Goal: Task Accomplishment & Management: Manage account settings

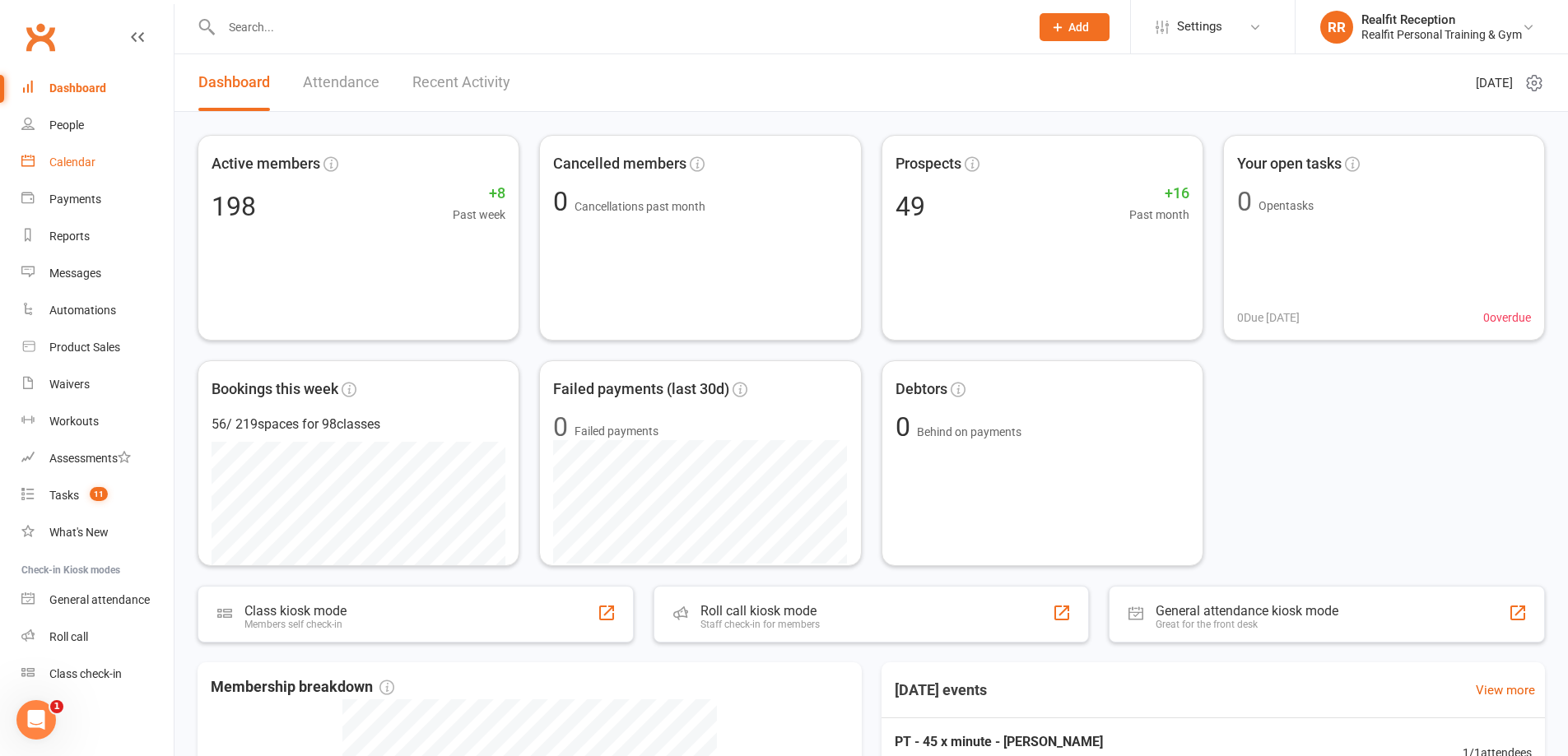
click at [45, 157] on link "Calendar" at bounding box center [97, 162] width 153 height 37
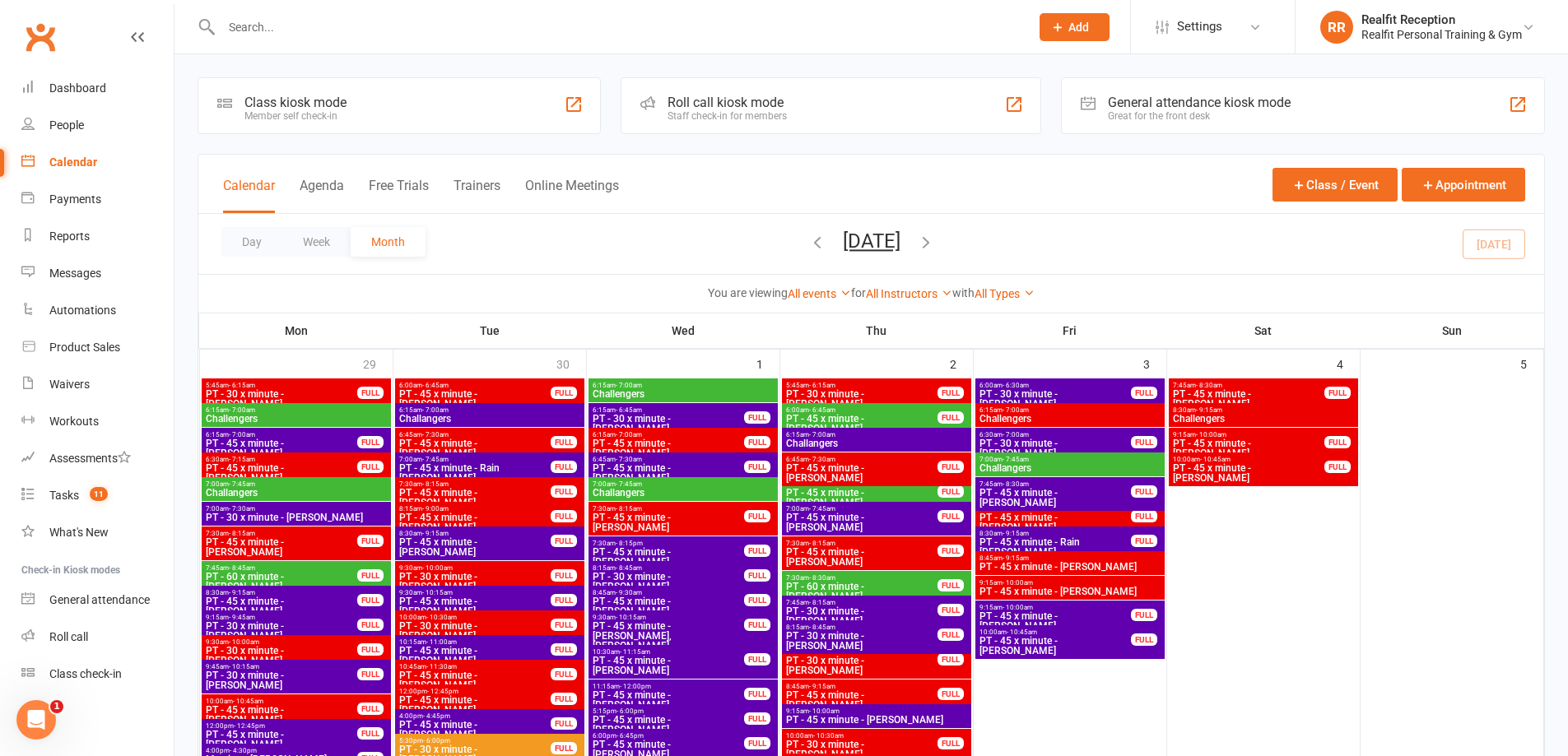
scroll to position [1399, 0]
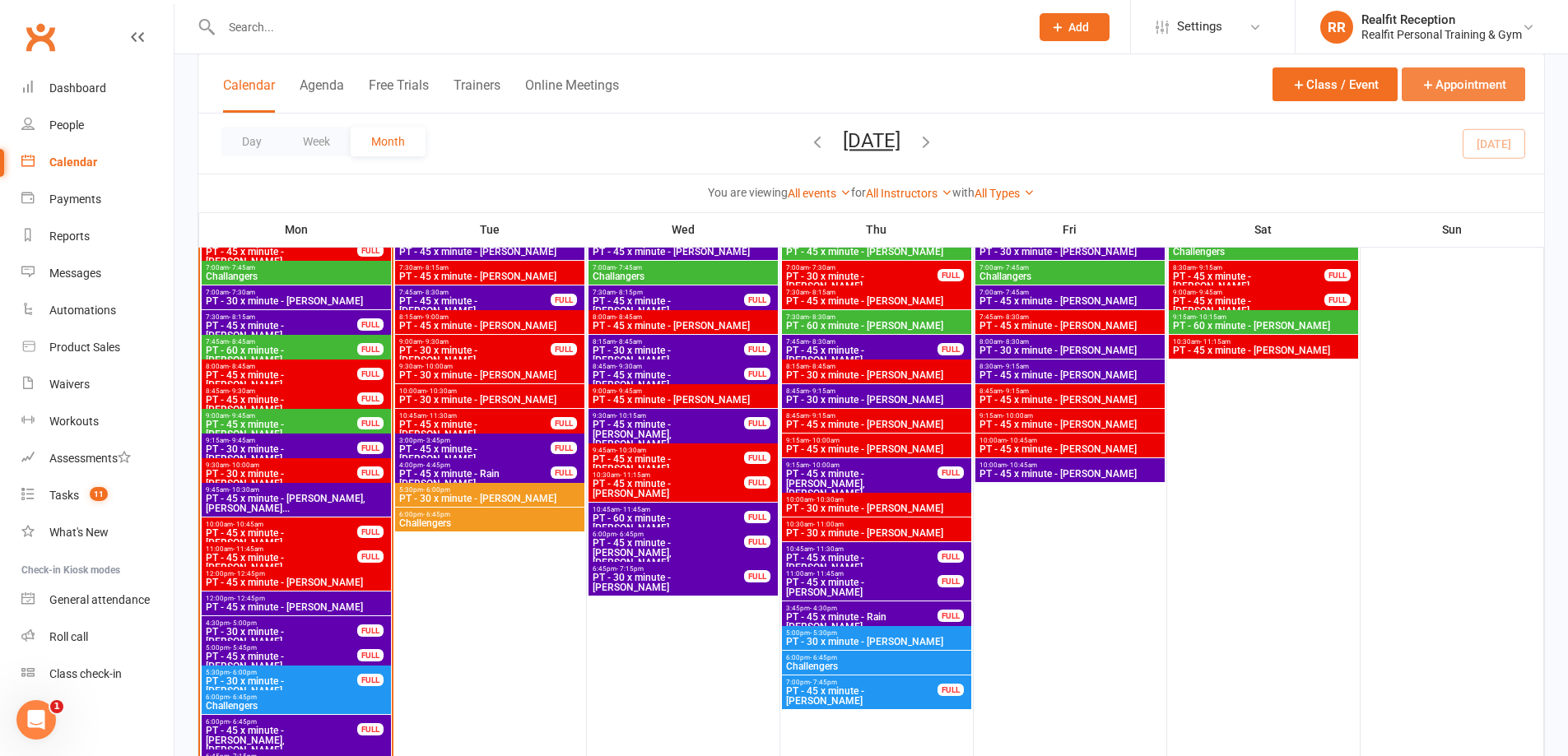
click at [1476, 72] on button "Appointment" at bounding box center [1463, 84] width 124 height 33
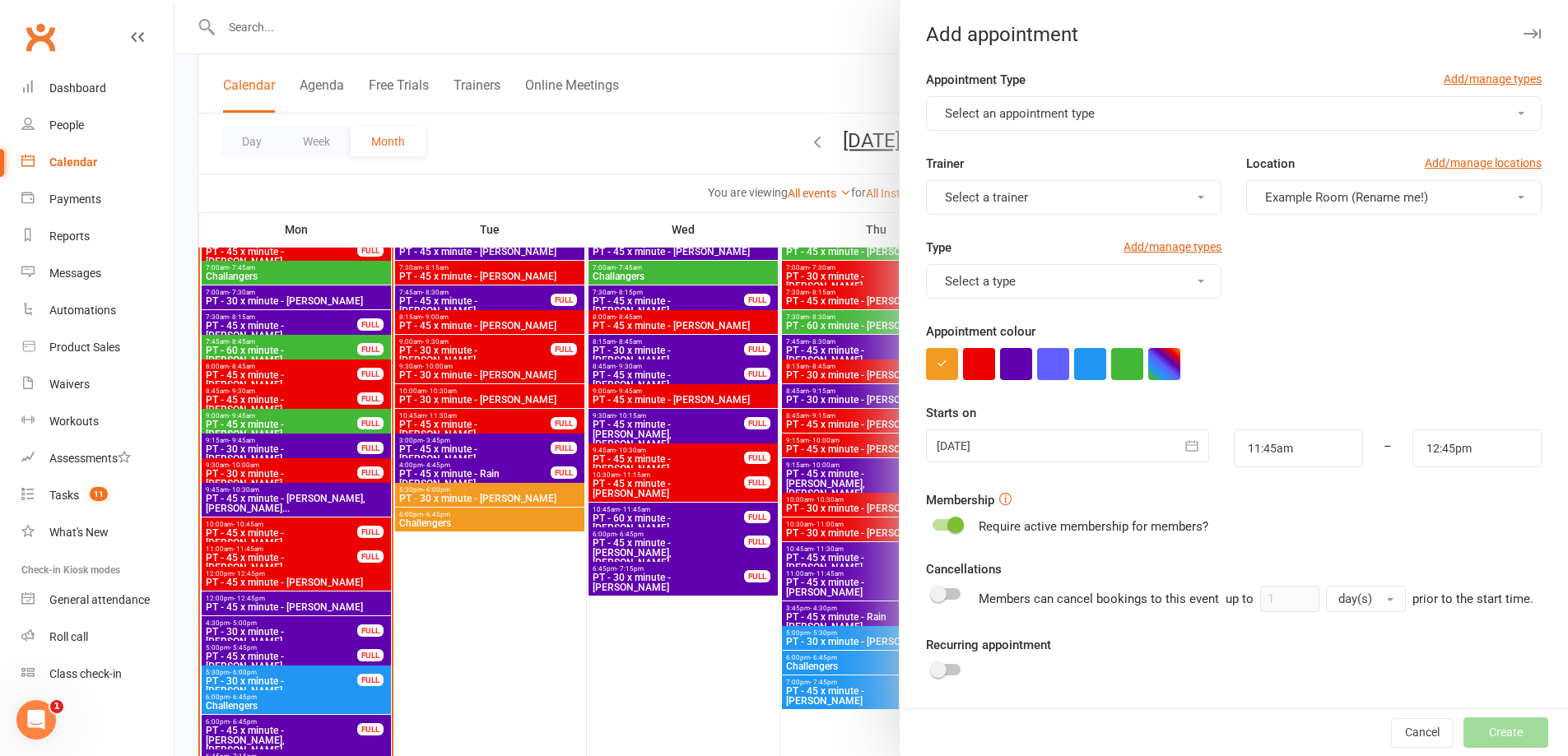
click at [1016, 111] on span "Select an appointment type" at bounding box center [1019, 113] width 150 height 15
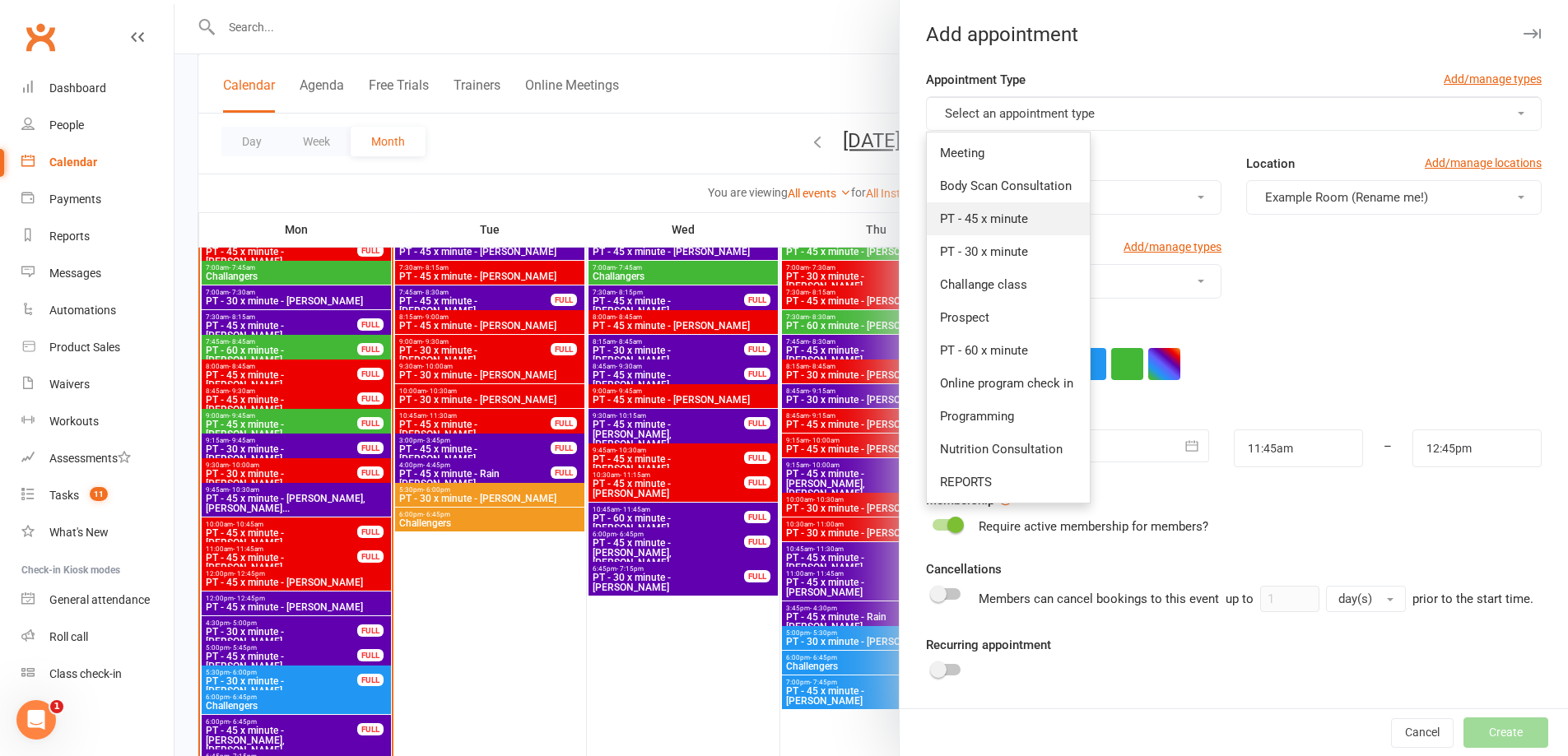
click at [1010, 219] on span "PT - 45 x minute" at bounding box center [984, 218] width 88 height 15
type input "12:30pm"
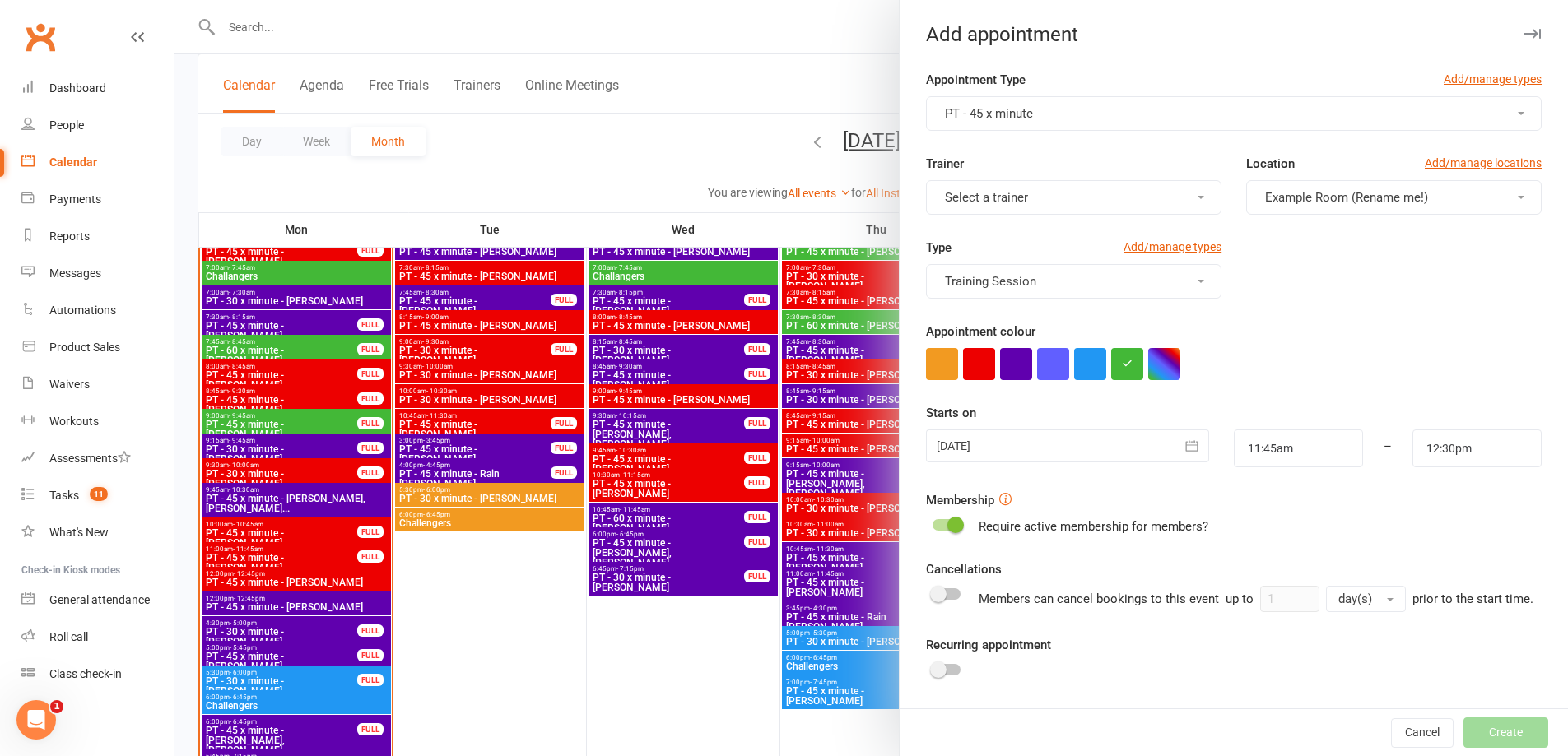
click at [1015, 196] on span "Select a trainer" at bounding box center [986, 197] width 83 height 15
click at [996, 364] on span "David Smethurst" at bounding box center [987, 368] width 95 height 15
click at [971, 364] on button "button" at bounding box center [979, 364] width 32 height 32
click at [1186, 442] on icon "button" at bounding box center [1192, 446] width 12 height 11
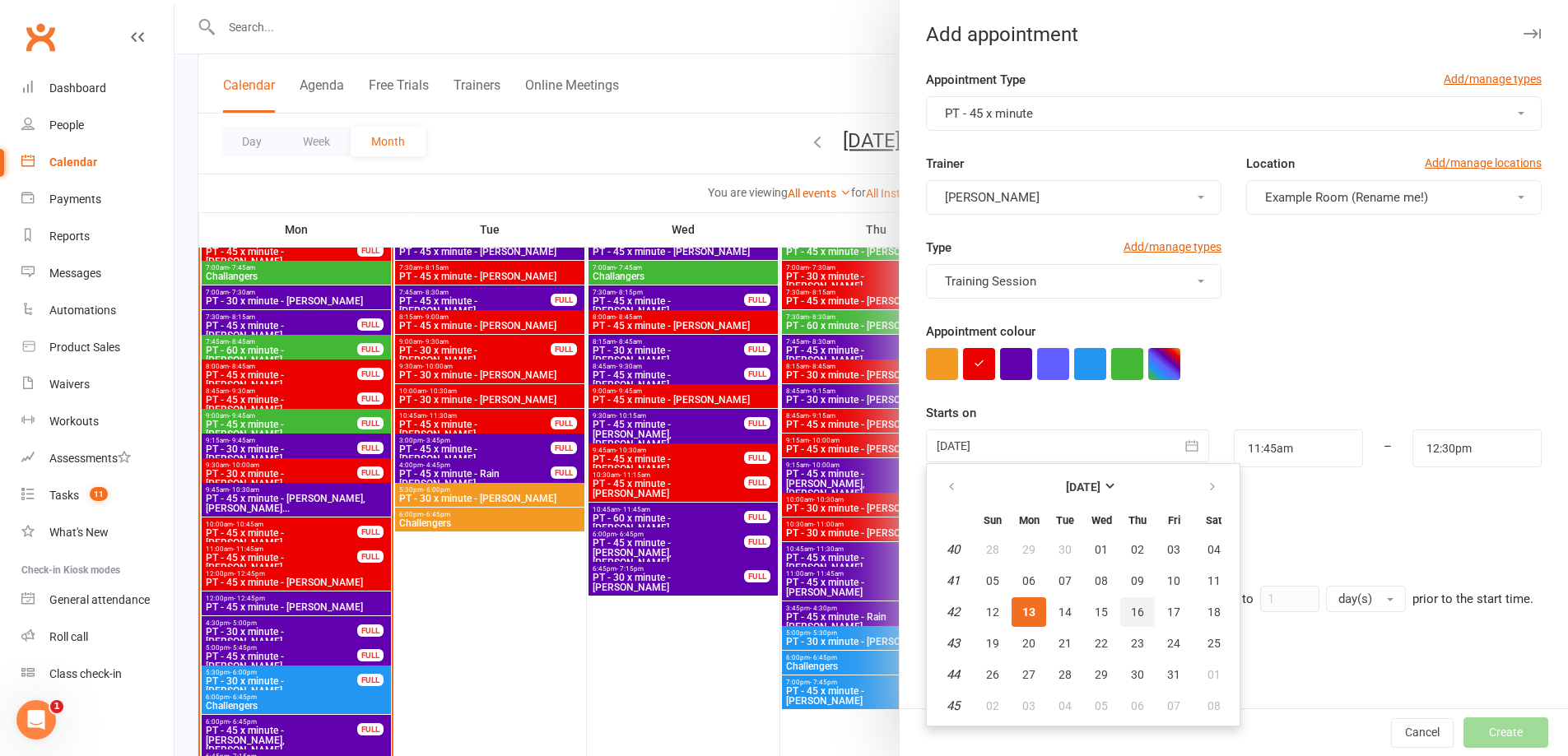
click at [1130, 618] on span "16" at bounding box center [1137, 612] width 13 height 13
type input "16 Oct 2025"
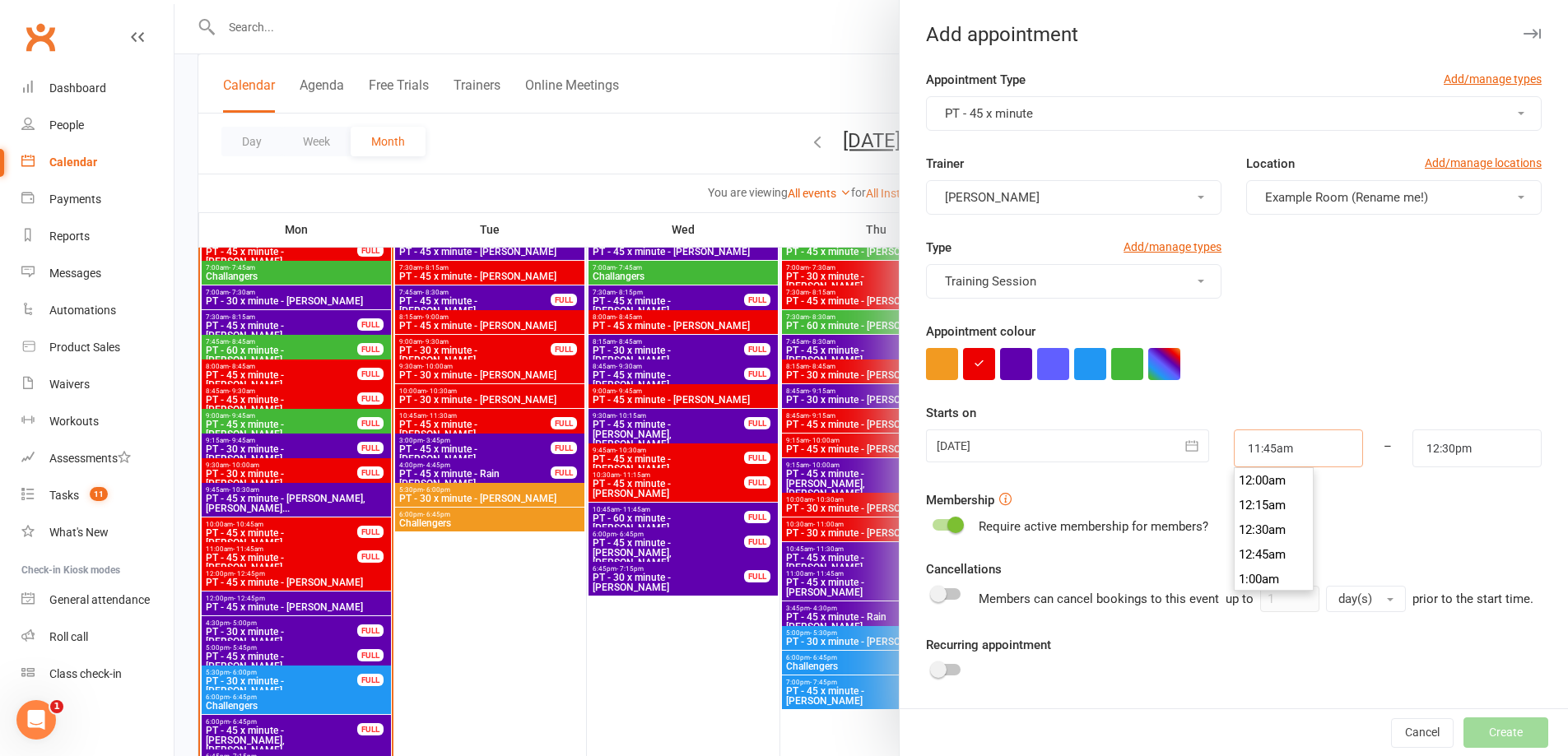
click at [1272, 454] on input "11:45am" at bounding box center [1298, 448] width 129 height 38
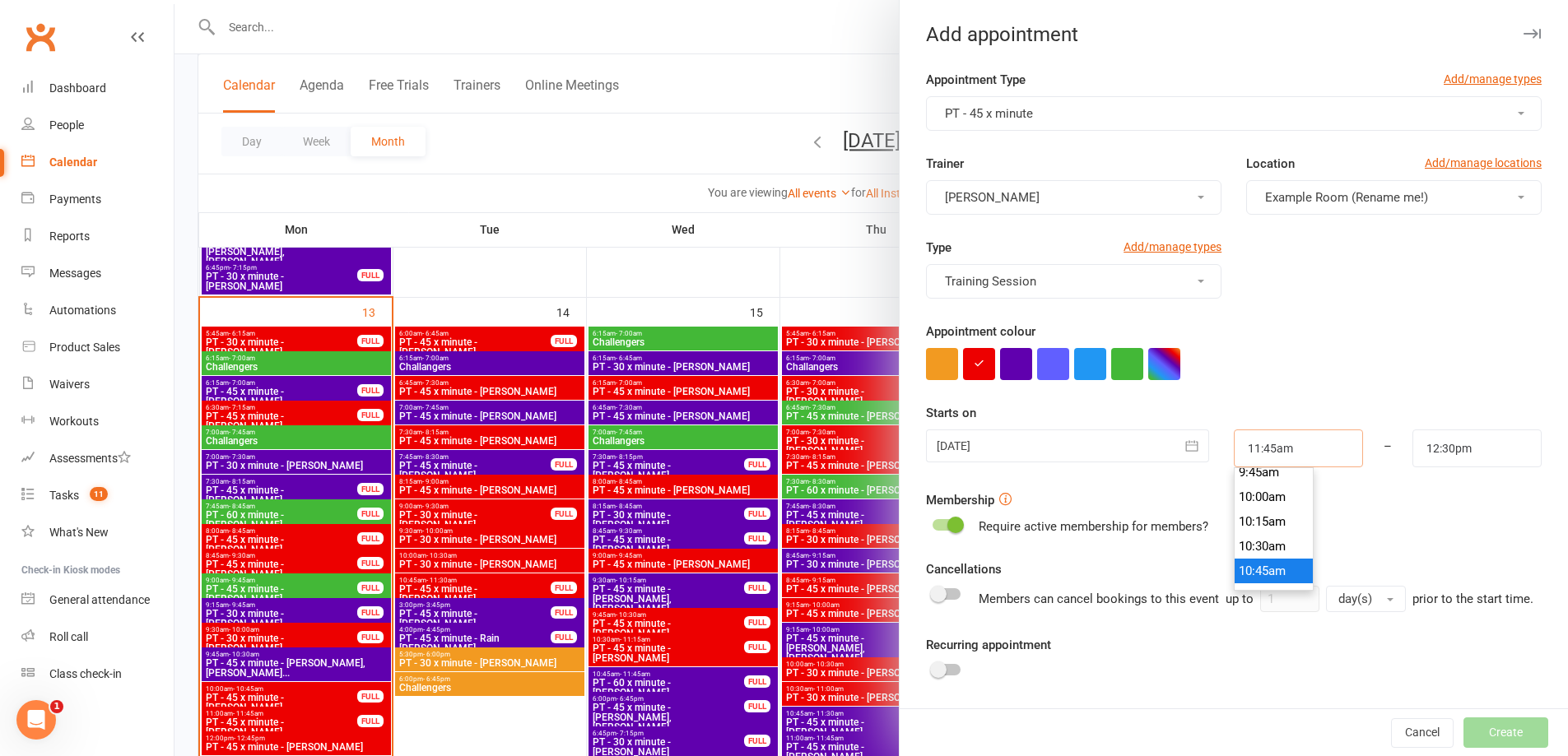
scroll to position [1053, 0]
type input "11:00am"
drag, startPoint x: 1255, startPoint y: 519, endPoint x: 1313, endPoint y: 490, distance: 64.8
click at [1257, 518] on li "11:00am" at bounding box center [1274, 514] width 79 height 25
click at [1430, 442] on input "12:30pm" at bounding box center [1476, 448] width 129 height 38
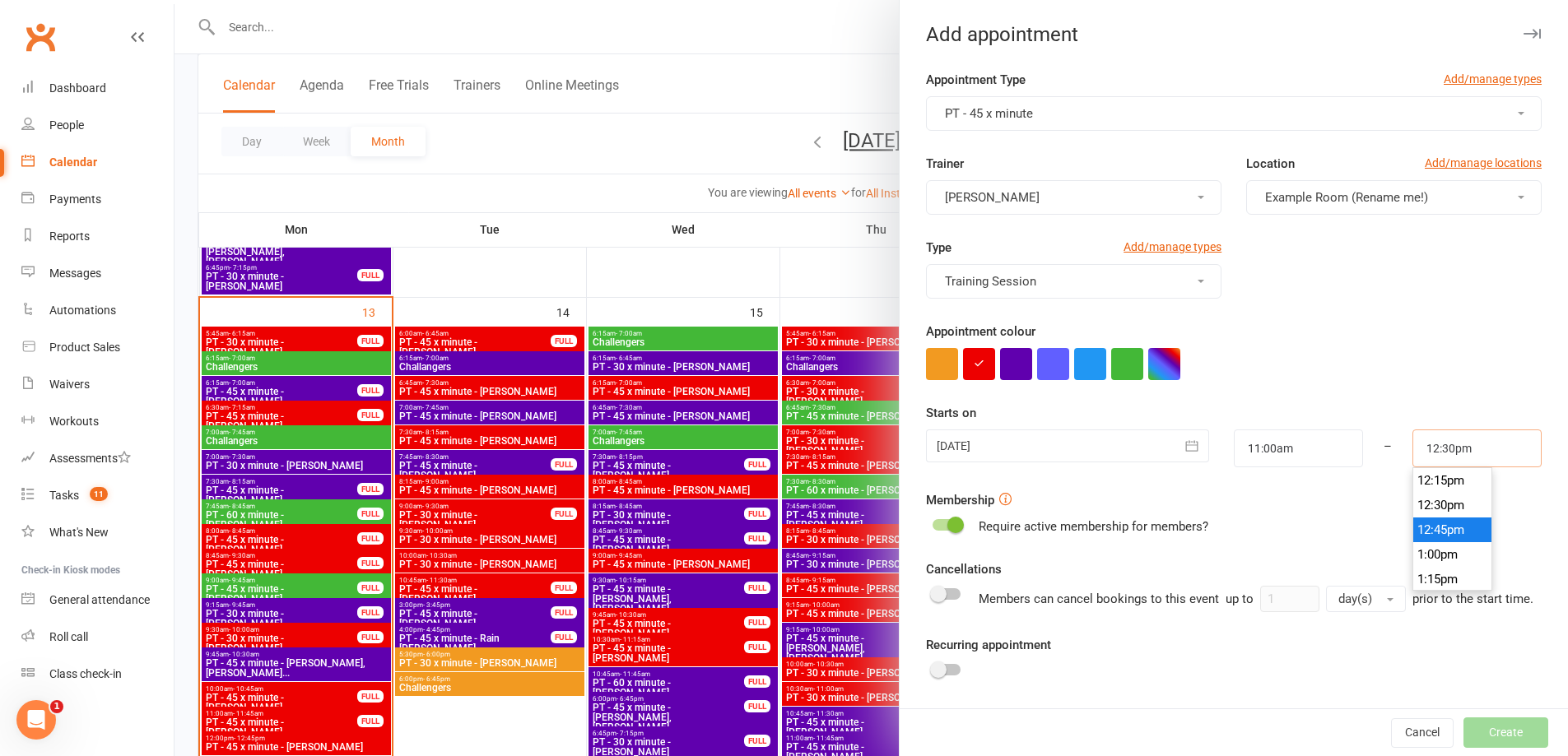
scroll to position [1128, 0]
type input "11:45am"
click at [1428, 520] on li "11:45am" at bounding box center [1452, 514] width 79 height 25
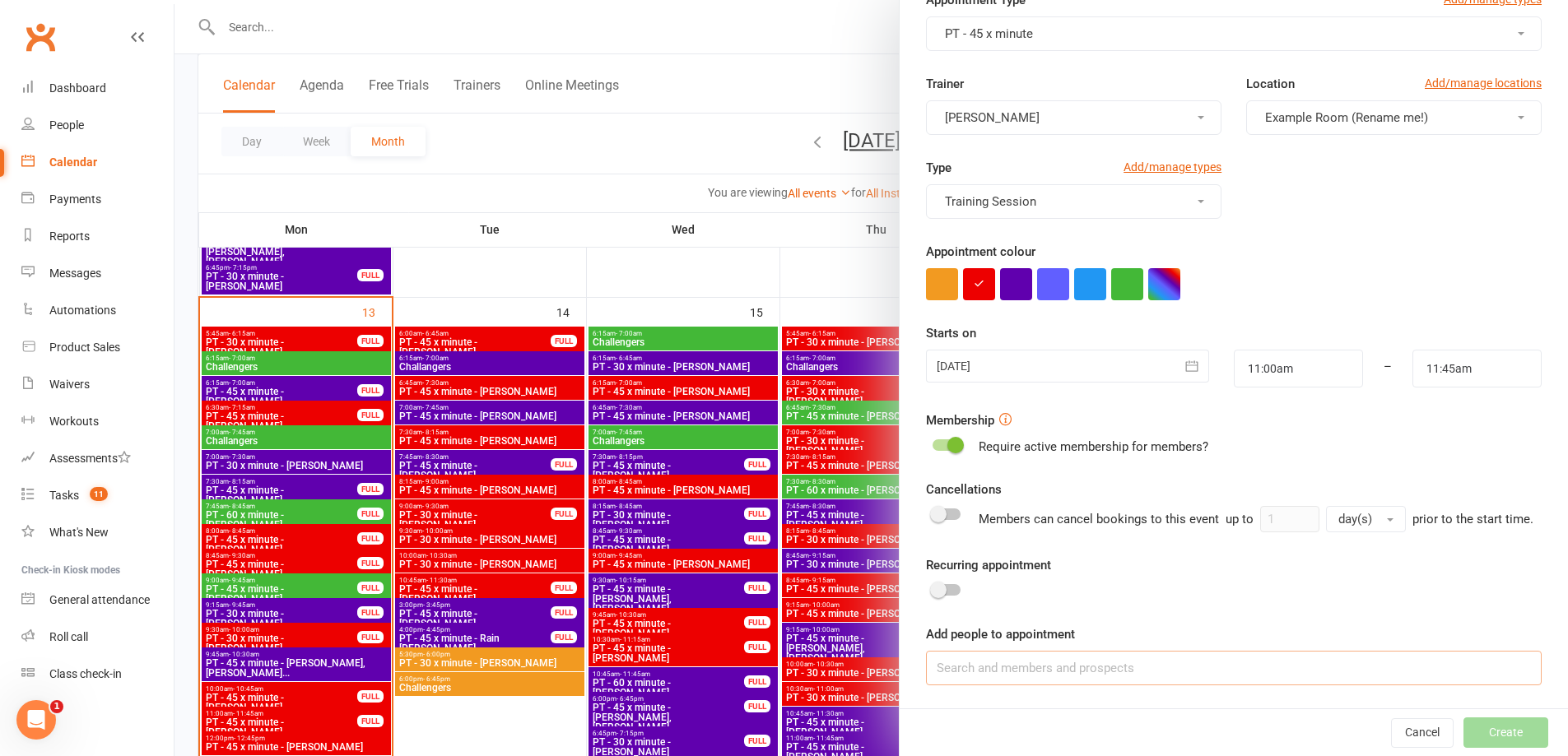
click at [1030, 677] on input at bounding box center [1234, 667] width 616 height 34
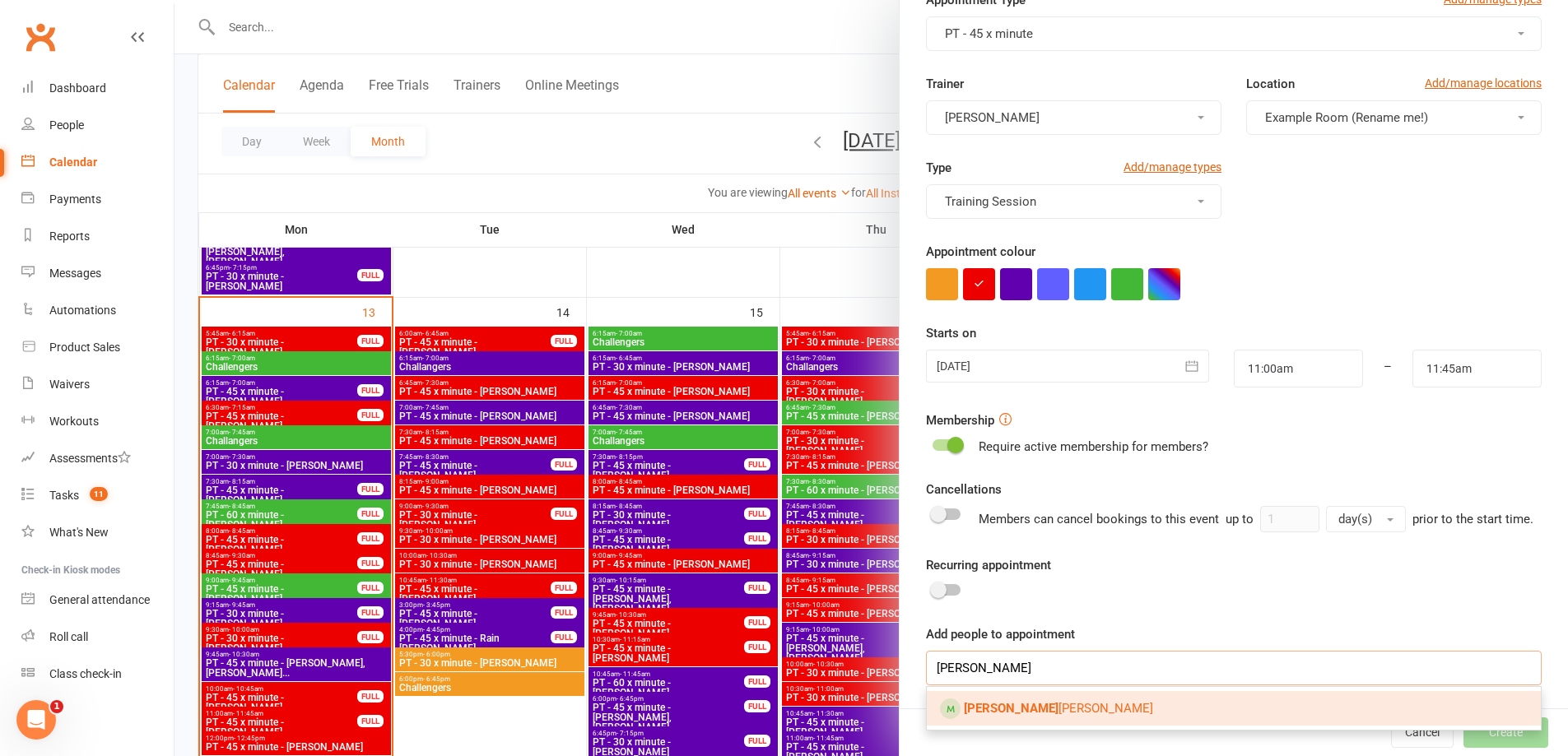
type input "Josh"
click at [1158, 705] on link "Josh Bennett" at bounding box center [1234, 708] width 614 height 34
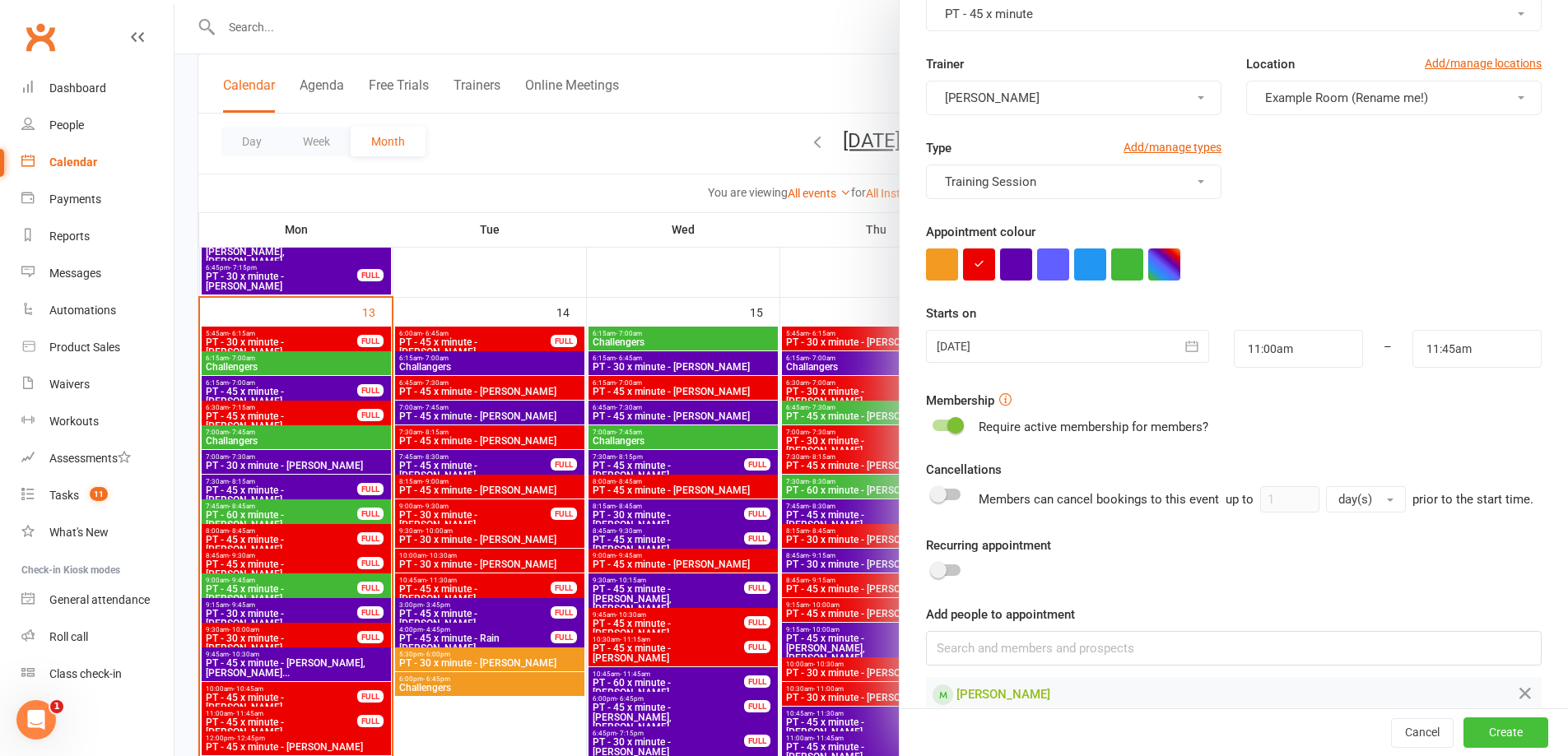
click at [1473, 729] on button "Create" at bounding box center [1506, 733] width 85 height 30
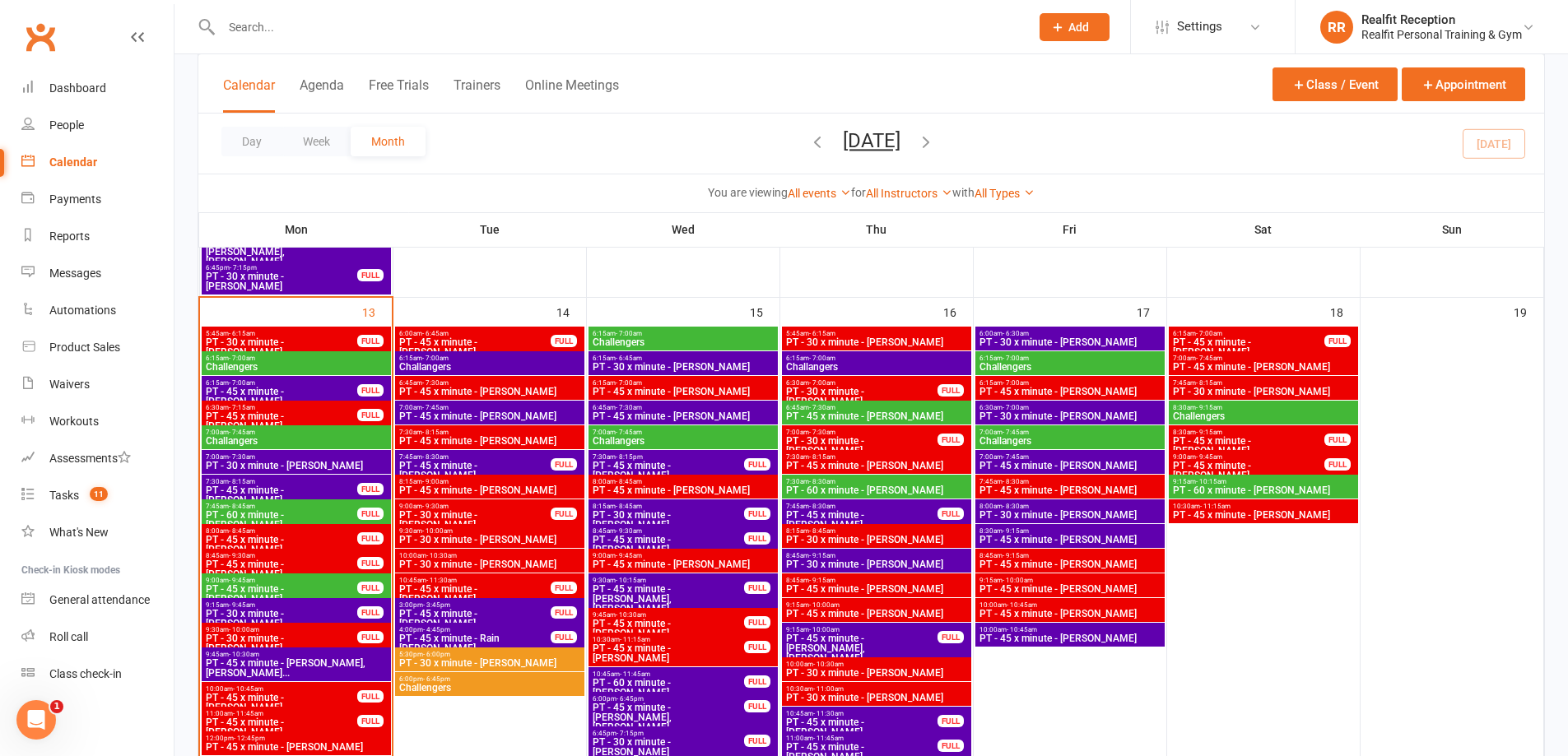
scroll to position [1317, 0]
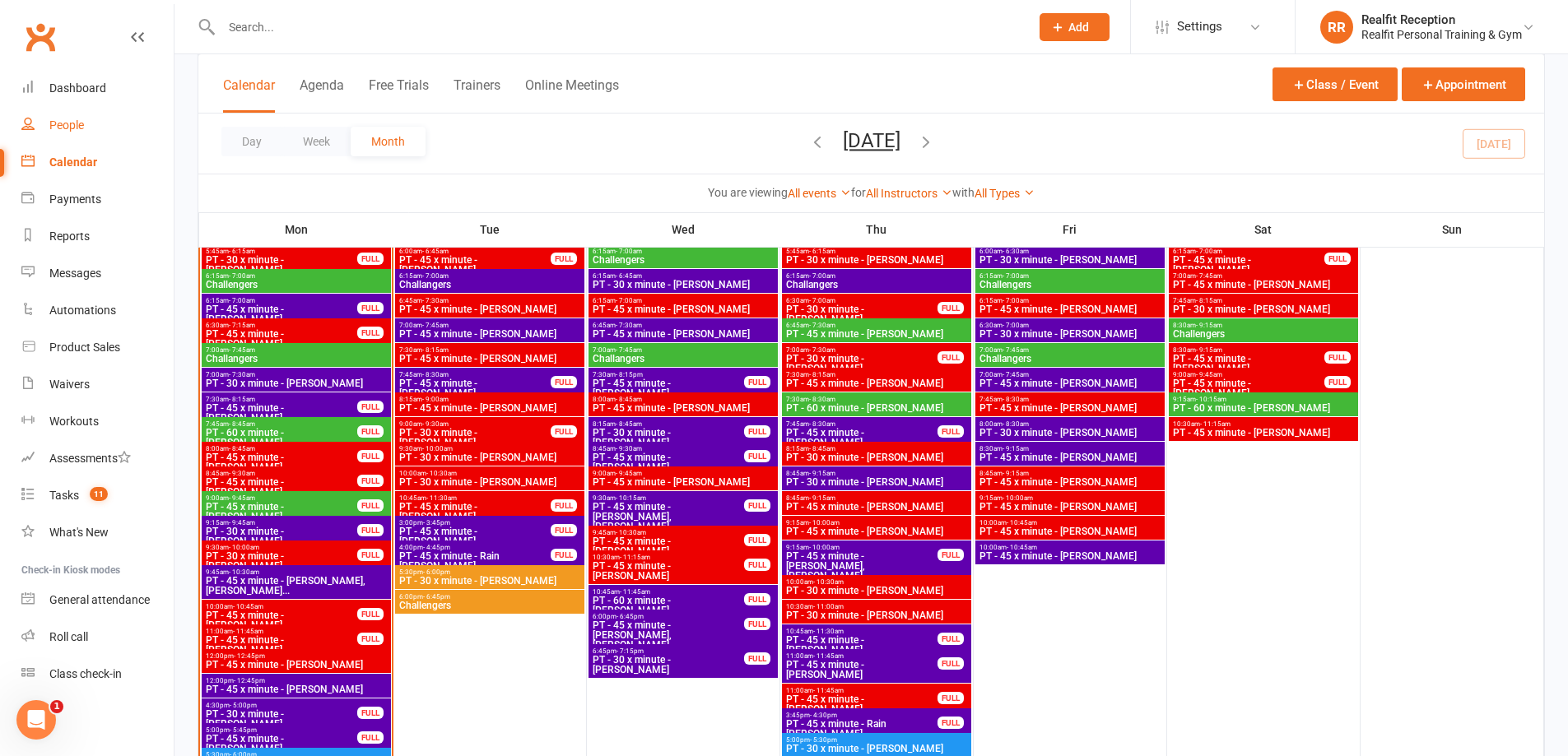
click at [66, 126] on div "People" at bounding box center [66, 125] width 34 height 13
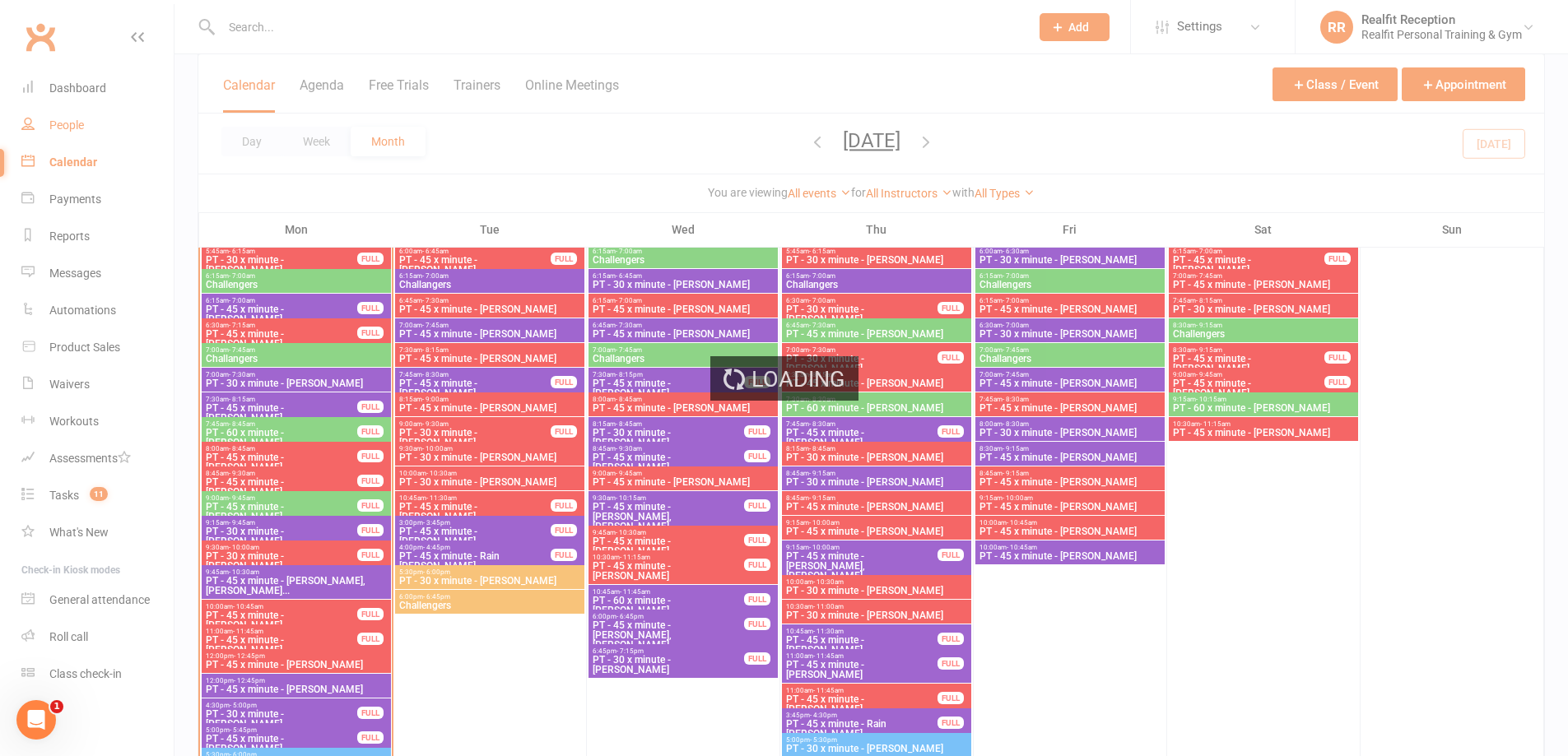
select select "50"
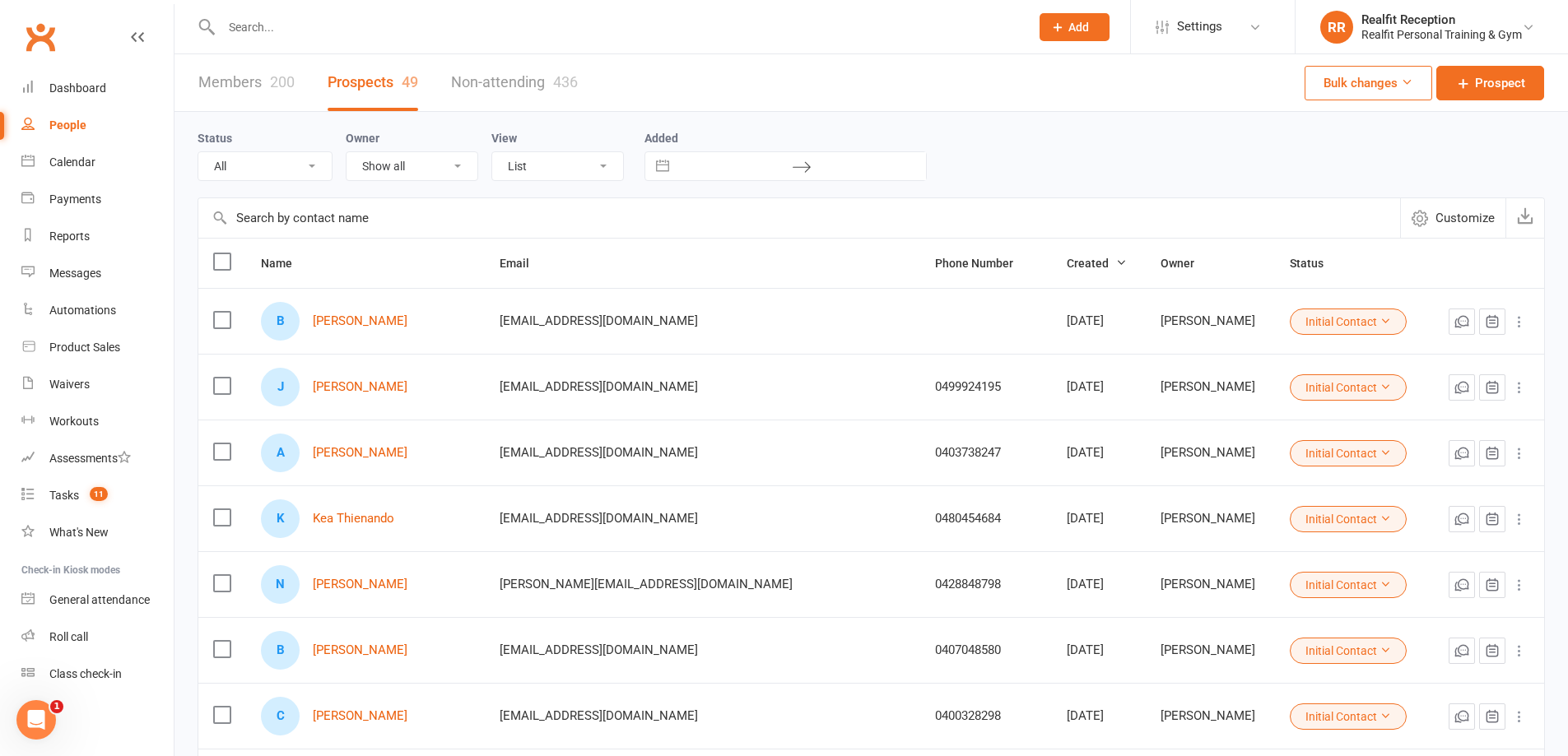
click at [251, 82] on link "Members 200" at bounding box center [246, 82] width 96 height 57
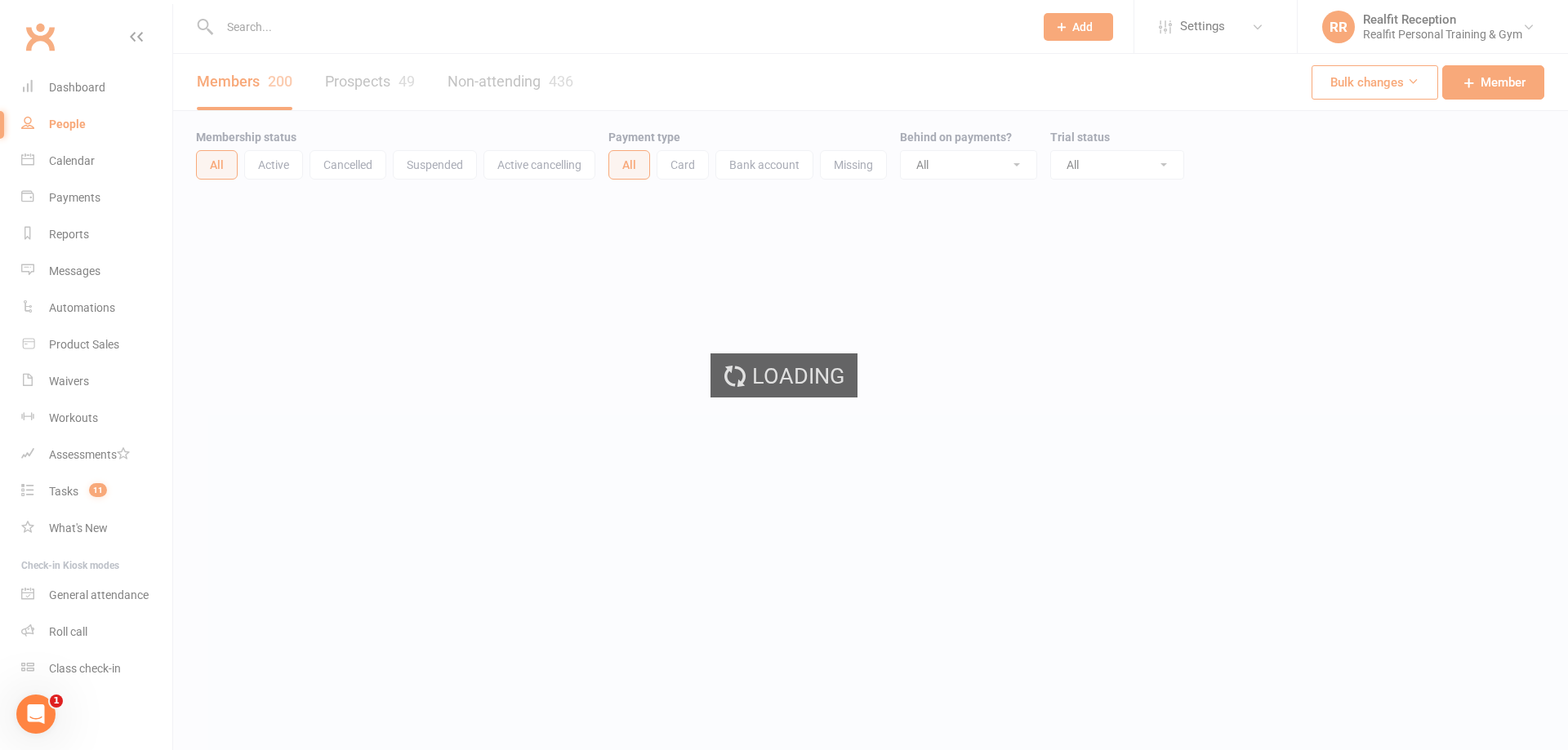
select select "100"
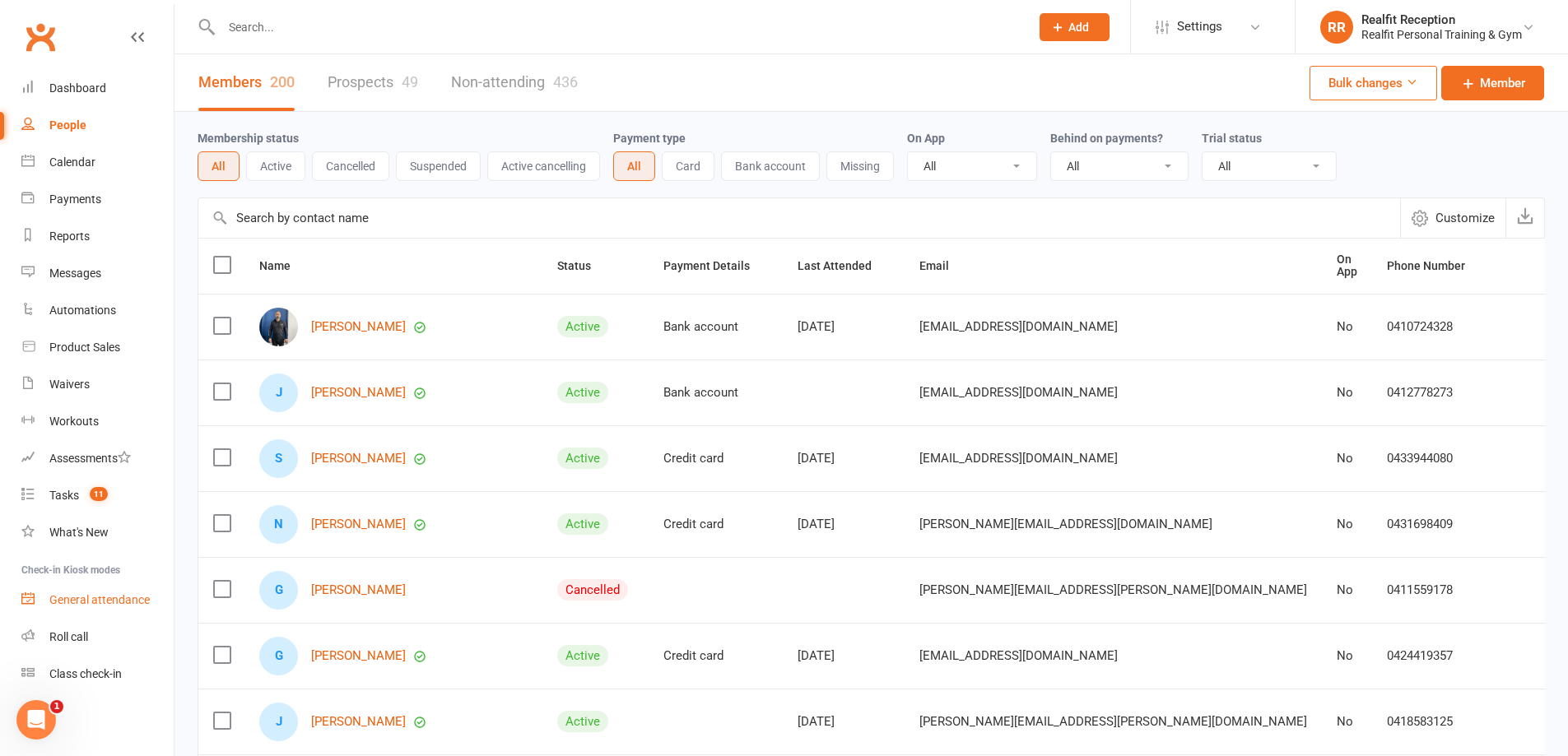
click at [103, 598] on div "General attendance" at bounding box center [99, 600] width 100 height 13
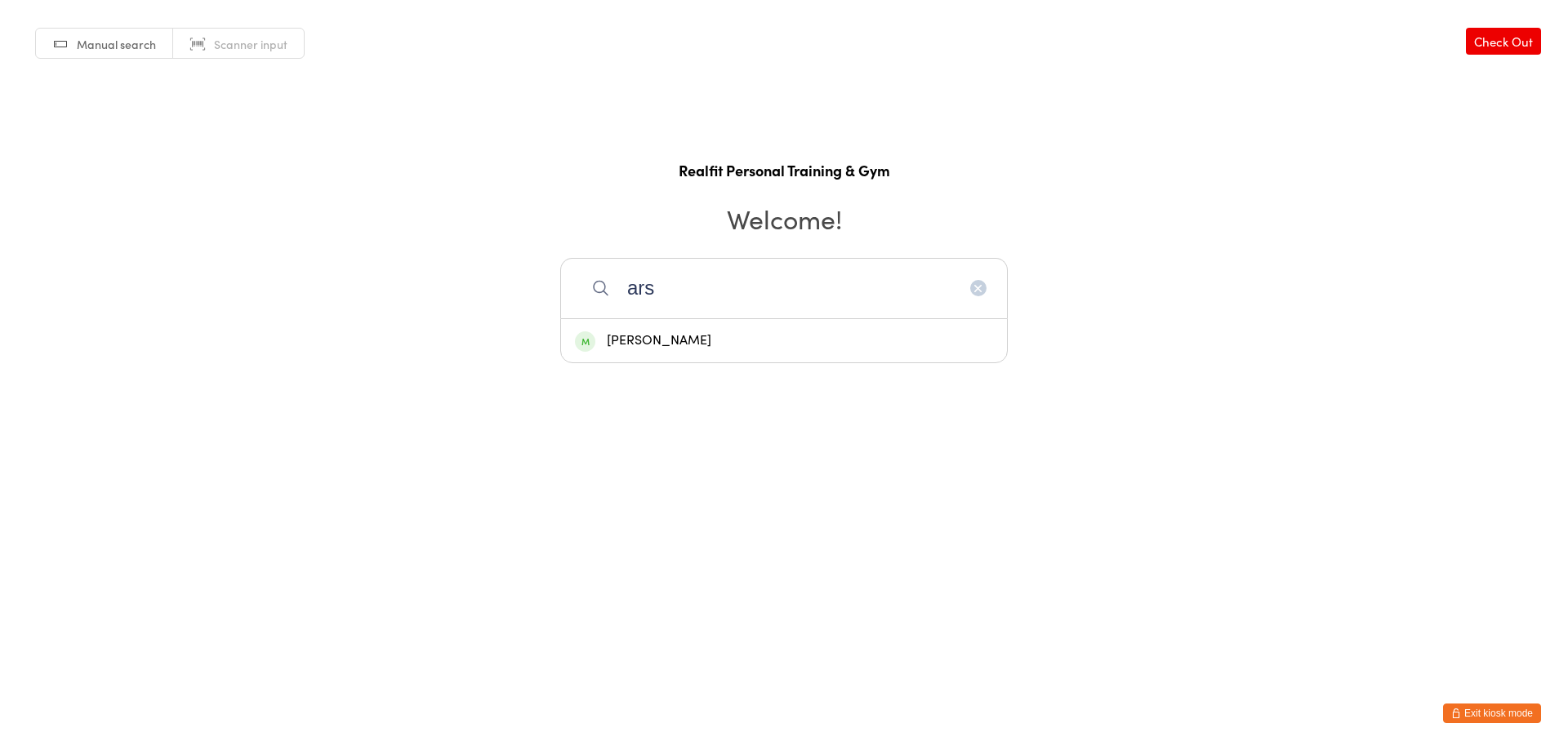
type input "ars"
click at [677, 350] on div "[PERSON_NAME]" at bounding box center [784, 340] width 418 height 22
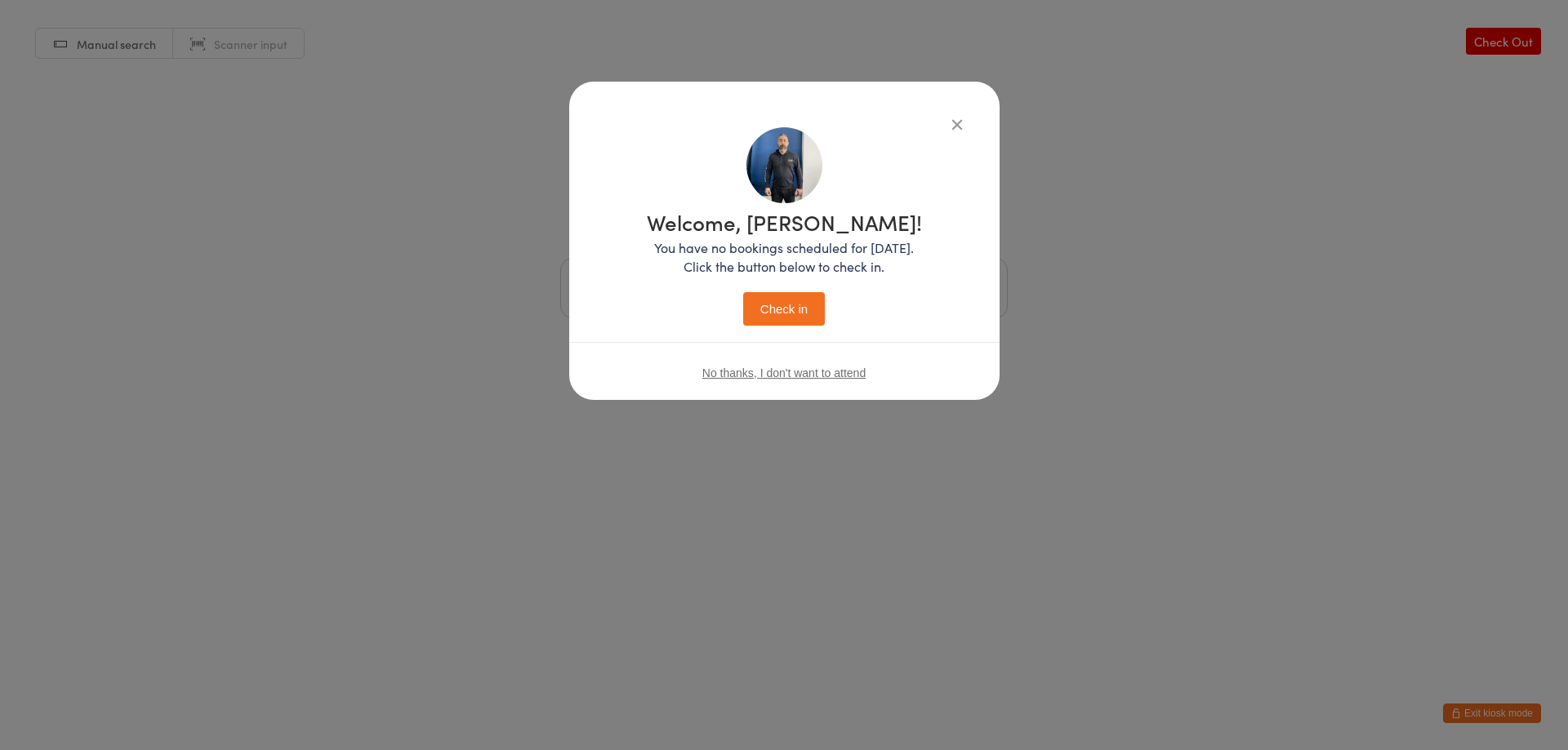
click at [806, 299] on button "Check in" at bounding box center [784, 309] width 82 height 33
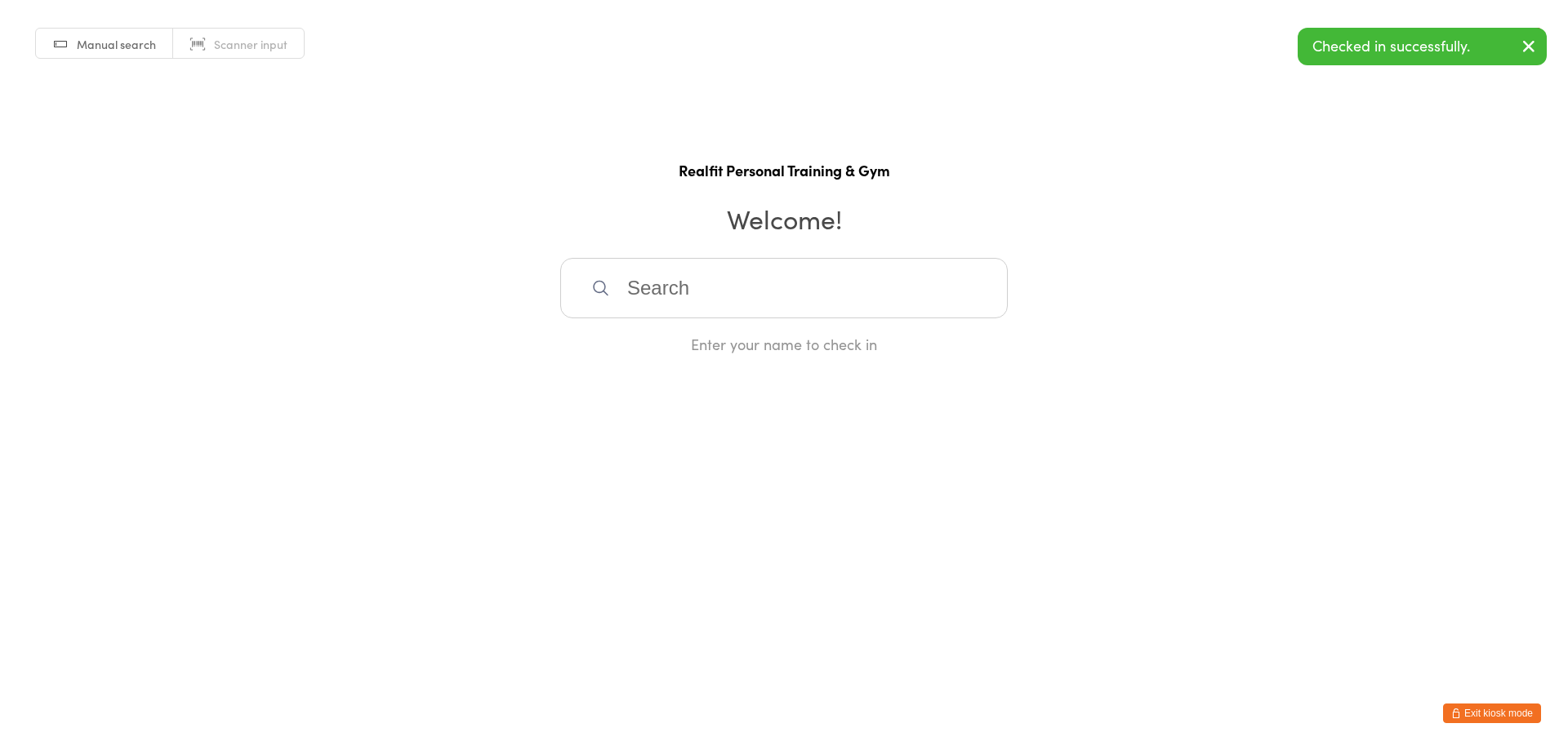
click at [802, 298] on input "search" at bounding box center [784, 288] width 447 height 60
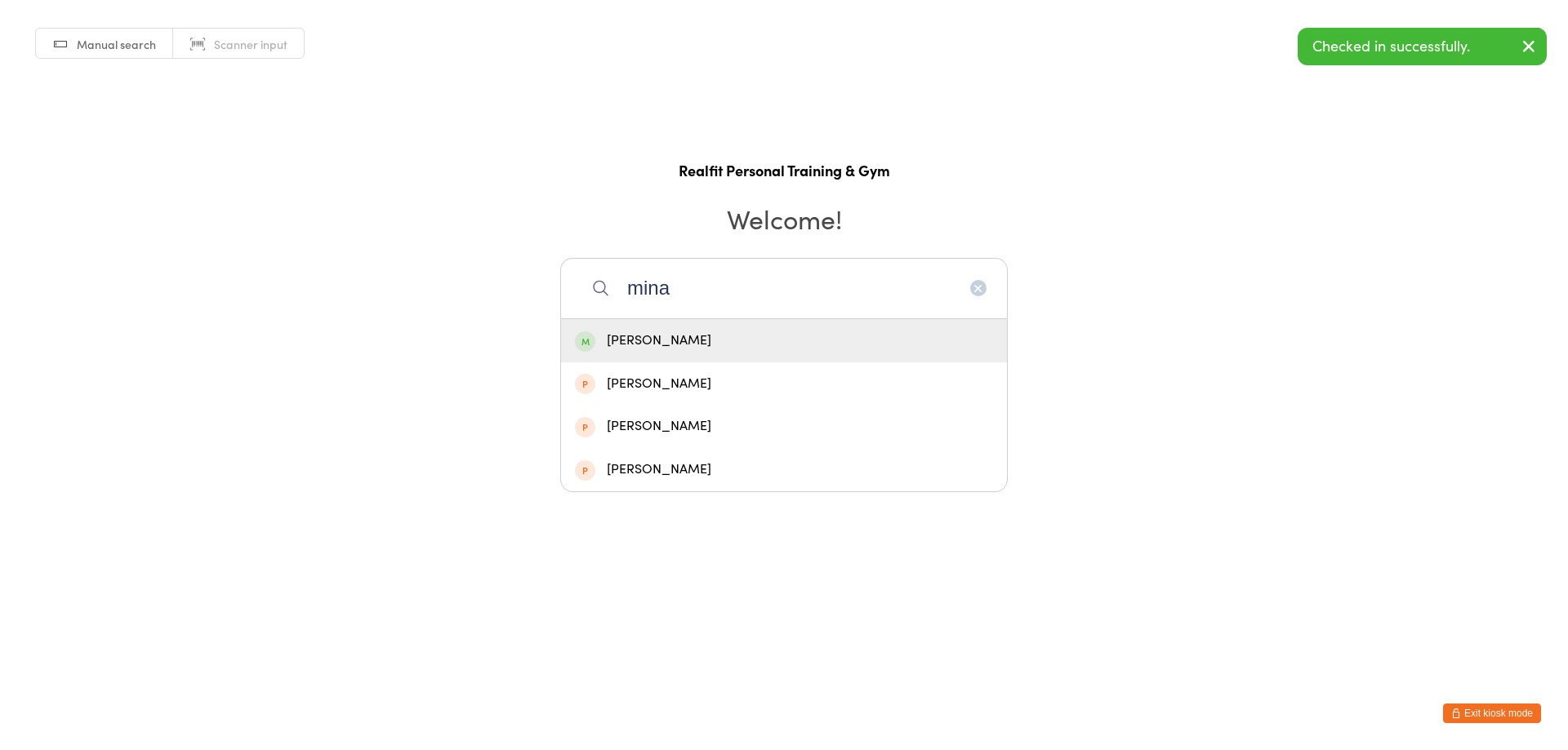
type input "mina"
click at [660, 331] on div "[PERSON_NAME]" at bounding box center [784, 340] width 418 height 22
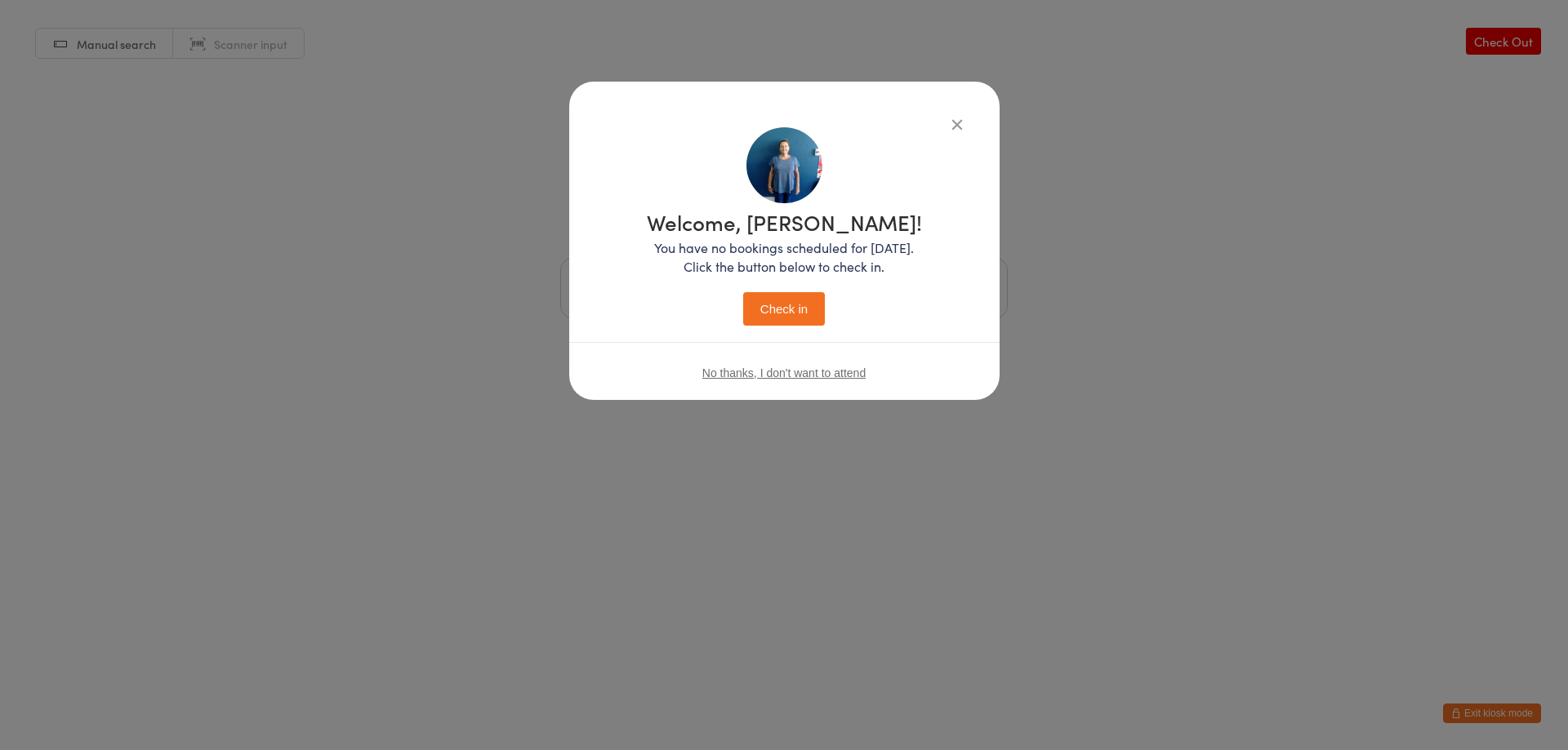
click at [785, 308] on button "Check in" at bounding box center [784, 309] width 82 height 33
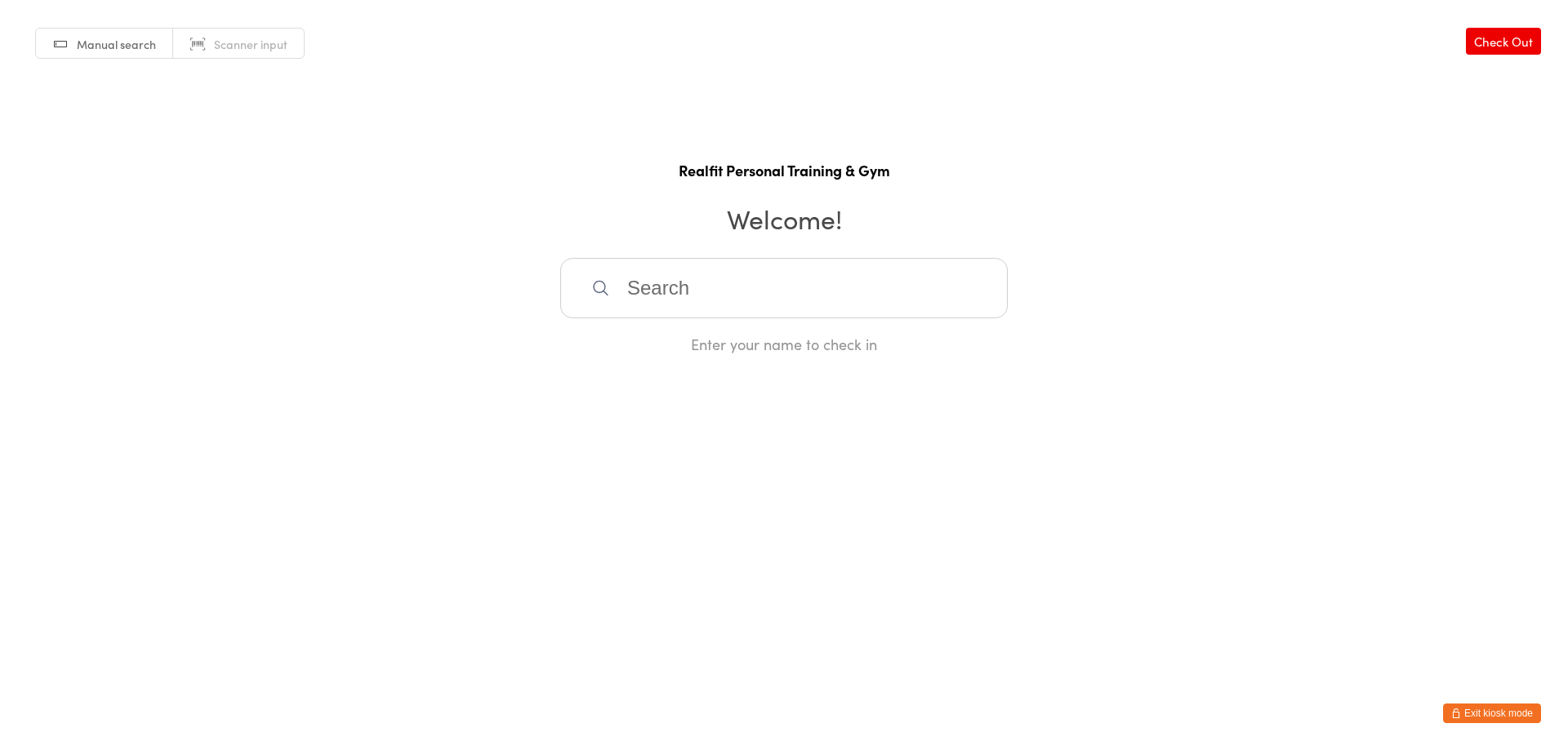
click at [1454, 717] on icon "button" at bounding box center [1456, 713] width 10 height 10
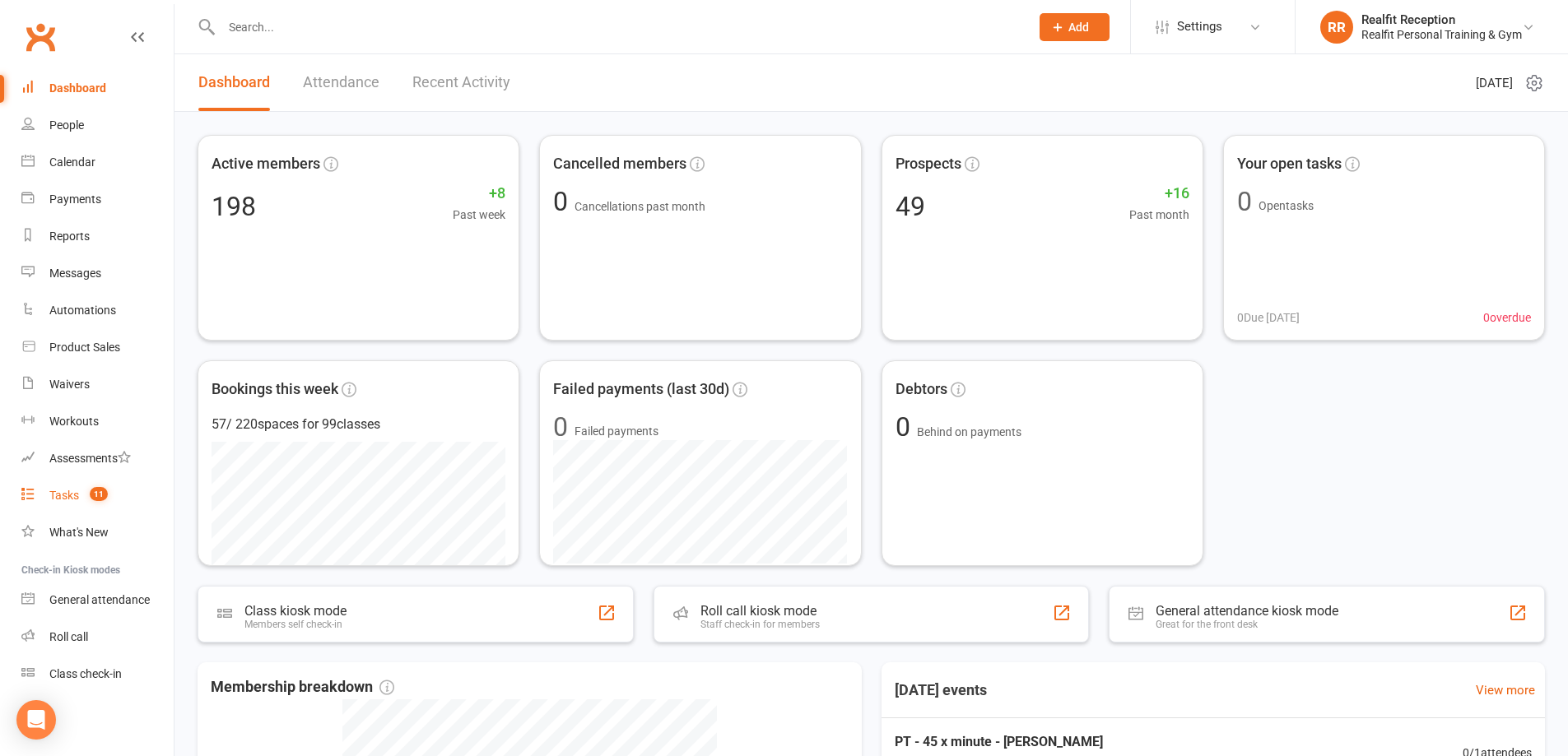
click at [72, 499] on div "Tasks" at bounding box center [64, 495] width 30 height 13
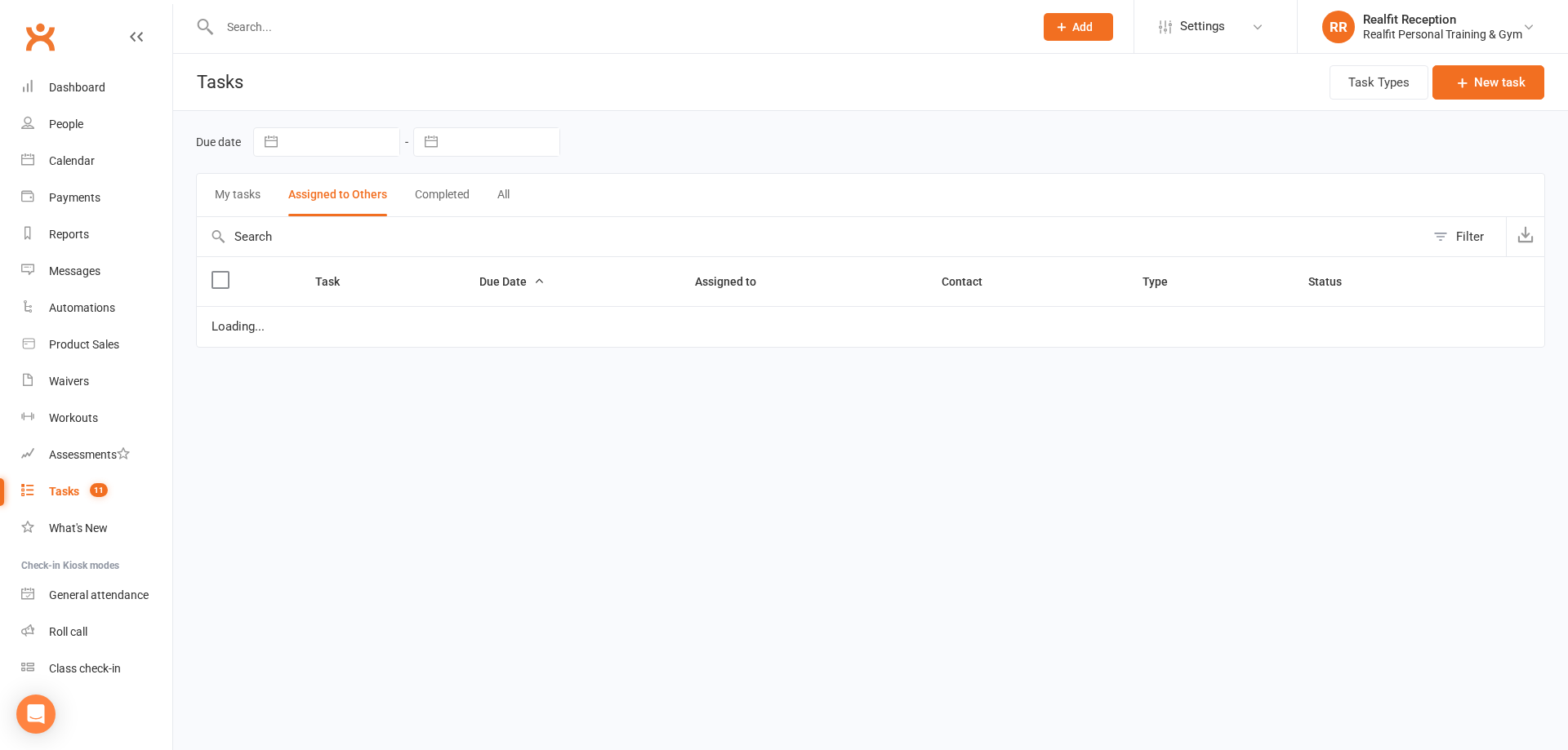
select select "waiting"
select select "started"
select select "waiting"
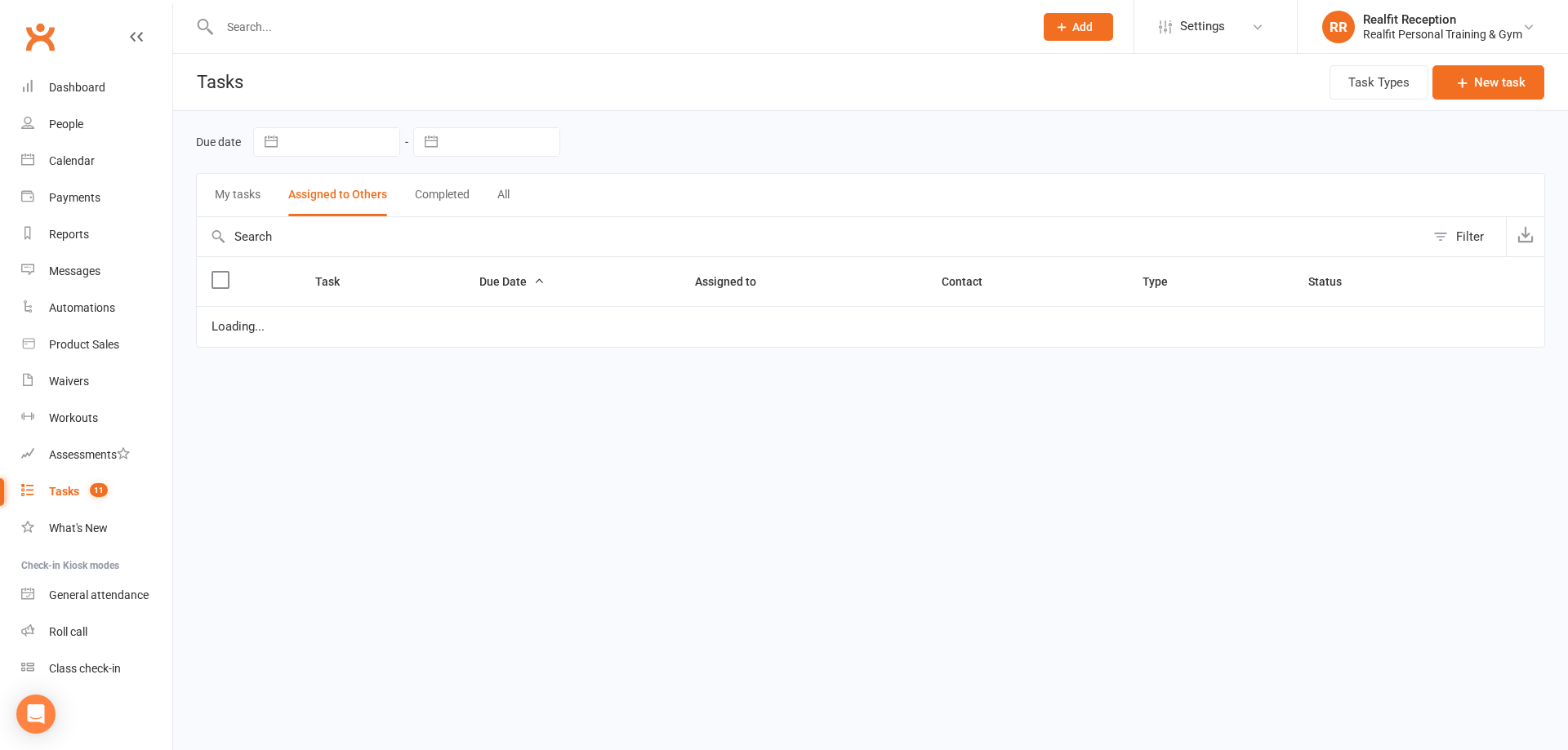
select select "waiting"
select select "started"
select select "waiting"
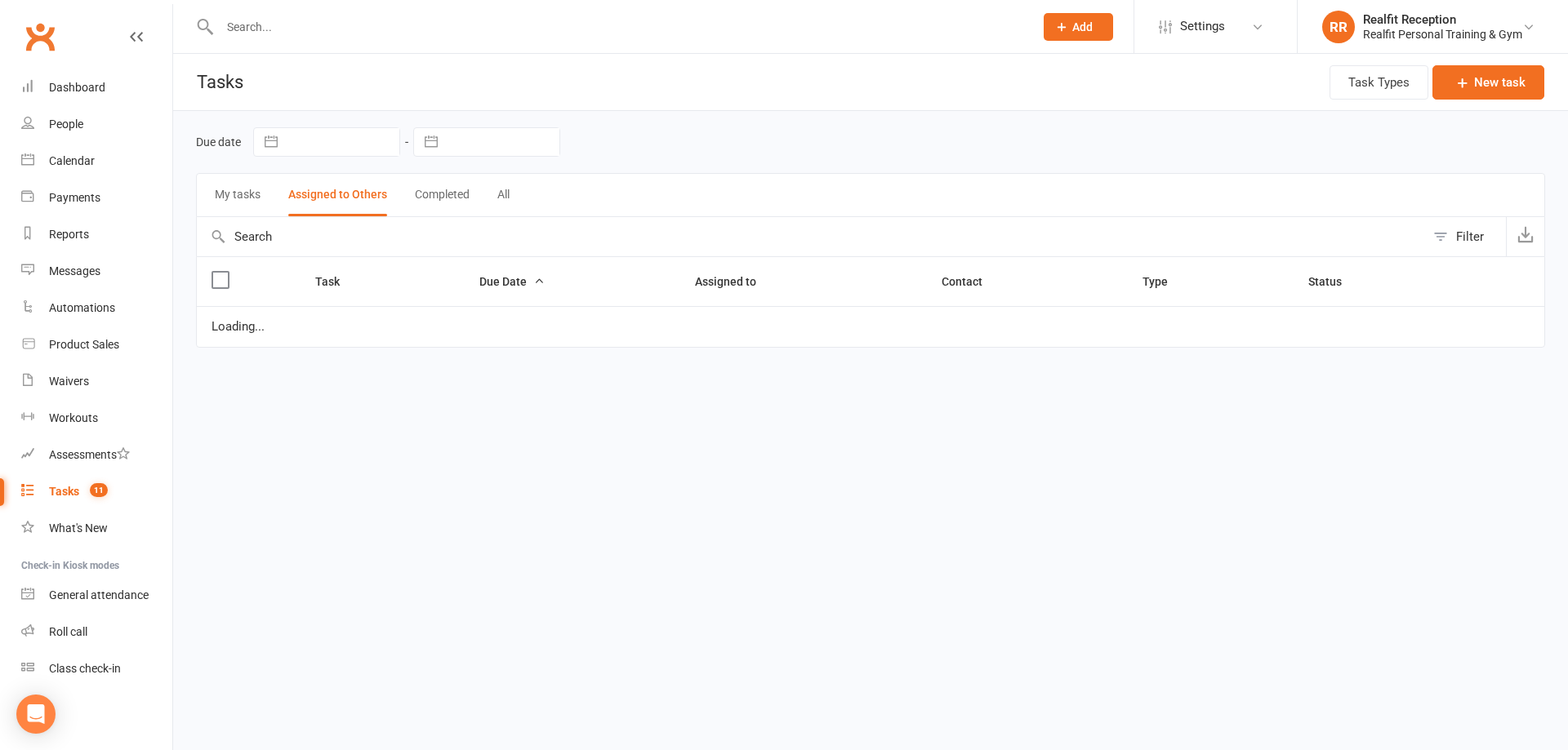
select select "waiting"
select select "started"
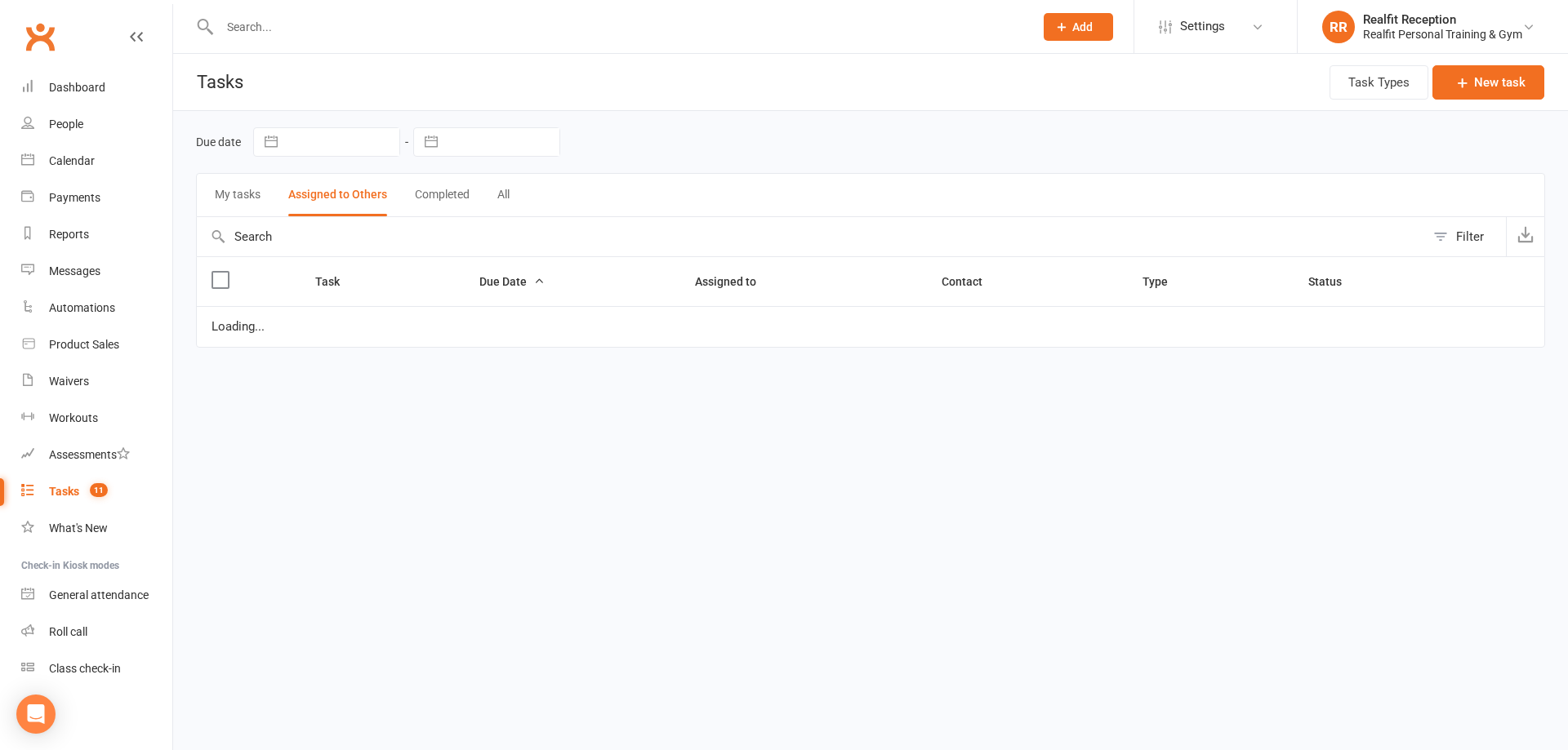
select select "waiting"
select select "started"
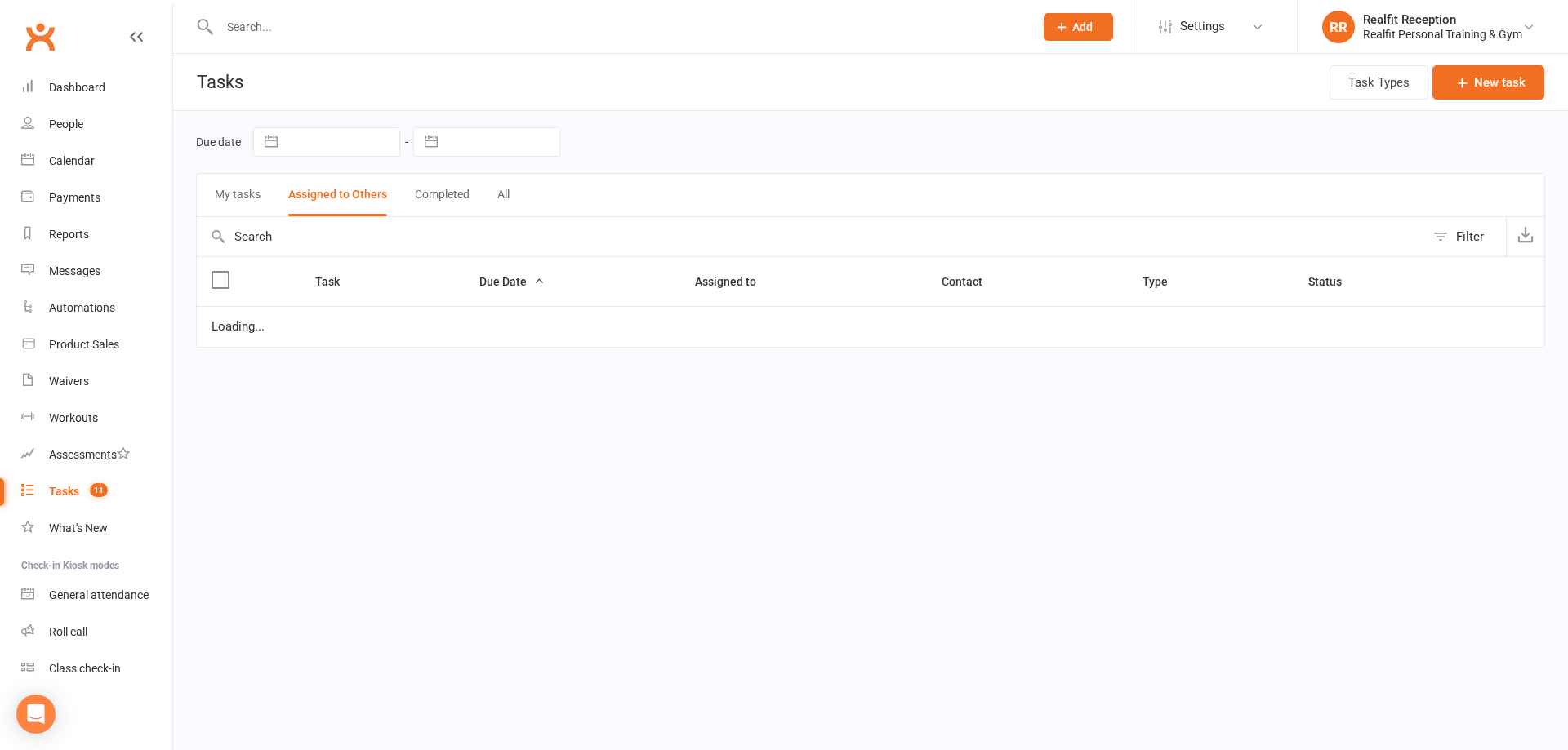
select select "waiting"
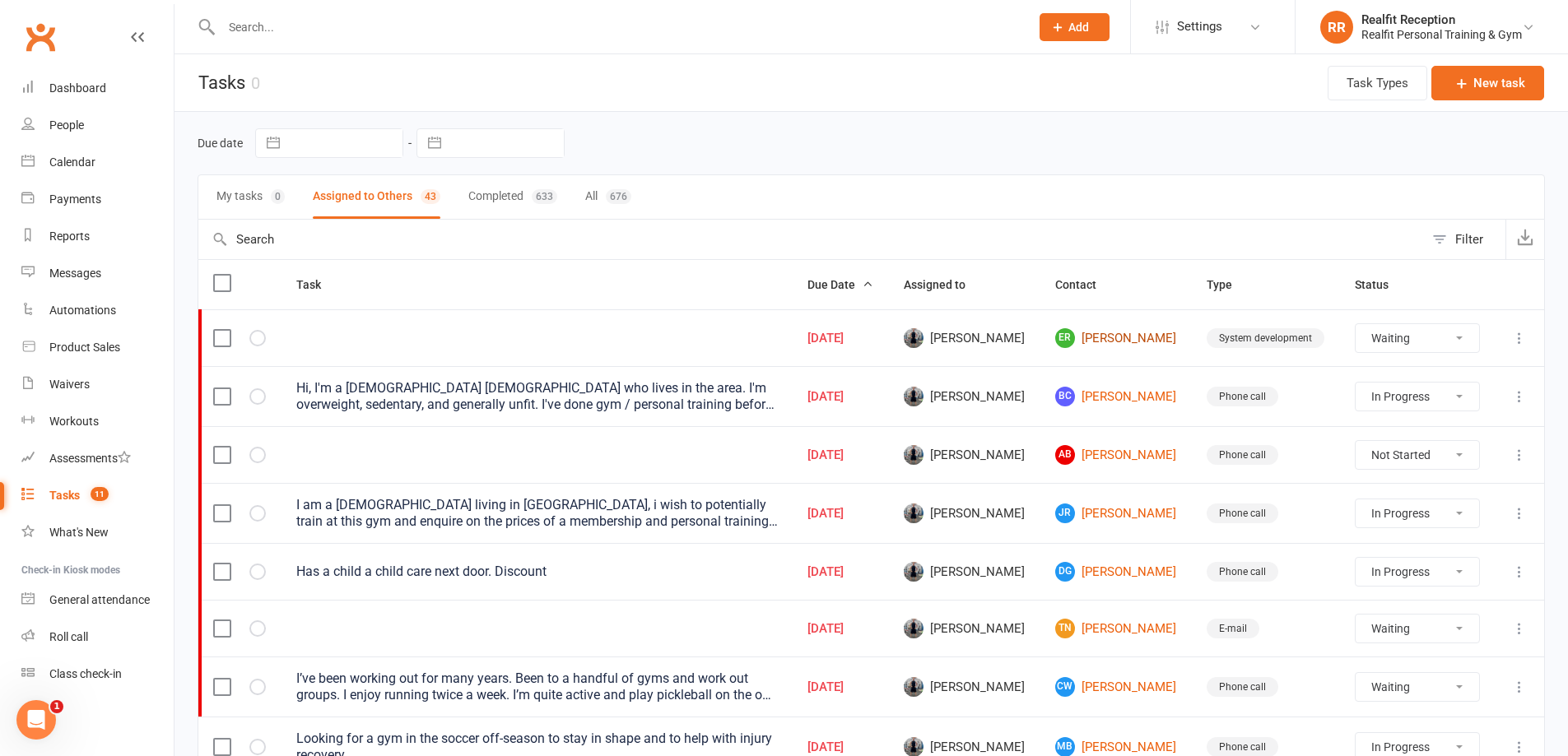
click at [1129, 335] on link "ER Elysse Richardson" at bounding box center [1115, 338] width 122 height 20
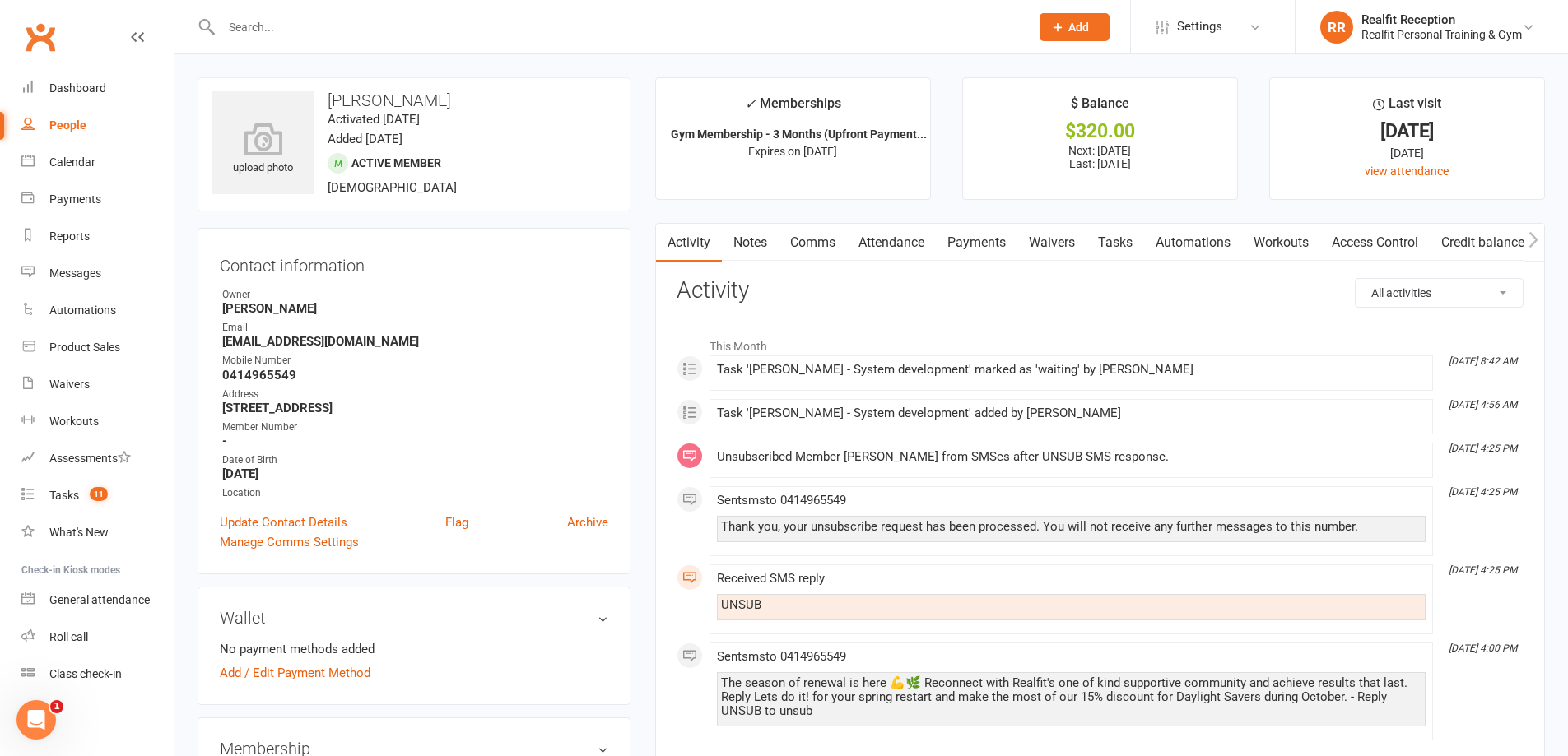
click at [916, 240] on link "Attendance" at bounding box center [891, 242] width 89 height 38
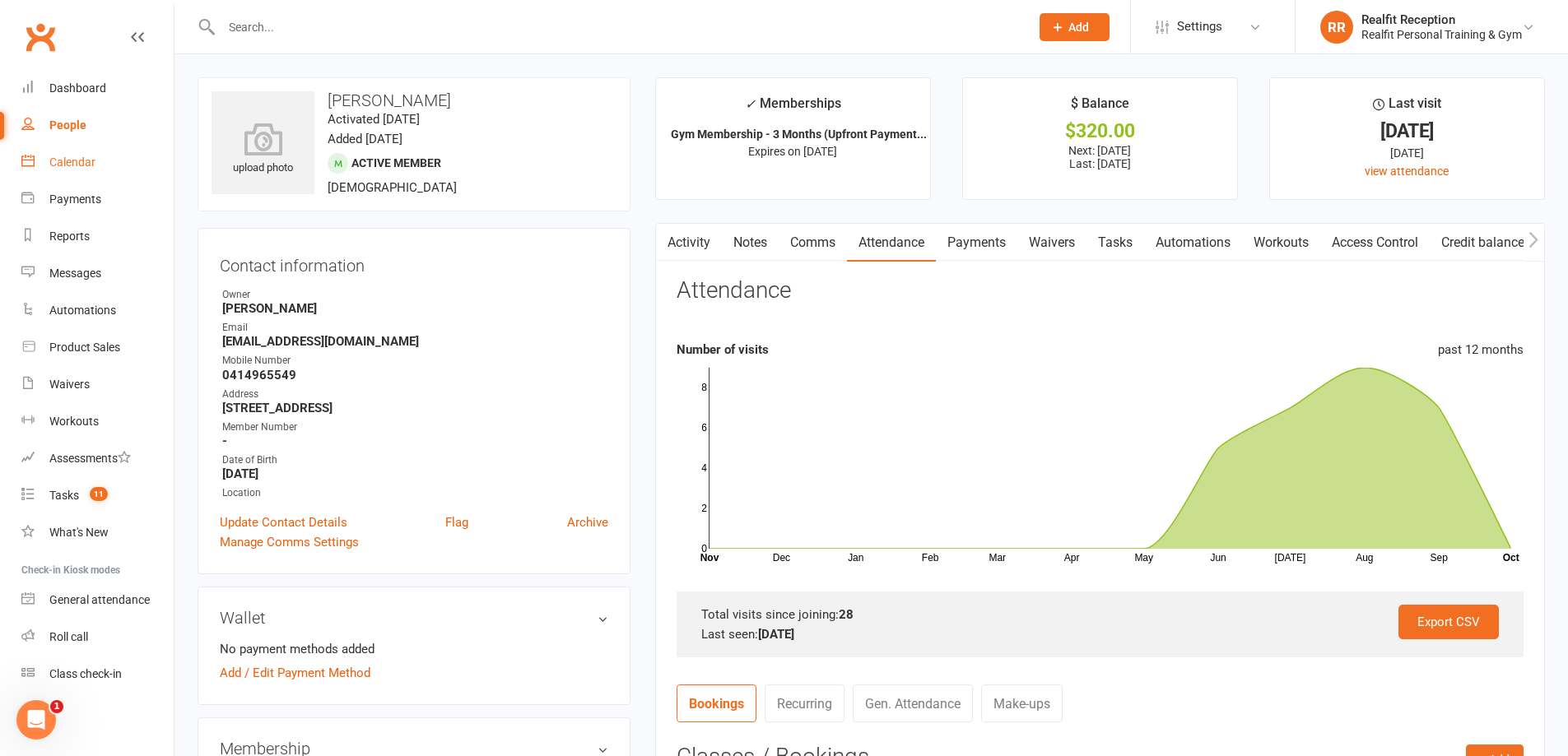
click at [66, 157] on div "Calendar" at bounding box center [72, 161] width 46 height 13
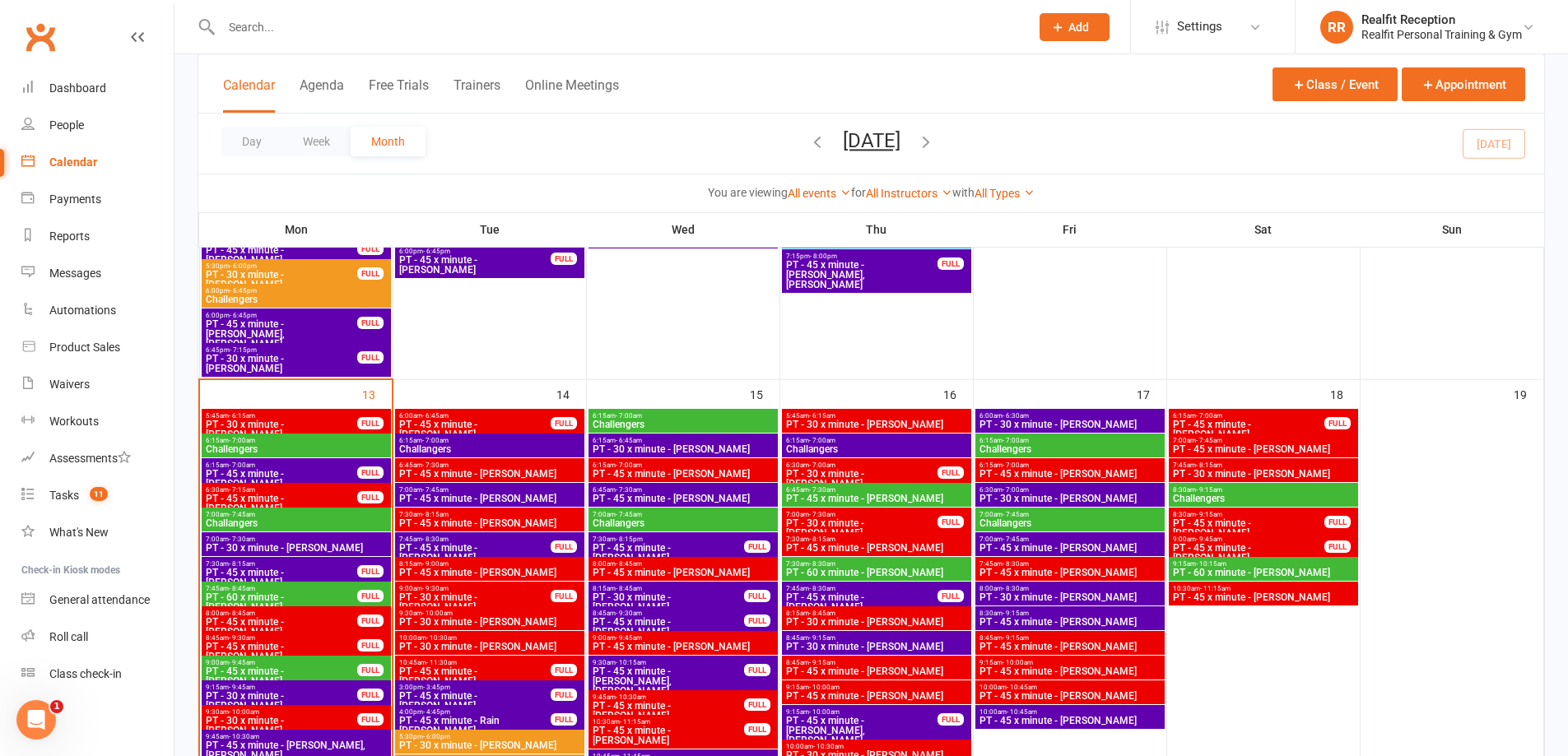
scroll to position [1481, 0]
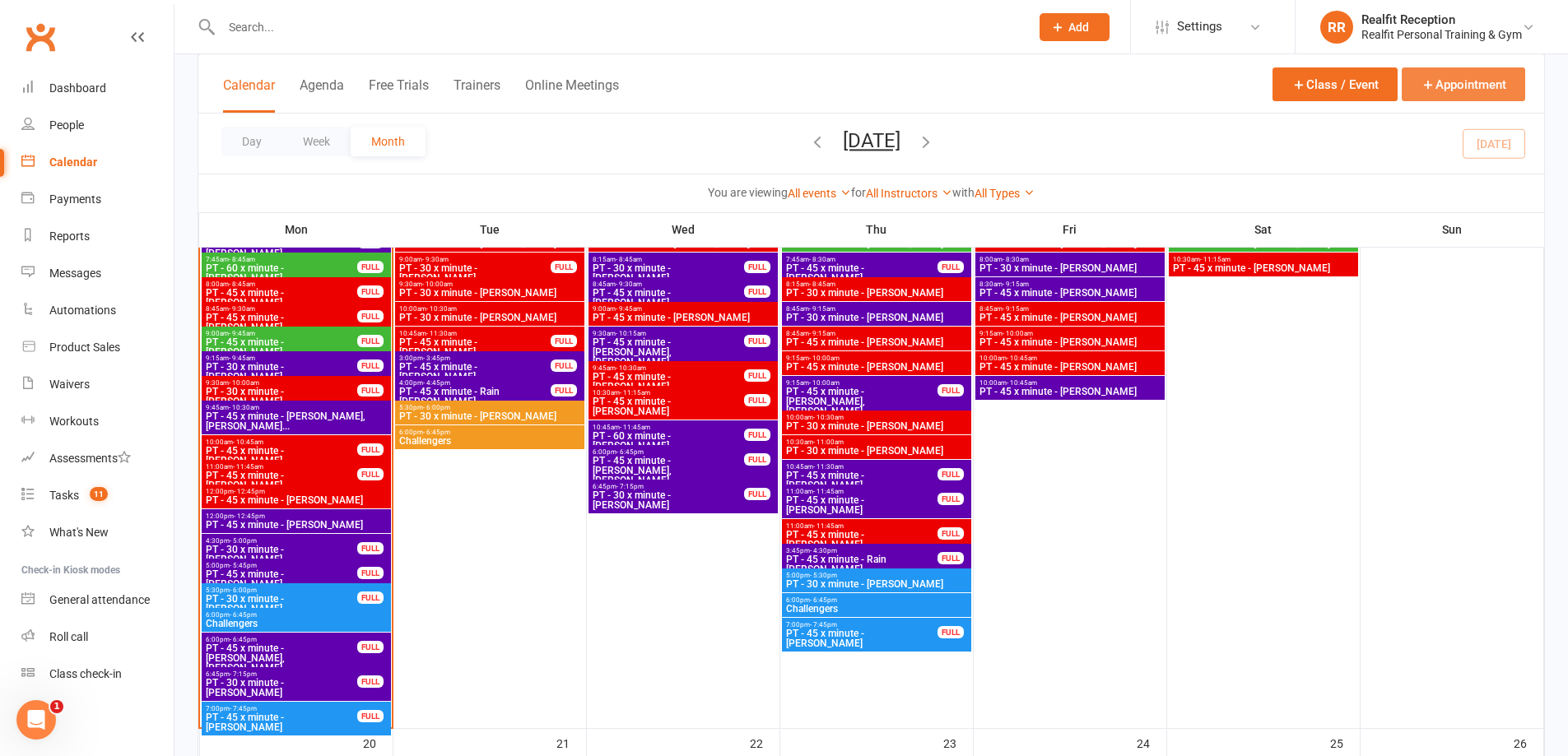
click at [1462, 92] on button "Appointment" at bounding box center [1463, 84] width 124 height 33
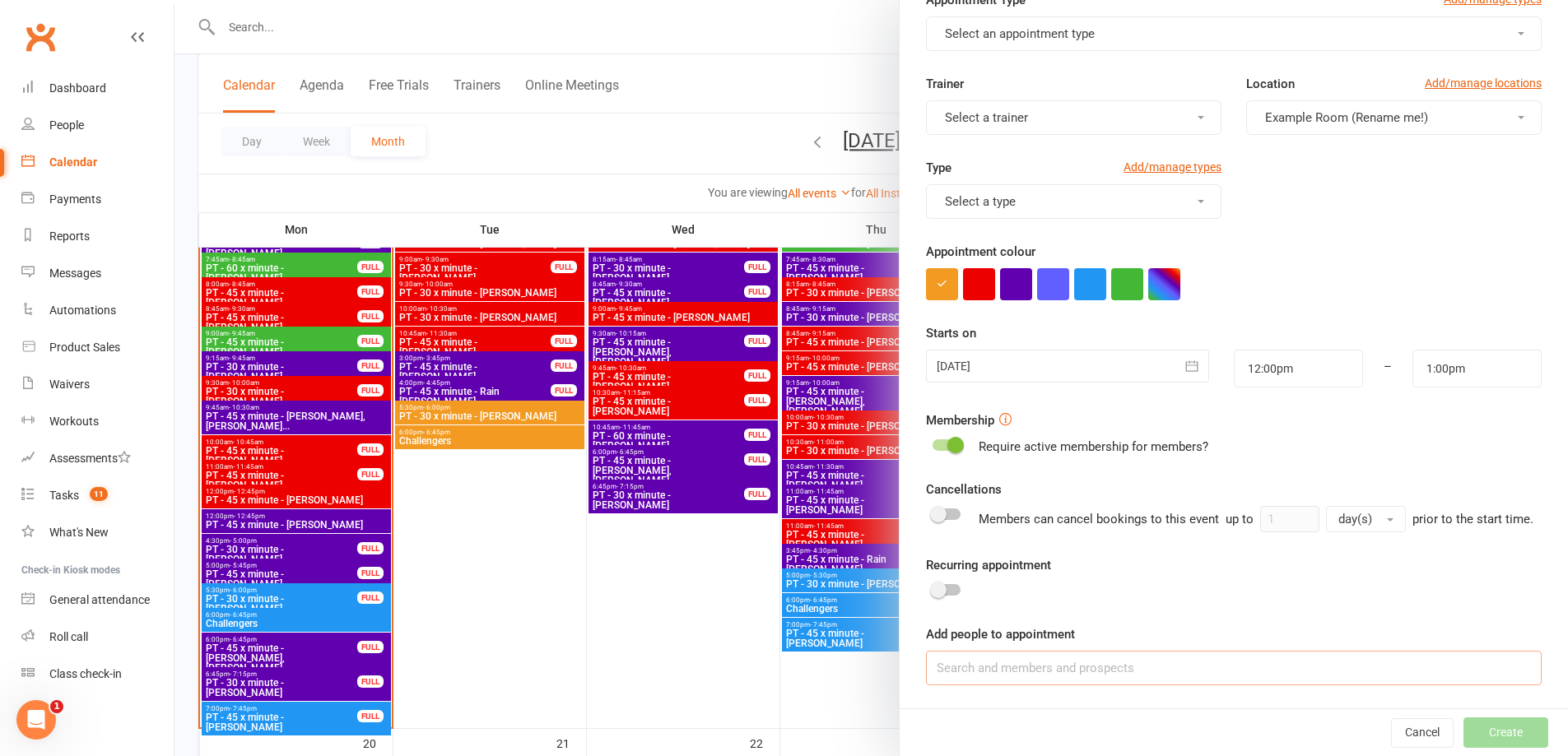
click at [1150, 665] on input at bounding box center [1234, 667] width 616 height 34
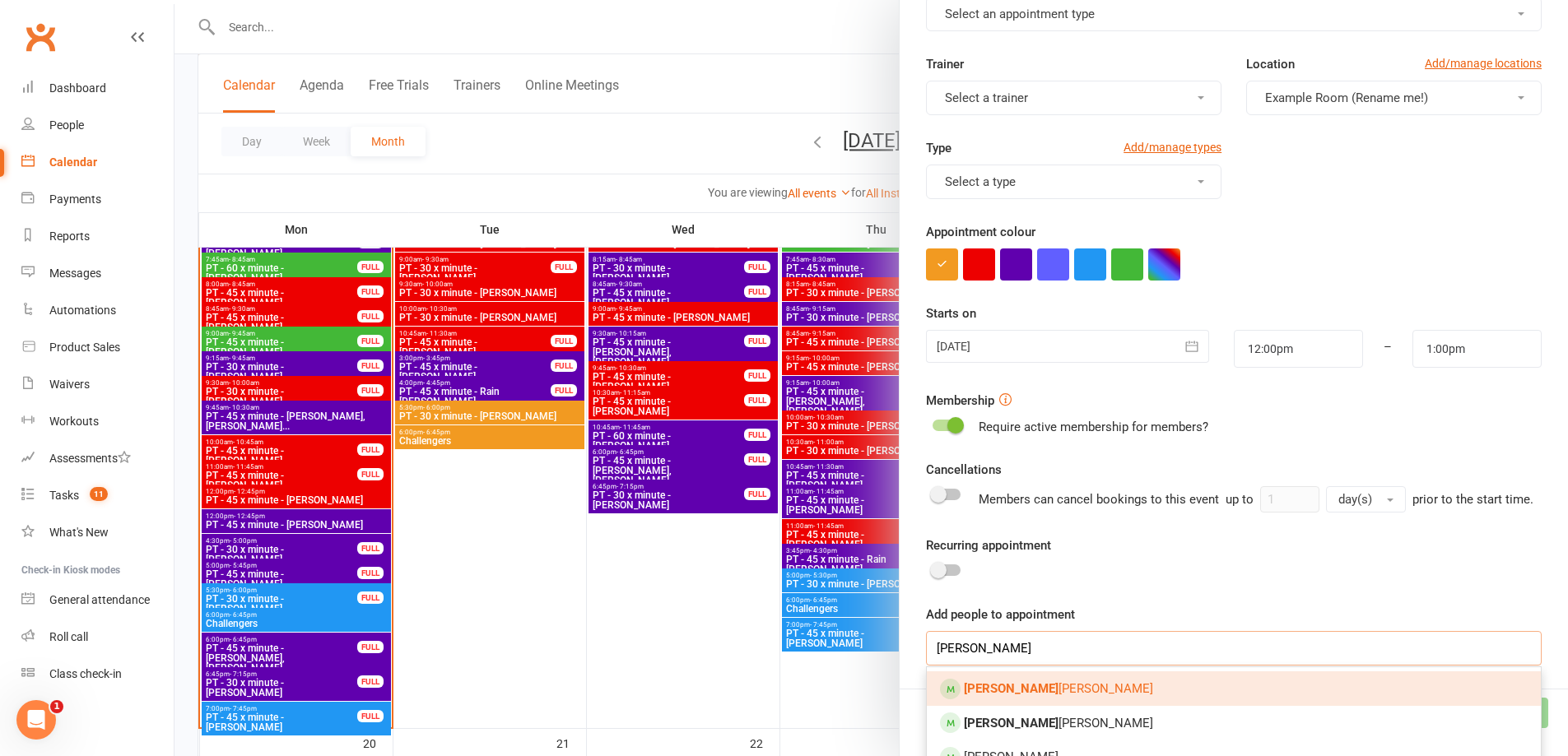
type input "jason"
click at [1042, 706] on link "Jason Ferraro" at bounding box center [1234, 688] width 614 height 34
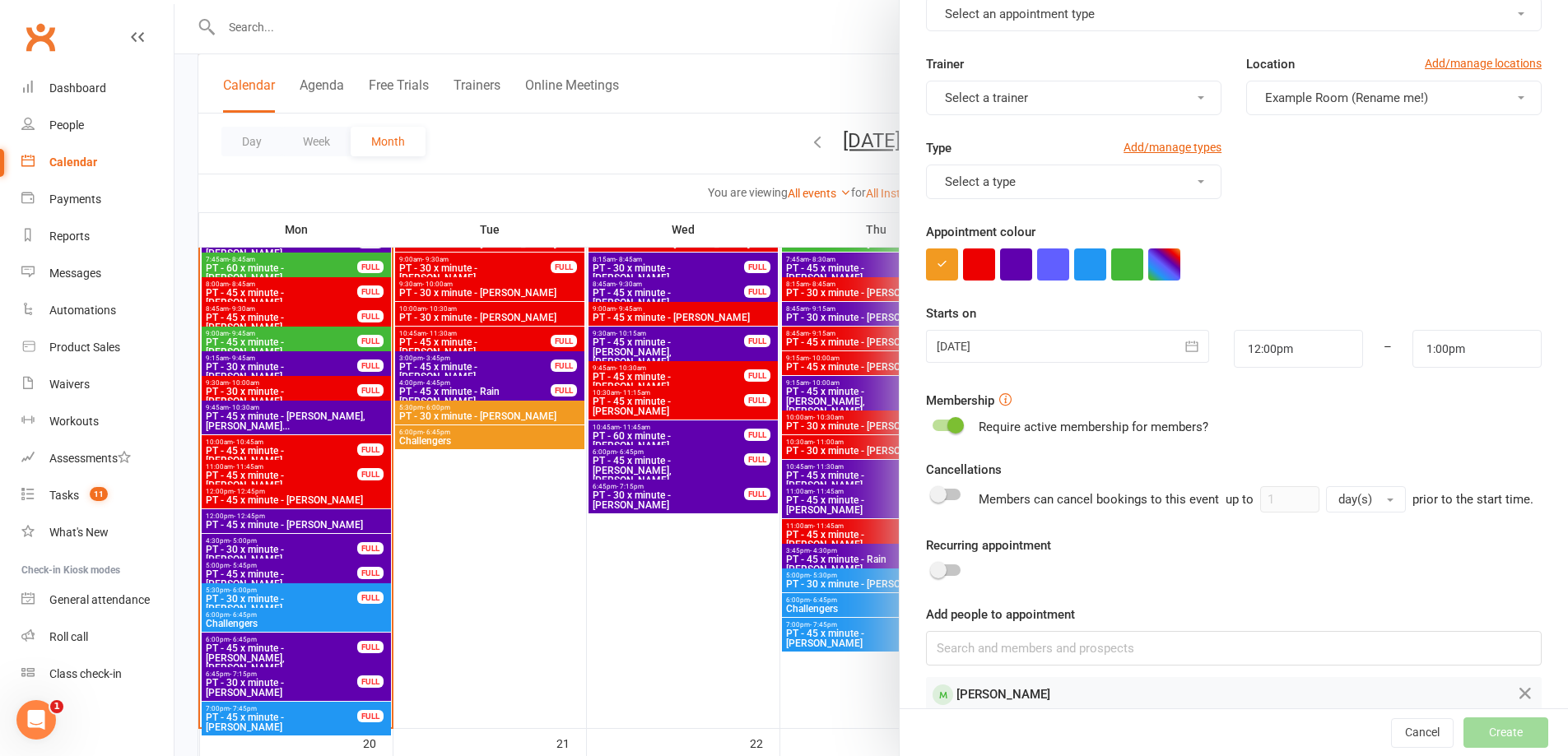
click at [1092, 335] on div at bounding box center [1067, 346] width 282 height 33
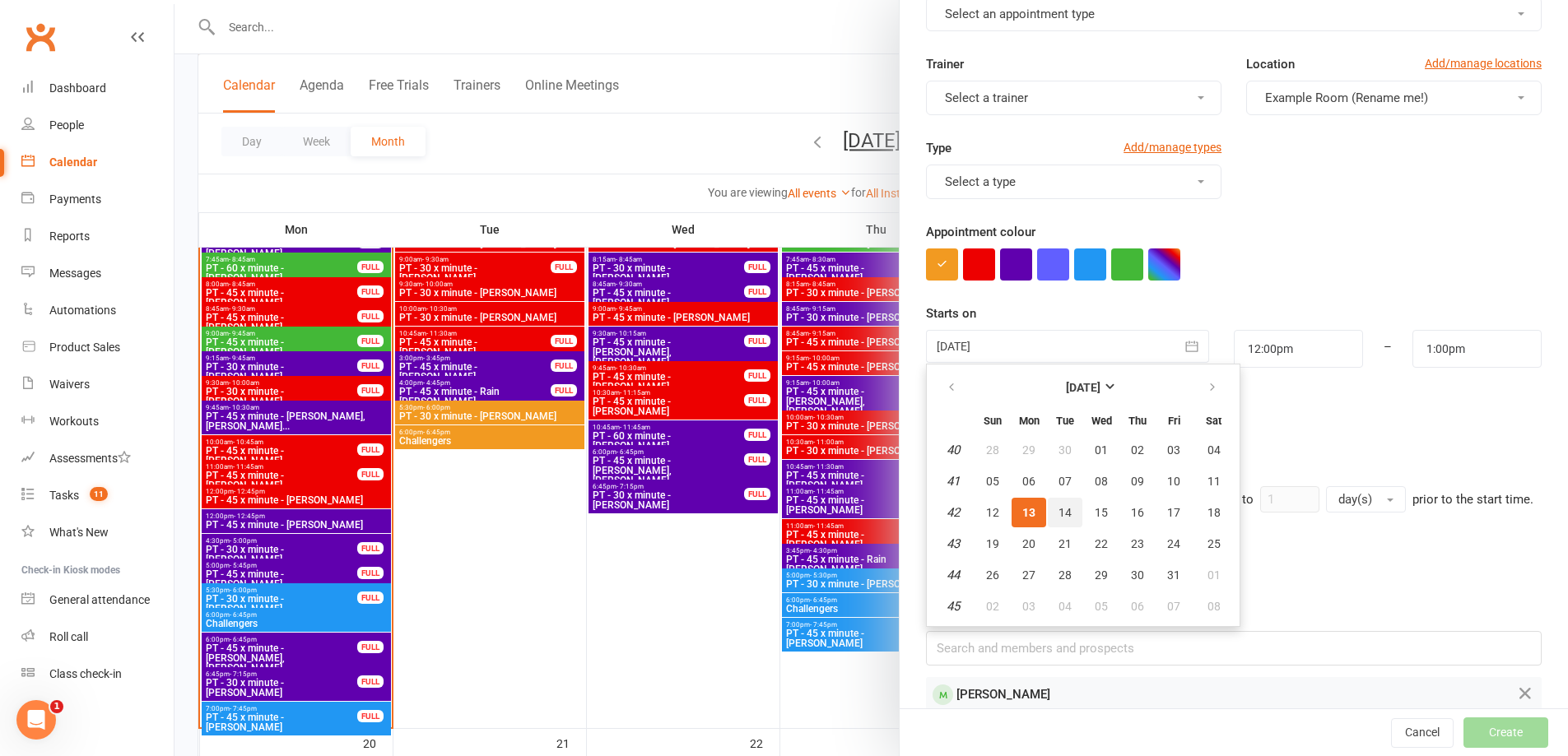
click at [1058, 510] on span "14" at bounding box center [1065, 512] width 13 height 13
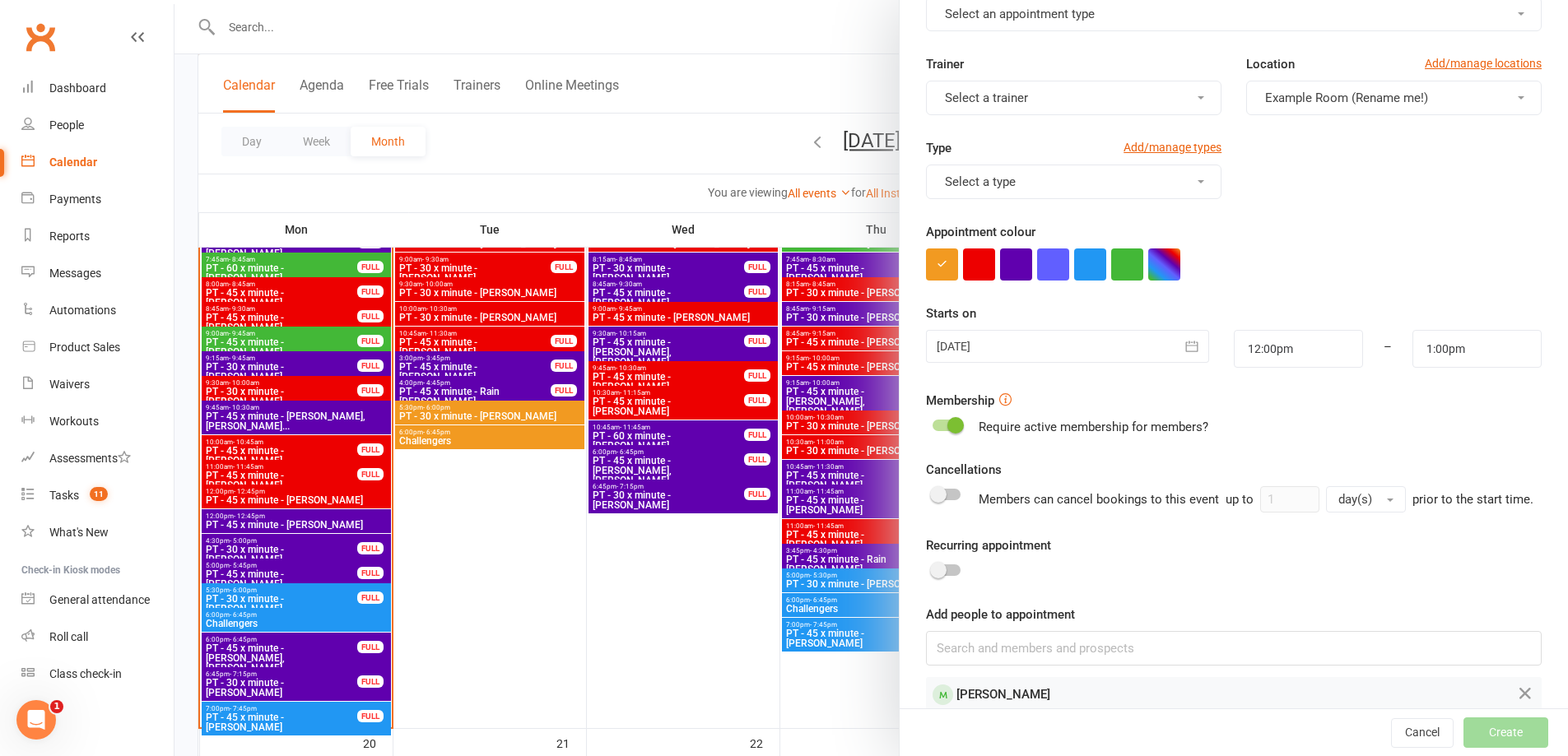
type input "14 Oct 2025"
drag, startPoint x: 1279, startPoint y: 353, endPoint x: 1234, endPoint y: 350, distance: 45.1
click at [1234, 350] on input "12:00pm" at bounding box center [1298, 348] width 129 height 38
type input "4"
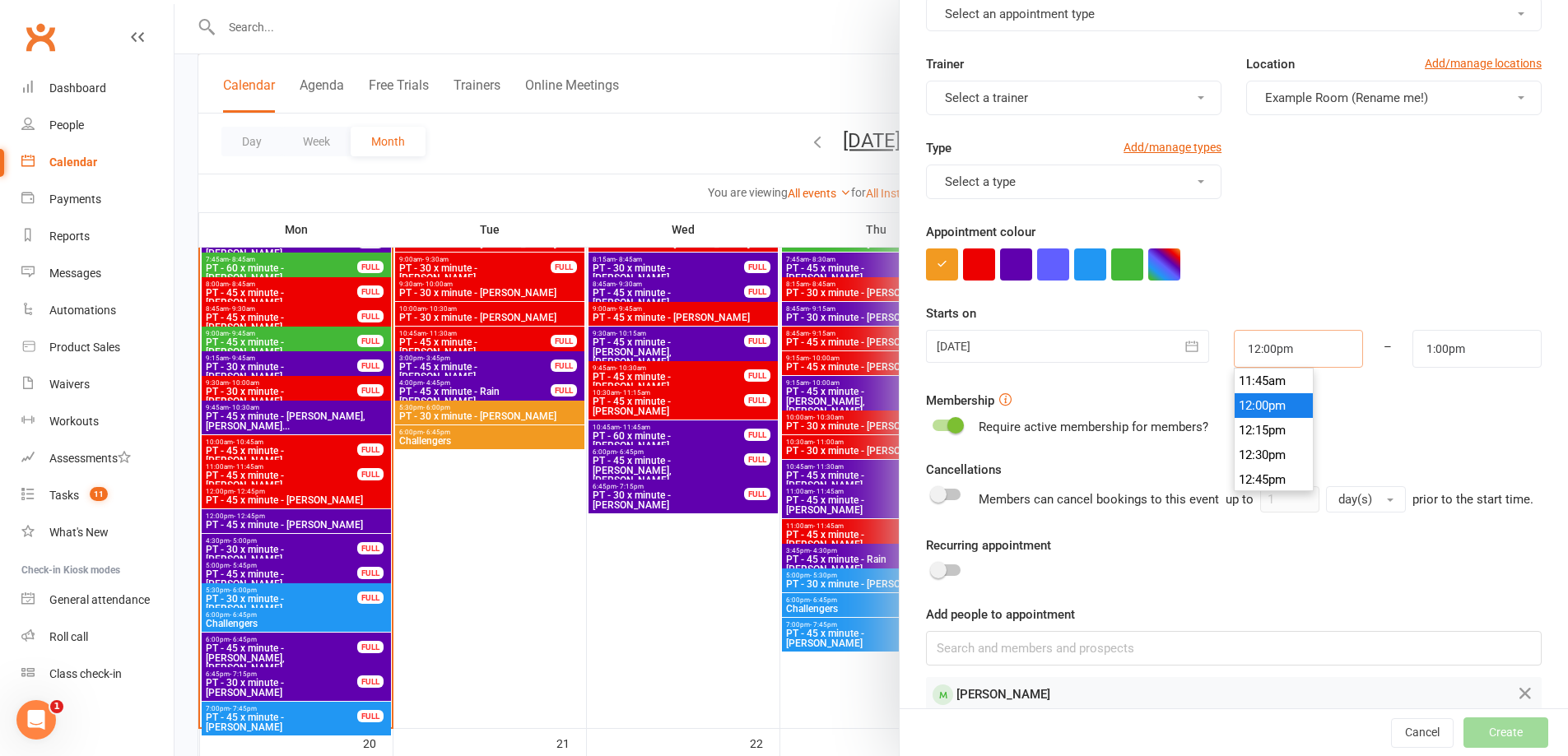
type input "5:00am"
type input "4.3"
type input "8:00pm"
type input "4.30"
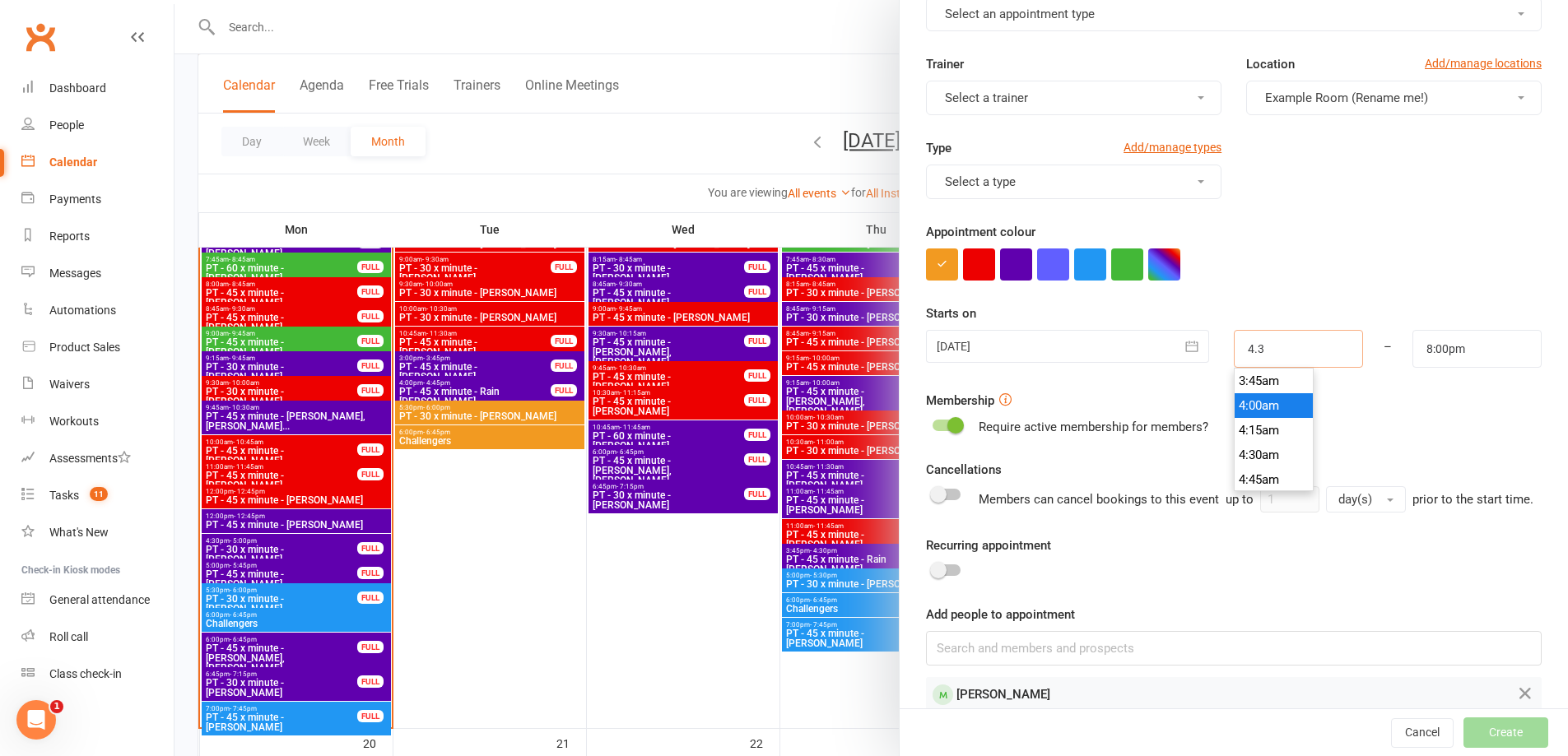
type input "5:30am"
type input "4.30p"
type input "5:30pm"
type input "4:30pm"
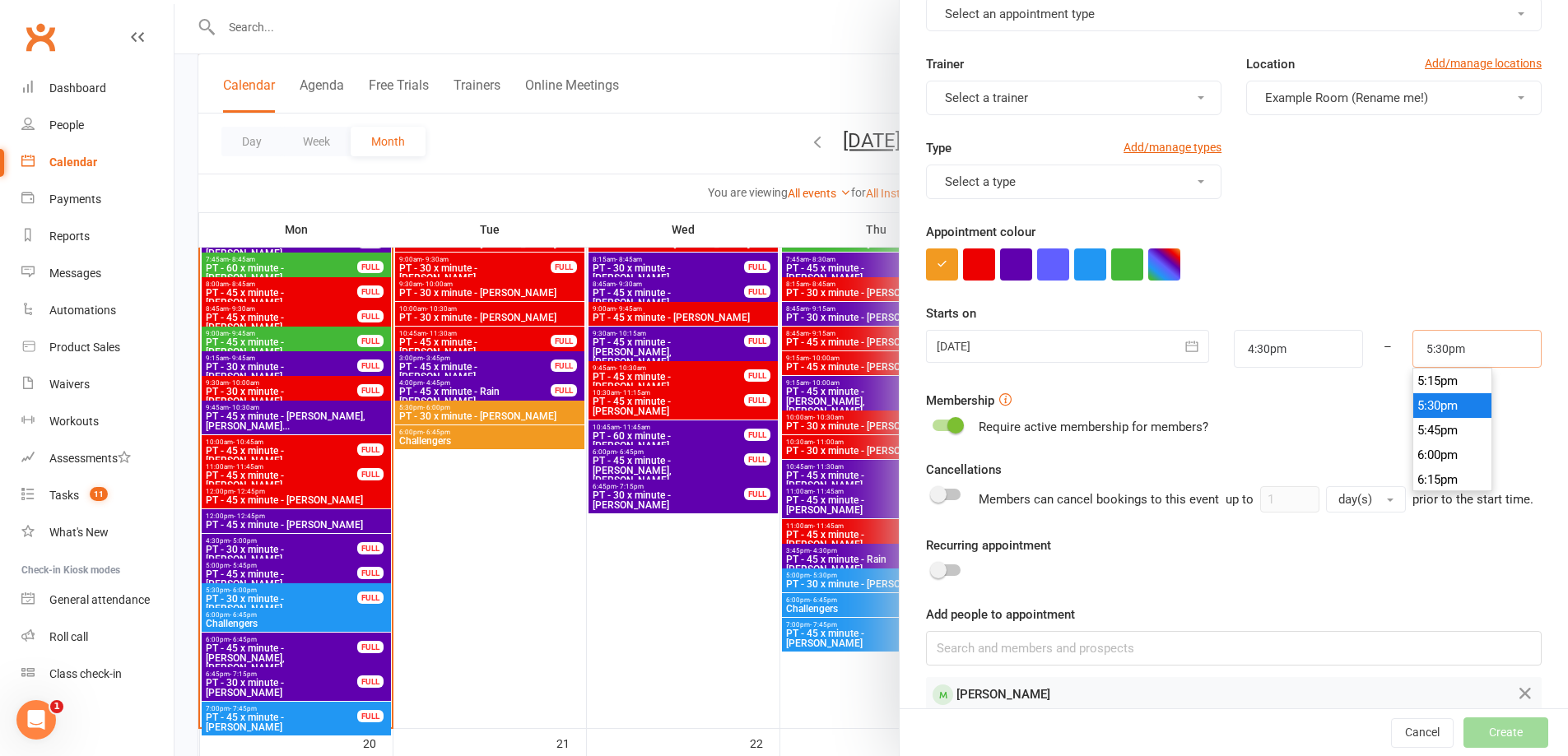
scroll to position [0, 0]
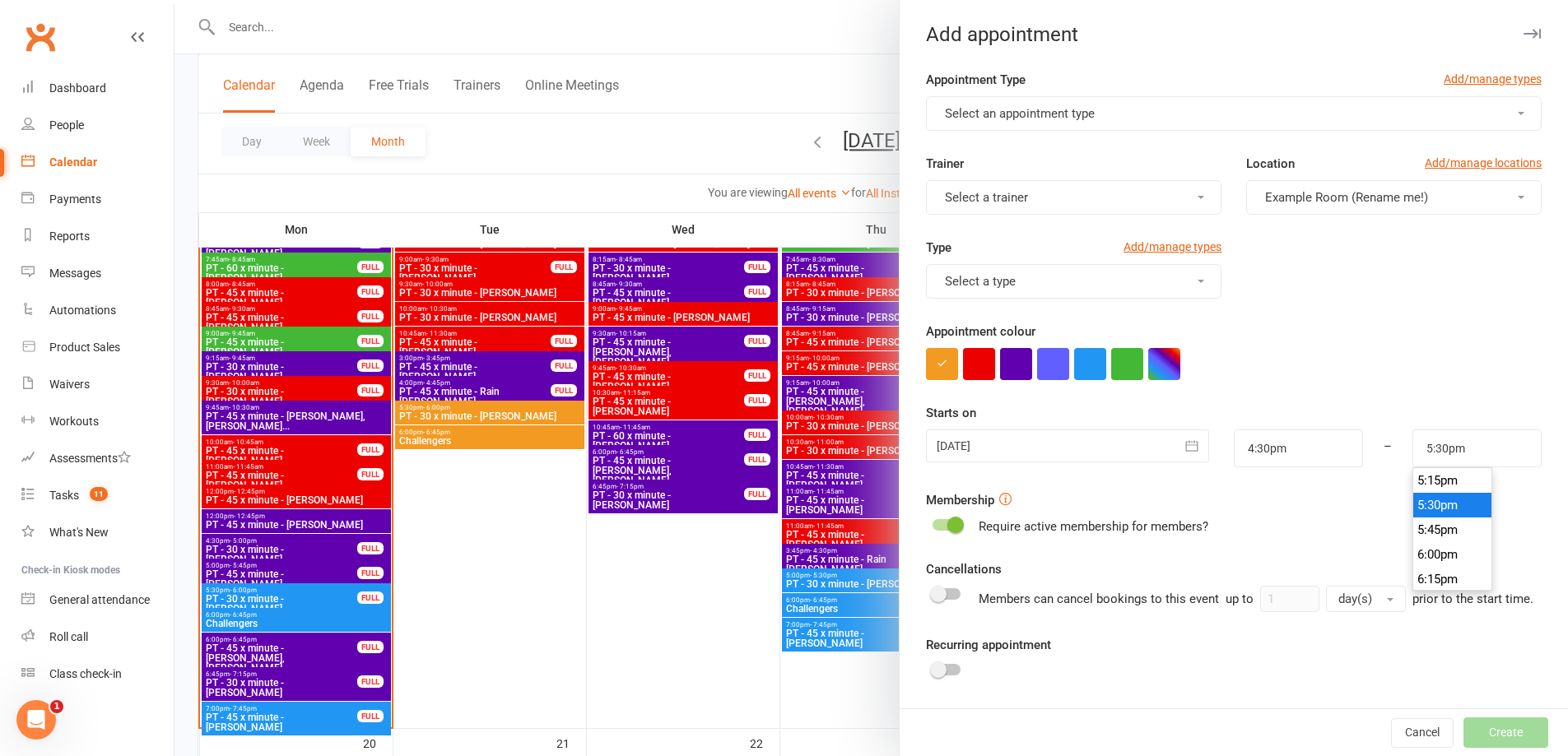
click at [1027, 117] on span "Select an appointment type" at bounding box center [1019, 113] width 150 height 15
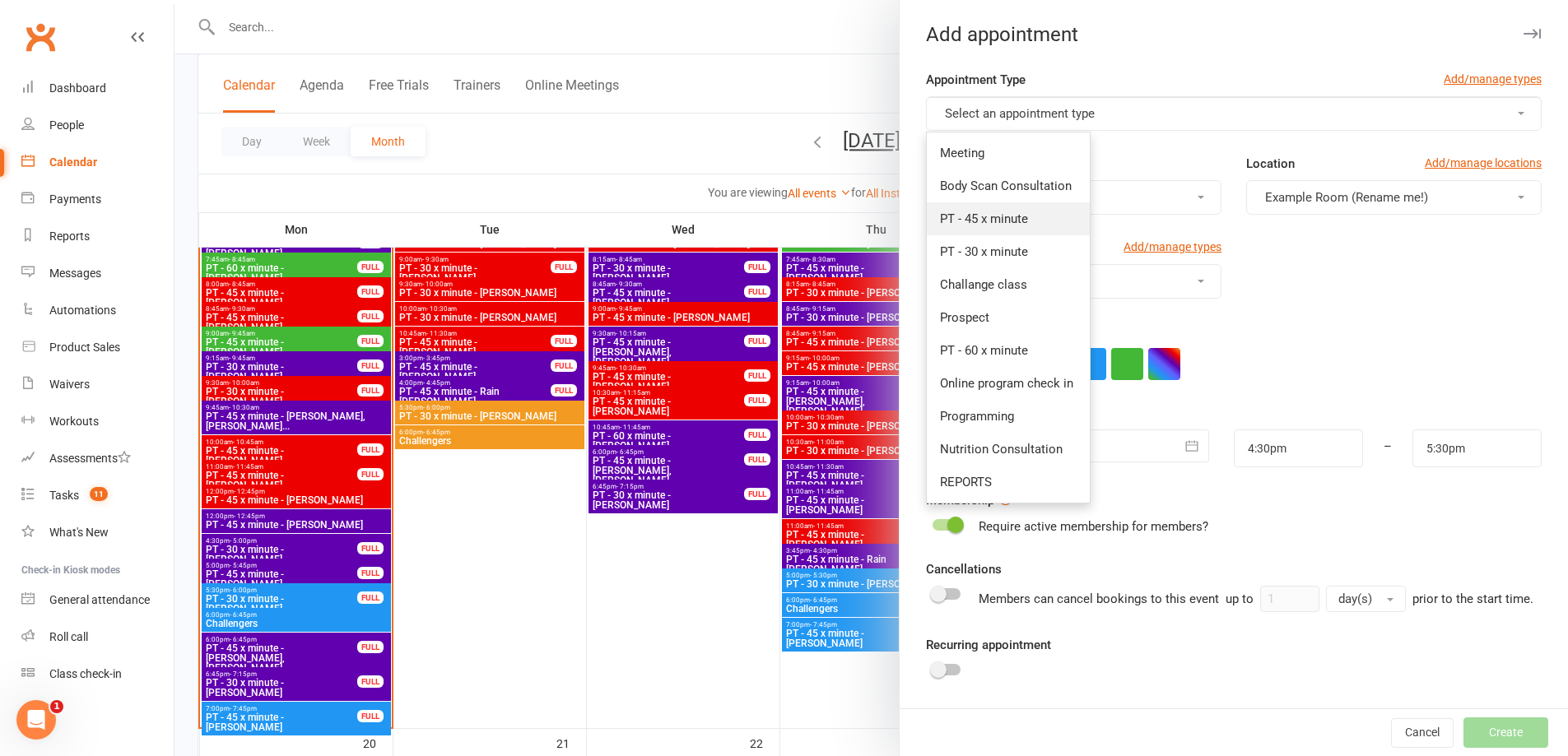
click at [996, 216] on span "PT - 45 x minute" at bounding box center [984, 218] width 88 height 15
type input "5:15pm"
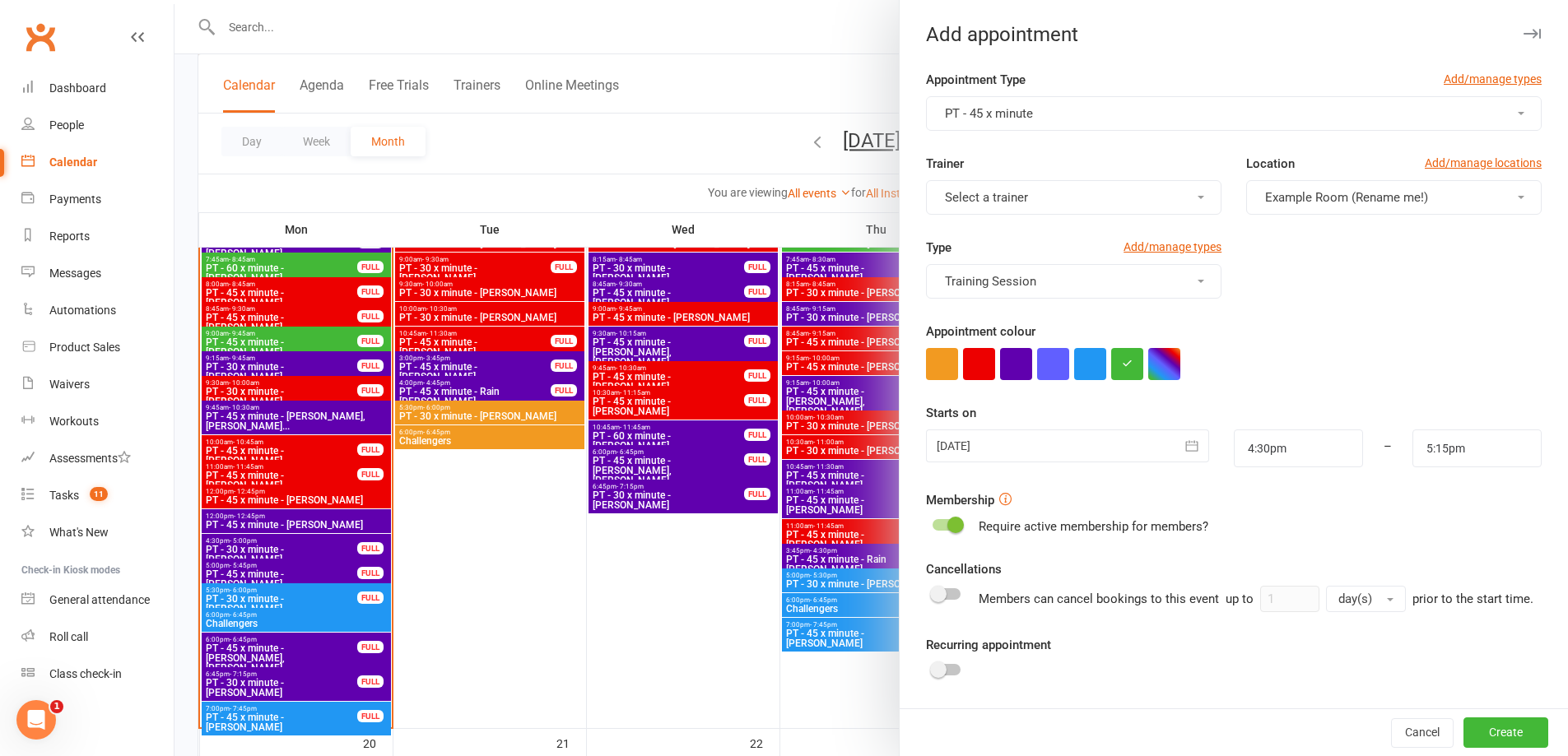
click at [1004, 189] on button "Select a trainer" at bounding box center [1073, 197] width 296 height 34
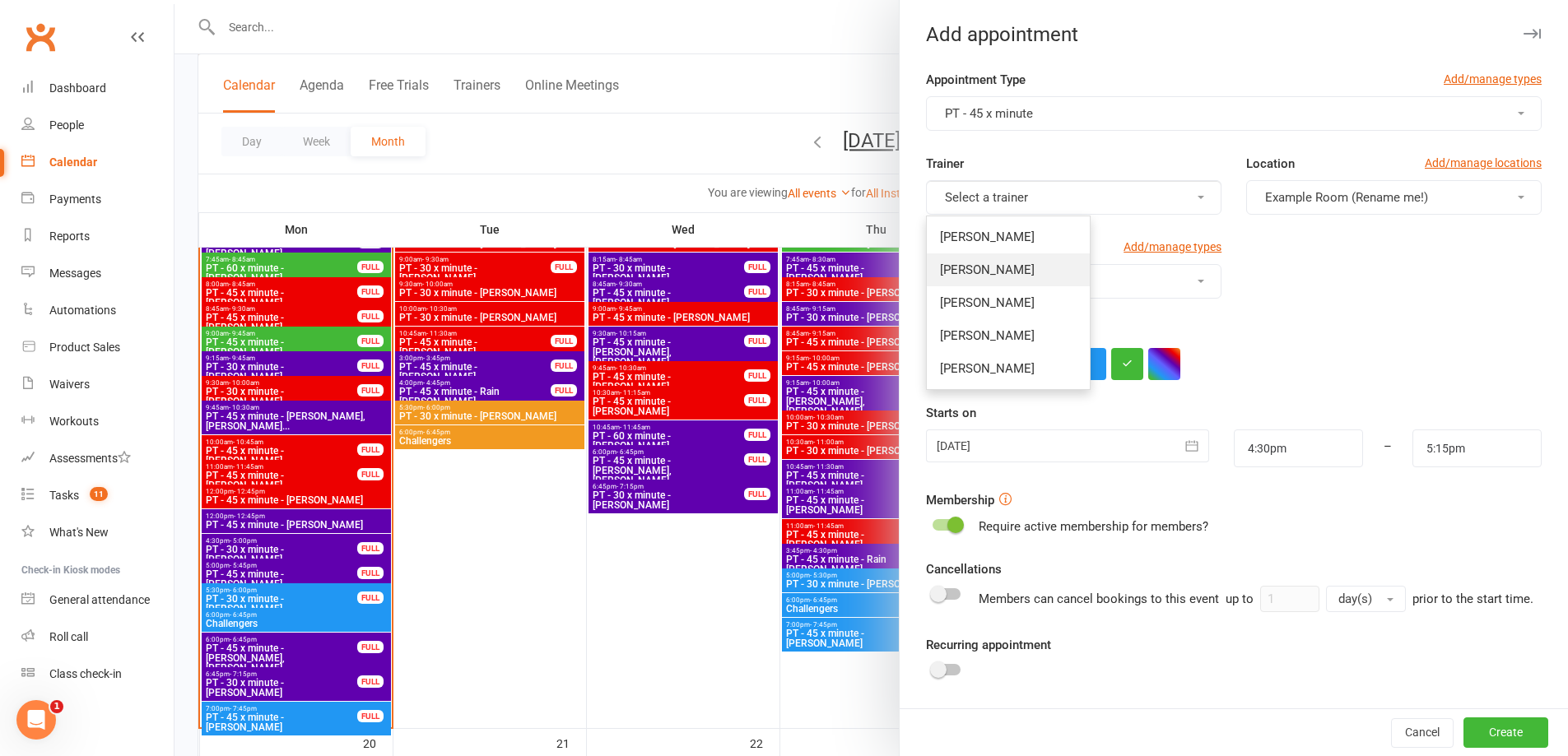
click at [1035, 268] on link "[PERSON_NAME]" at bounding box center [1009, 270] width 163 height 33
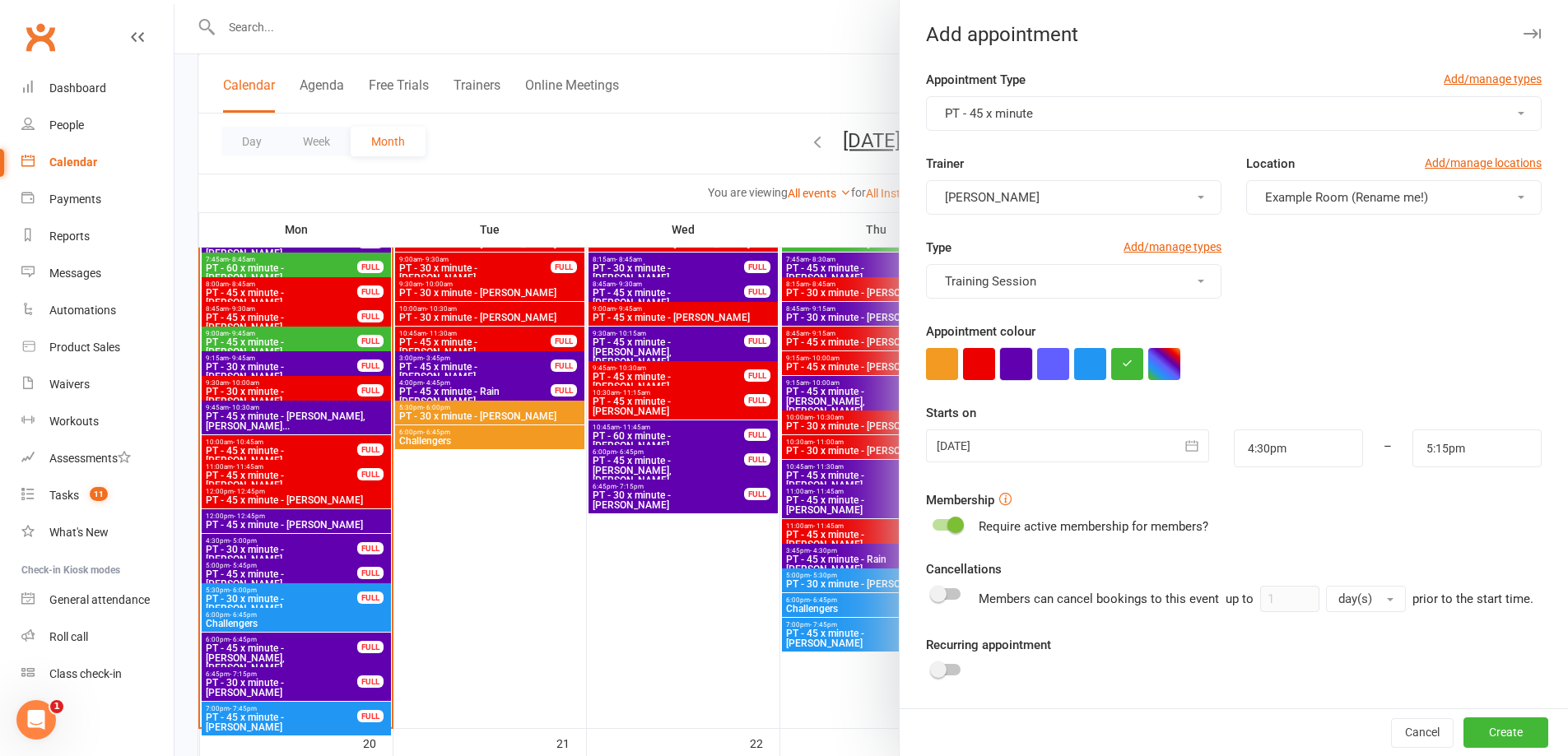
click at [1009, 371] on button "button" at bounding box center [1016, 364] width 32 height 32
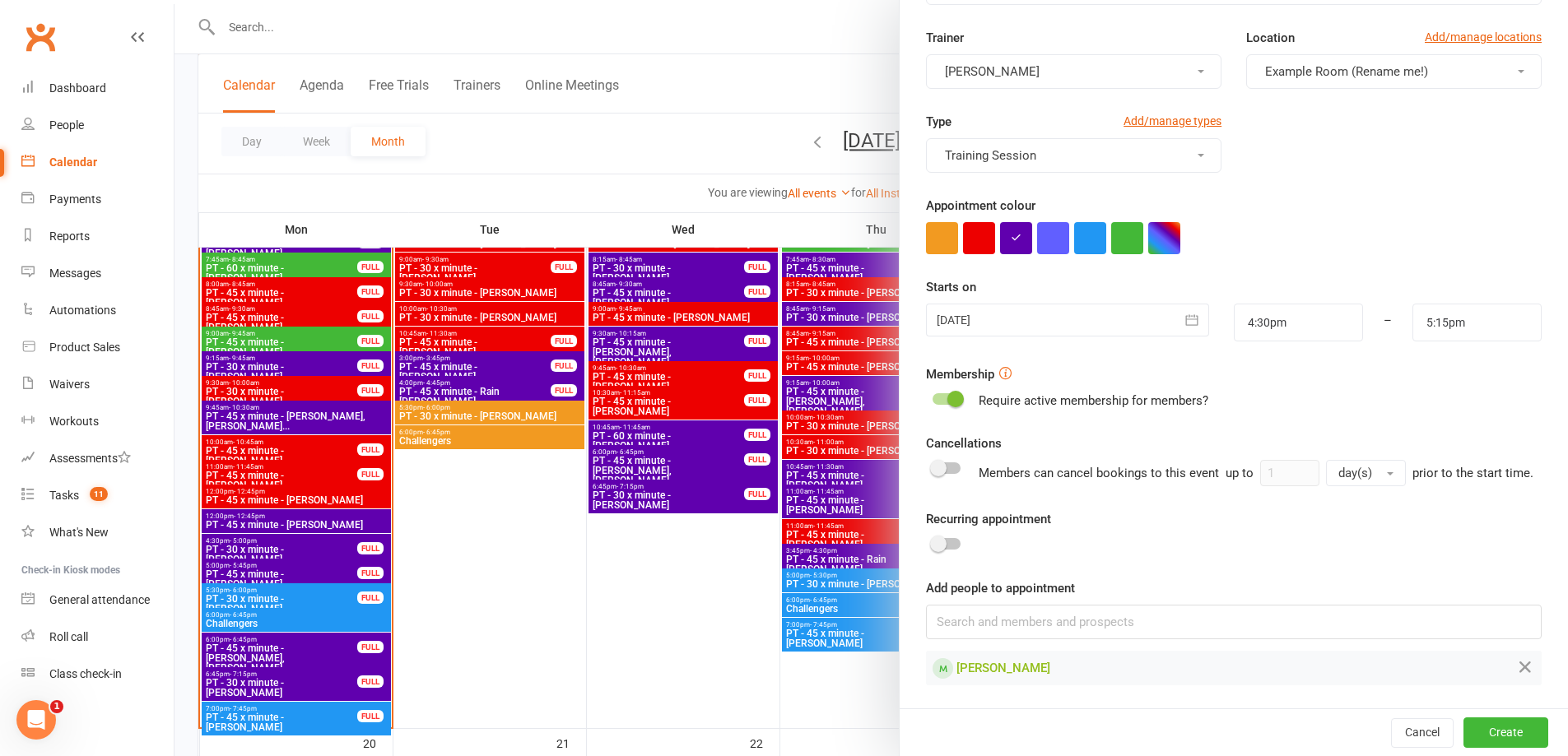
click at [938, 544] on span at bounding box center [937, 544] width 17 height 17
click at [932, 542] on input "checkbox" at bounding box center [932, 542] width 0 height 0
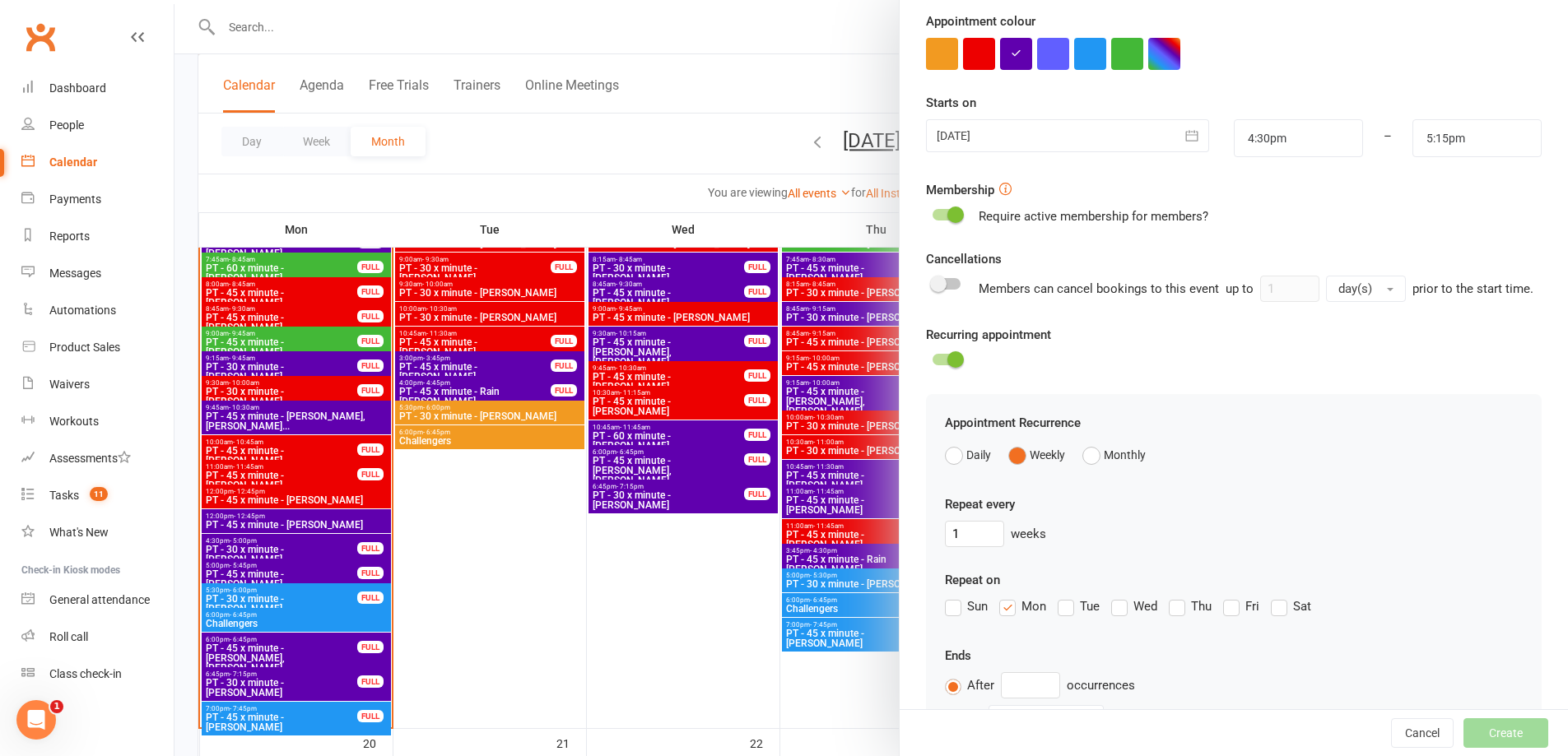
scroll to position [393, 0]
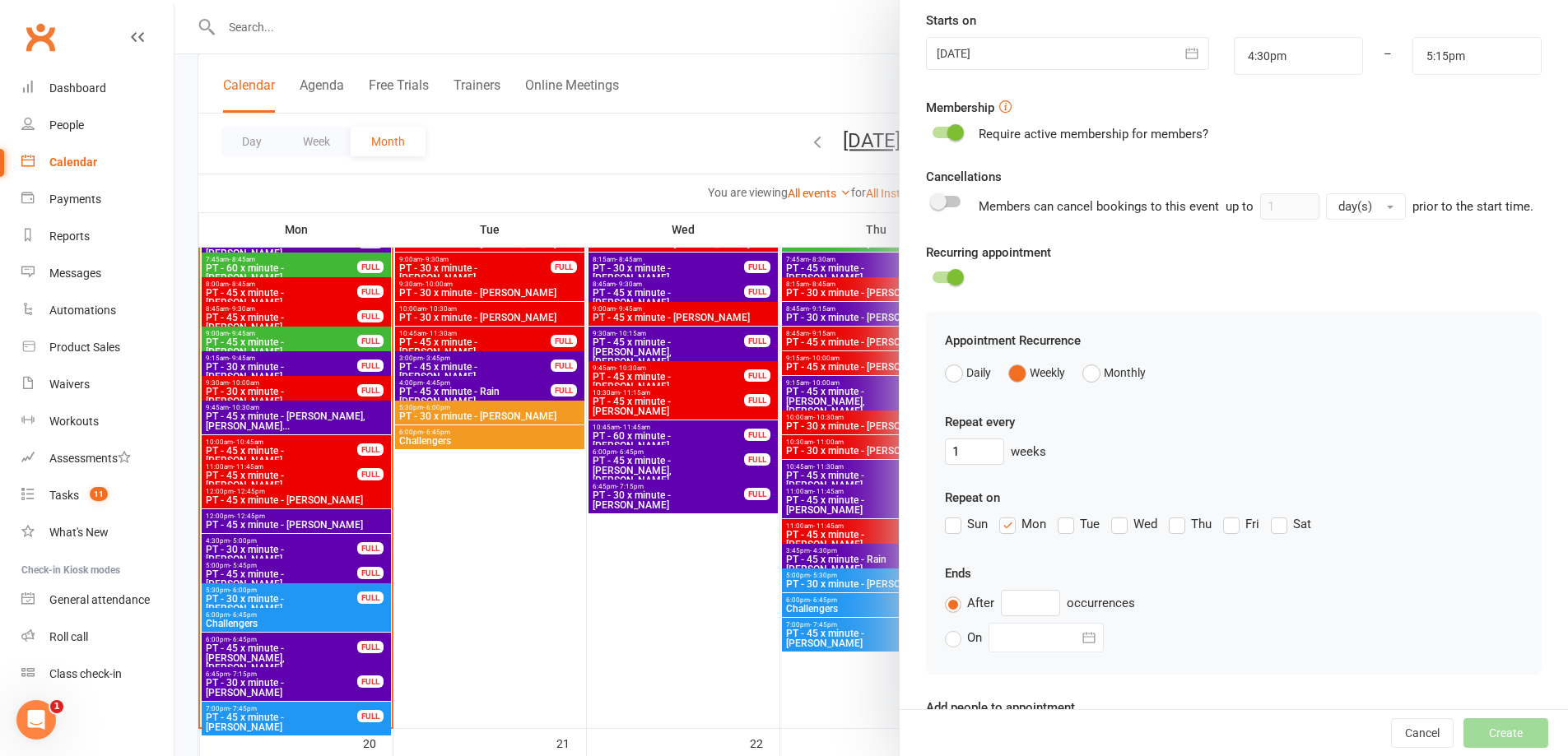
click at [1002, 534] on label "Mon" at bounding box center [1022, 524] width 46 height 20
click at [1002, 515] on input "Mon" at bounding box center [1004, 515] width 11 height 0
click at [1058, 534] on label "Tue" at bounding box center [1079, 524] width 42 height 20
click at [1058, 515] on input "Tue" at bounding box center [1063, 515] width 11 height 0
click at [1007, 617] on input "text" at bounding box center [1030, 603] width 60 height 26
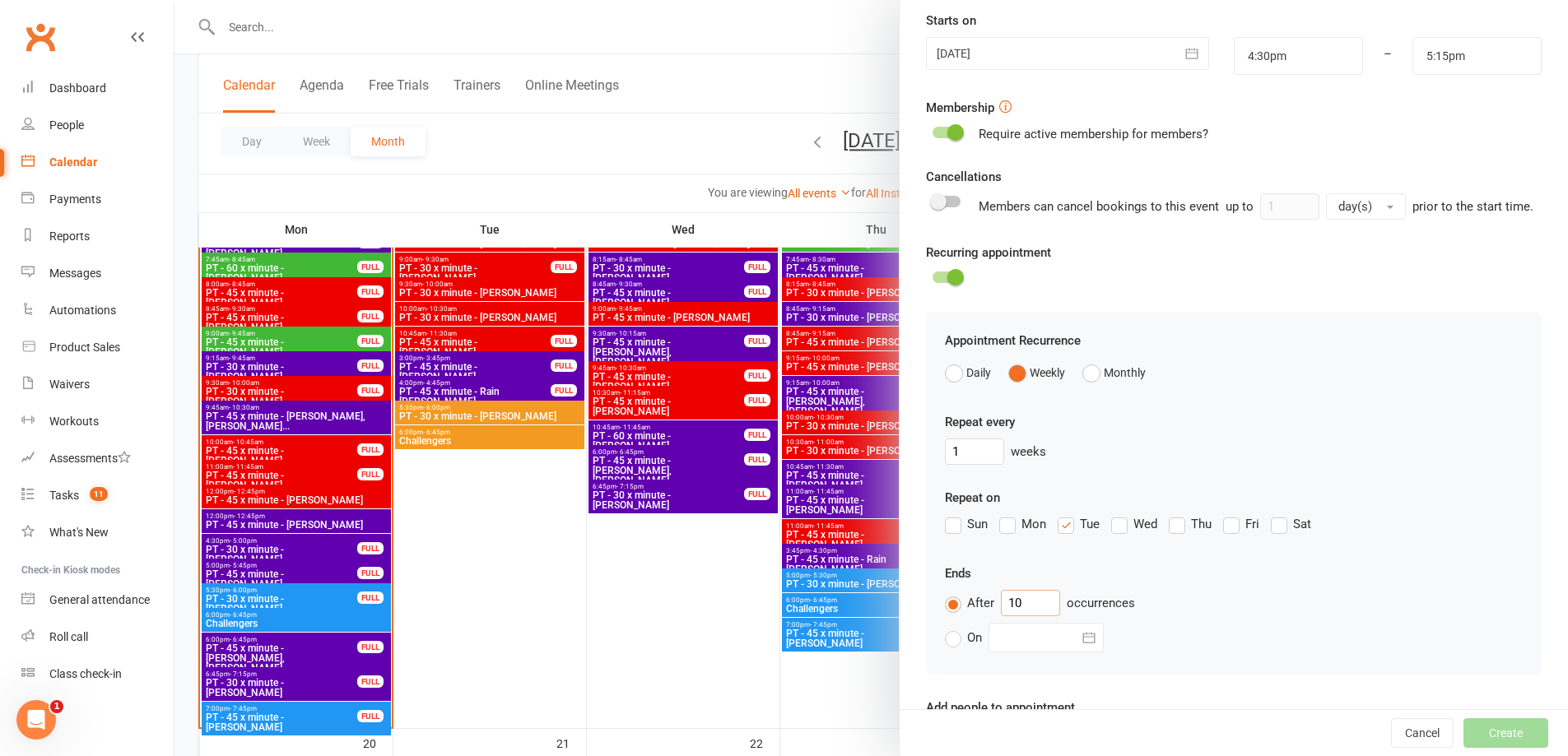
type input "10"
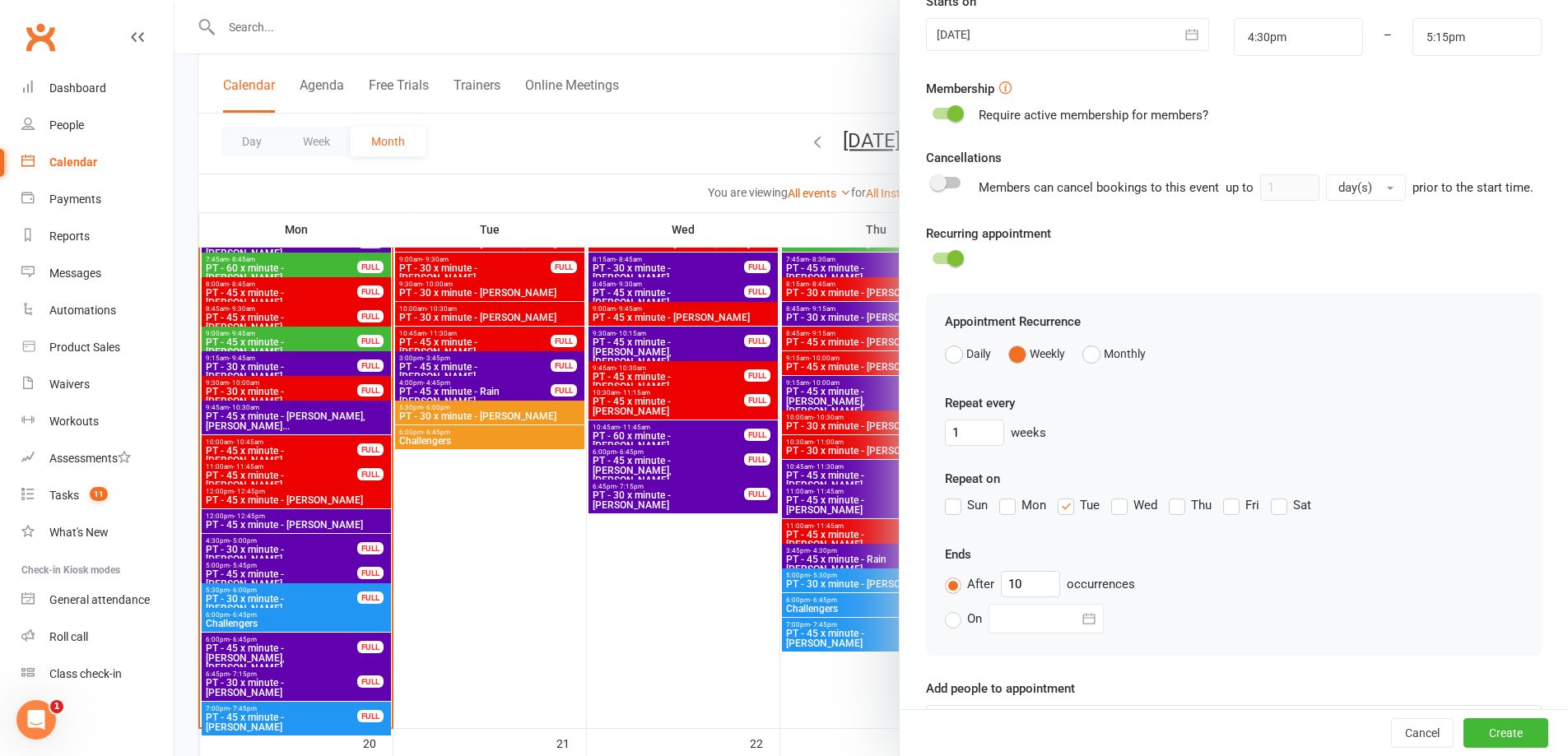
scroll to position [531, 0]
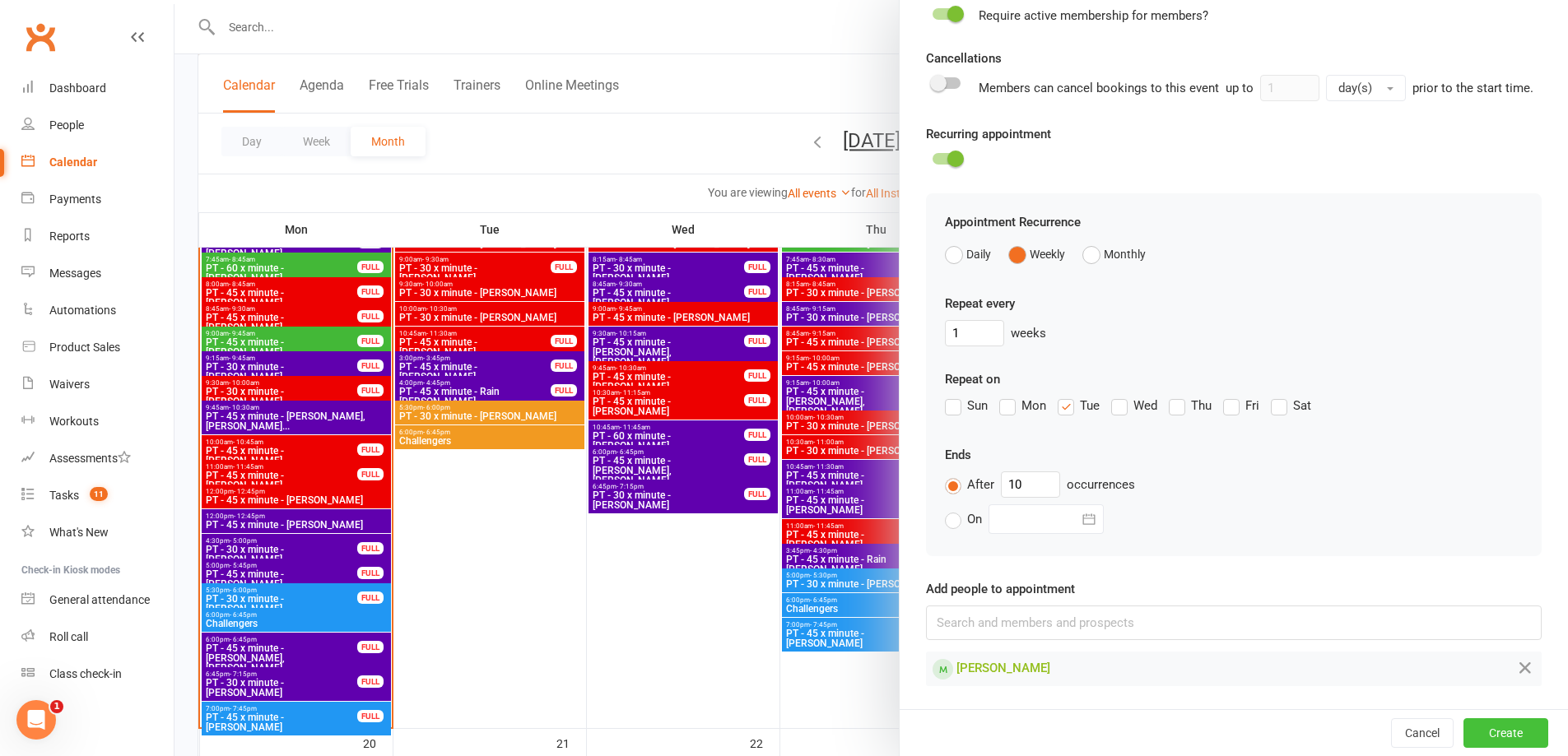
click at [1502, 731] on button "Create" at bounding box center [1506, 733] width 85 height 30
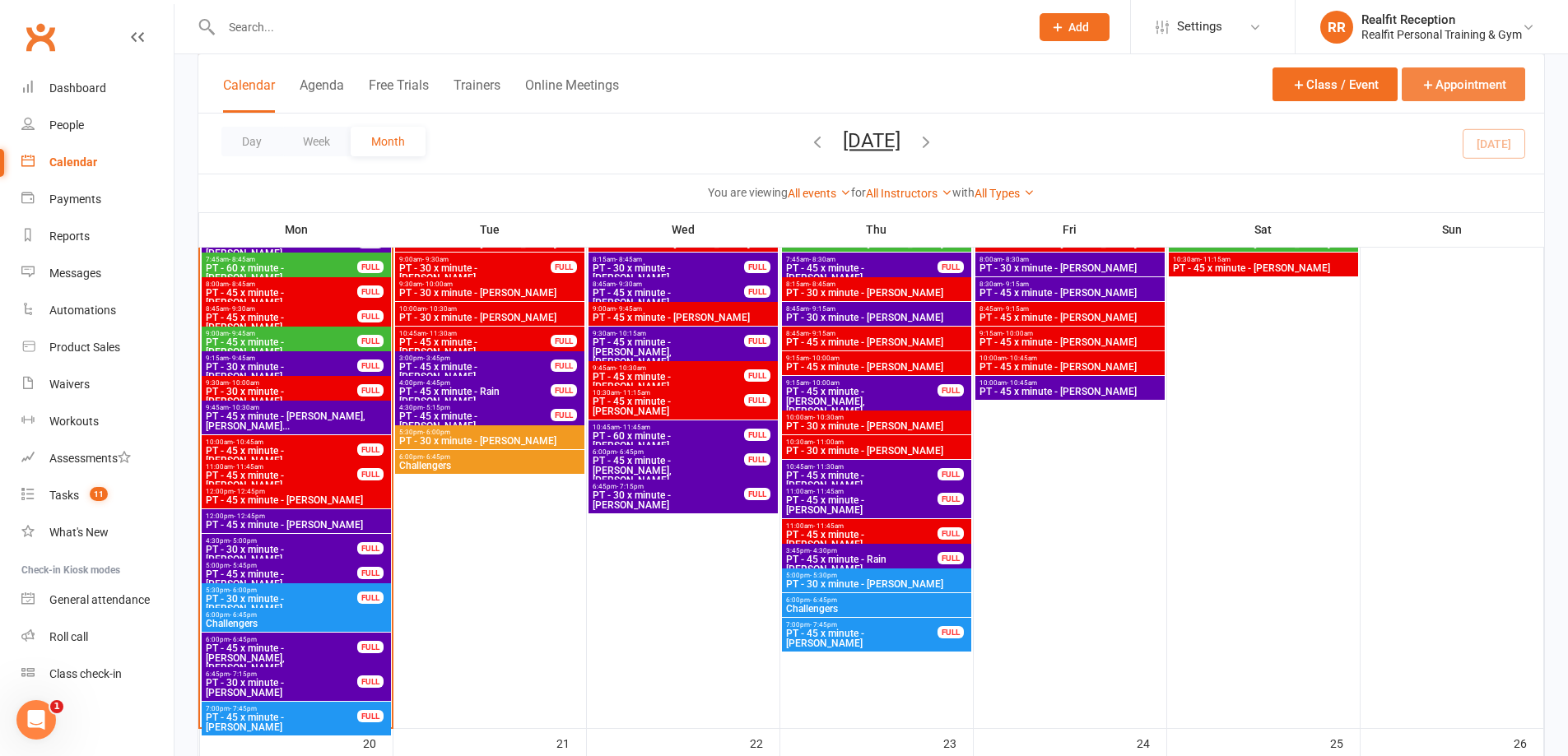
click at [1476, 87] on button "Appointment" at bounding box center [1463, 84] width 124 height 33
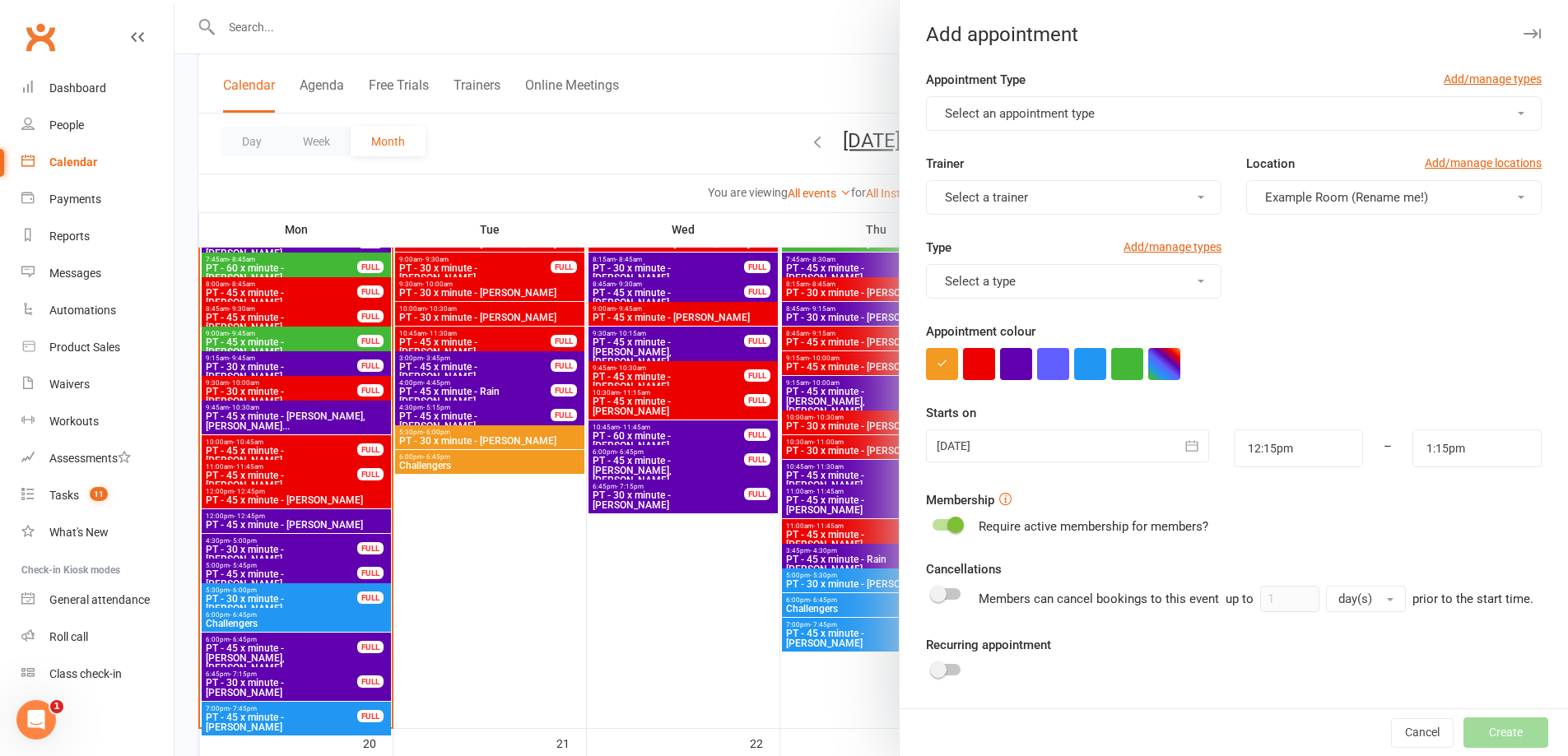
scroll to position [100, 0]
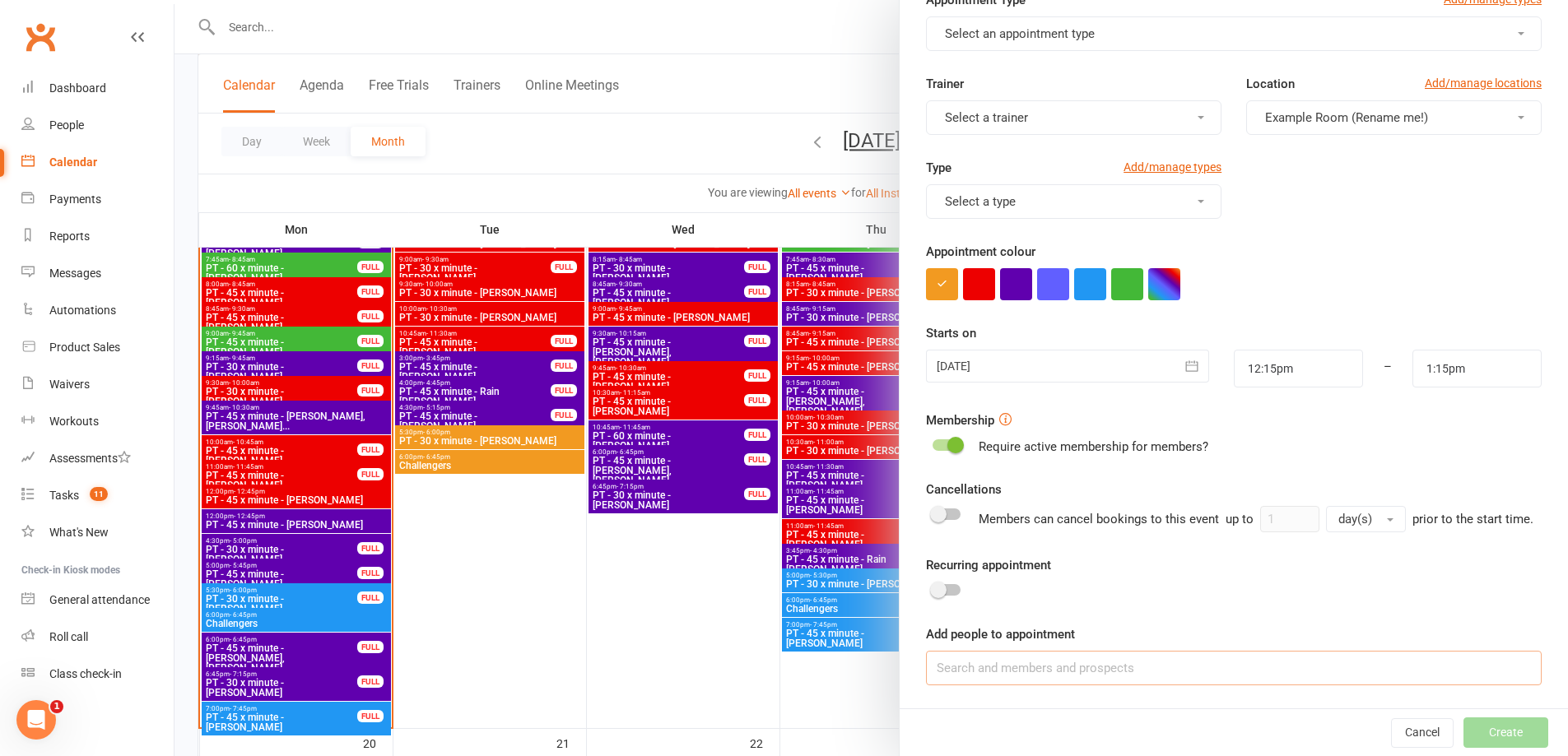
click at [1131, 676] on input at bounding box center [1234, 667] width 616 height 34
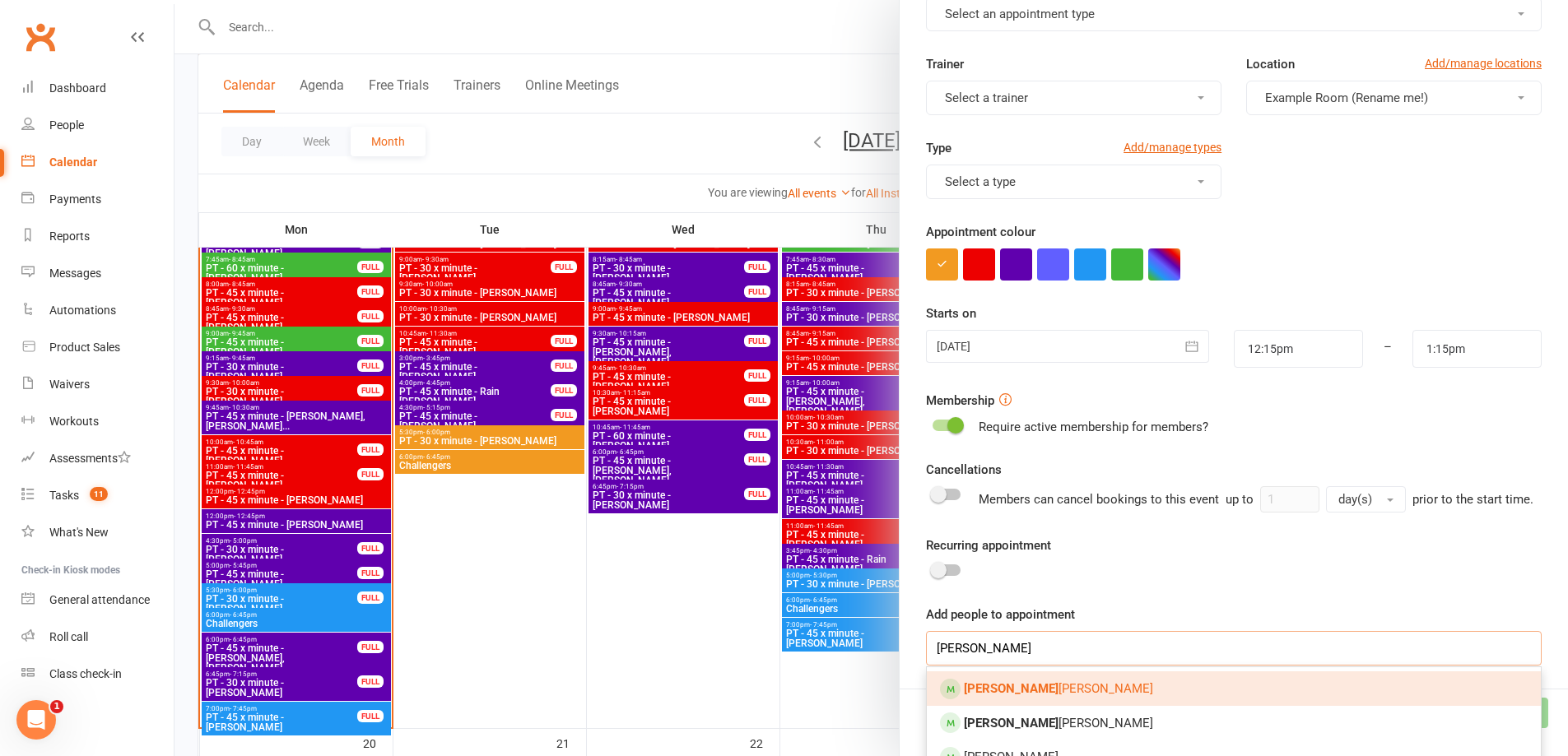
type input "jason"
click at [1065, 703] on link "Jason Ferraro" at bounding box center [1234, 688] width 614 height 34
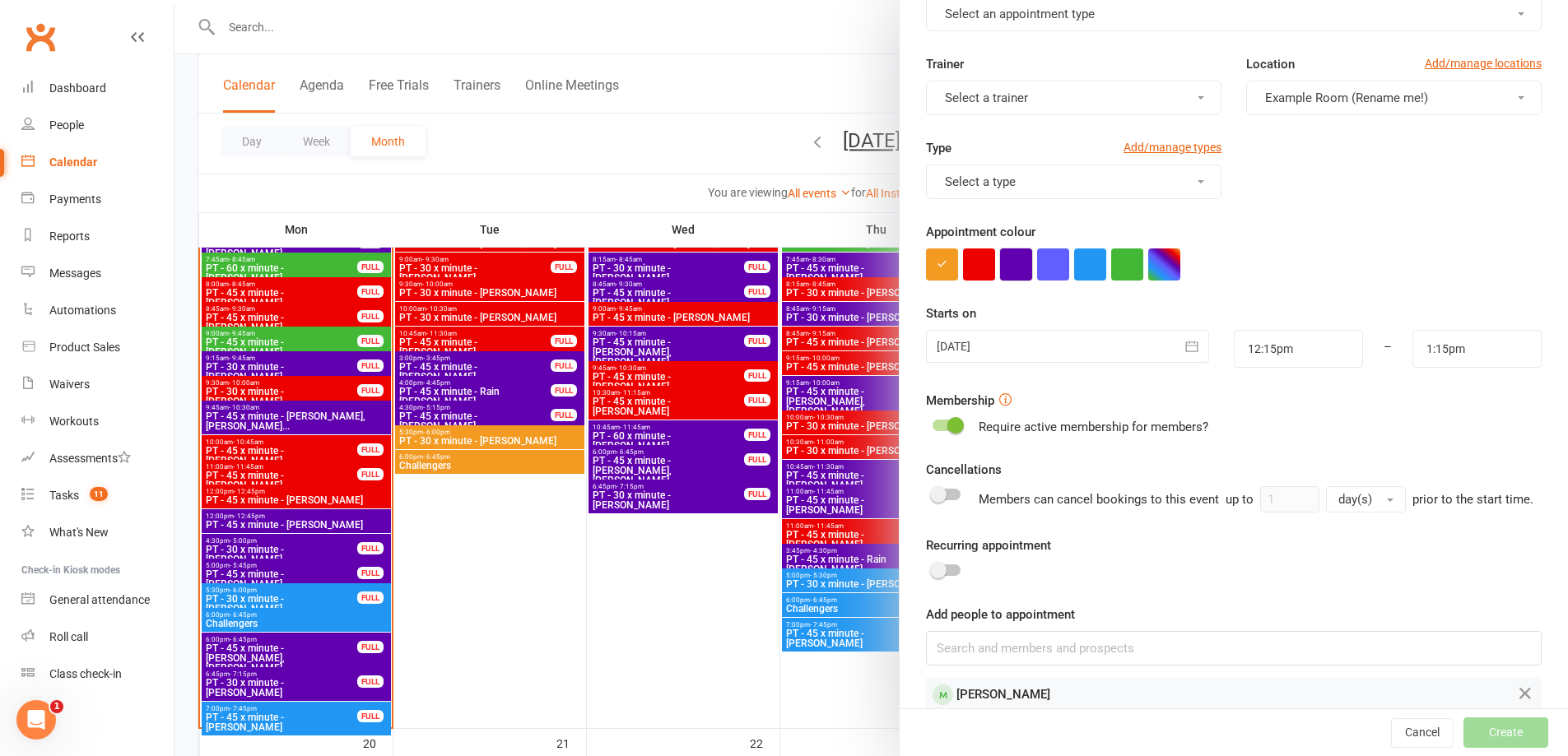
click at [1017, 267] on button "button" at bounding box center [1016, 264] width 32 height 32
click at [1090, 350] on div at bounding box center [1067, 346] width 282 height 33
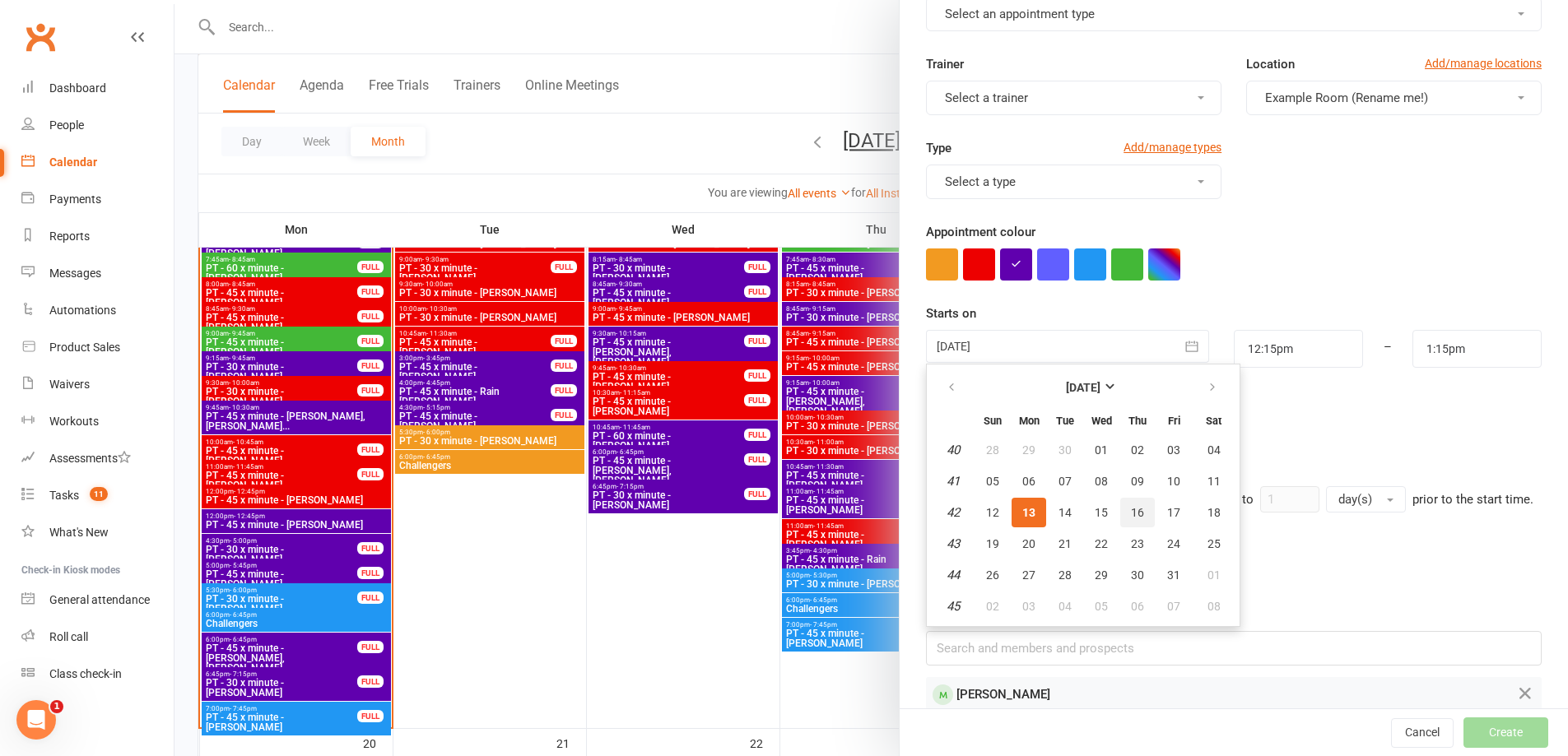
click at [1130, 515] on span "16" at bounding box center [1137, 512] width 13 height 13
type input "16 Oct 2025"
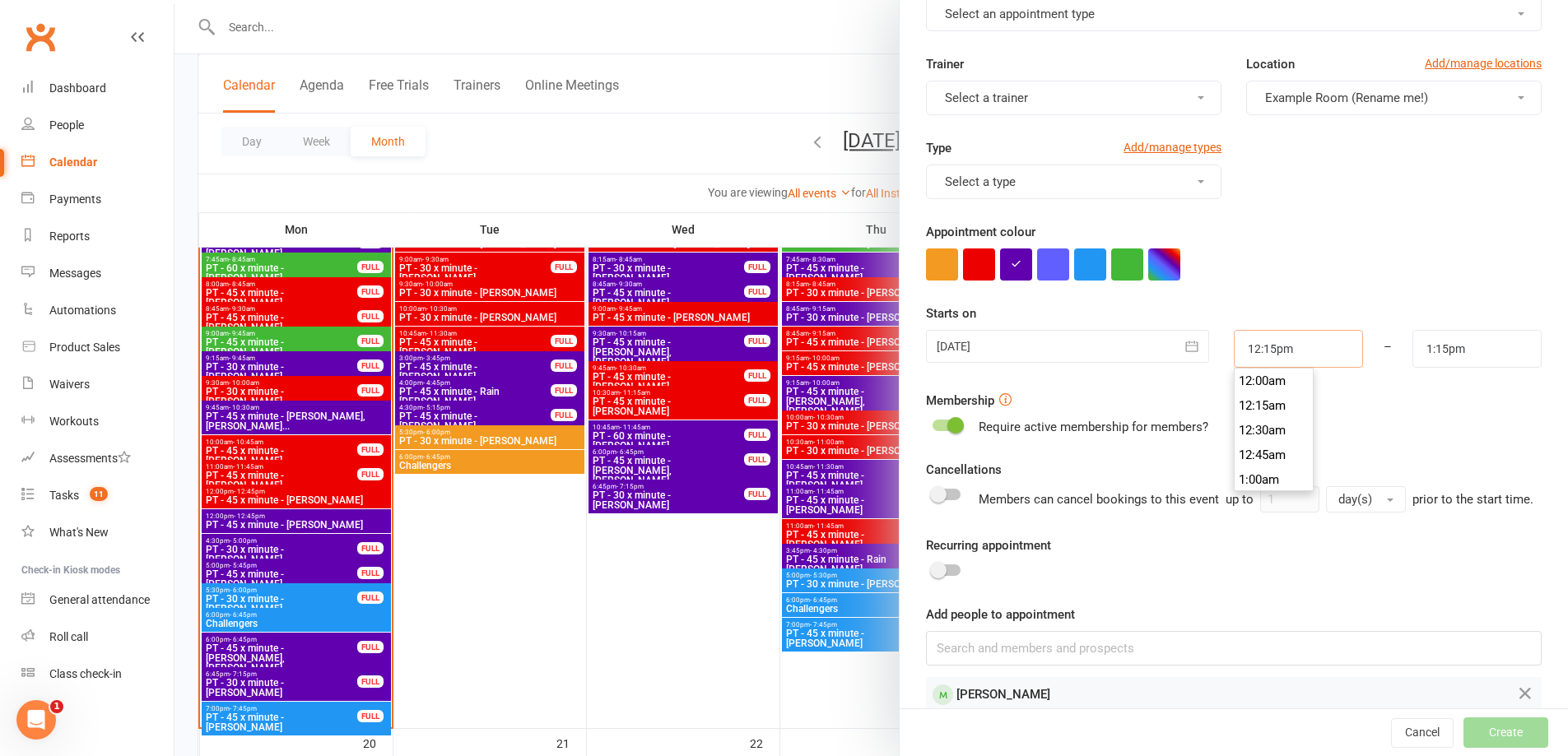
scroll to position [1185, 0]
drag, startPoint x: 1310, startPoint y: 349, endPoint x: 1174, endPoint y: 328, distance: 137.6
click at [1175, 329] on div "Starts on 16 Oct 2025 October 2025 Sun Mon Tue Wed Thu Fri Sat 40 28 29 30 01 0…" at bounding box center [1234, 335] width 616 height 64
type input "4"
type input "5:00am"
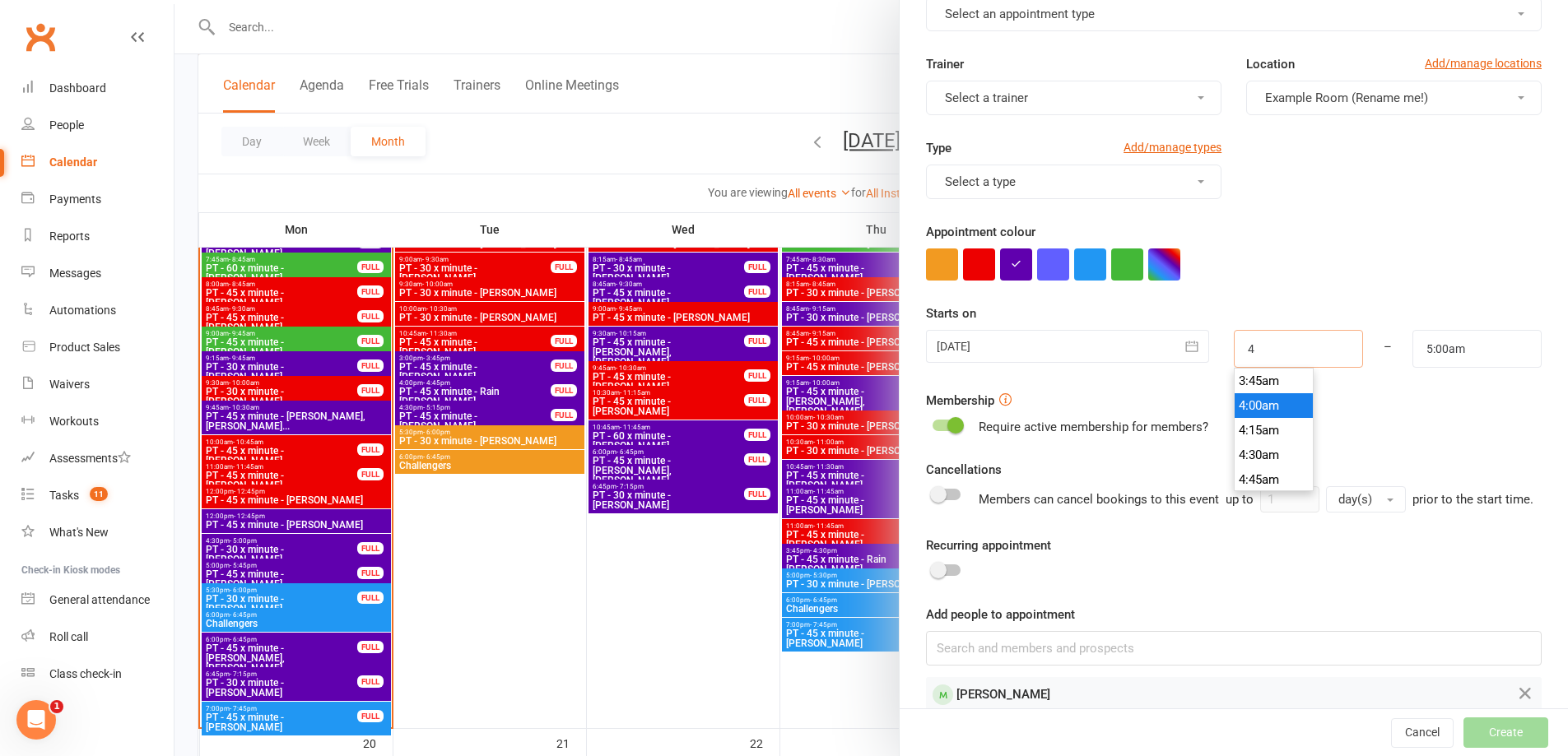
type input "43"
type input "8:00pm"
type input "433"
type input "5:33am"
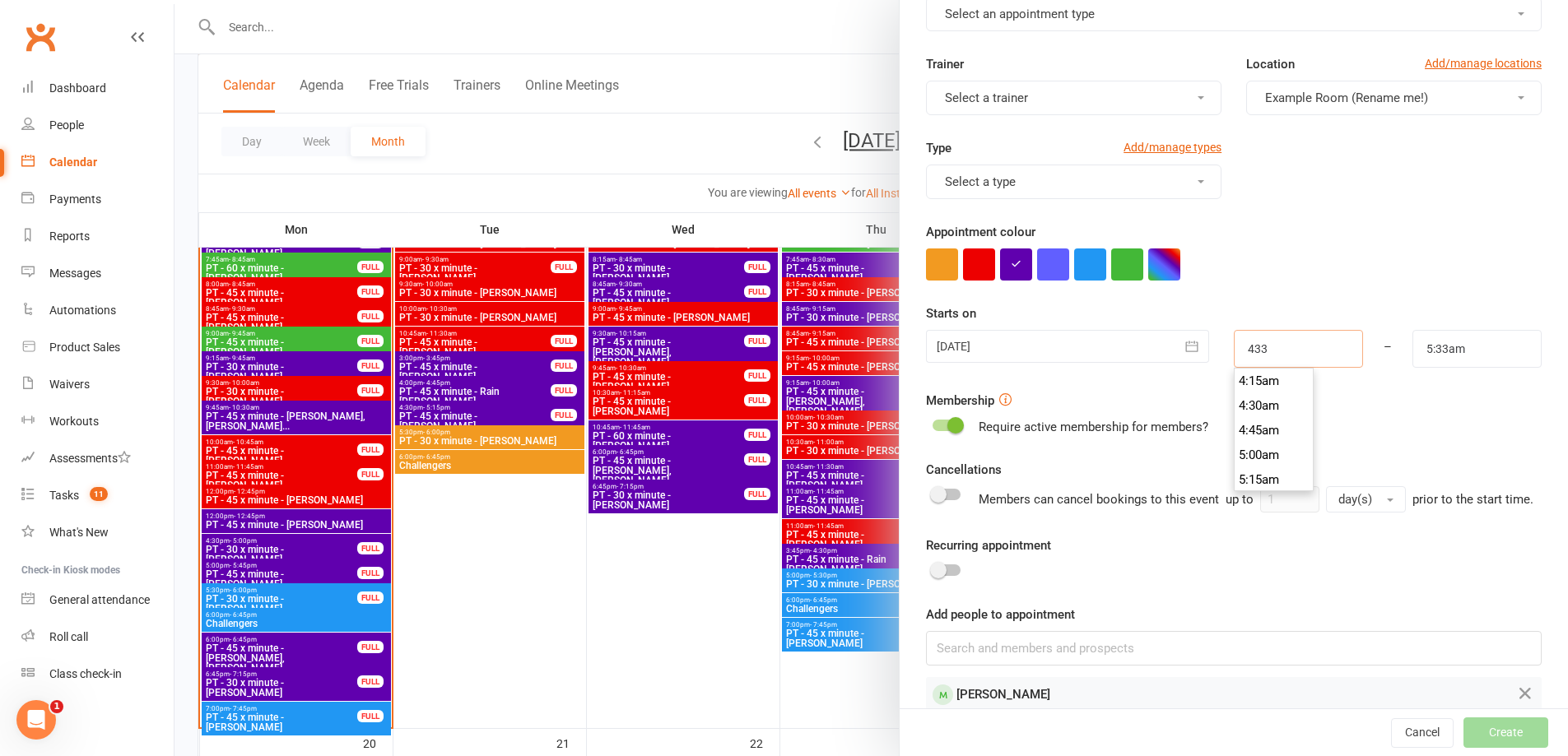
type input "43"
type input "8:00pm"
type input "4"
type input "5:00am"
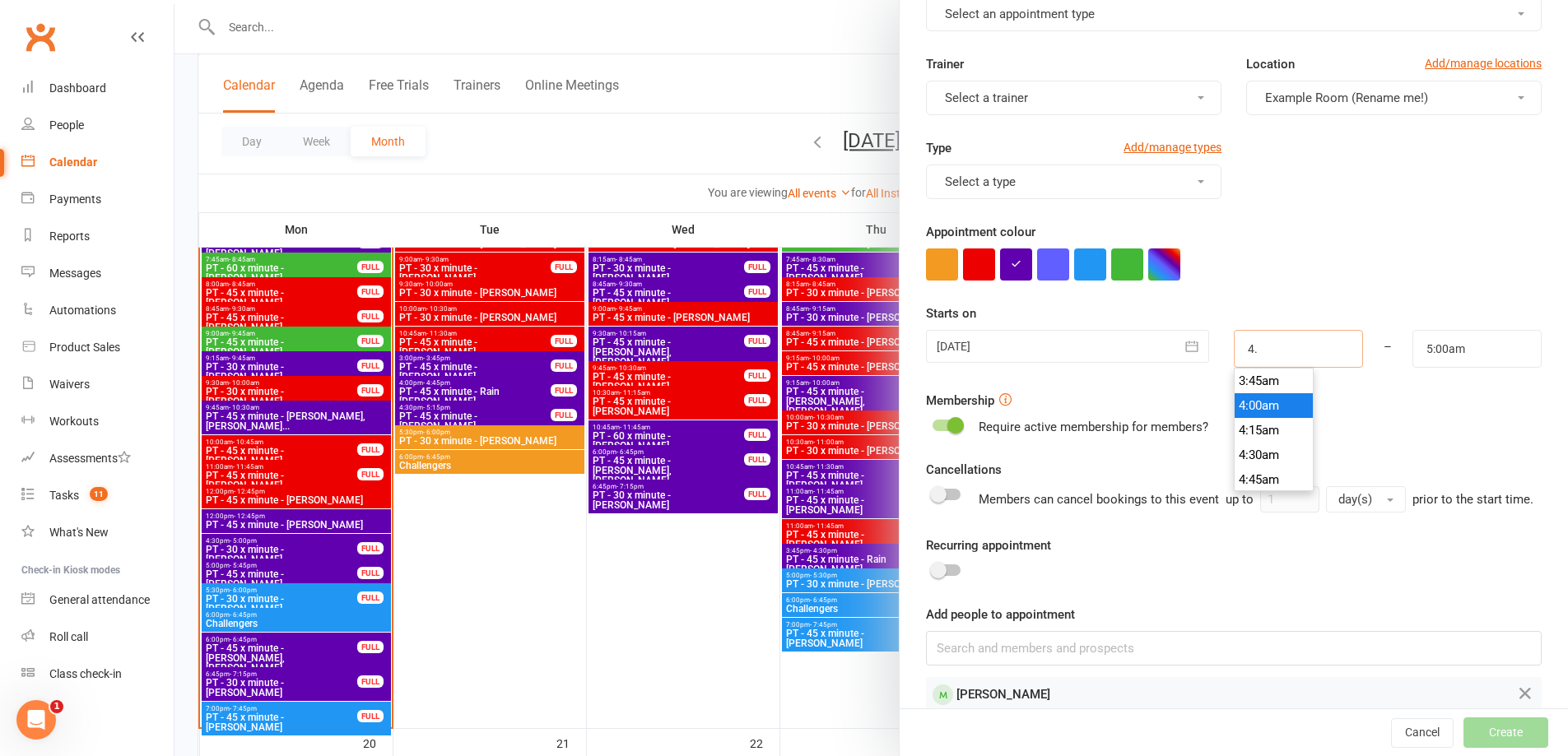
type input "4.3"
type input "8:00pm"
type input "4.30"
type input "5:30am"
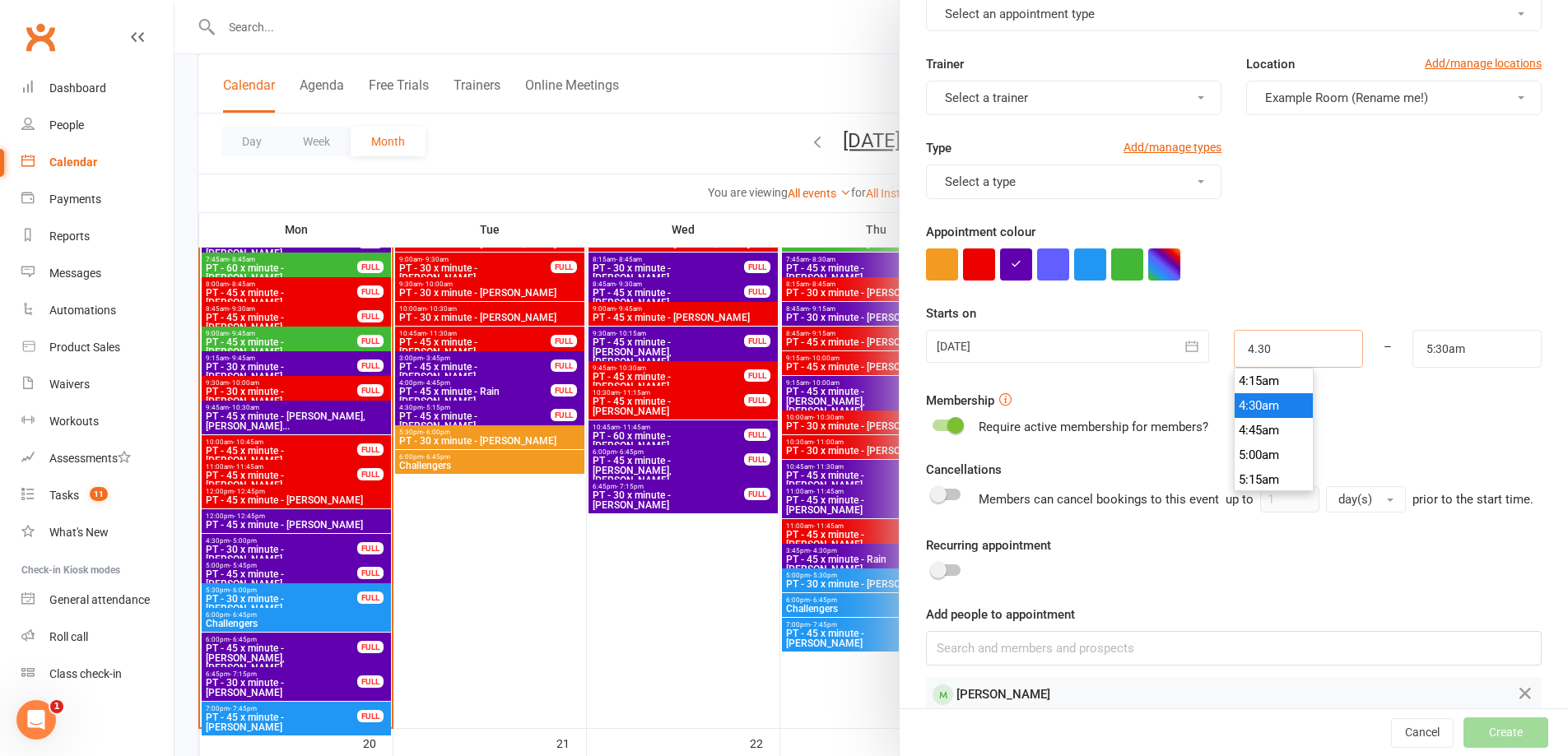
type input "4.30p"
type input "5:30pm"
type input "4:30pm"
click at [1267, 410] on li "4:30pm" at bounding box center [1274, 406] width 79 height 25
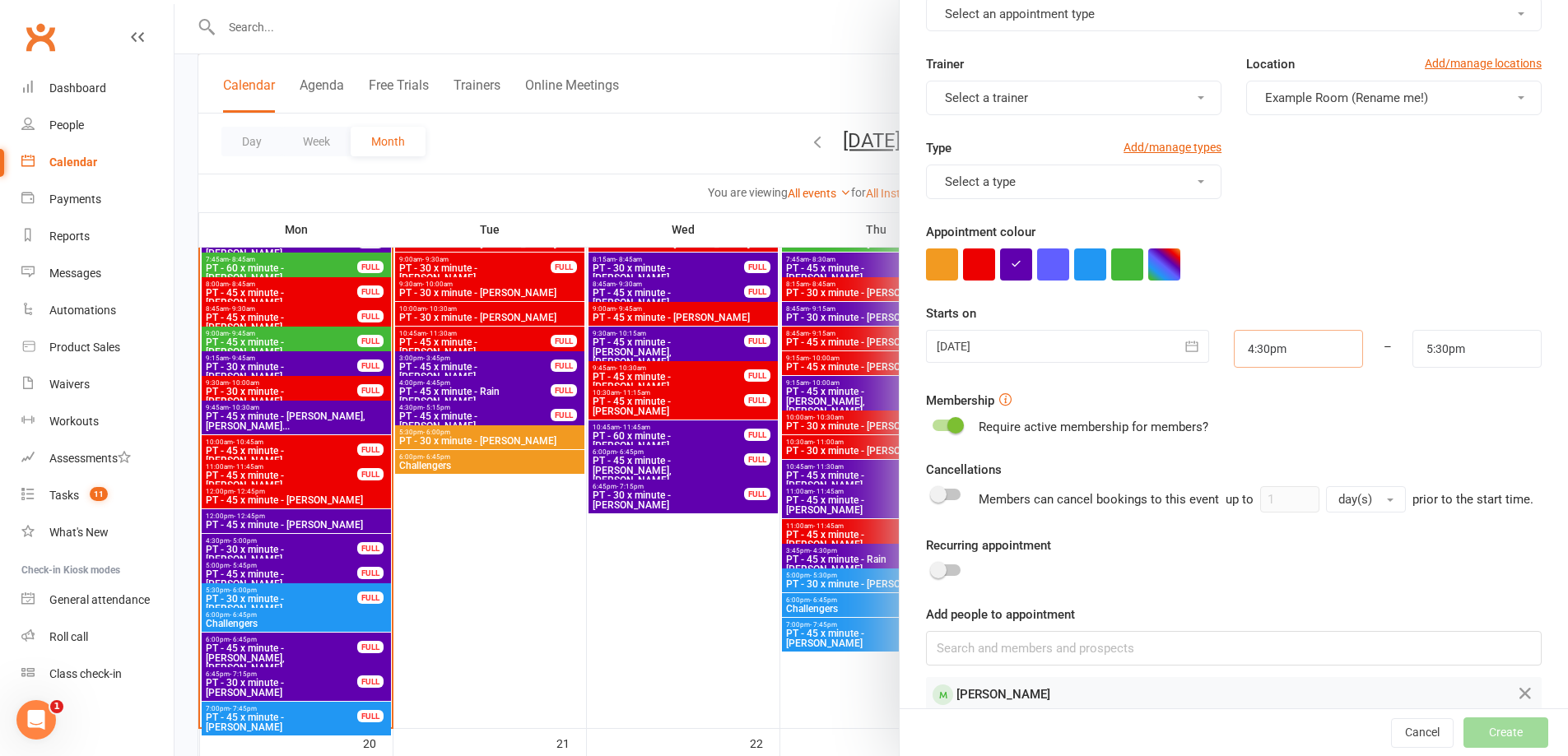
scroll to position [0, 0]
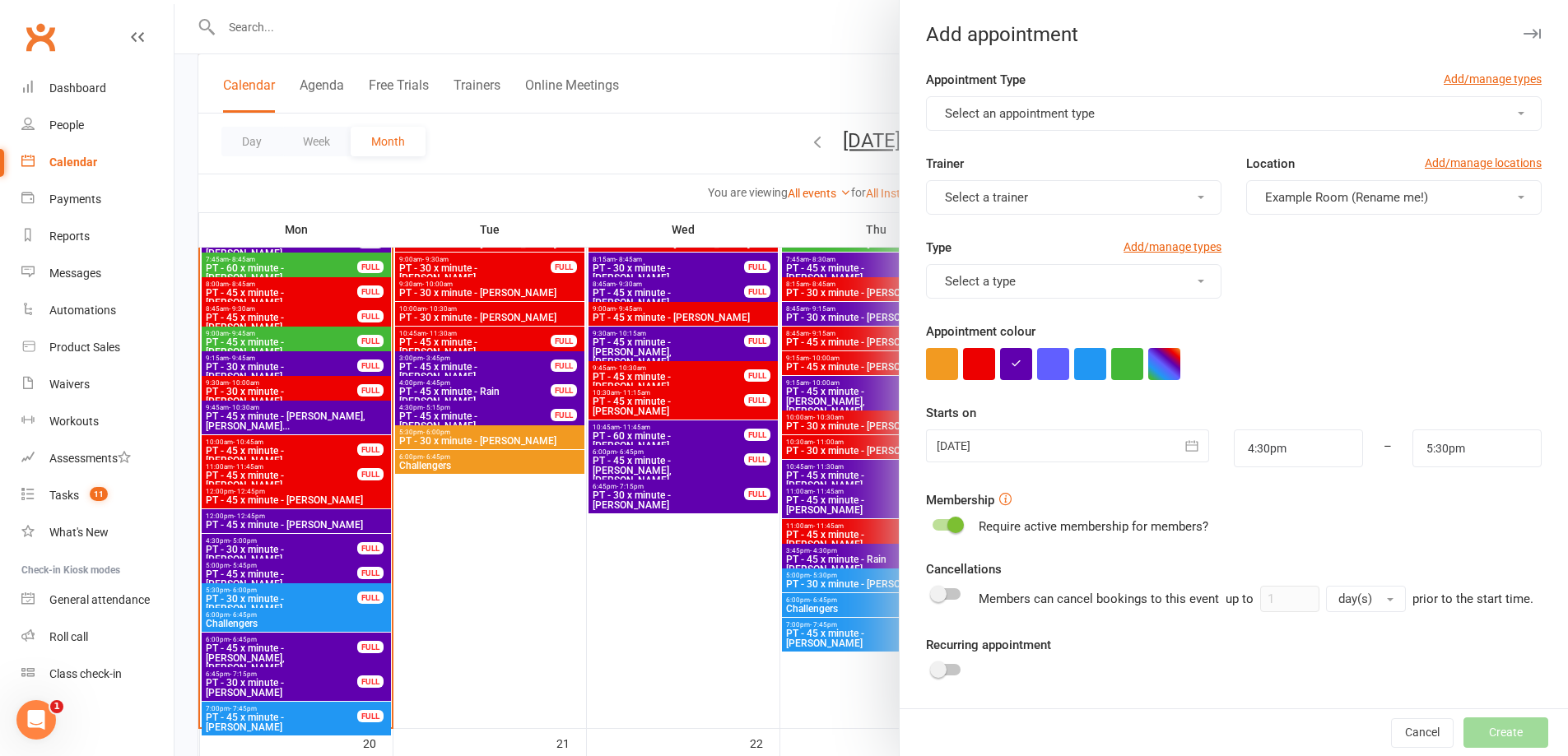
click at [960, 108] on span "Select an appointment type" at bounding box center [1019, 113] width 150 height 15
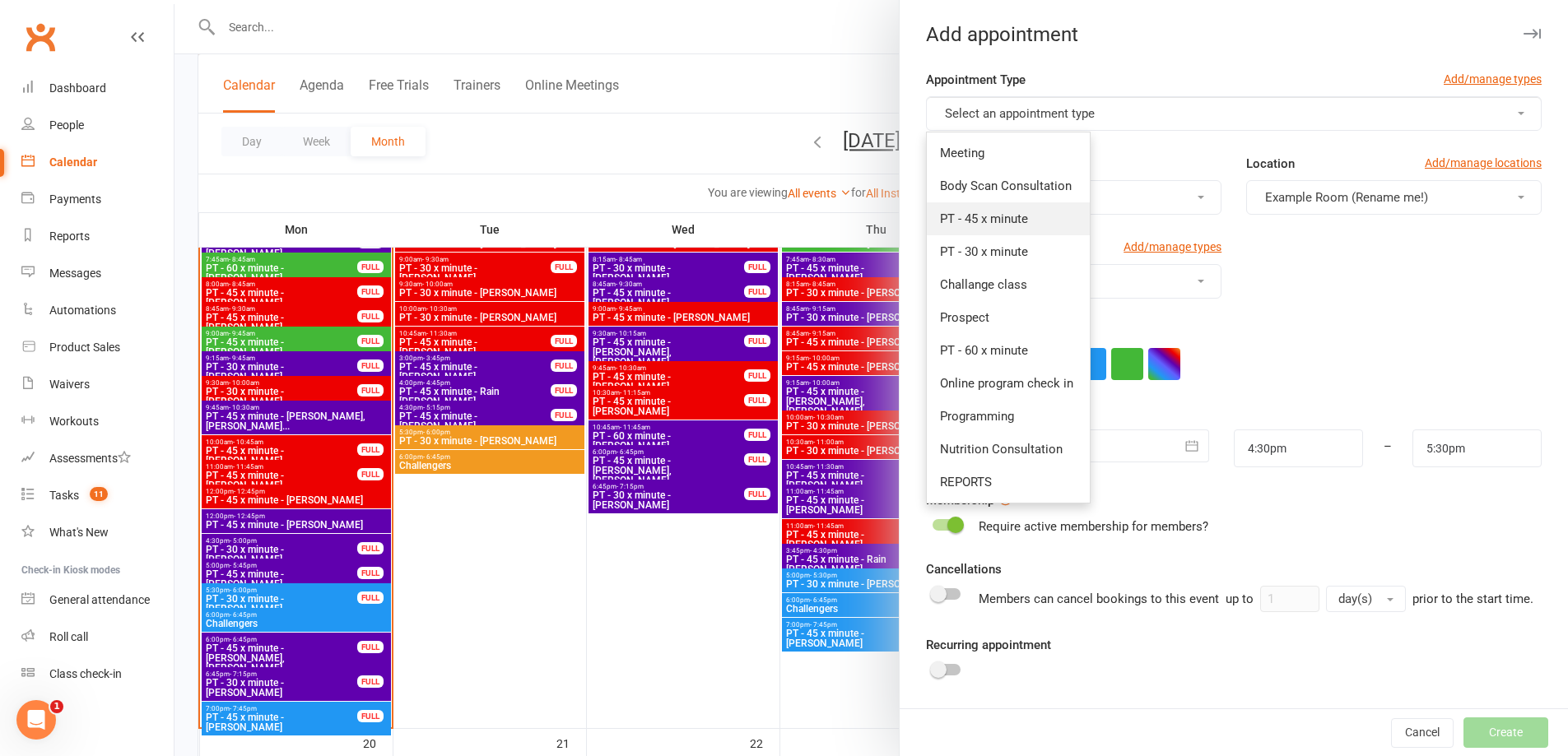
click at [1025, 215] on link "PT - 45 x minute" at bounding box center [1009, 219] width 163 height 33
type input "5:15pm"
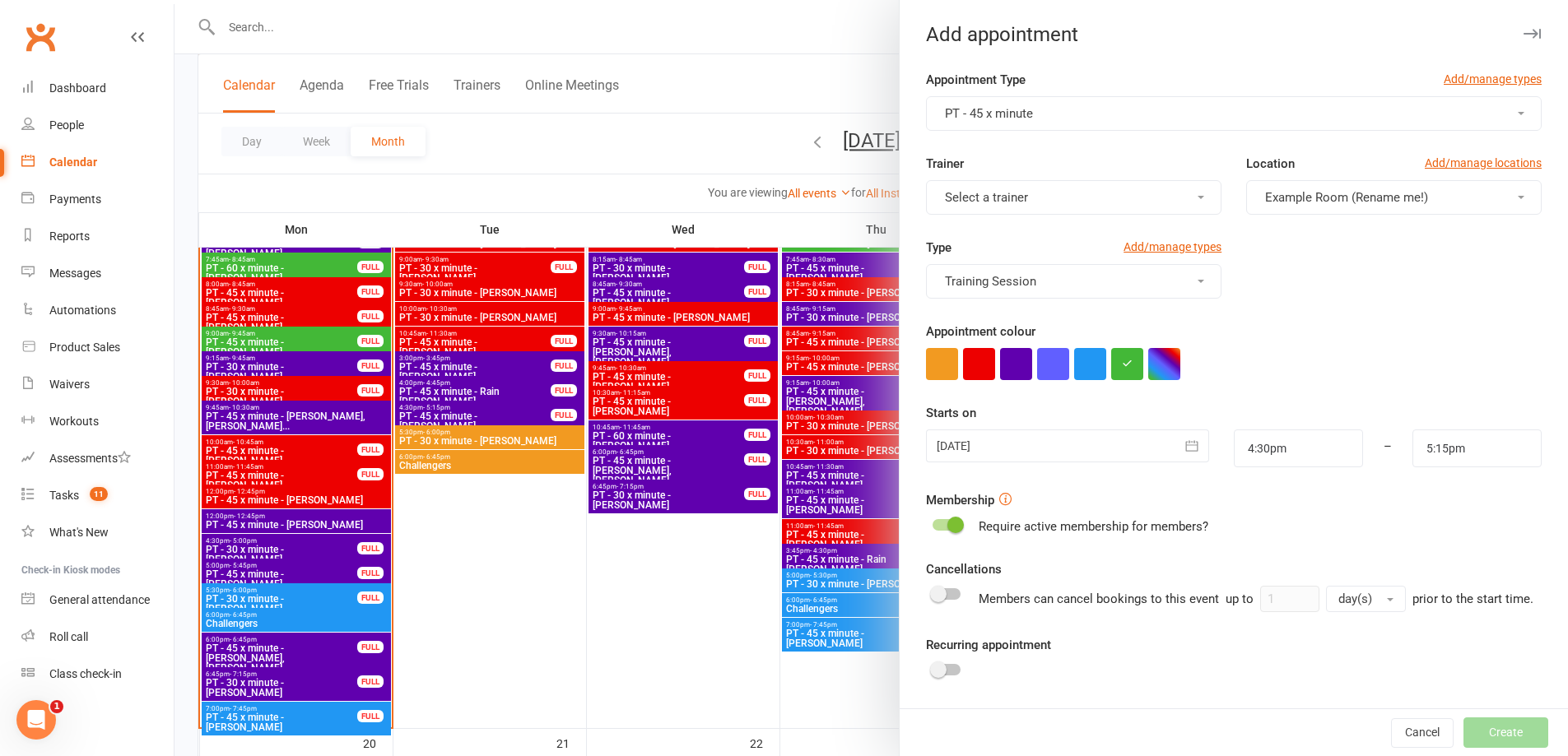
click at [1047, 280] on button "Training Session" at bounding box center [1073, 281] width 296 height 34
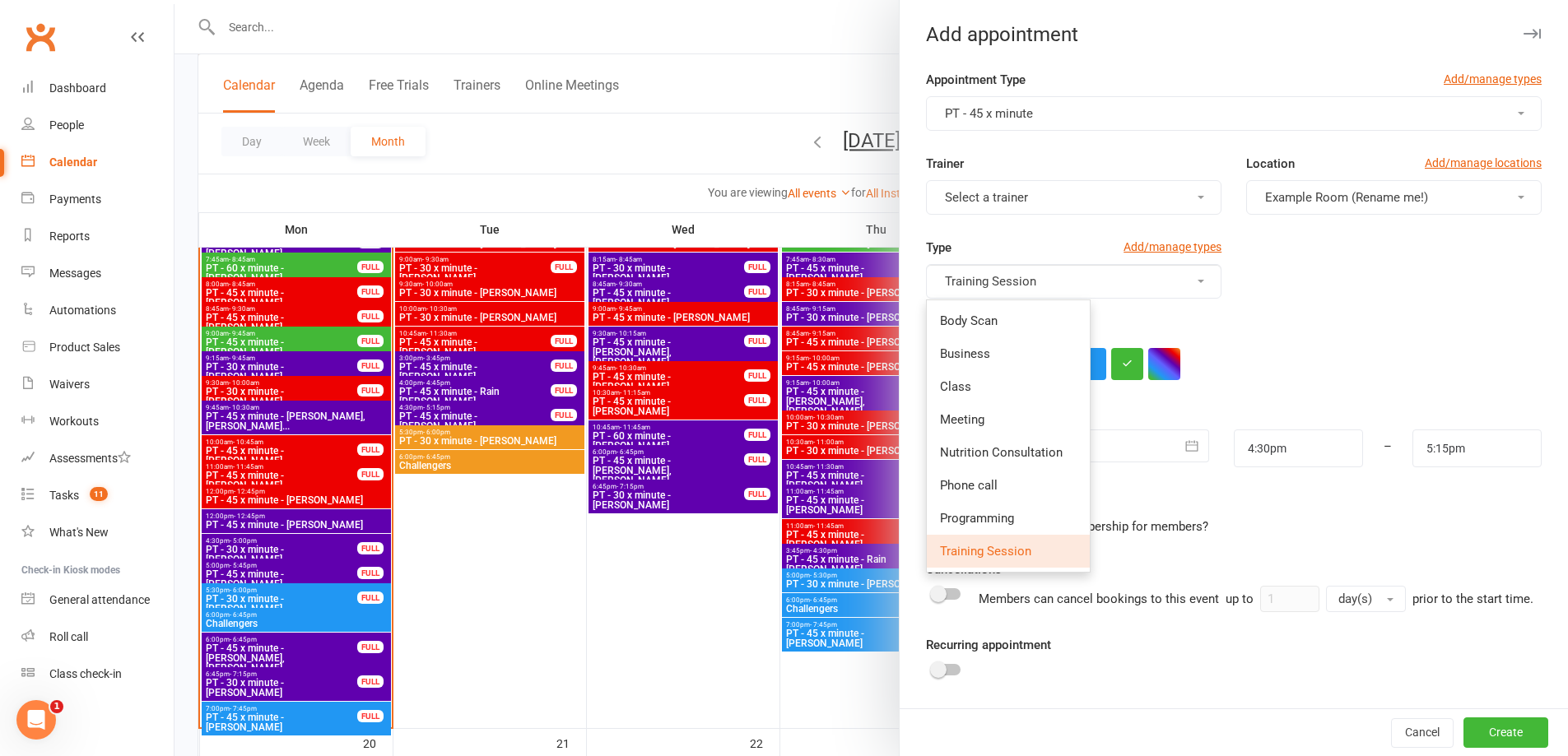
click at [1046, 280] on button "Training Session" at bounding box center [1073, 281] width 296 height 34
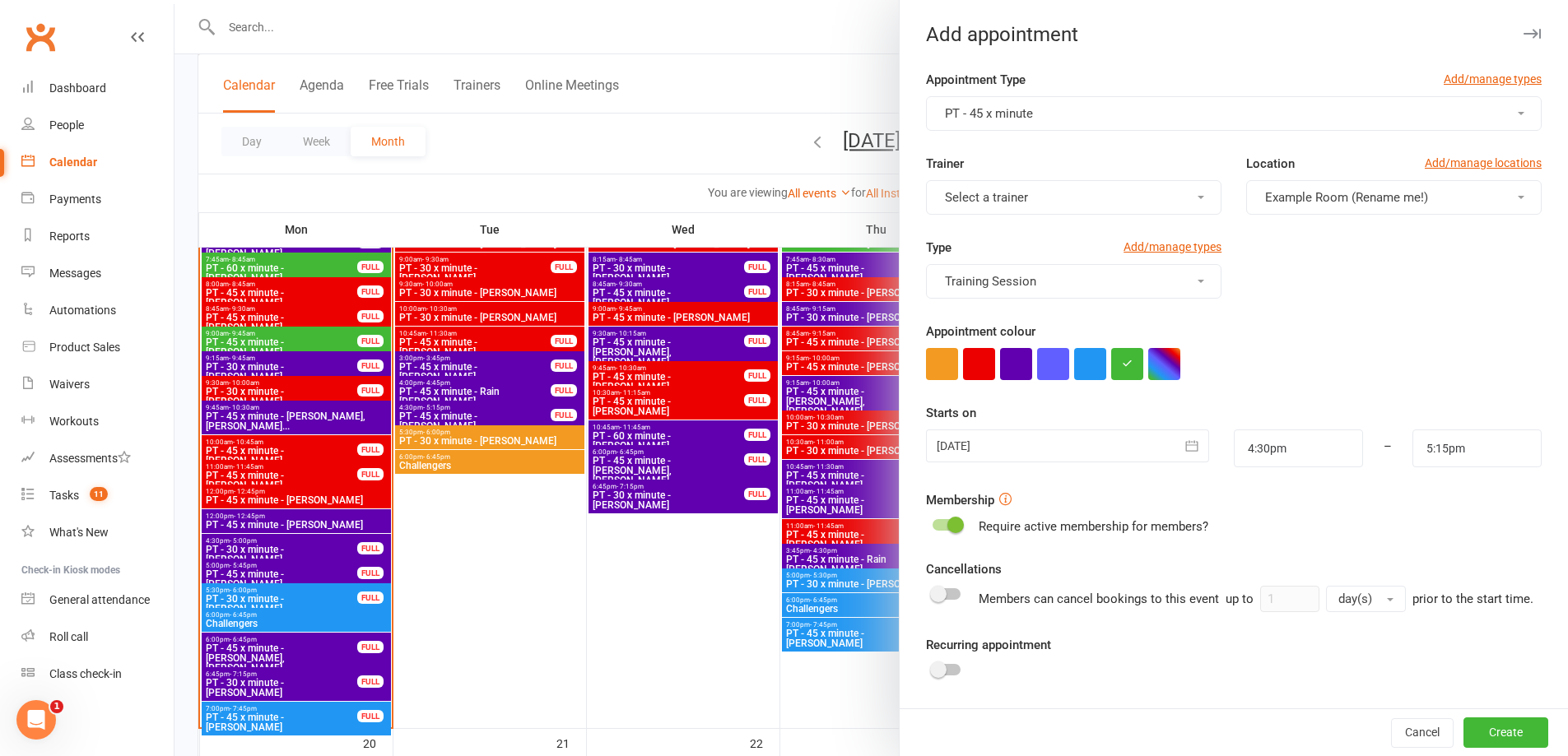
click at [1021, 192] on span "Select a trainer" at bounding box center [986, 197] width 83 height 15
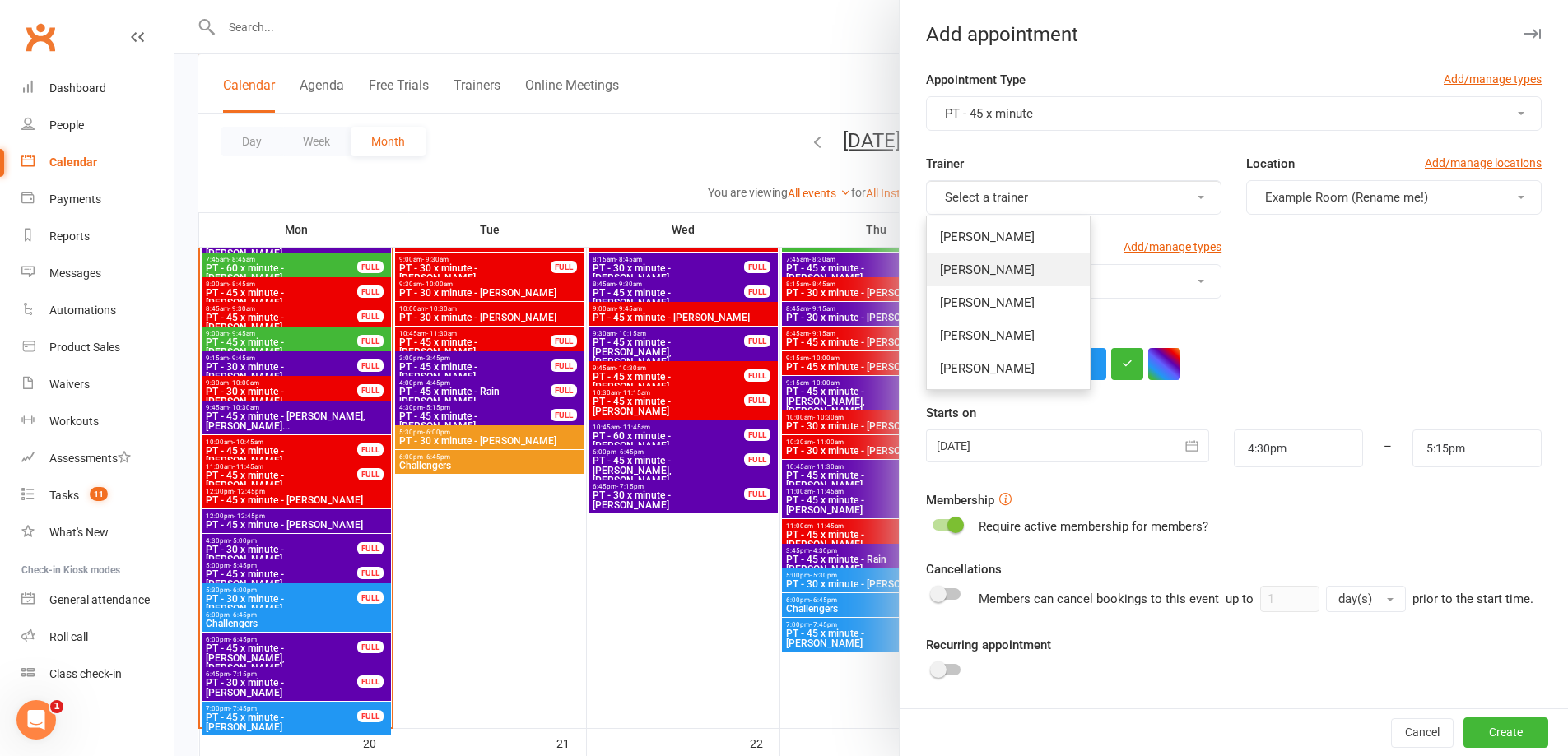
click at [1008, 275] on span "[PERSON_NAME]" at bounding box center [987, 269] width 95 height 15
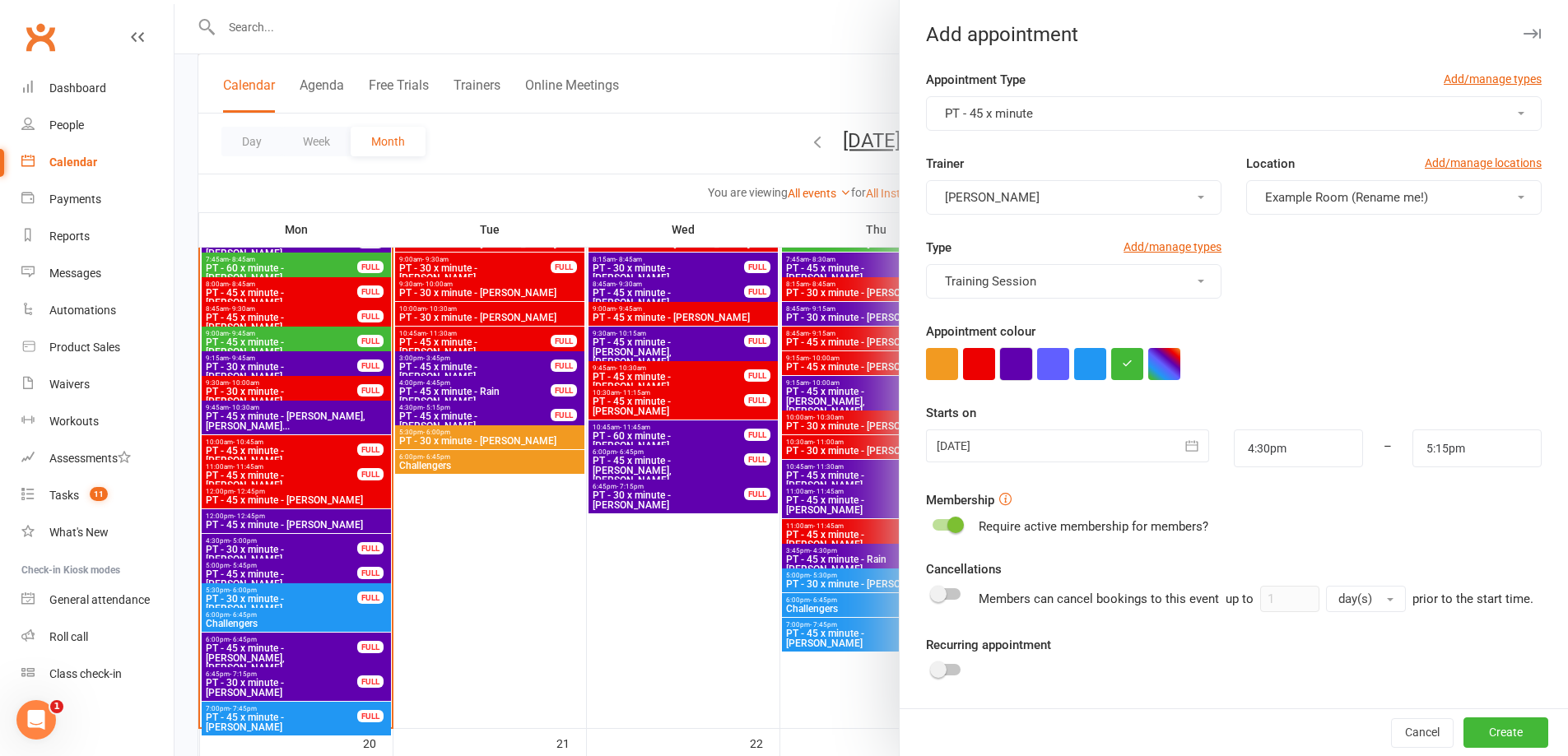
click at [1006, 371] on button "button" at bounding box center [1016, 364] width 32 height 32
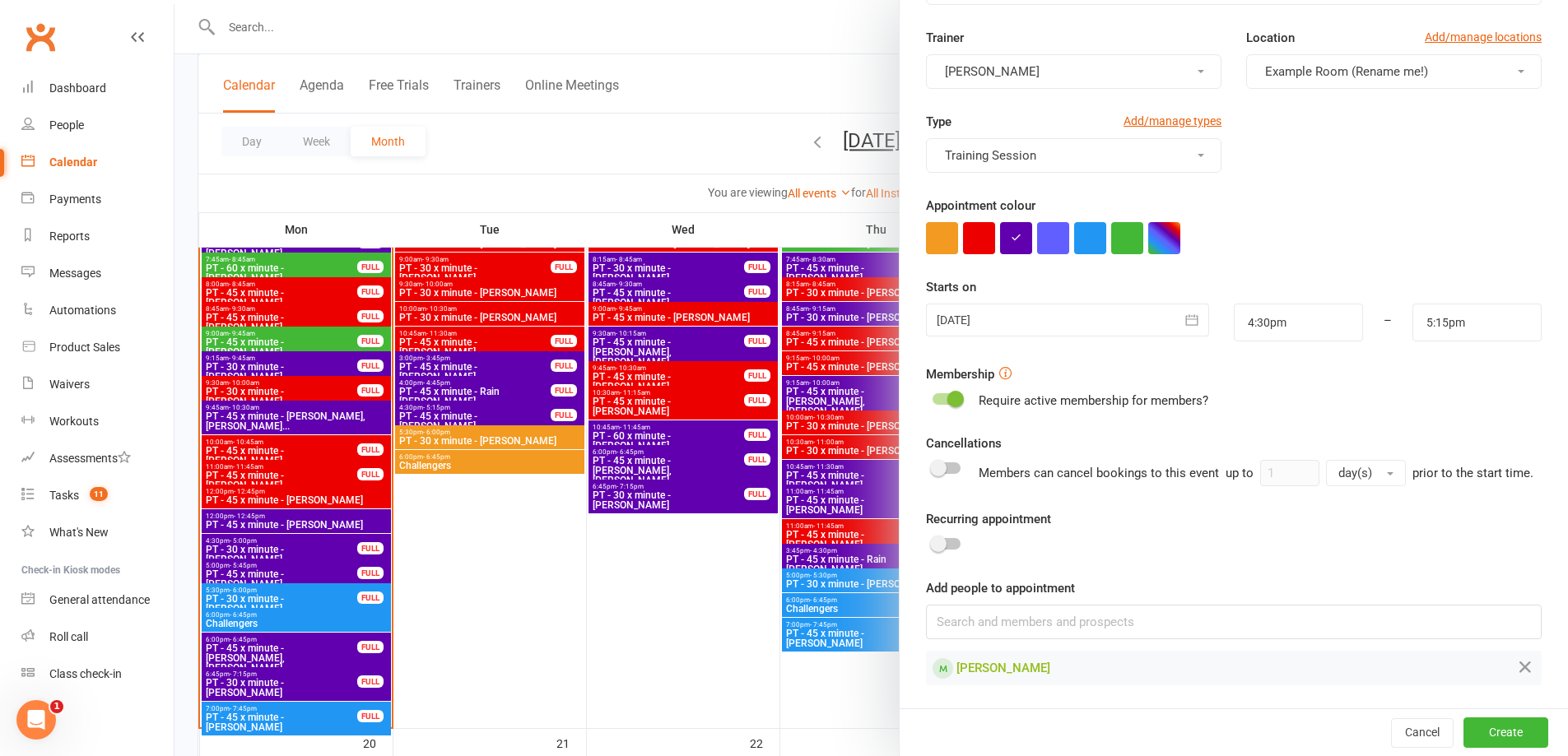
click at [942, 544] on div at bounding box center [946, 544] width 28 height 11
click at [932, 542] on input "checkbox" at bounding box center [932, 542] width 0 height 0
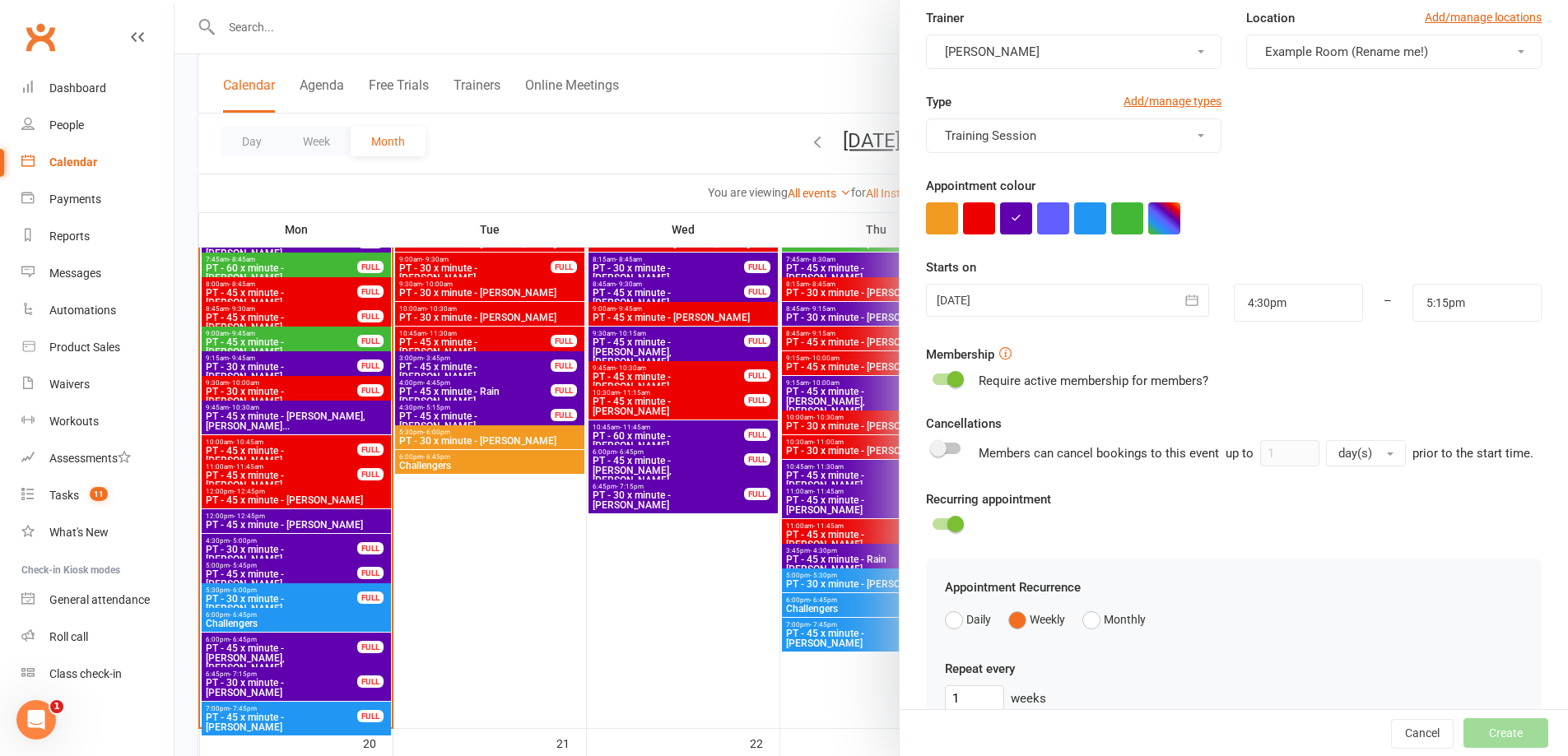
scroll to position [393, 0]
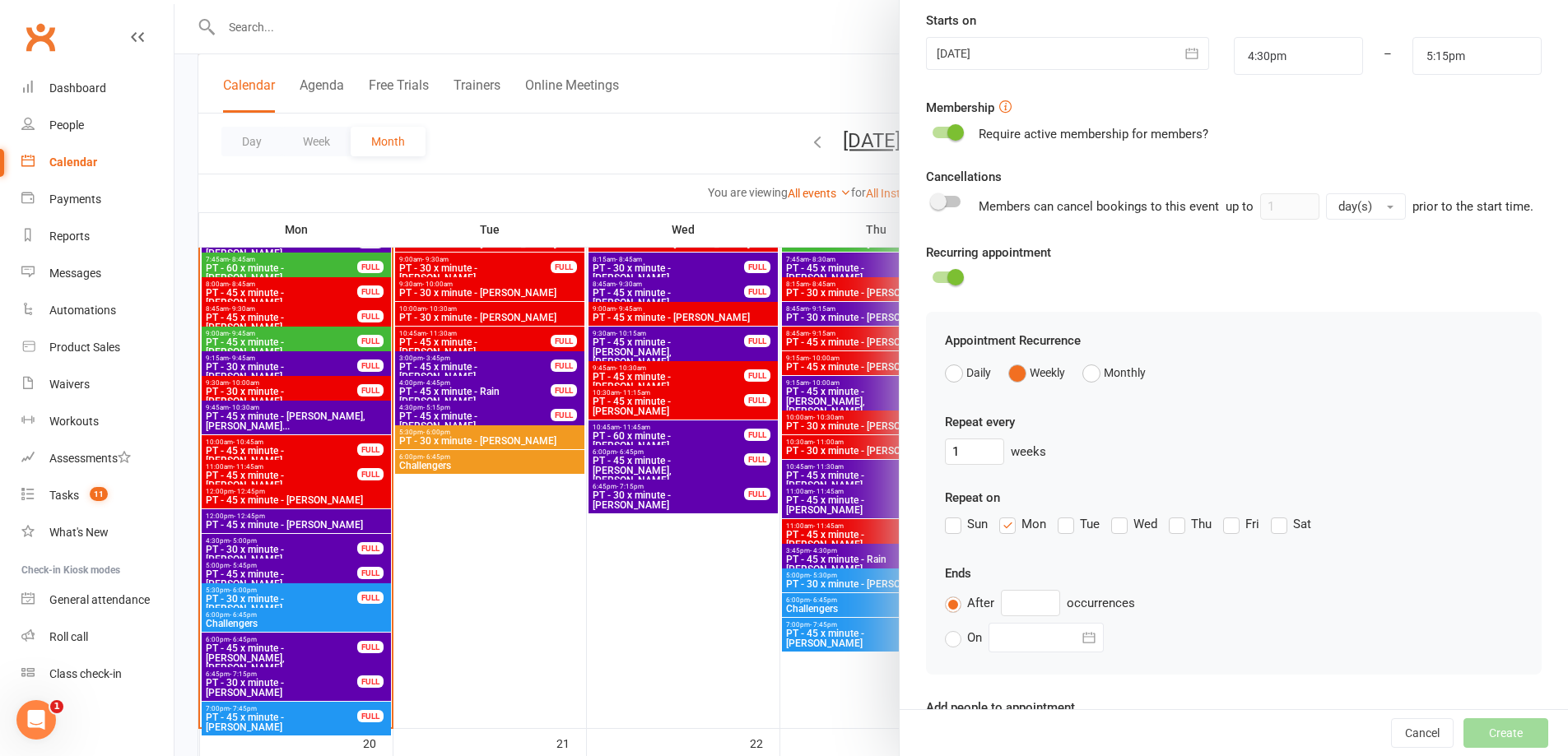
click at [1000, 534] on label "Mon" at bounding box center [1022, 524] width 46 height 20
click at [1000, 515] on input "Mon" at bounding box center [1004, 515] width 11 height 0
click at [1173, 534] on label "Thu" at bounding box center [1190, 524] width 43 height 20
click at [1173, 515] on input "Thu" at bounding box center [1174, 515] width 11 height 0
click at [1021, 617] on input "text" at bounding box center [1030, 603] width 60 height 26
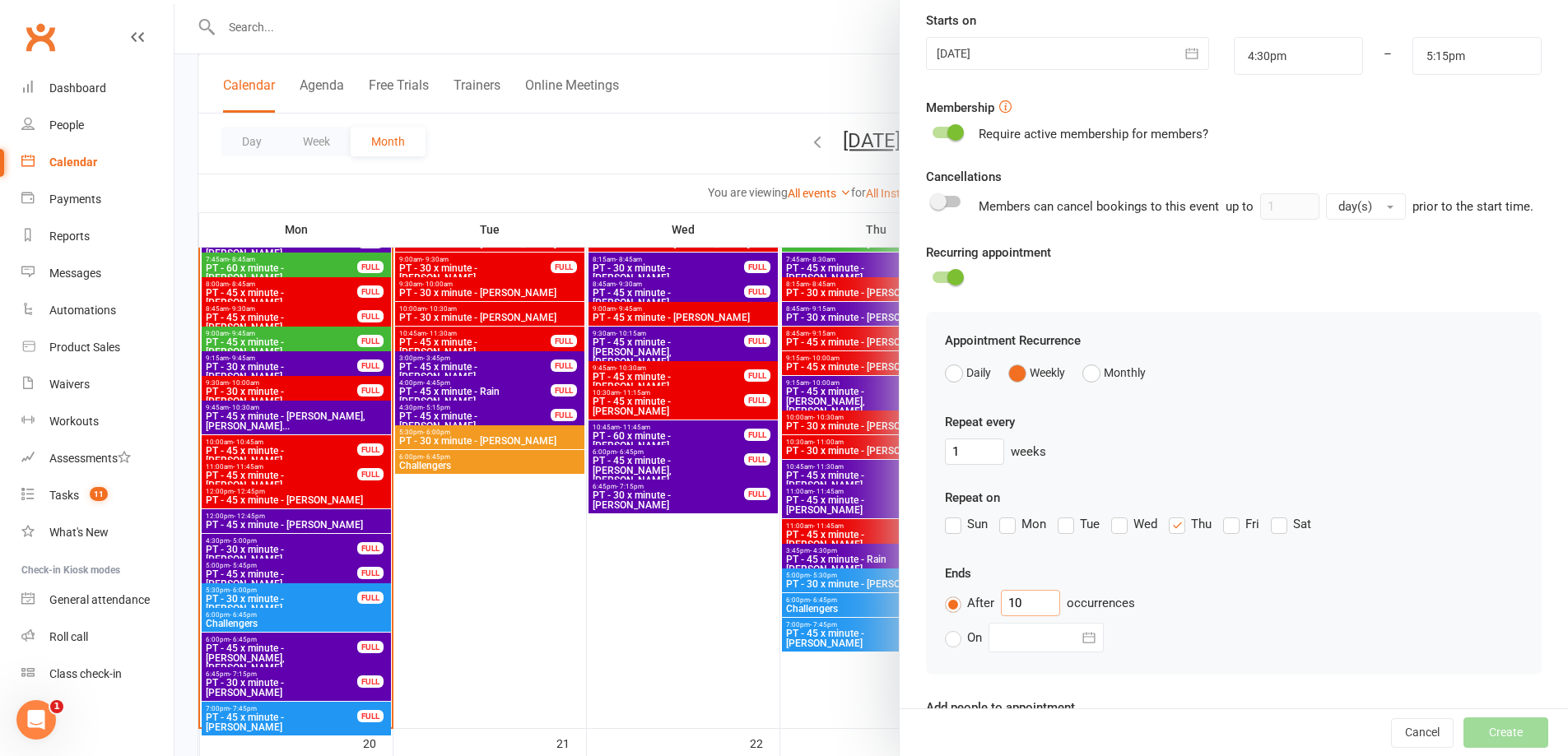
scroll to position [551, 0]
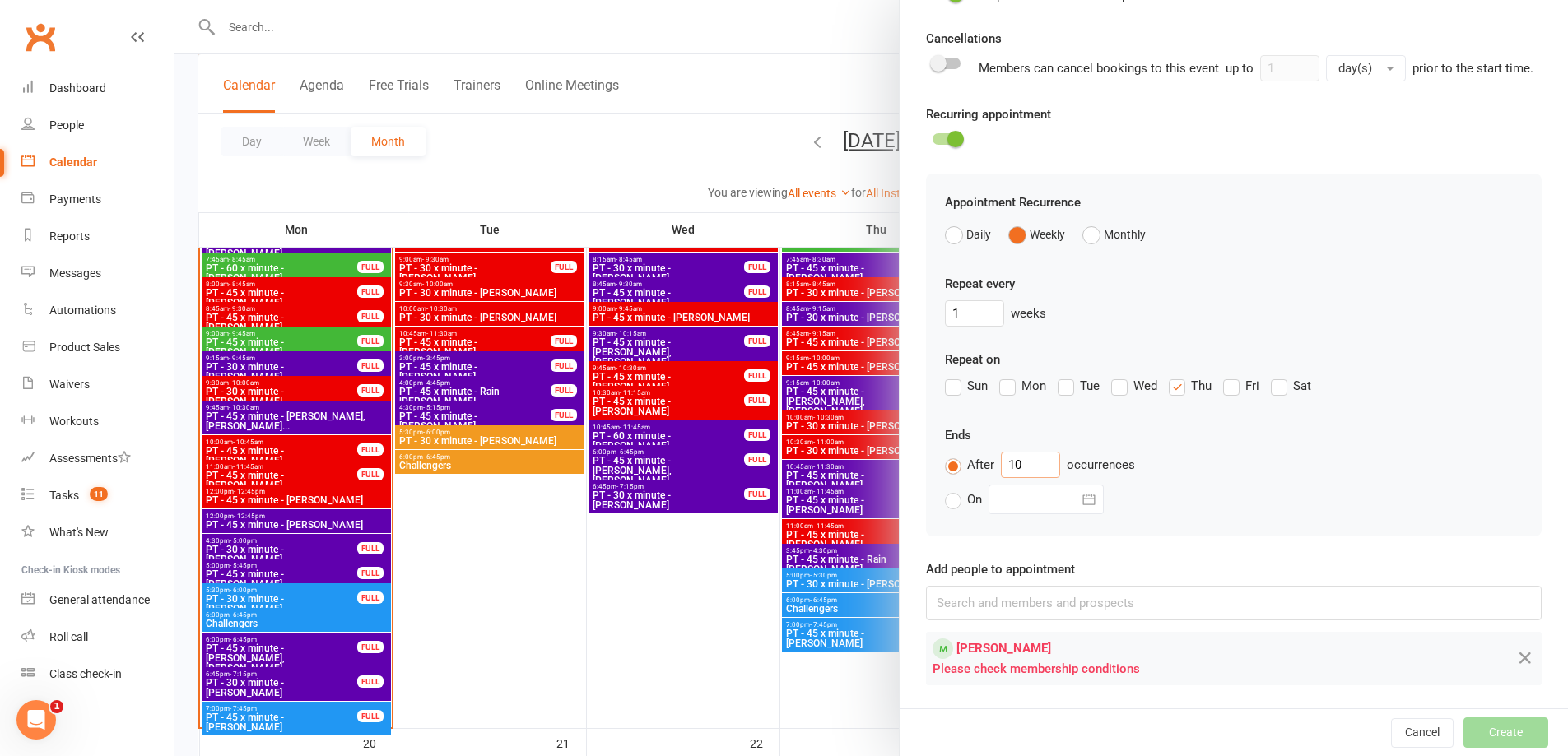
type input "10"
click at [939, 141] on div at bounding box center [946, 139] width 28 height 11
click at [932, 137] on input "checkbox" at bounding box center [932, 137] width 0 height 0
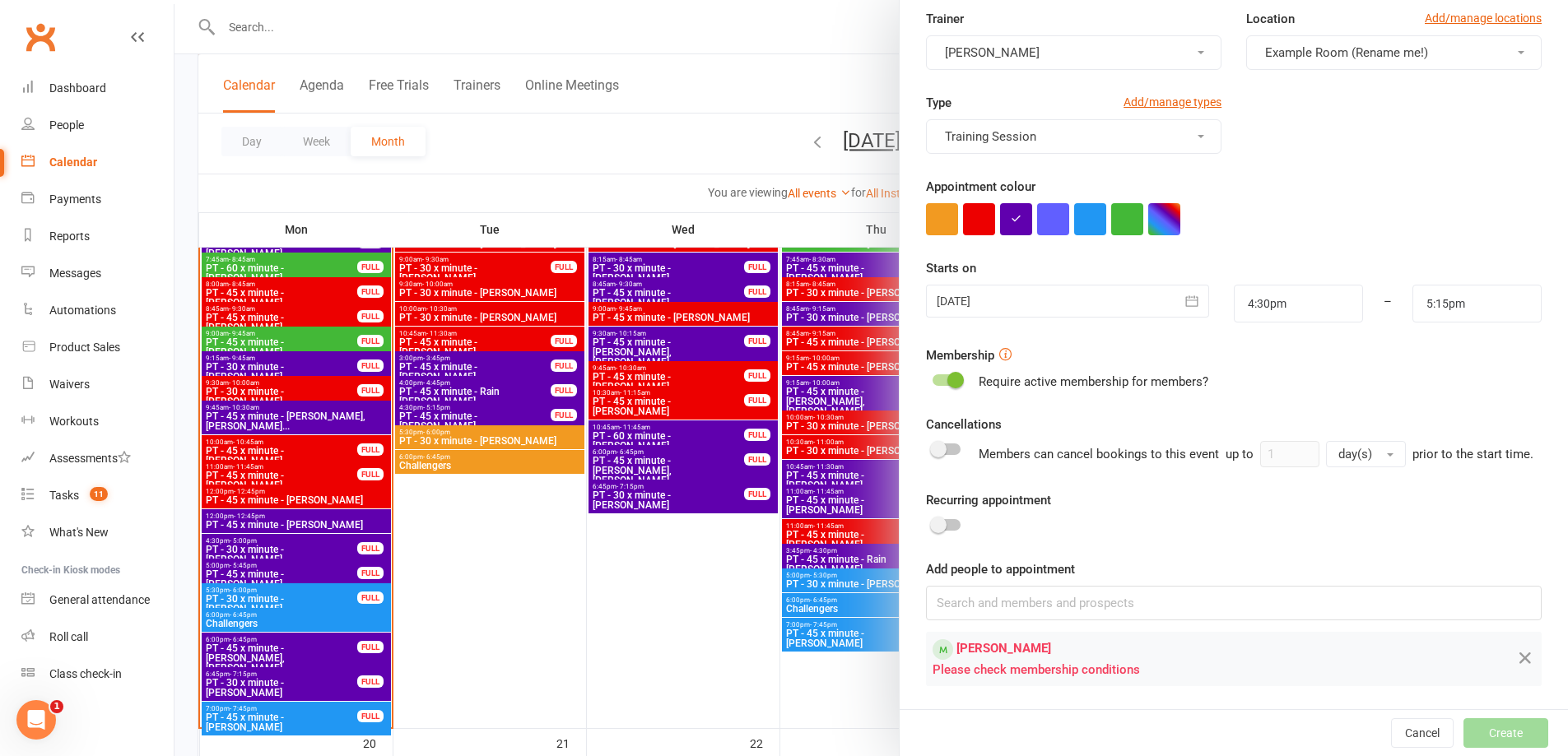
click at [933, 515] on div "Recurring appointment" at bounding box center [1234, 513] width 616 height 46
click at [931, 530] on span at bounding box center [937, 524] width 17 height 17
click at [932, 523] on input "checkbox" at bounding box center [932, 523] width 0 height 0
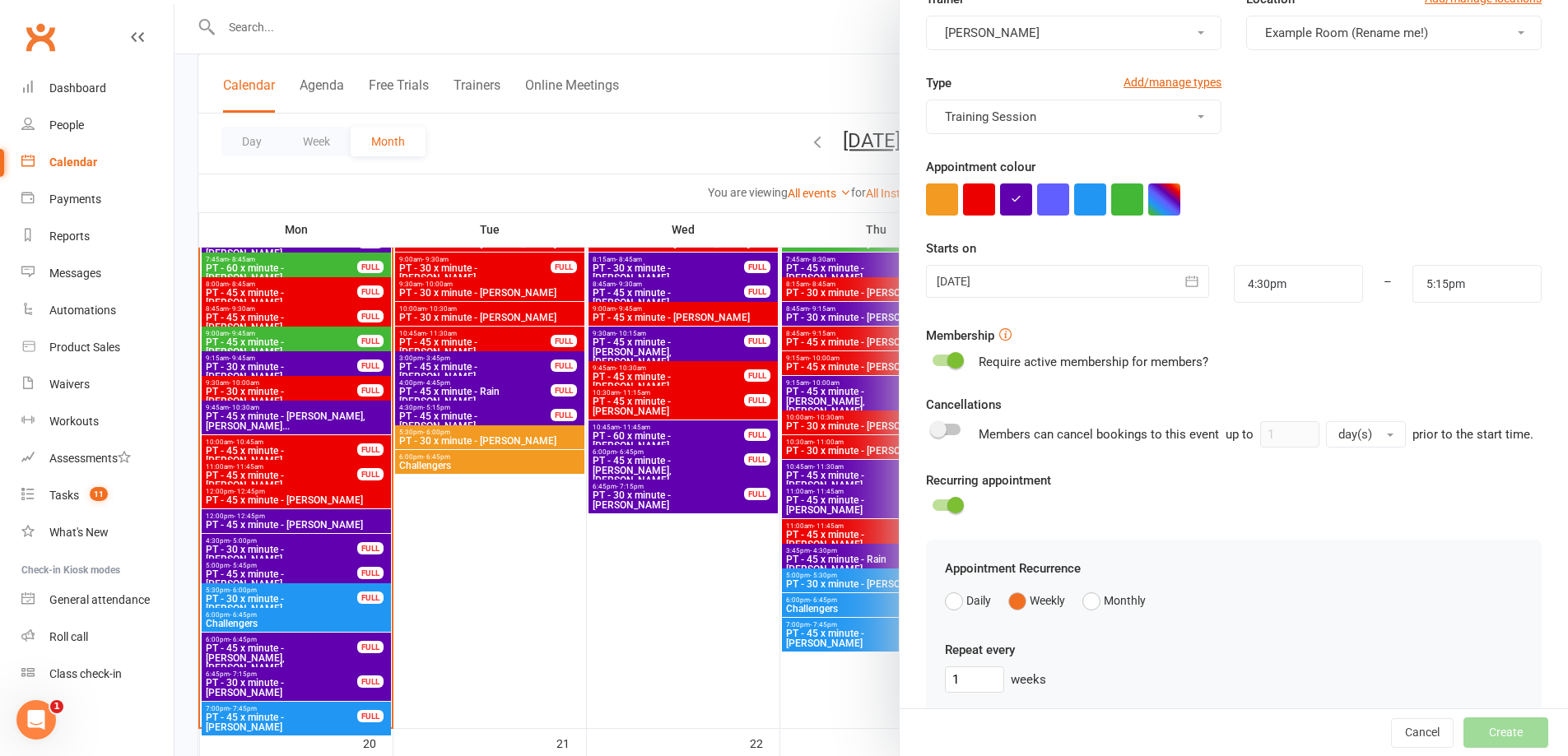
click at [950, 370] on switch at bounding box center [946, 362] width 41 height 20
click at [937, 349] on div "Membership Require active membership for members?" at bounding box center [1234, 349] width 616 height 46
click at [941, 364] on div at bounding box center [946, 360] width 28 height 11
click at [932, 358] on input "checkbox" at bounding box center [932, 358] width 0 height 0
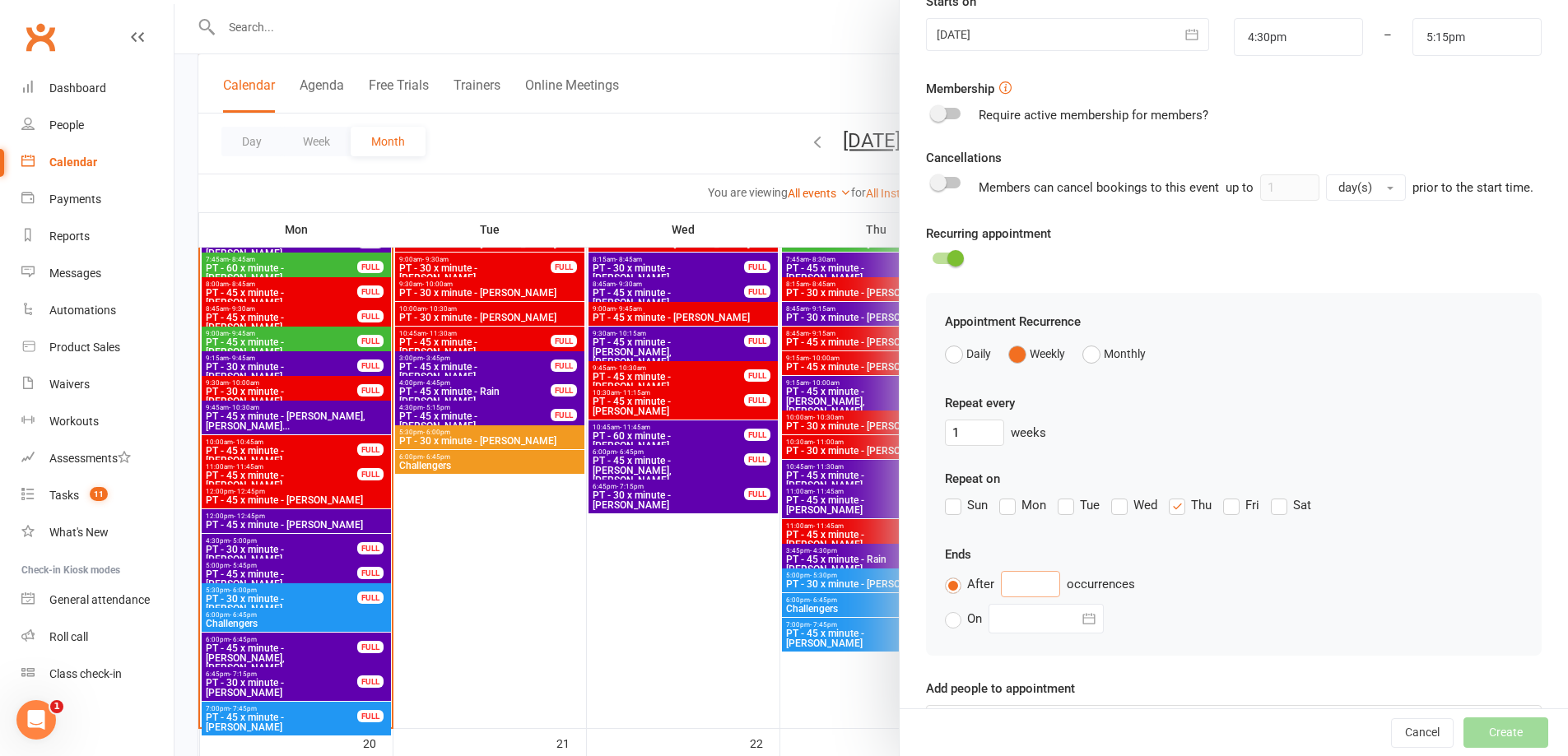
click at [1022, 596] on input "text" at bounding box center [1030, 584] width 60 height 26
type input "10"
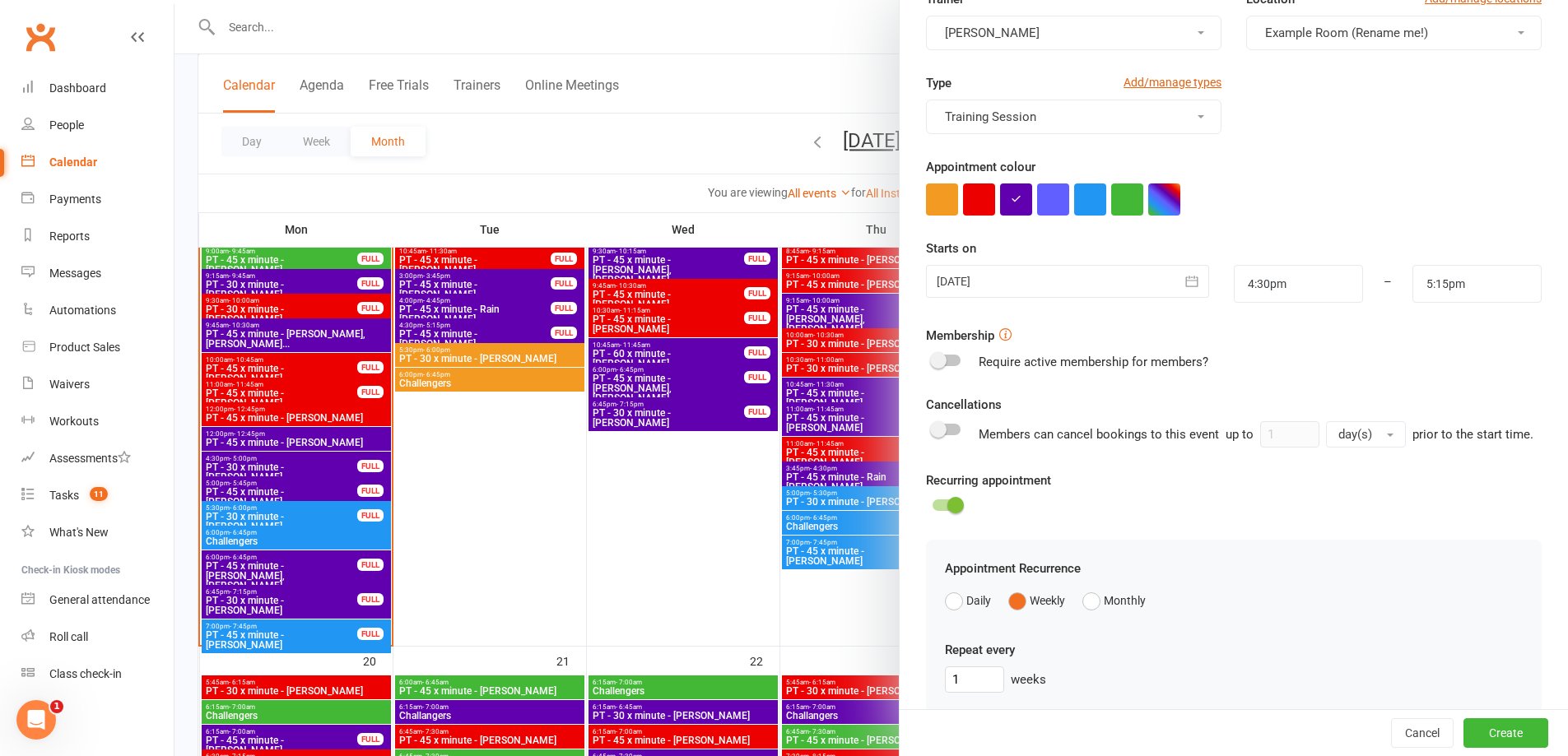
scroll to position [0, 0]
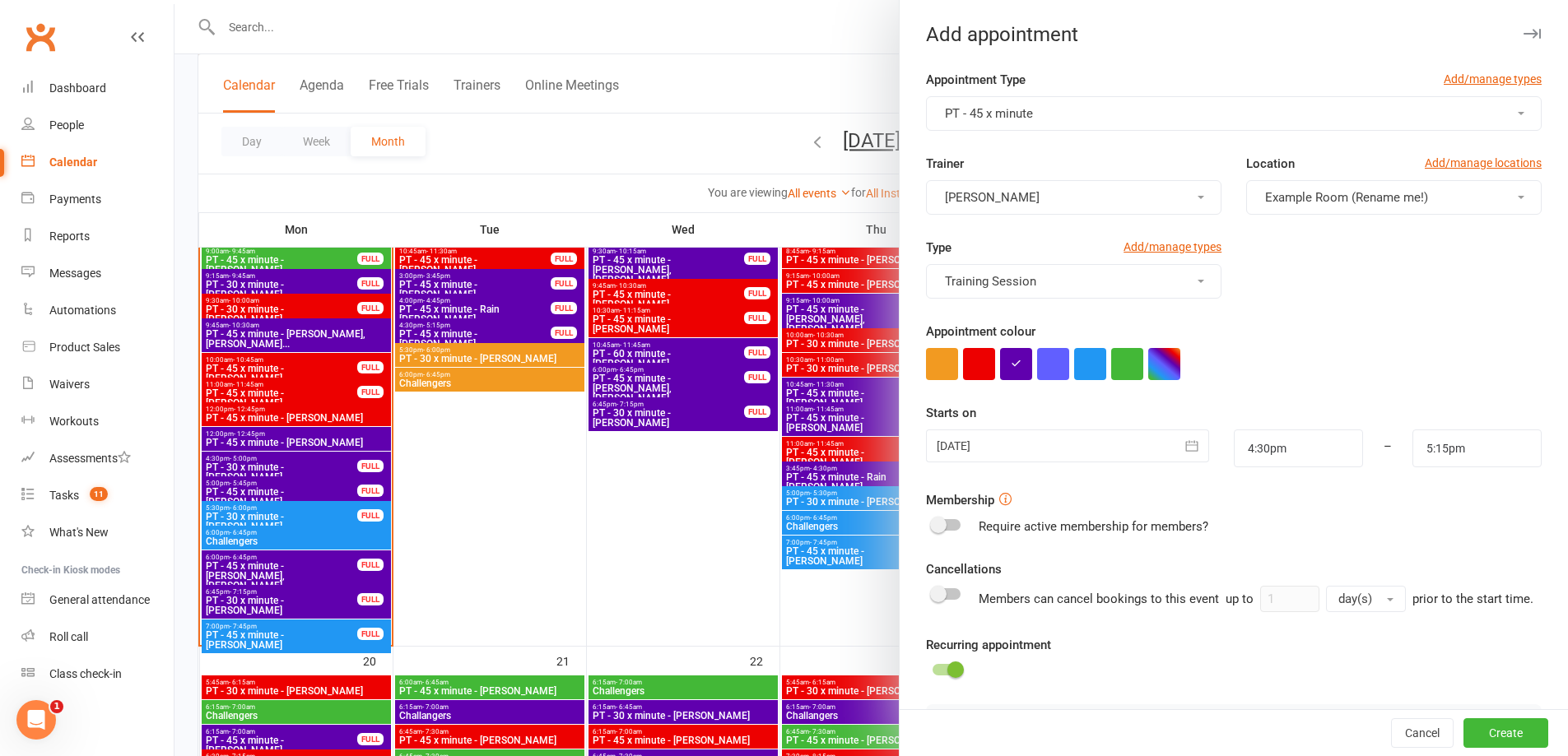
click at [1133, 452] on div at bounding box center [1067, 446] width 282 height 33
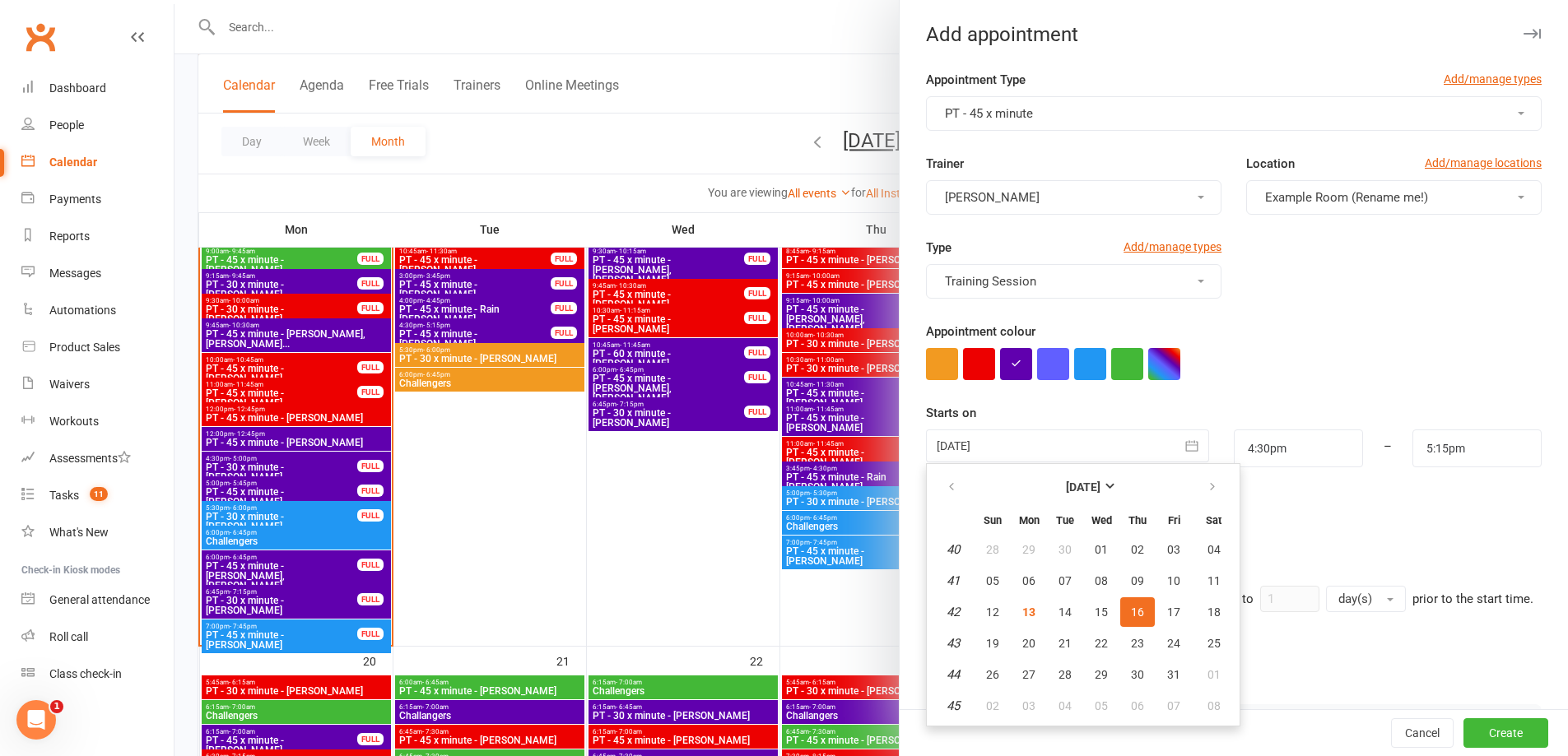
click at [1309, 533] on div "Require active membership for members?" at bounding box center [1234, 526] width 616 height 20
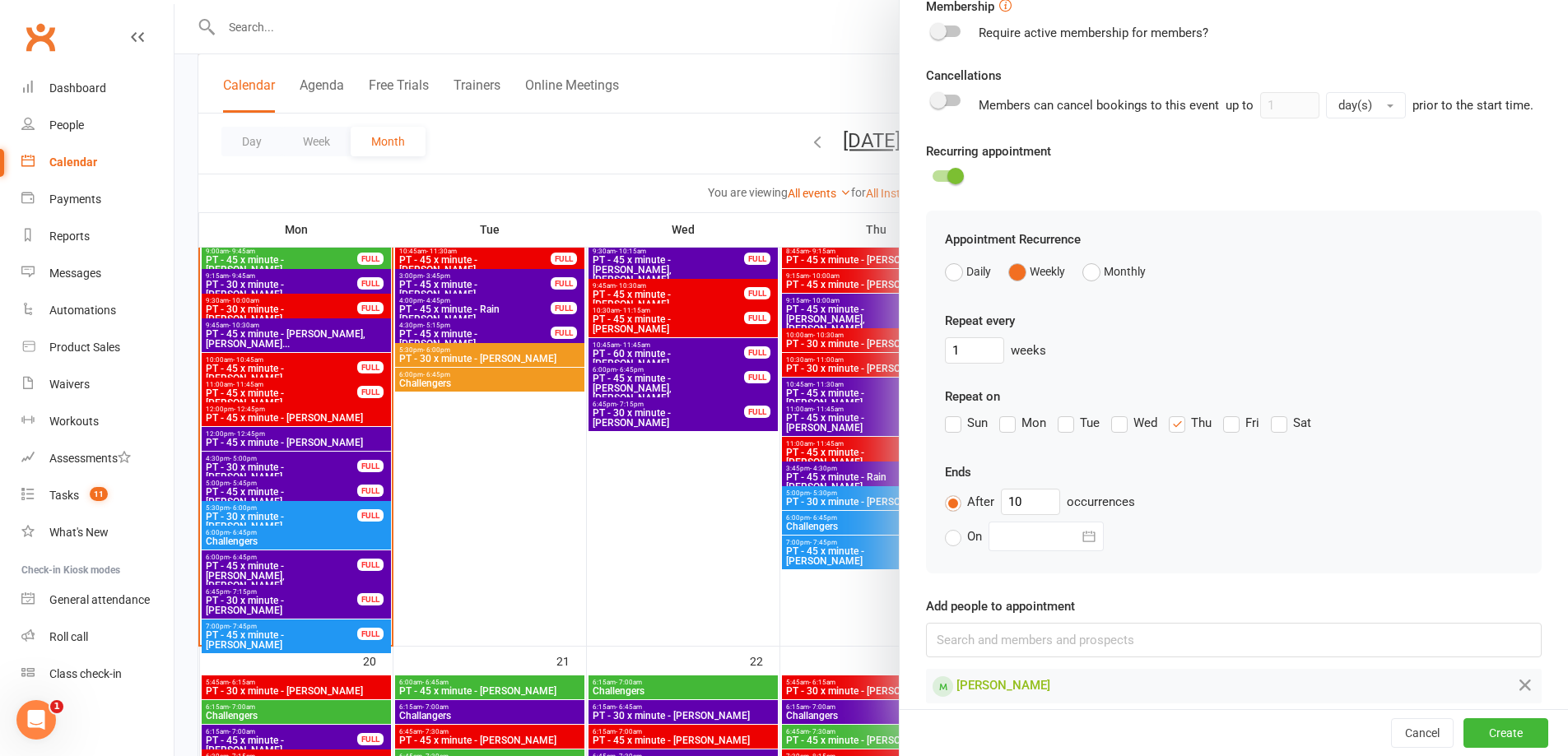
scroll to position [531, 0]
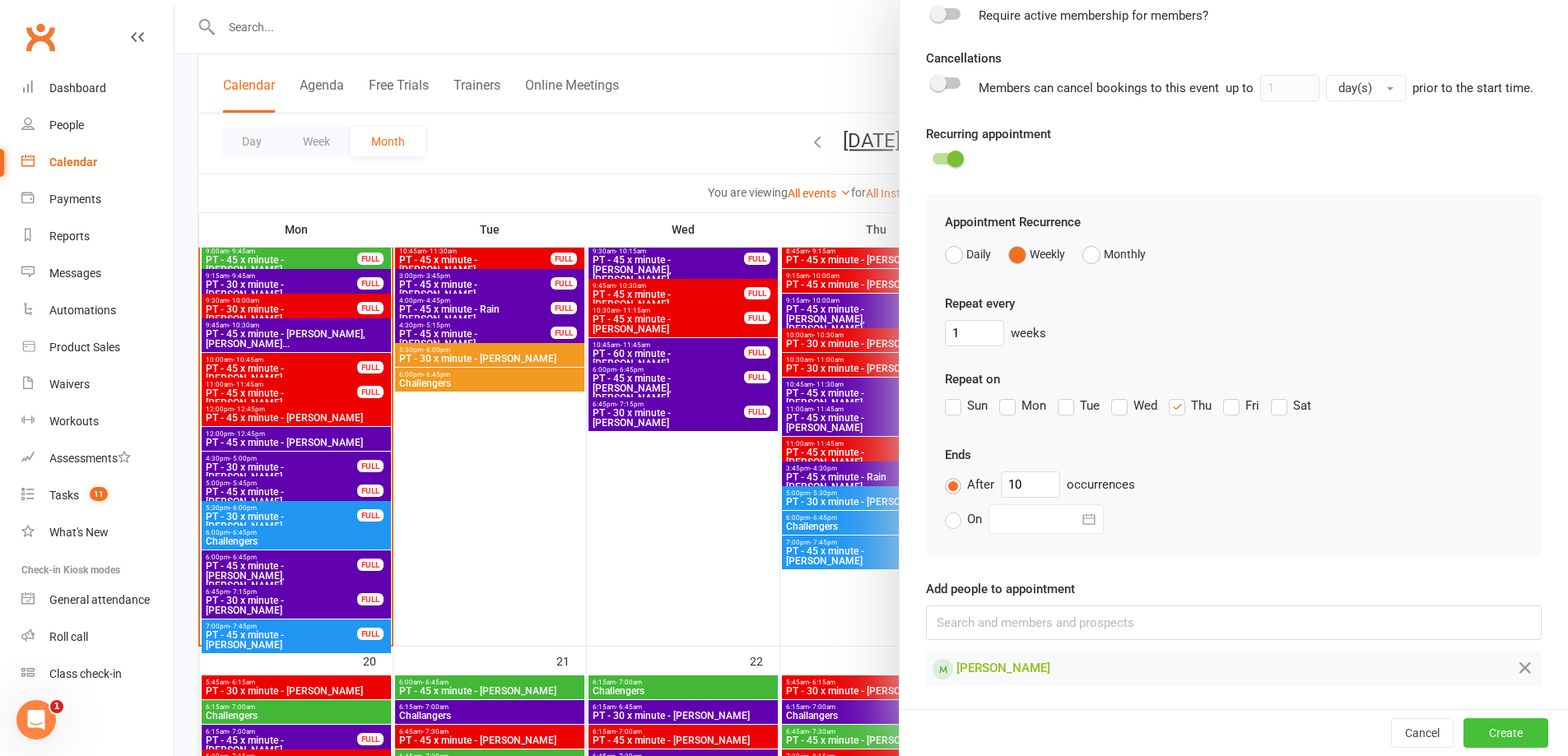
click at [1492, 730] on button "Create" at bounding box center [1506, 733] width 85 height 30
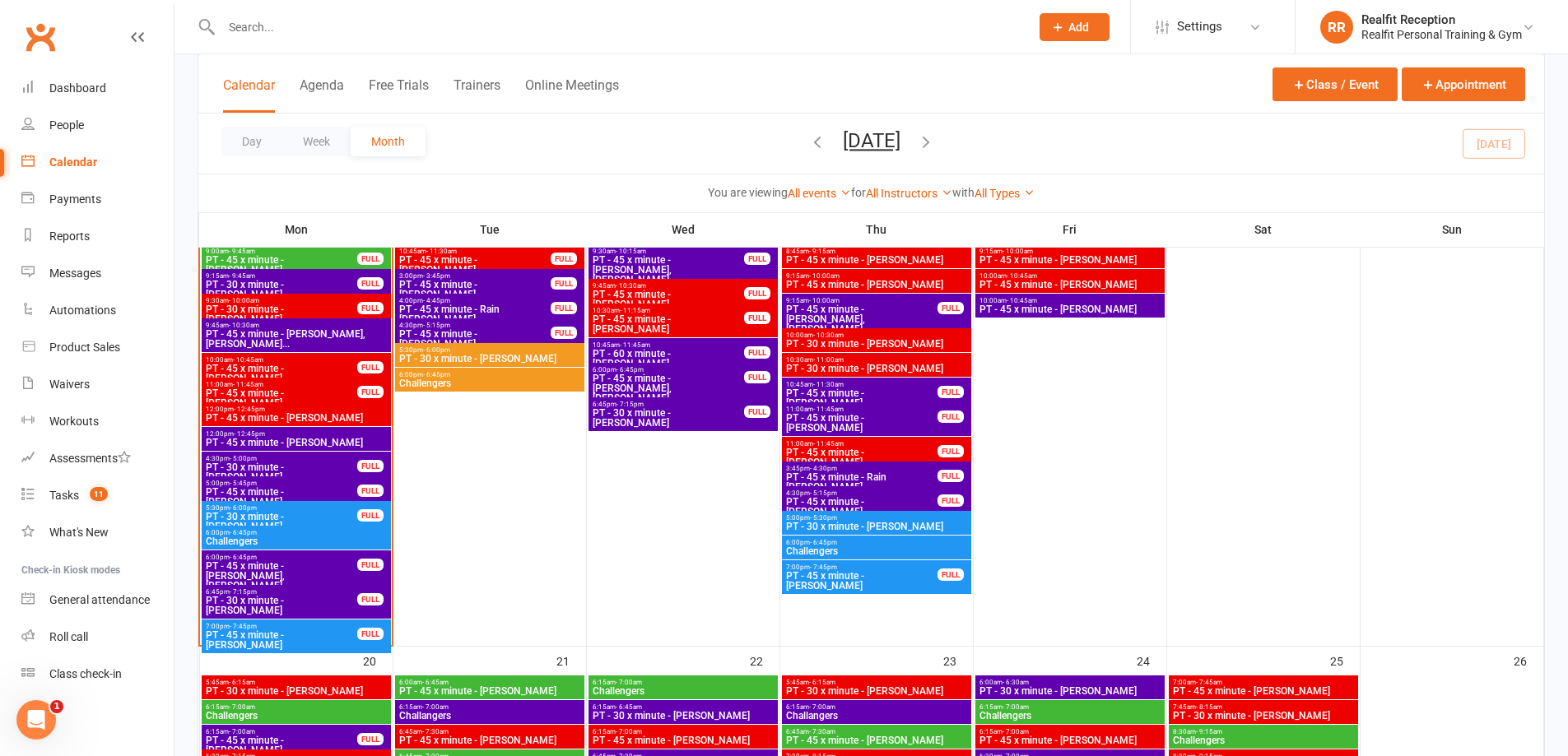
click at [884, 421] on span "PT - 45 x minute - [PERSON_NAME]" at bounding box center [861, 423] width 153 height 20
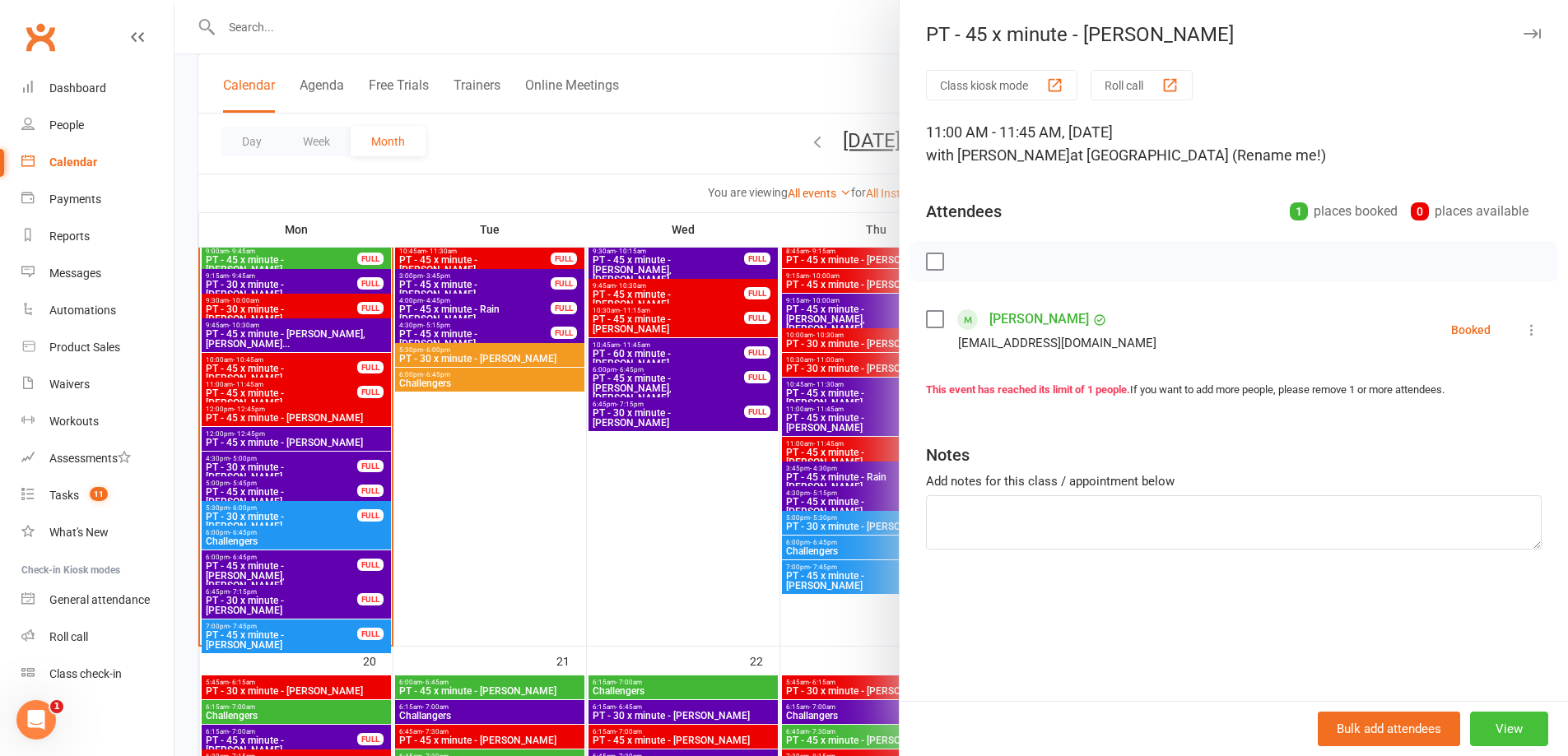
click at [1491, 721] on button "View" at bounding box center [1508, 729] width 78 height 34
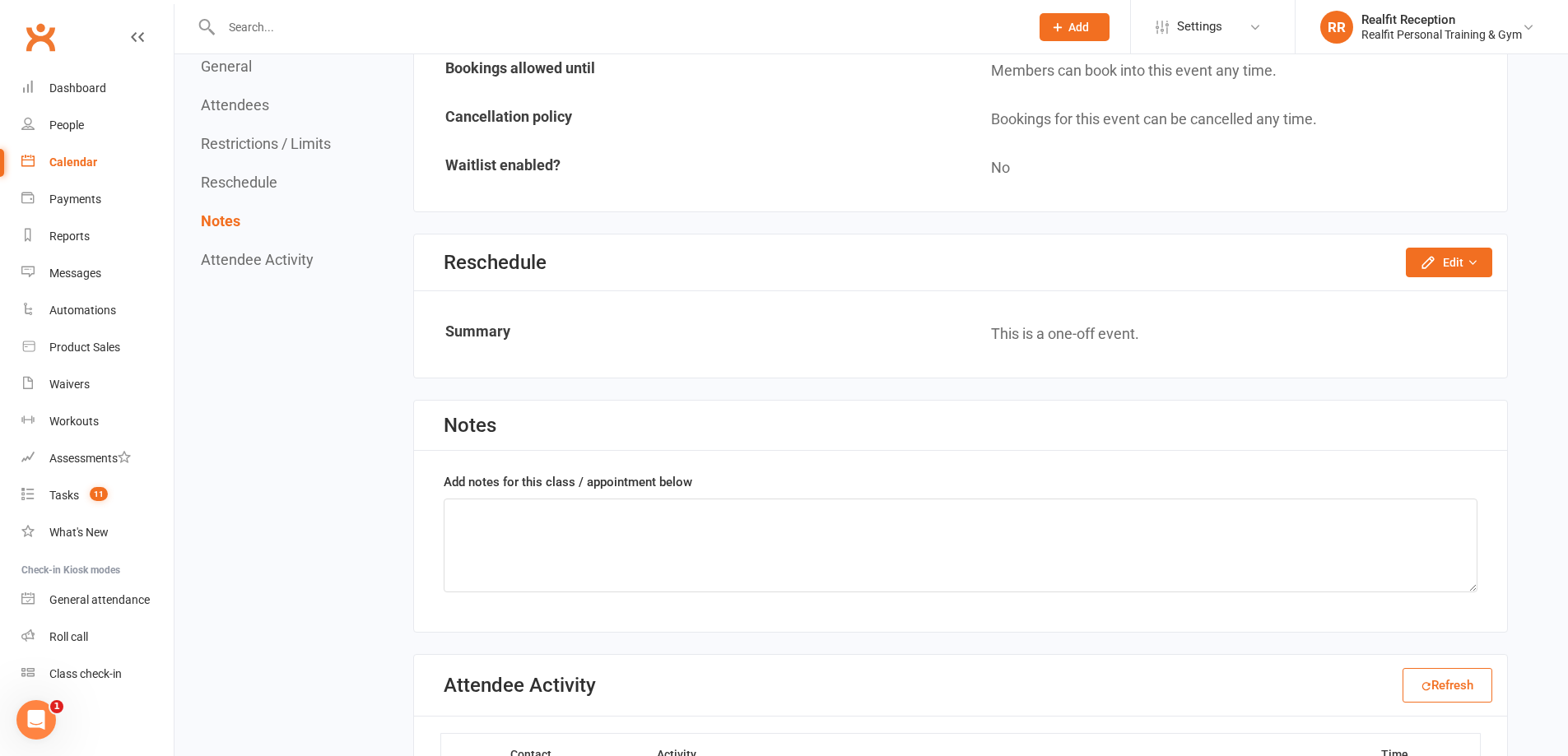
scroll to position [988, 0]
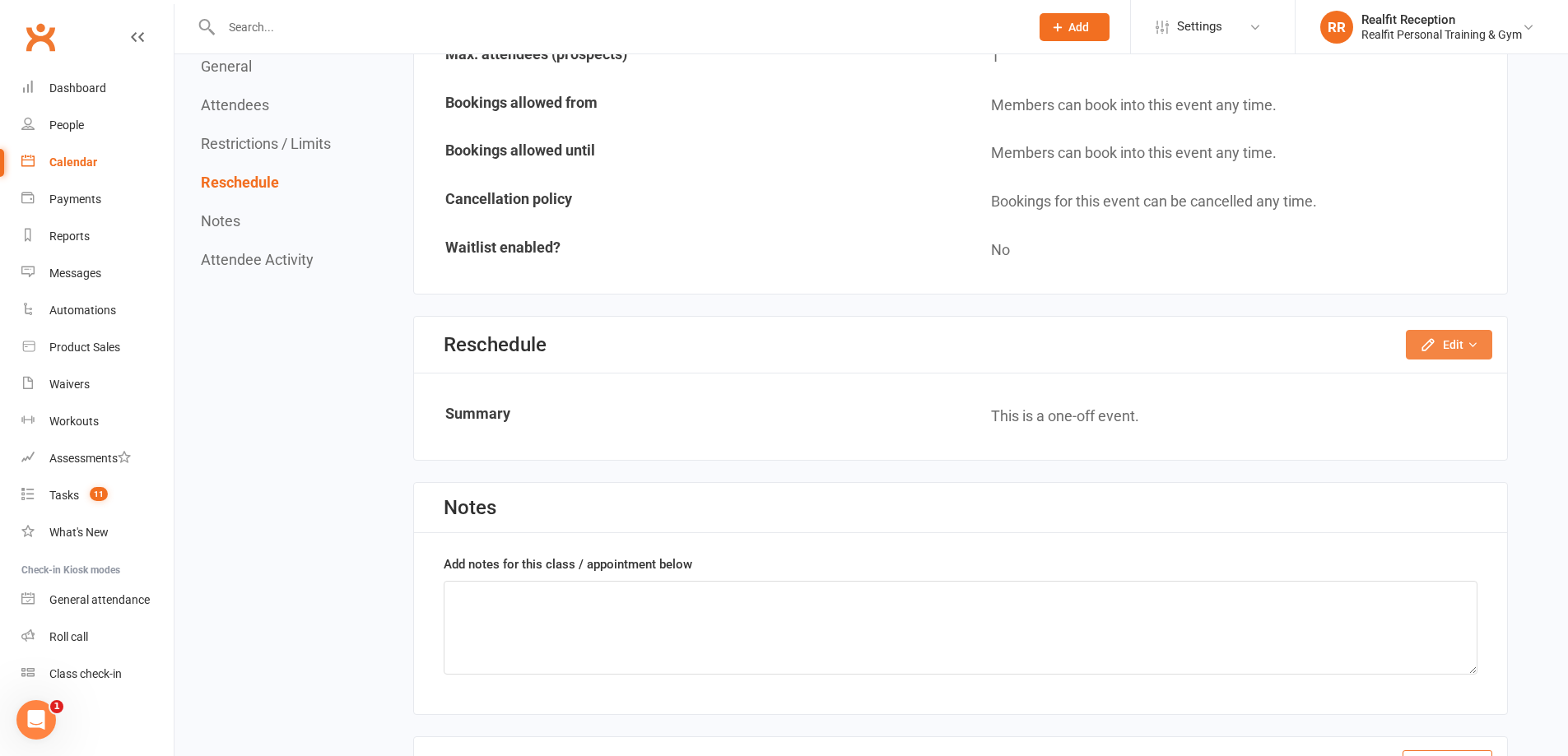
click at [1450, 353] on button "Edit" at bounding box center [1449, 345] width 87 height 30
click at [1370, 384] on link "Reschedule this event only" at bounding box center [1404, 382] width 173 height 33
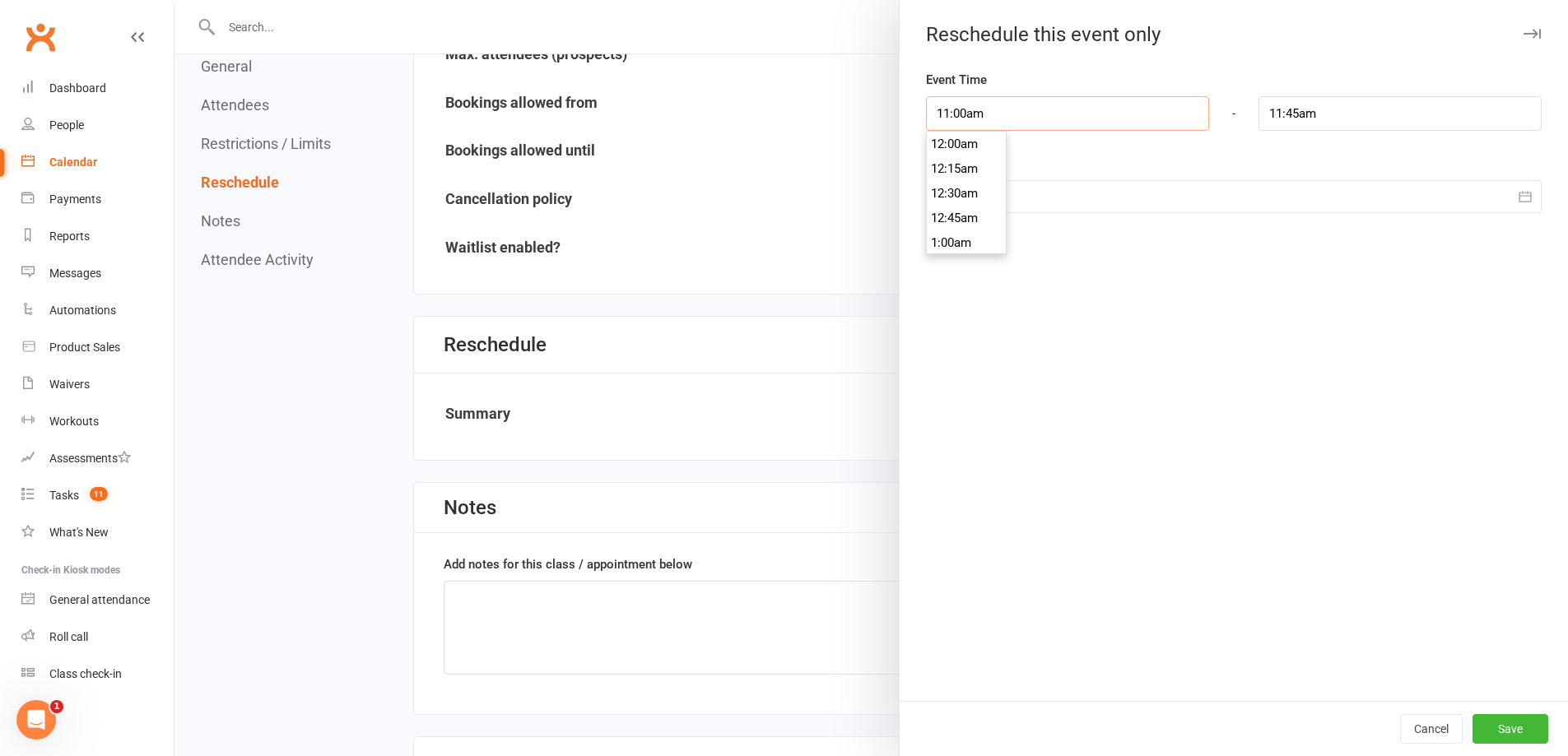
click at [972, 120] on input "11:00am" at bounding box center [1067, 113] width 283 height 34
type input "11:30am"
type input "12:15pm"
click at [950, 220] on li "11:30am" at bounding box center [966, 218] width 79 height 25
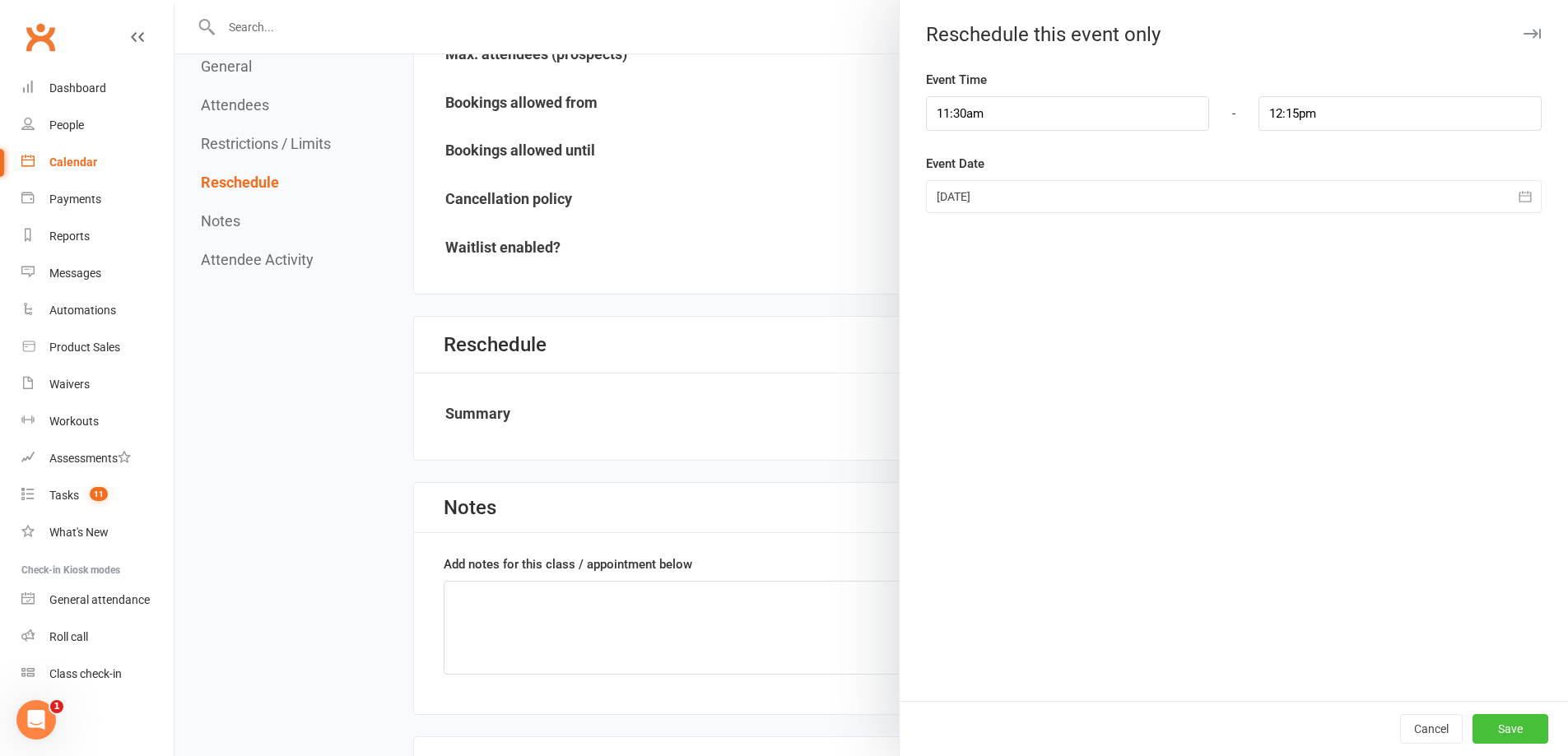
click at [1501, 721] on button "Save" at bounding box center [1510, 730] width 75 height 30
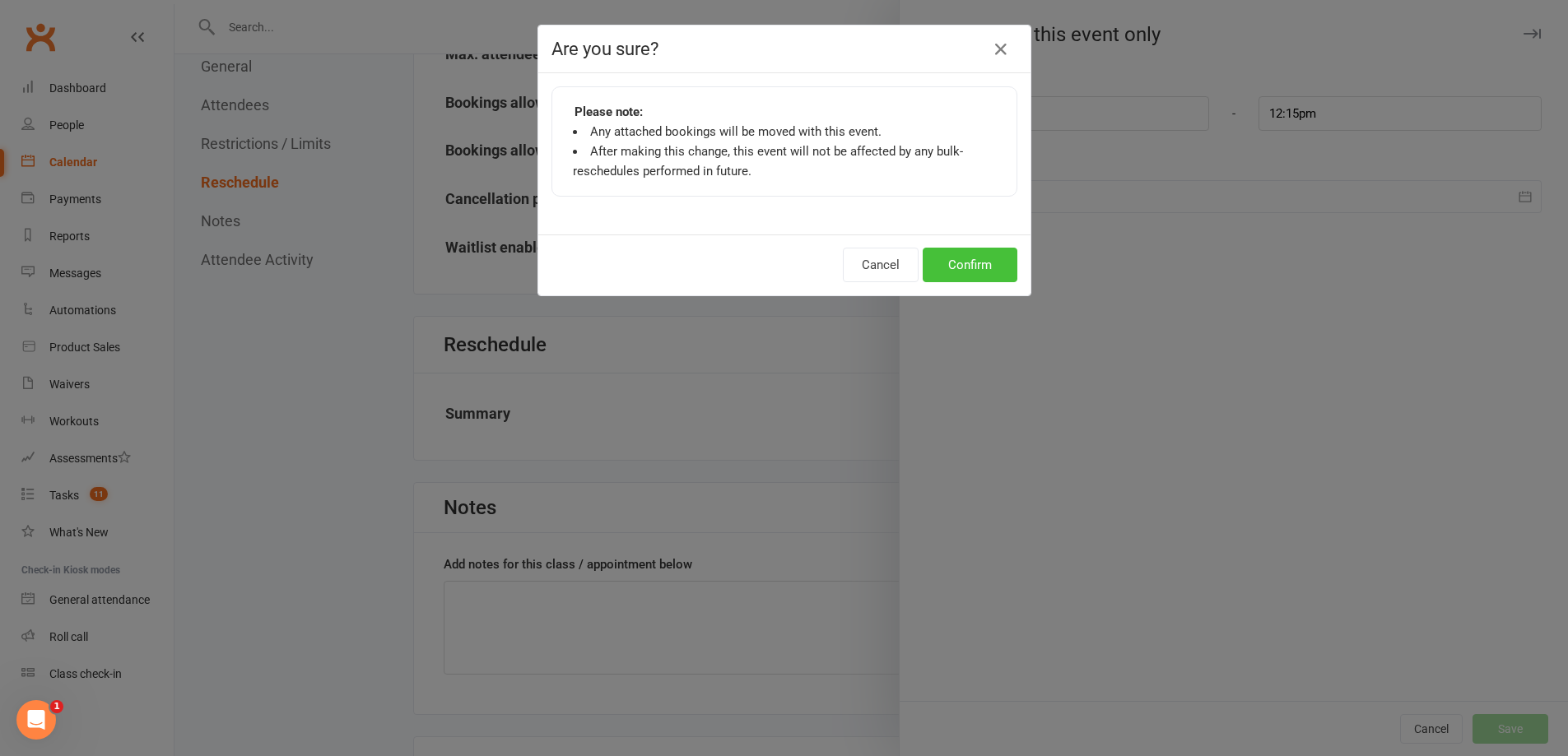
click at [974, 282] on button "Confirm" at bounding box center [970, 264] width 95 height 34
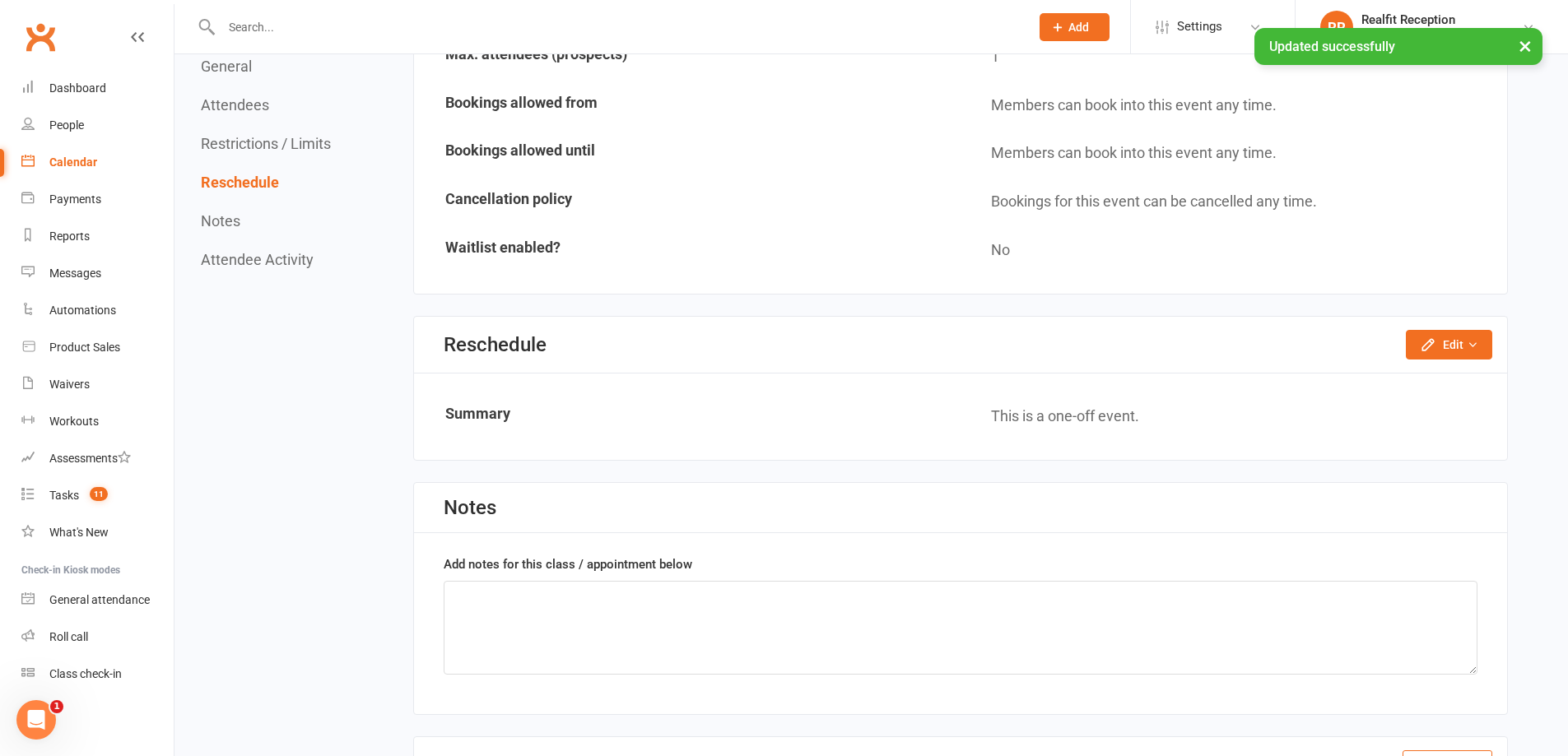
click at [68, 158] on div "Calendar" at bounding box center [73, 161] width 47 height 13
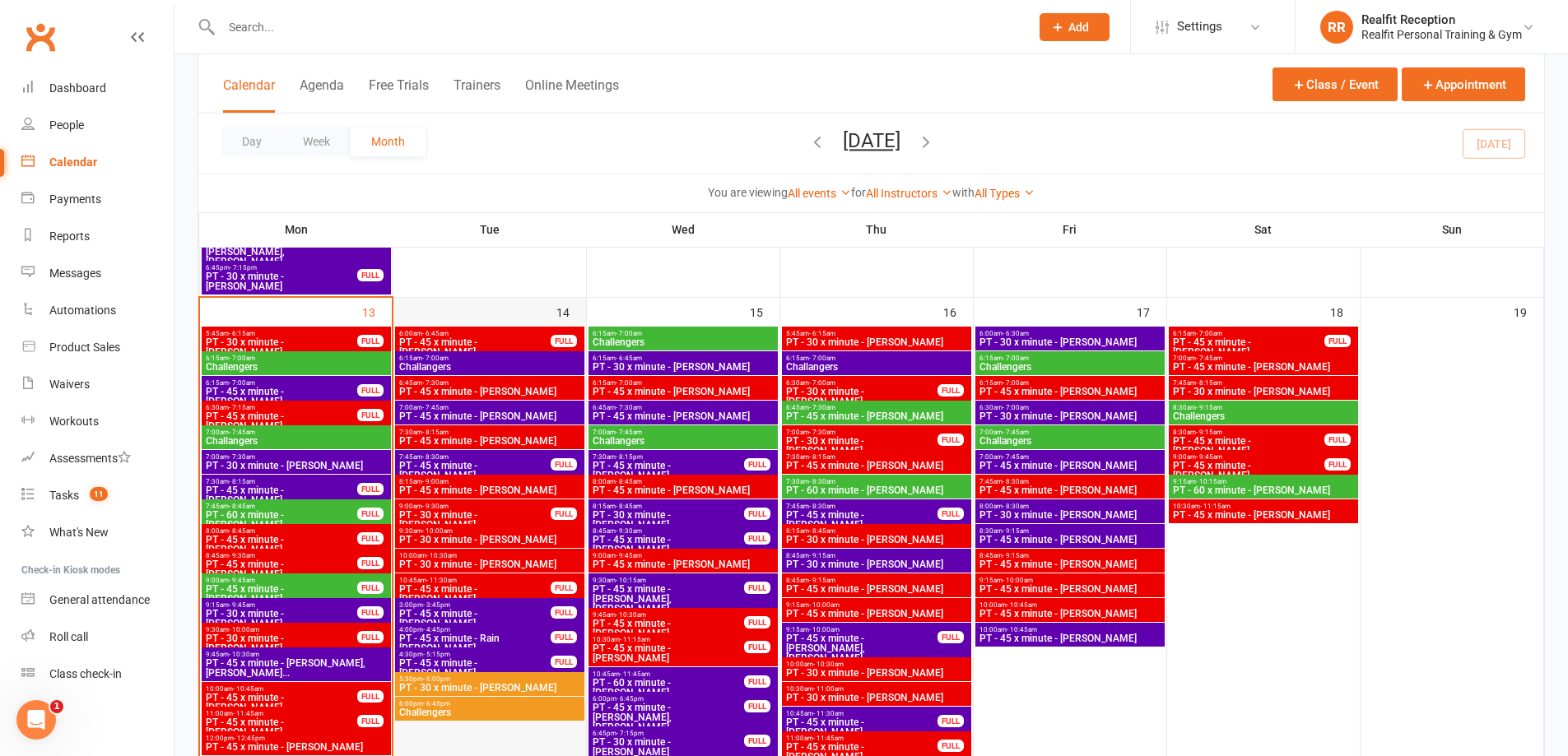
scroll to position [1399, 0]
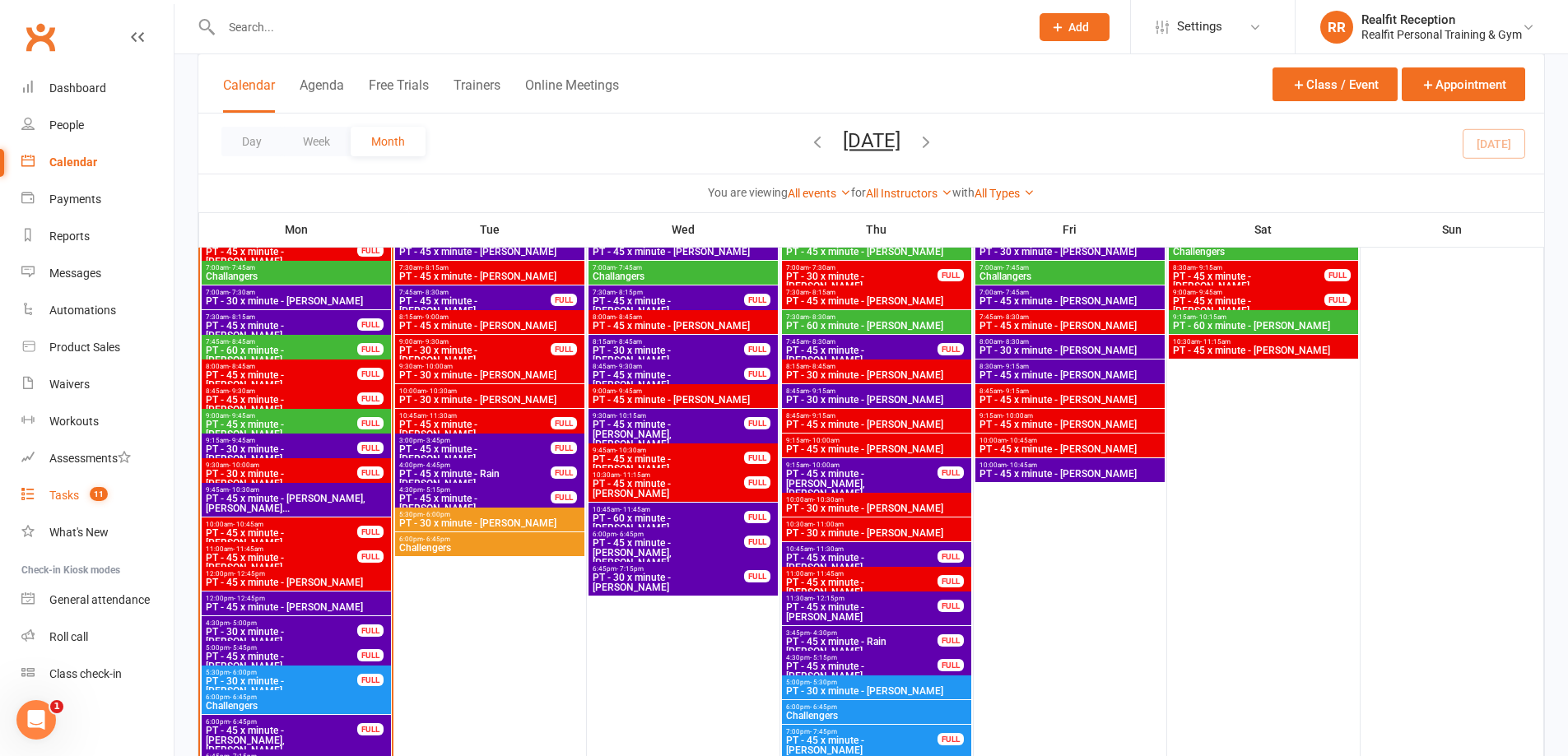
click at [56, 496] on div "Tasks" at bounding box center [64, 495] width 30 height 13
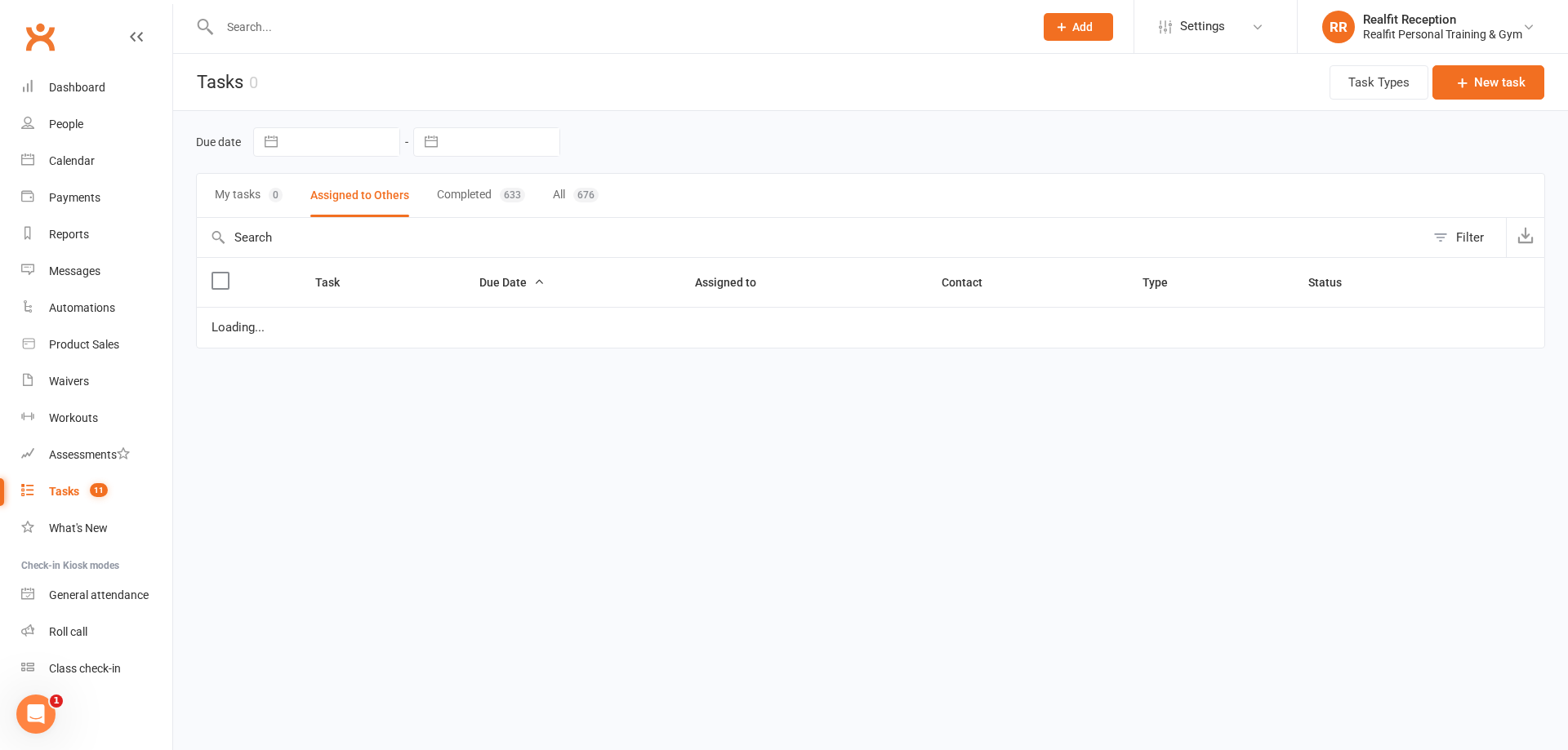
select select "waiting"
select select "started"
select select "waiting"
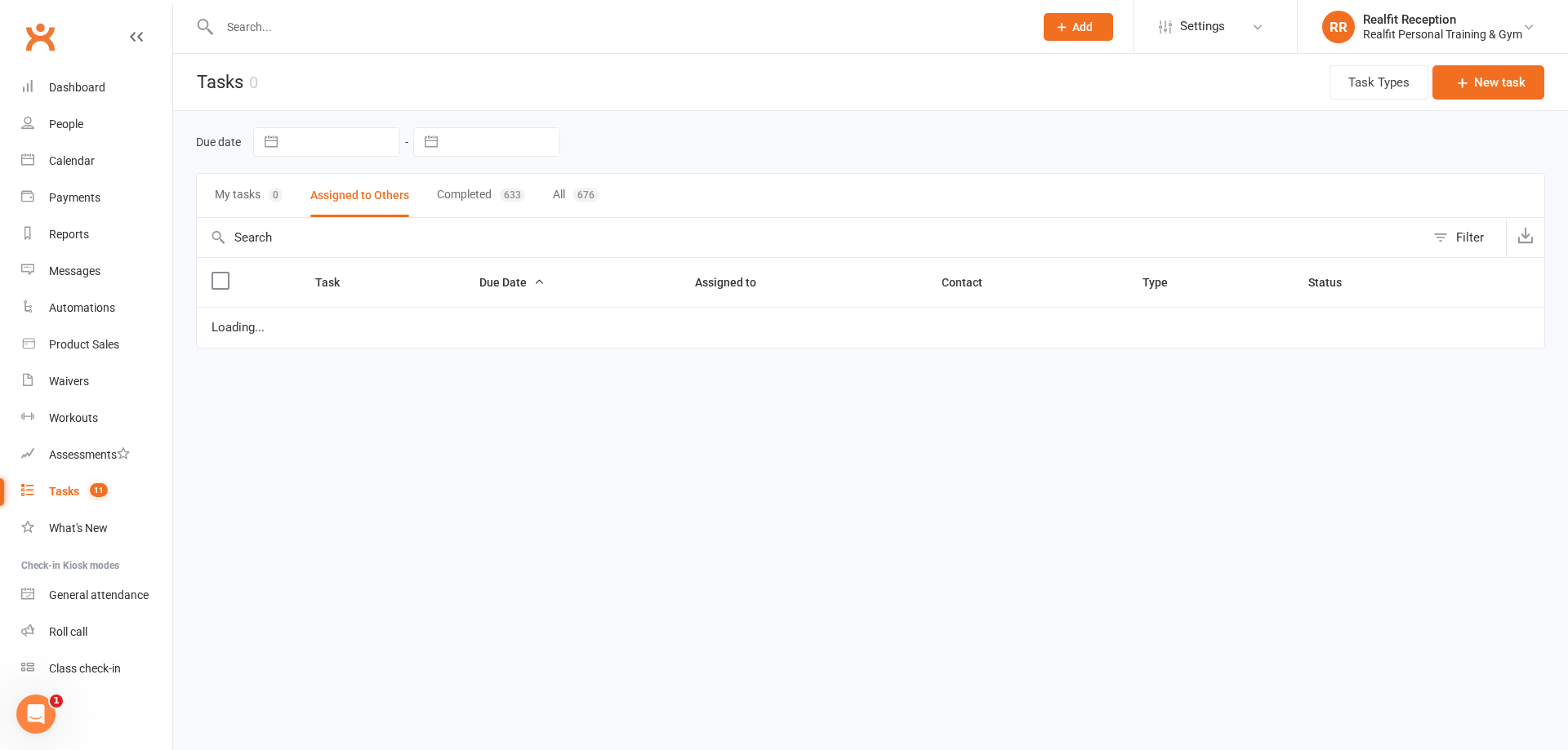
select select "waiting"
select select "started"
select select "waiting"
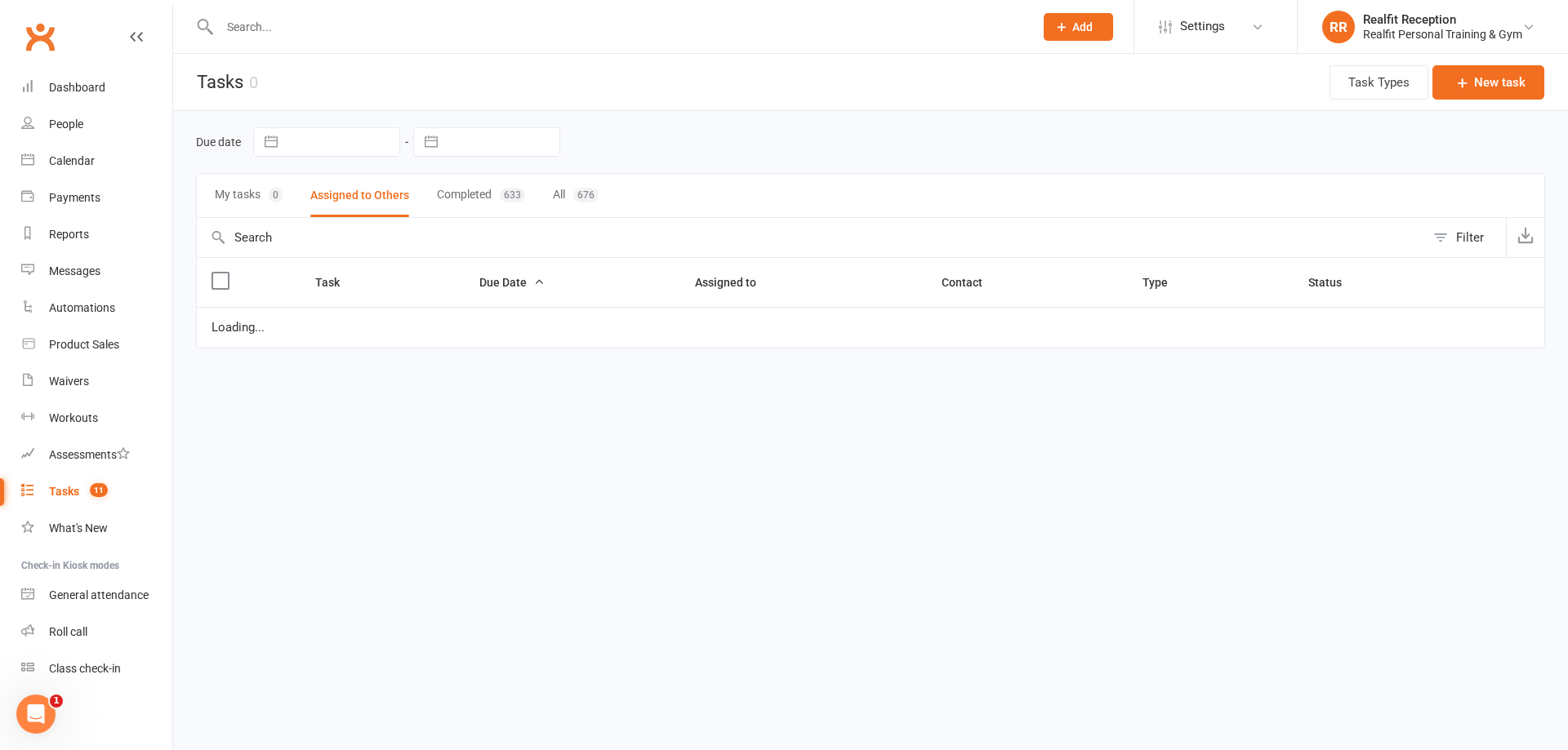
select select "waiting"
select select "started"
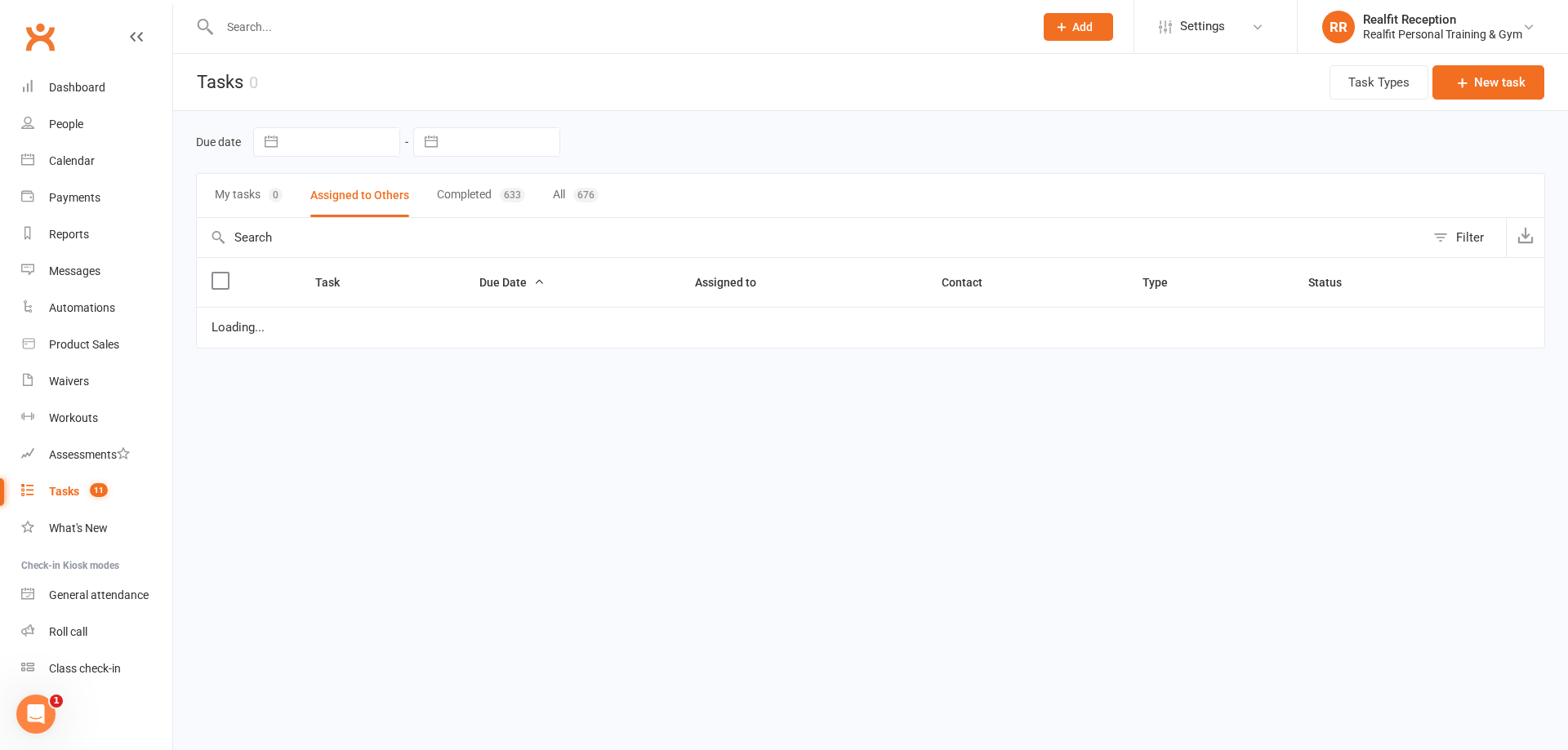
select select "waiting"
select select "started"
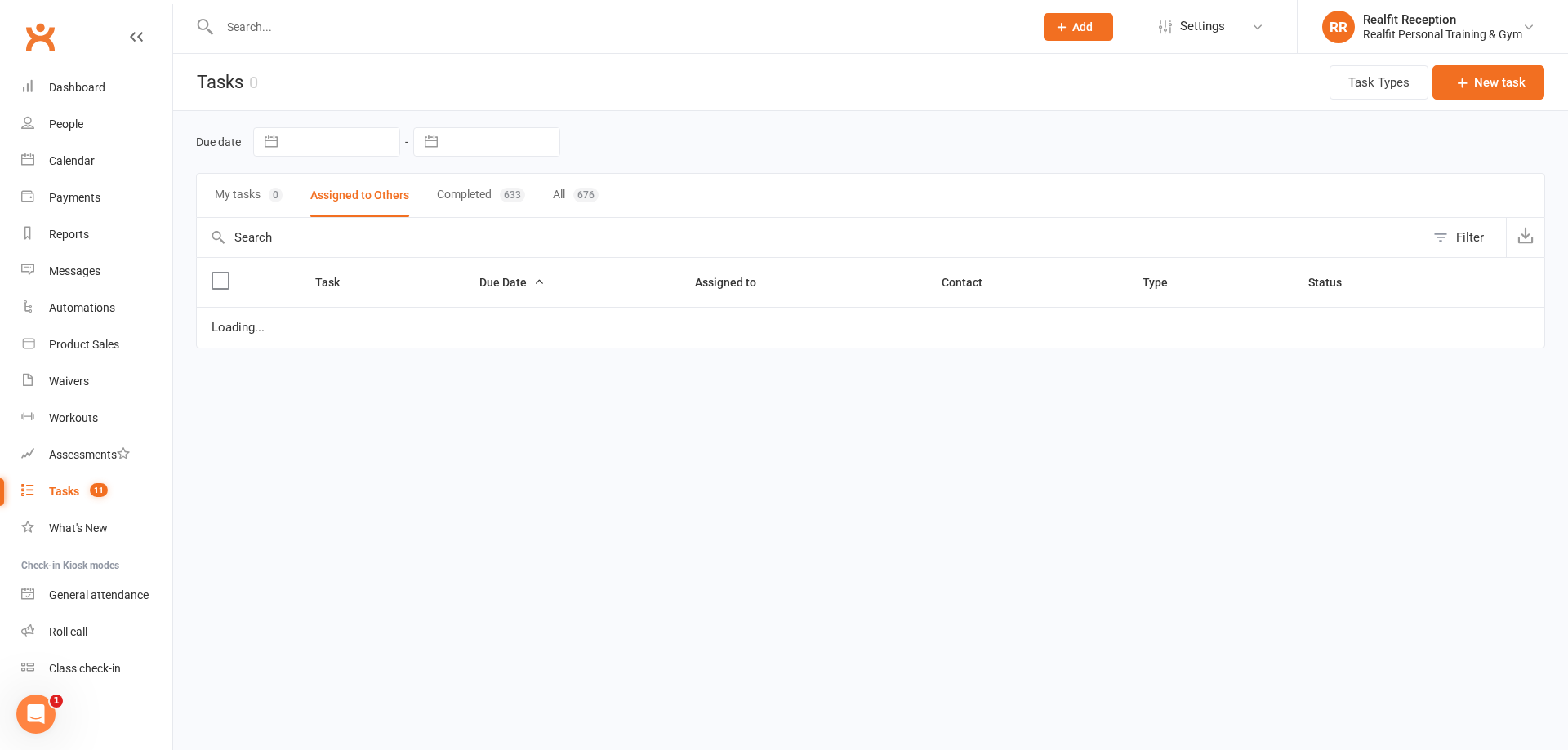
select select "waiting"
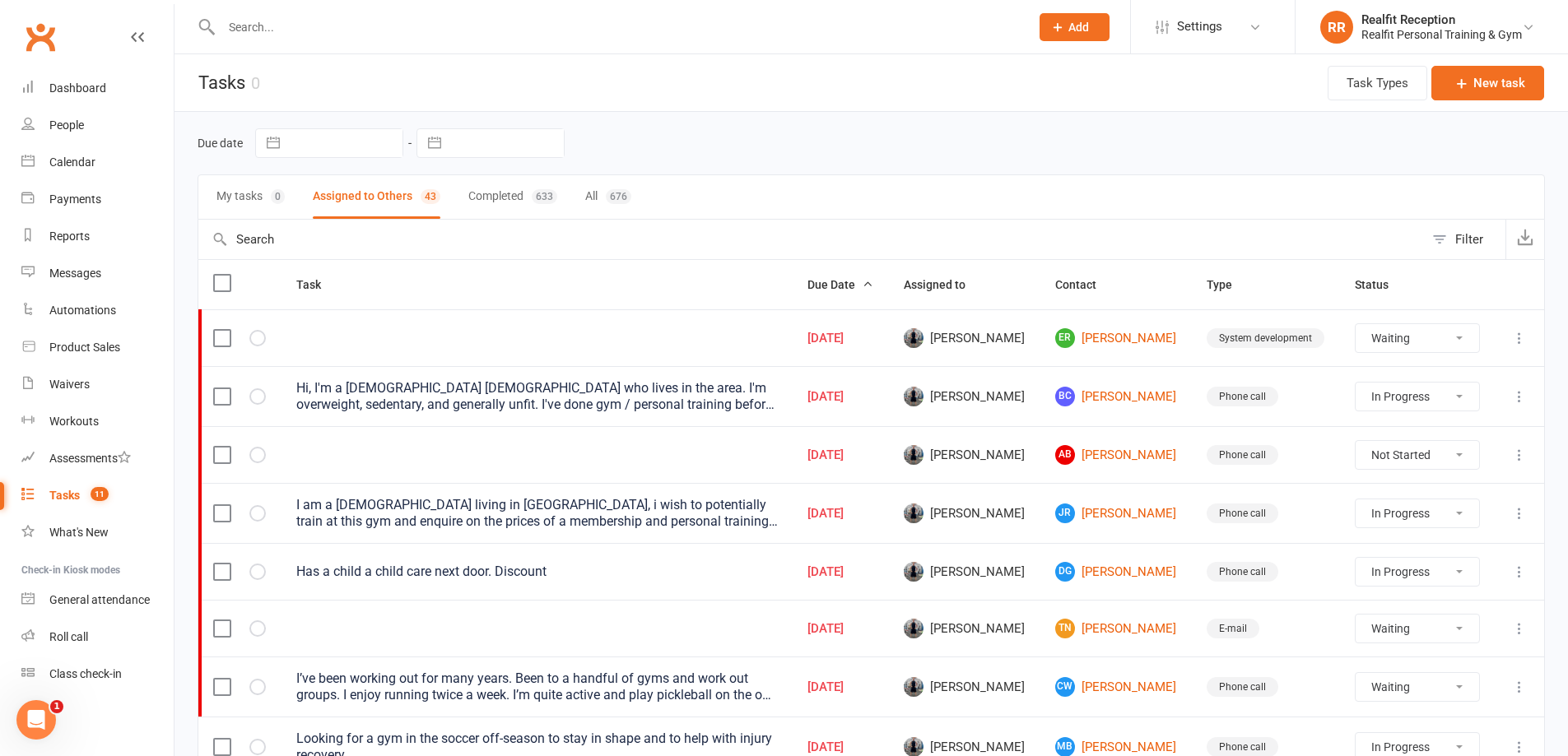
click at [1515, 340] on icon at bounding box center [1519, 338] width 17 height 17
click at [1430, 404] on link "Edit" at bounding box center [1435, 403] width 163 height 33
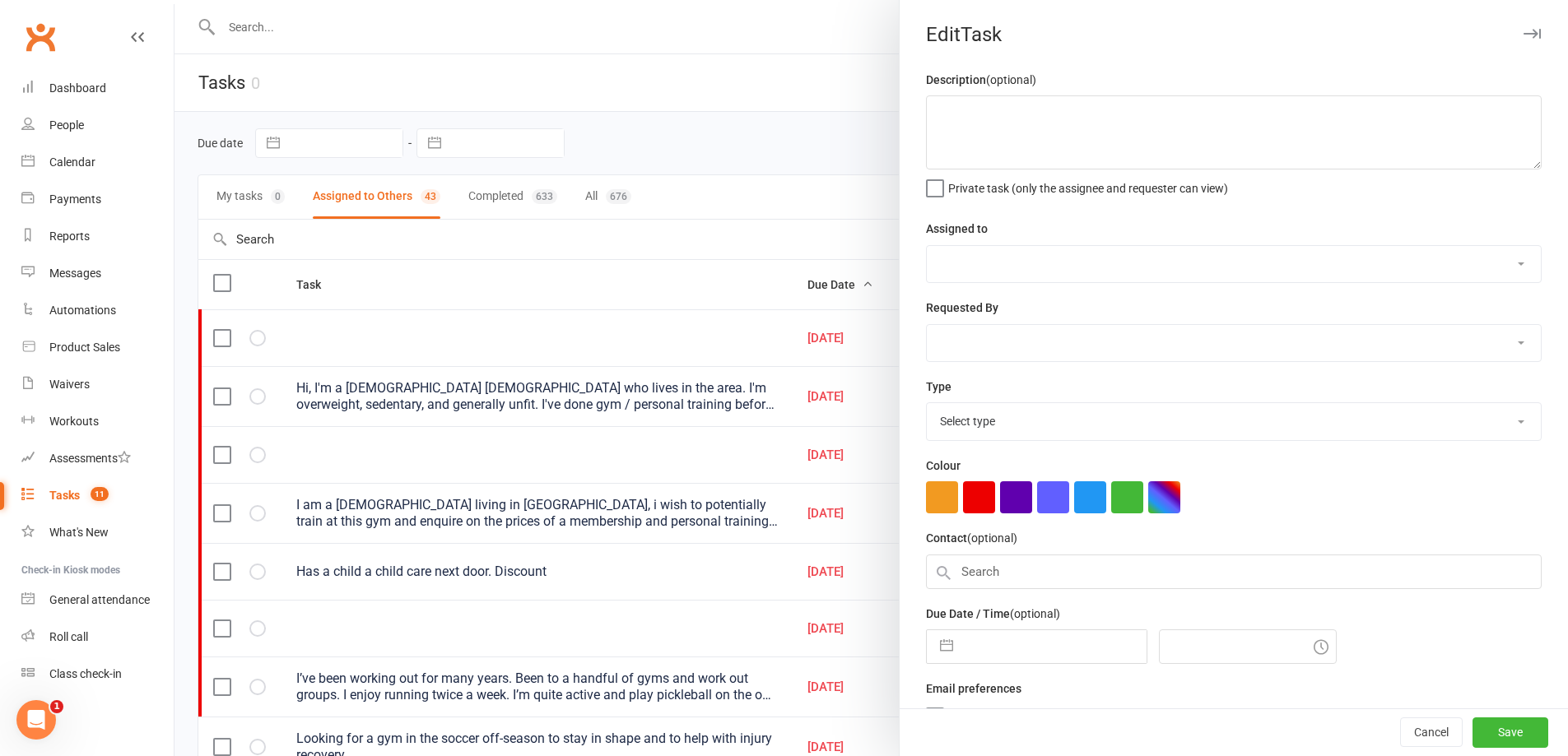
select select "49223"
type input "[DATE]"
type input "5:00am"
select select "28421"
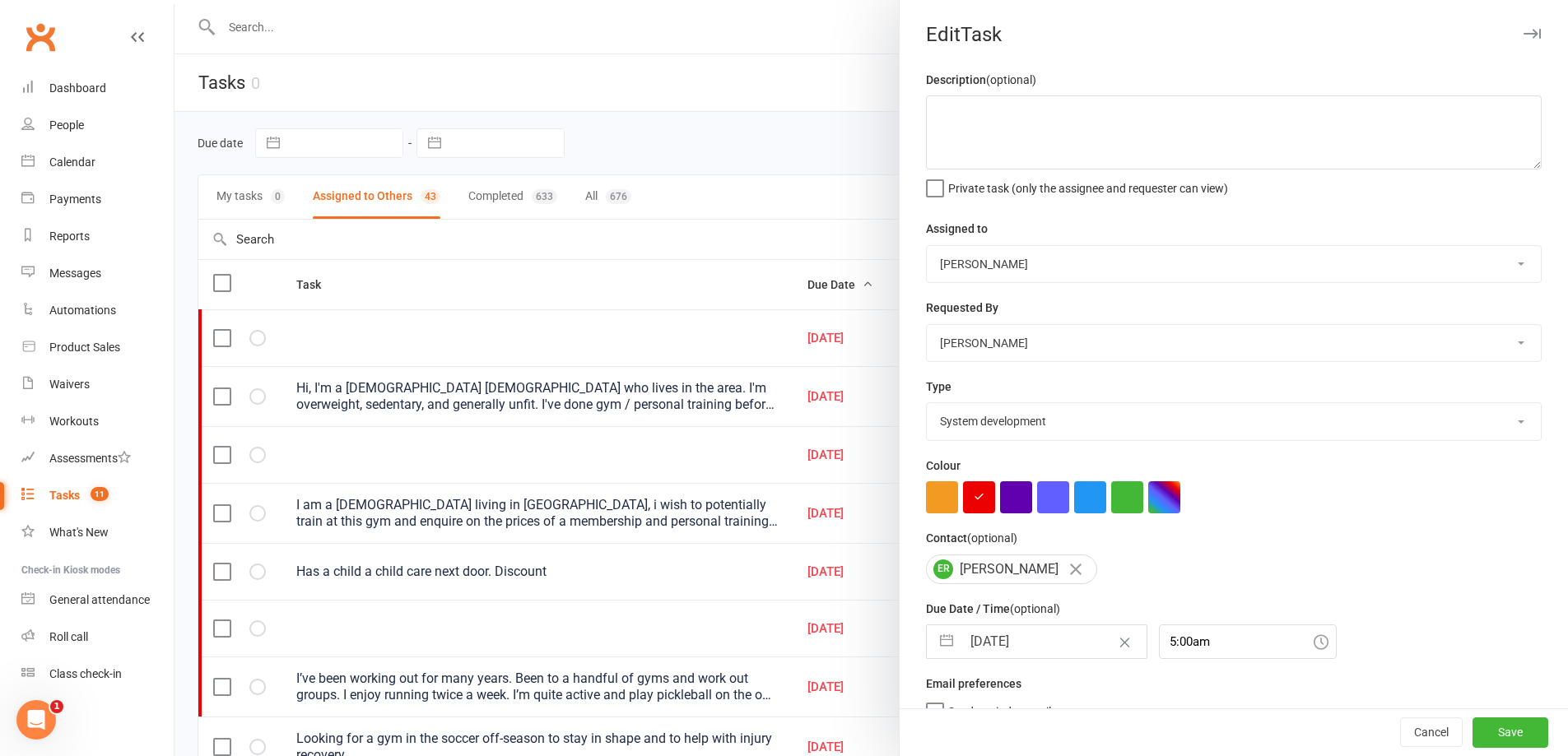
select select "8"
select select "2025"
select select "9"
select select "2025"
select select "10"
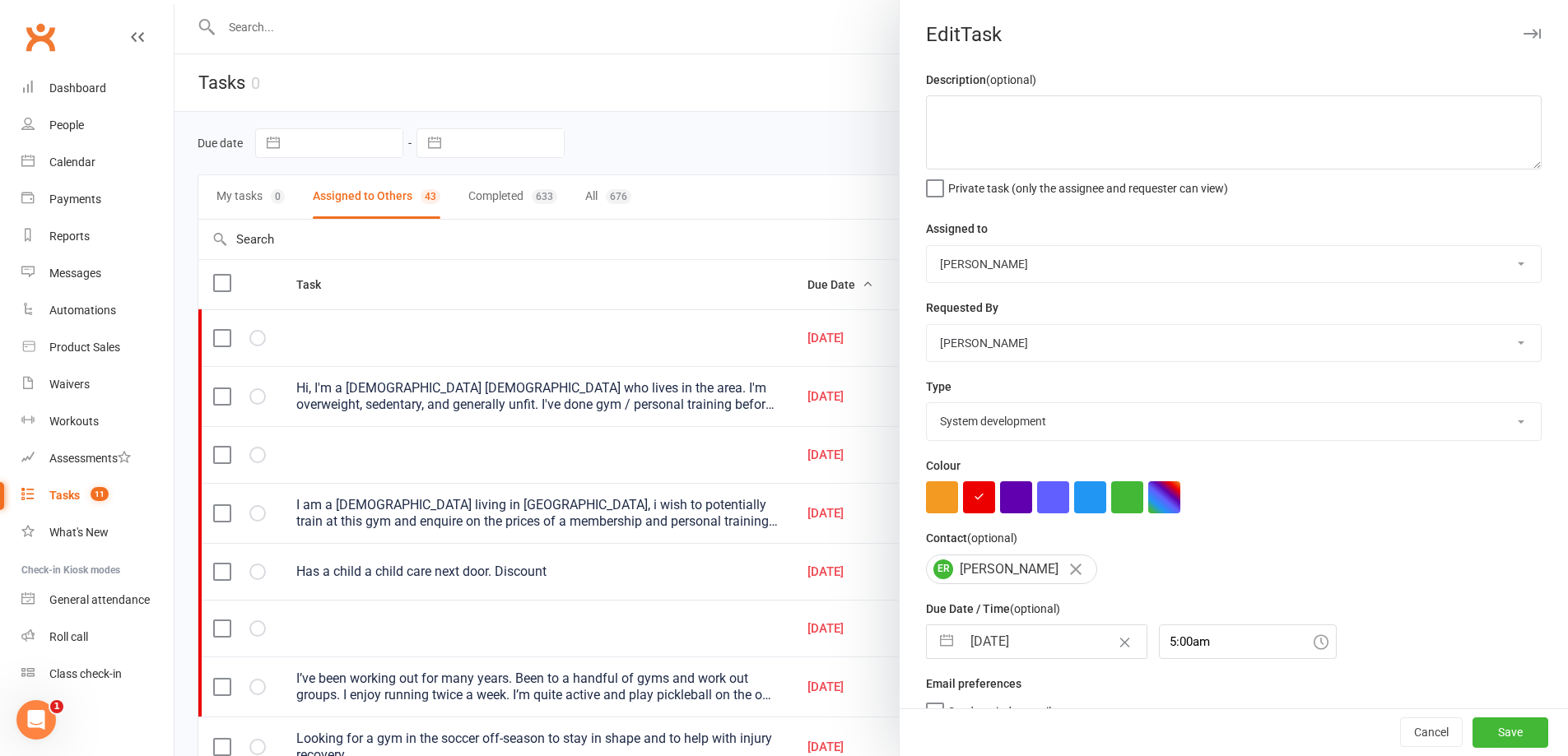
select select "2025"
click at [1069, 643] on input "[DATE]" at bounding box center [1053, 642] width 185 height 33
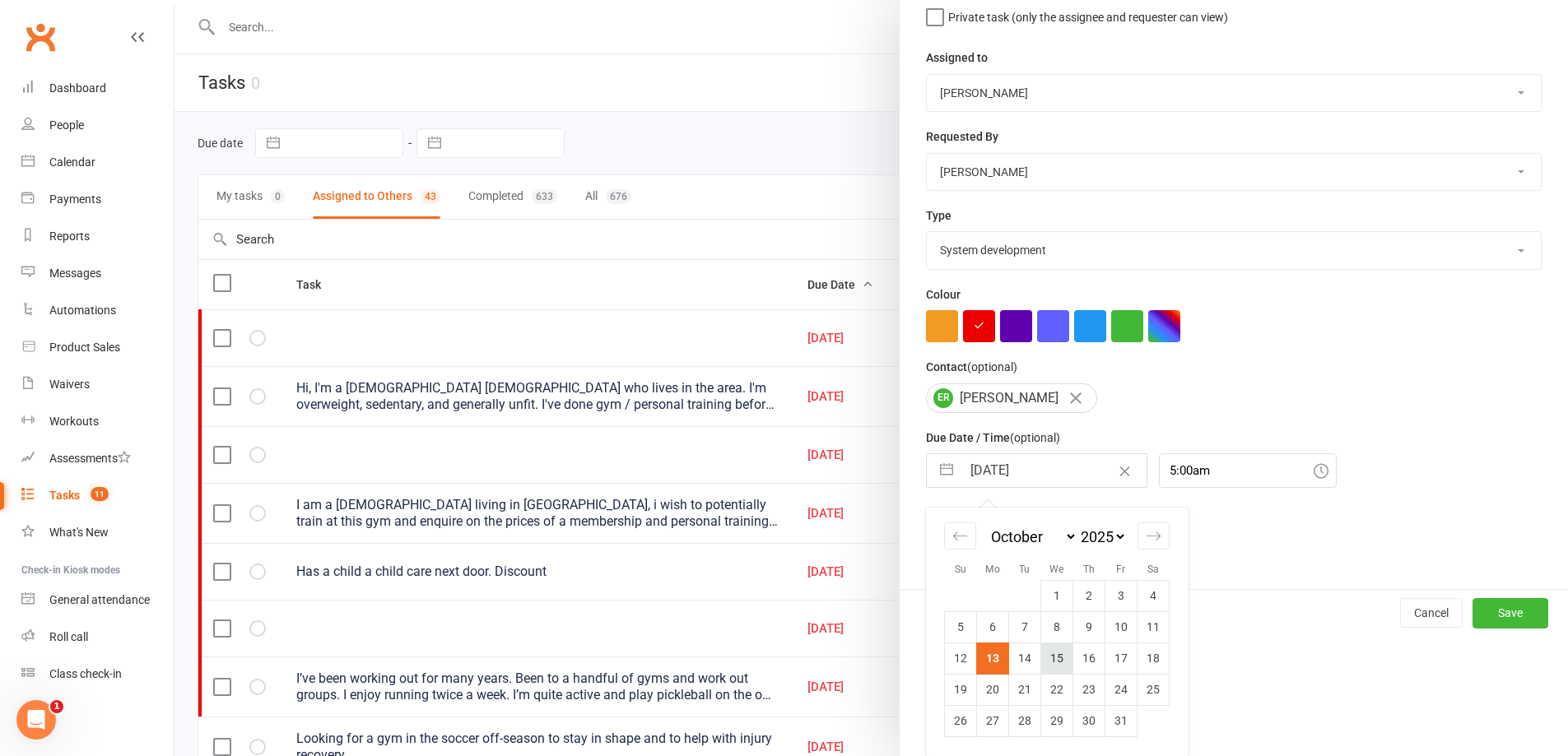
click at [1051, 660] on td "15" at bounding box center [1057, 659] width 32 height 32
type input "[DATE]"
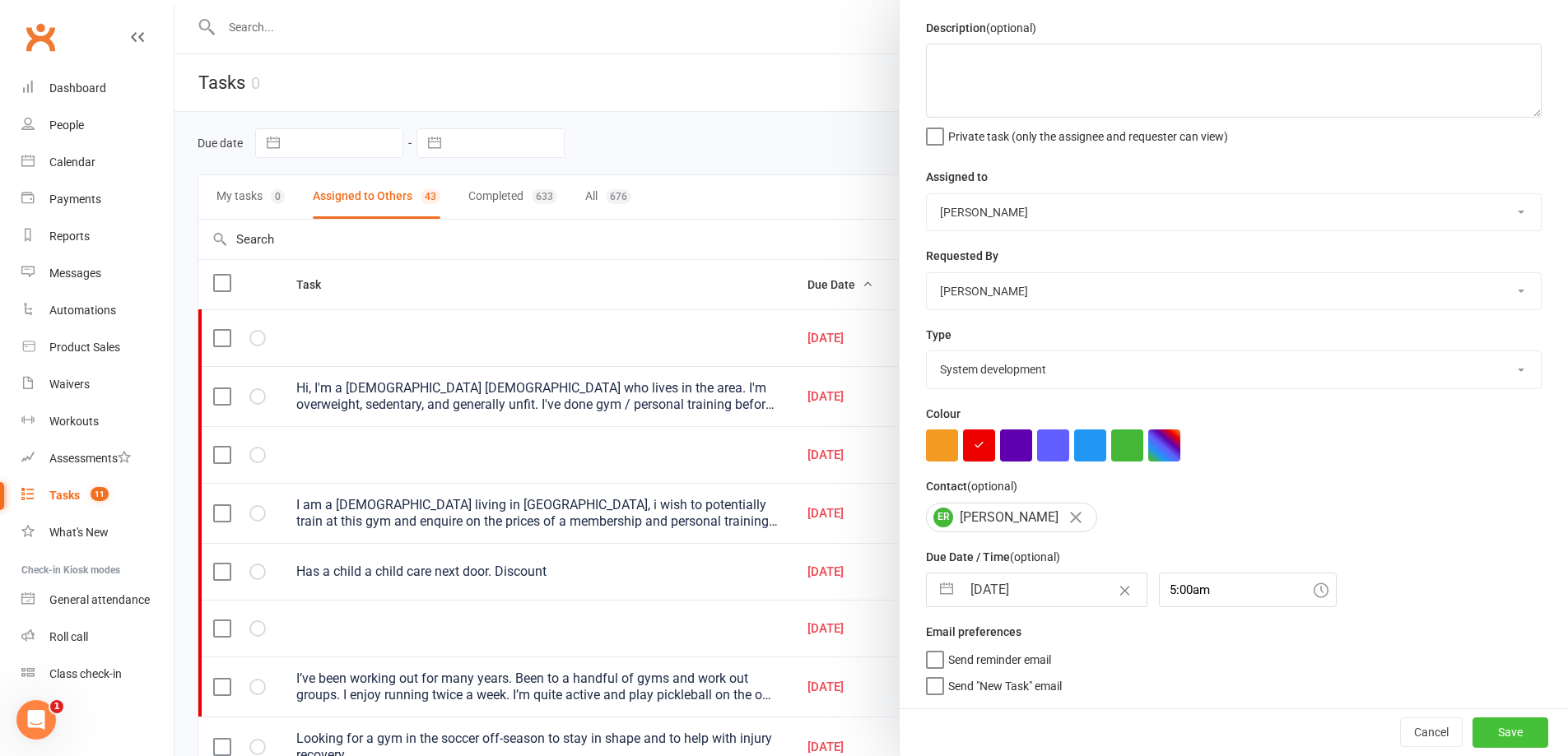
click at [1501, 731] on button "Save" at bounding box center [1510, 732] width 75 height 30
select select "waiting"
select select "started"
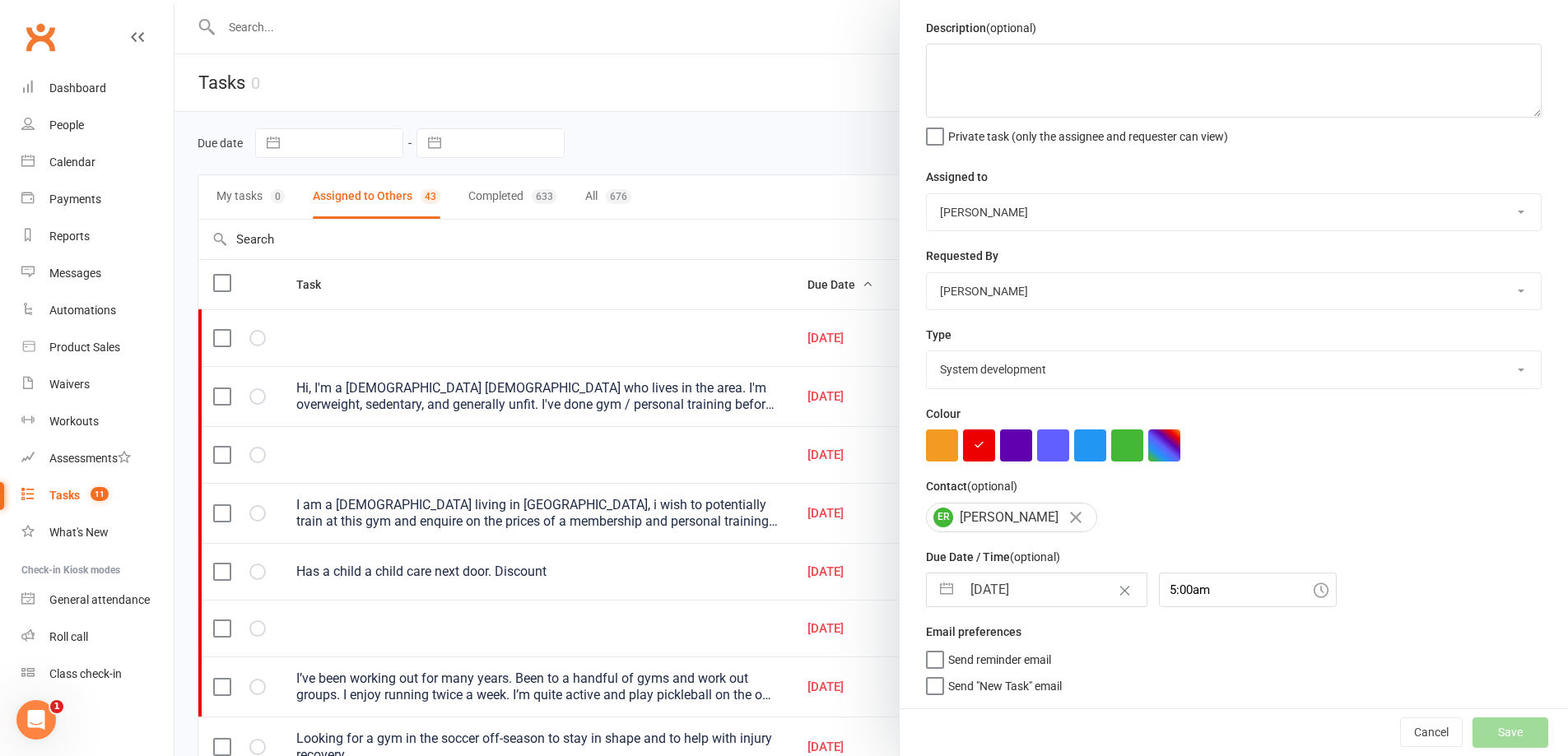
select select "waiting"
select select "started"
select select "waiting"
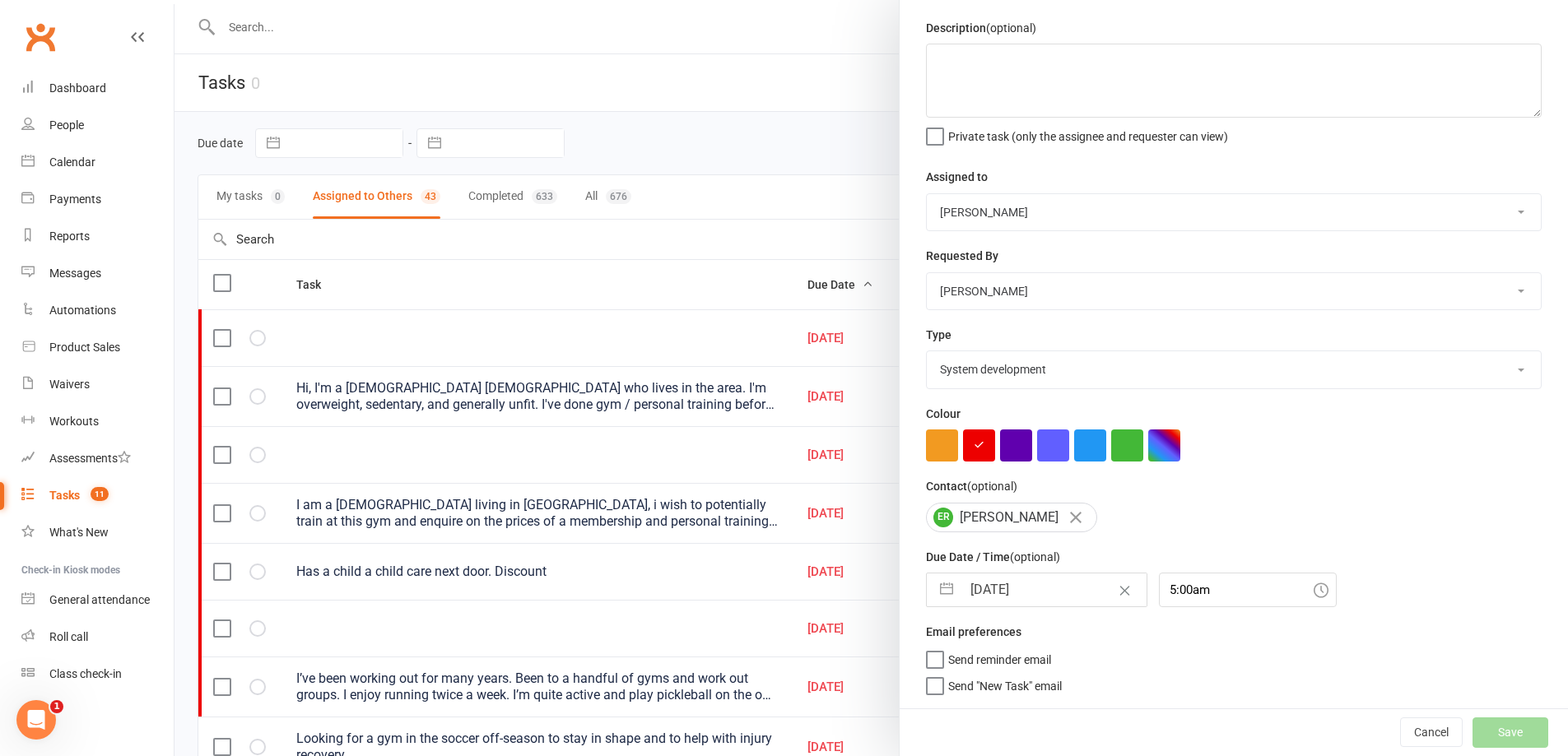
select select "waiting"
select select "started"
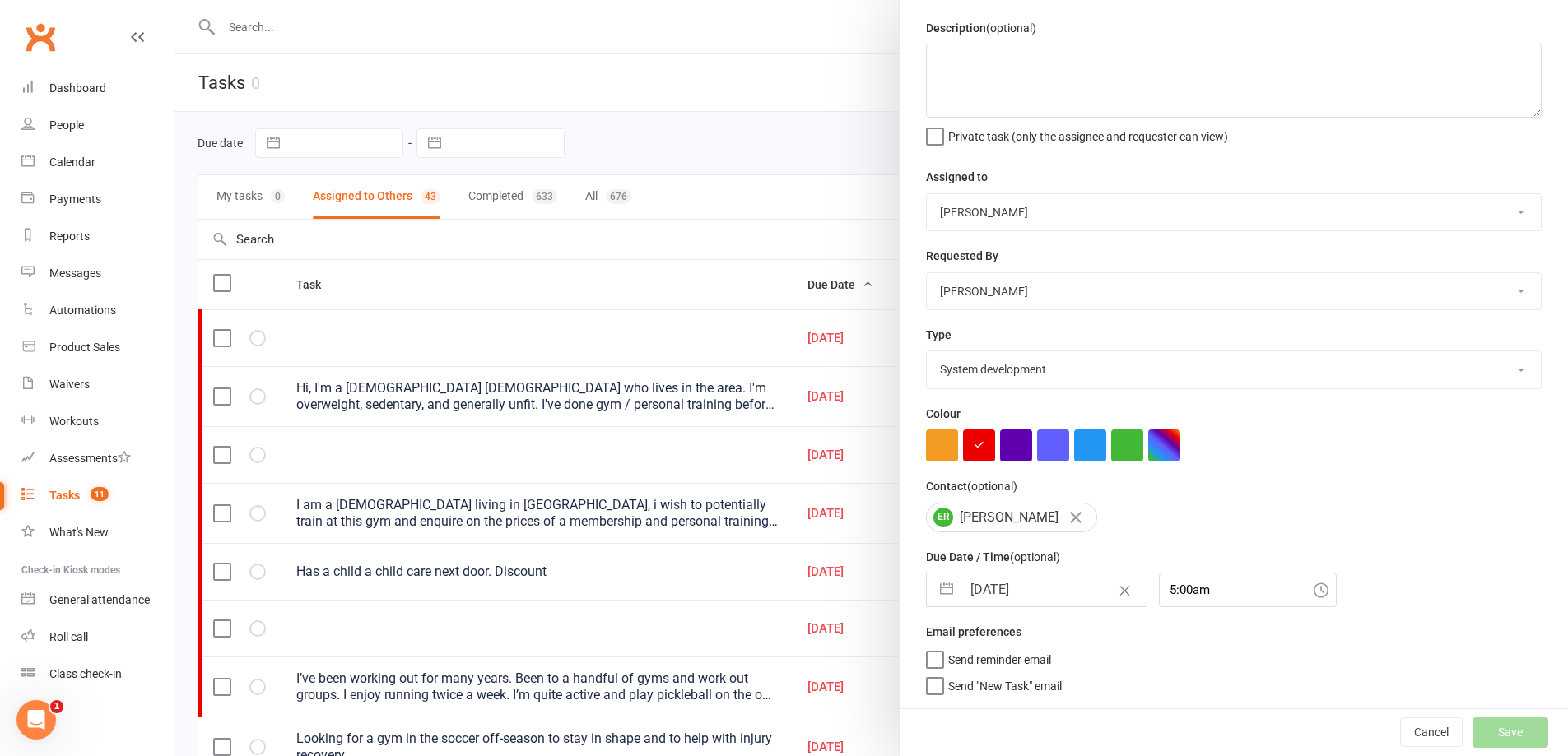
select select "started"
select select "waiting"
select select "started"
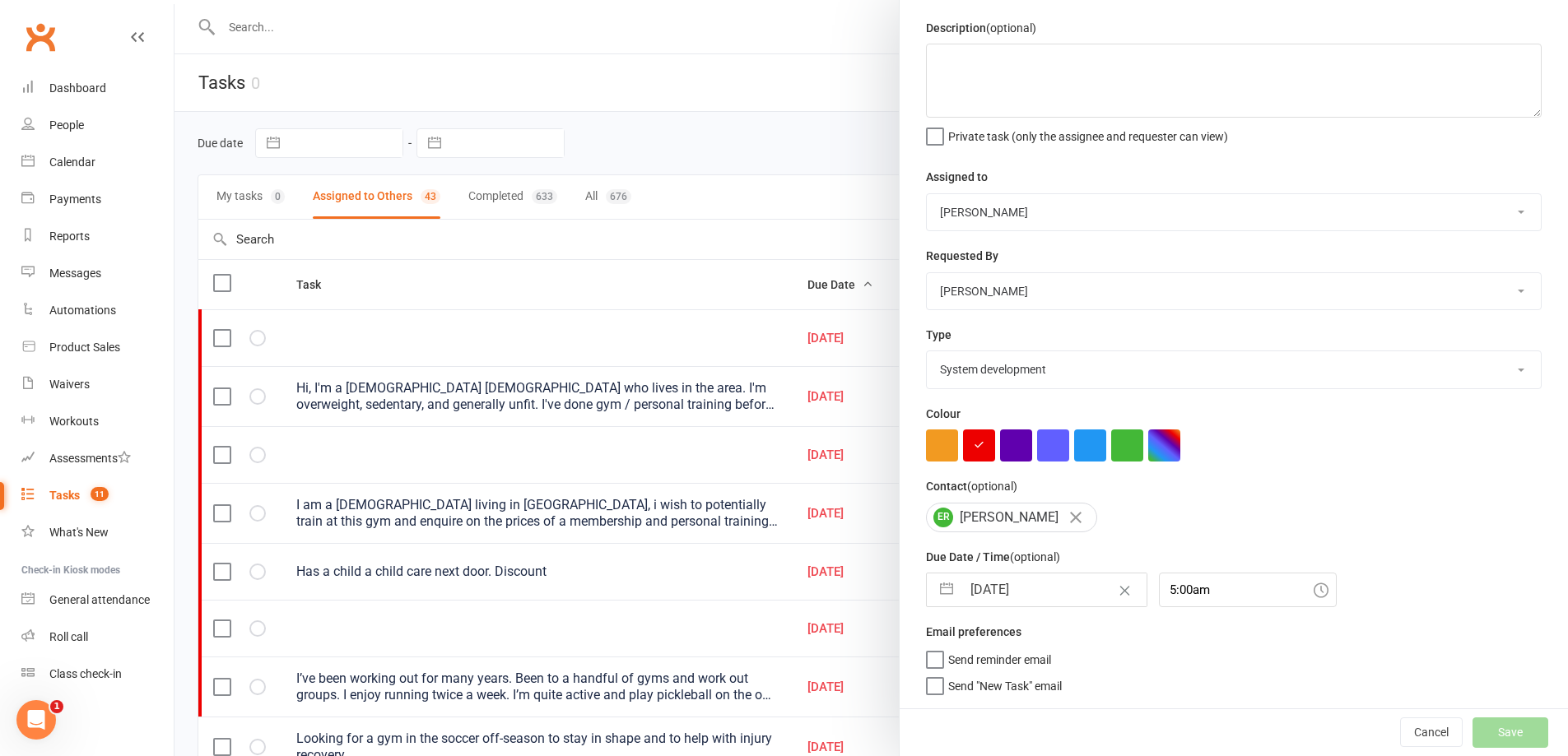
select select "started"
select select "waiting"
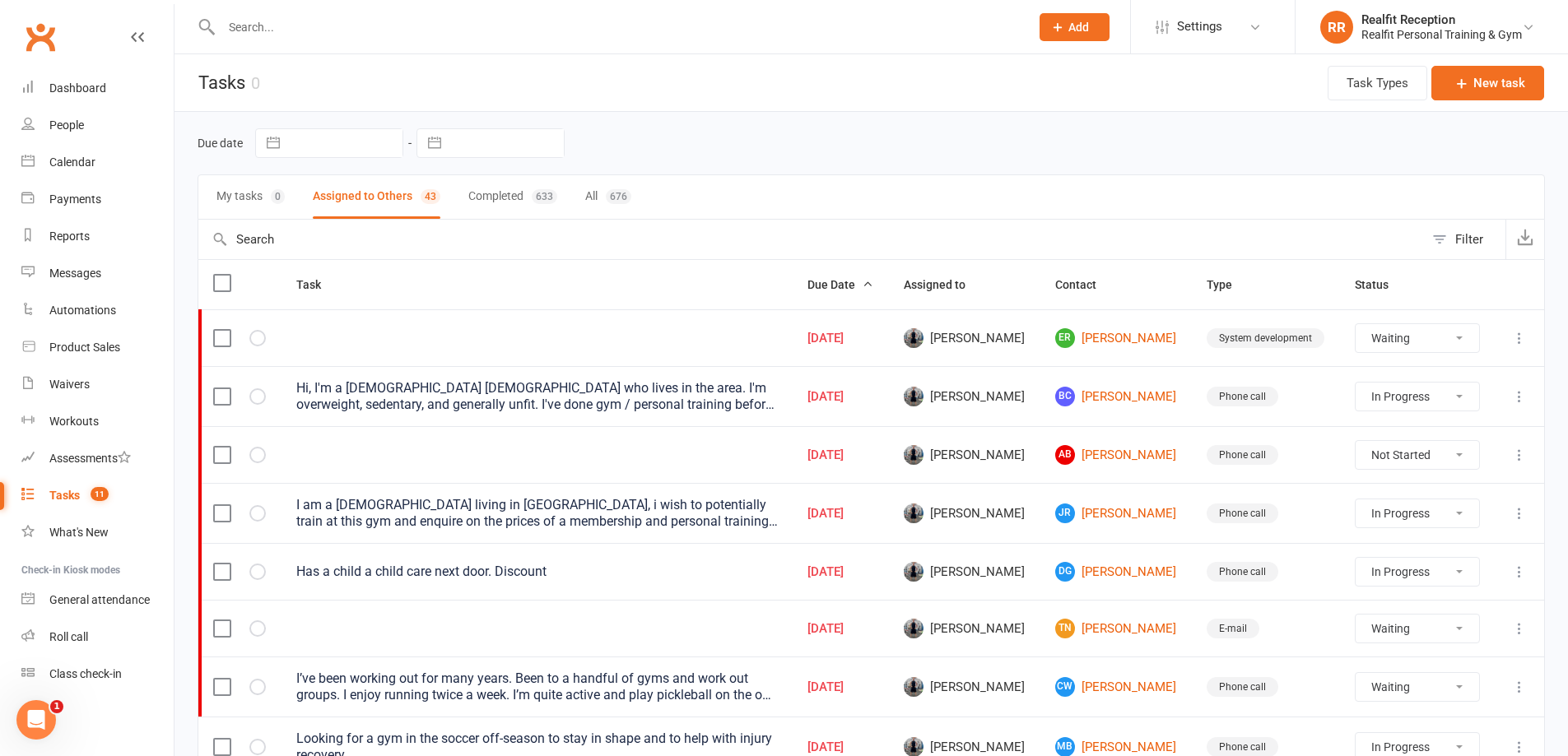
select select "waiting"
select select "started"
select select "waiting"
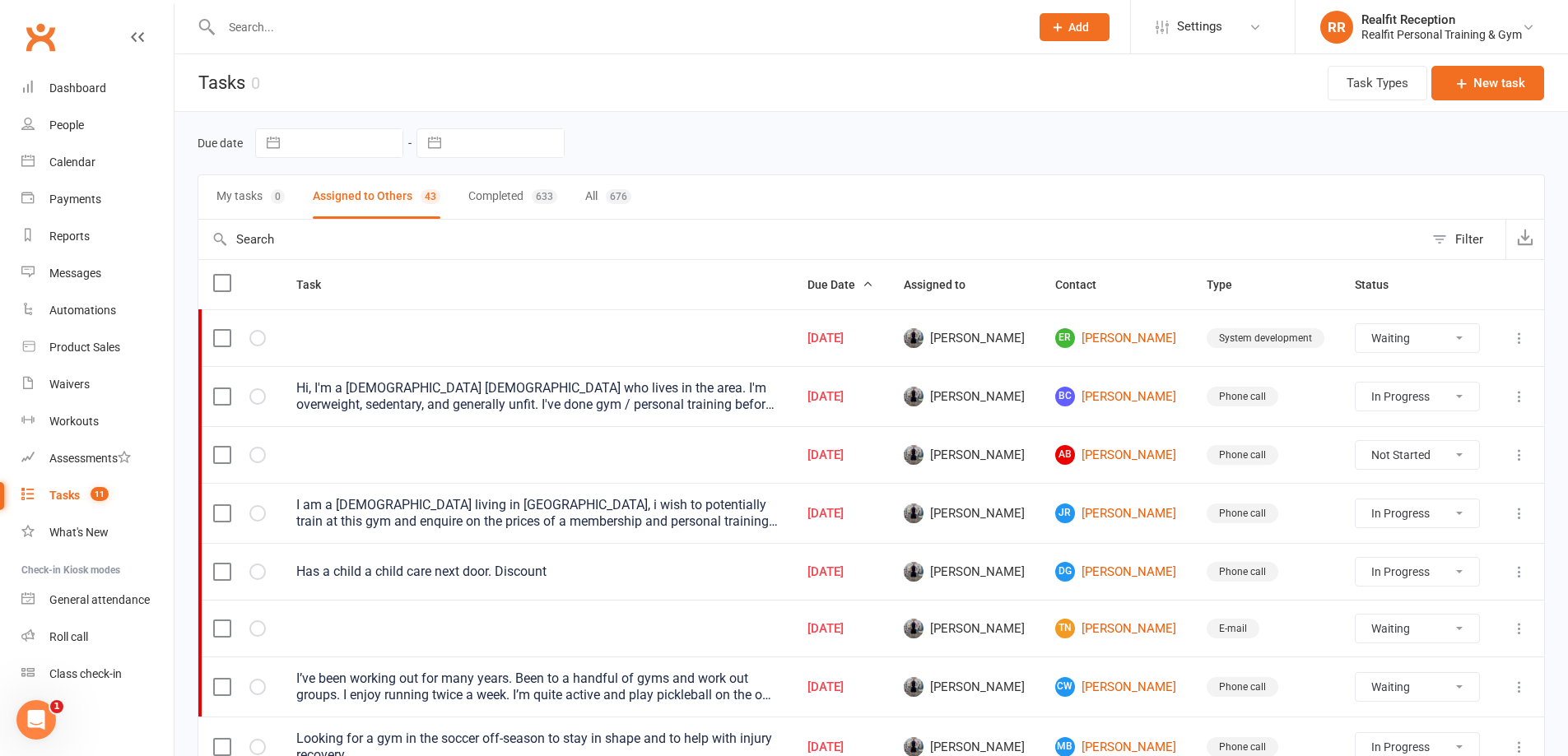
select select "waiting"
select select "started"
select select "waiting"
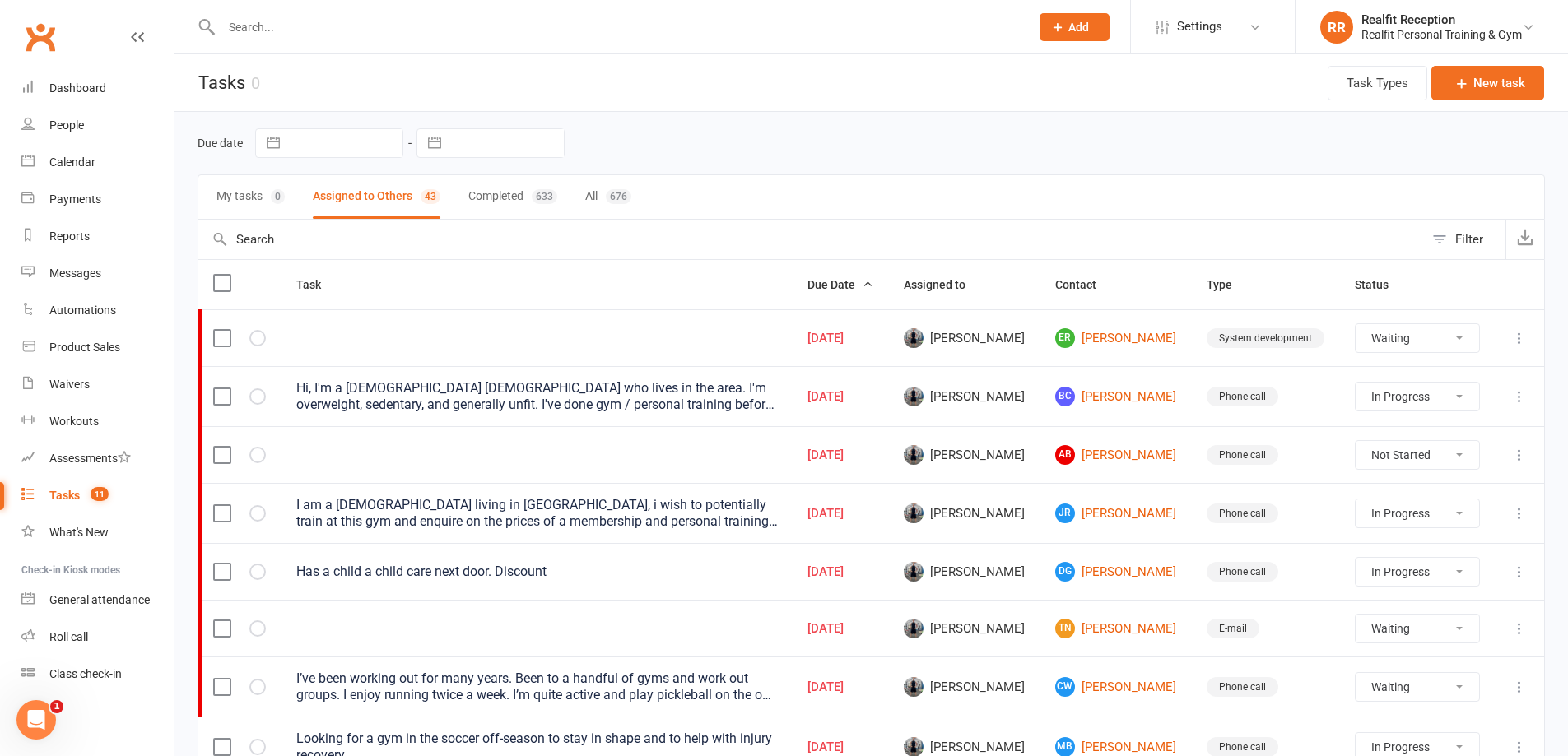
select select "waiting"
select select "started"
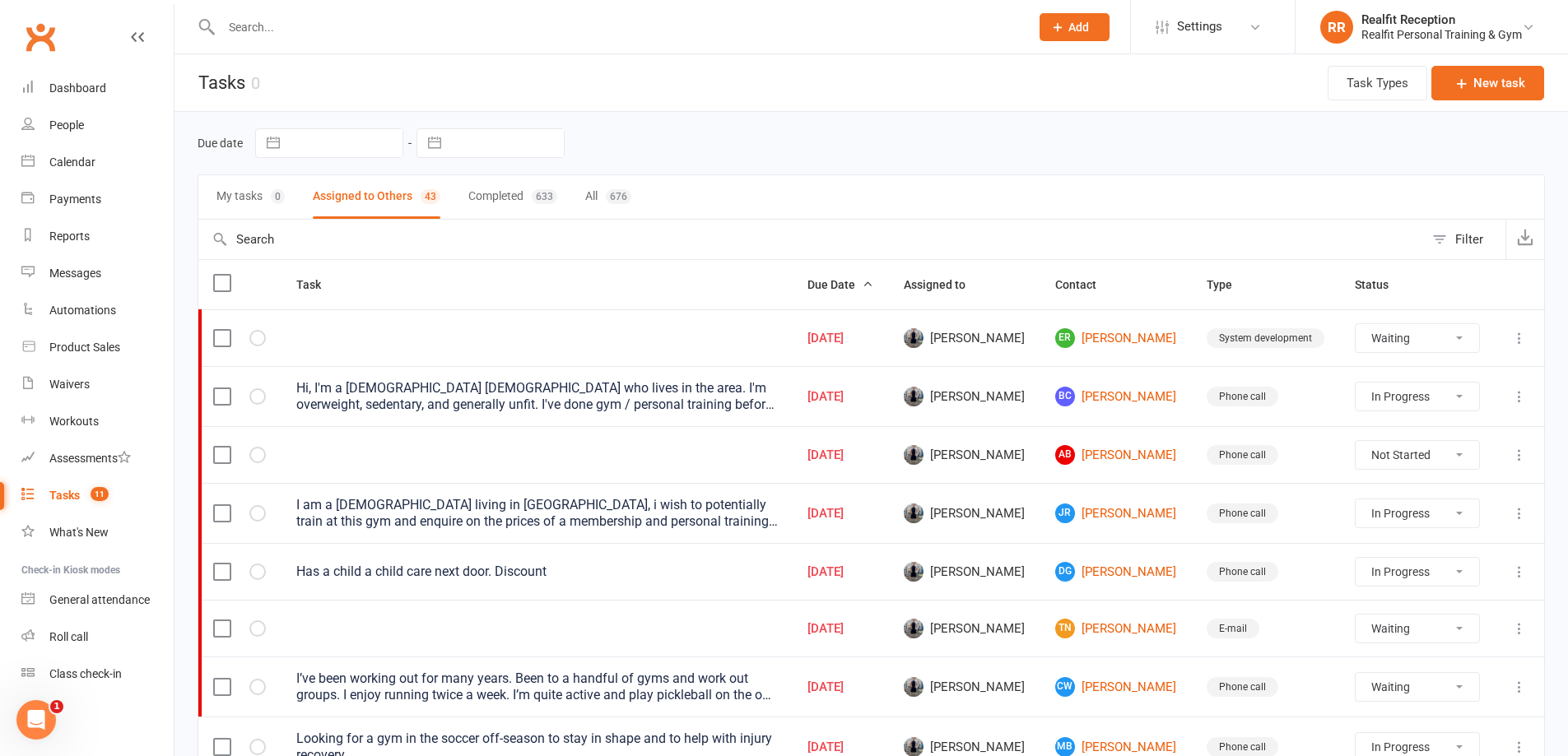
select select "waiting"
select select "started"
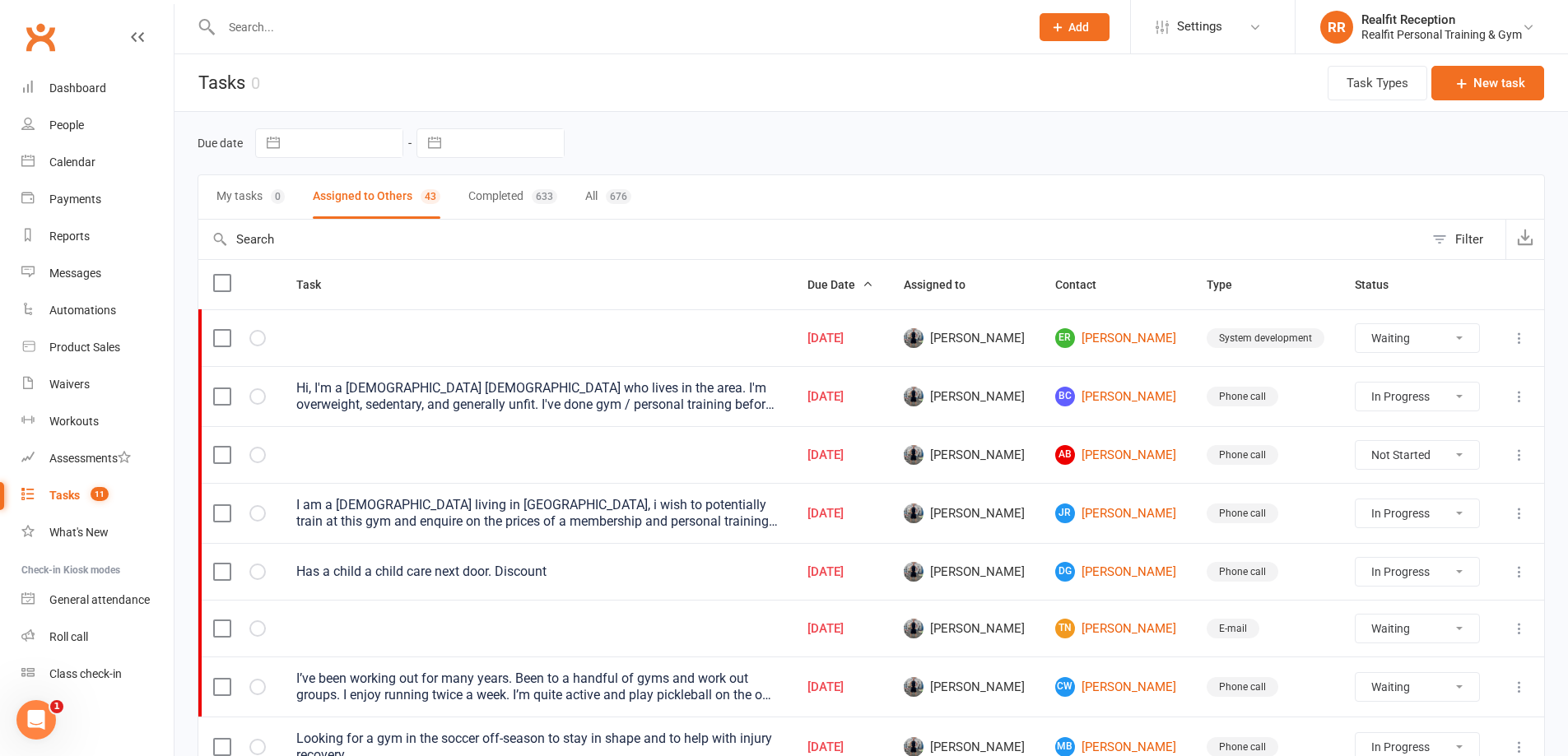
select select "waiting"
select select "started"
select select "waiting"
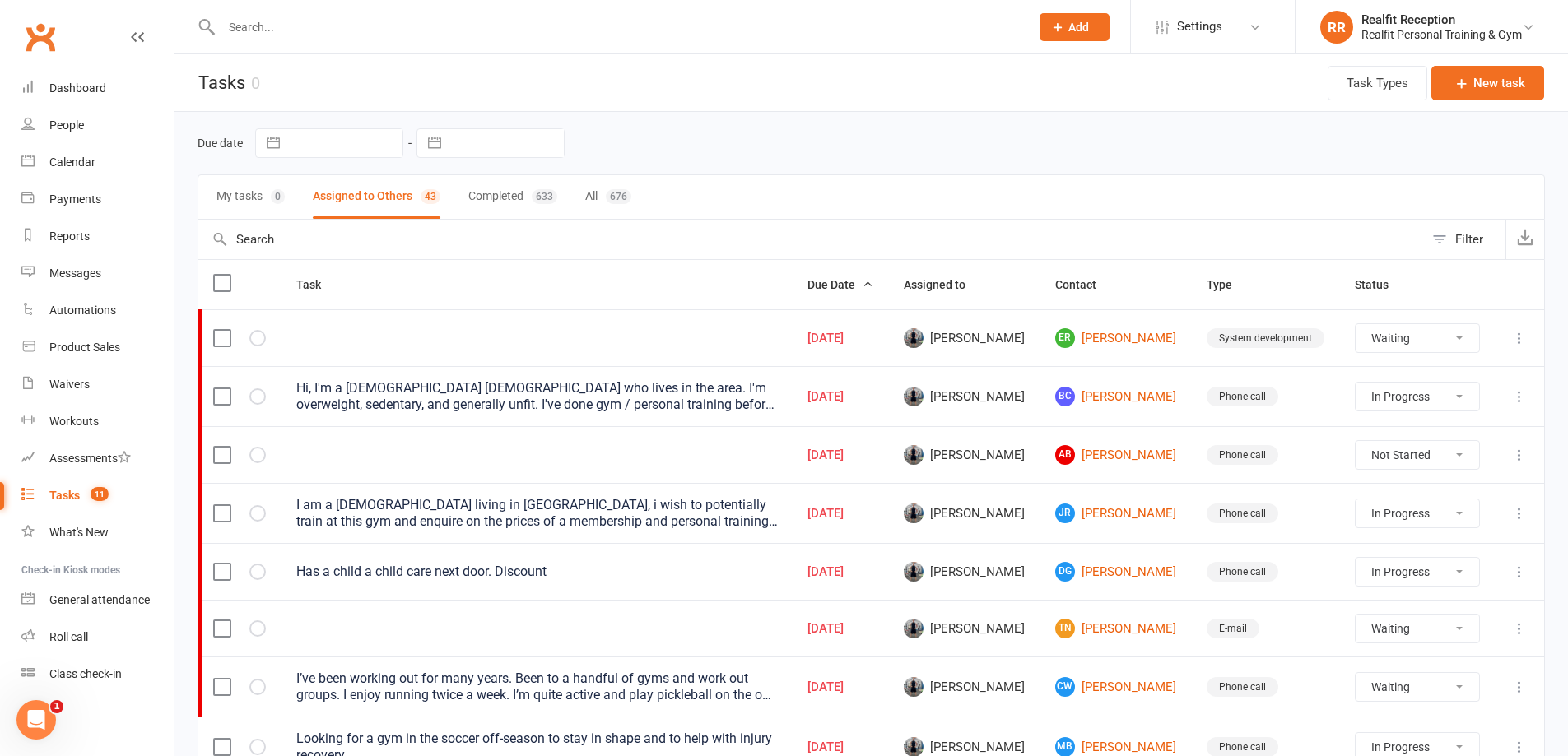
select select "waiting"
select select "started"
select select "waiting"
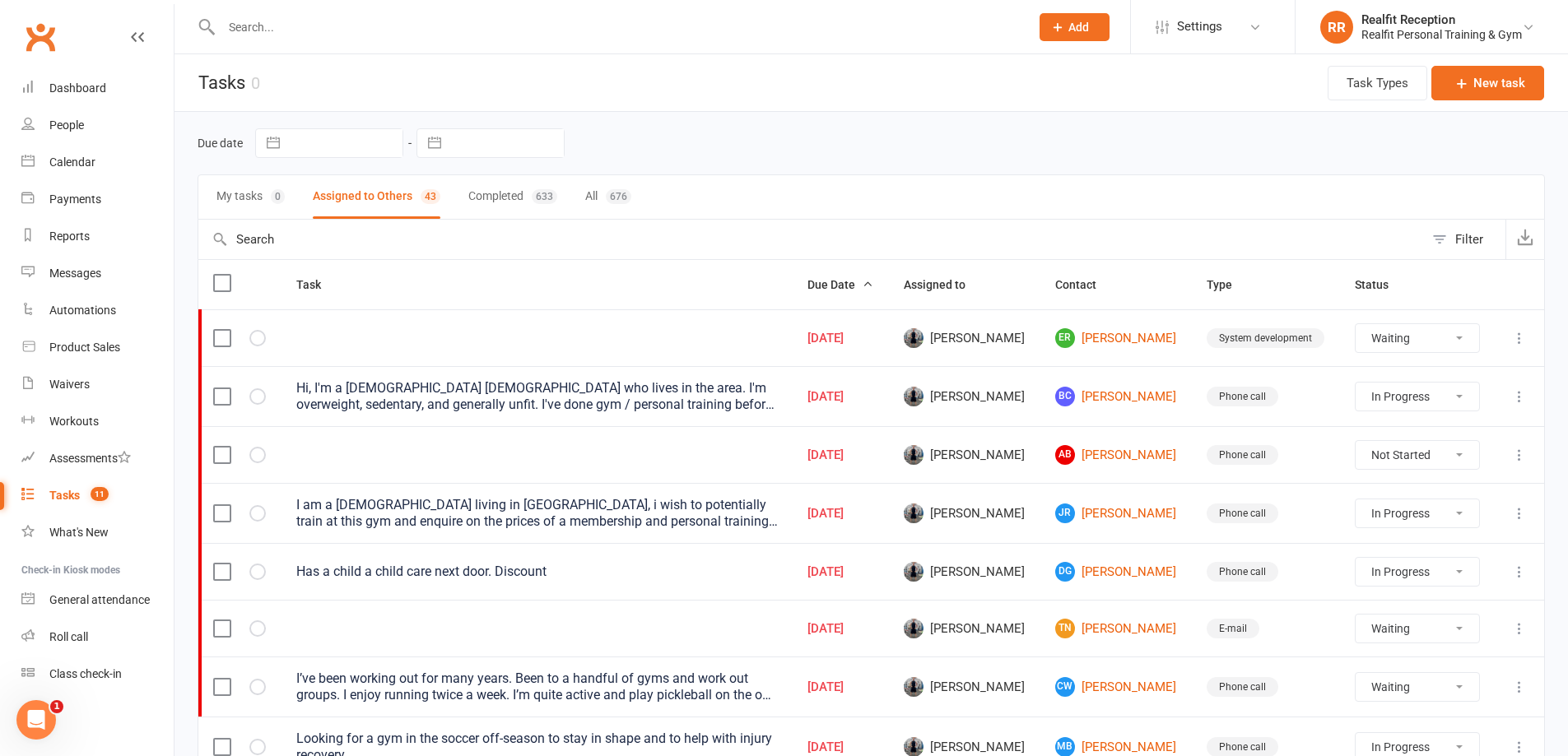
select select "waiting"
select select "started"
select select "waiting"
select select "started"
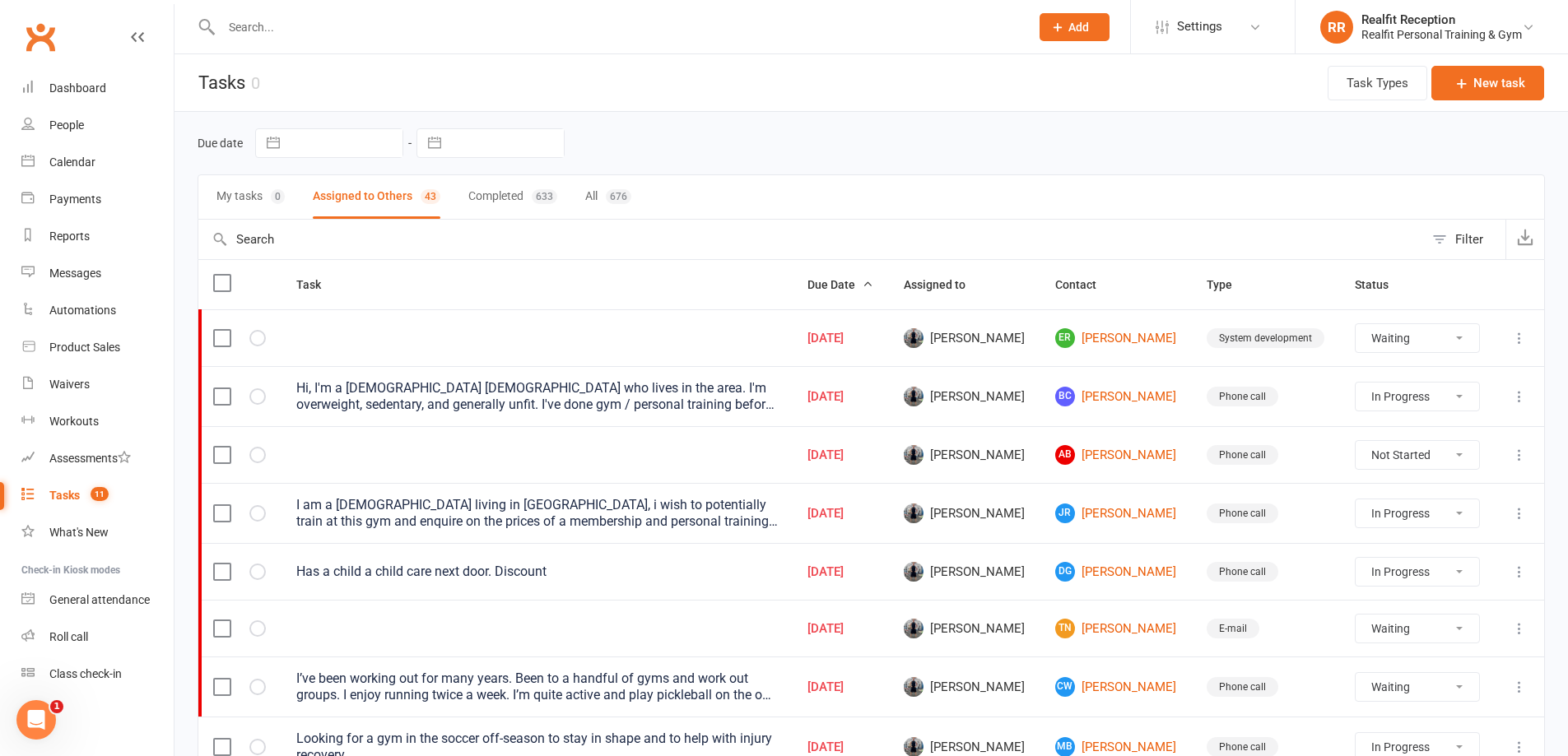
select select "started"
select select "waiting"
select select "started"
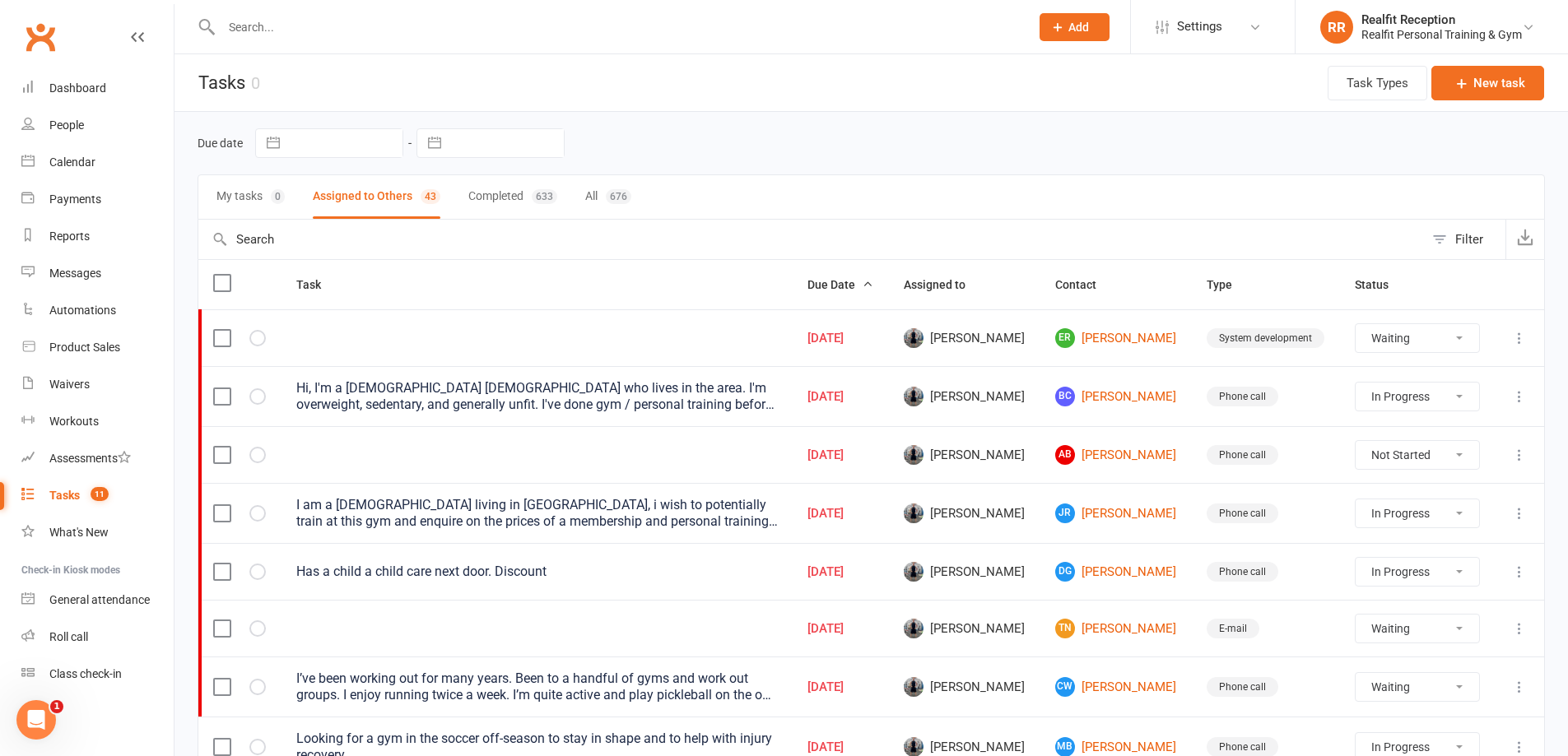
select select "started"
select select "waiting"
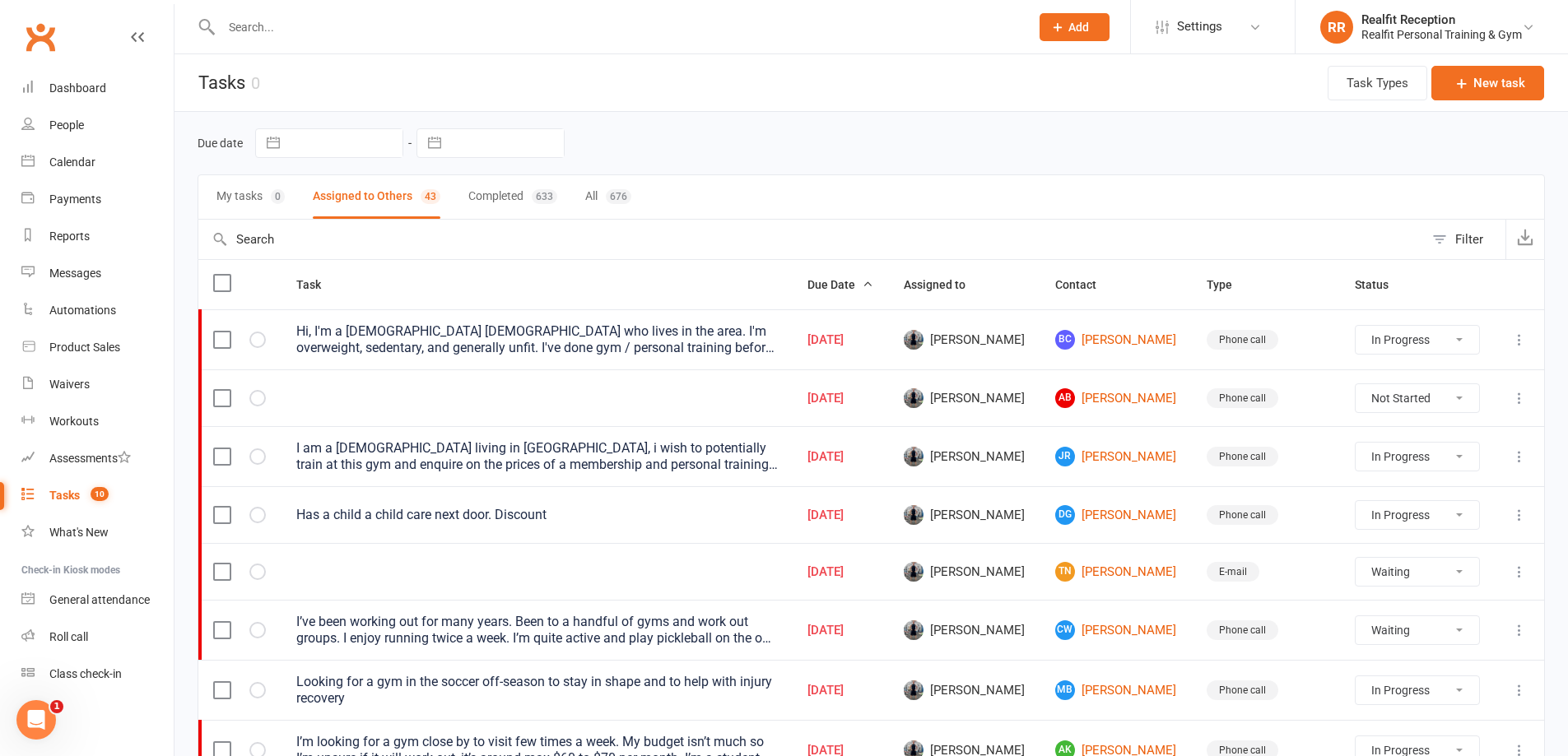
scroll to position [247, 0]
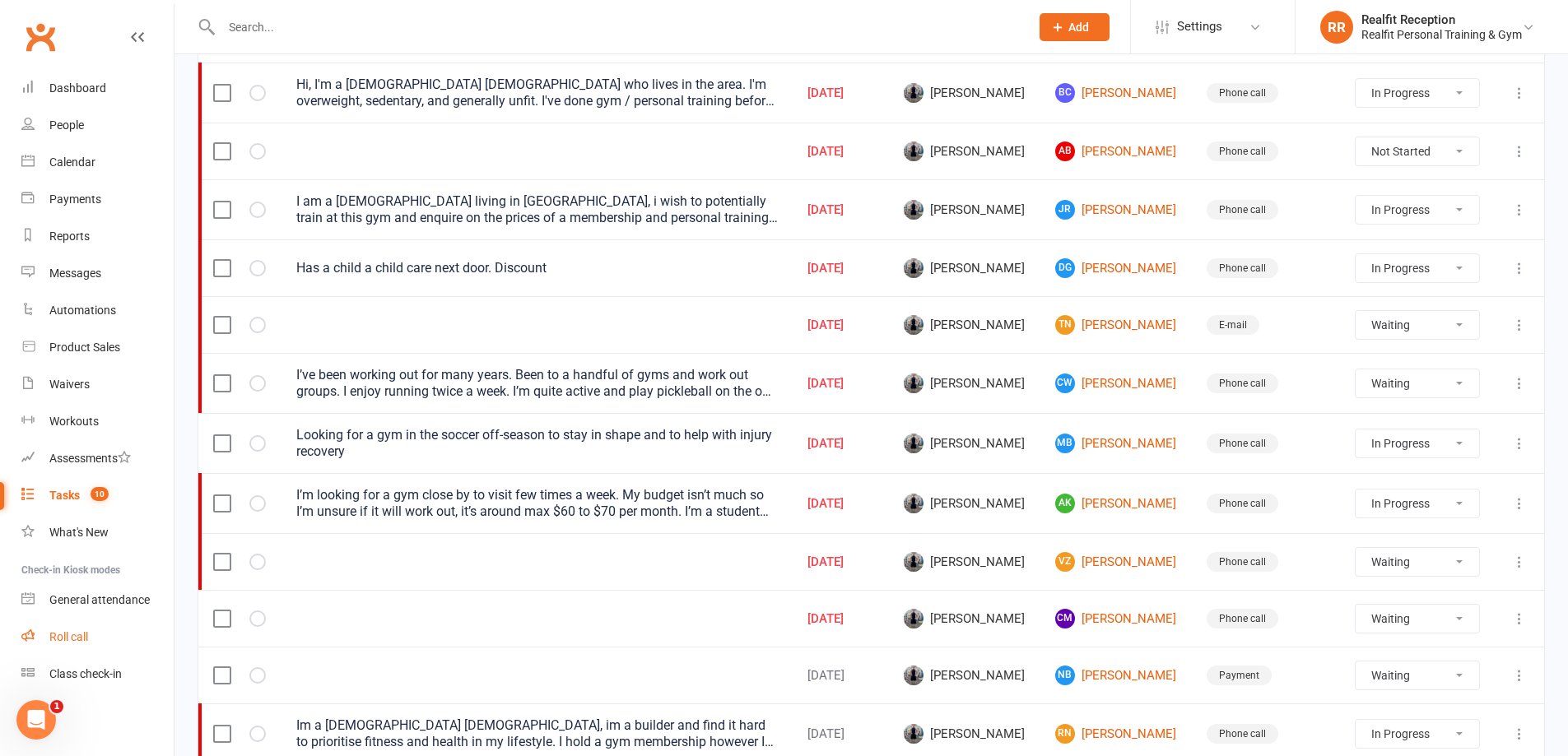
click at [61, 635] on div "Roll call" at bounding box center [68, 637] width 39 height 13
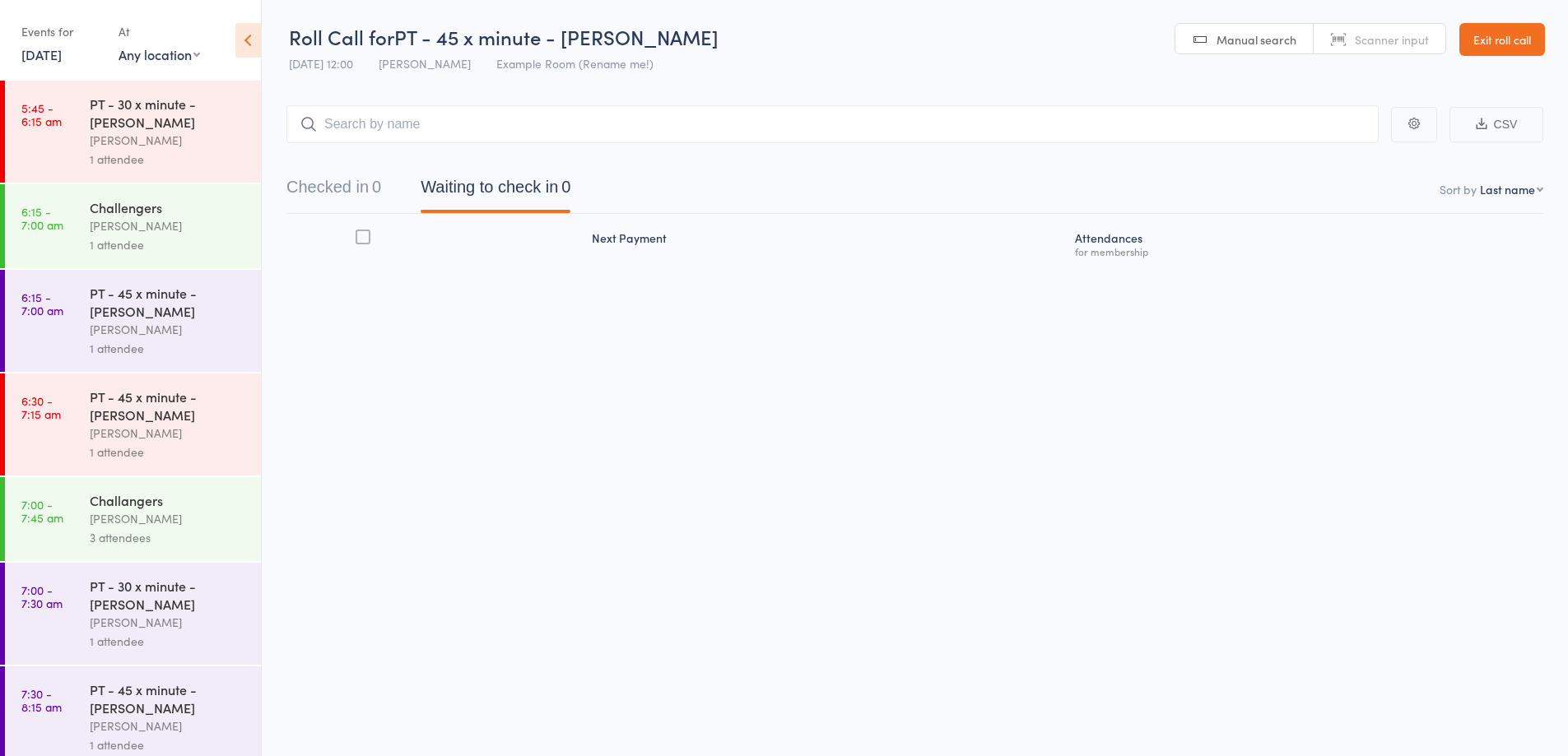
click at [599, 141] on input "search" at bounding box center [832, 124] width 1092 height 38
drag, startPoint x: 342, startPoint y: 116, endPoint x: 217, endPoint y: 116, distance: 125.0
click at [217, 116] on div "Roll Call for PT - 45 x minute - Greg Cave 13 Oct 12:00 David Smethurst Example…" at bounding box center [784, 378] width 1568 height 756
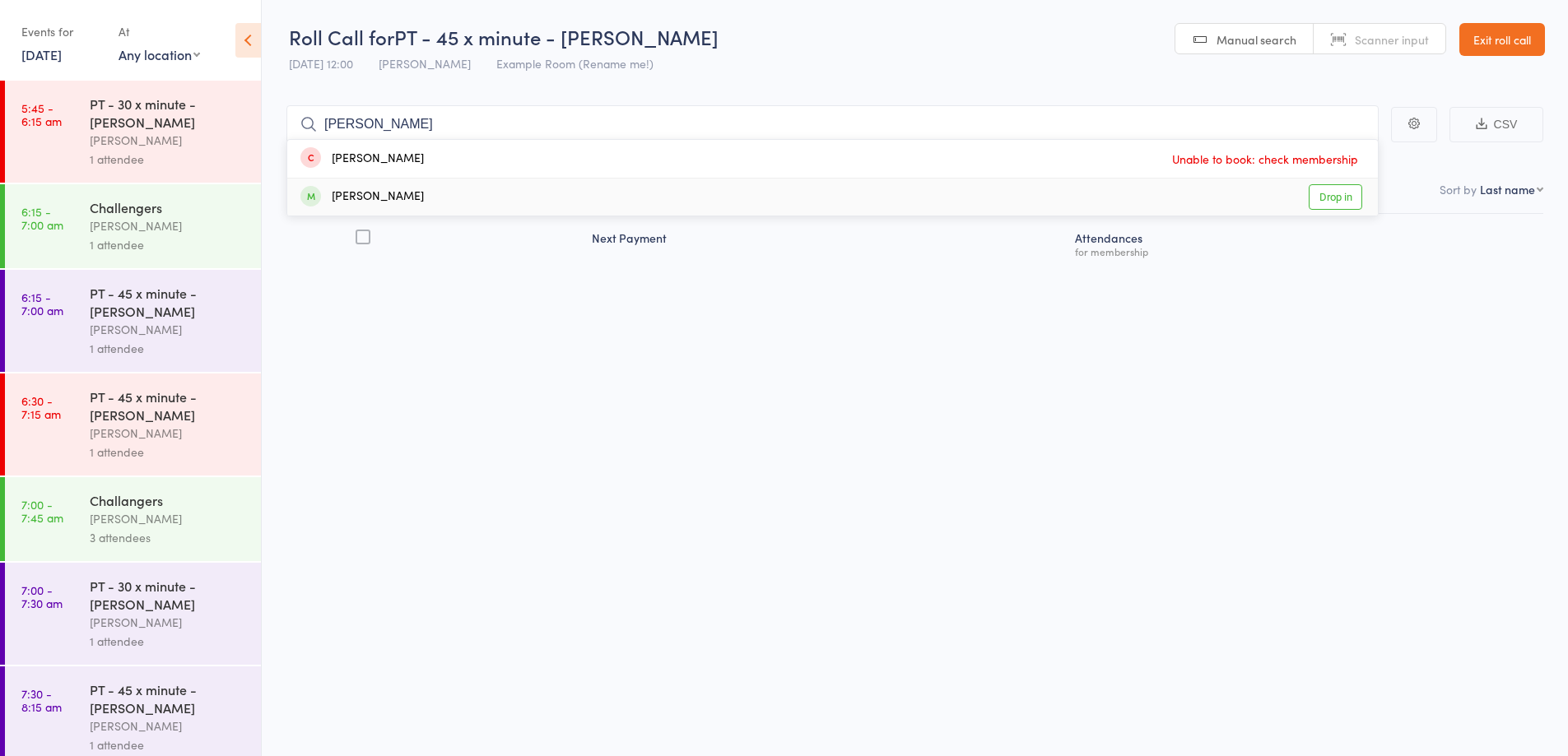
type input "greg"
click at [382, 196] on div "Greg Cave" at bounding box center [362, 197] width 124 height 19
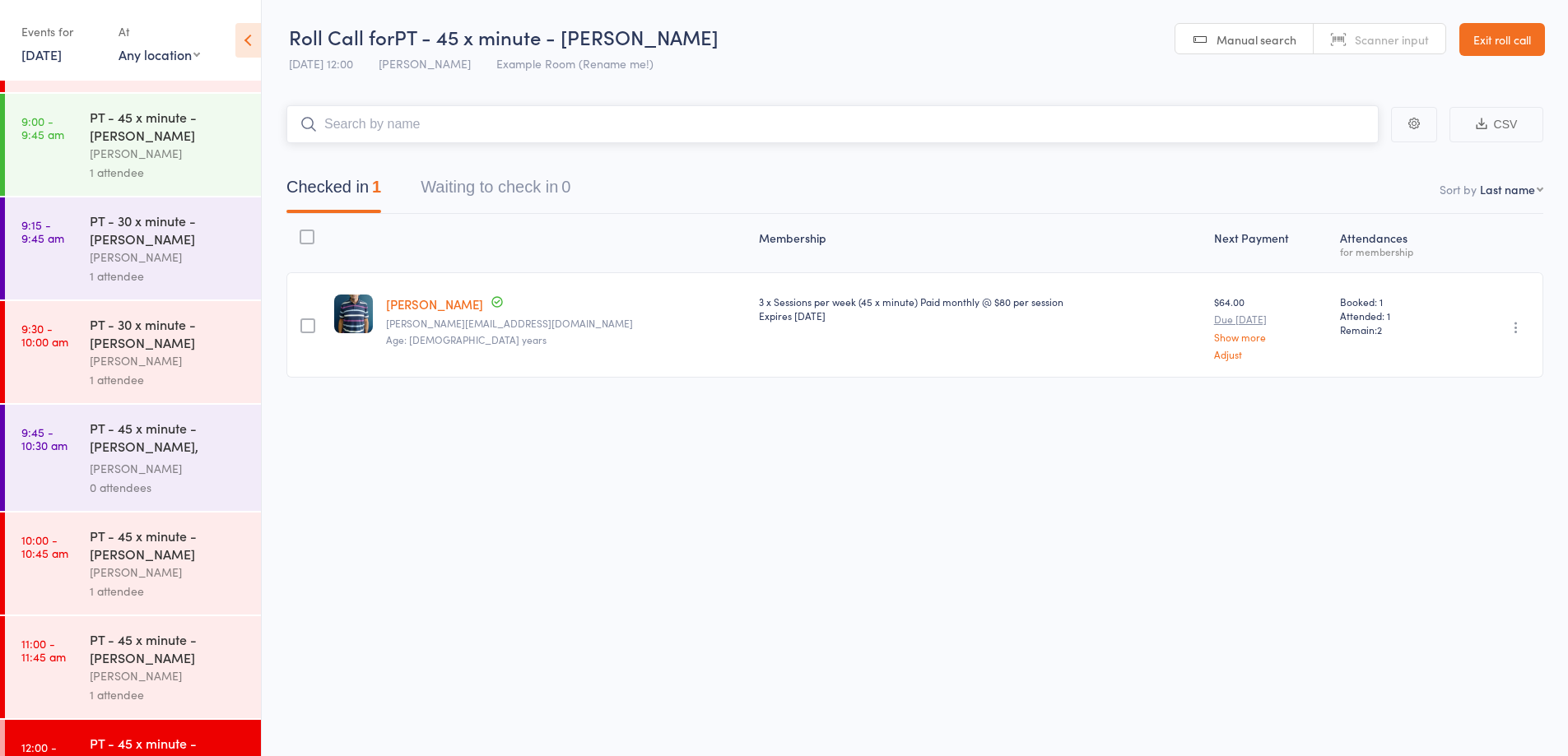
scroll to position [1317, 0]
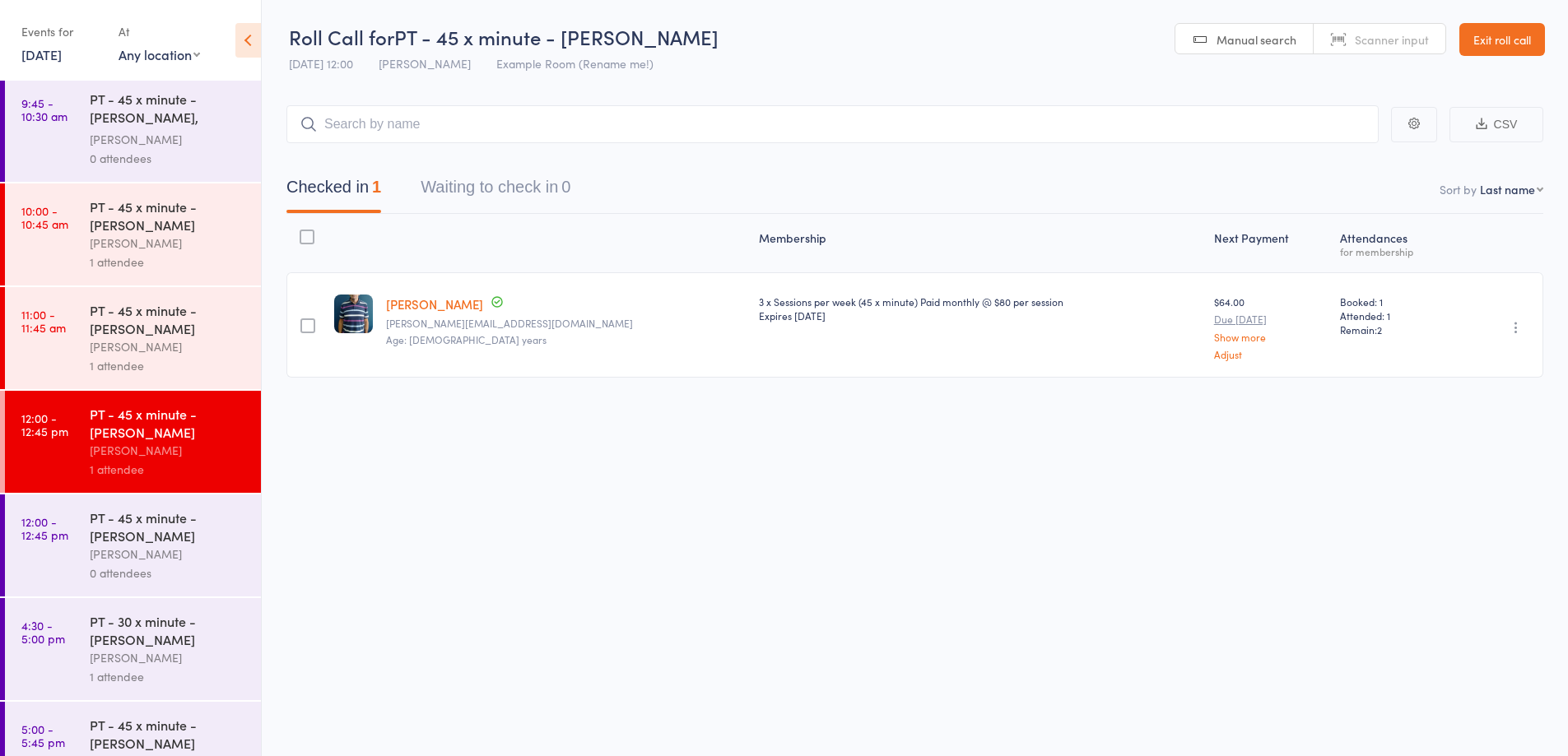
click at [207, 567] on div "0 attendees" at bounding box center [167, 574] width 157 height 19
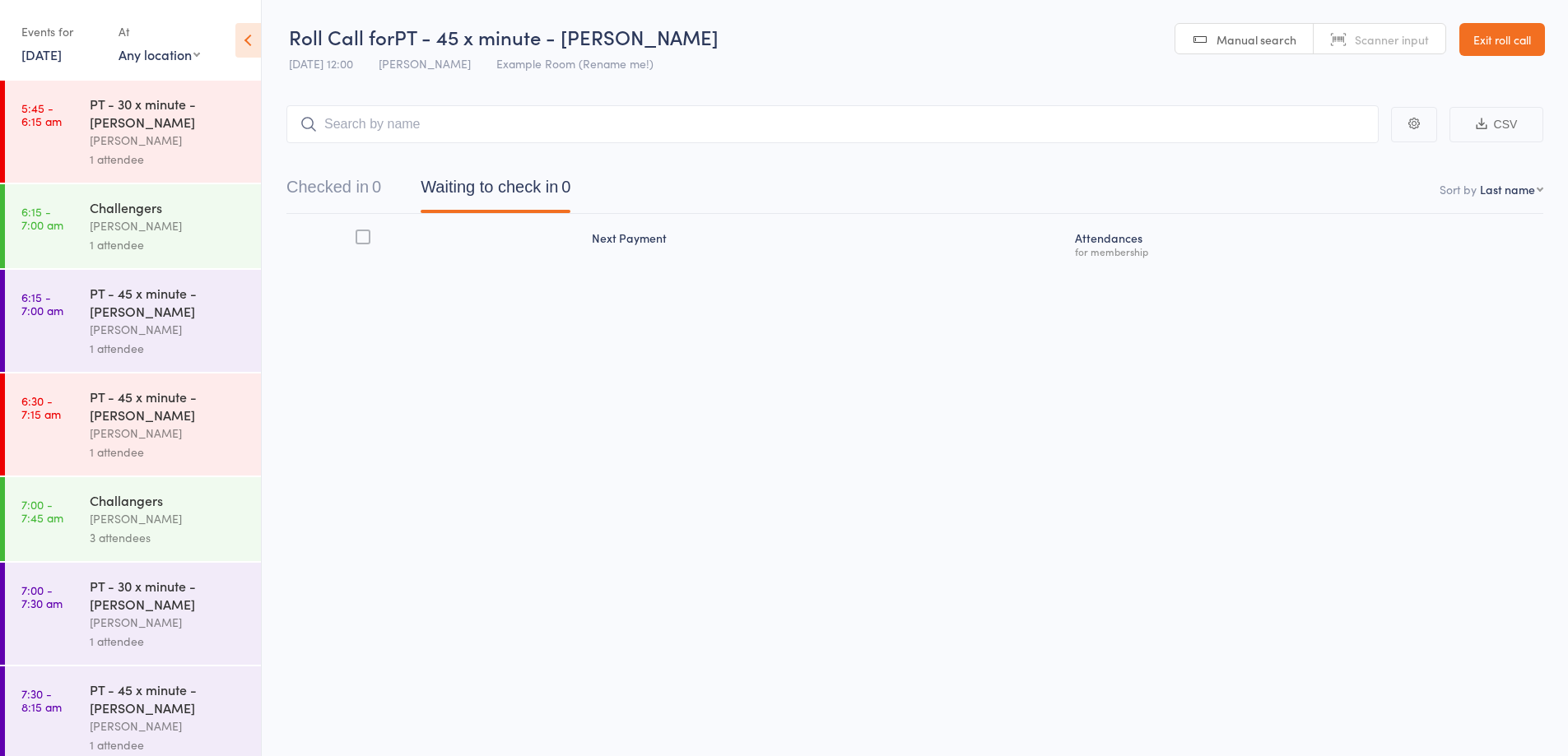
click at [937, 122] on input "search" at bounding box center [832, 124] width 1092 height 38
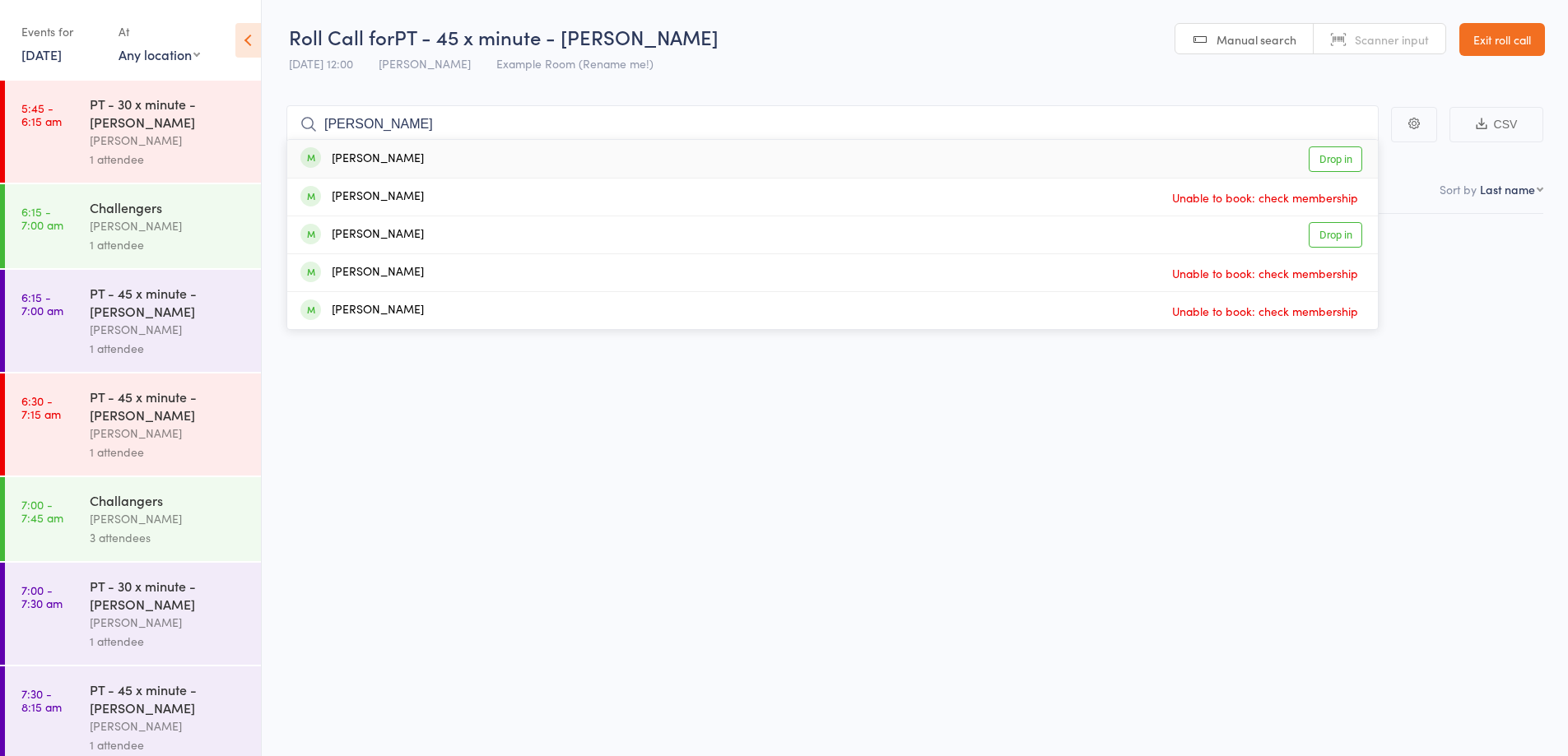
type input "katie"
click at [1511, 38] on link "Exit roll call" at bounding box center [1502, 39] width 86 height 33
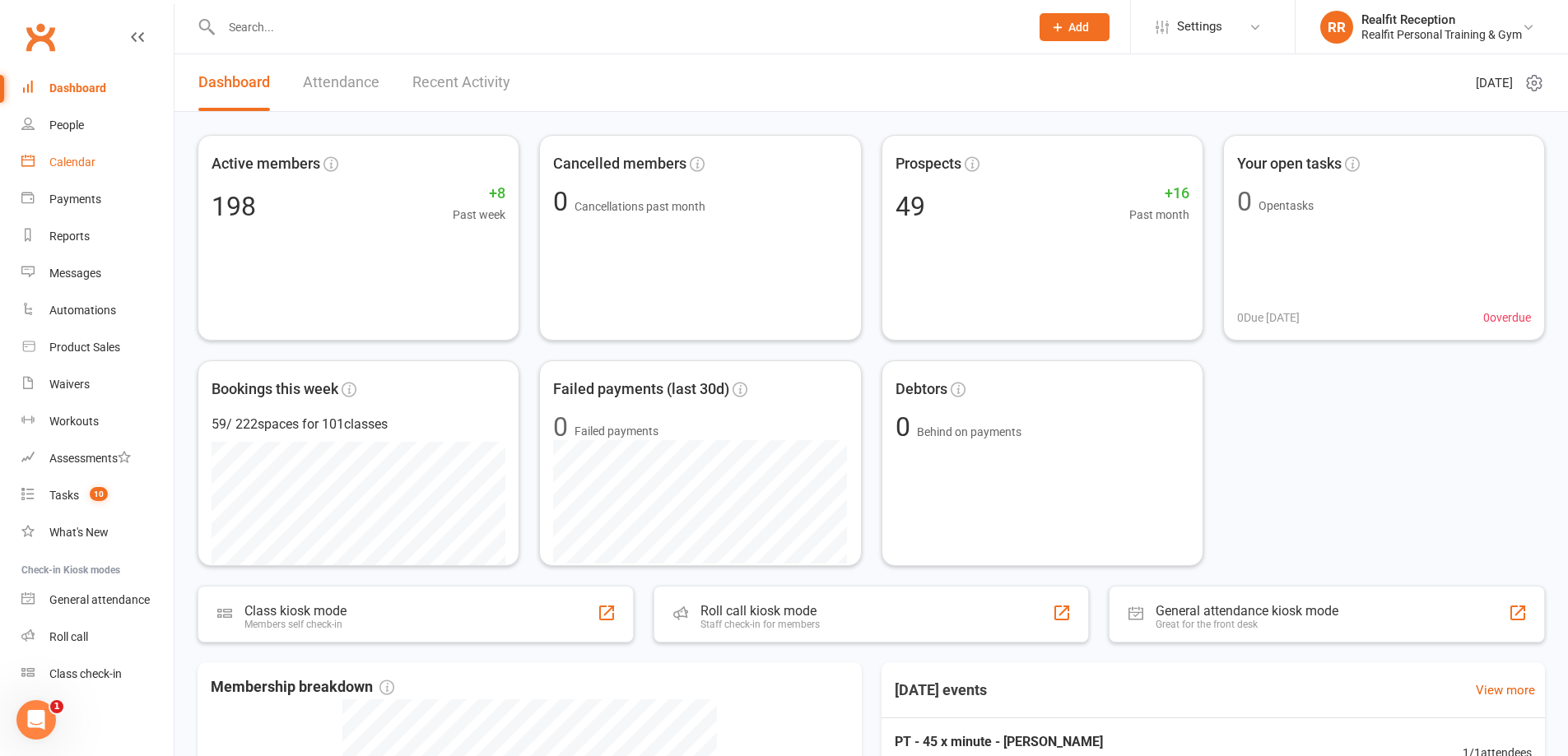
click at [65, 162] on div "Calendar" at bounding box center [72, 161] width 46 height 13
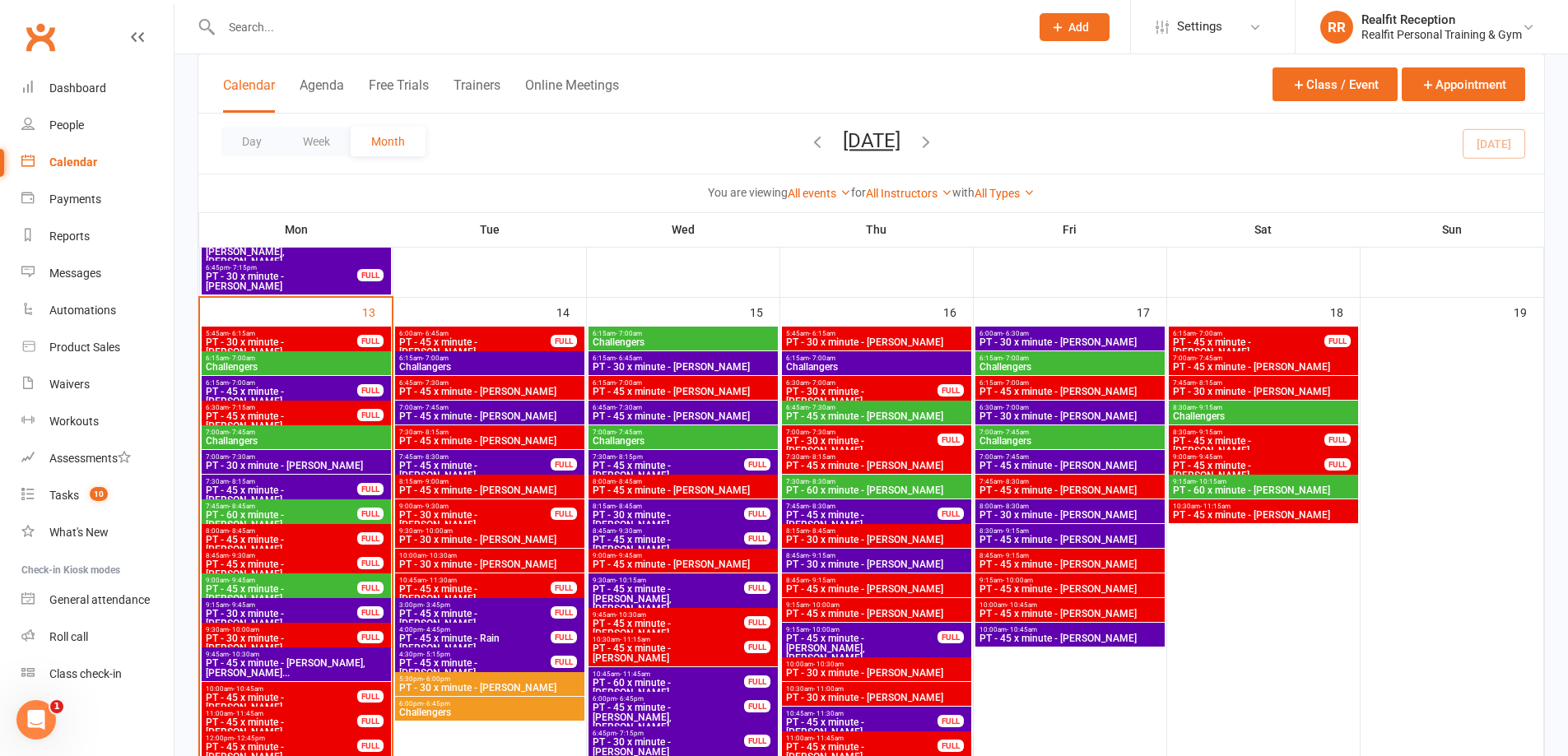
scroll to position [1399, 0]
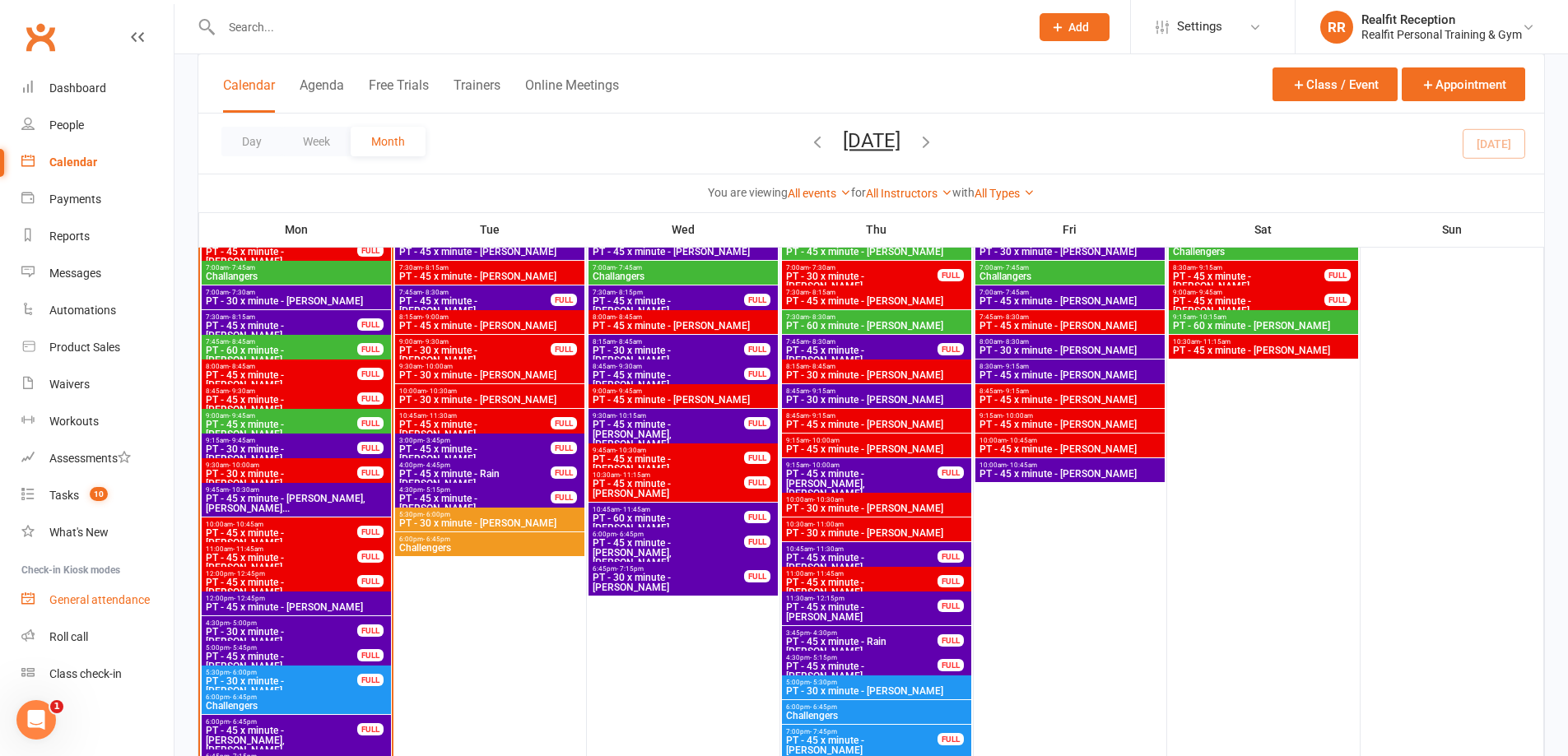
click at [75, 603] on div "General attendance" at bounding box center [99, 600] width 100 height 13
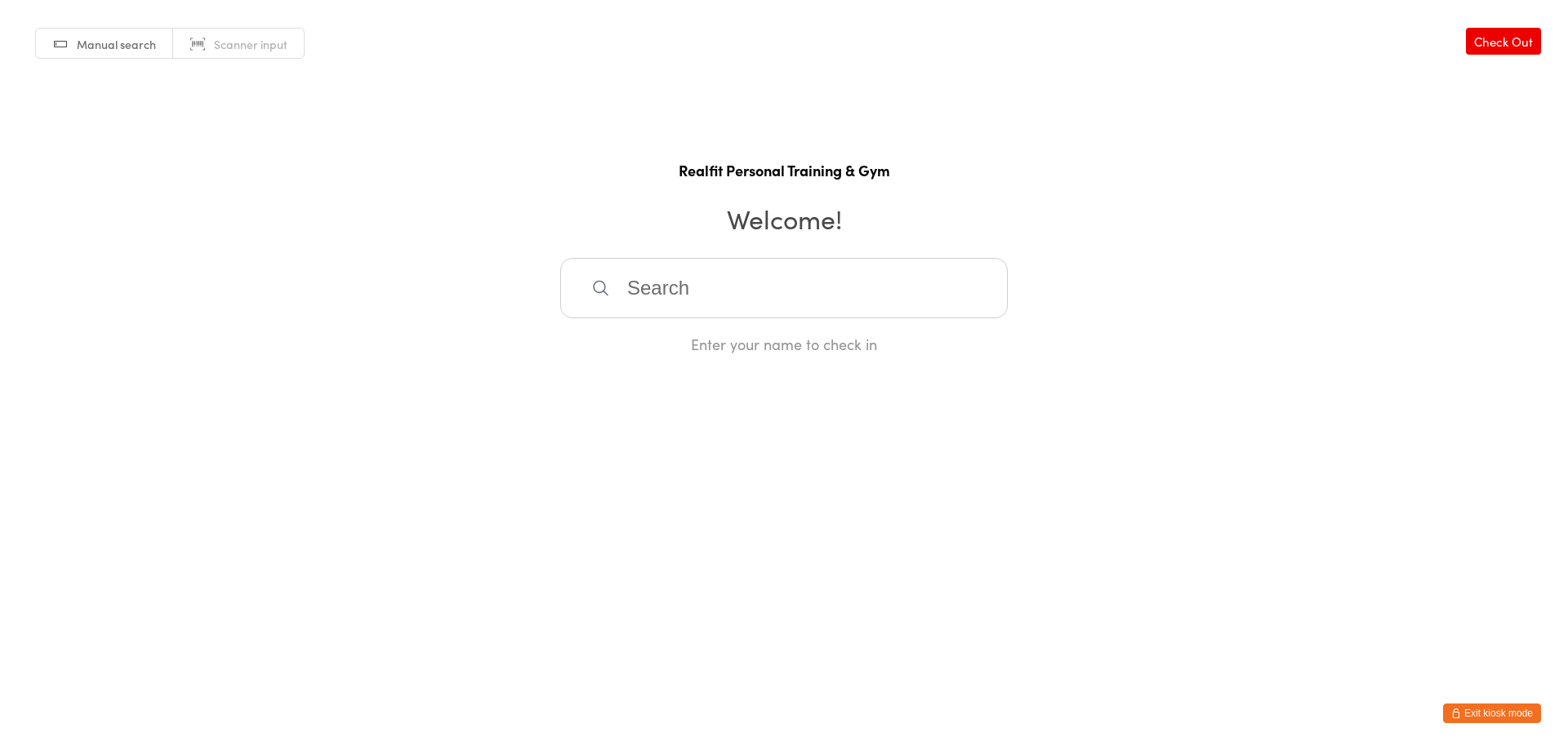
click at [786, 298] on input "search" at bounding box center [784, 288] width 447 height 60
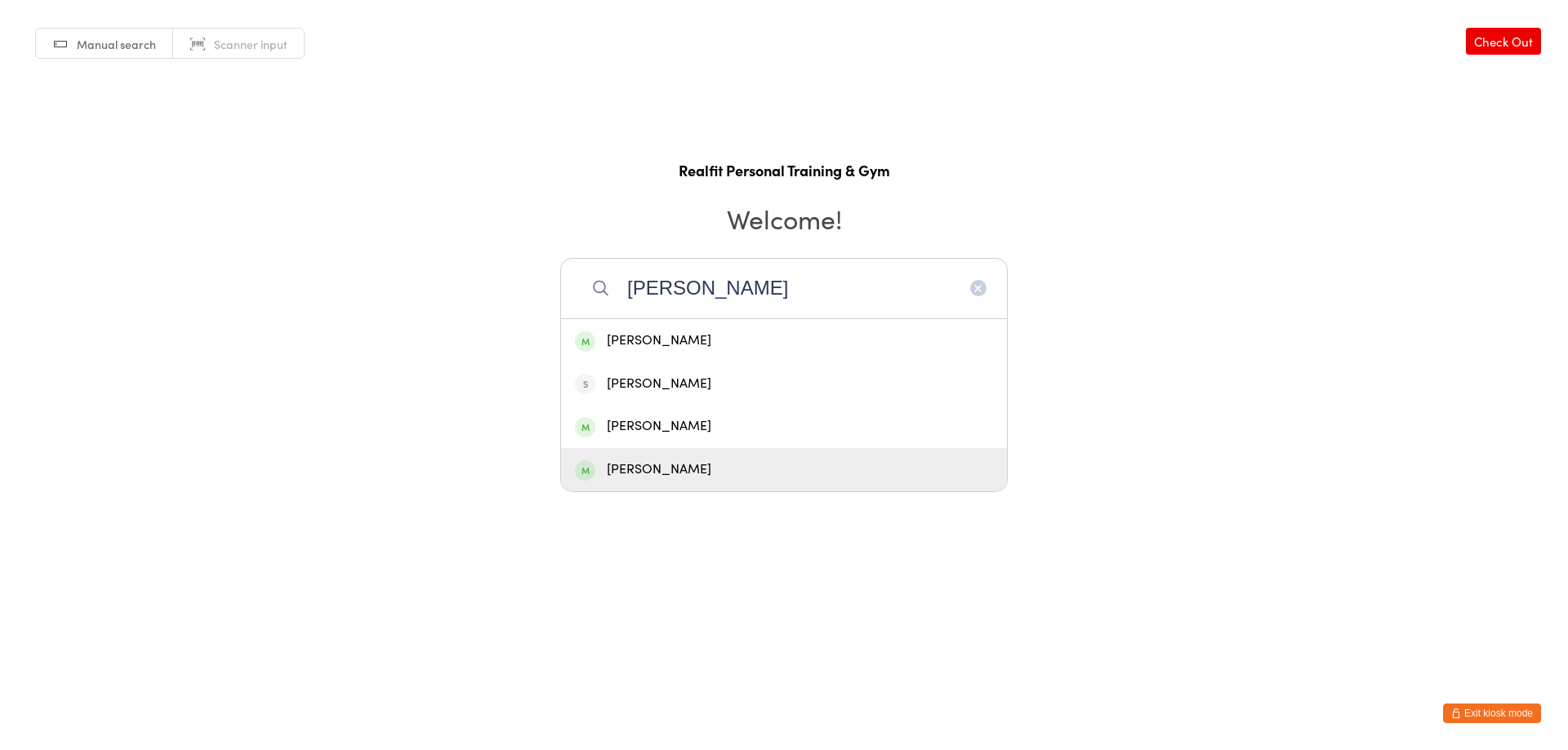
type input "[PERSON_NAME]"
click at [794, 459] on div "[PERSON_NAME]" at bounding box center [784, 469] width 418 height 22
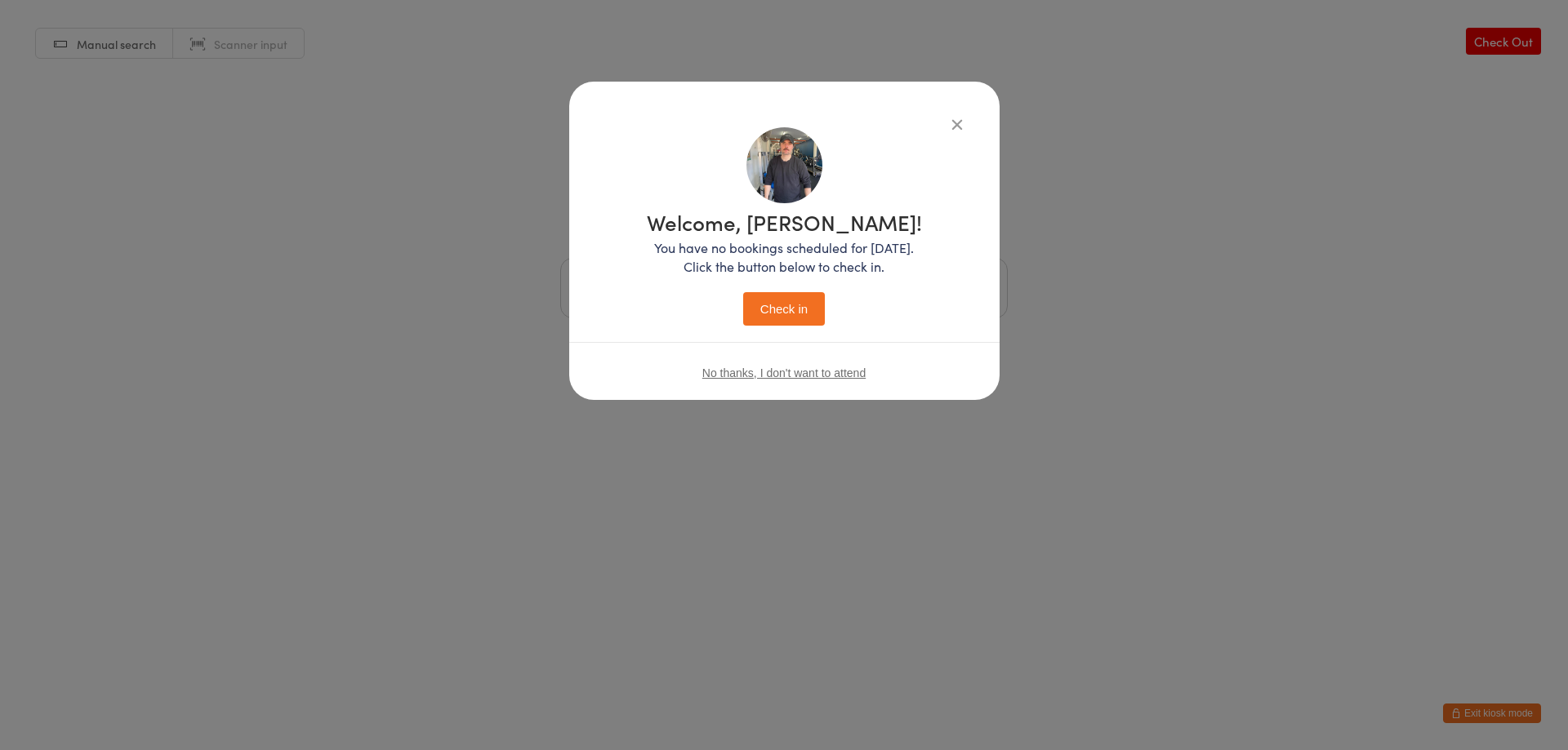
click at [797, 298] on button "Check in" at bounding box center [784, 309] width 82 height 33
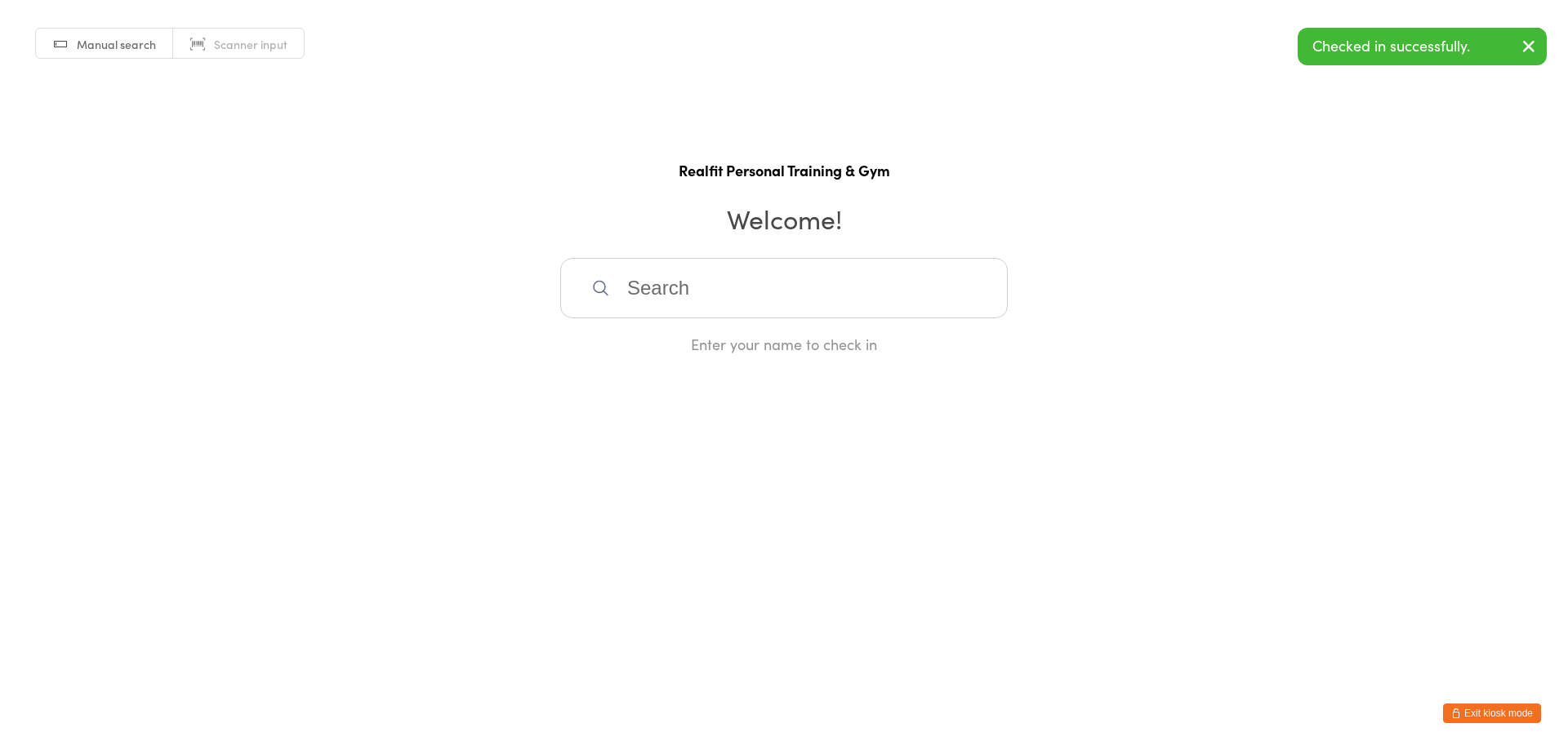
click at [770, 298] on input "search" at bounding box center [784, 288] width 447 height 60
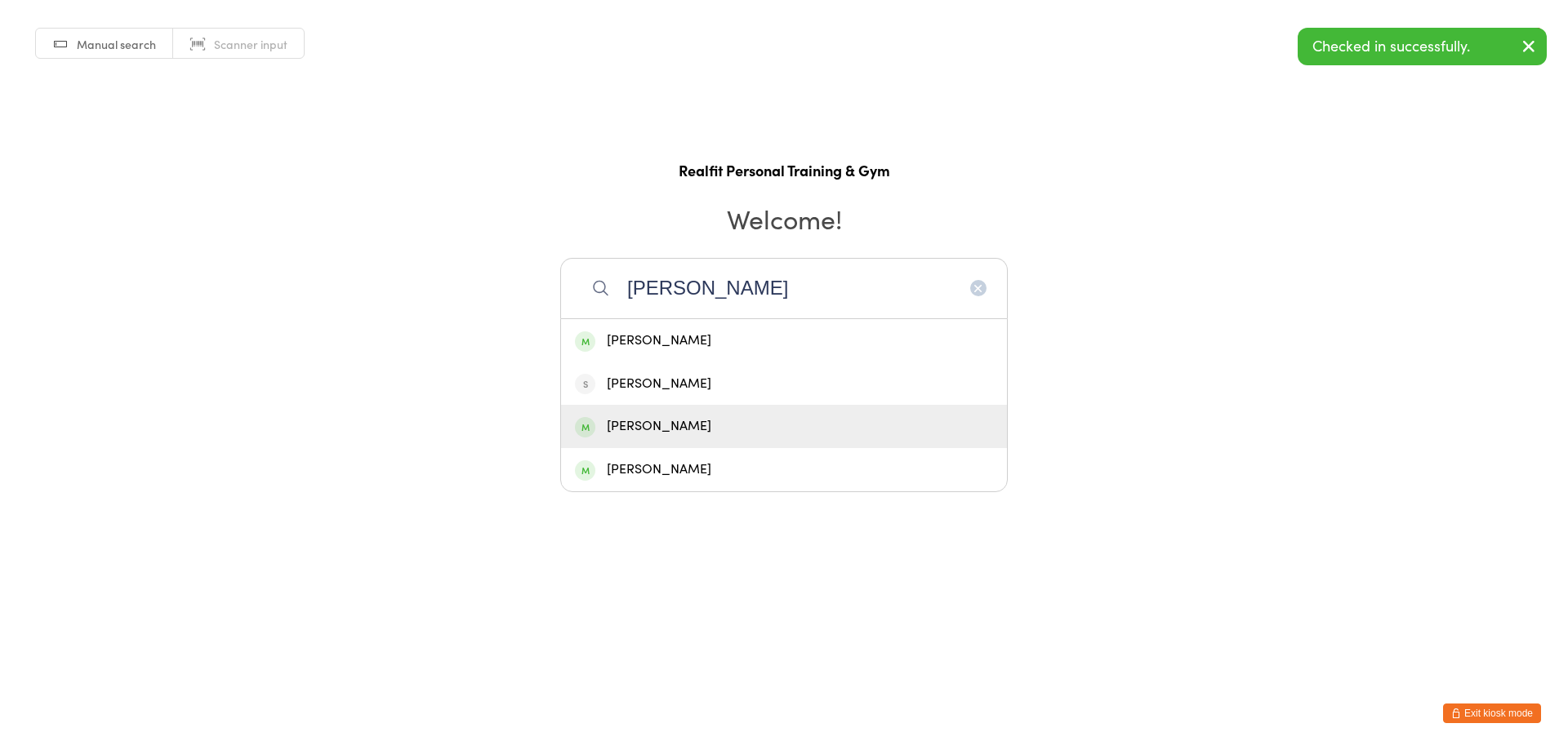
type input "[PERSON_NAME]"
click at [734, 422] on div "[PERSON_NAME]" at bounding box center [784, 426] width 418 height 22
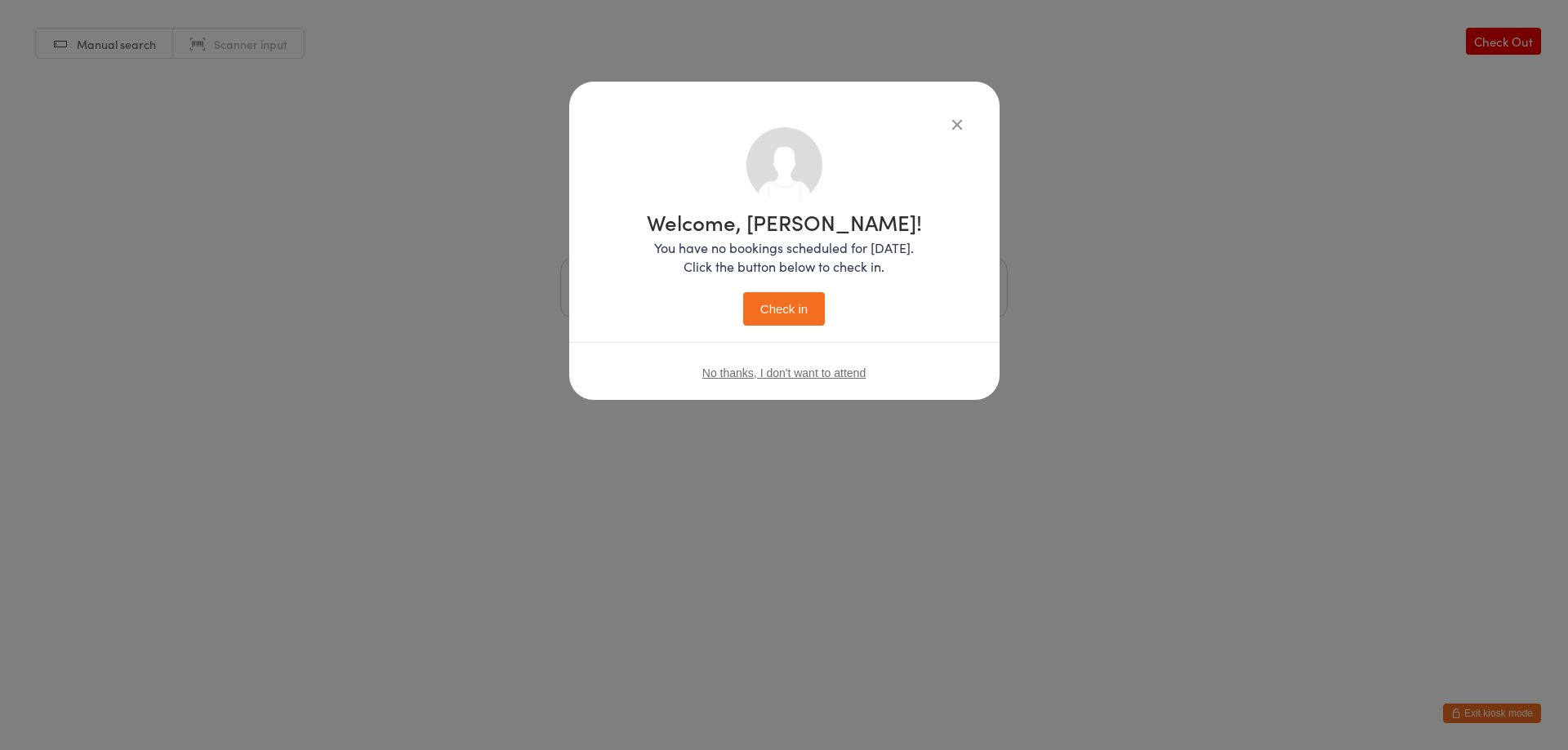
click at [768, 302] on button "Check in" at bounding box center [784, 309] width 82 height 33
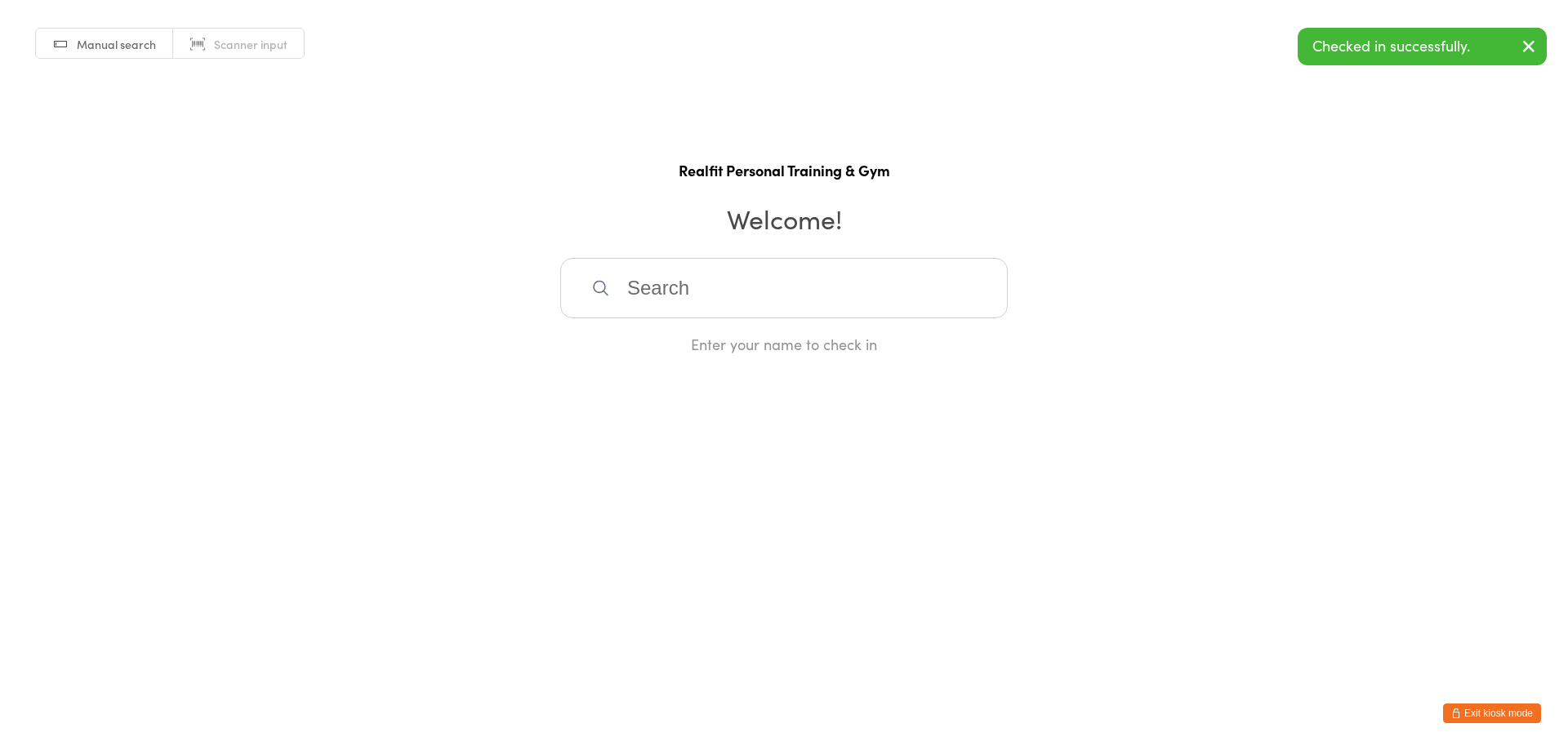
click at [1476, 710] on button "Exit kiosk mode" at bounding box center [1491, 713] width 98 height 20
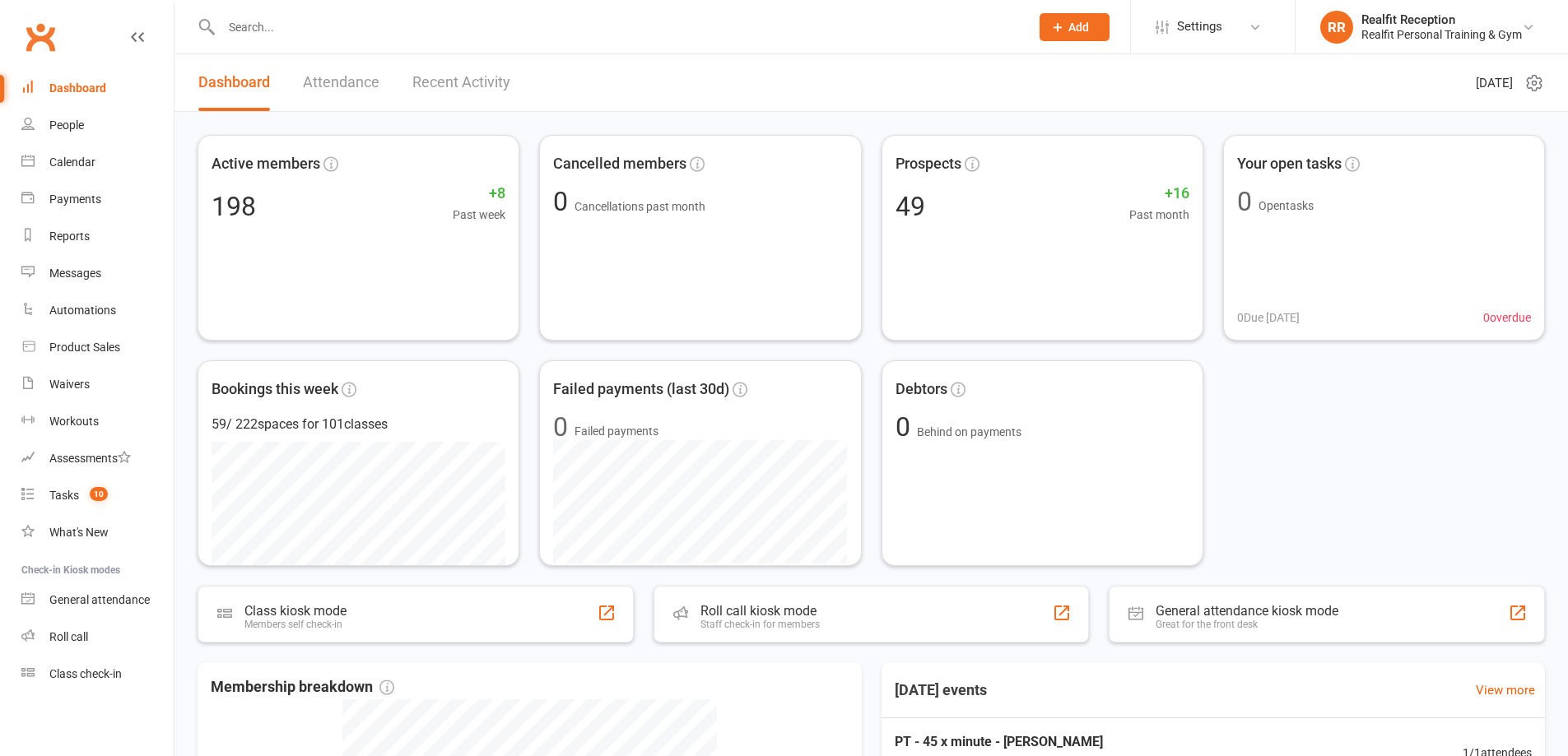
click at [357, 84] on link "Attendance" at bounding box center [340, 82] width 76 height 57
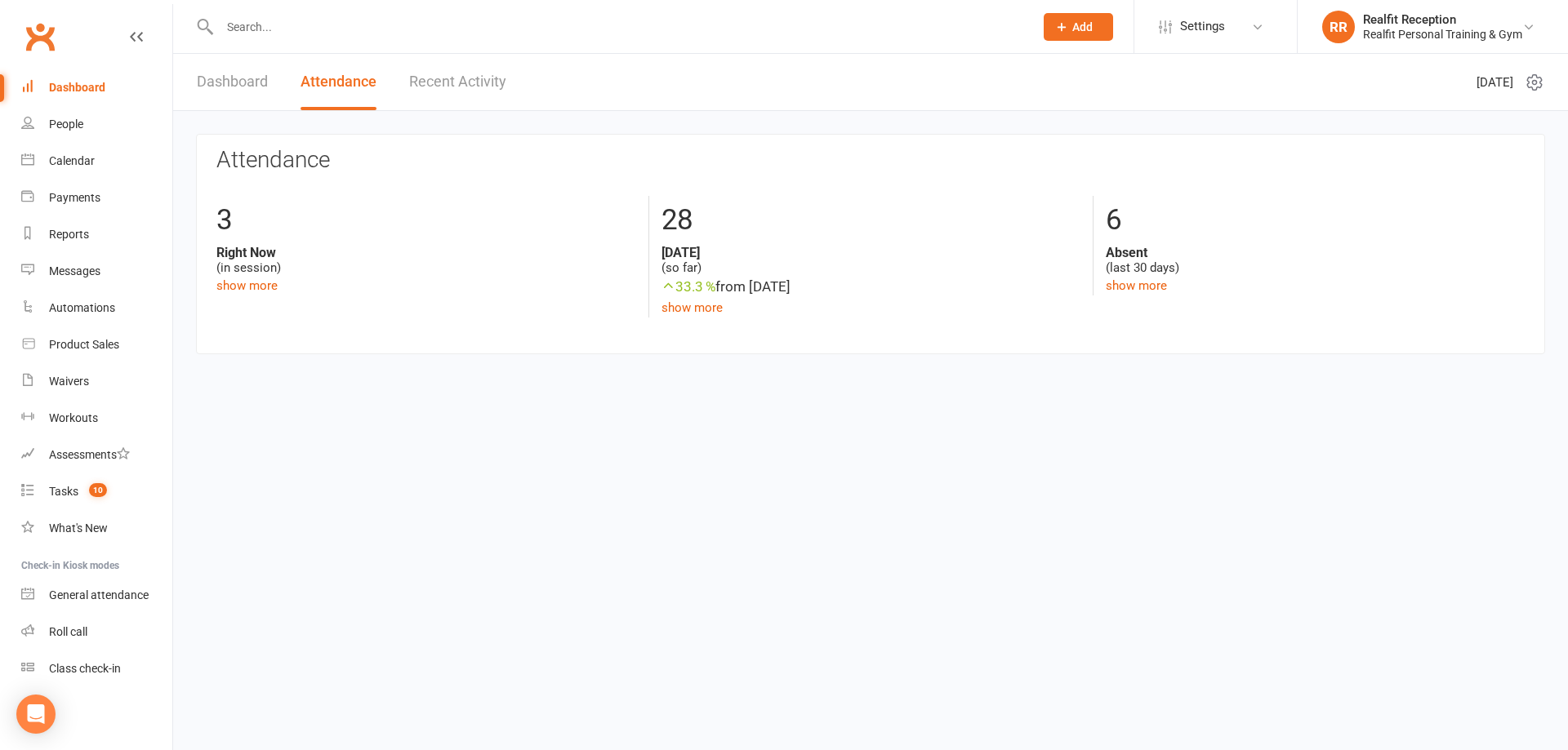
click at [415, 86] on link "Recent Activity" at bounding box center [458, 82] width 97 height 57
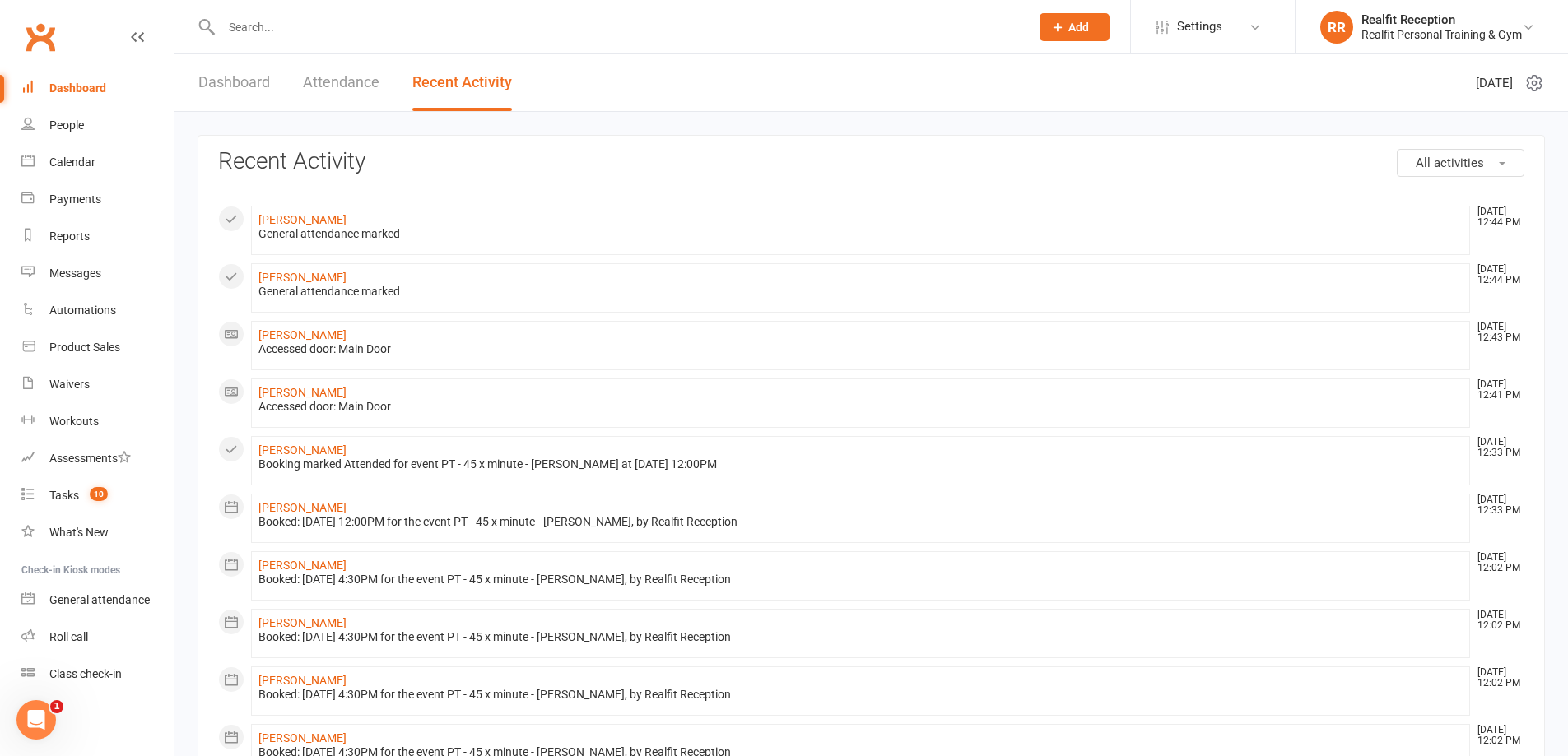
click at [279, 31] on input "text" at bounding box center [617, 27] width 802 height 23
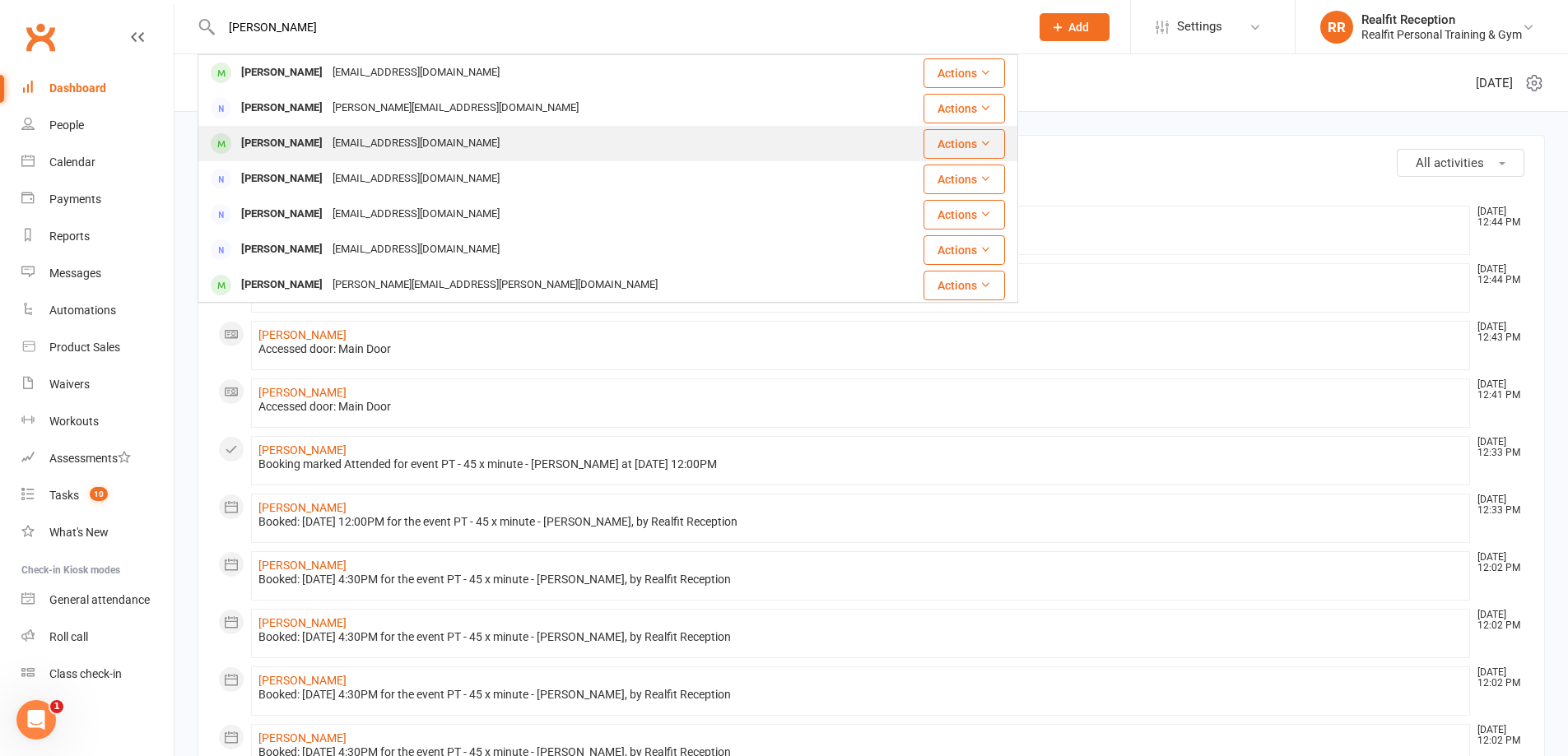
type input "[PERSON_NAME]"
click at [328, 141] on div "pkboston46@gmail.com" at bounding box center [417, 143] width 177 height 24
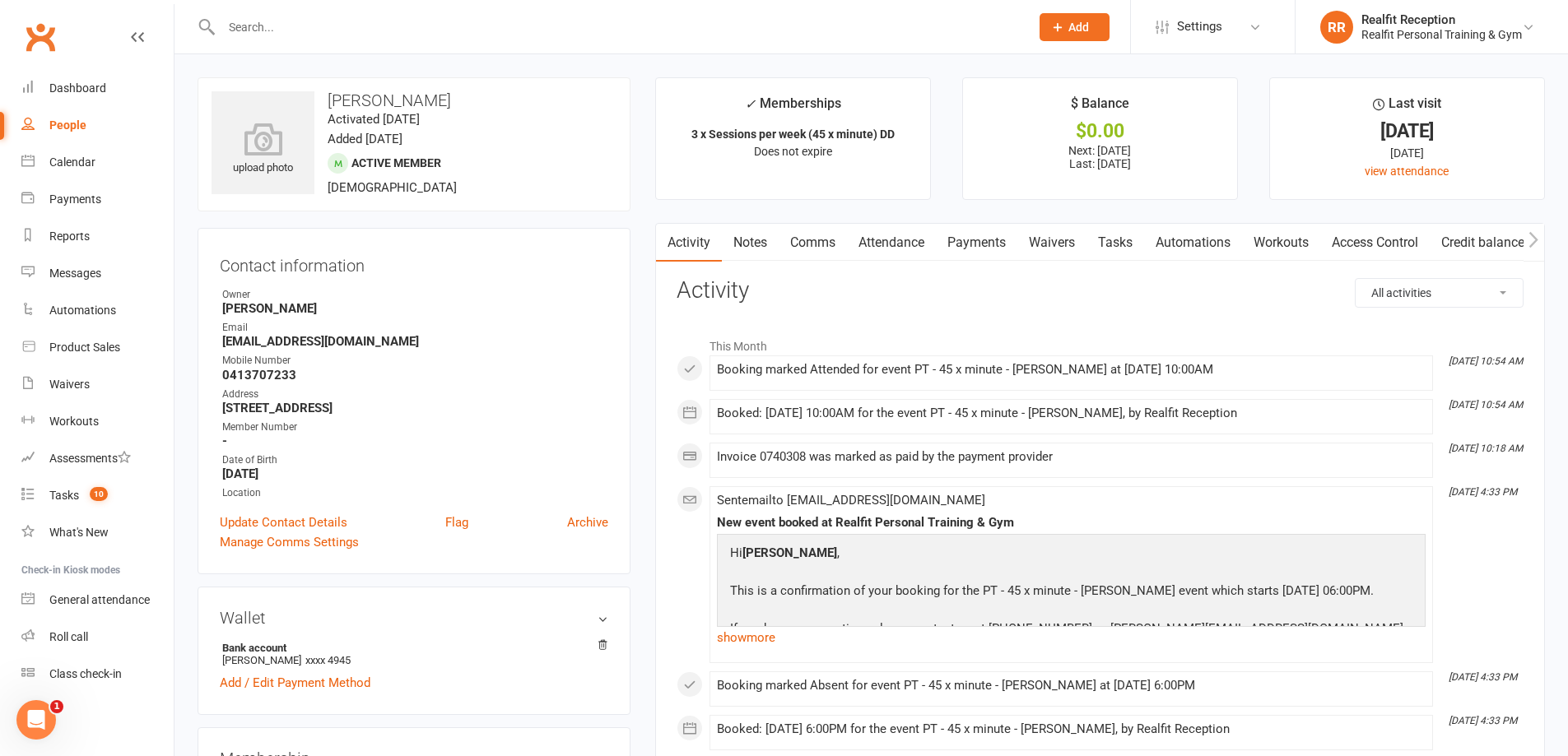
click at [955, 243] on link "Payments" at bounding box center [976, 242] width 82 height 38
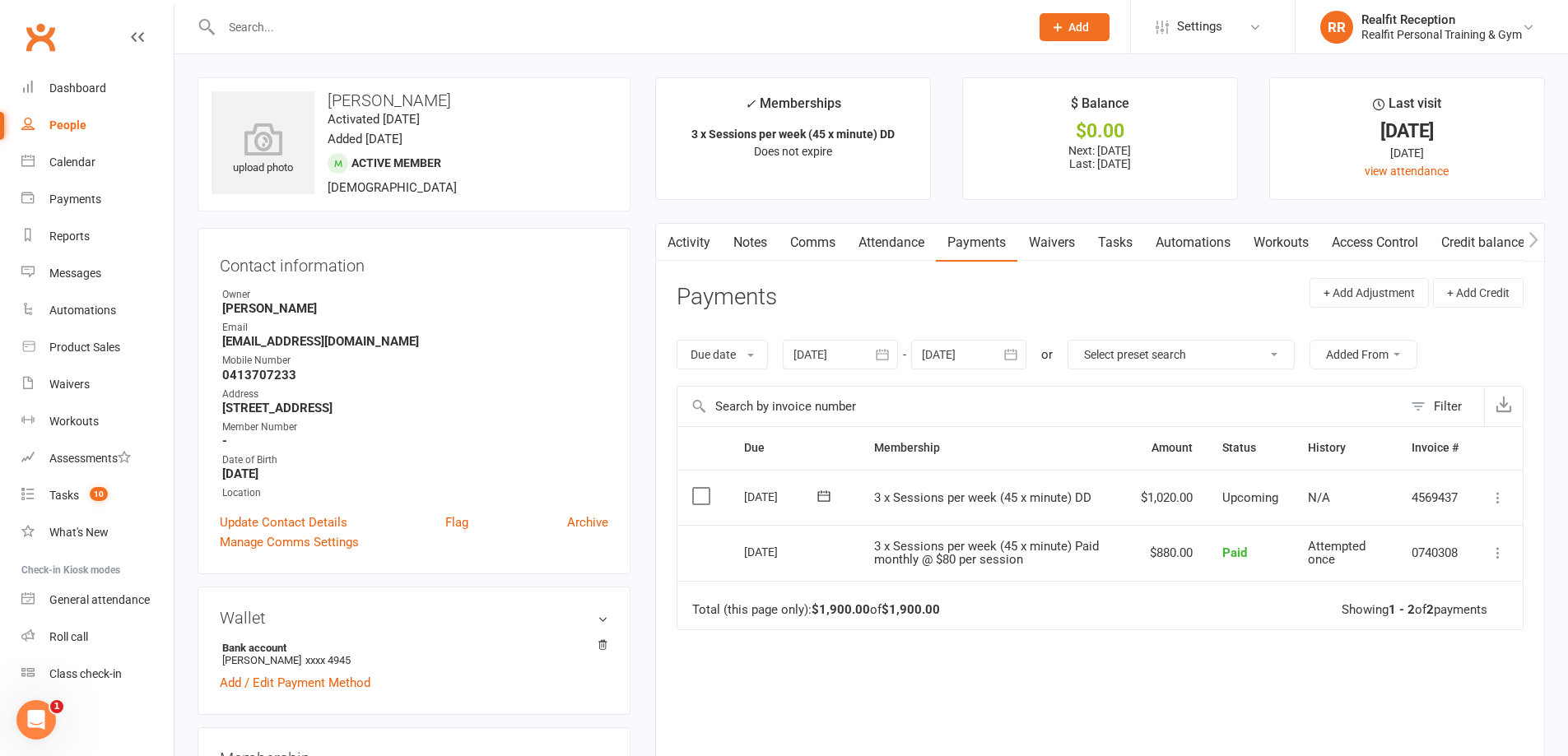
scroll to position [411, 0]
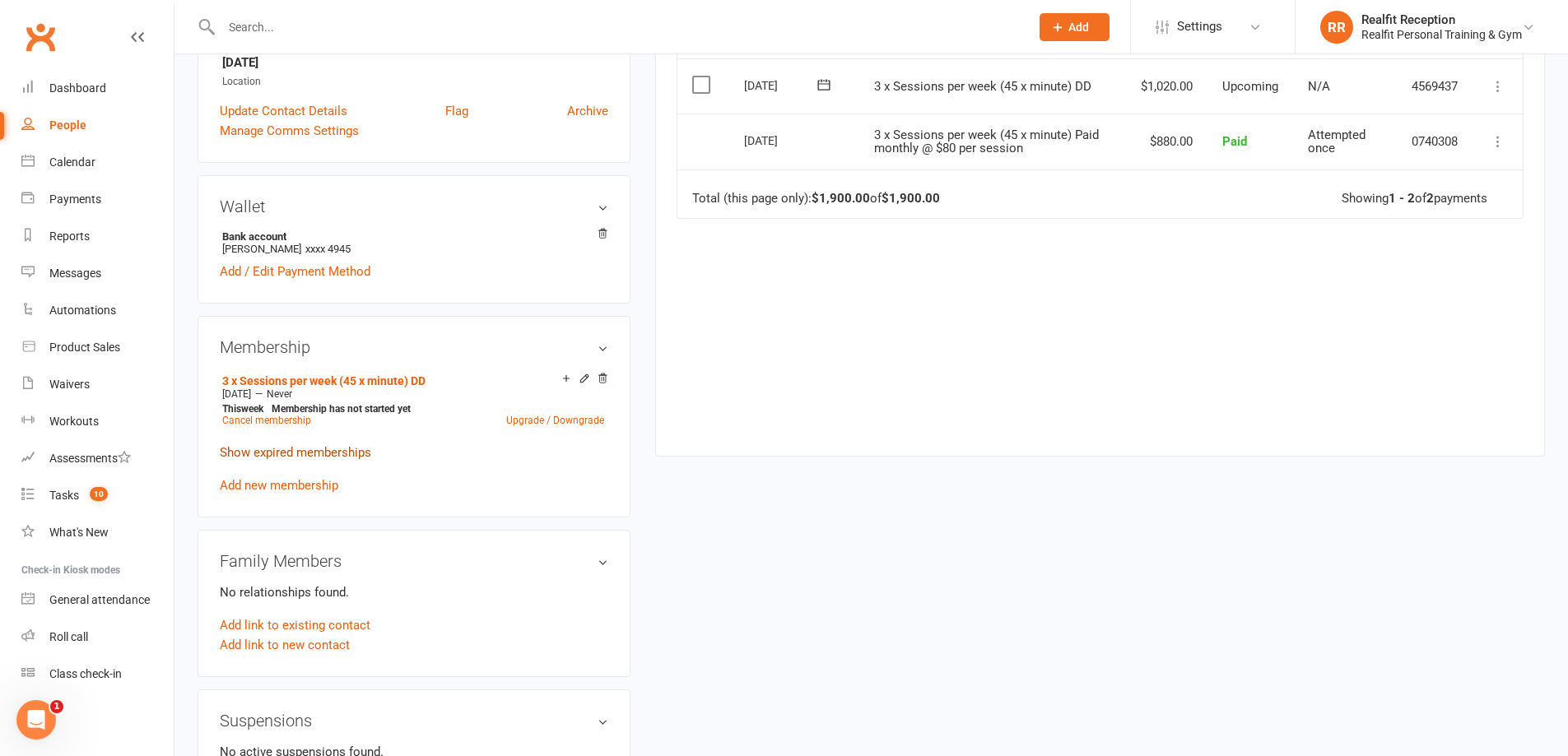
click at [333, 452] on link "Show expired memberships" at bounding box center [296, 453] width 152 height 15
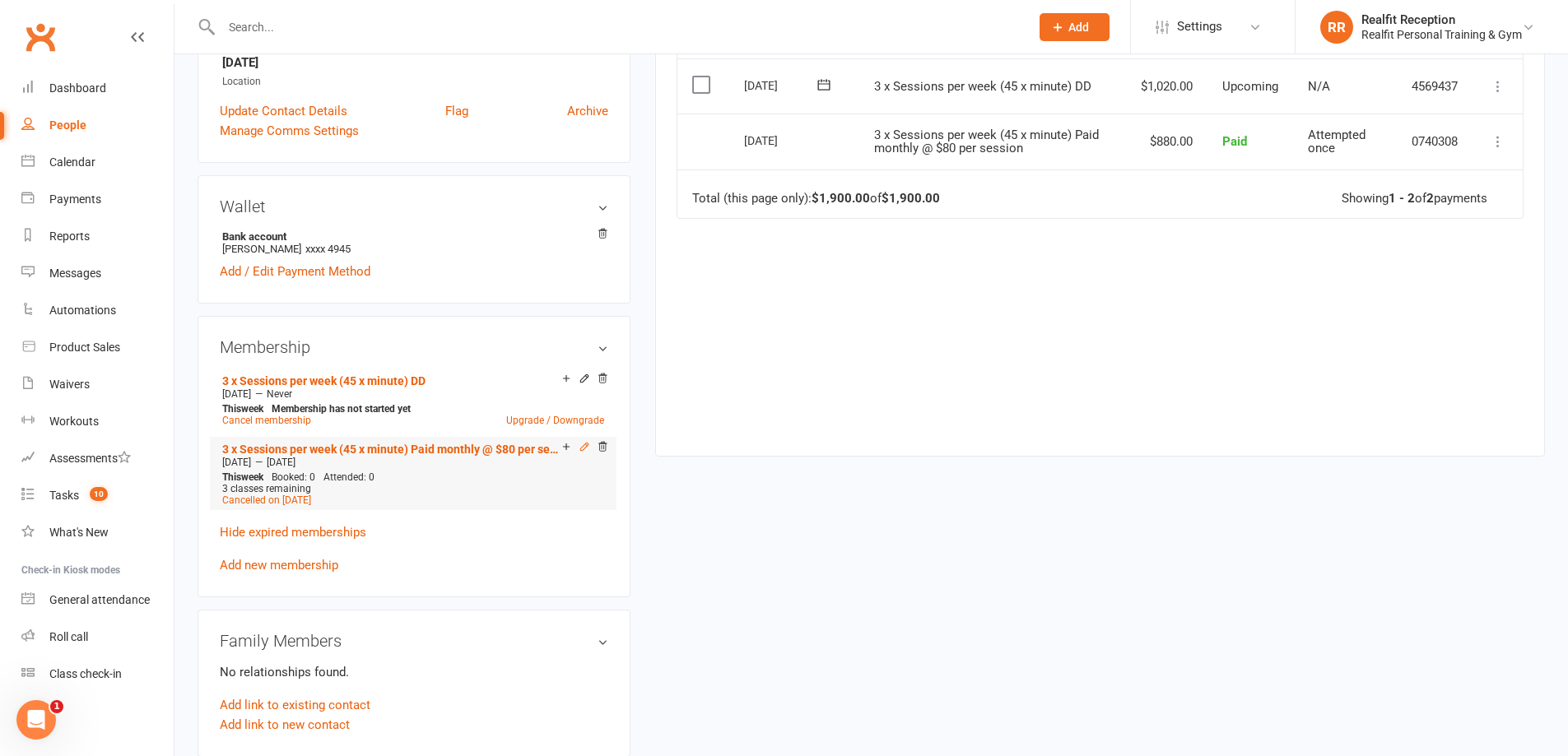
click at [581, 448] on icon at bounding box center [584, 446] width 11 height 11
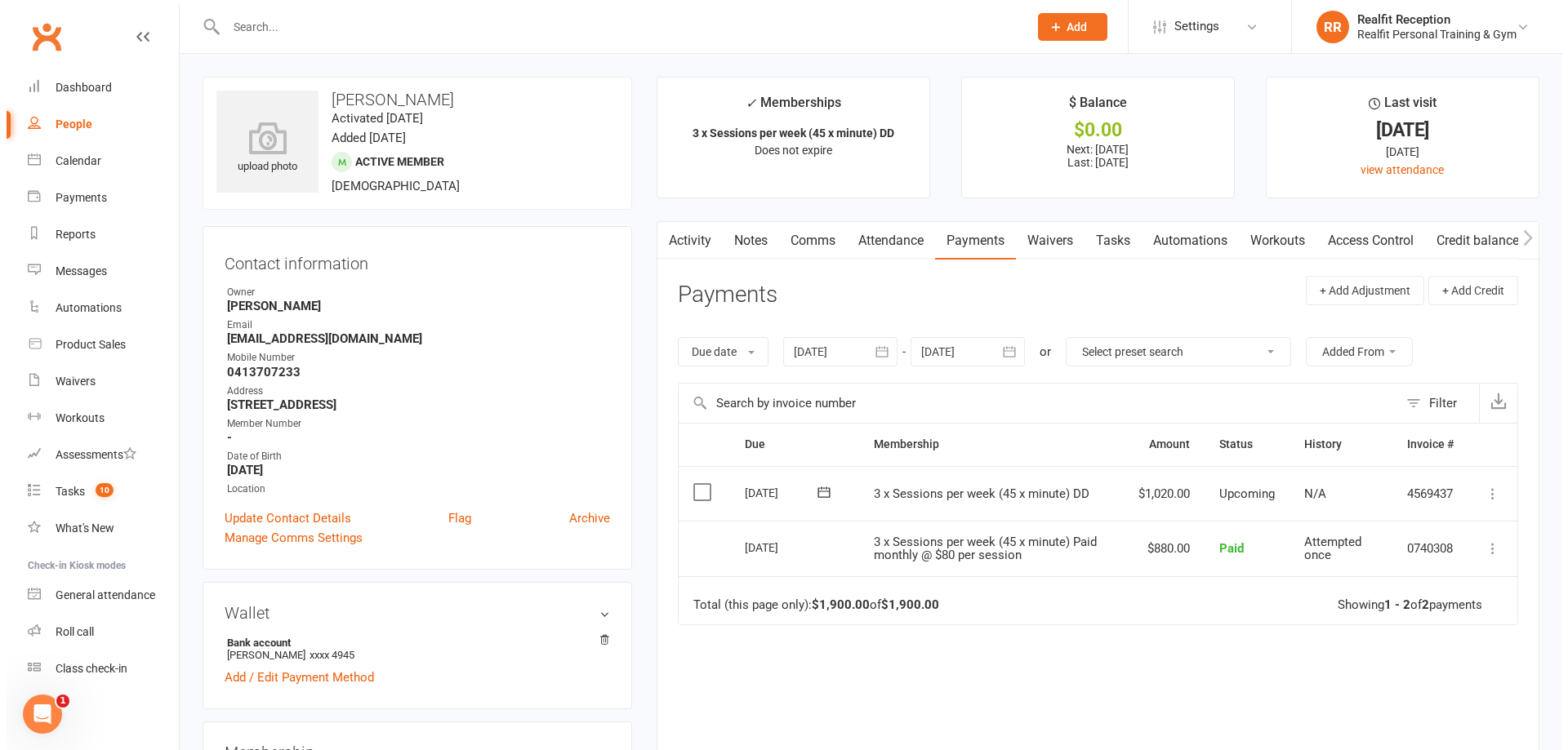
scroll to position [408, 0]
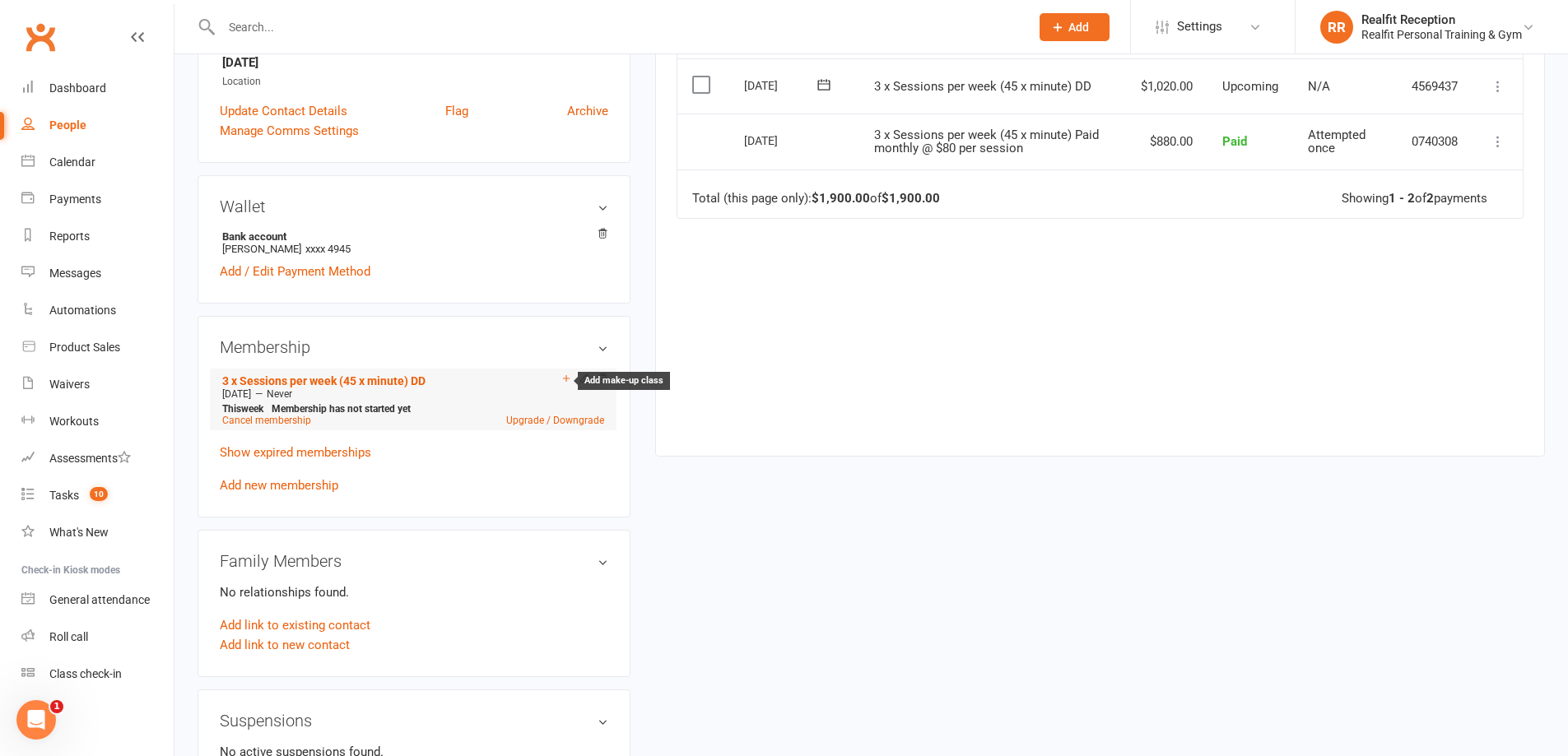
click at [562, 382] on icon at bounding box center [566, 378] width 11 height 11
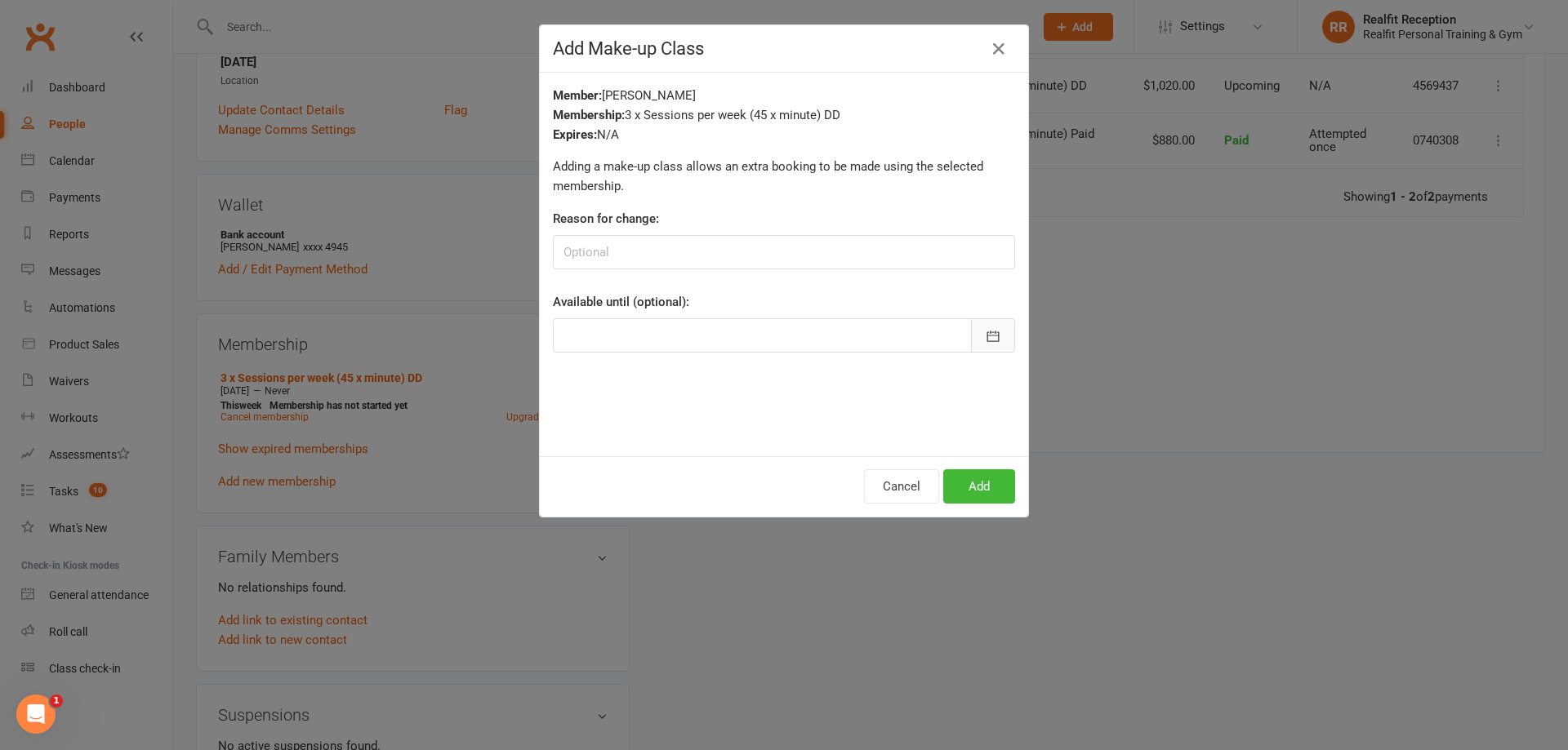
click at [985, 337] on icon "button" at bounding box center [993, 336] width 17 height 17
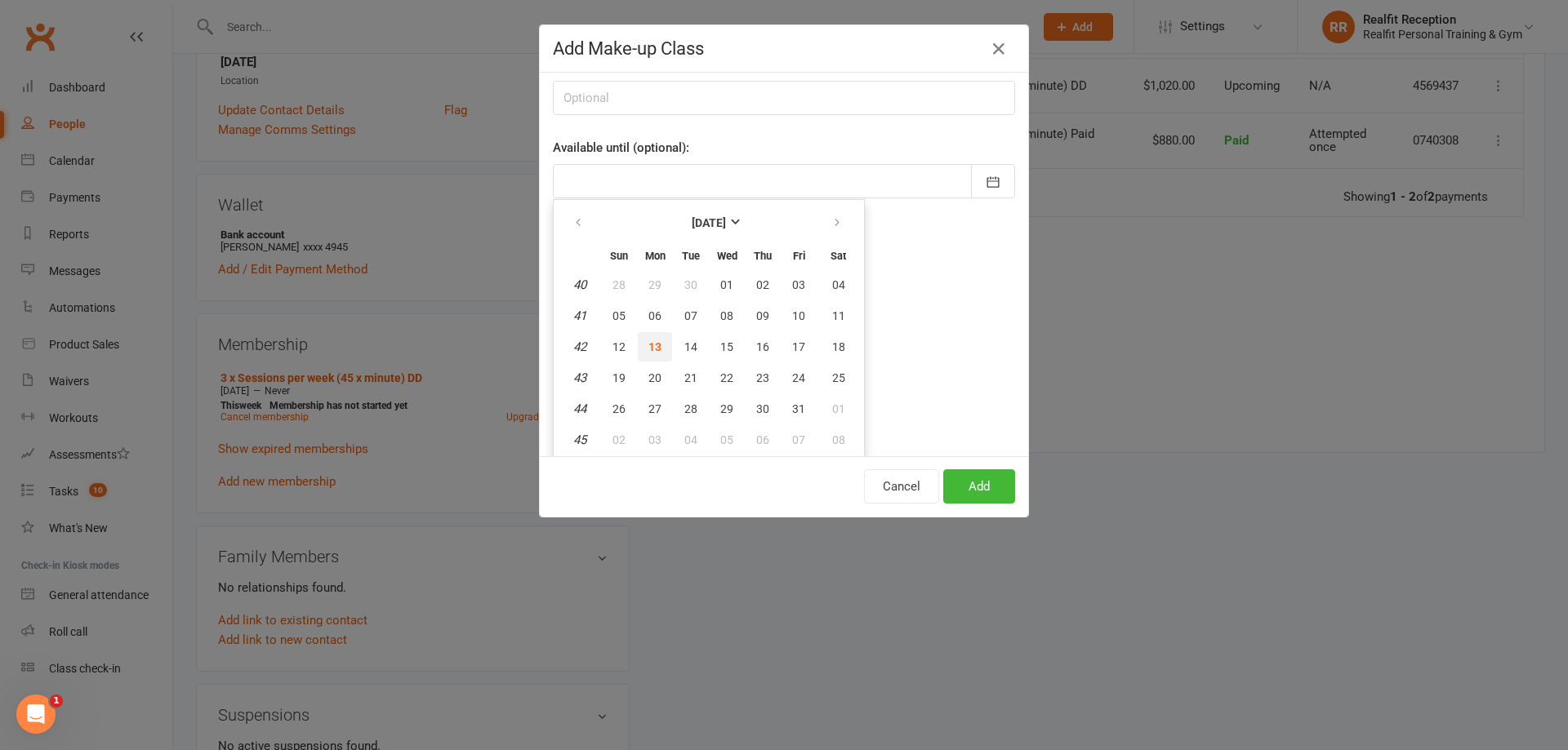
click at [648, 350] on span "13" at bounding box center [654, 346] width 13 height 13
type input "[DATE]"
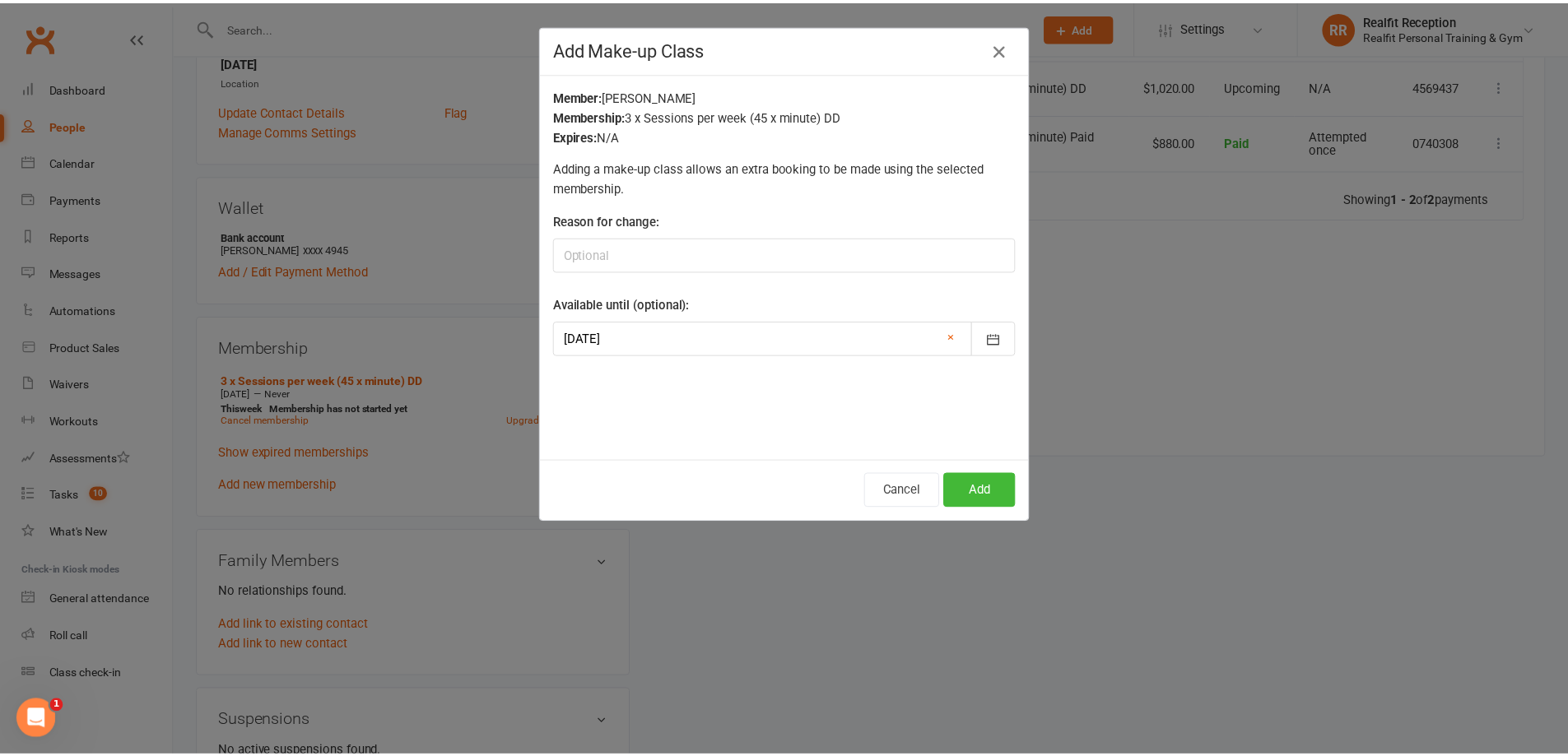
scroll to position [0, 0]
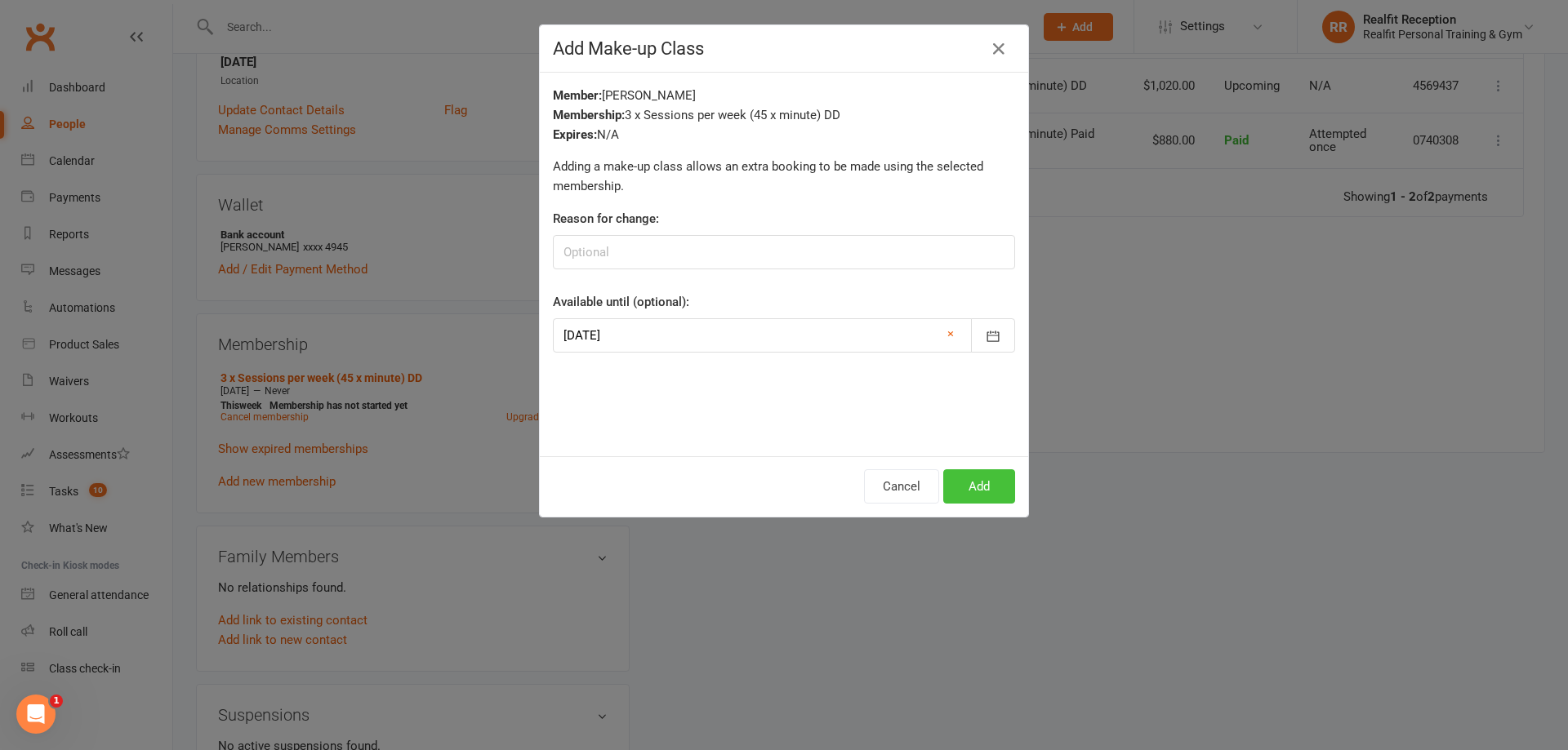
click at [961, 499] on button "Add" at bounding box center [979, 486] width 72 height 34
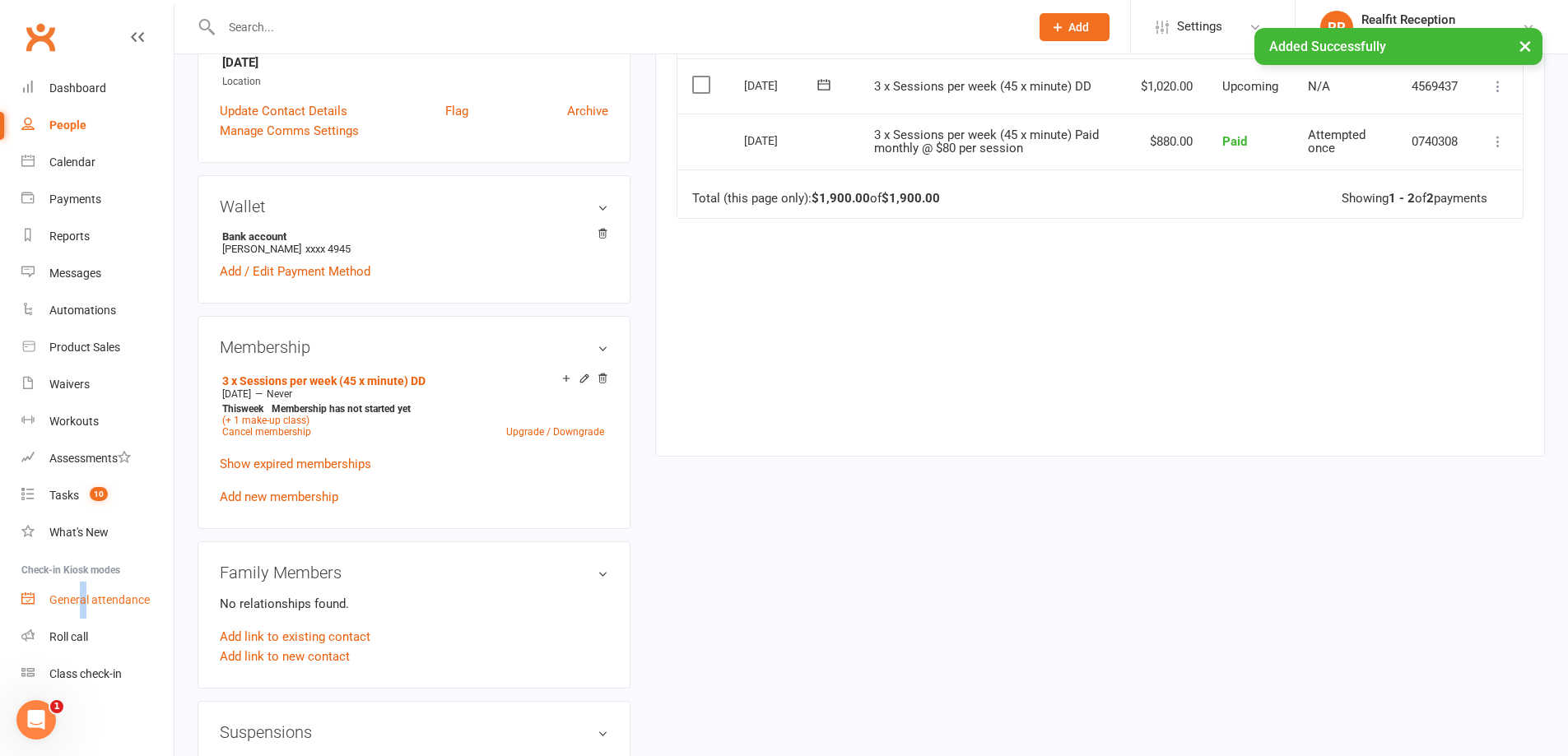
click at [83, 605] on div "General attendance" at bounding box center [99, 600] width 100 height 13
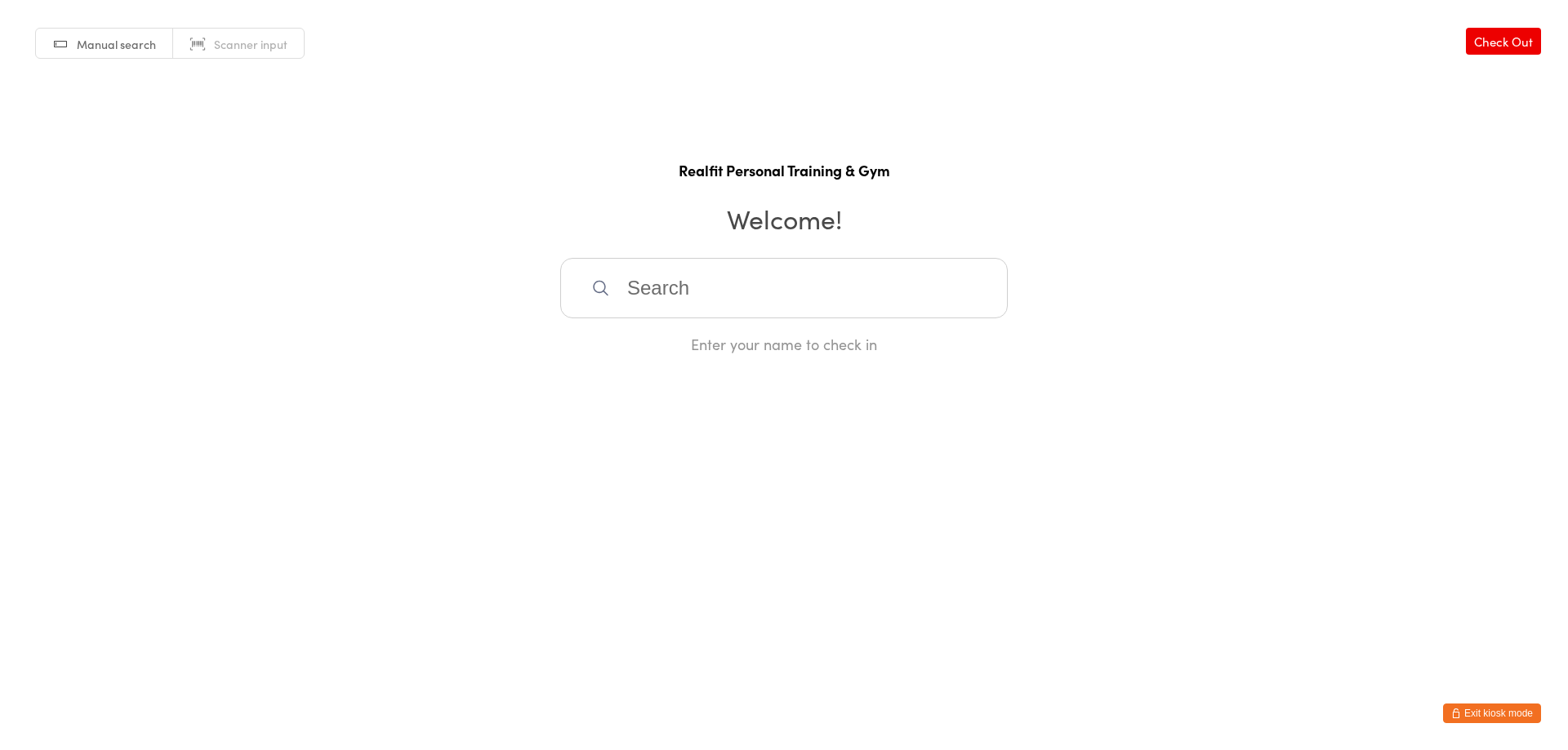
click at [1506, 720] on button "Exit kiosk mode" at bounding box center [1491, 713] width 98 height 20
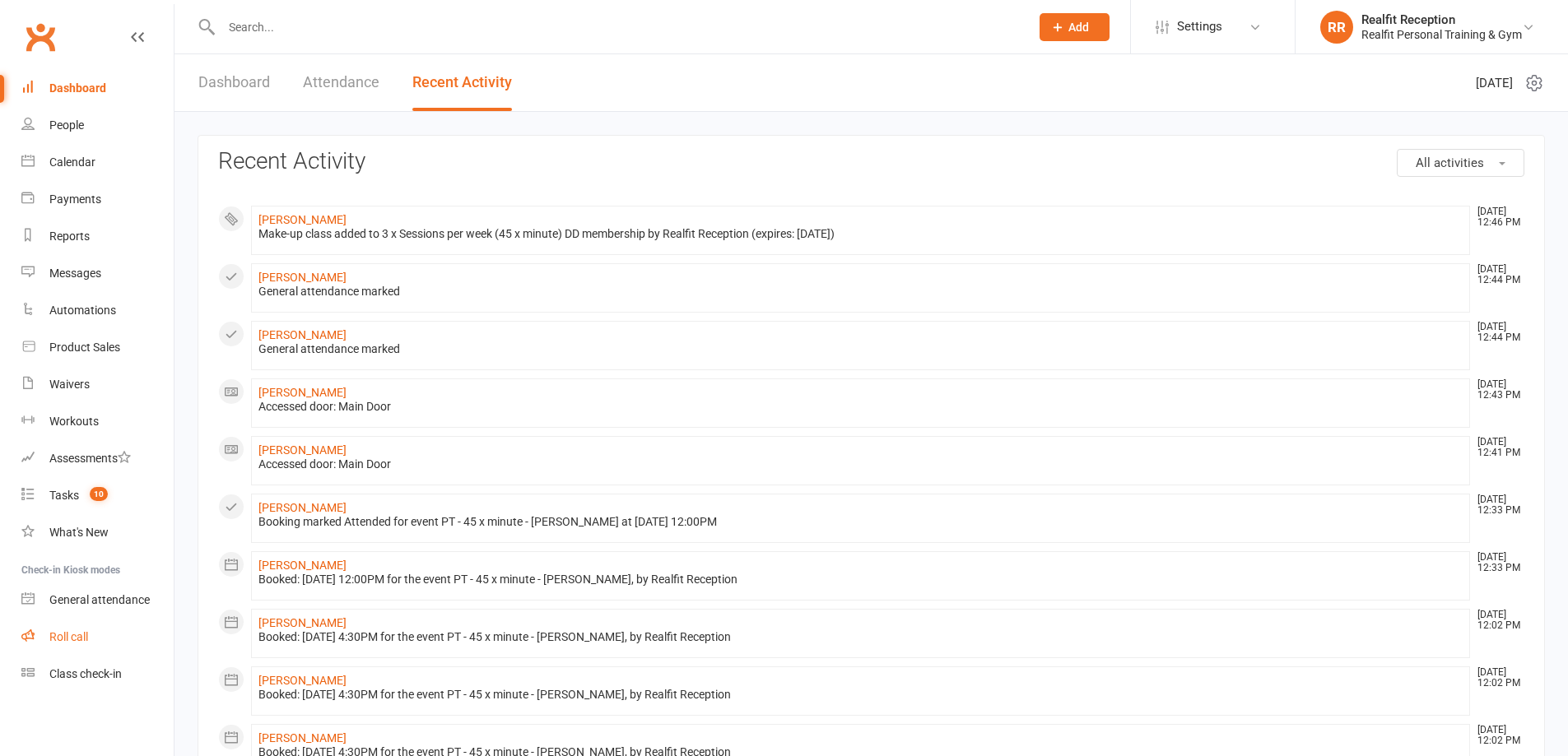
click at [52, 631] on div "Roll call" at bounding box center [68, 637] width 39 height 13
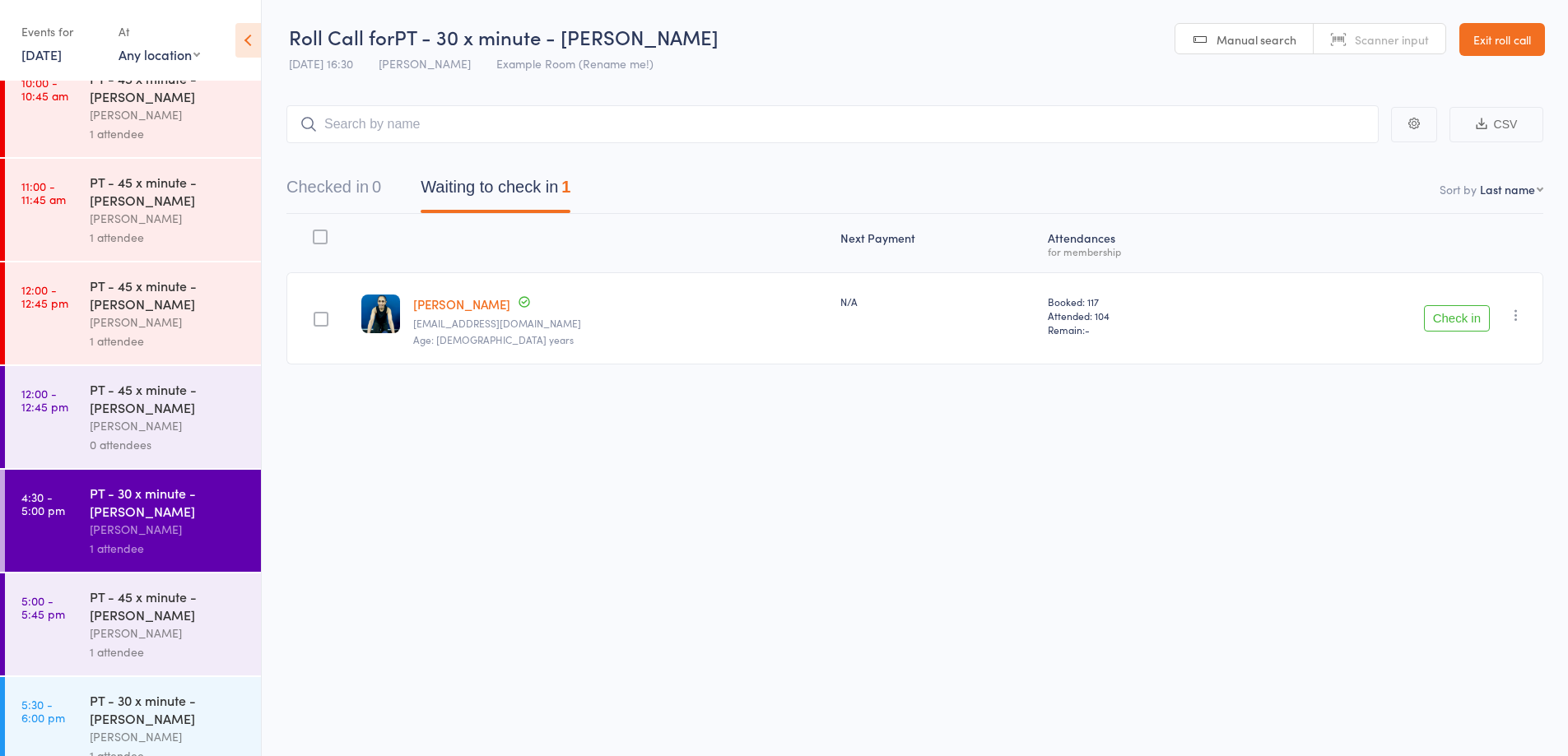
scroll to position [1514, 0]
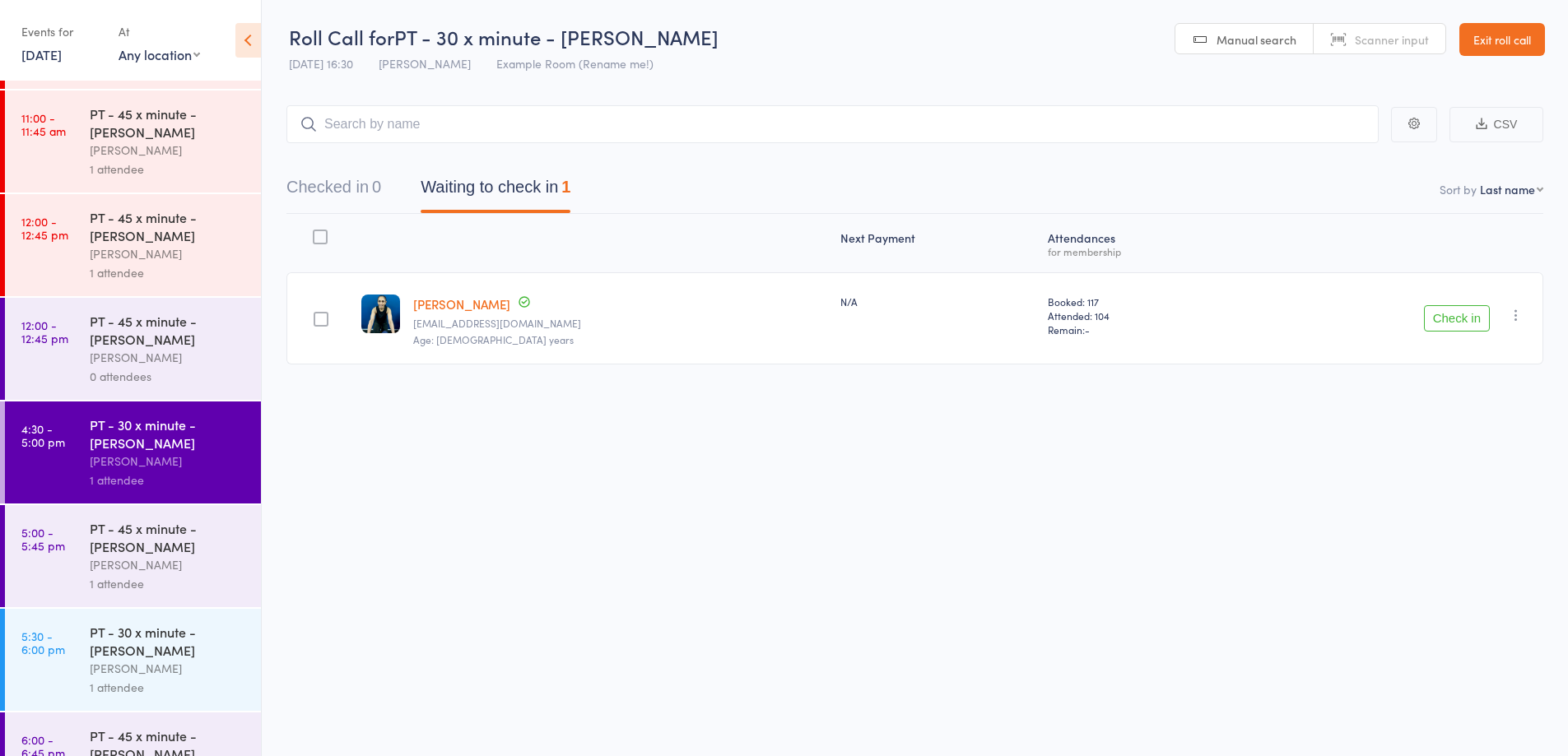
click at [165, 346] on div "PT - 45 x minute - [PERSON_NAME]" at bounding box center [167, 330] width 157 height 36
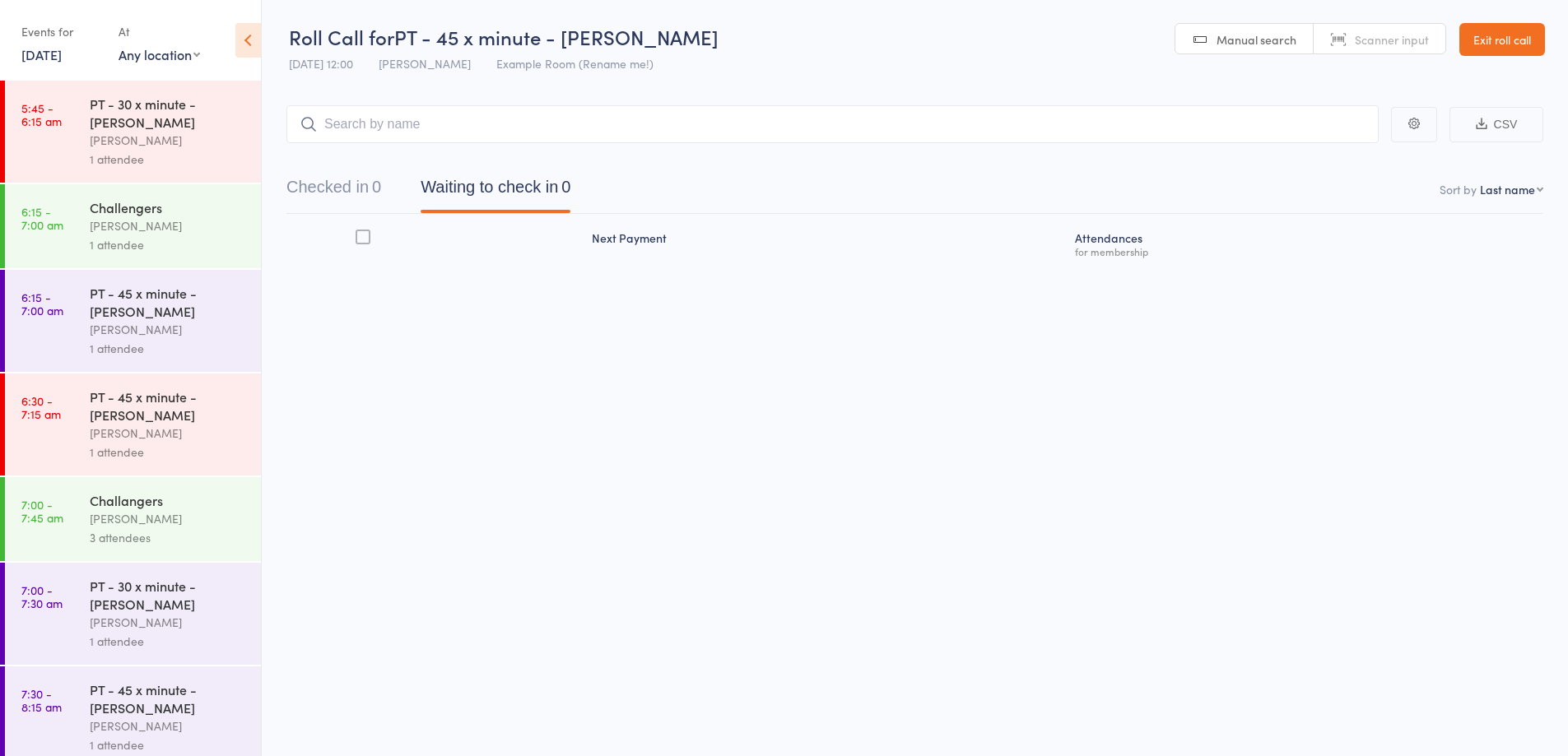
click at [416, 125] on input "search" at bounding box center [832, 124] width 1092 height 38
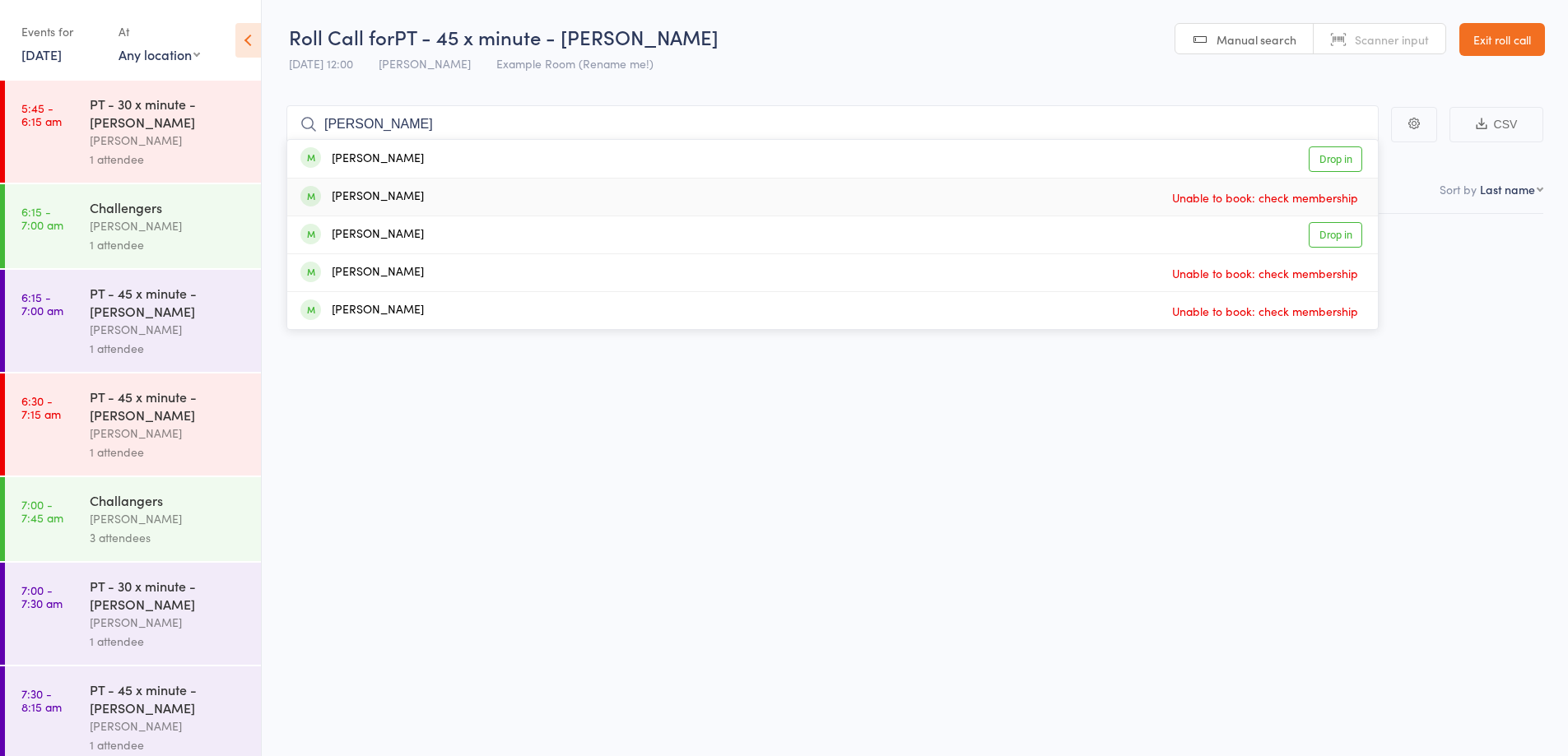
type input "[PERSON_NAME]"
click at [452, 201] on div "[PERSON_NAME] Unable to book: check membership" at bounding box center [832, 197] width 1090 height 37
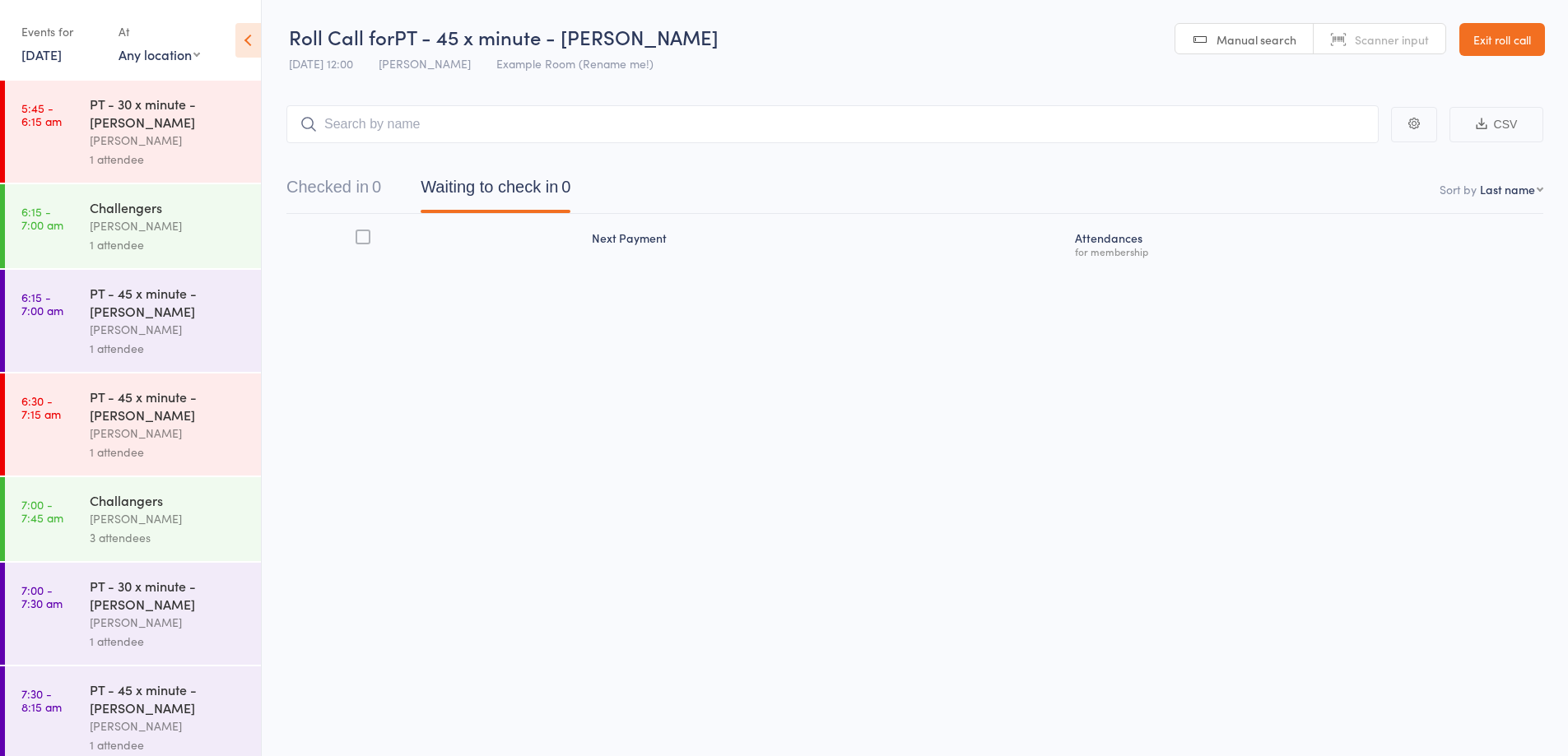
click at [1479, 43] on link "Exit roll call" at bounding box center [1502, 39] width 86 height 33
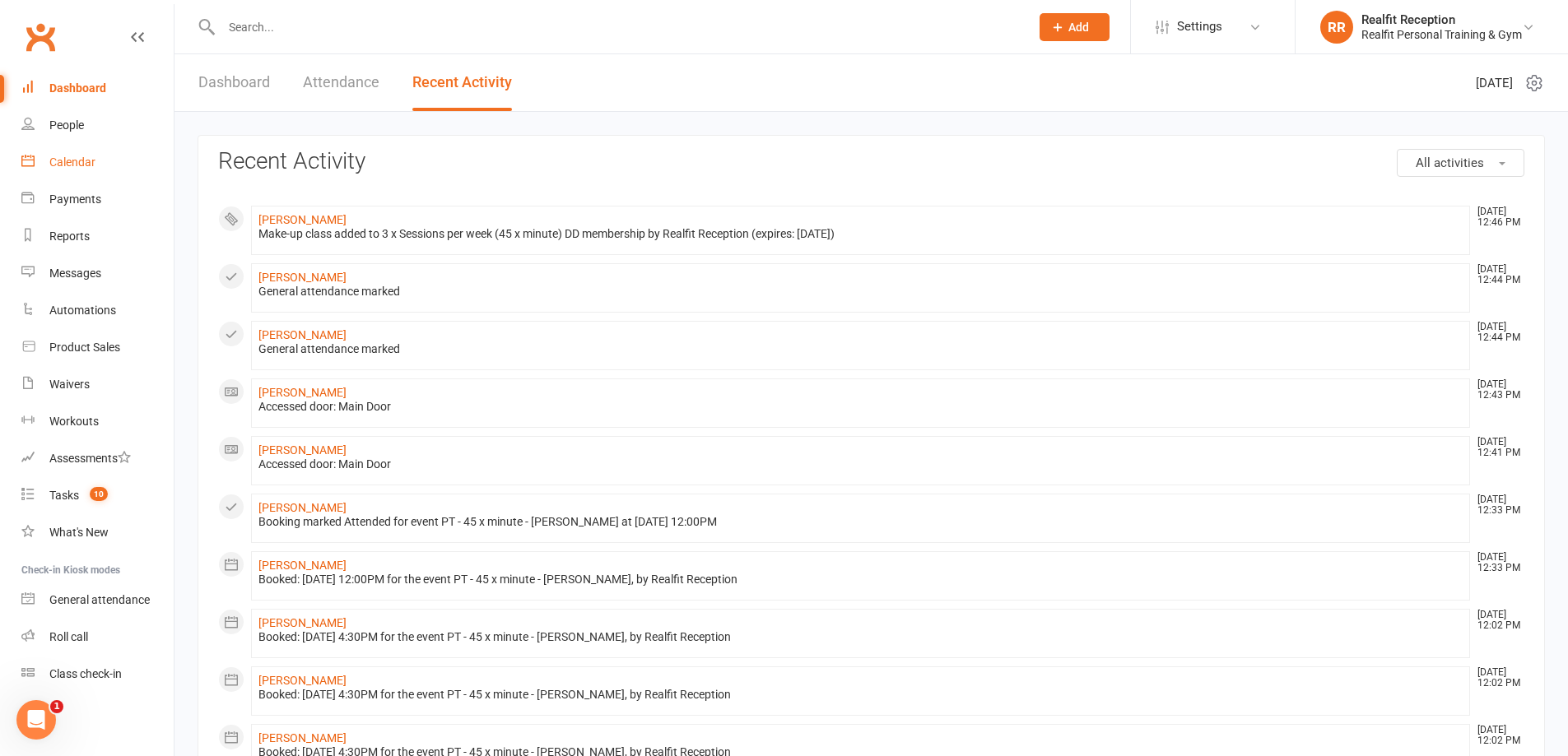
click at [80, 161] on div "Calendar" at bounding box center [72, 161] width 46 height 13
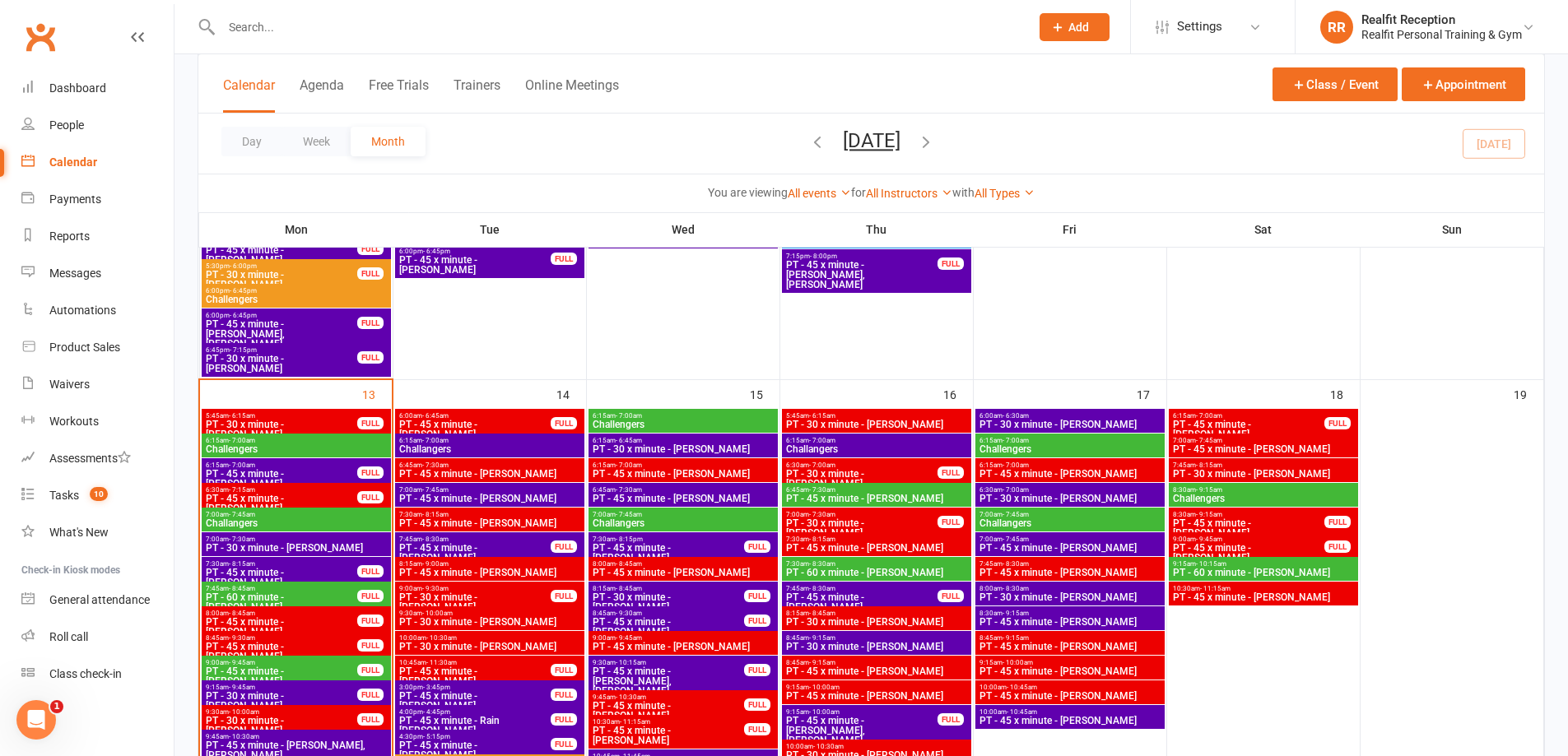
scroll to position [1481, 0]
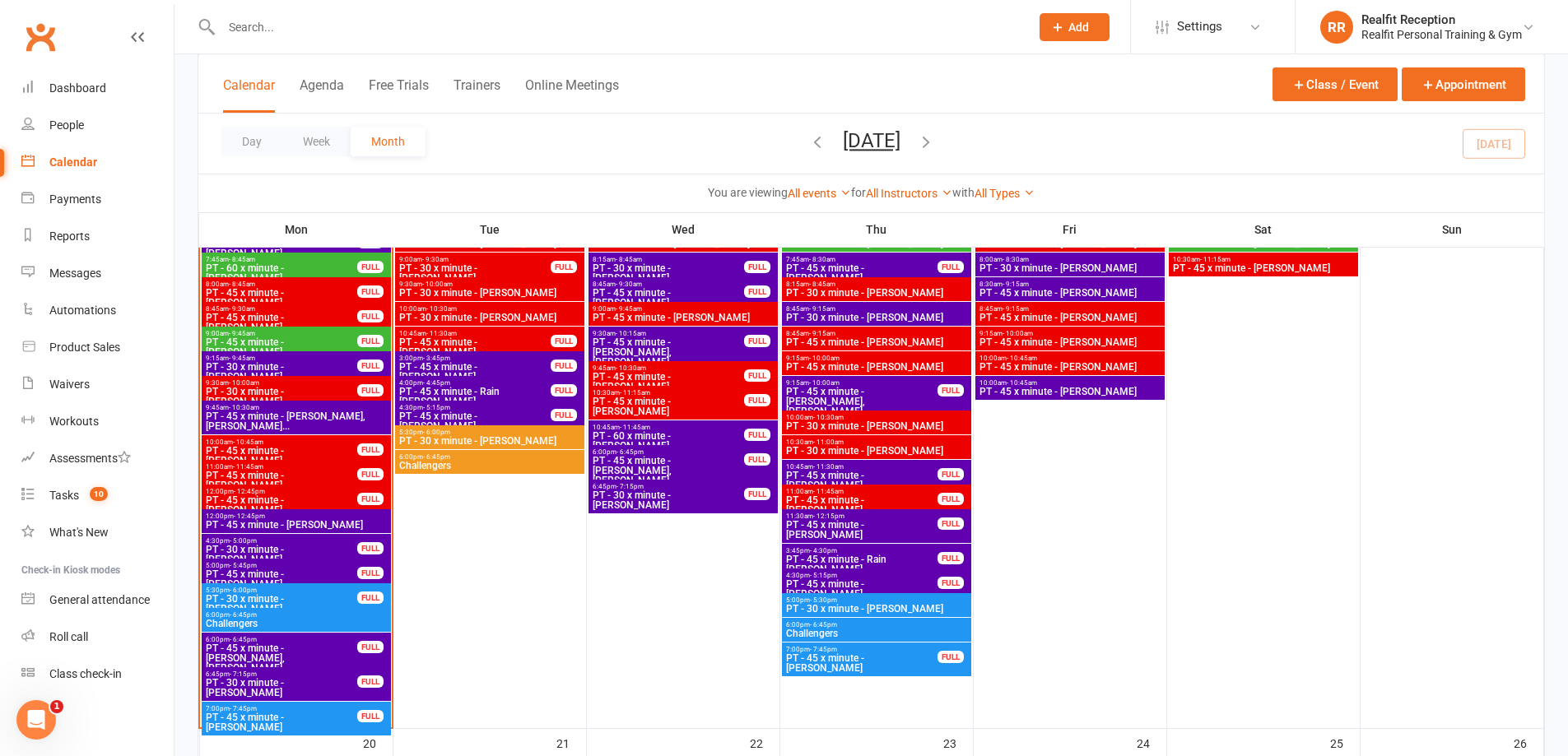
click at [332, 527] on span "PT - 45 x minute - [PERSON_NAME]" at bounding box center [296, 524] width 182 height 10
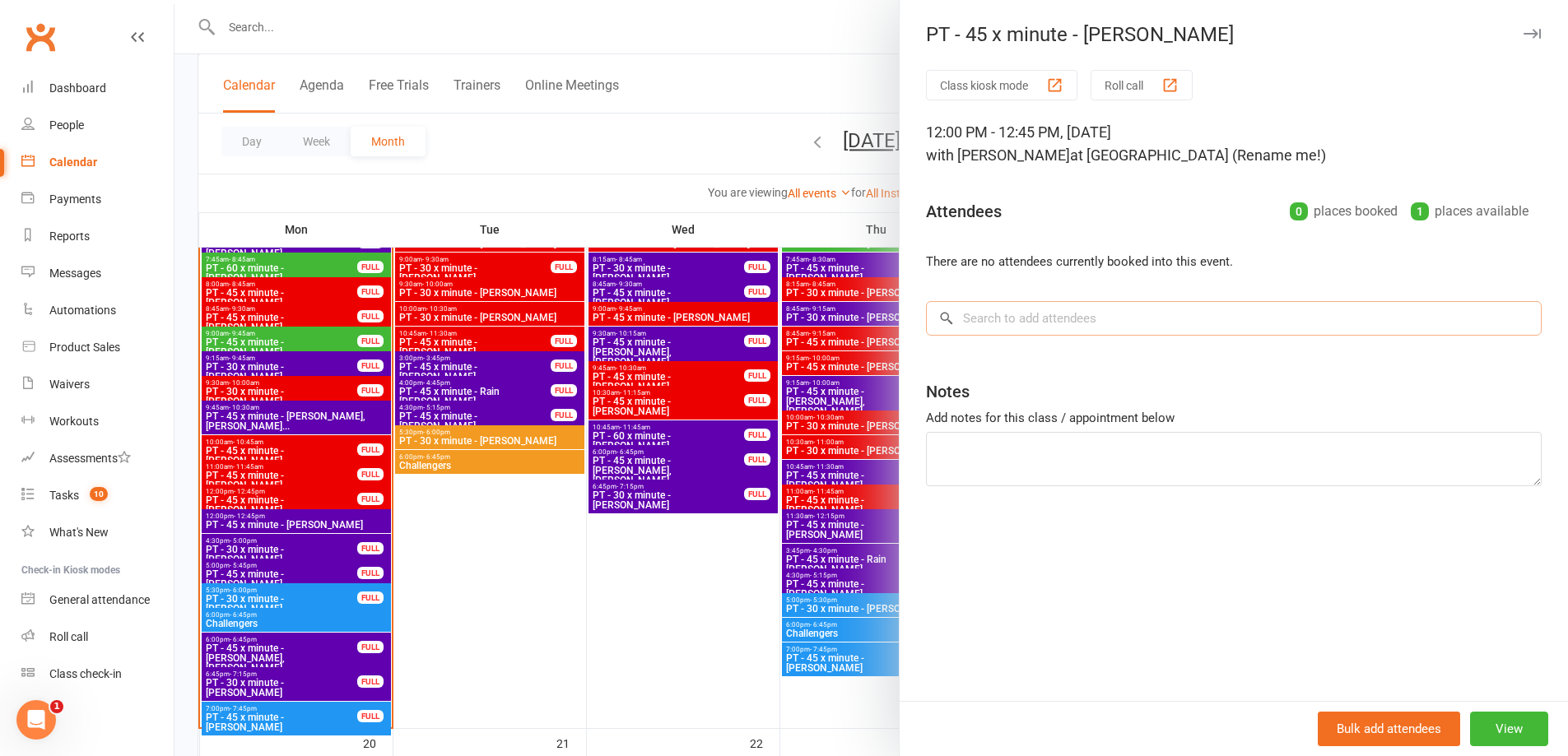
click at [1019, 321] on input "search" at bounding box center [1234, 317] width 616 height 34
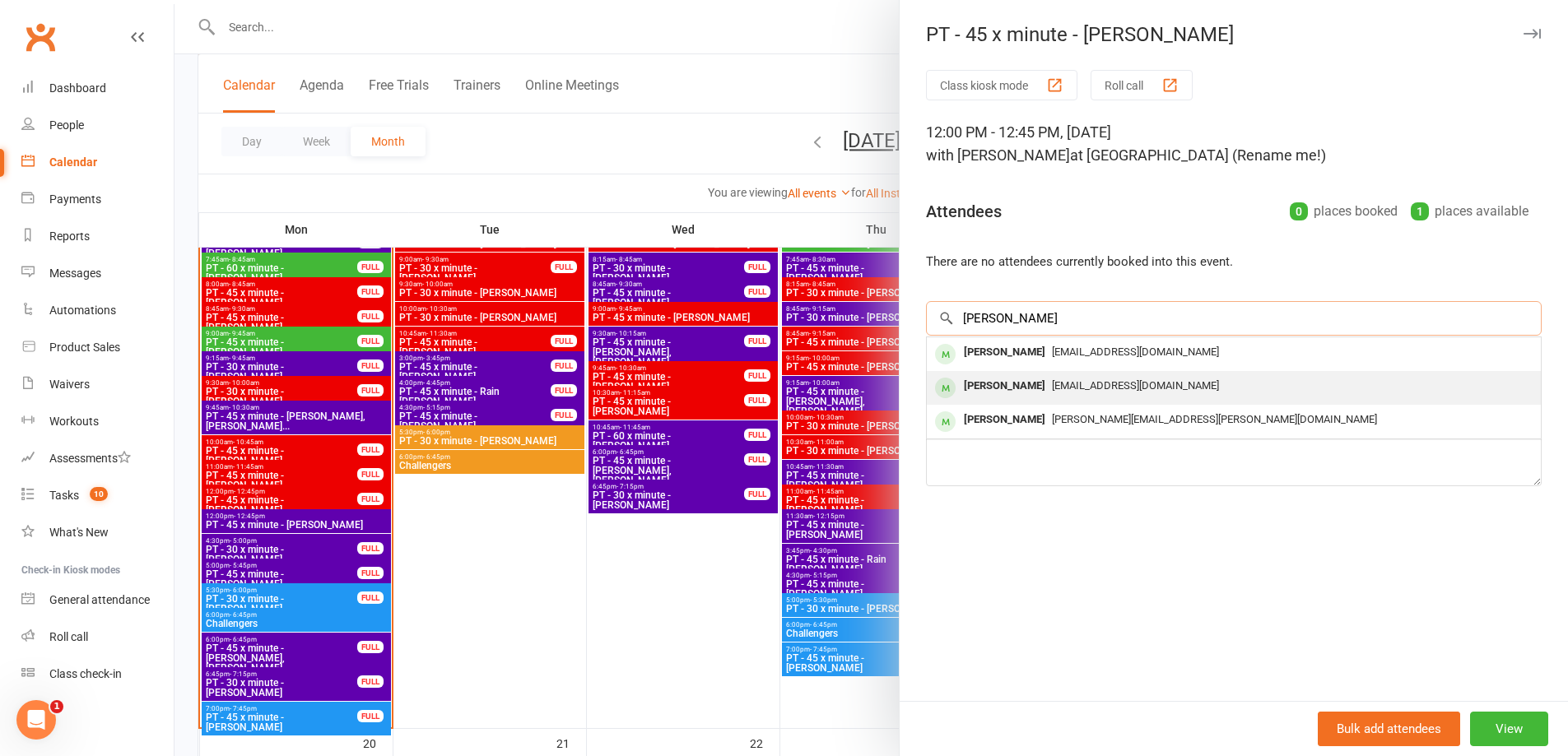
type input "katie"
click at [1022, 372] on div "Katie Vinck pkboston46@gmail.com" at bounding box center [1234, 388] width 614 height 33
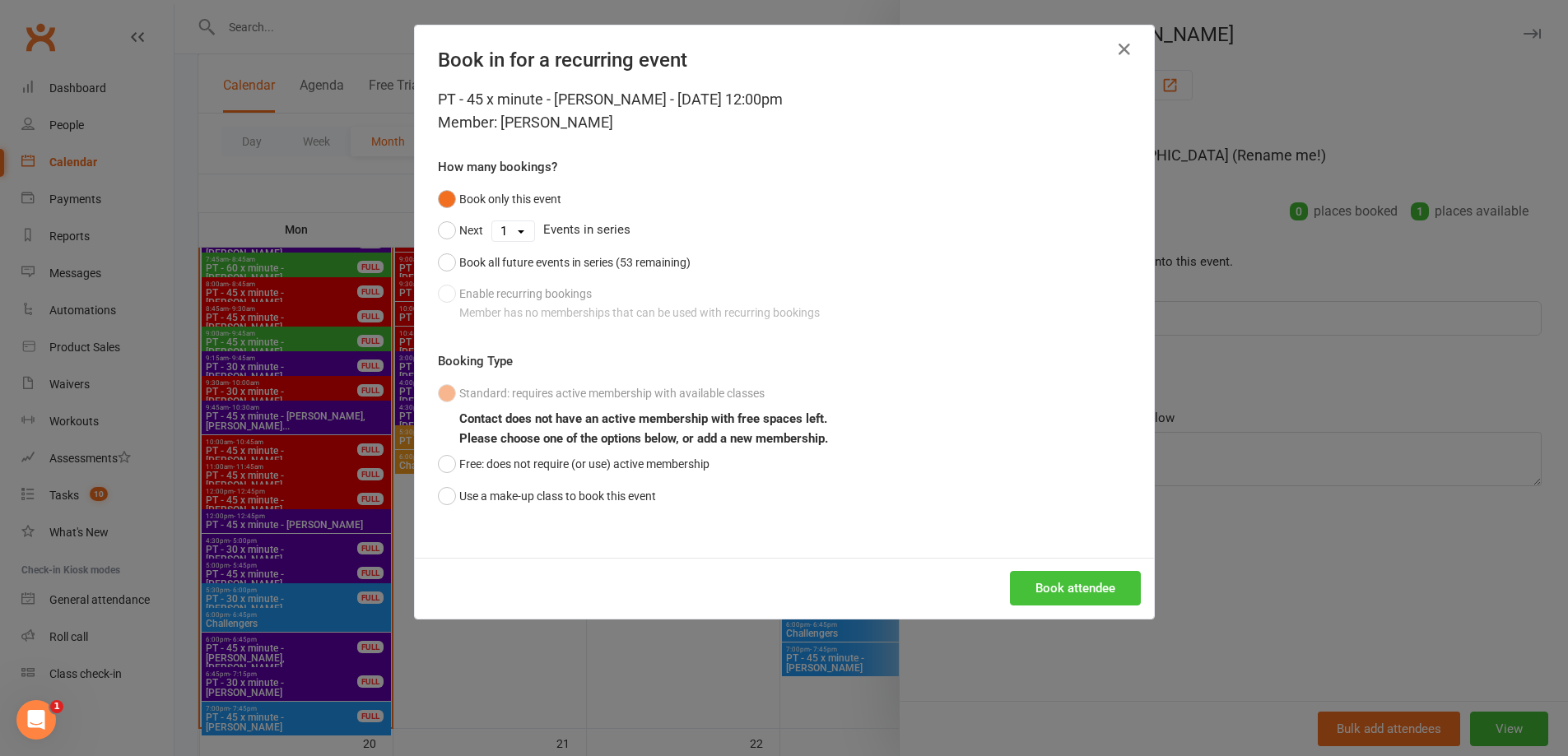
click at [1078, 589] on button "Book attendee" at bounding box center [1074, 588] width 131 height 34
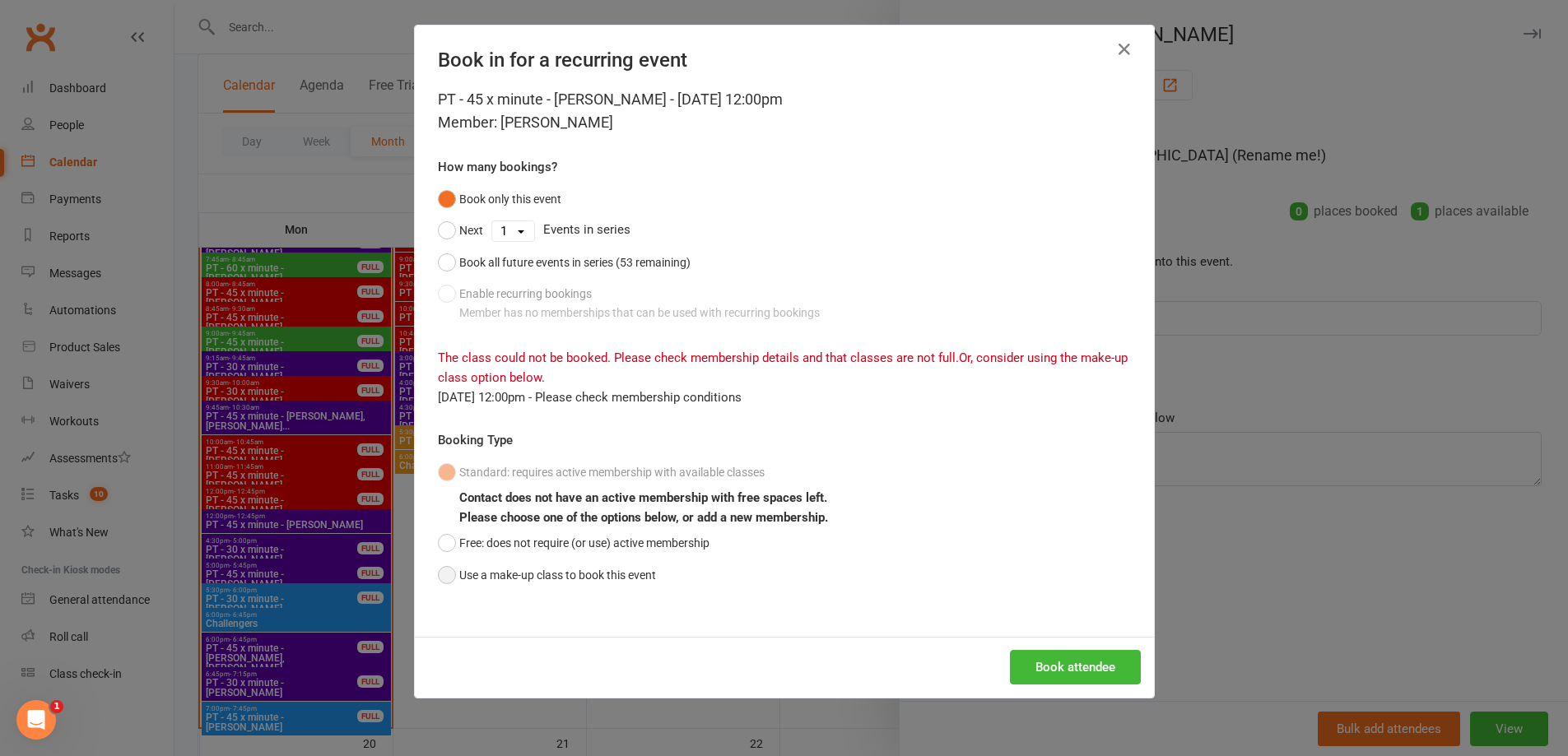
click at [443, 574] on button "Use a make-up class to book this event" at bounding box center [546, 575] width 218 height 32
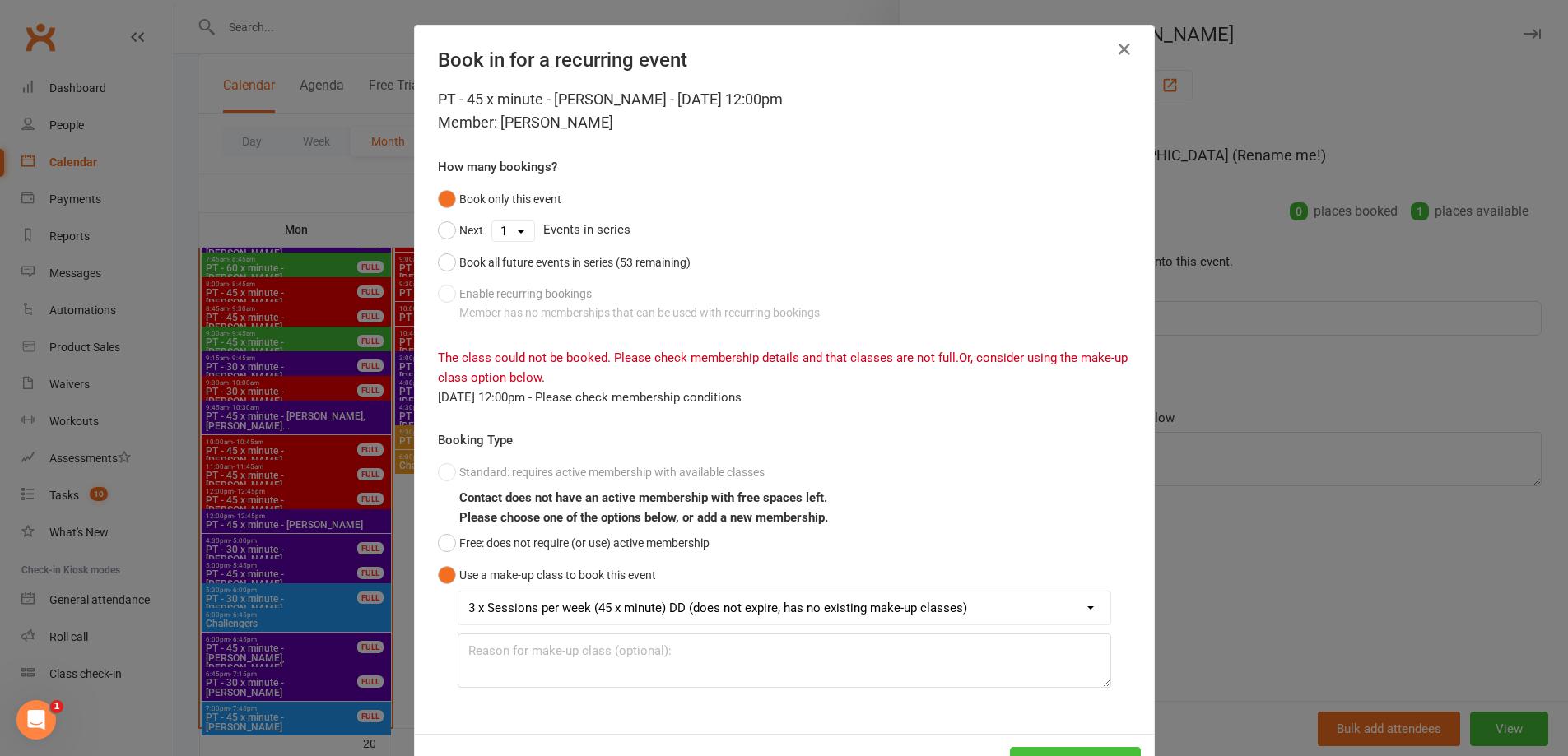
scroll to position [64, 0]
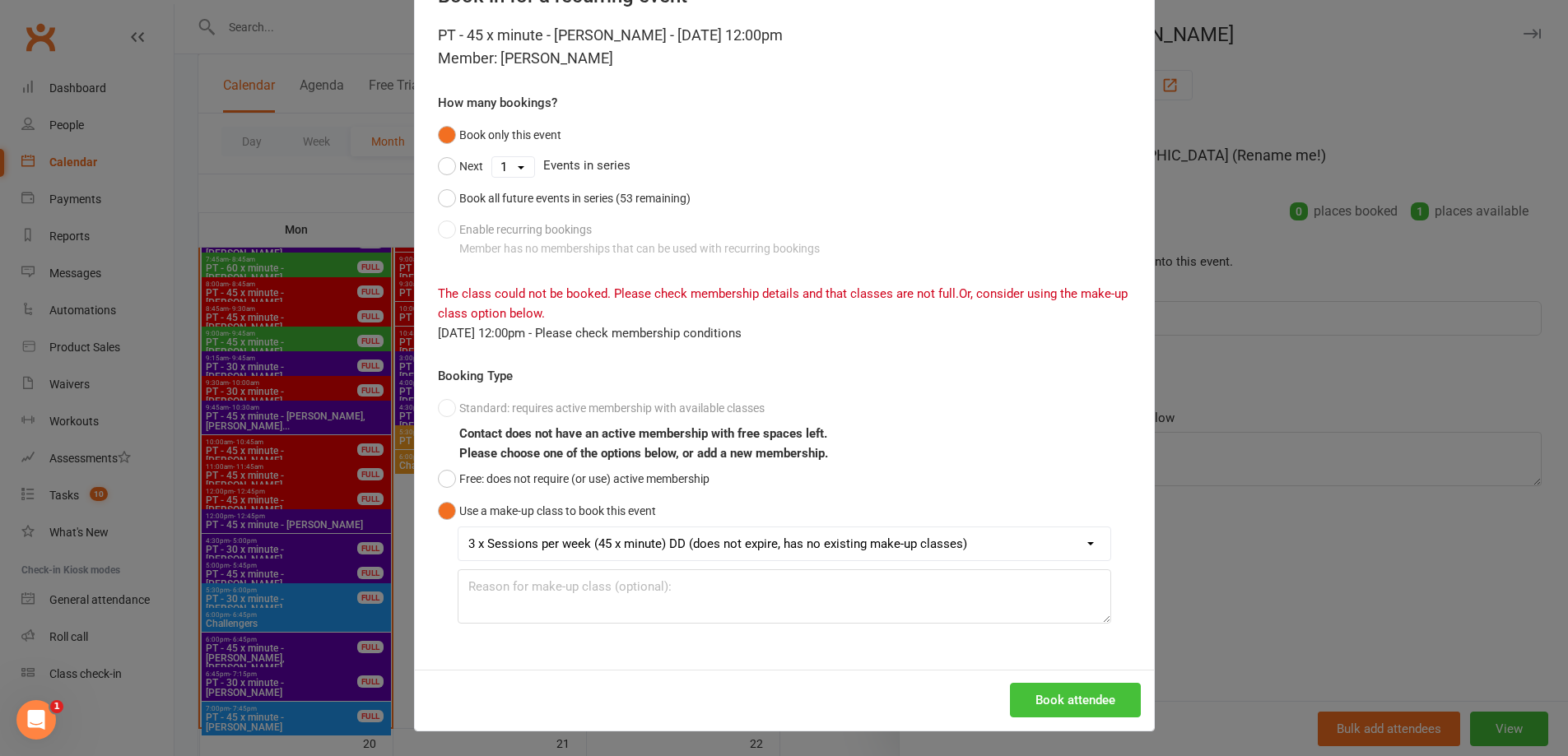
click at [1116, 704] on button "Book attendee" at bounding box center [1074, 700] width 131 height 34
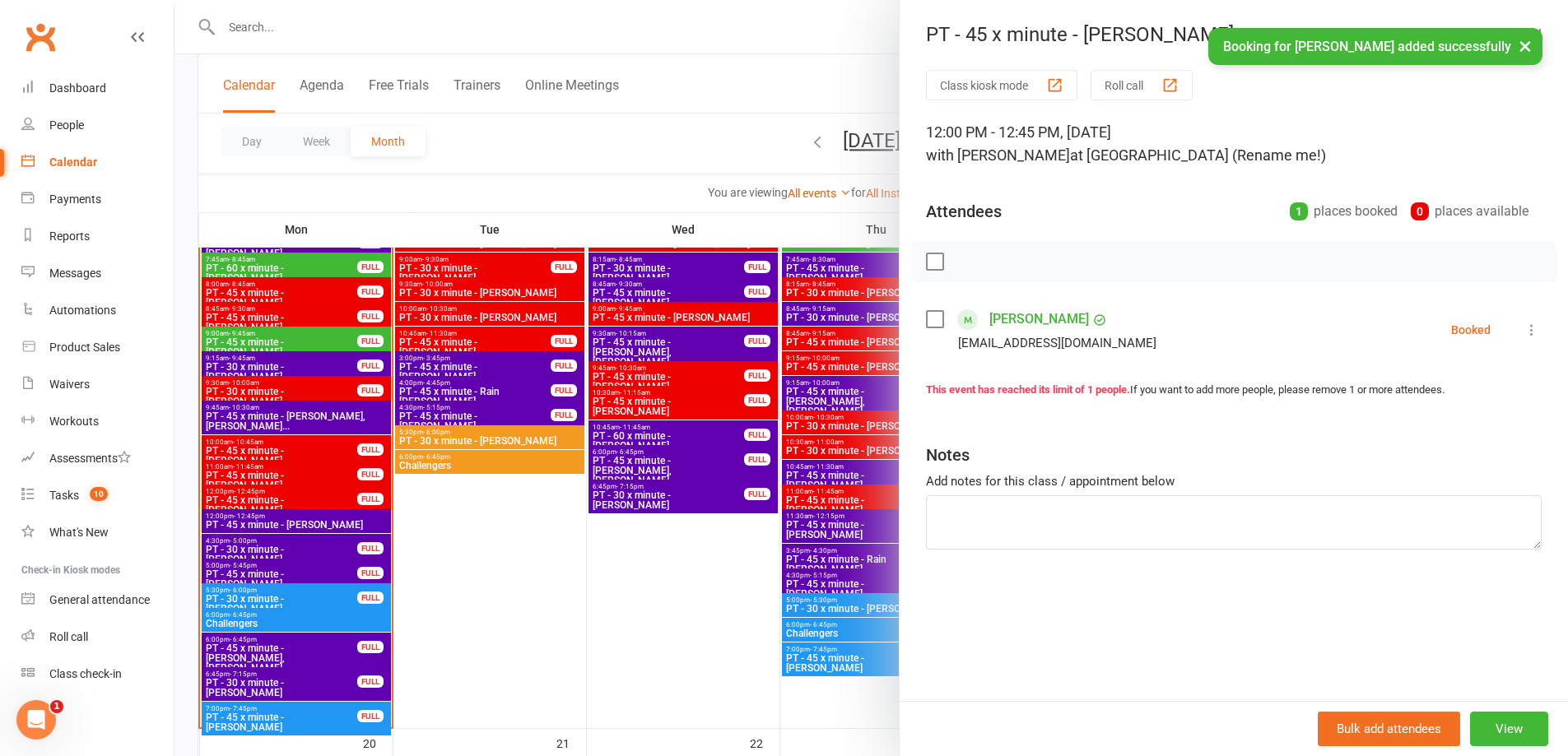
click at [1524, 44] on button "×" at bounding box center [1525, 46] width 30 height 35
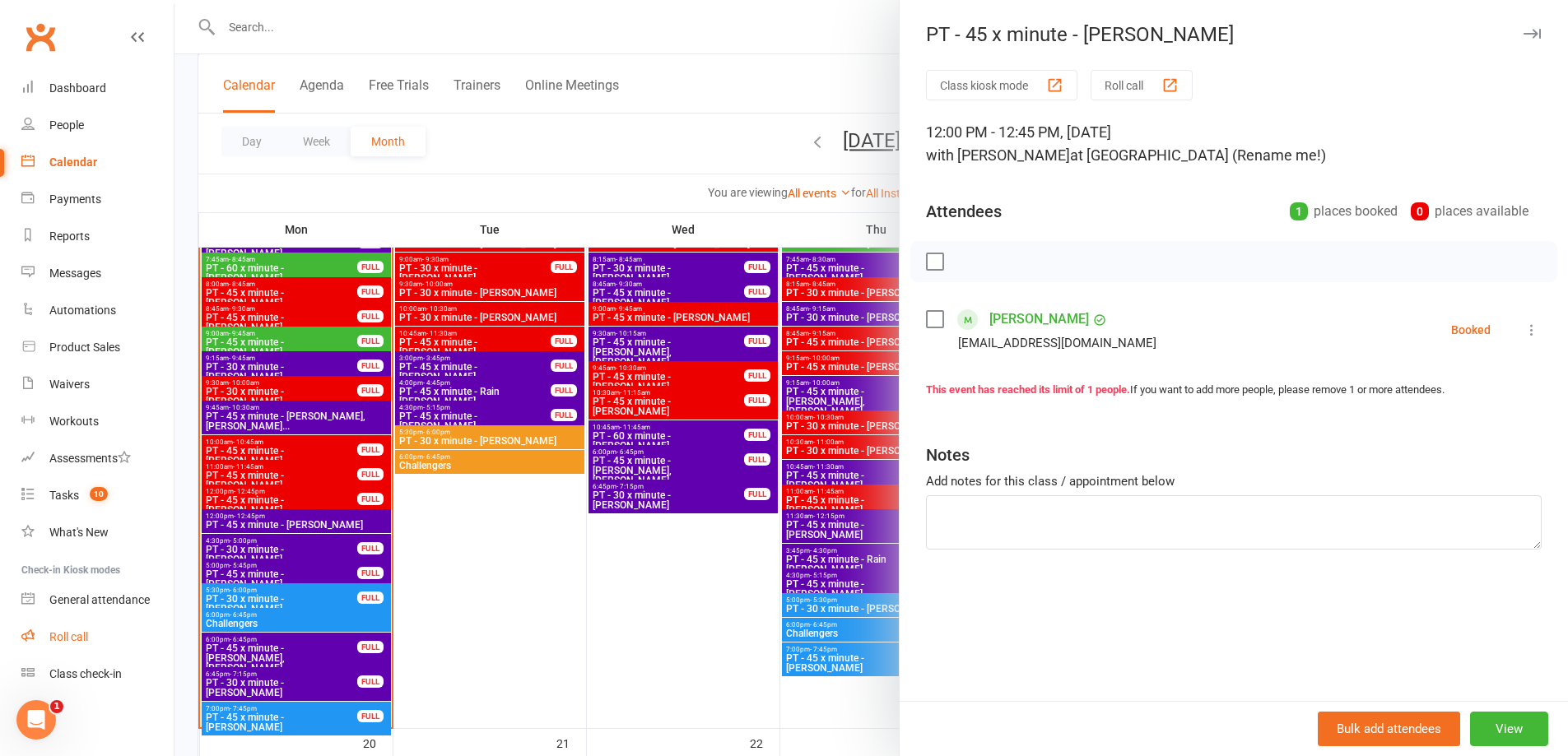
click at [68, 638] on div "Roll call" at bounding box center [68, 637] width 39 height 13
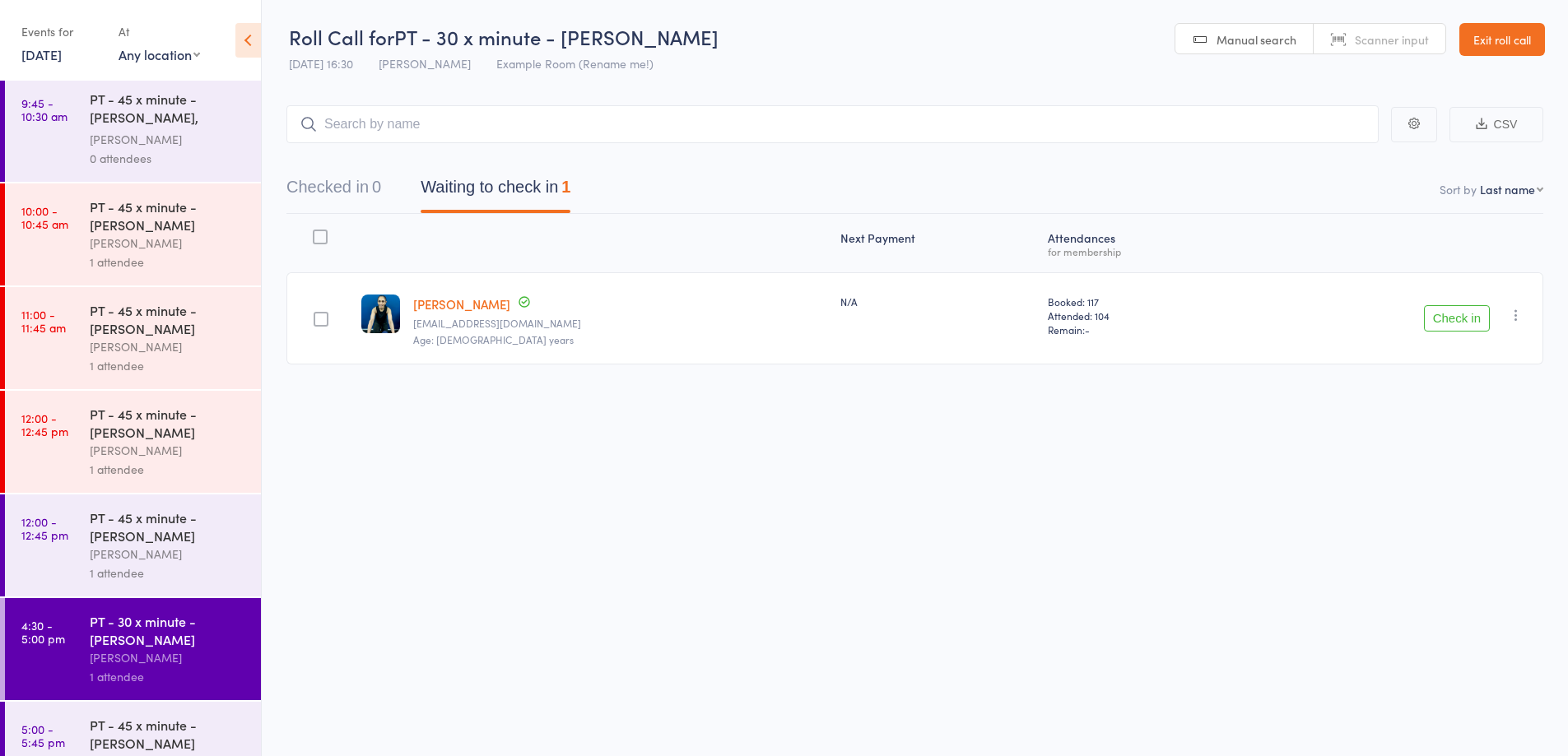
scroll to position [1152, 0]
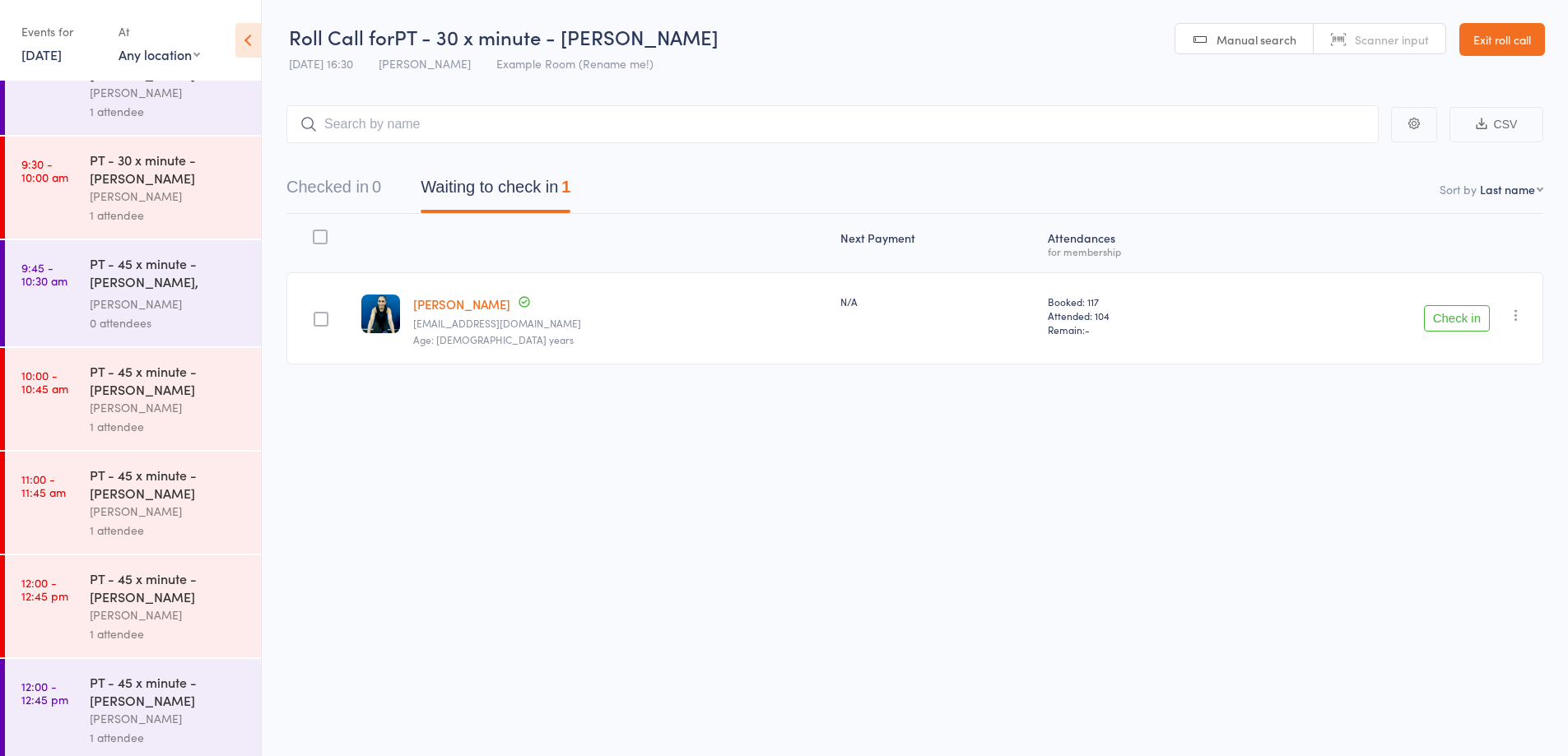
click at [167, 331] on div "0 attendees" at bounding box center [167, 324] width 157 height 19
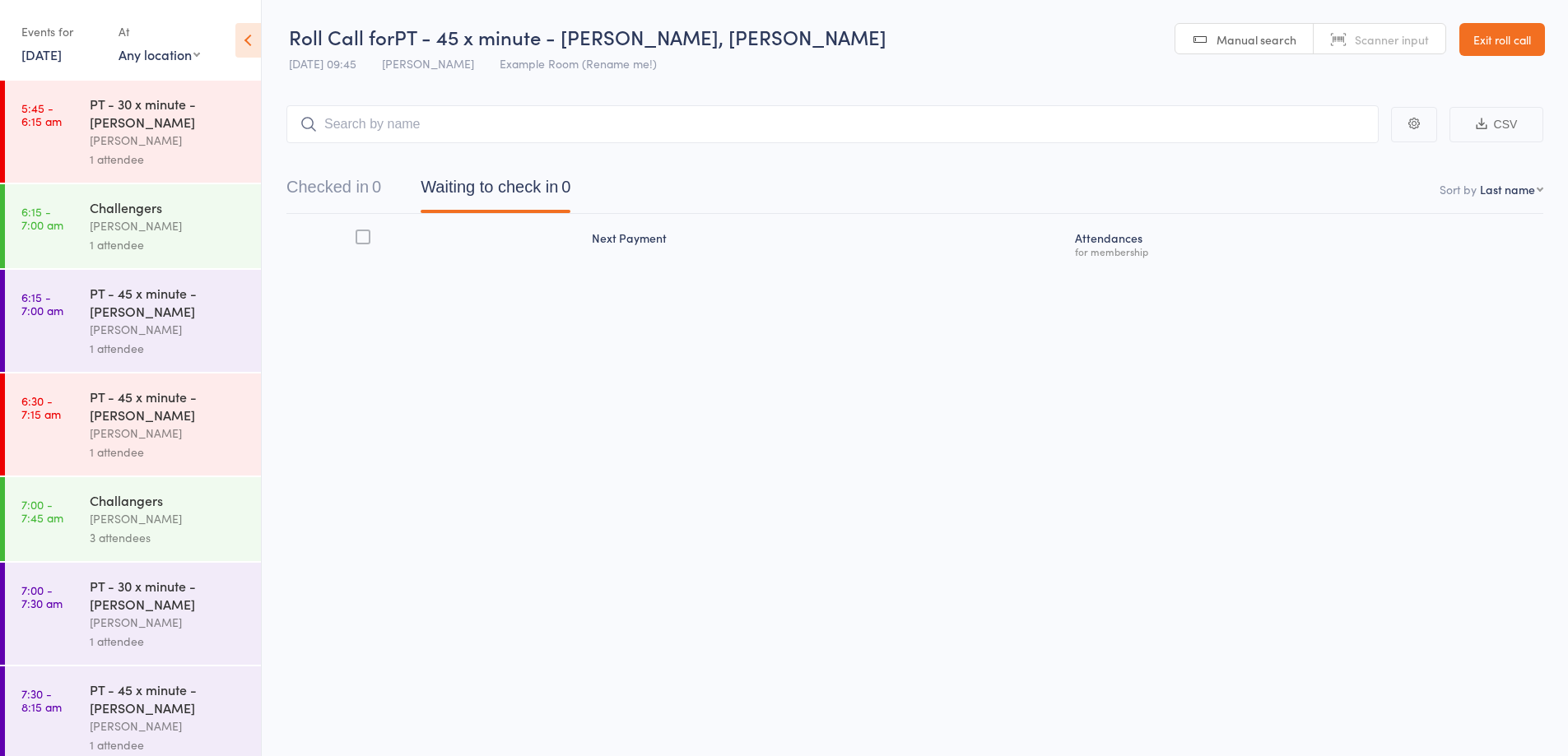
click at [946, 117] on input "search" at bounding box center [832, 124] width 1092 height 38
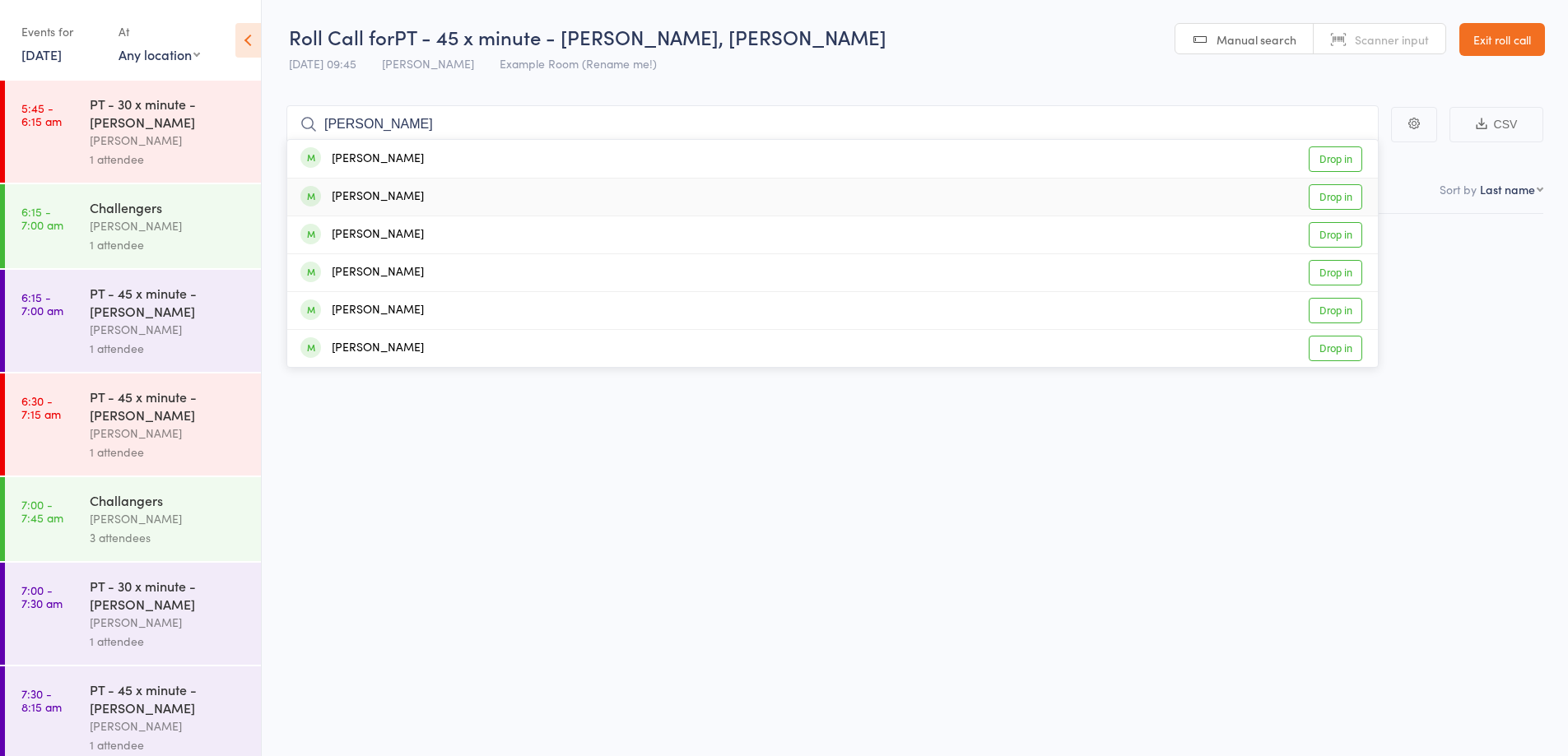
type input "[PERSON_NAME]"
click at [652, 203] on div "[PERSON_NAME] Drop in" at bounding box center [832, 197] width 1090 height 37
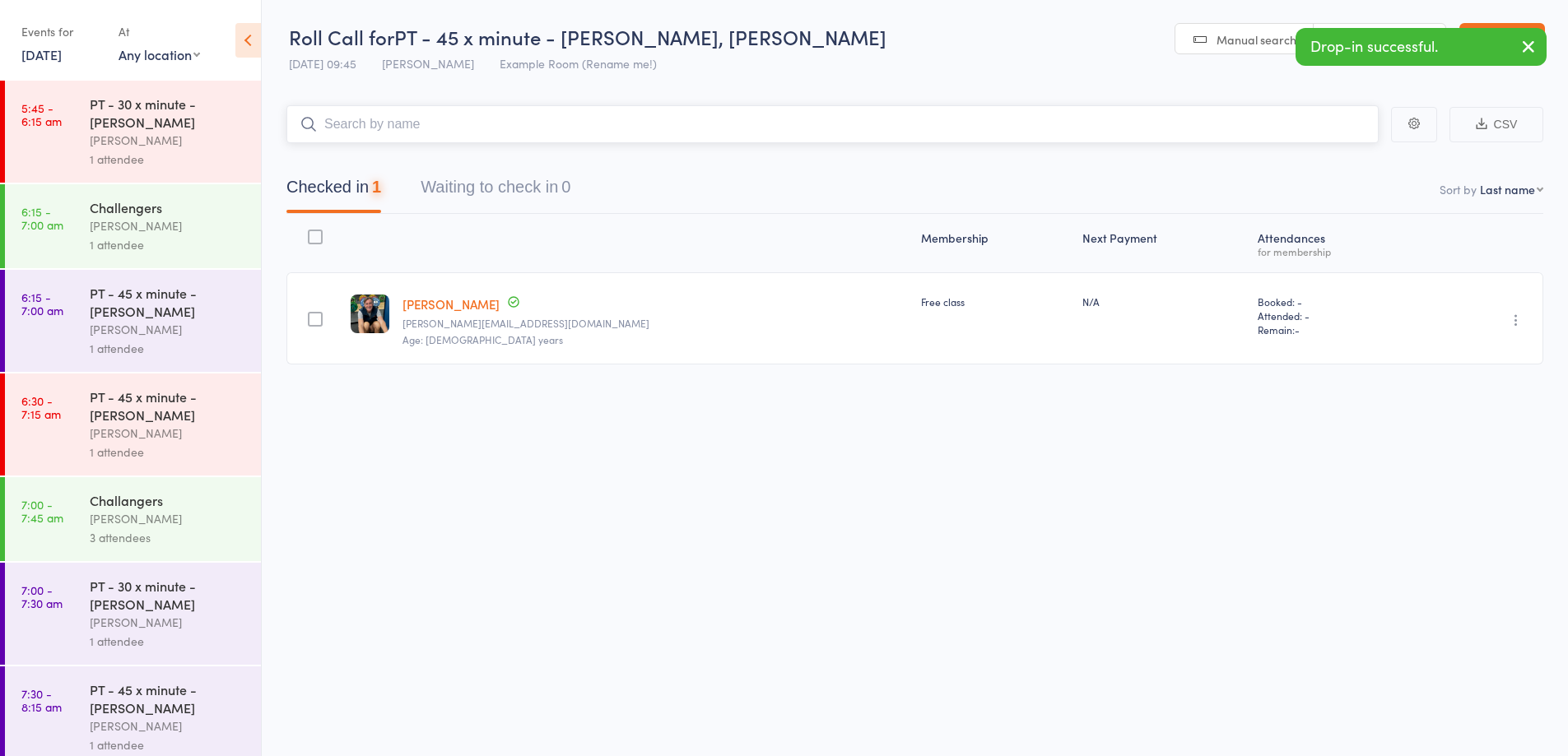
click at [634, 132] on input "search" at bounding box center [832, 124] width 1092 height 38
type input "claire"
click at [643, 193] on div "[PERSON_NAME] Drop in" at bounding box center [832, 197] width 1090 height 37
click at [1518, 47] on button "button" at bounding box center [1528, 47] width 36 height 38
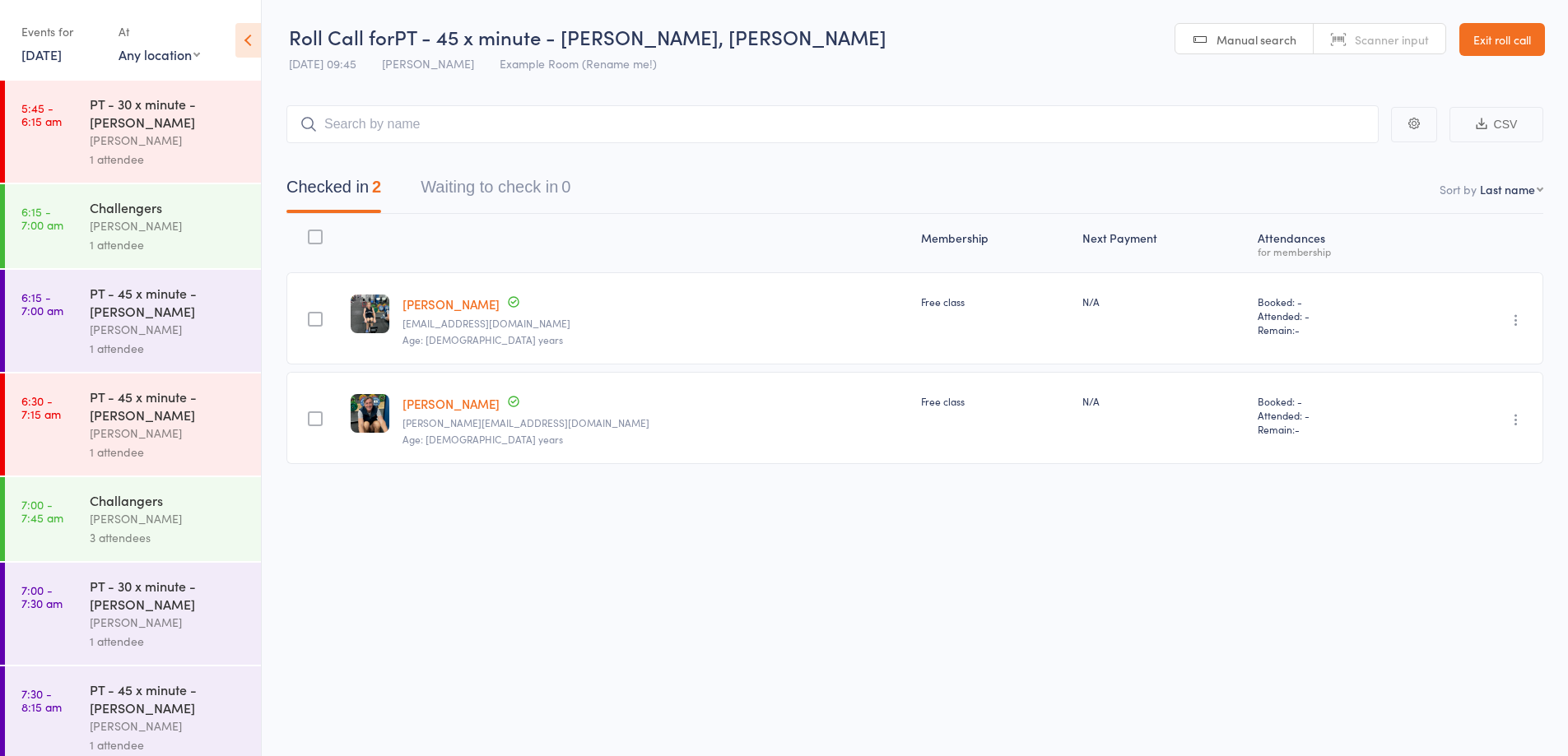
click at [1502, 44] on link "Exit roll call" at bounding box center [1502, 39] width 86 height 33
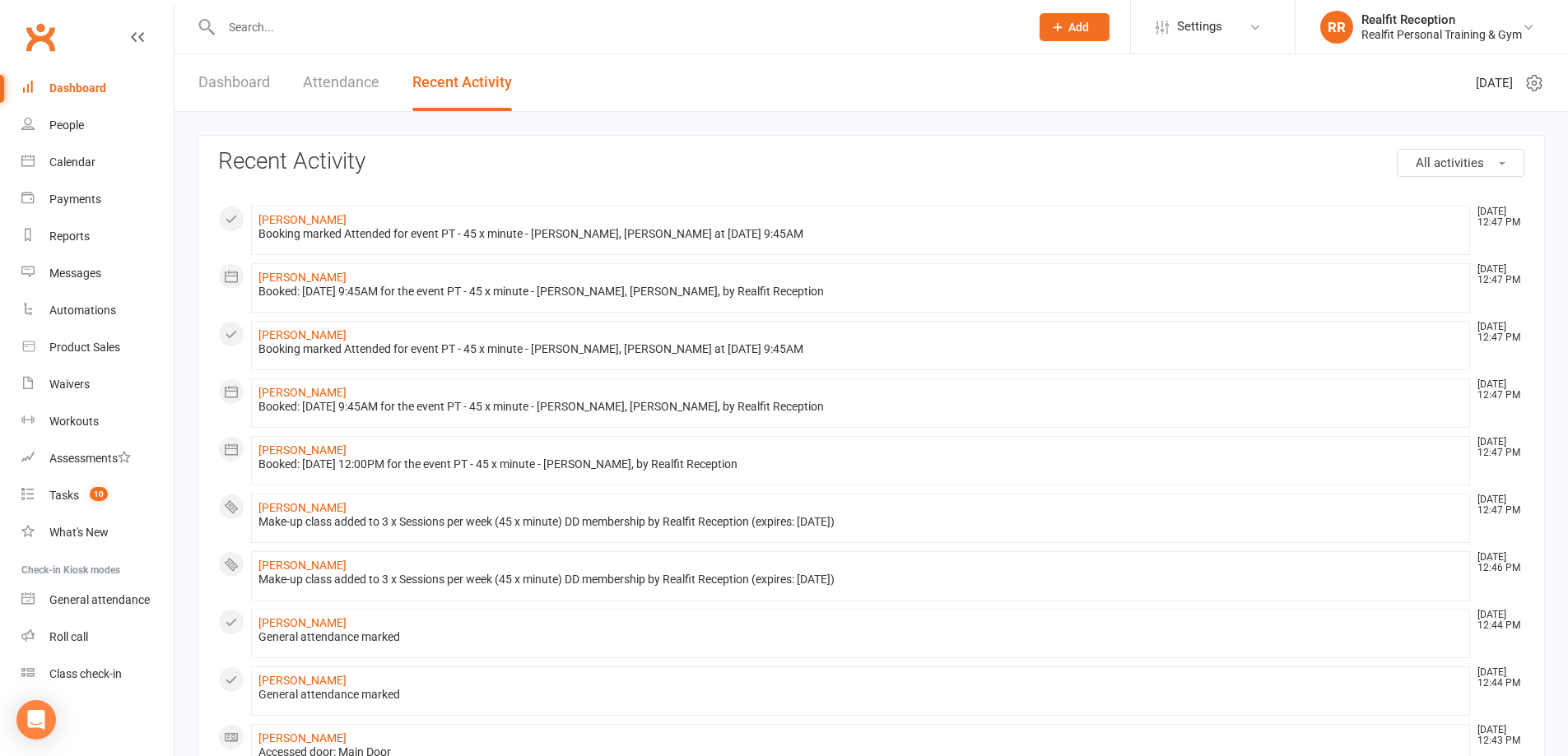
click at [237, 76] on link "Dashboard" at bounding box center [234, 82] width 72 height 57
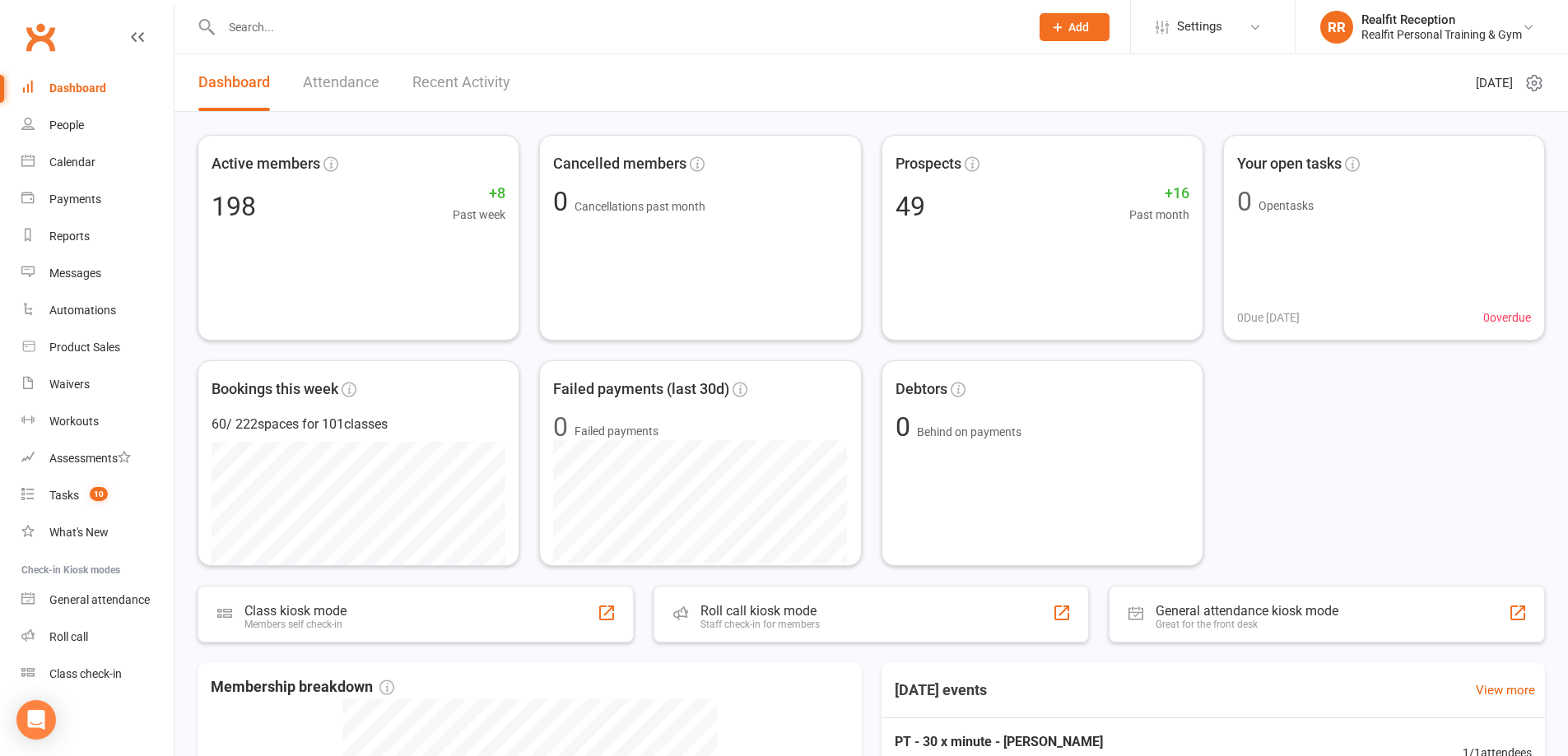
click at [343, 80] on link "Attendance" at bounding box center [340, 82] width 76 height 57
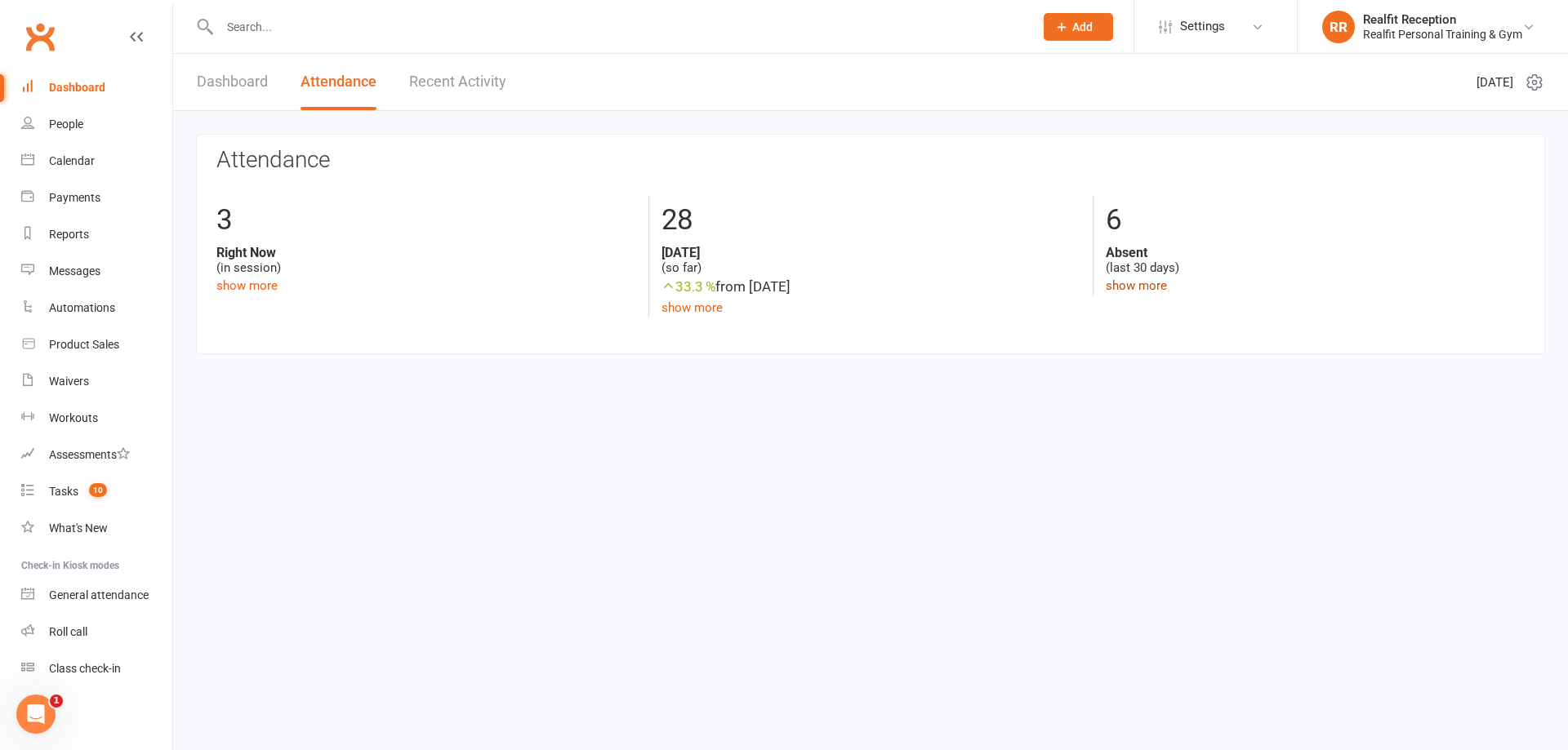
click at [1160, 287] on link "show more" at bounding box center [1136, 285] width 61 height 15
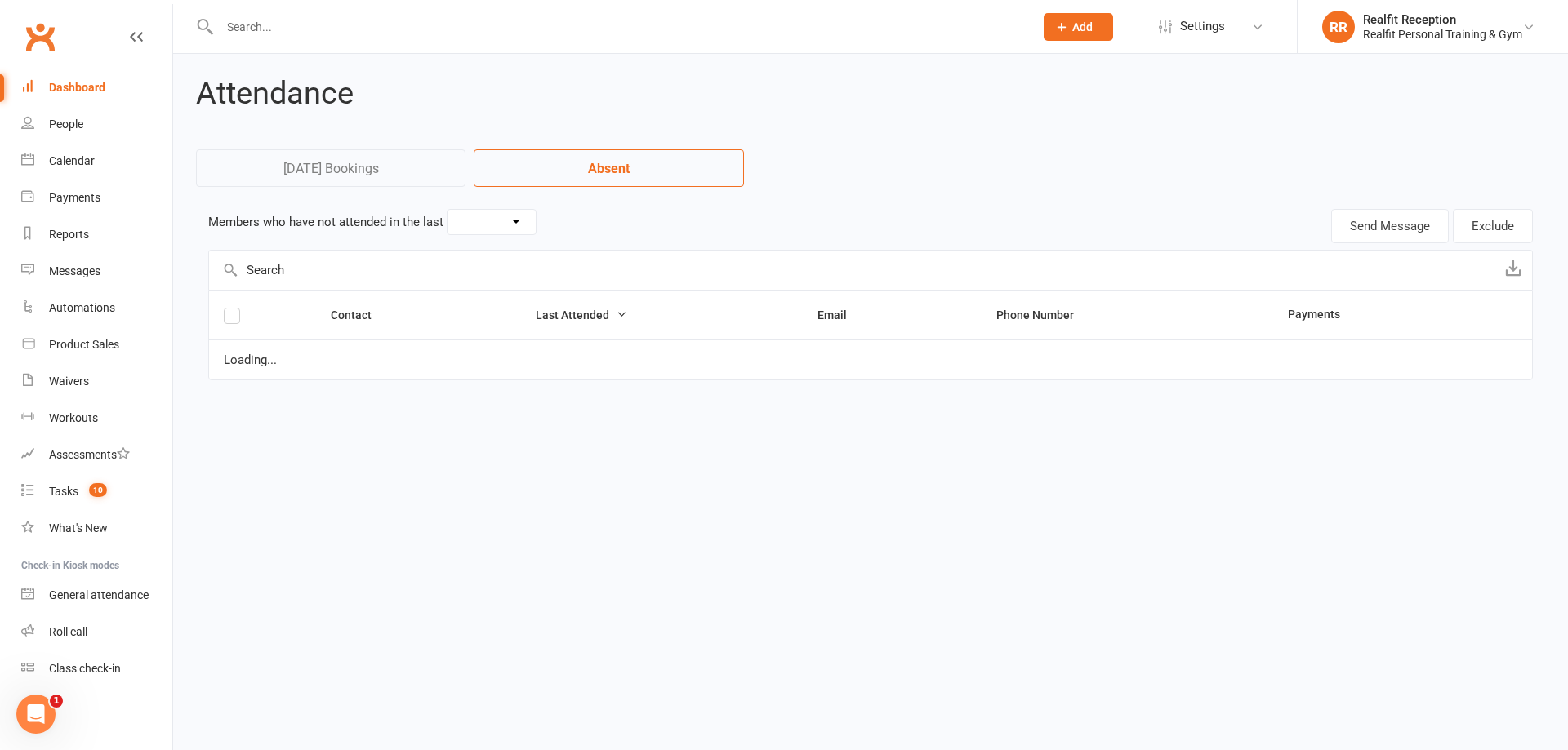
select select "30"
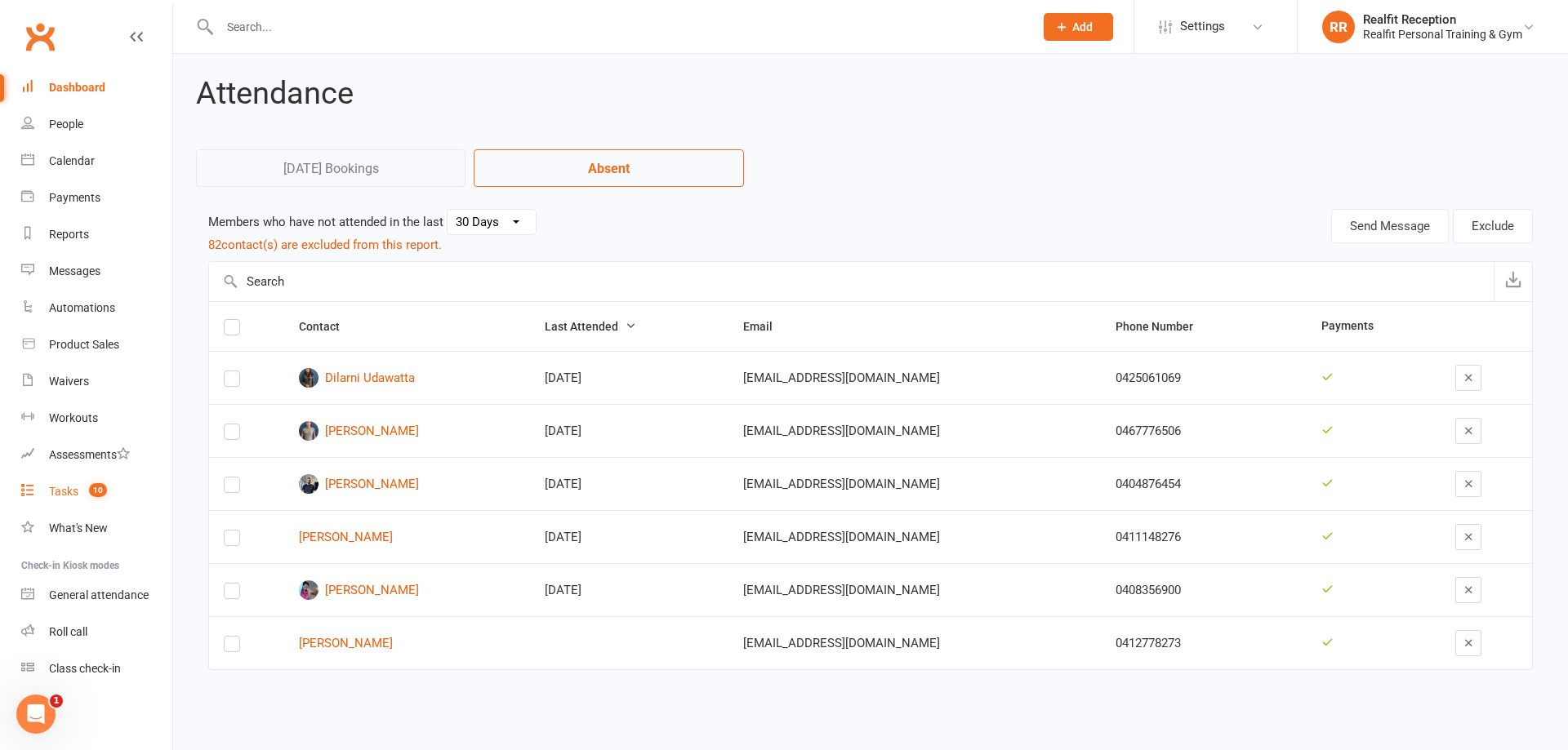
click at [63, 493] on div "Tasks" at bounding box center [64, 491] width 30 height 13
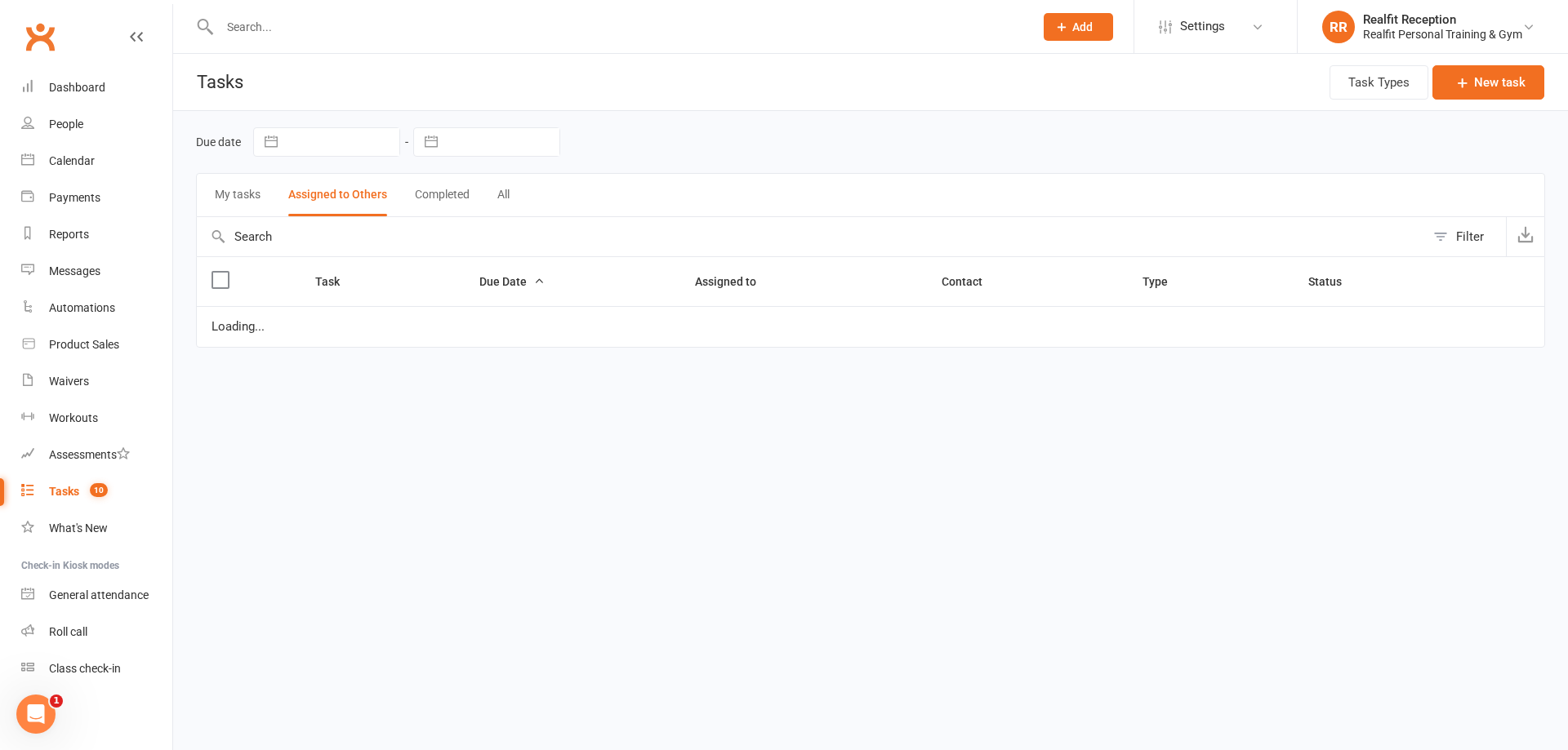
select select "started"
select select "waiting"
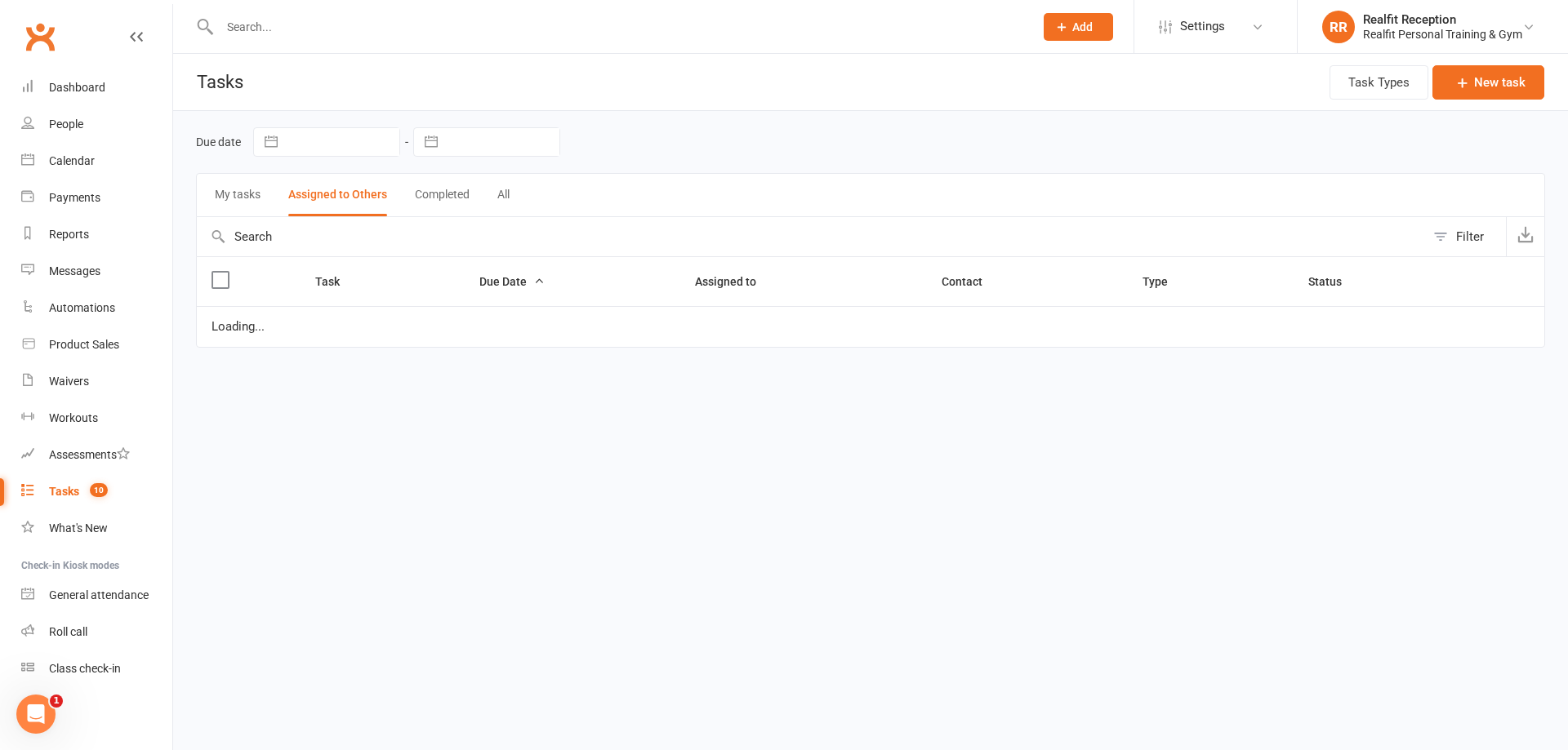
select select "started"
select select "waiting"
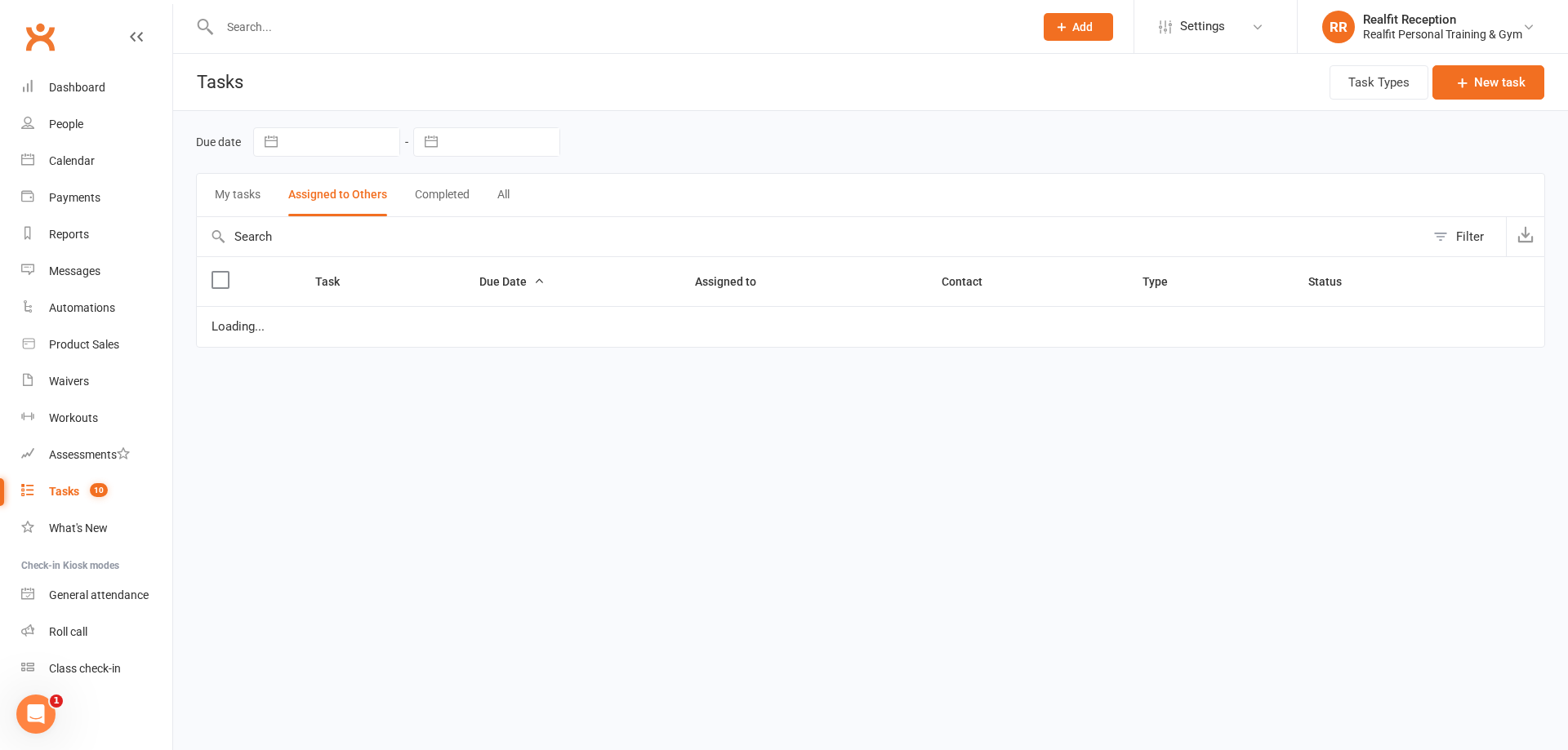
select select "started"
select select "waiting"
select select "started"
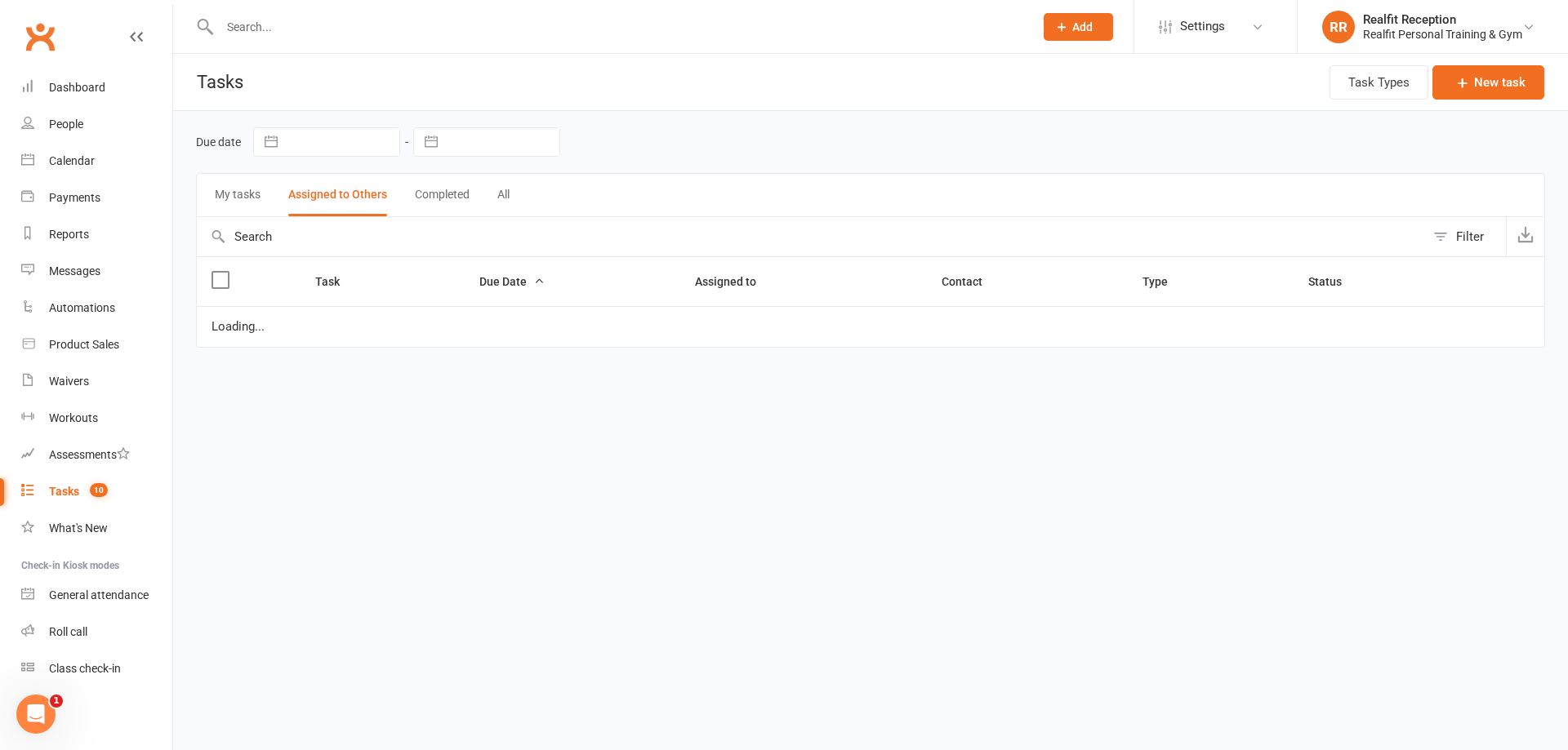
select select "waiting"
select select "started"
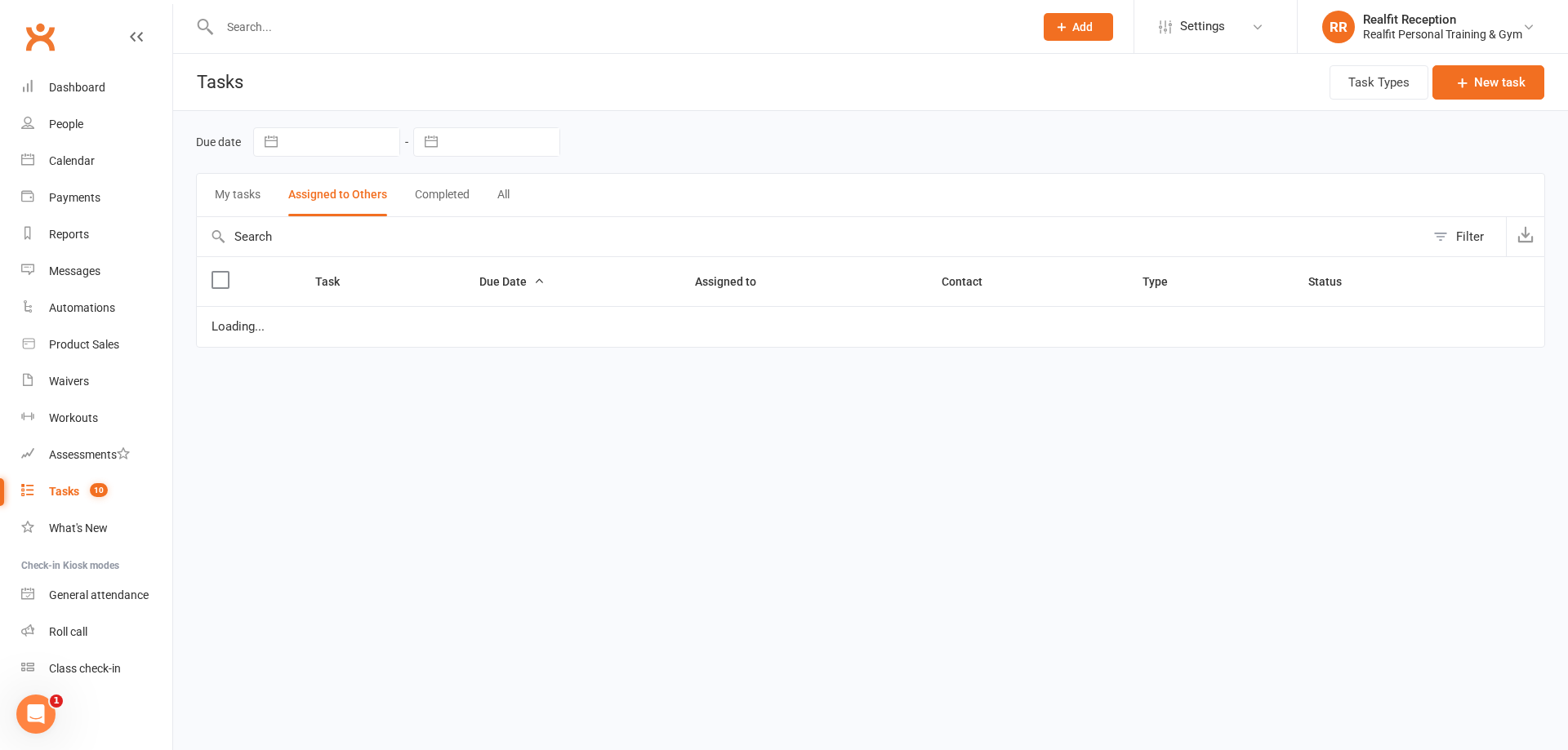
select select "waiting"
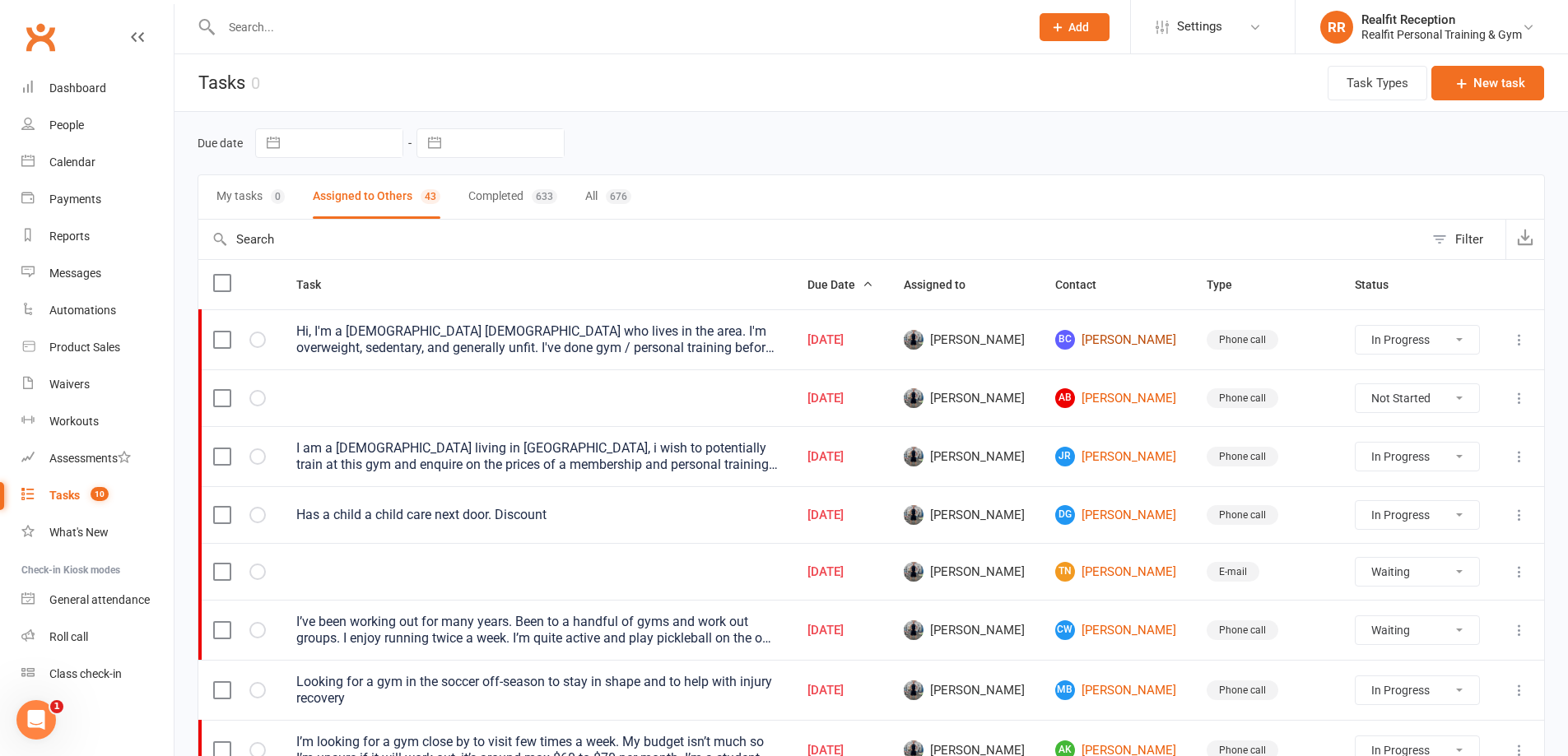
click at [1134, 345] on link "BC [PERSON_NAME]" at bounding box center [1115, 339] width 122 height 20
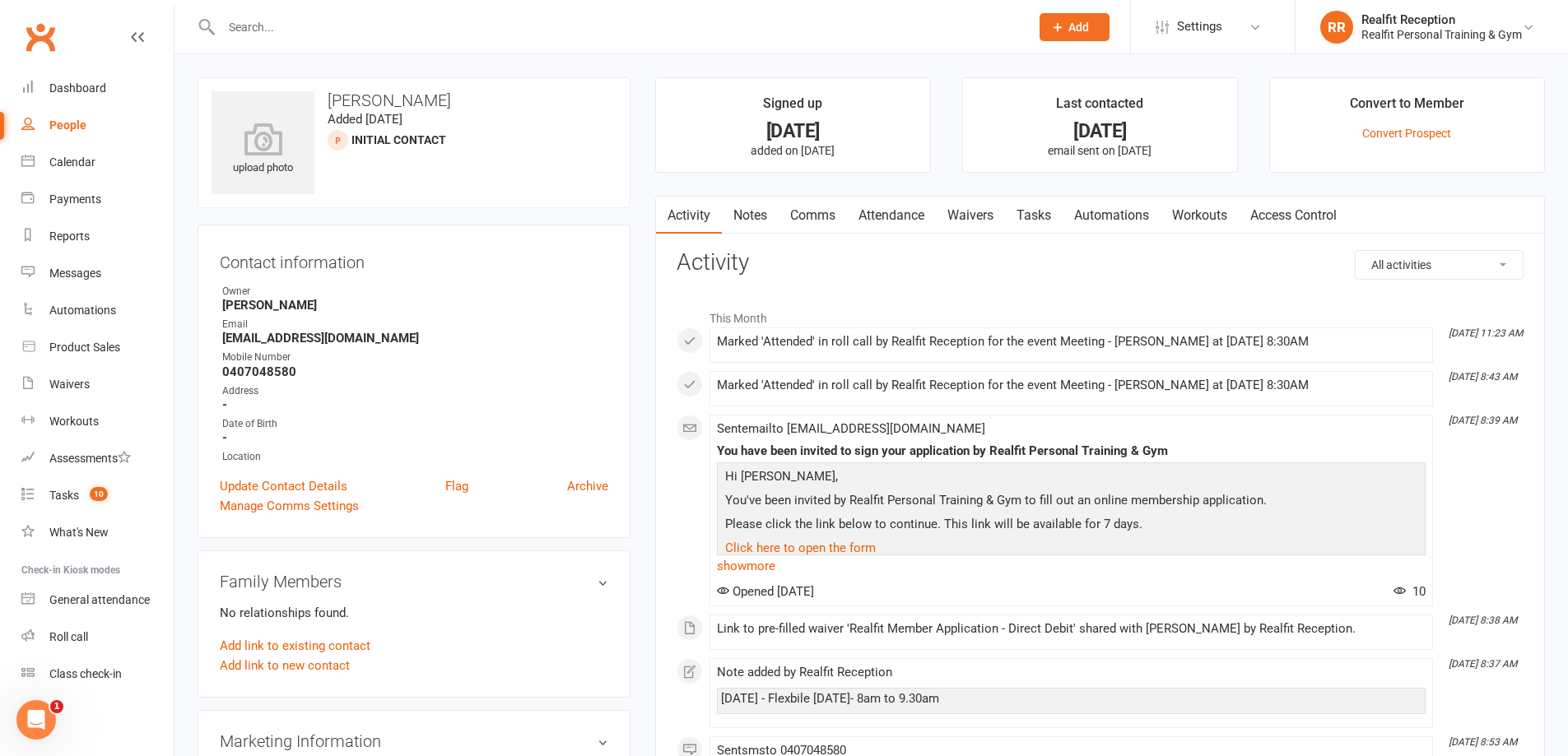
click at [985, 218] on link "Waivers" at bounding box center [970, 215] width 69 height 38
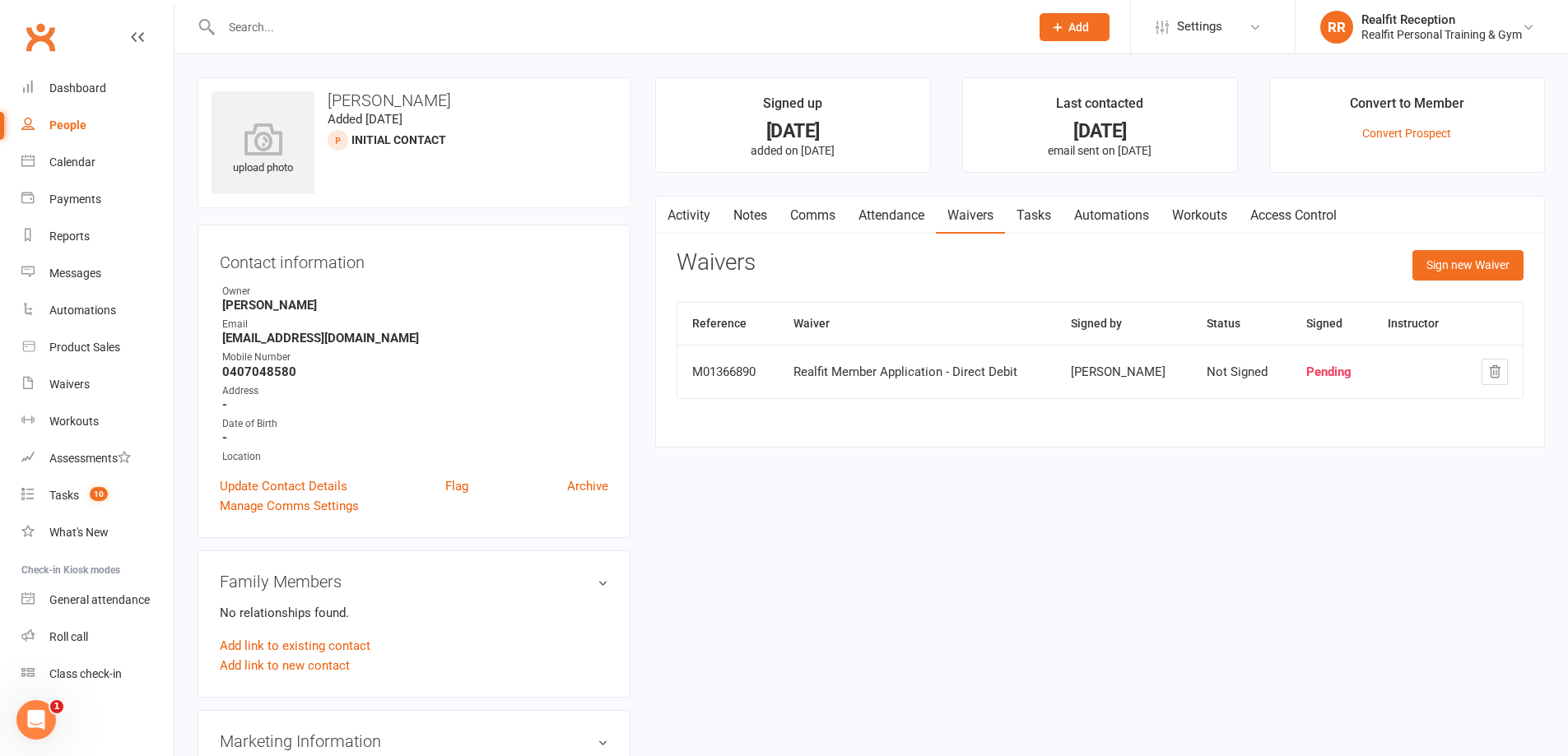
click at [1045, 215] on link "Tasks" at bounding box center [1034, 215] width 58 height 38
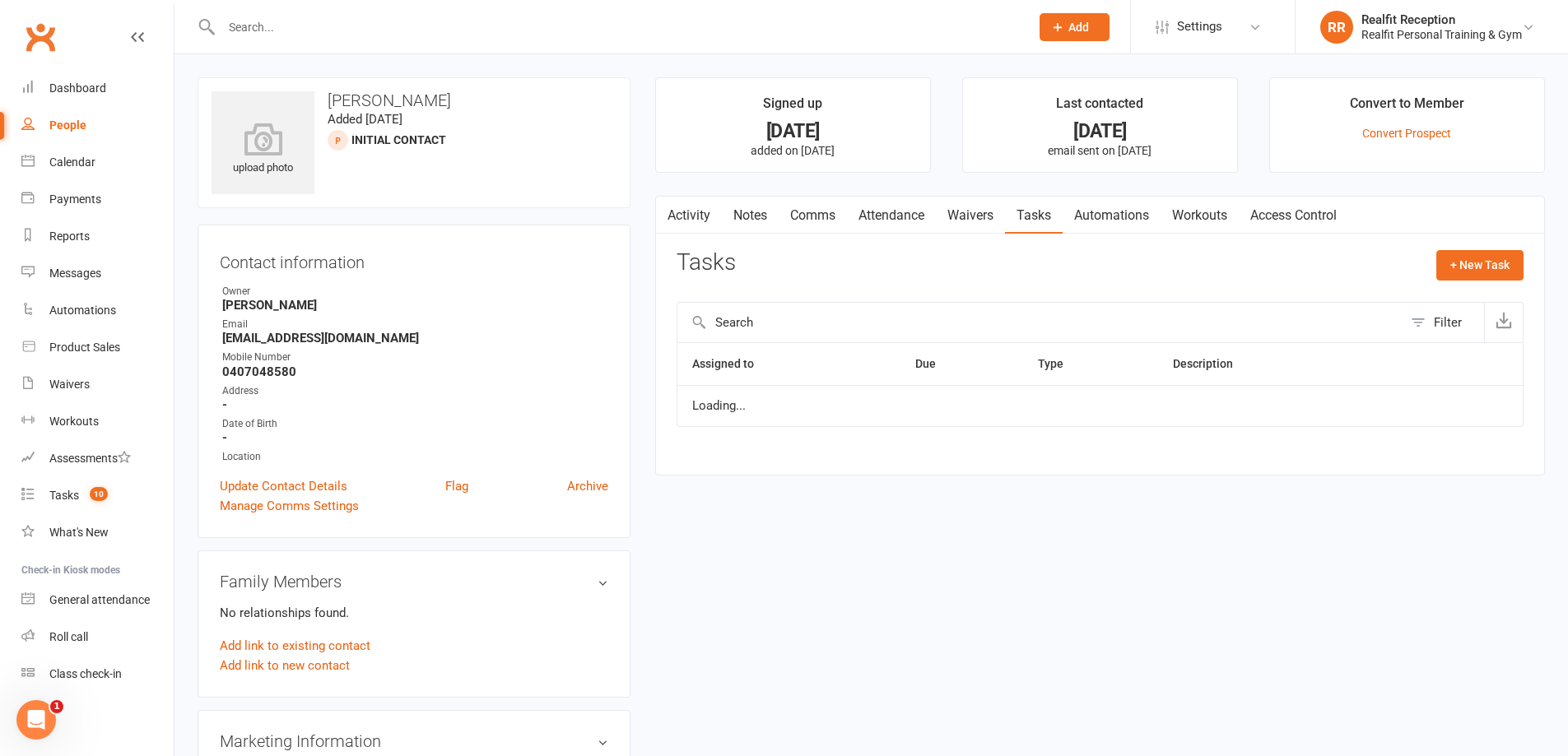
select select "started"
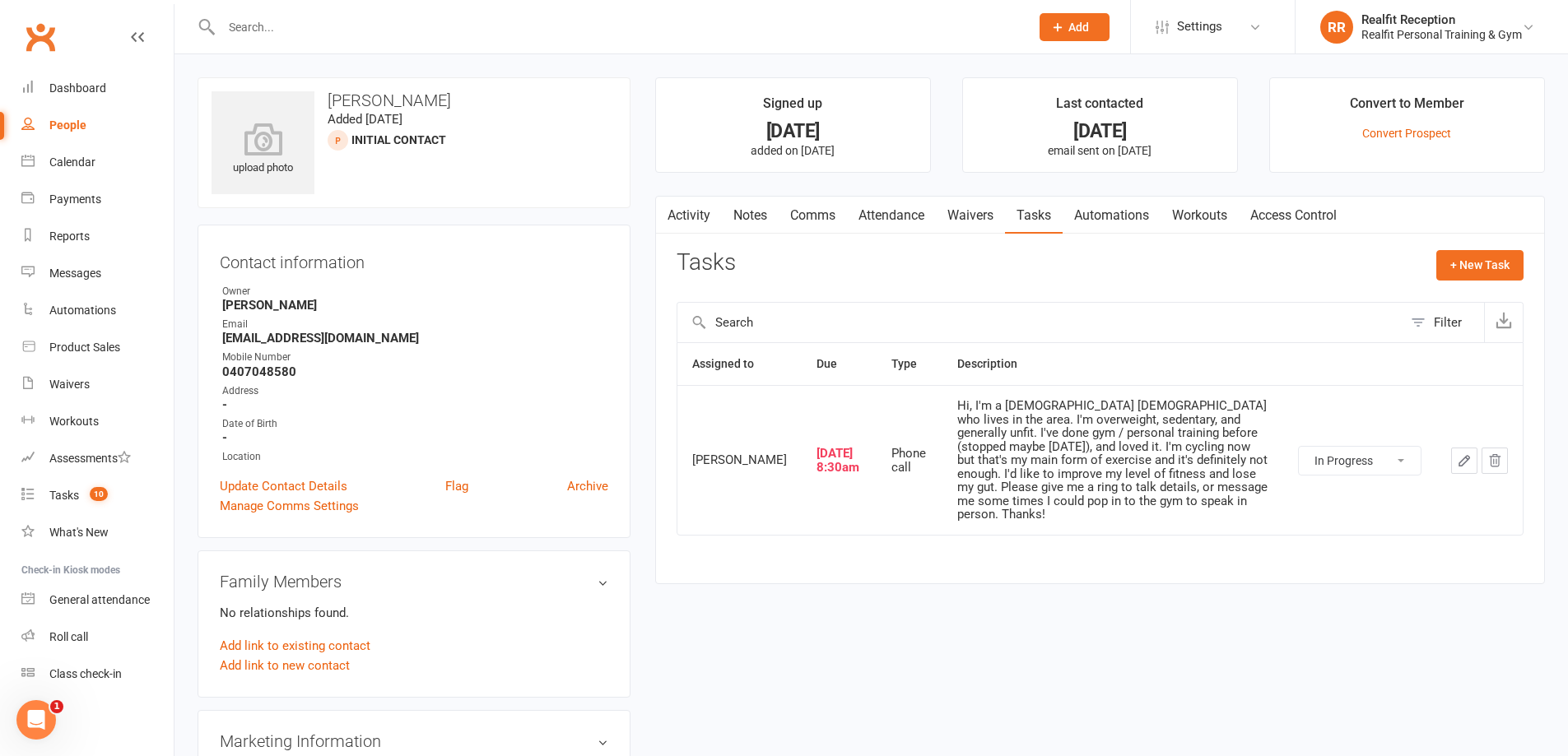
click at [689, 213] on link "Activity" at bounding box center [688, 215] width 66 height 38
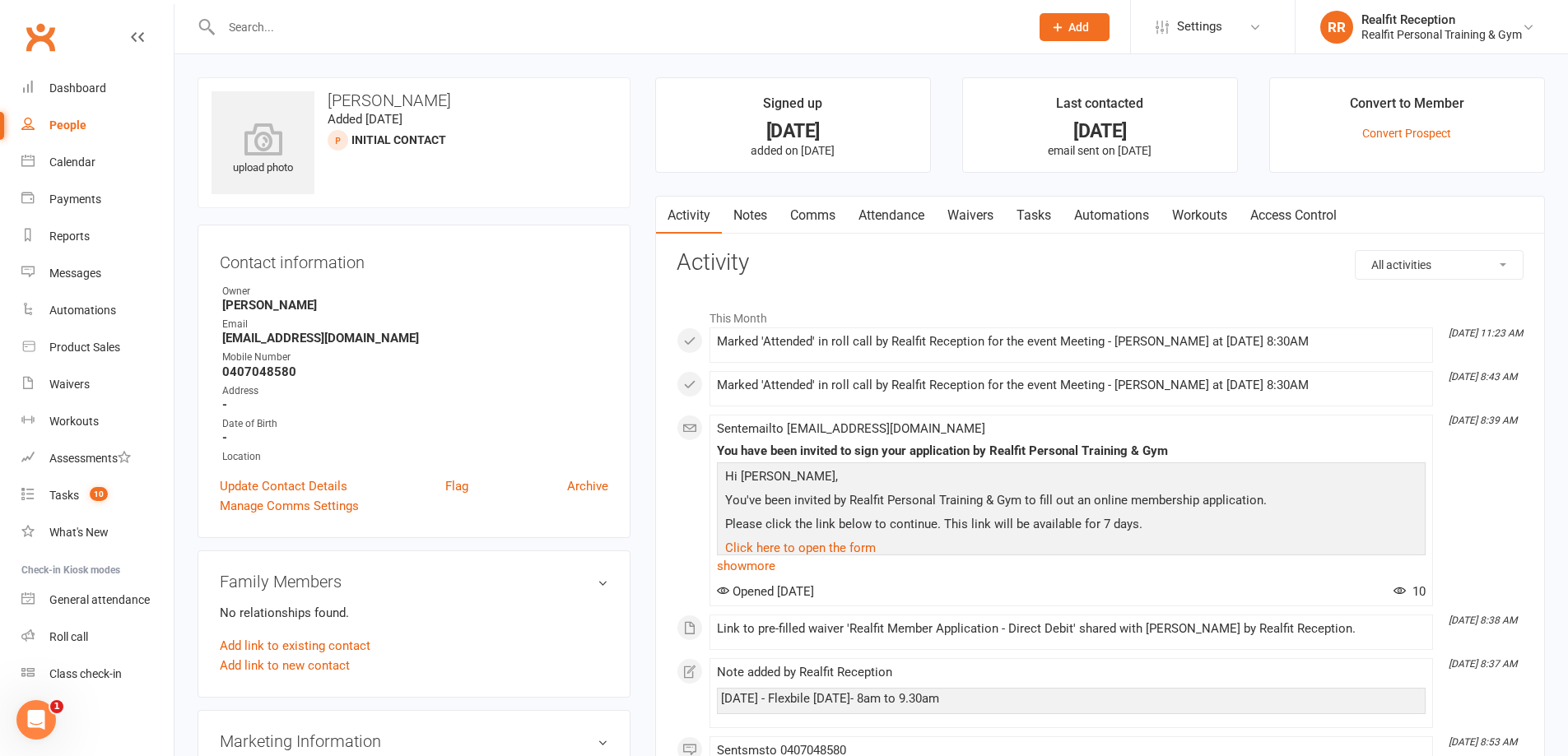
click at [1028, 214] on link "Tasks" at bounding box center [1034, 215] width 58 height 38
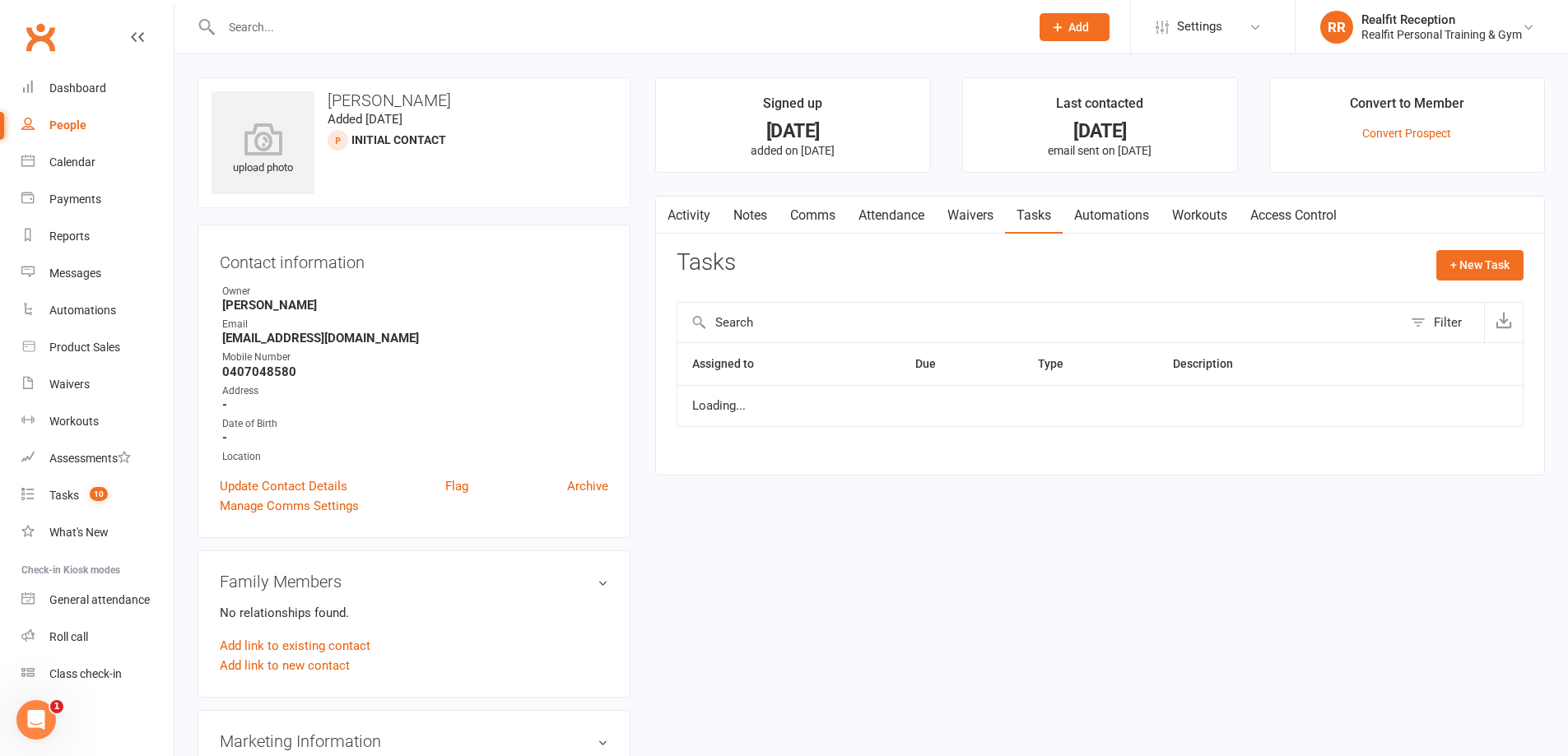
select select "started"
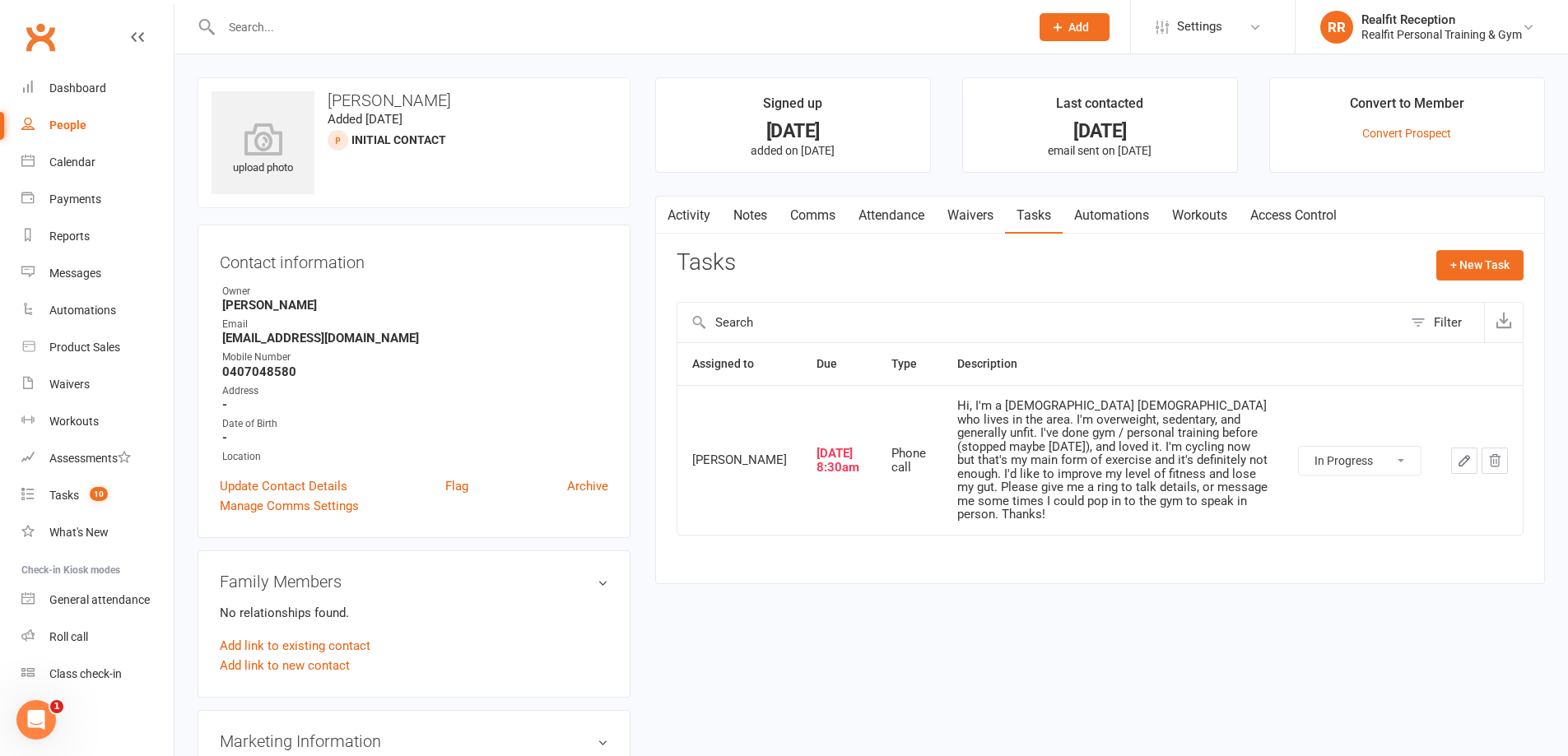
click at [1465, 466] on icon "button" at bounding box center [1464, 460] width 10 height 10
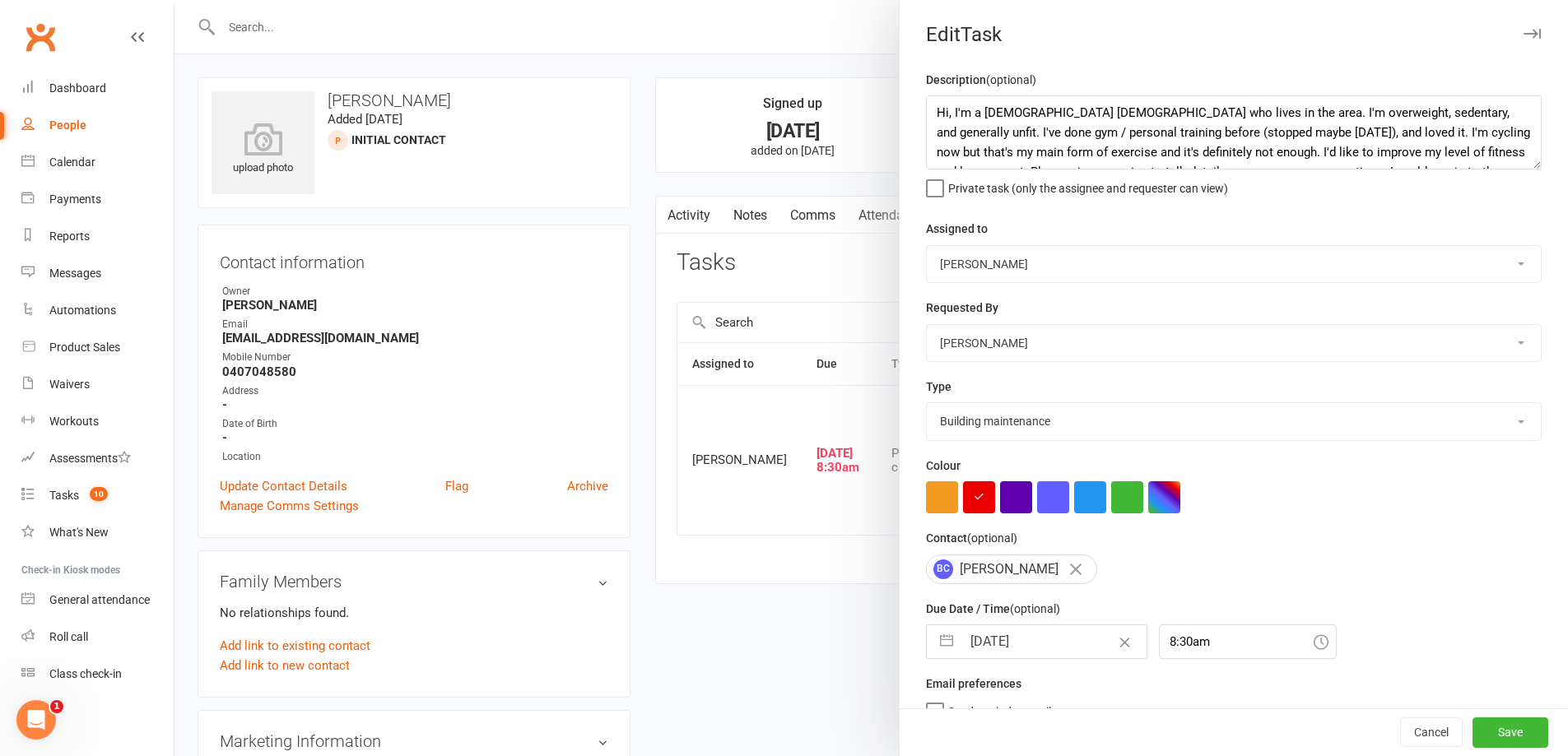
type textarea "Hi, I'm a [DEMOGRAPHIC_DATA] [DEMOGRAPHIC_DATA] who lives in the area. I'm over…"
select select "49223"
select select "26751"
type input "[DATE]"
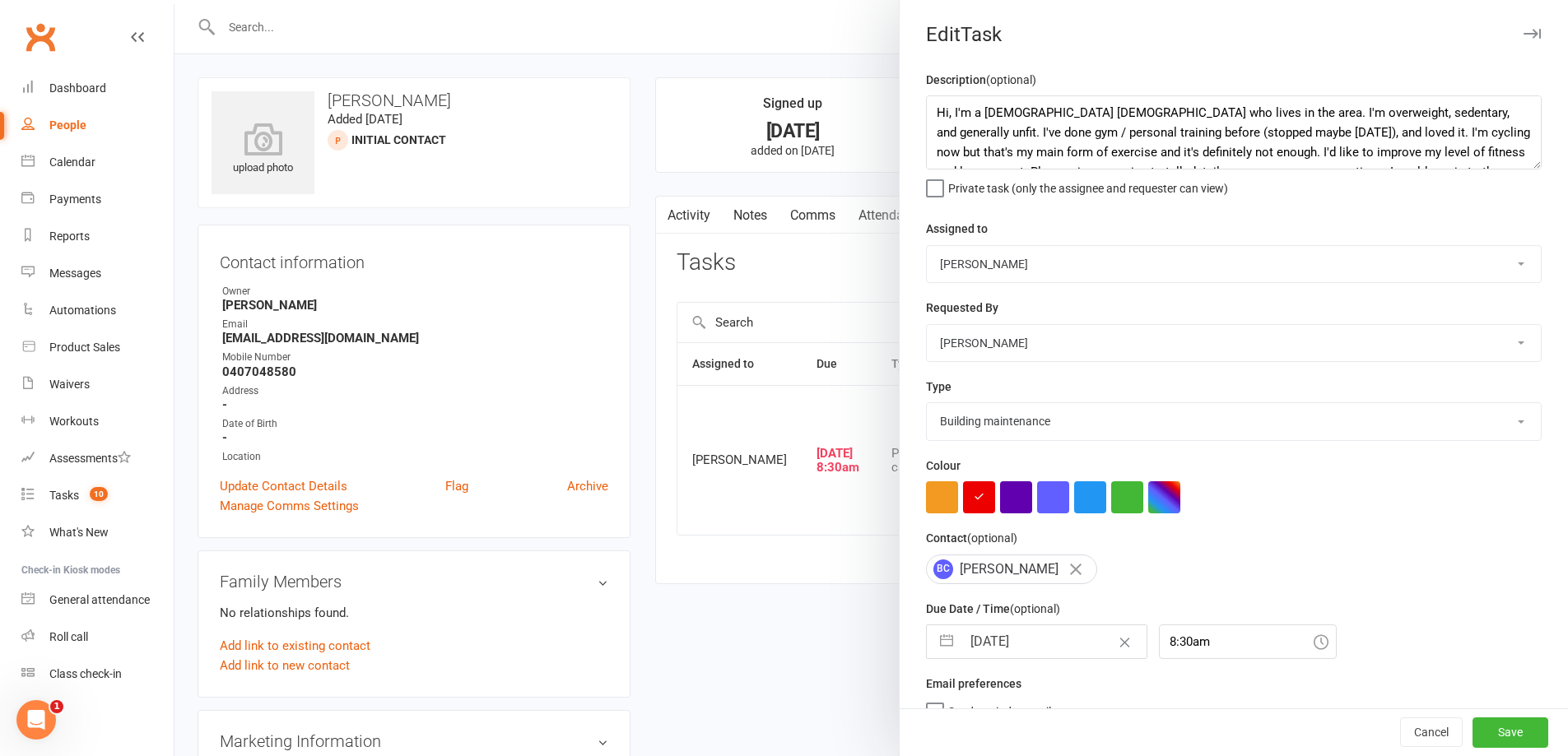
type input "8:30am"
select select "8"
select select "2025"
select select "9"
select select "2025"
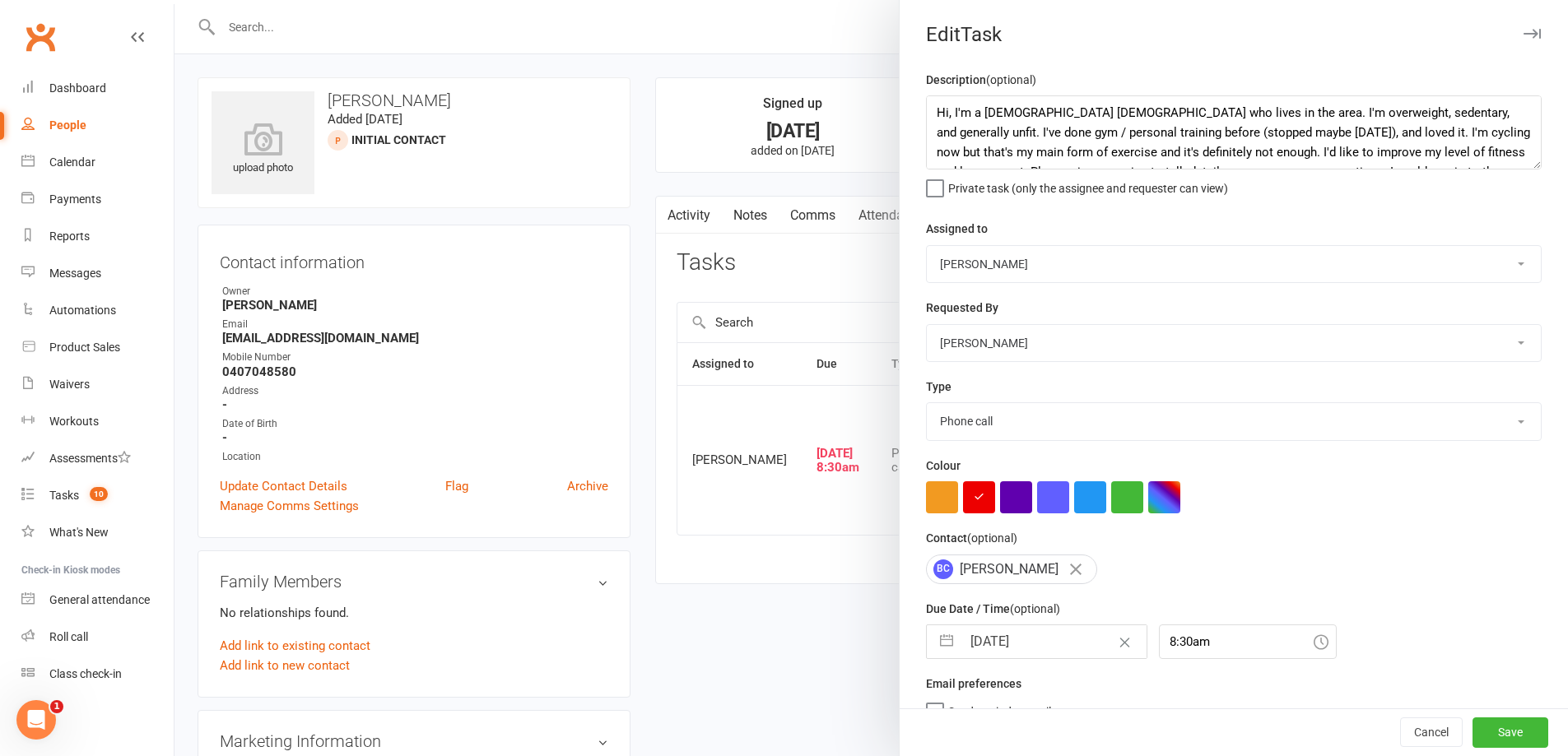
select select "10"
select select "2025"
click at [1050, 649] on input "[DATE]" at bounding box center [1053, 642] width 185 height 33
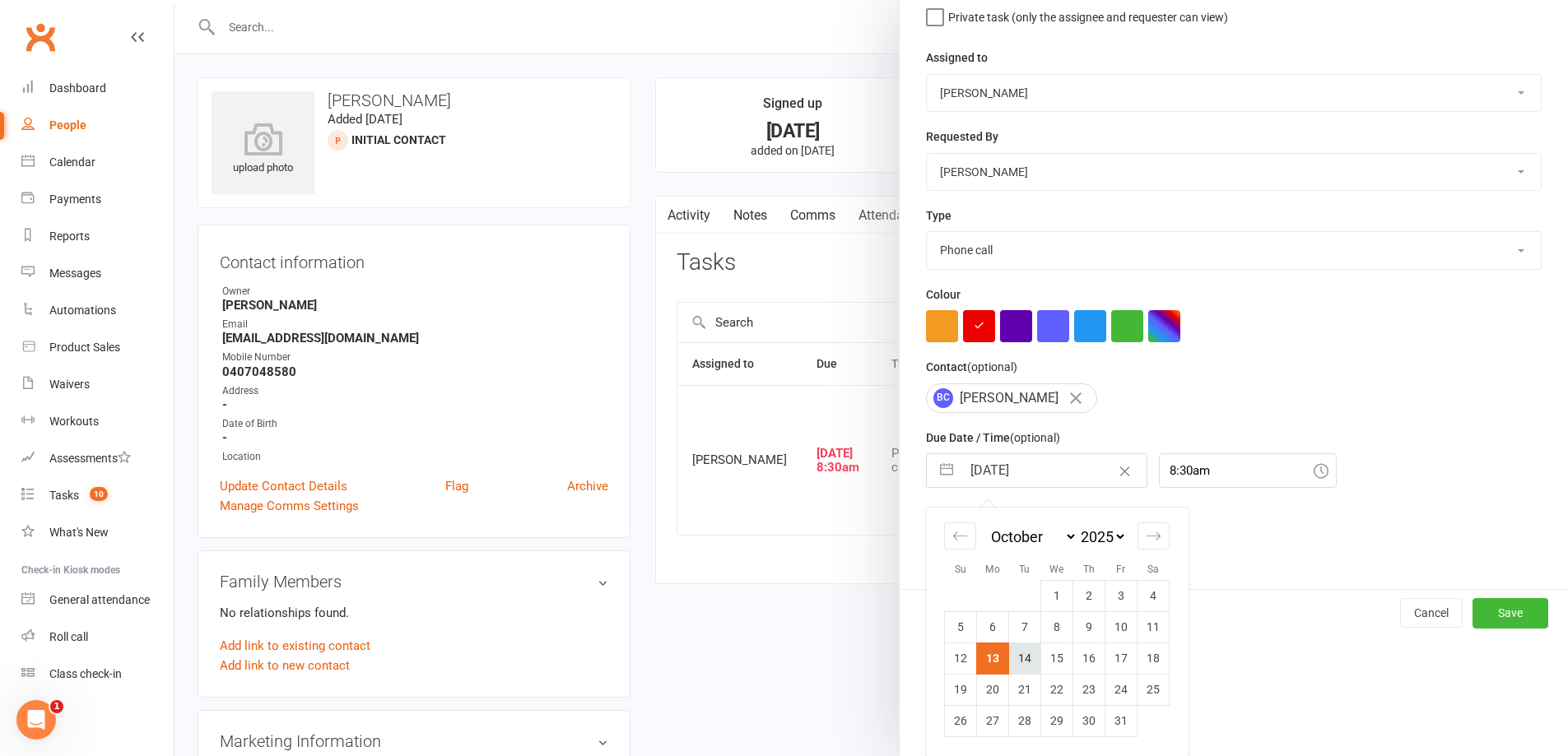
click at [1021, 660] on td "14" at bounding box center [1025, 659] width 32 height 32
type input "[DATE]"
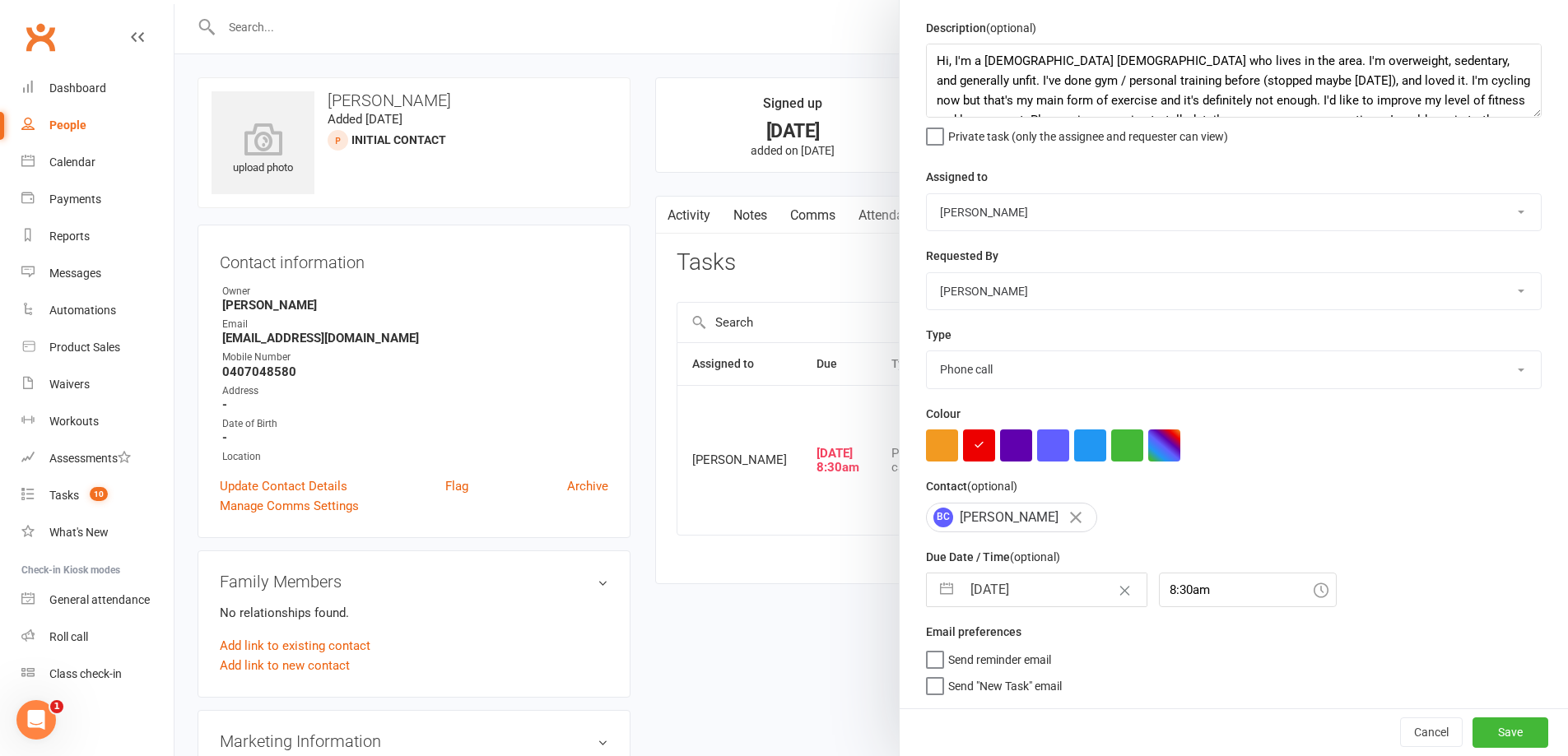
scroll to position [59, 0]
click at [1495, 737] on button "Save" at bounding box center [1510, 732] width 75 height 30
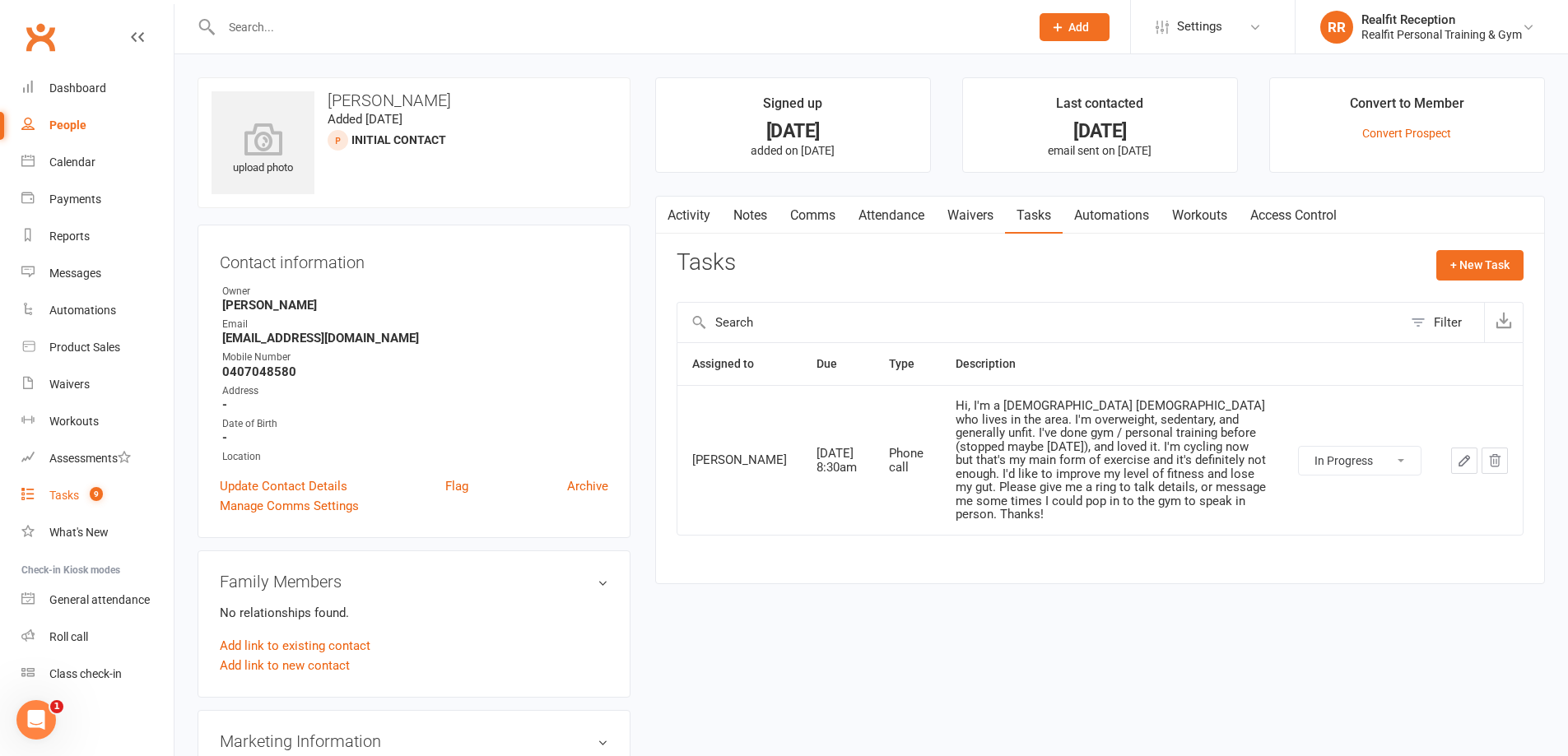
click at [70, 496] on div "Tasks" at bounding box center [64, 495] width 30 height 13
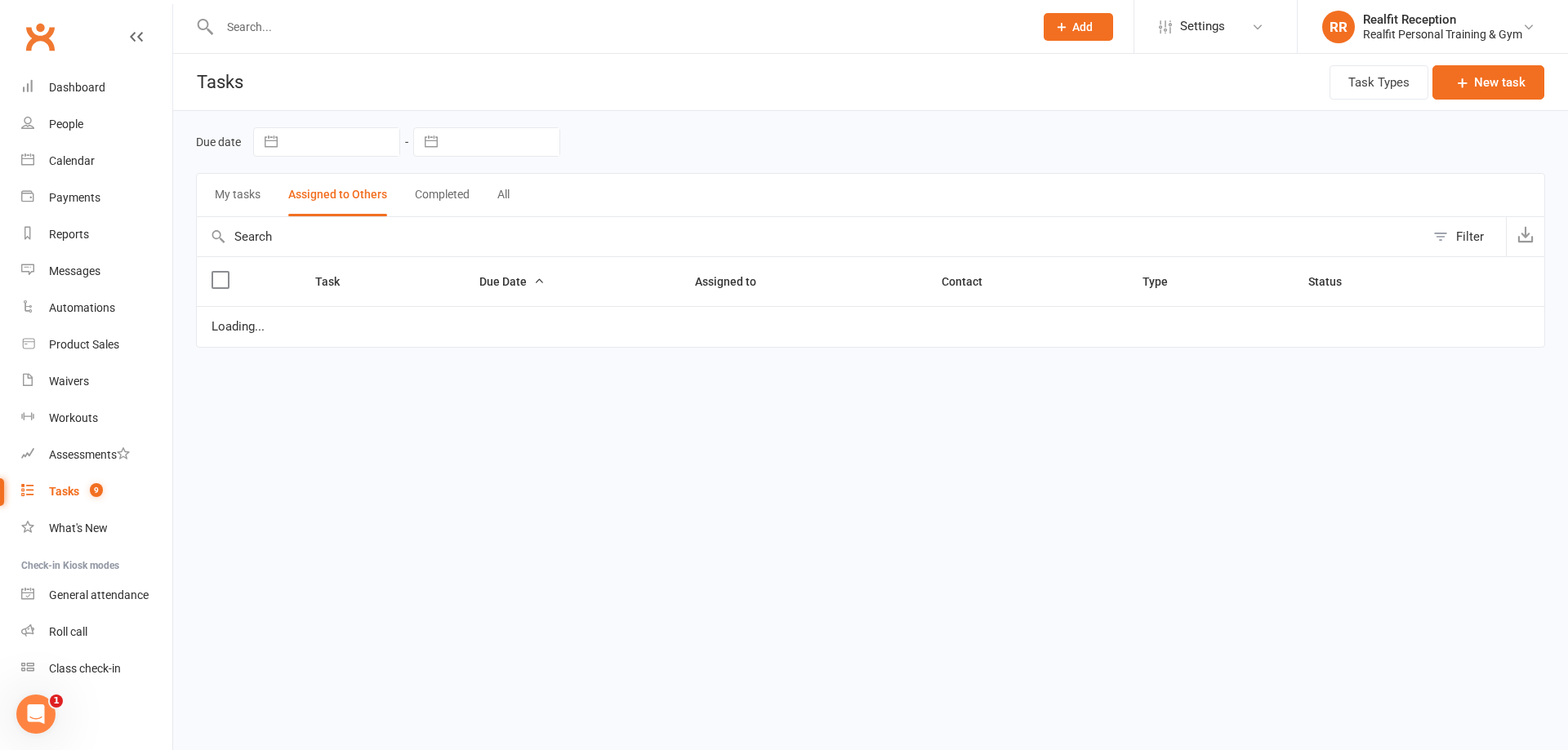
select select "started"
select select "waiting"
select select "started"
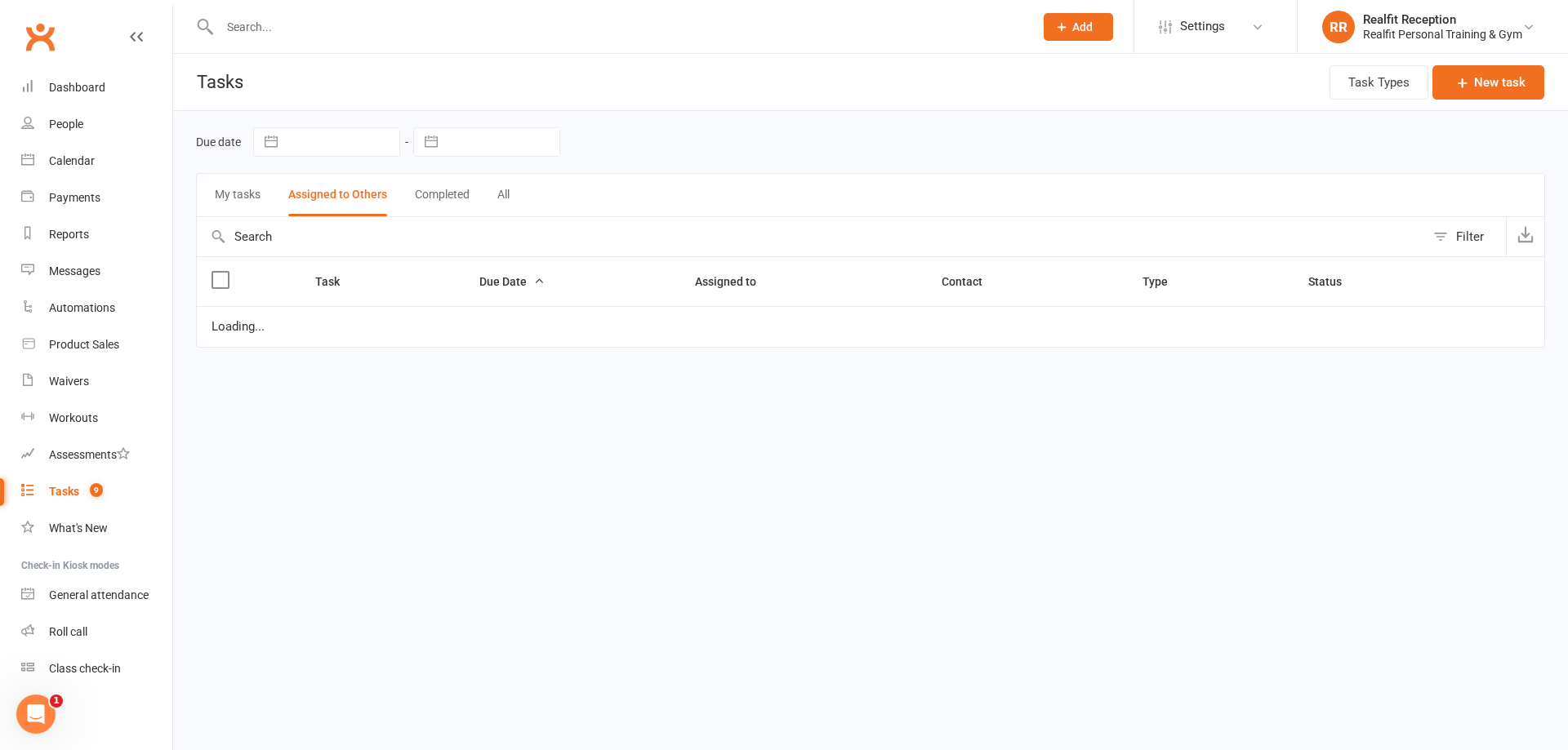
select select "started"
select select "waiting"
select select "started"
select select "waiting"
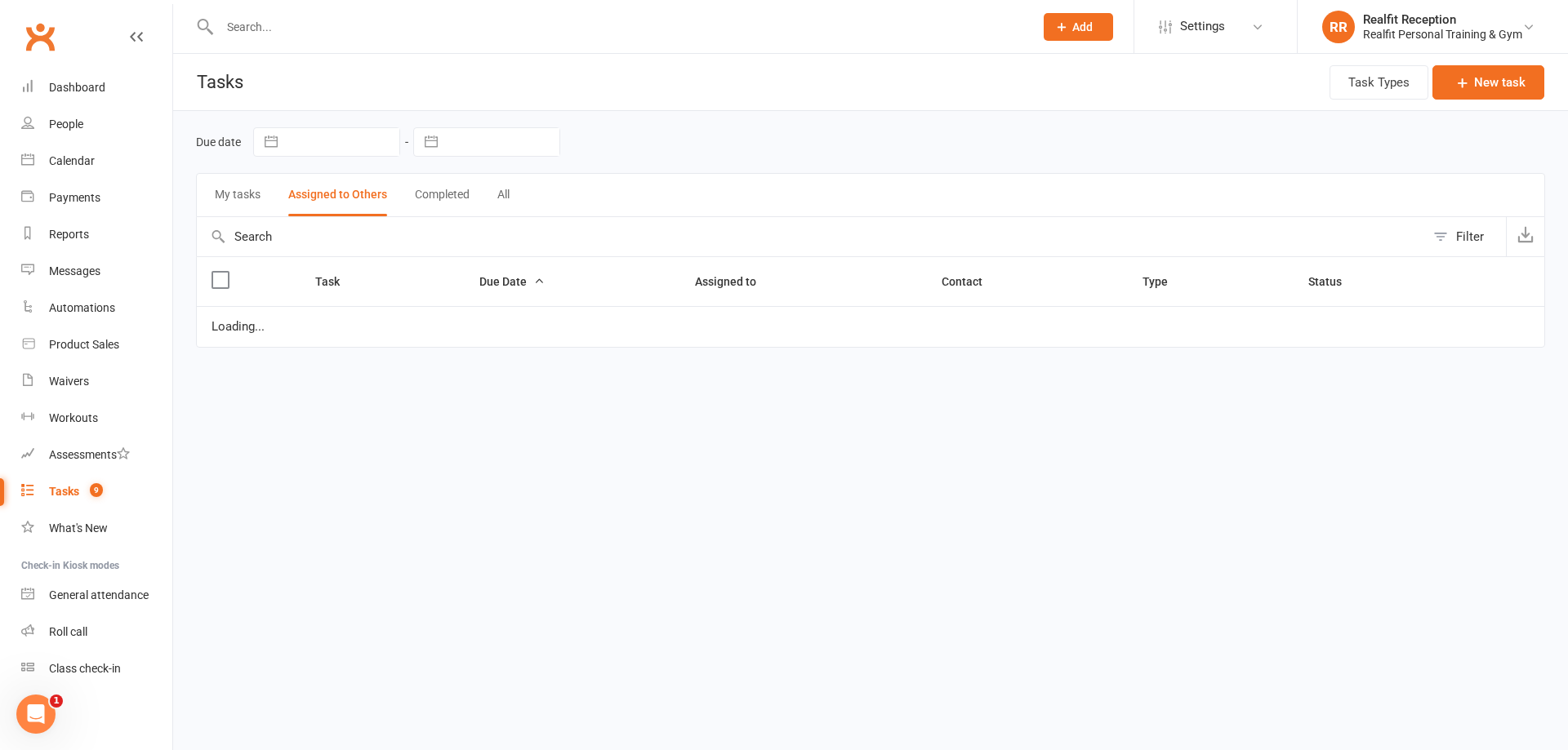
select select "started"
select select "waiting"
select select "started"
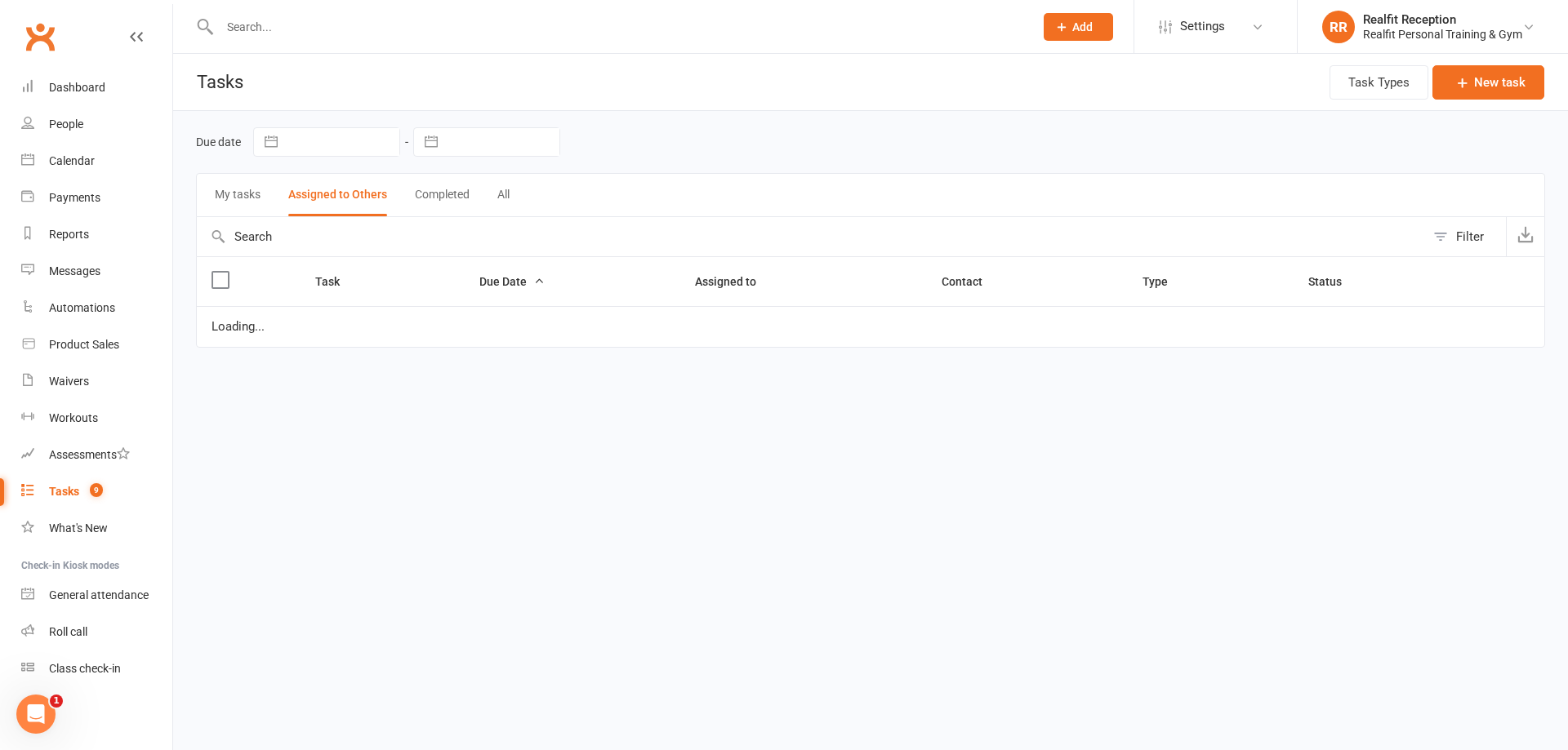
select select "waiting"
select select "started"
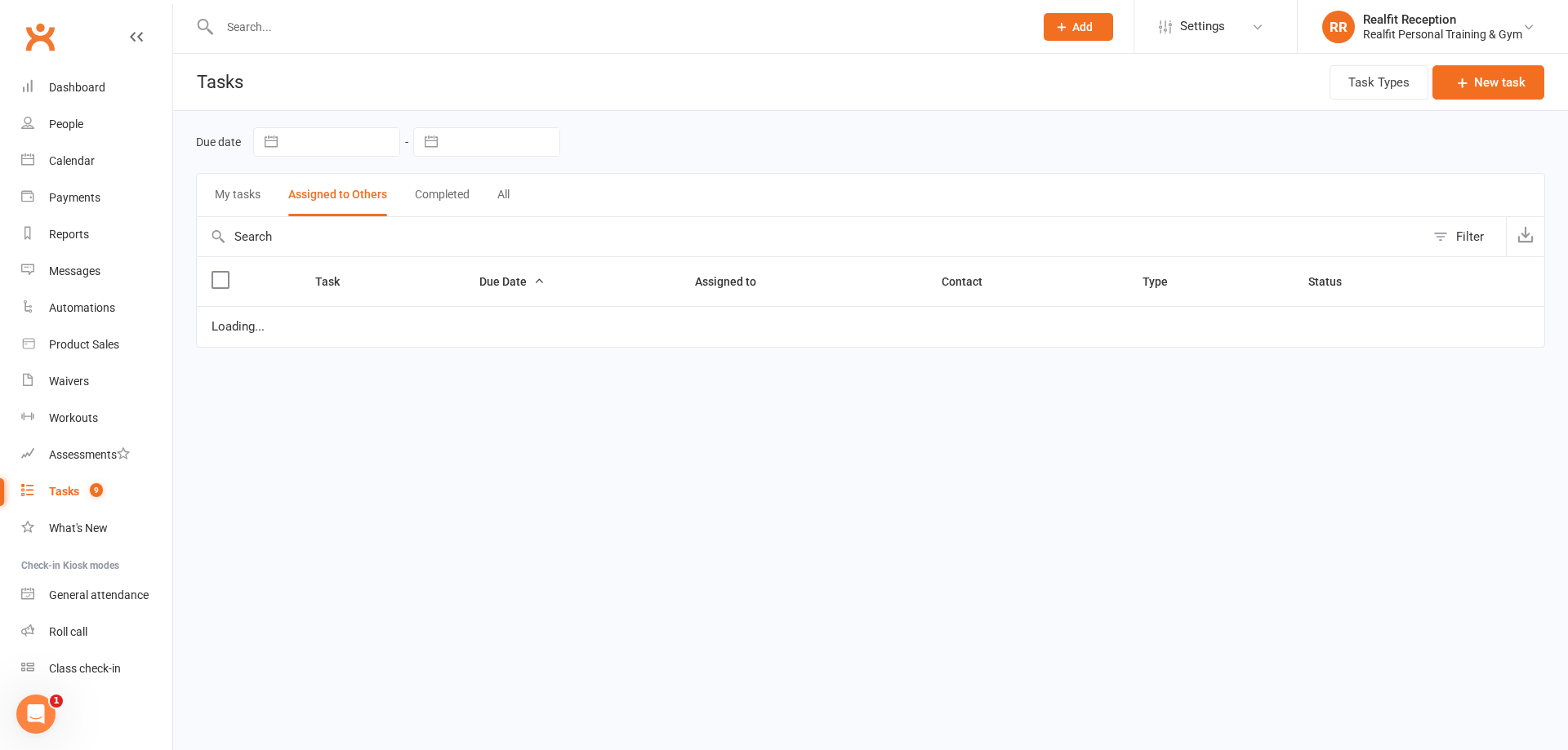
select select "waiting"
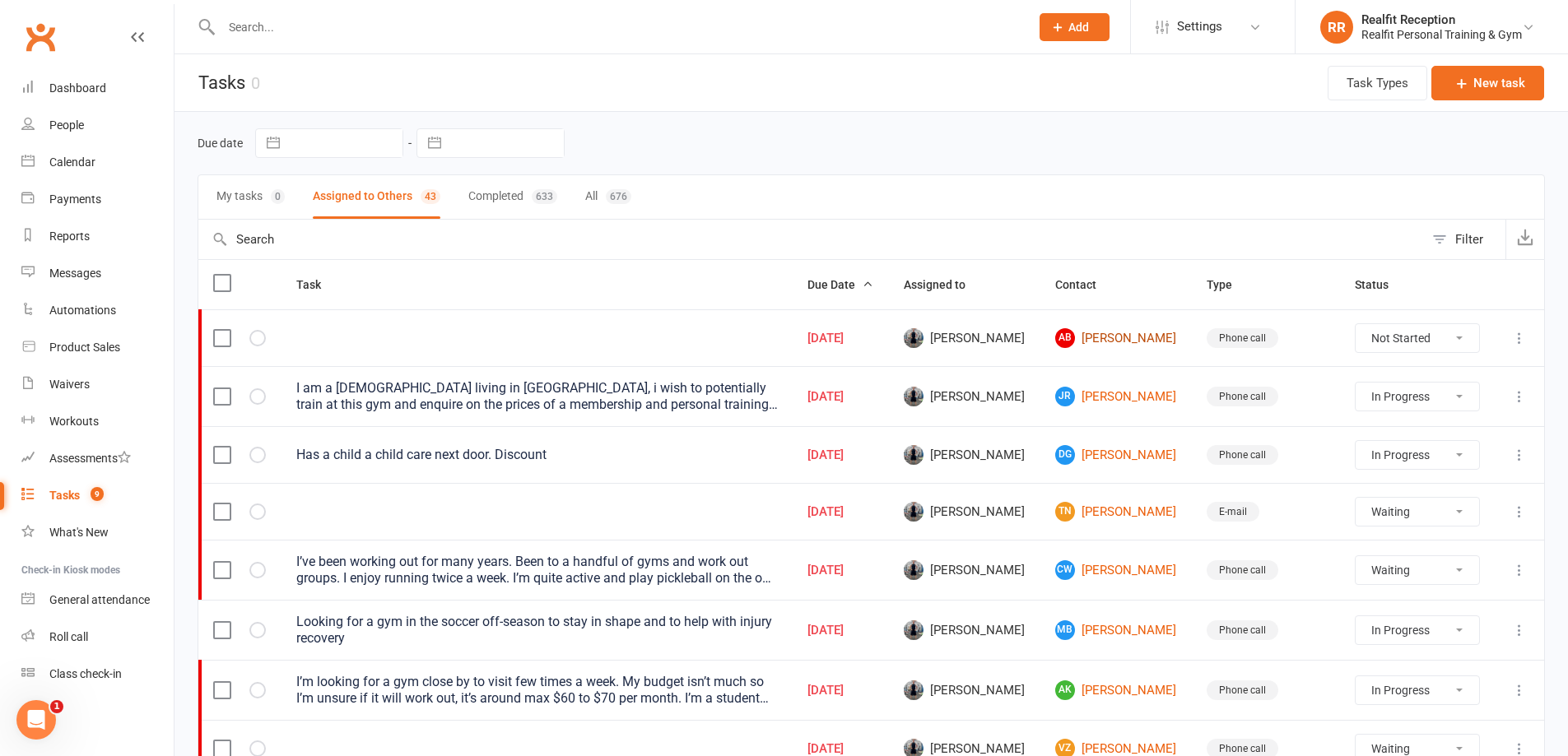
click at [1115, 341] on link "AB [PERSON_NAME]" at bounding box center [1115, 338] width 122 height 20
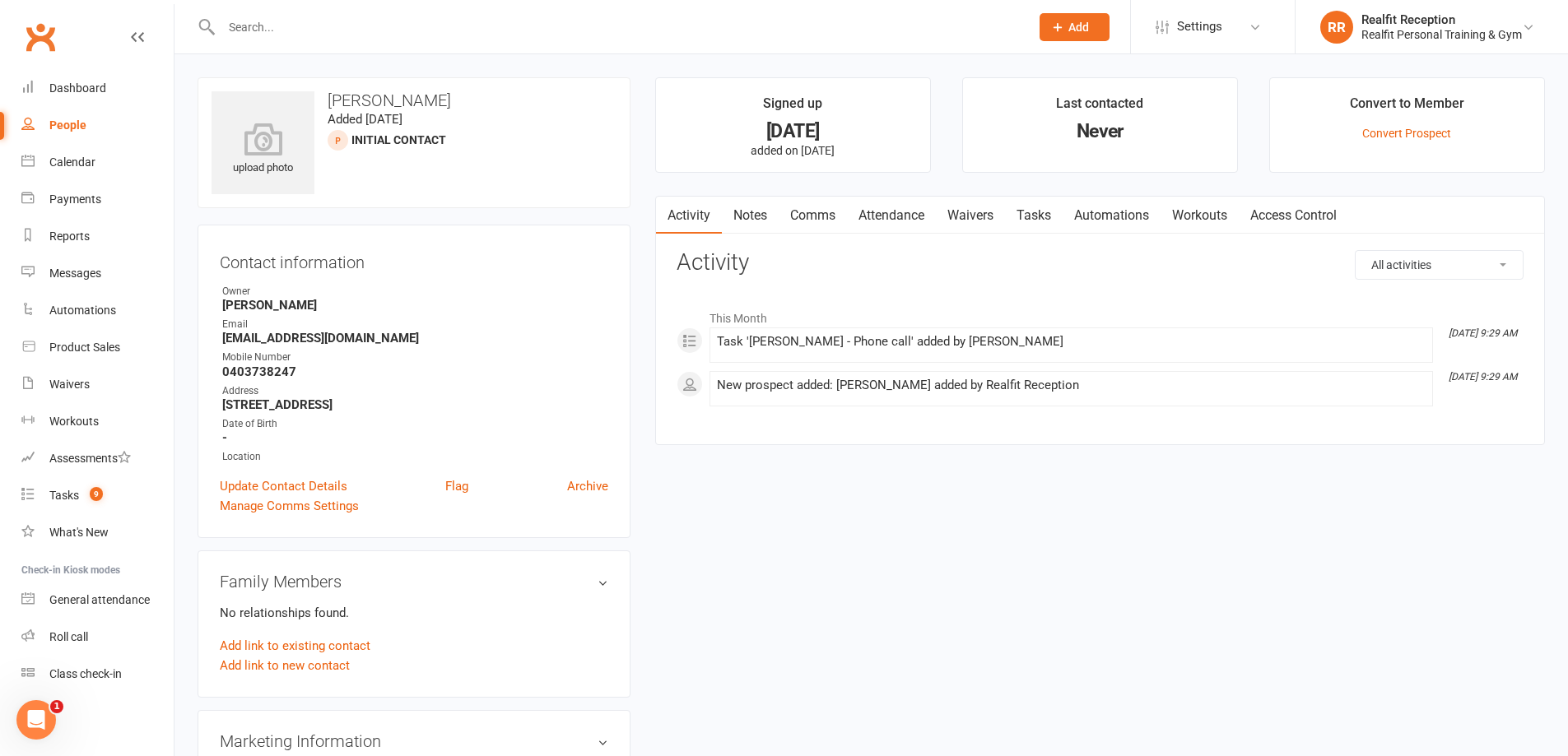
click at [750, 211] on link "Notes" at bounding box center [750, 215] width 57 height 38
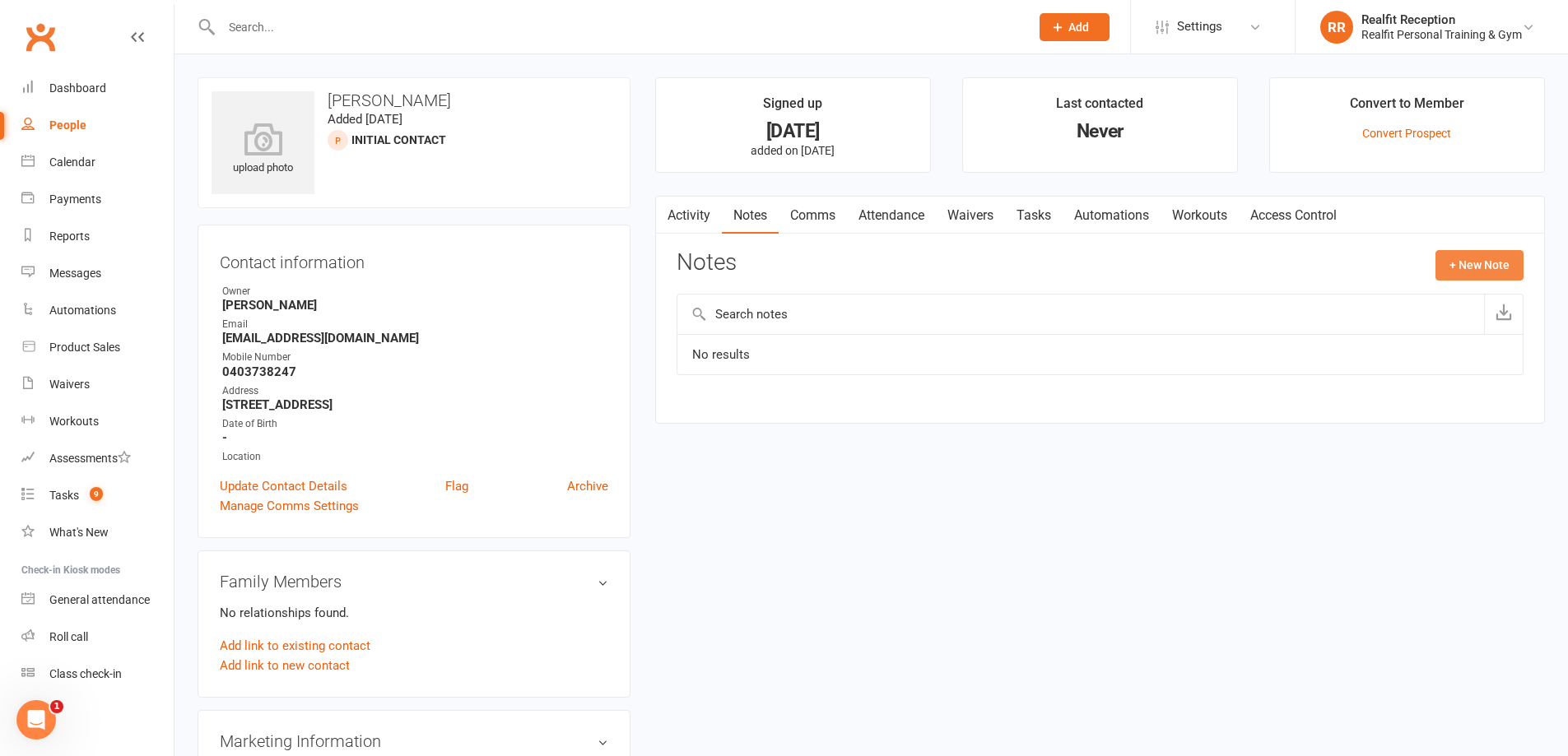
click at [1452, 258] on button "+ New Note" at bounding box center [1479, 265] width 88 height 30
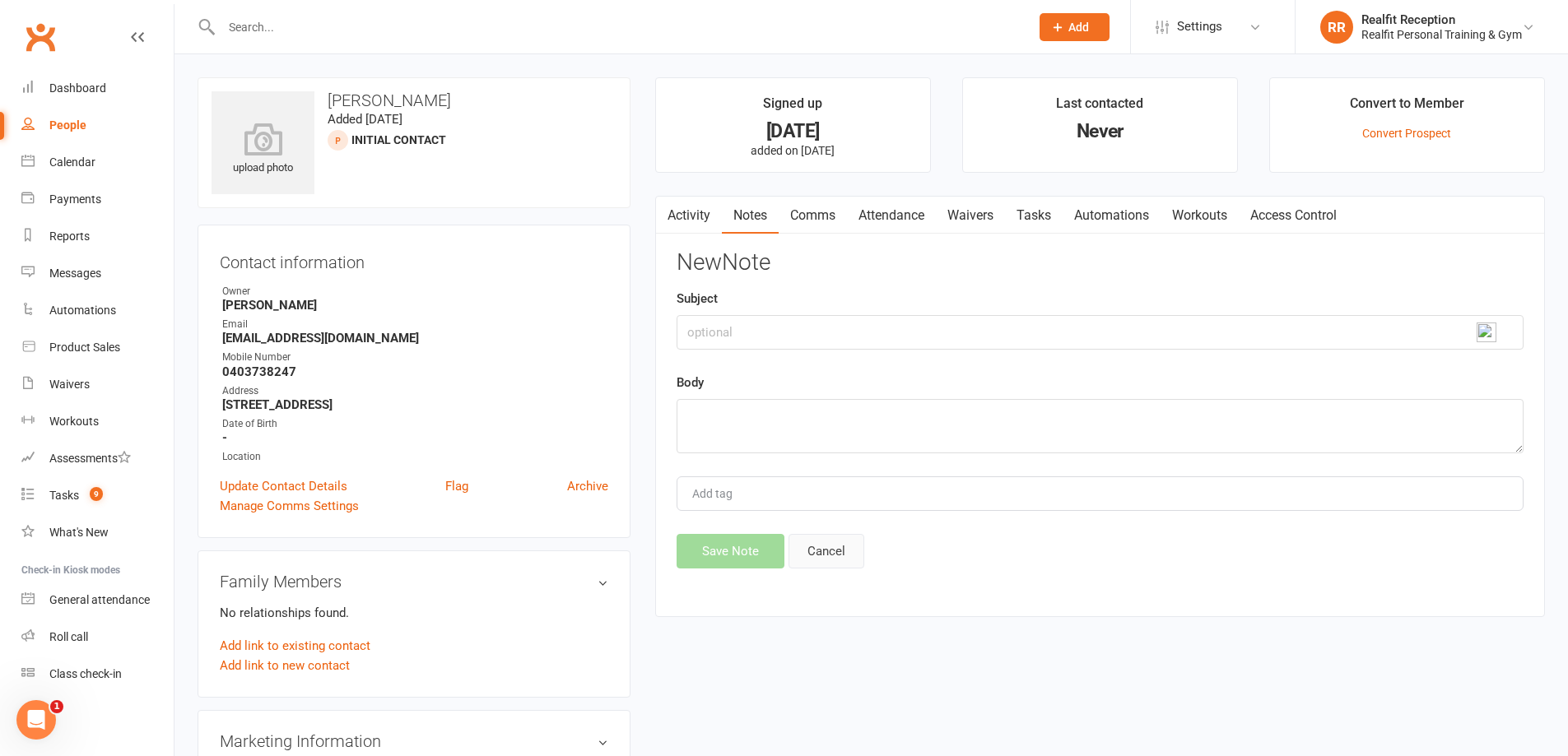
click at [830, 560] on button "Cancel" at bounding box center [826, 551] width 75 height 34
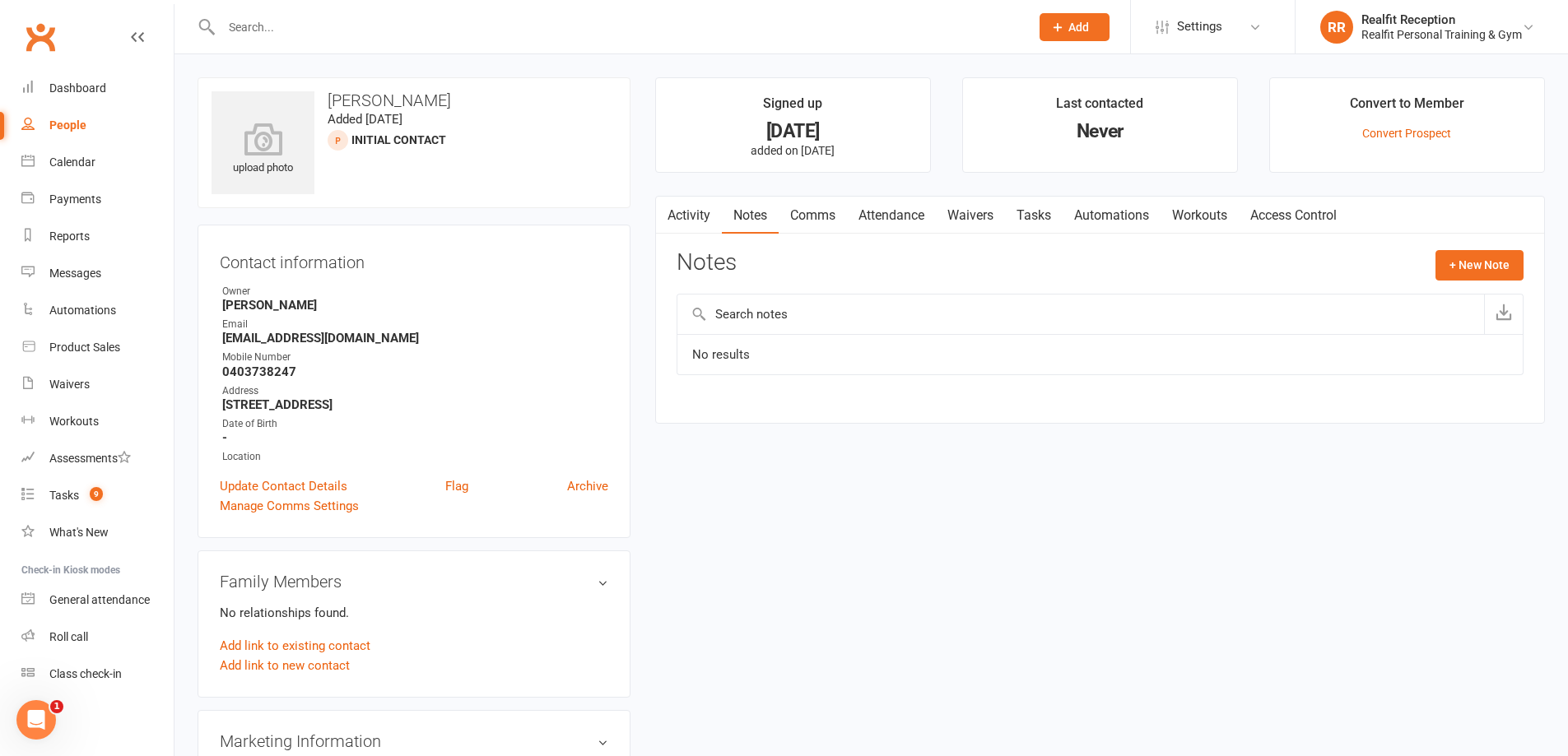
click at [1045, 215] on link "Tasks" at bounding box center [1034, 215] width 58 height 38
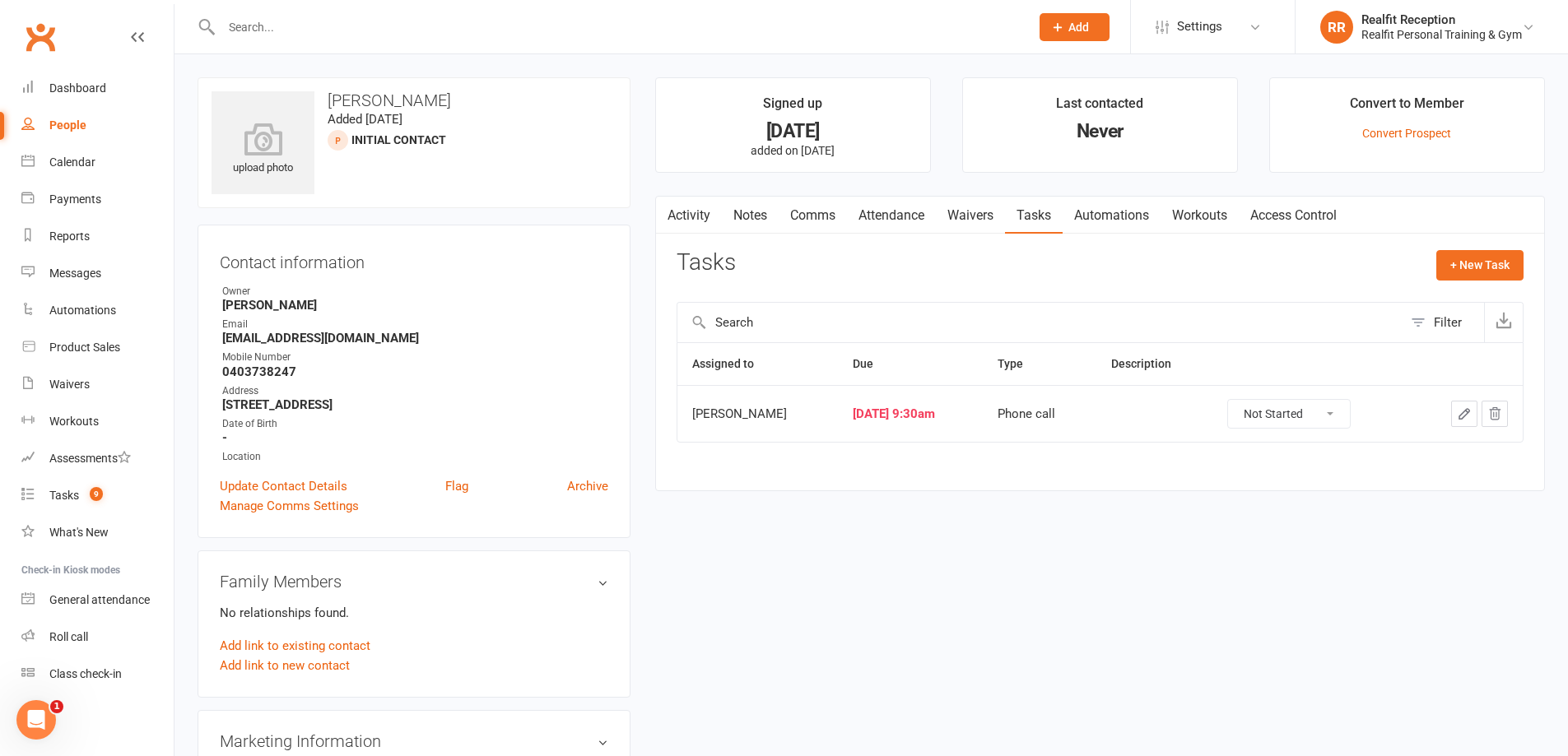
click at [1463, 416] on icon "button" at bounding box center [1464, 414] width 15 height 15
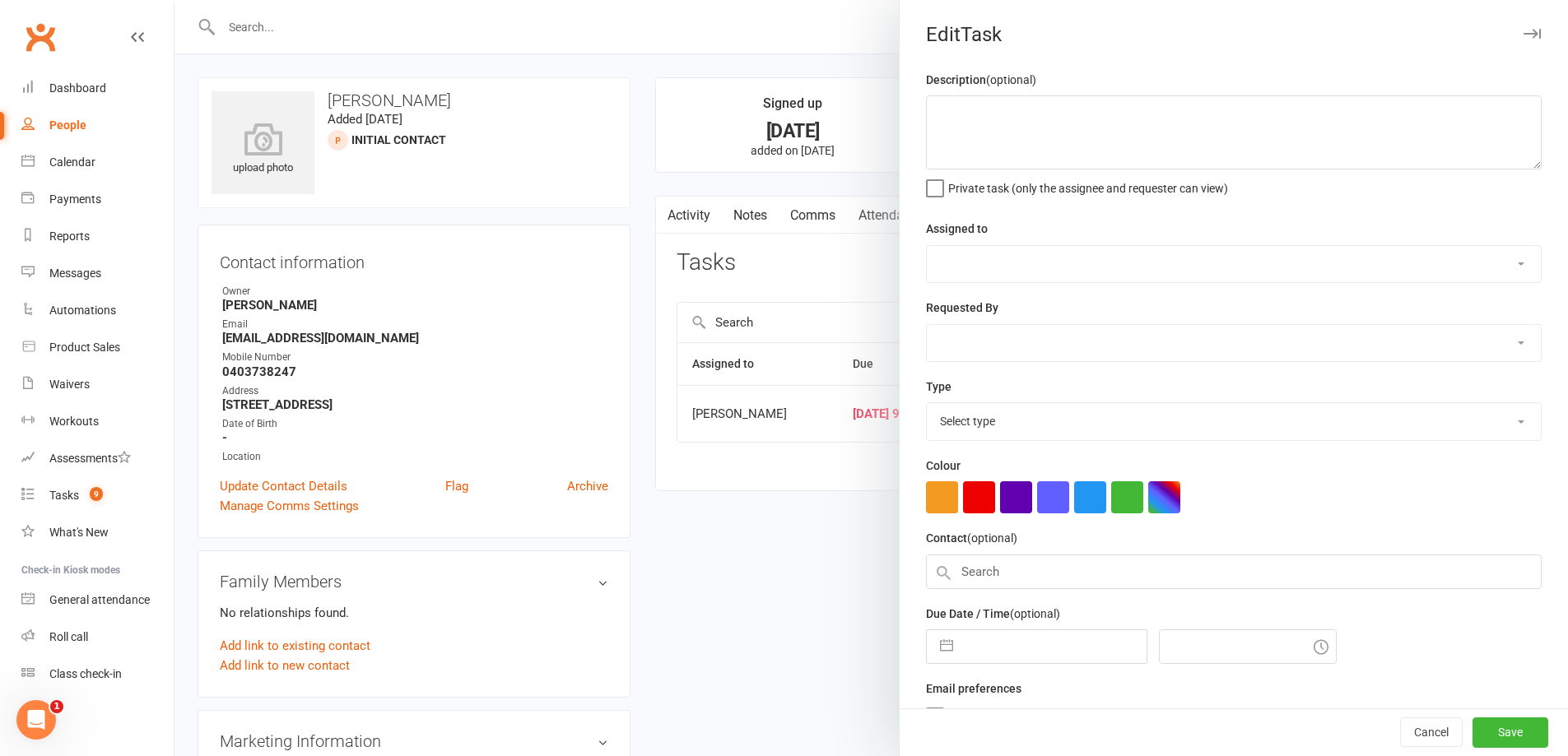
select select "49223"
type input "[DATE]"
type input "9:30am"
select select "26751"
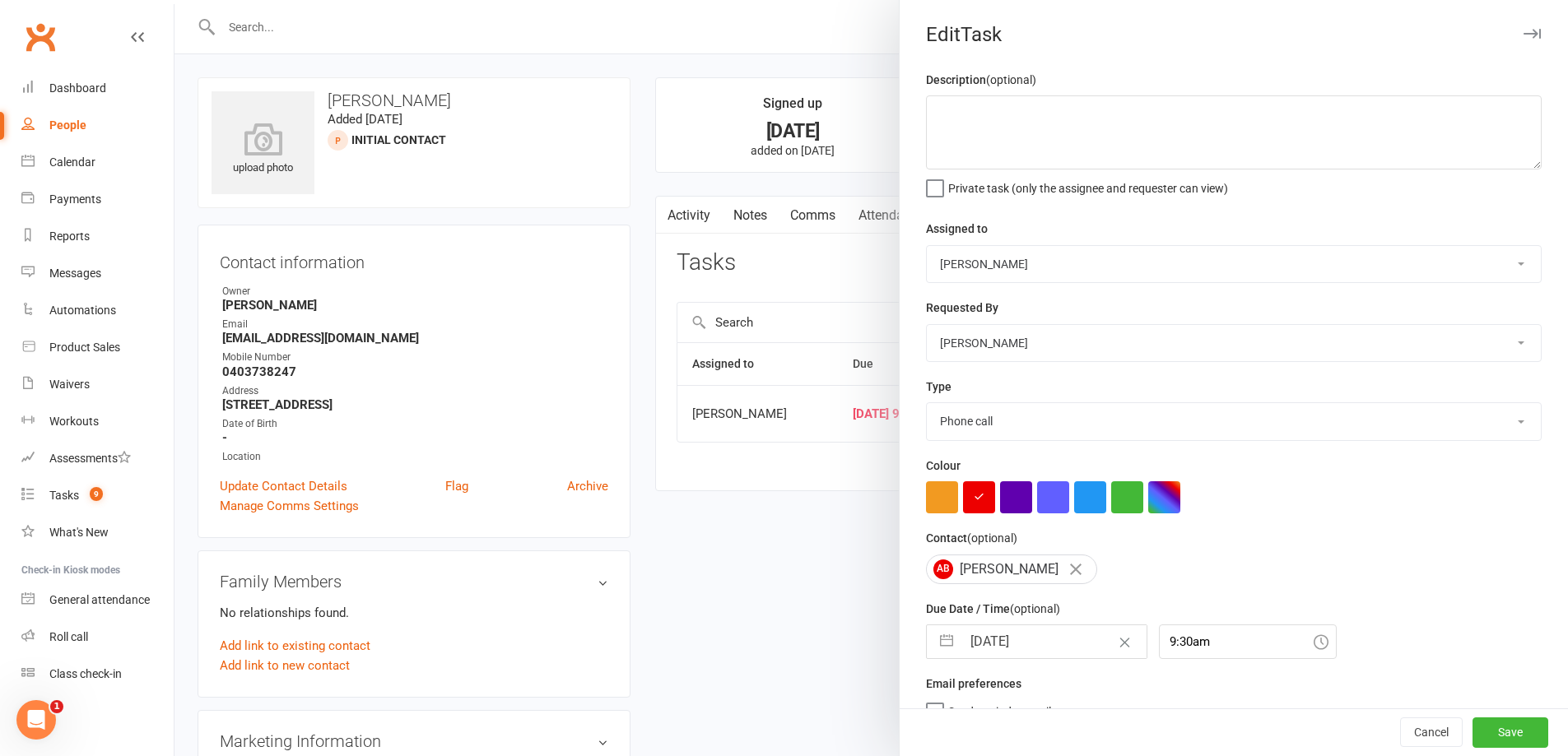
select select "8"
select select "2025"
select select "9"
select select "2025"
select select "10"
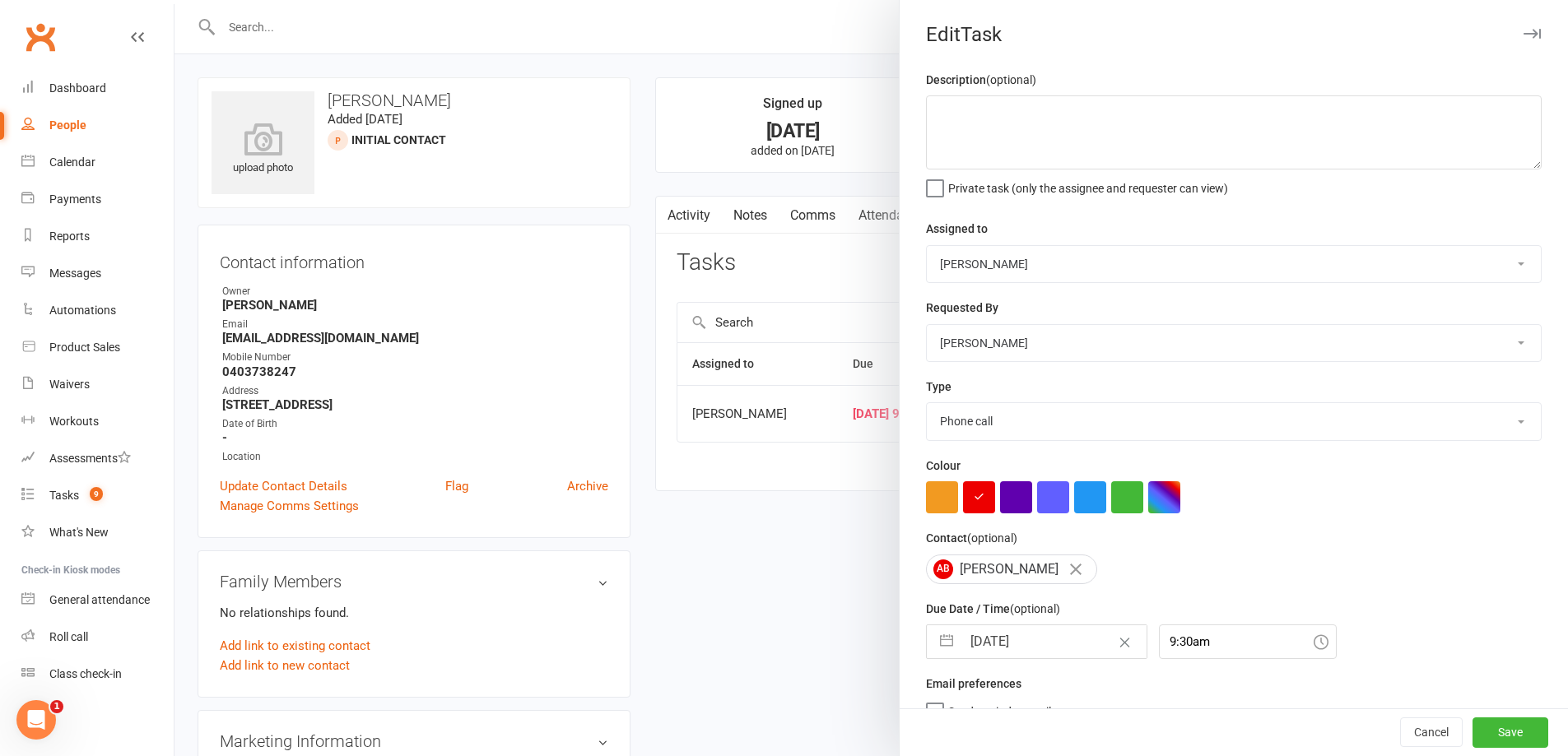
select select "2025"
click at [1052, 640] on input "[DATE]" at bounding box center [1053, 642] width 185 height 33
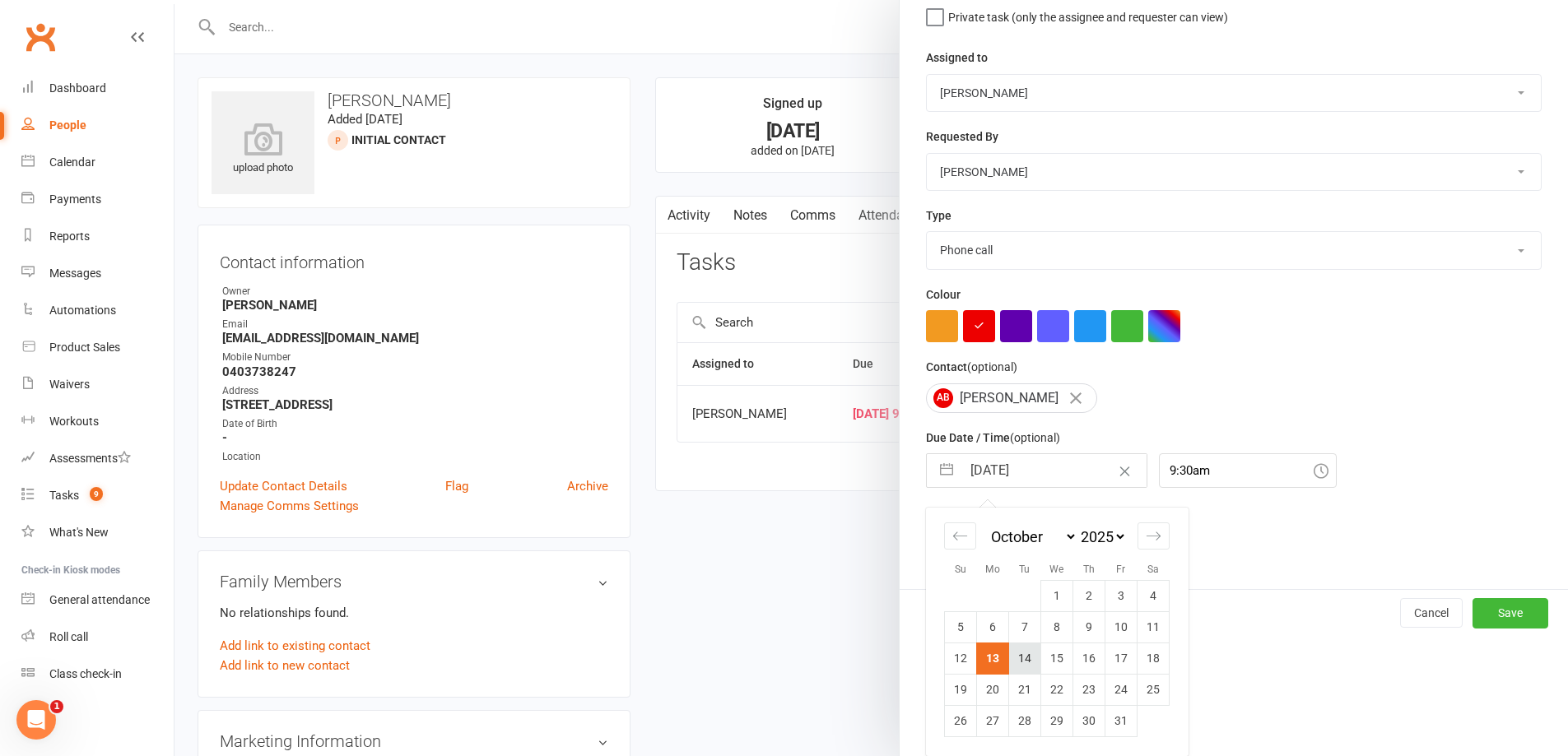
click at [1026, 660] on td "14" at bounding box center [1025, 659] width 32 height 32
type input "[DATE]"
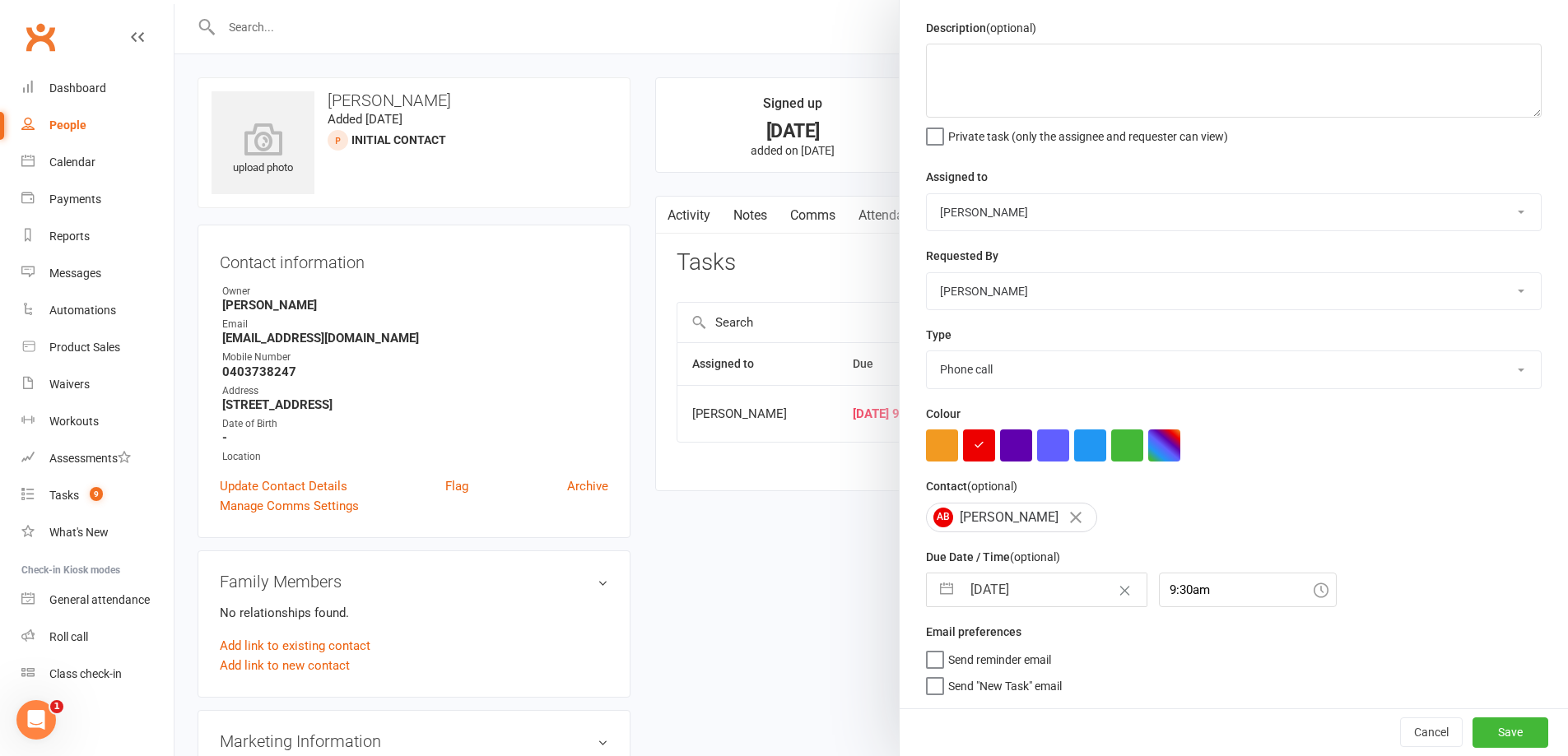
scroll to position [59, 0]
click at [1482, 731] on button "Save" at bounding box center [1510, 732] width 75 height 30
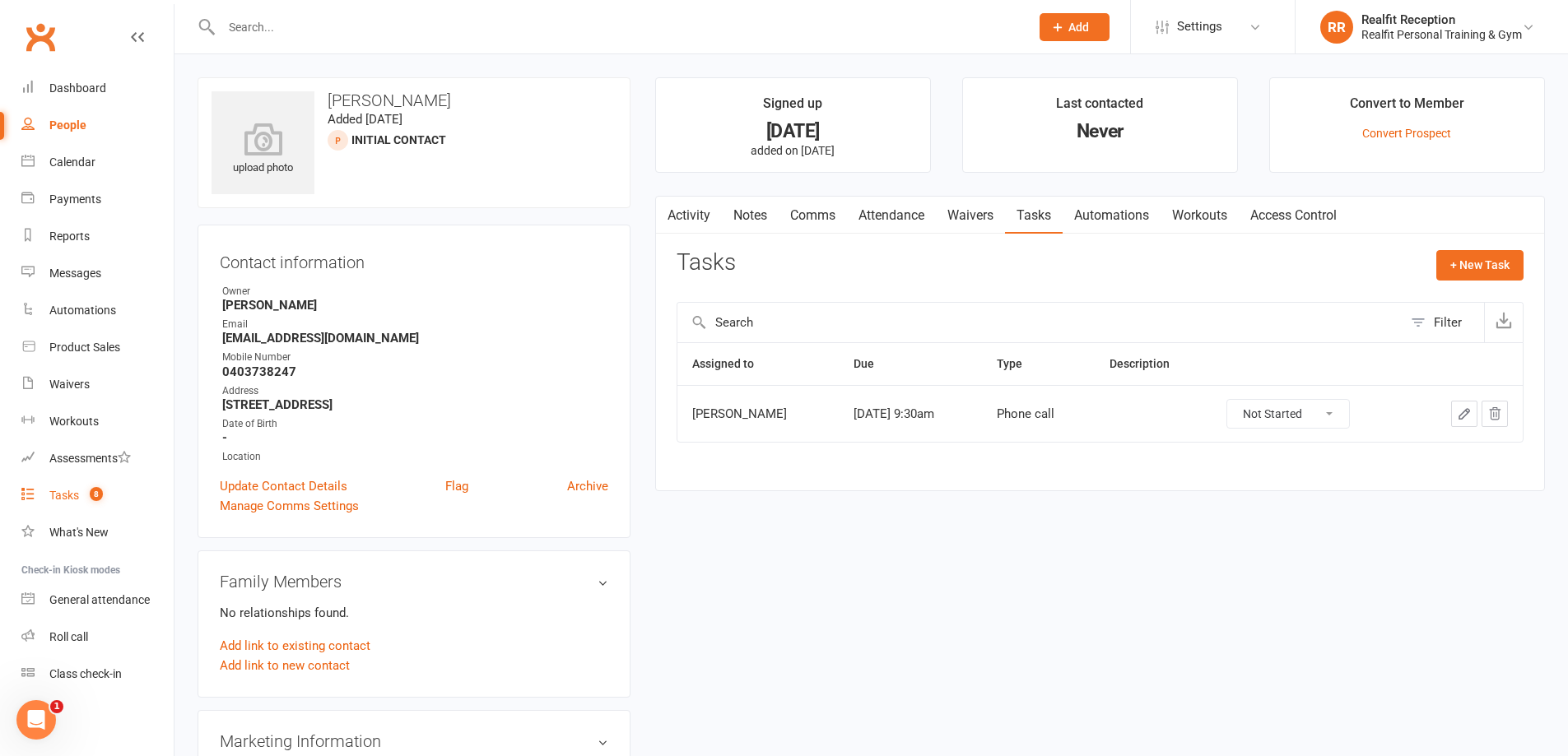
click at [62, 495] on div "Tasks" at bounding box center [64, 495] width 30 height 13
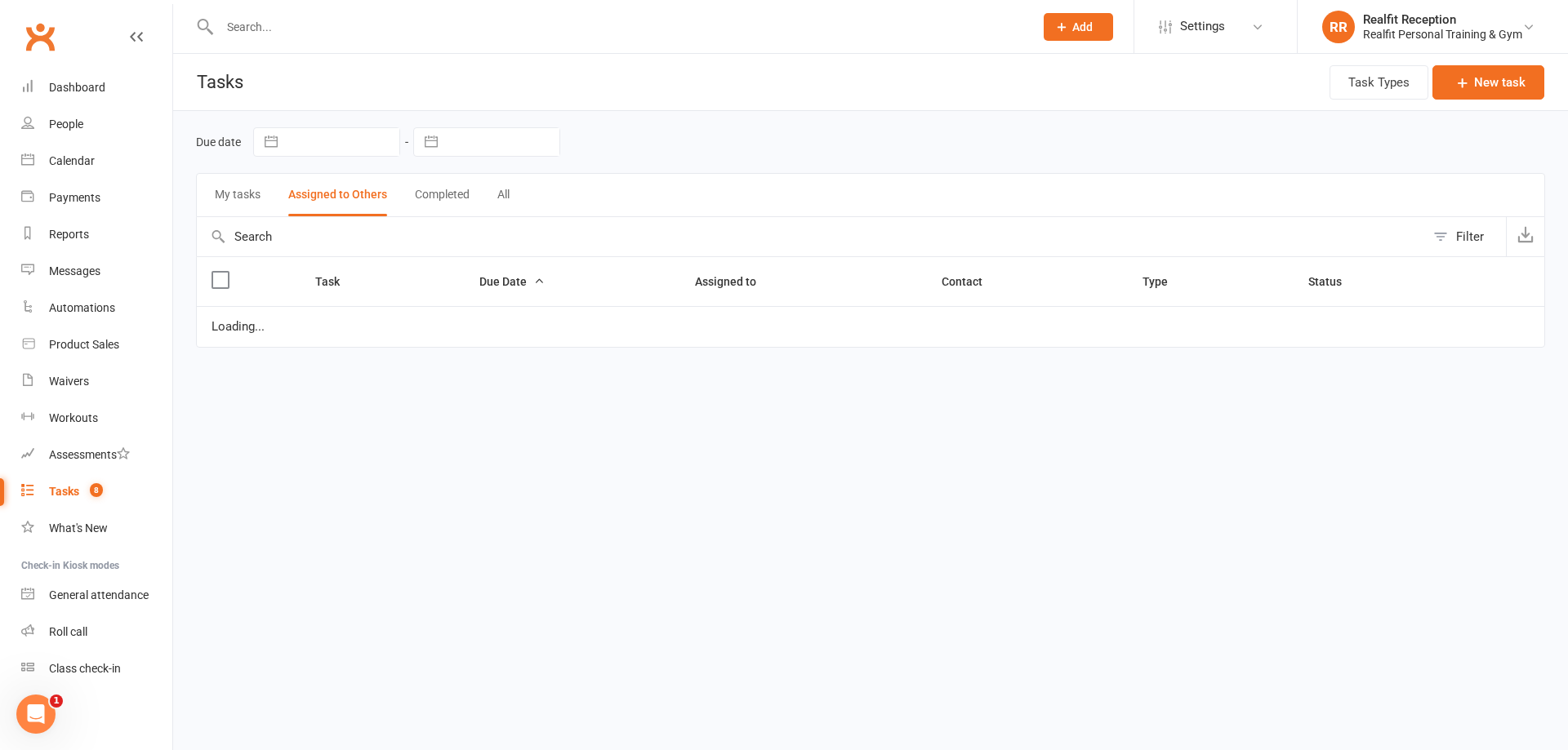
select select "started"
select select "waiting"
select select "started"
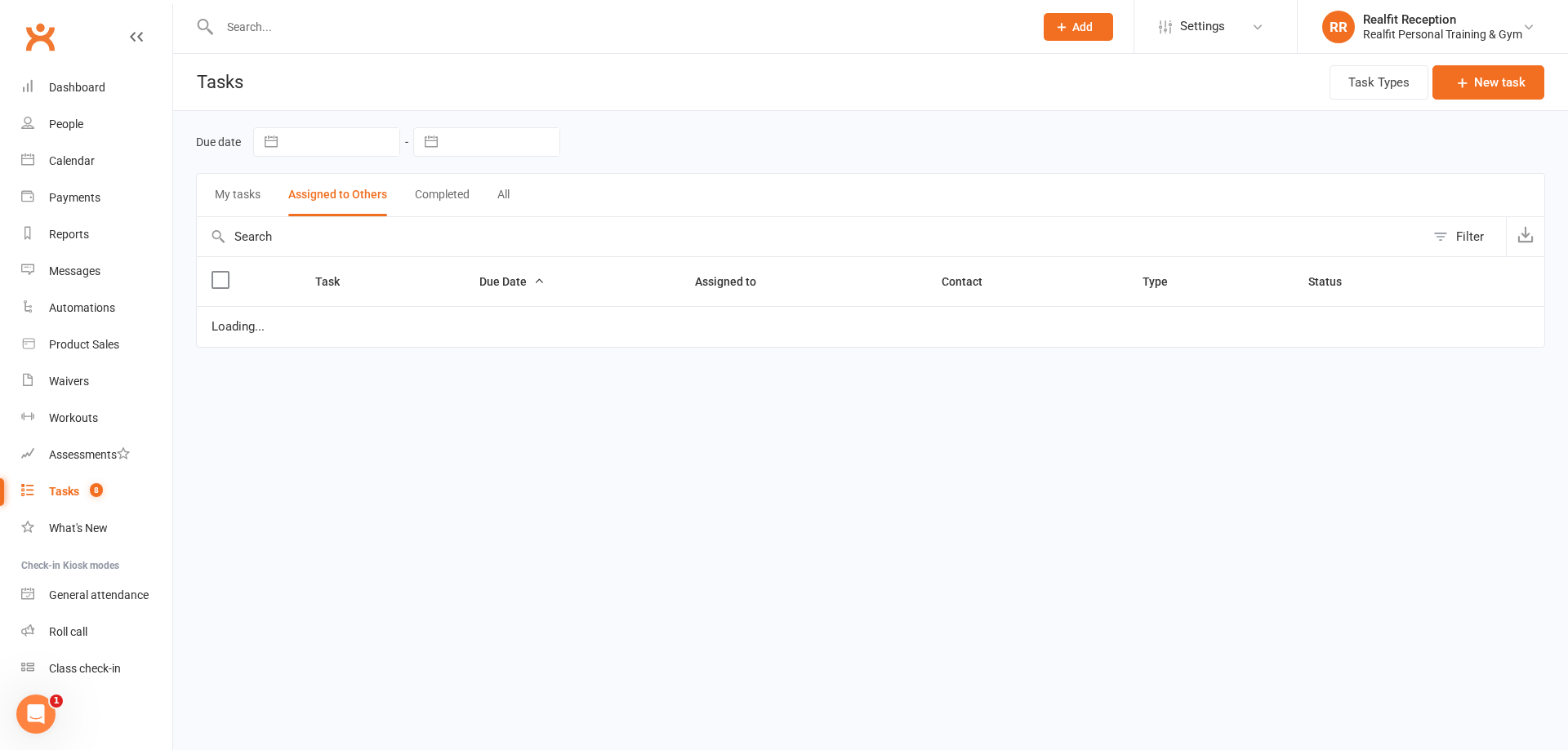
select select "started"
select select "waiting"
select select "started"
select select "waiting"
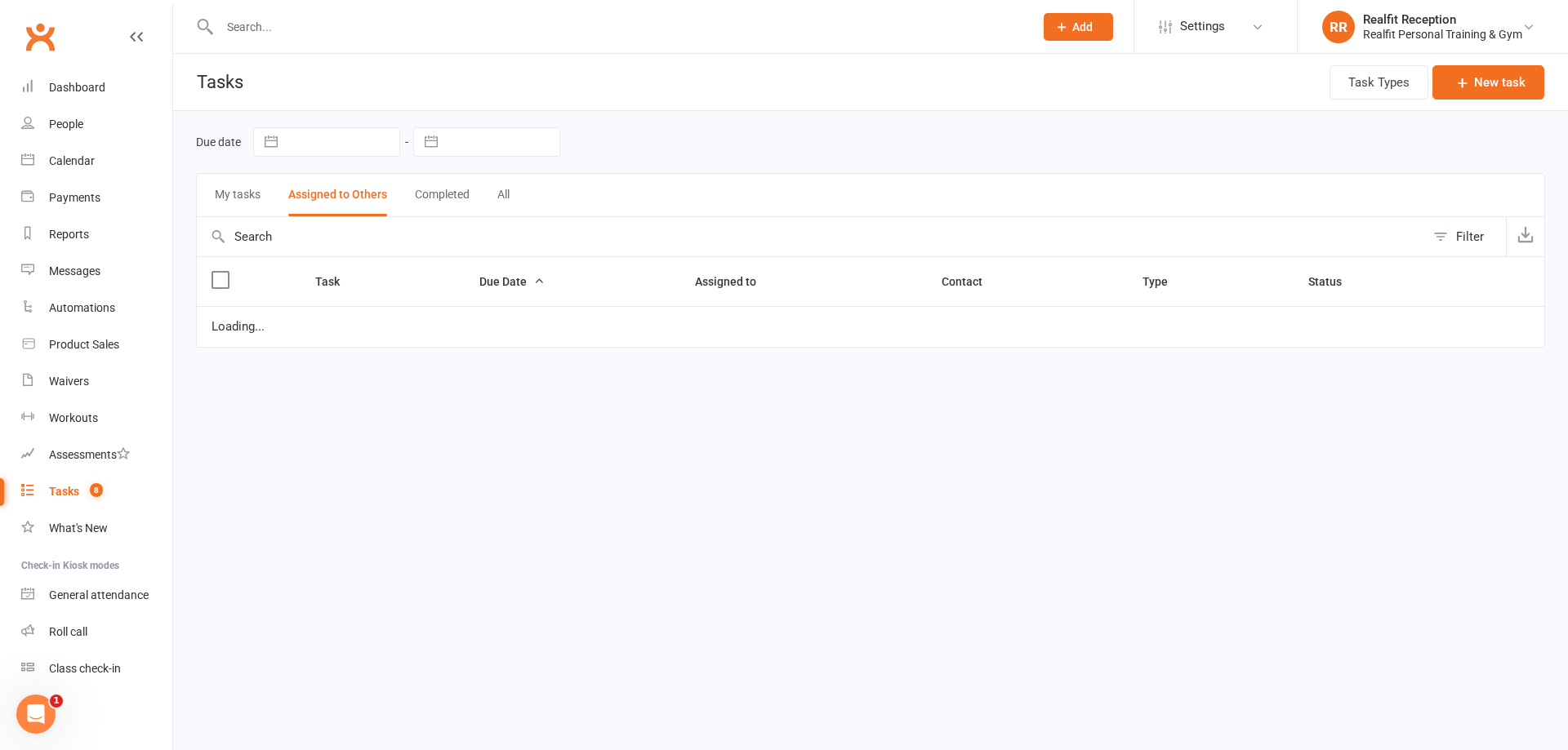
select select "started"
select select "waiting"
select select "started"
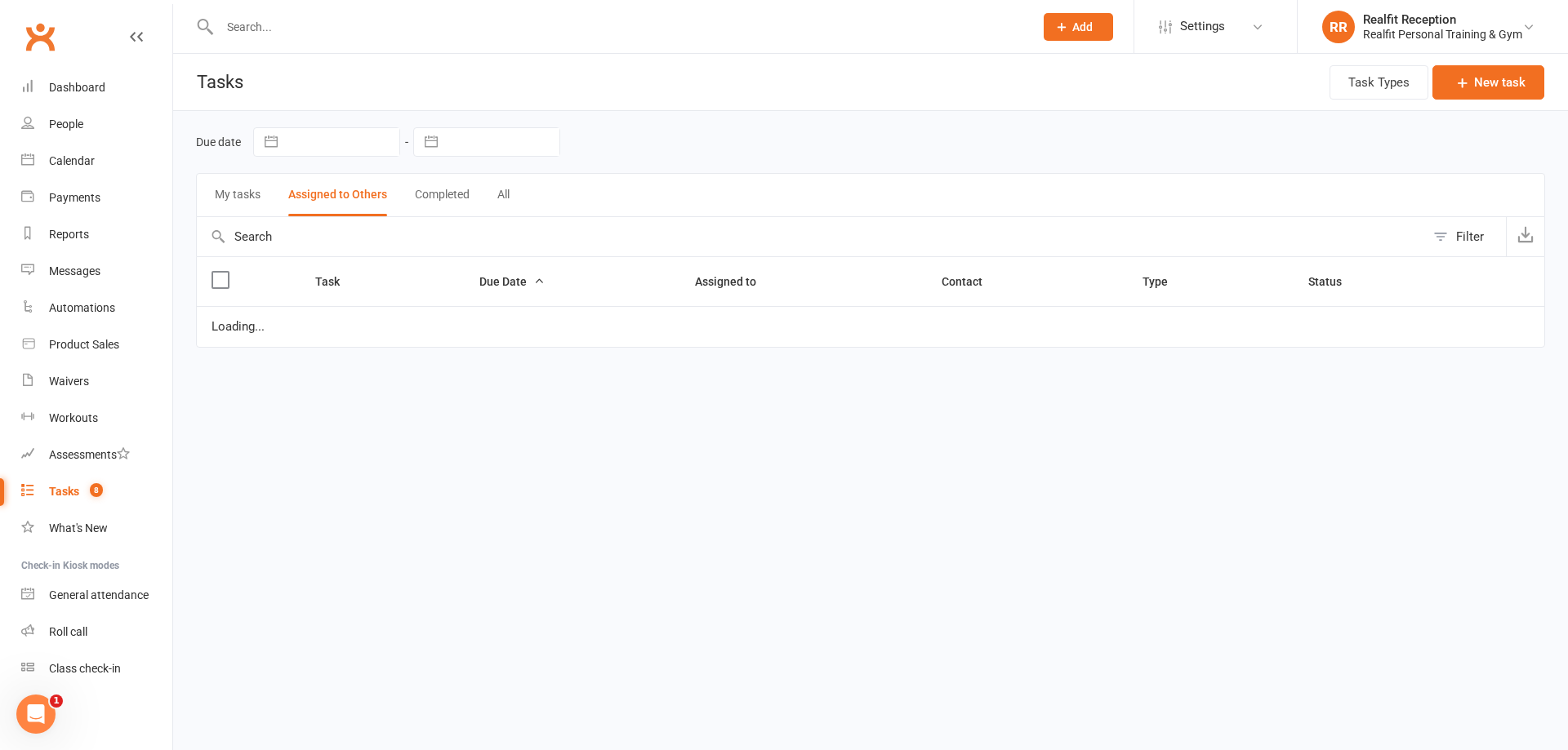
select select "waiting"
select select "started"
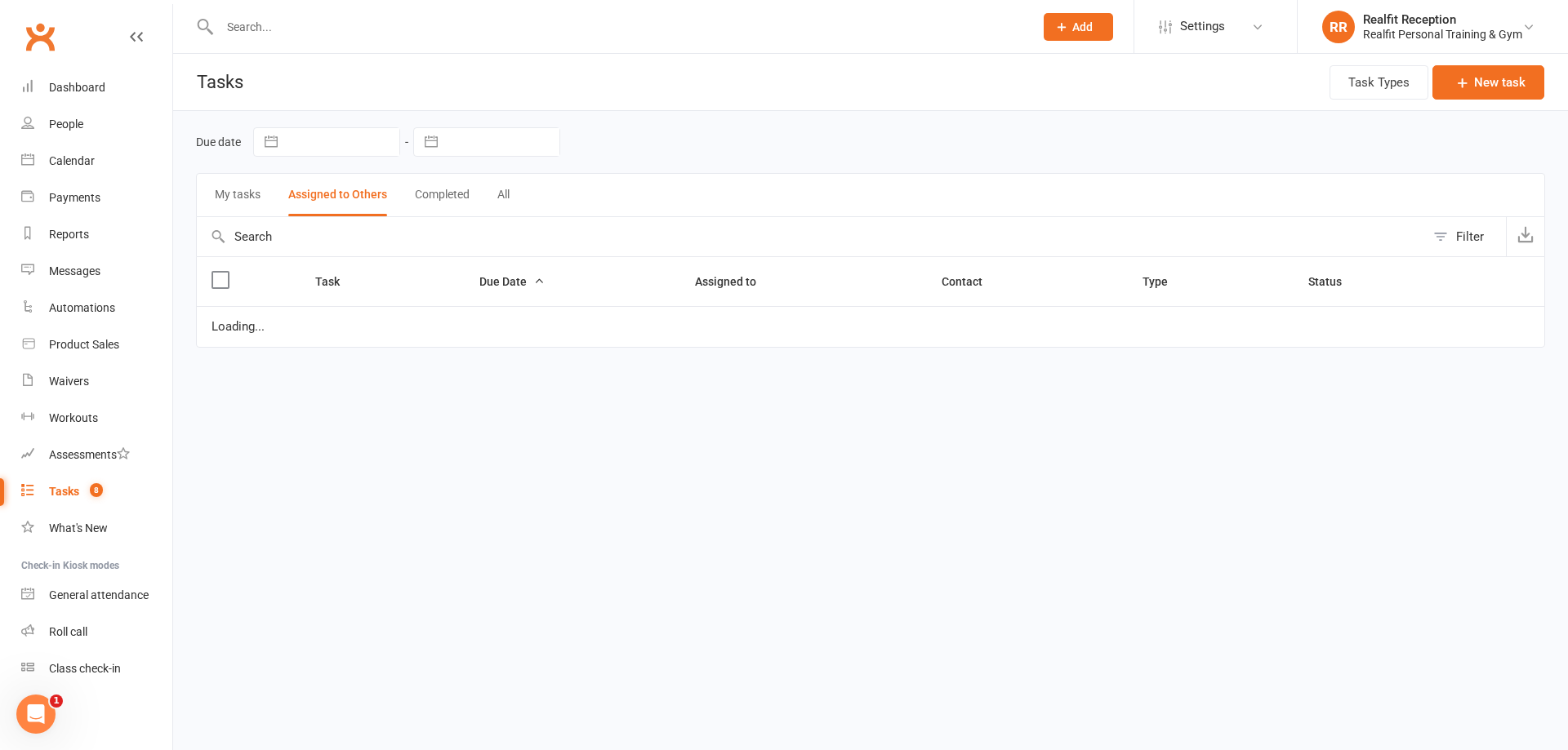
select select "waiting"
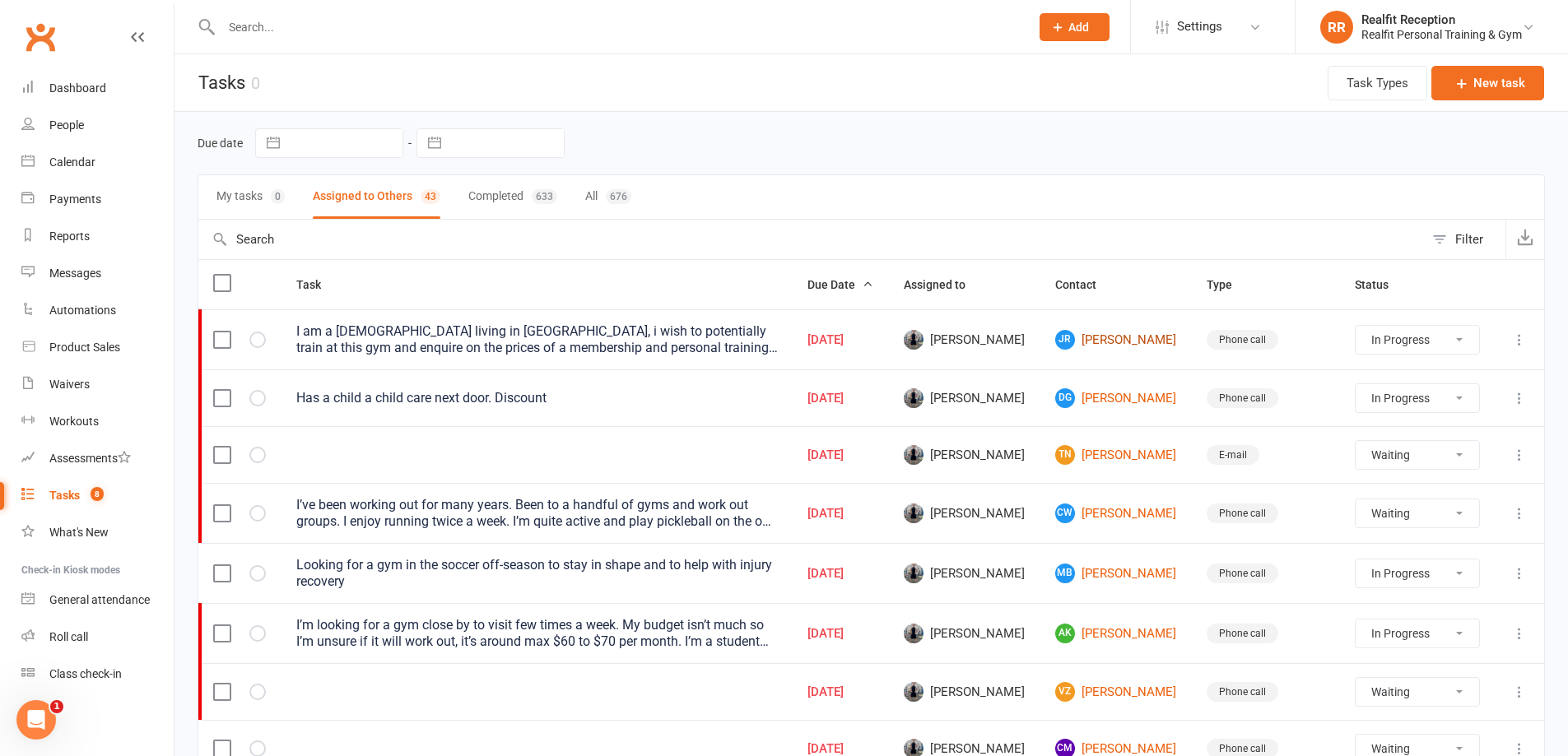
click at [1125, 341] on link "JR [PERSON_NAME]" at bounding box center [1115, 339] width 122 height 20
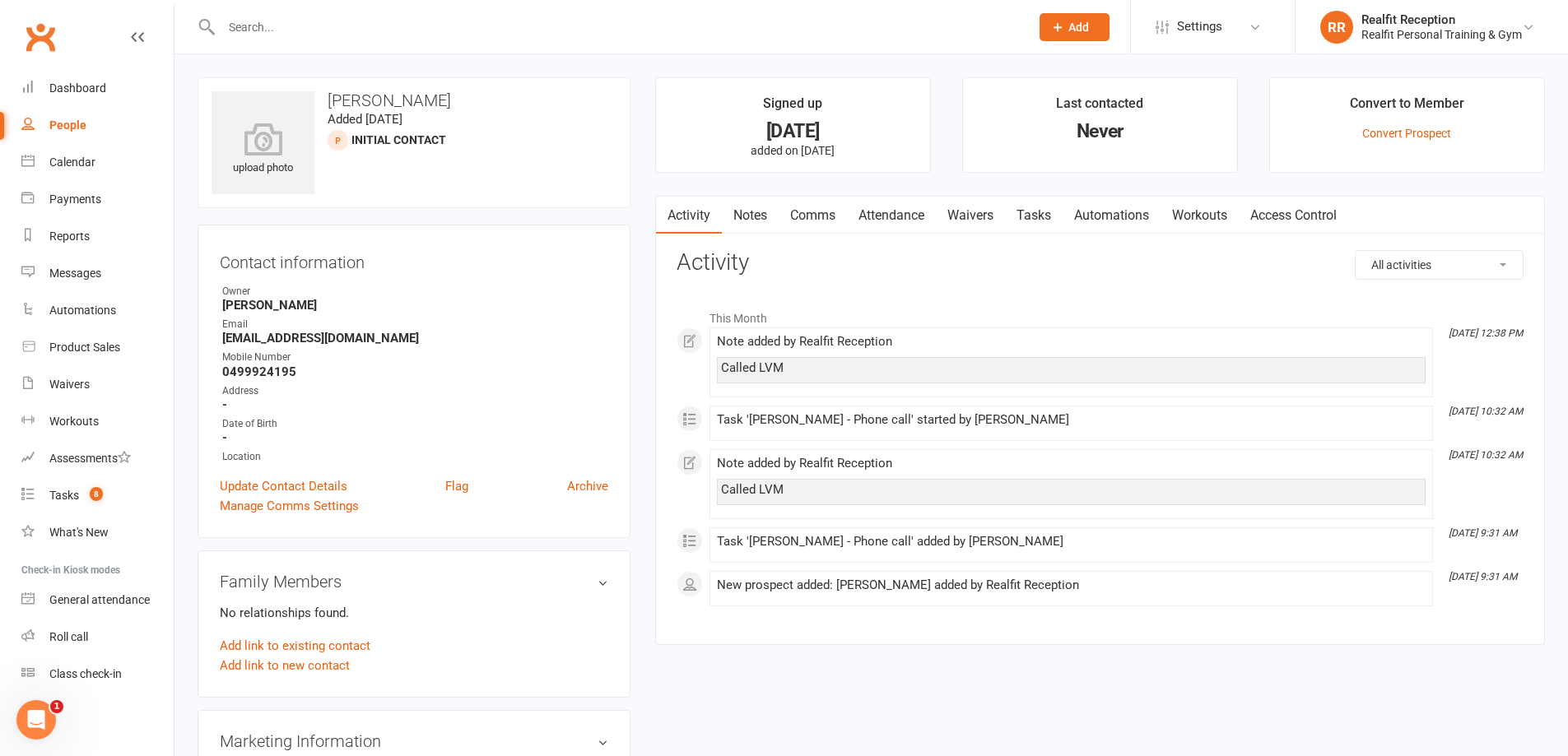
click at [1041, 219] on link "Tasks" at bounding box center [1034, 215] width 58 height 38
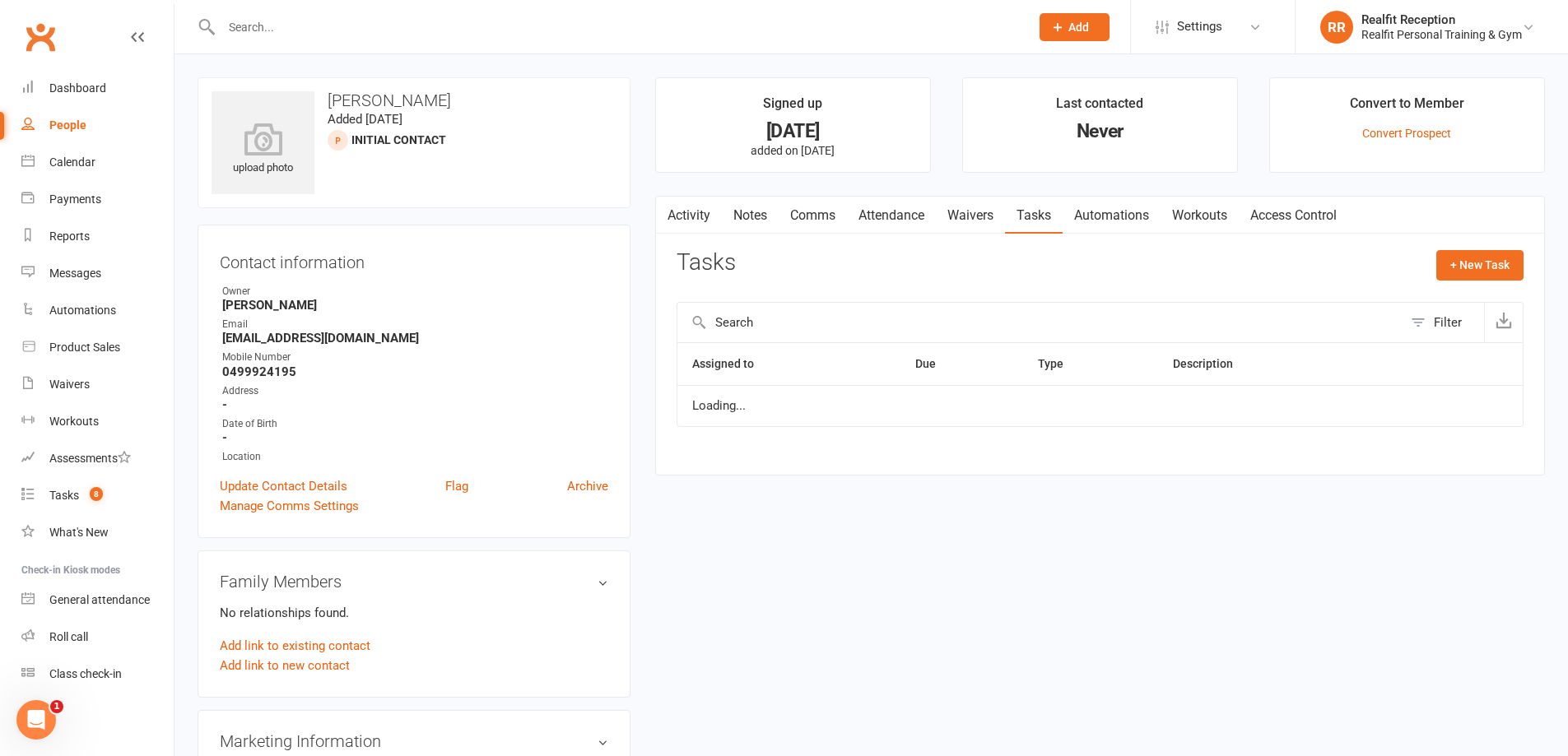
select select "started"
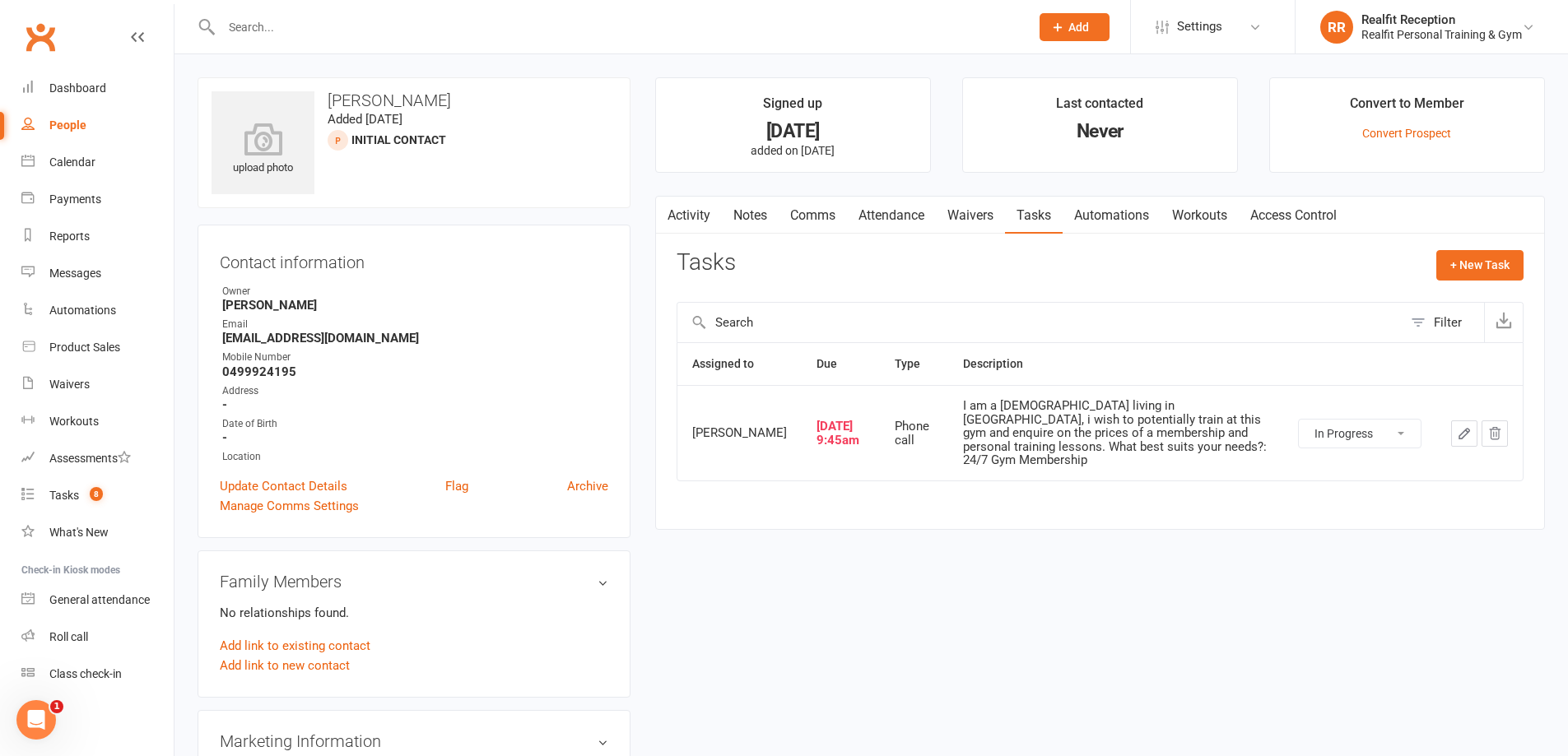
click at [1465, 428] on icon "button" at bounding box center [1464, 433] width 15 height 15
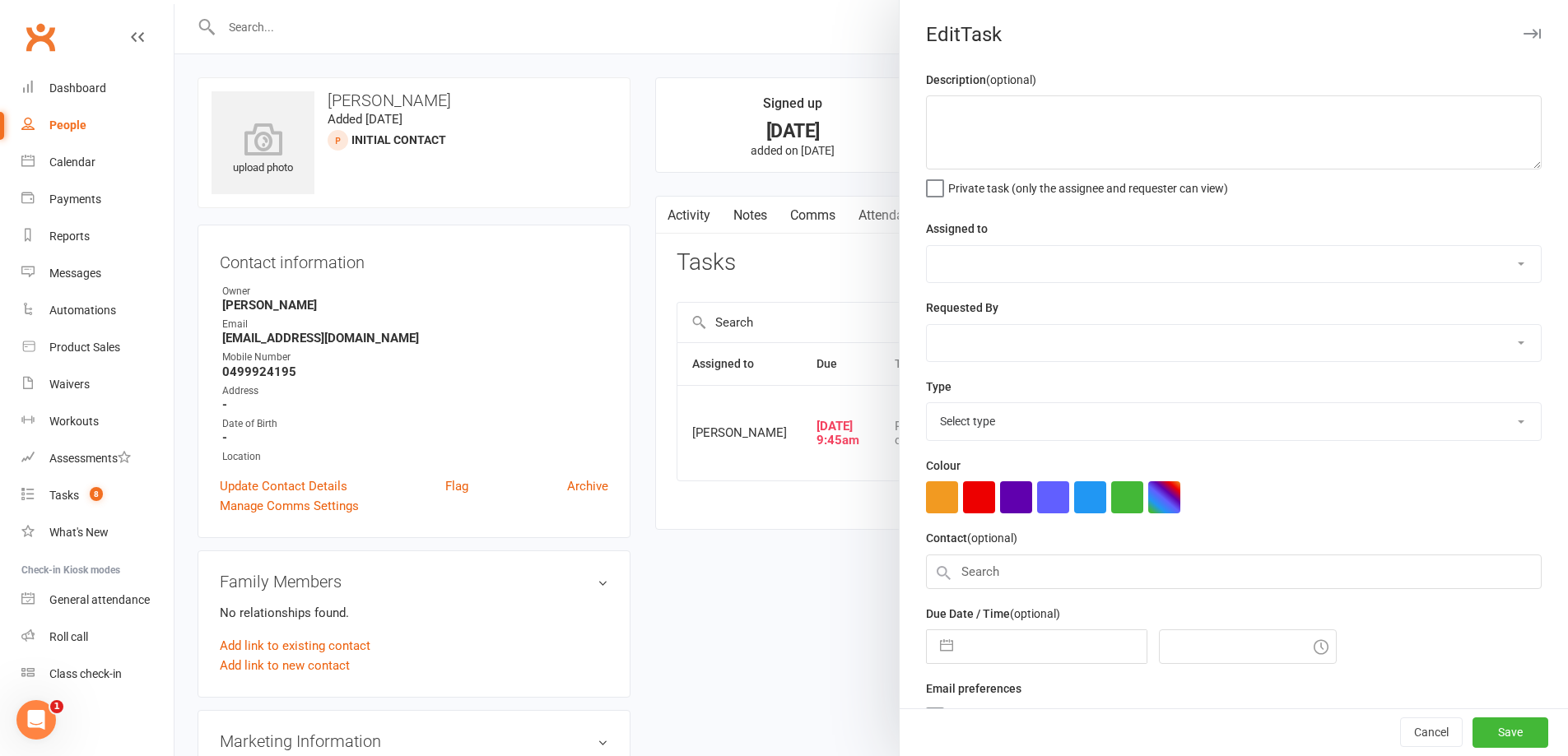
type textarea "I am a [DEMOGRAPHIC_DATA] living in [GEOGRAPHIC_DATA], i wish to potentially tr…"
select select "49223"
type input "[DATE]"
type input "9:45am"
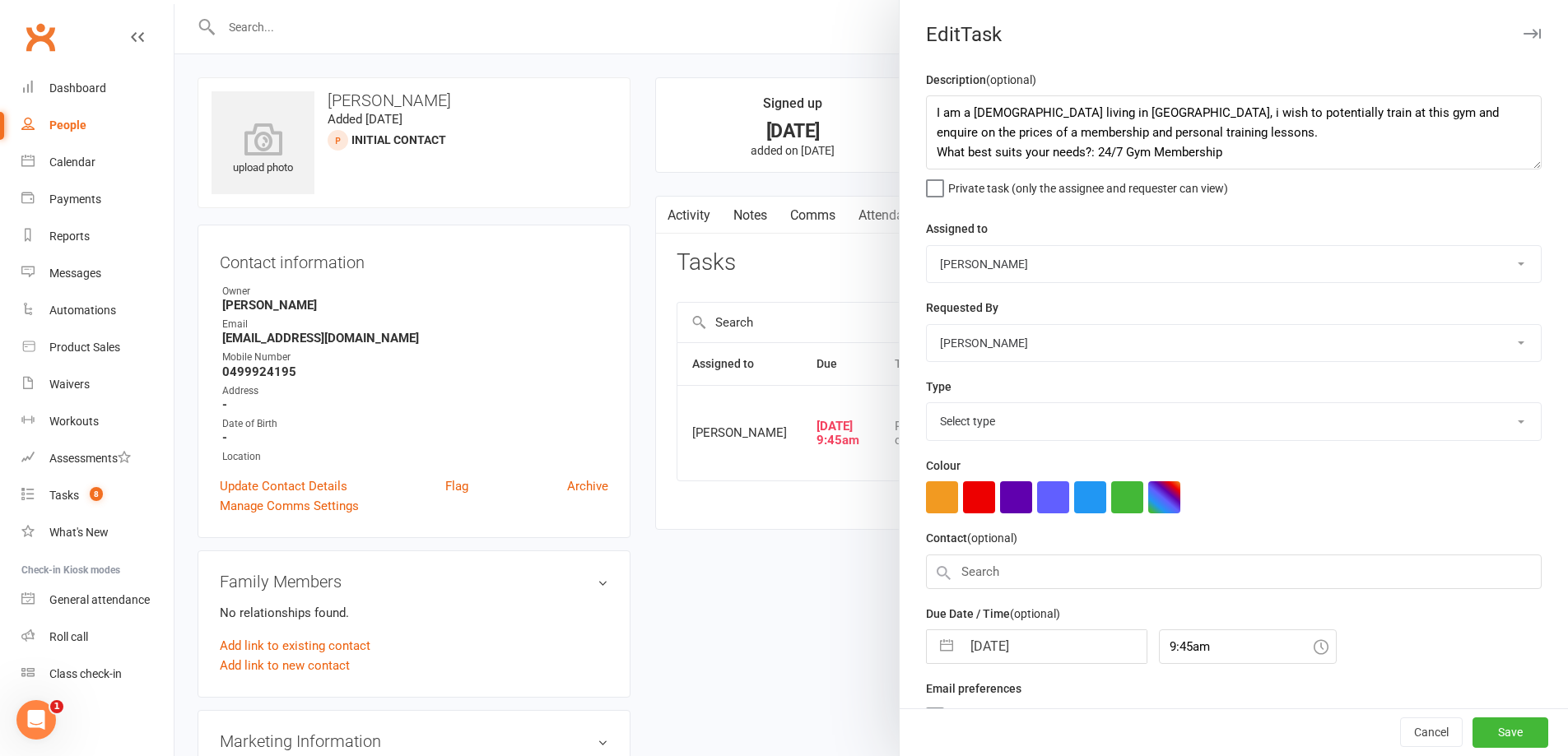
select select "26751"
select select "8"
select select "2025"
select select "9"
select select "2025"
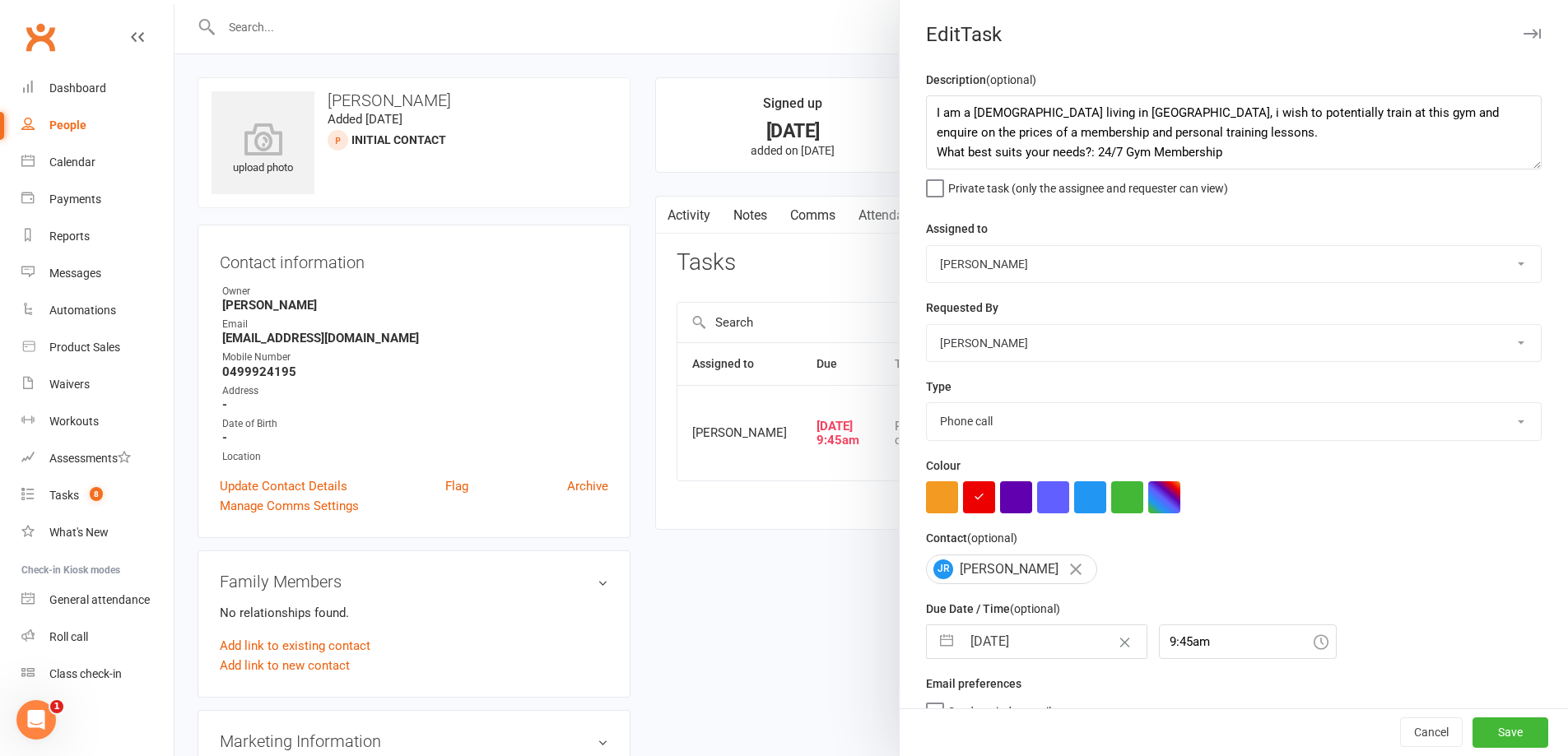
select select "10"
select select "2025"
click at [1059, 635] on input "[DATE]" at bounding box center [1053, 642] width 185 height 33
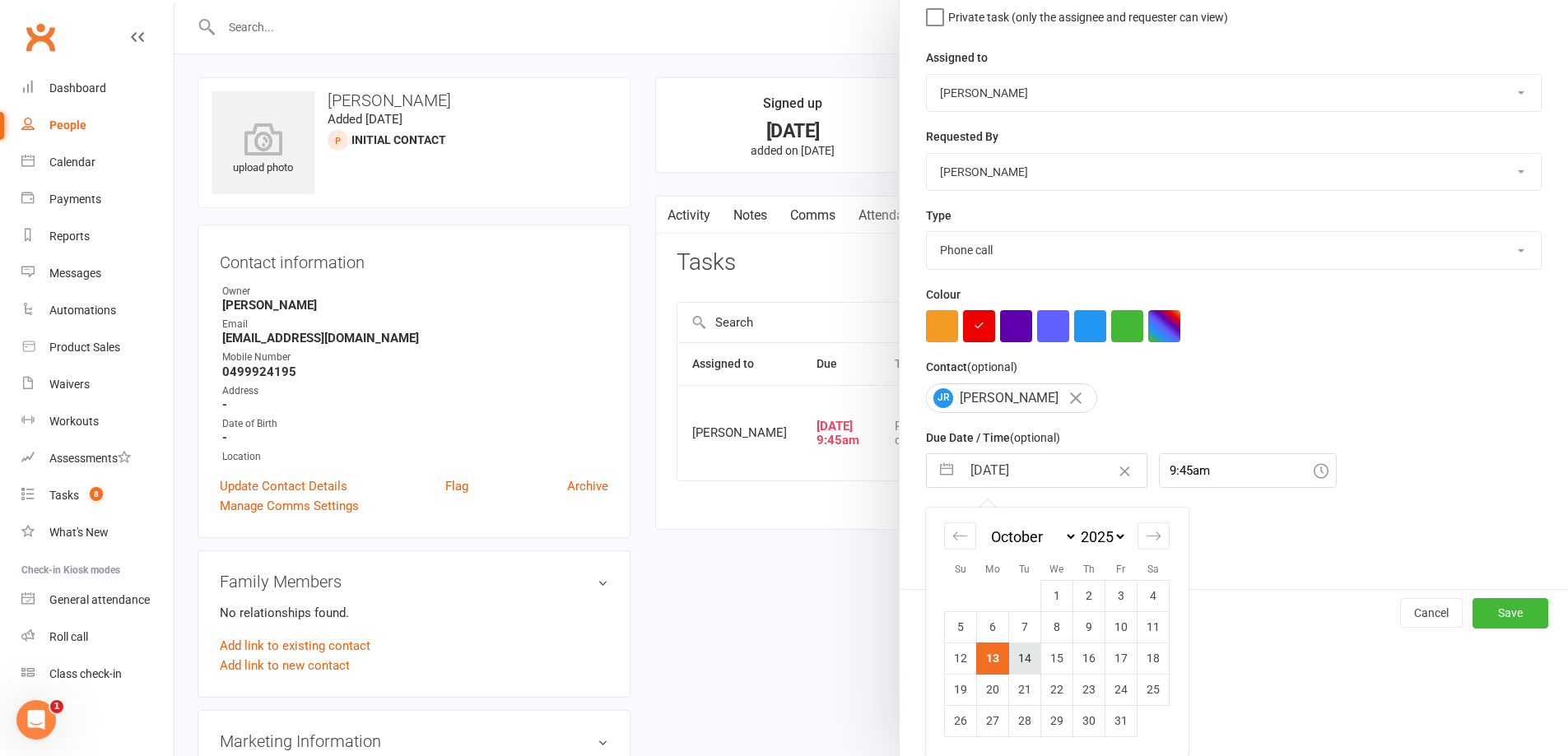
click at [1021, 662] on td "14" at bounding box center [1025, 659] width 32 height 32
type input "[DATE]"
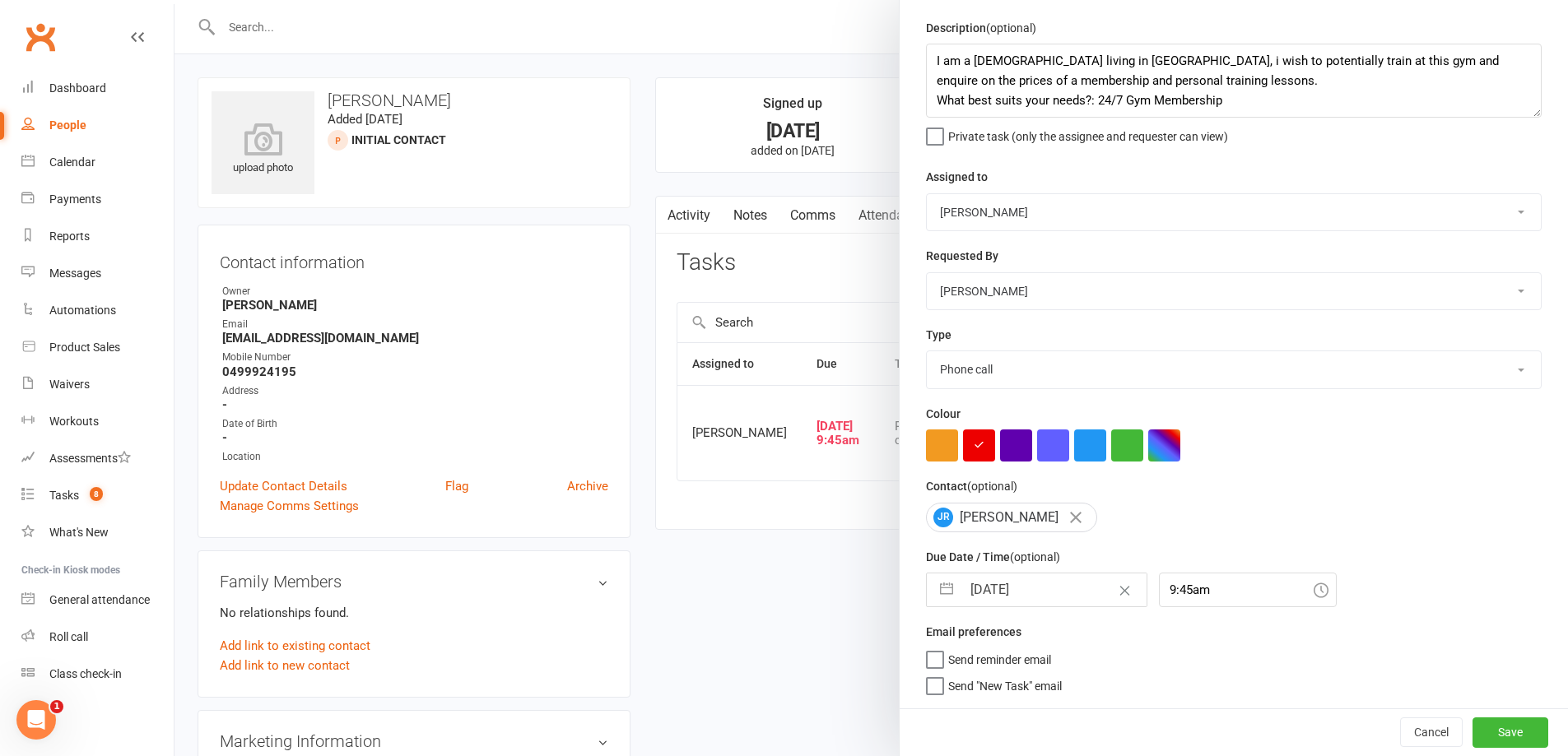
scroll to position [59, 0]
click at [1472, 732] on button "Save" at bounding box center [1510, 732] width 75 height 30
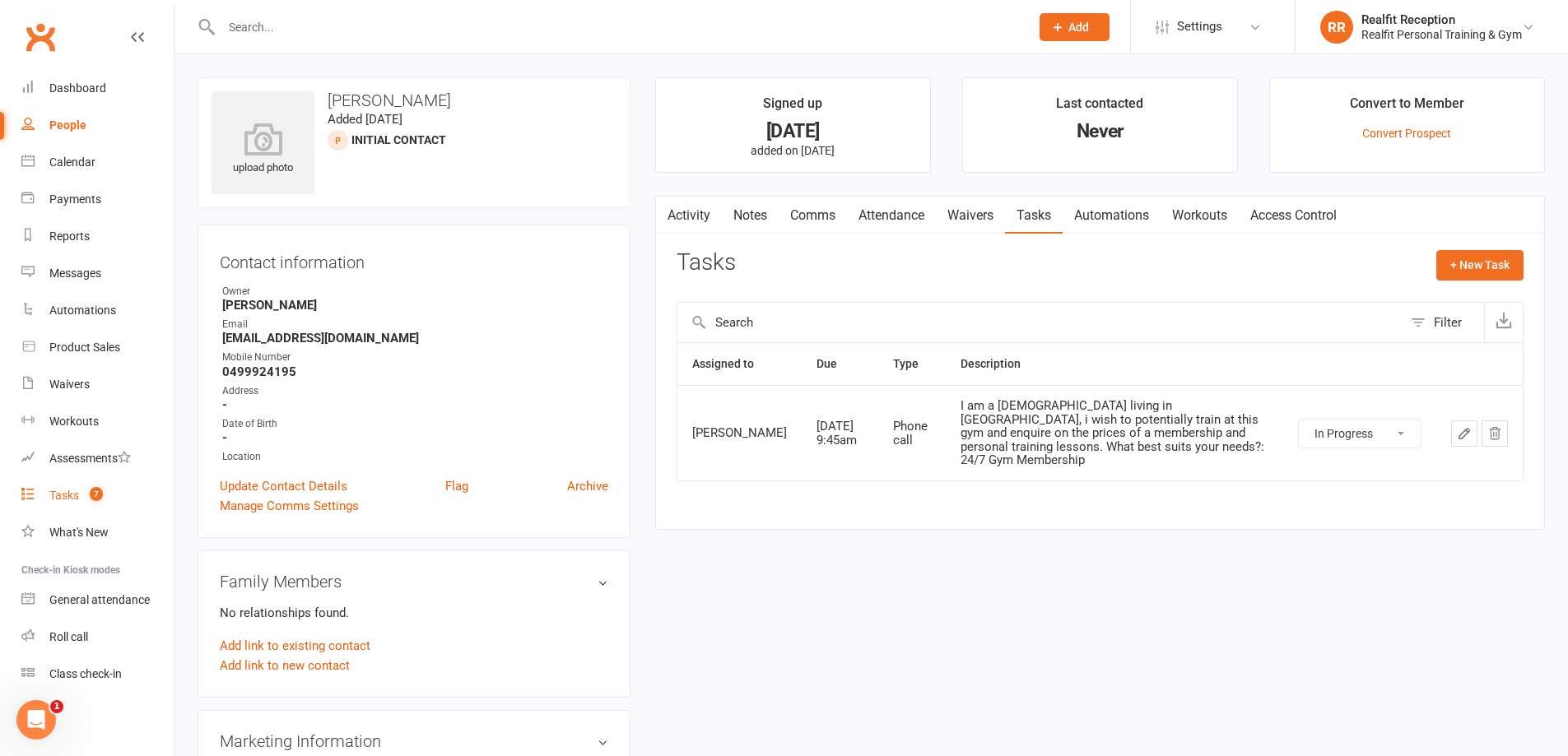
click at [68, 499] on div "Tasks" at bounding box center [64, 495] width 30 height 13
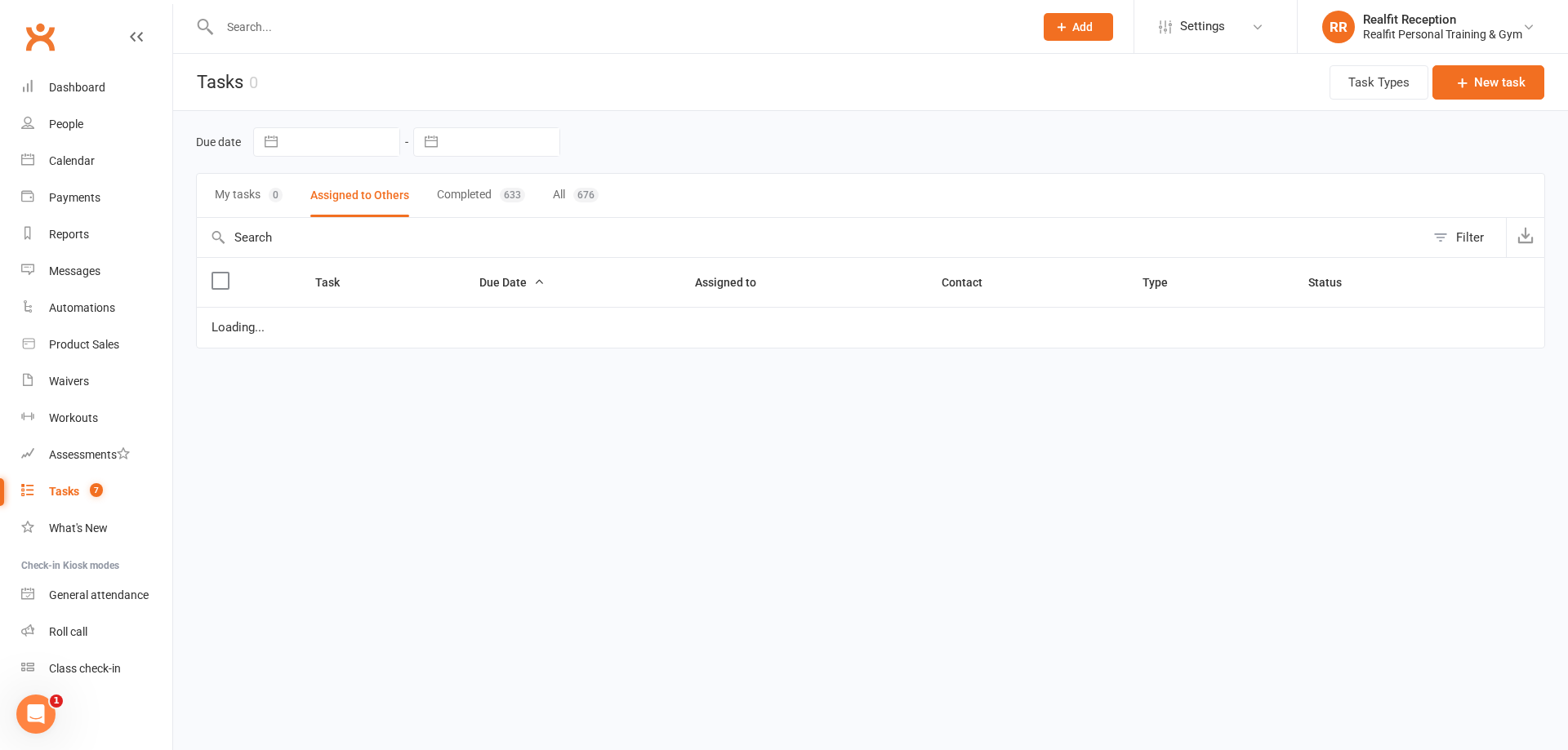
select select "started"
select select "waiting"
select select "started"
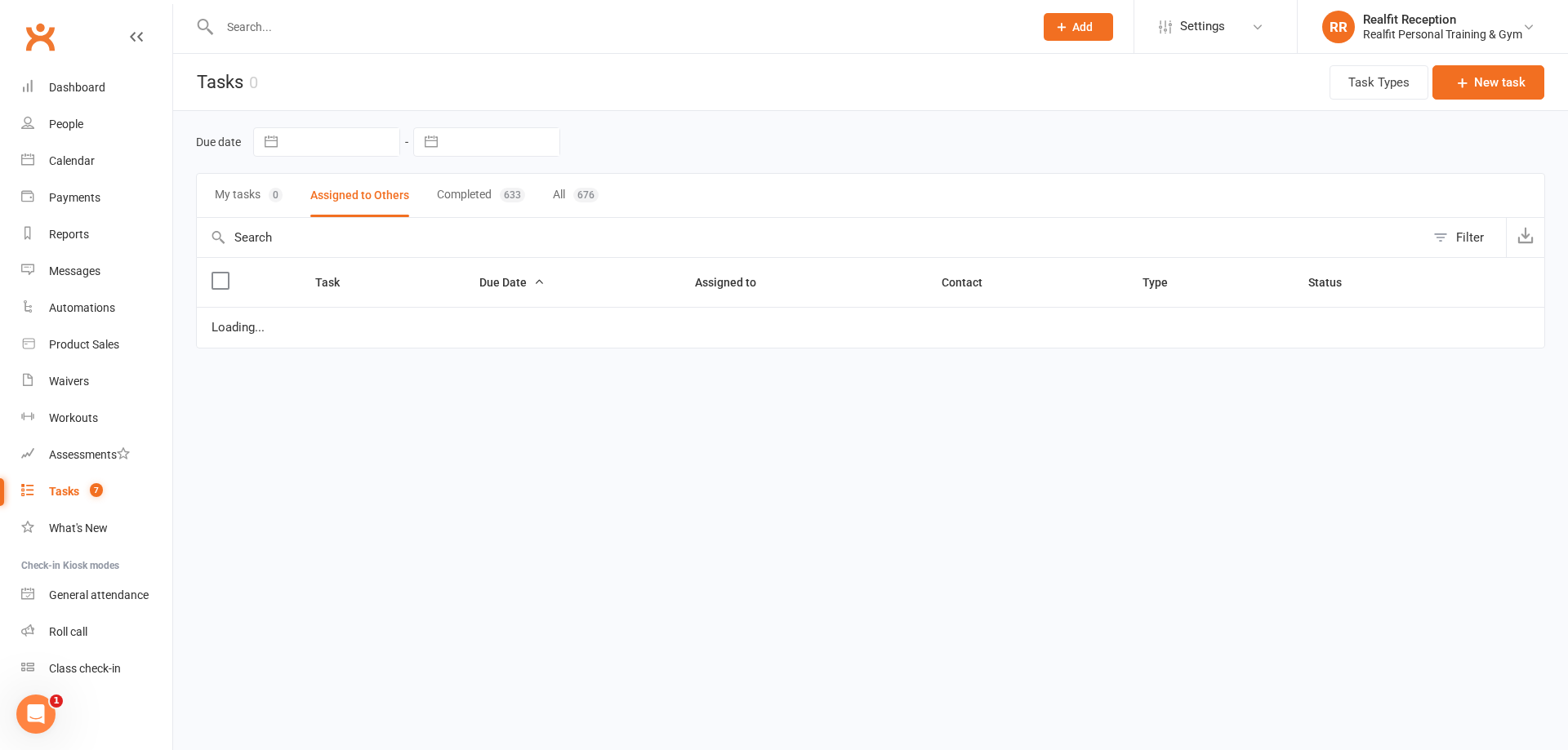
select select "waiting"
select select "started"
select select "waiting"
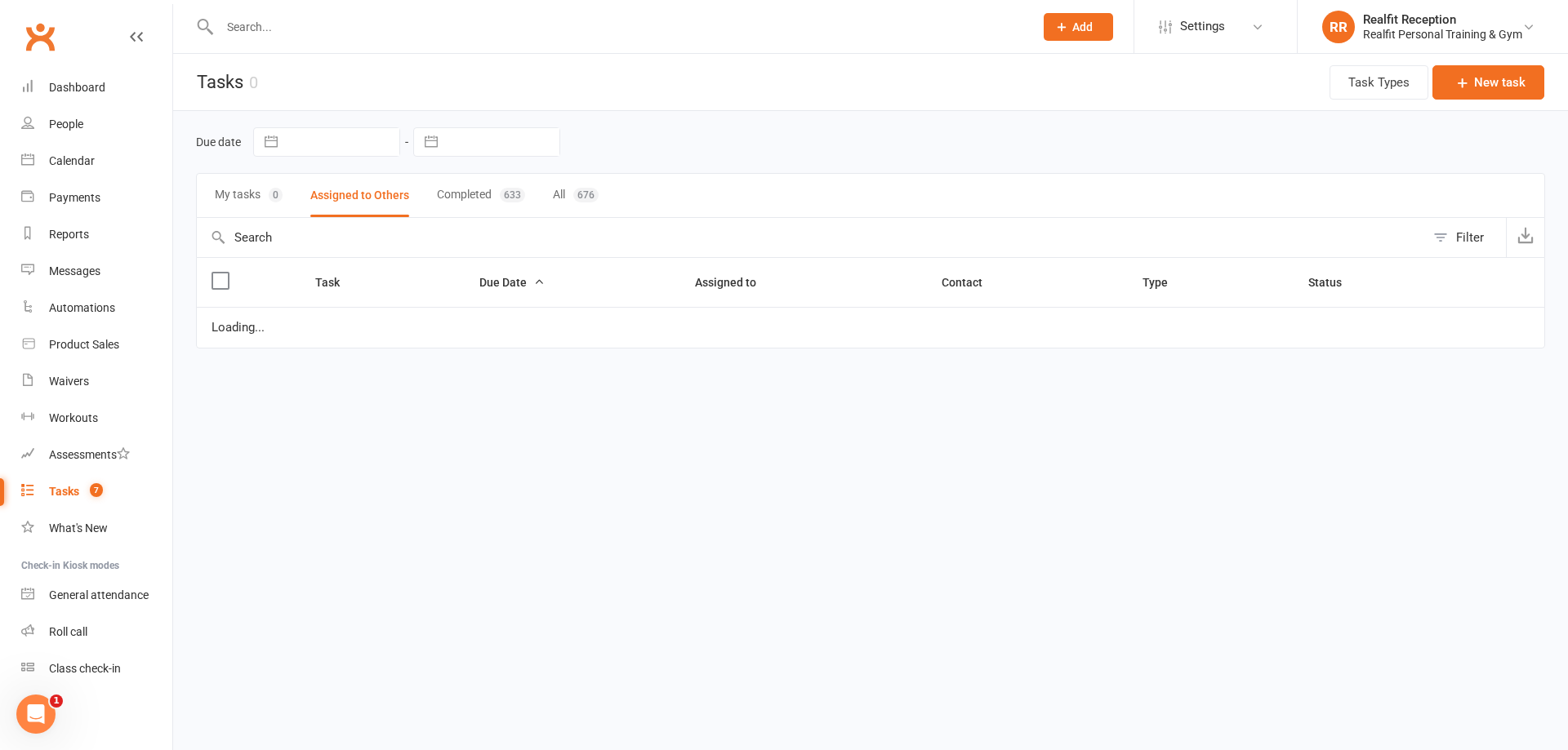
select select "started"
select select "waiting"
select select "started"
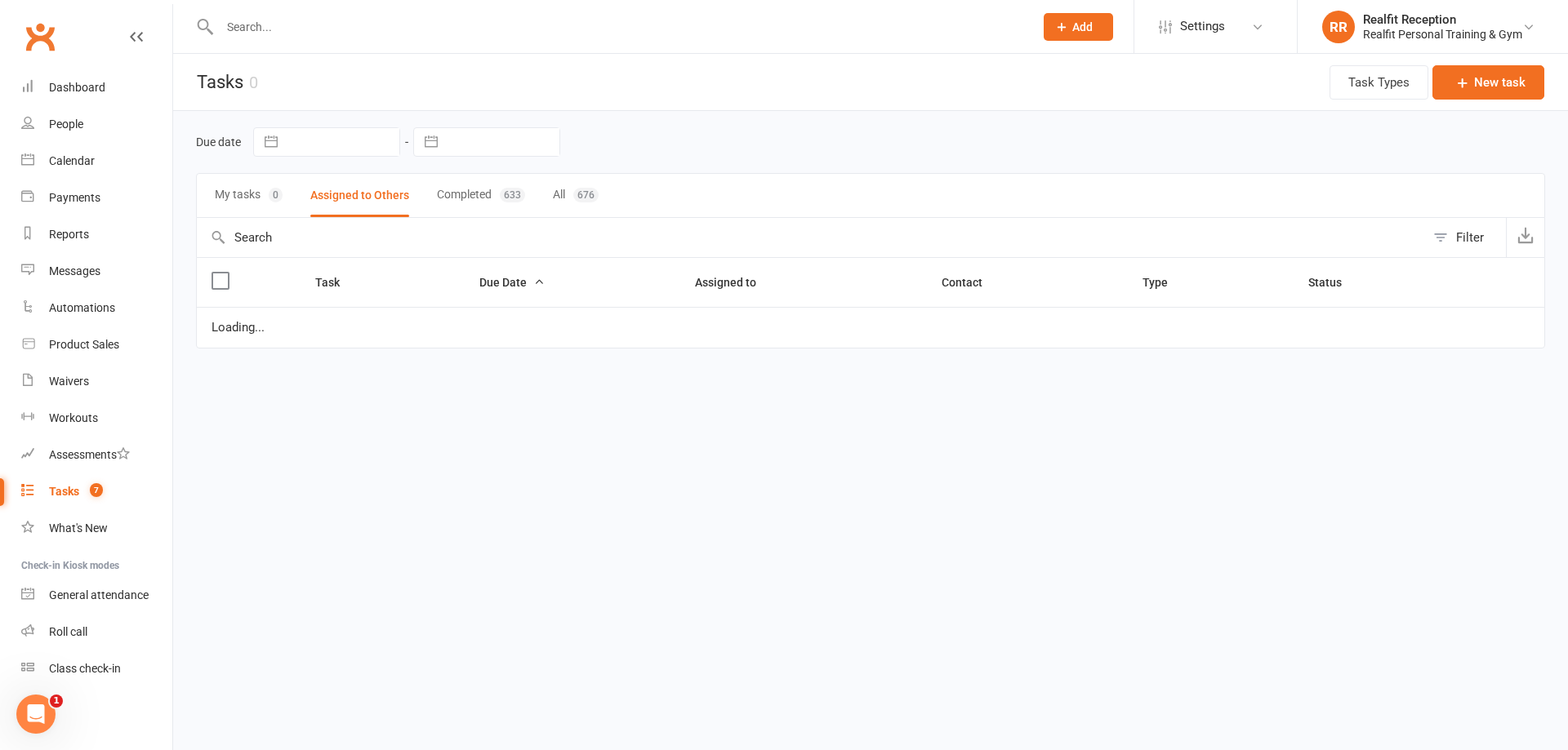
select select "waiting"
select select "started"
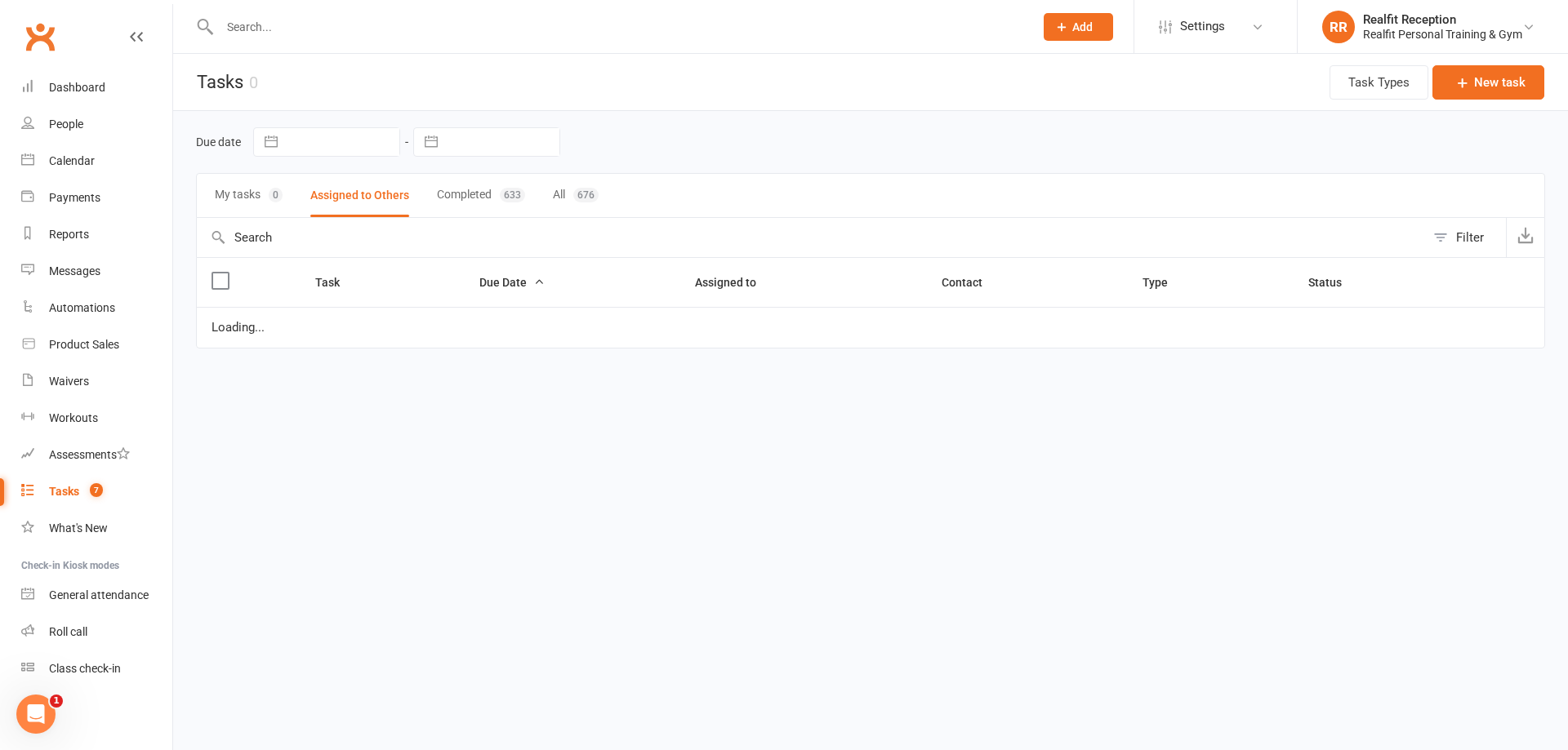
select select "waiting"
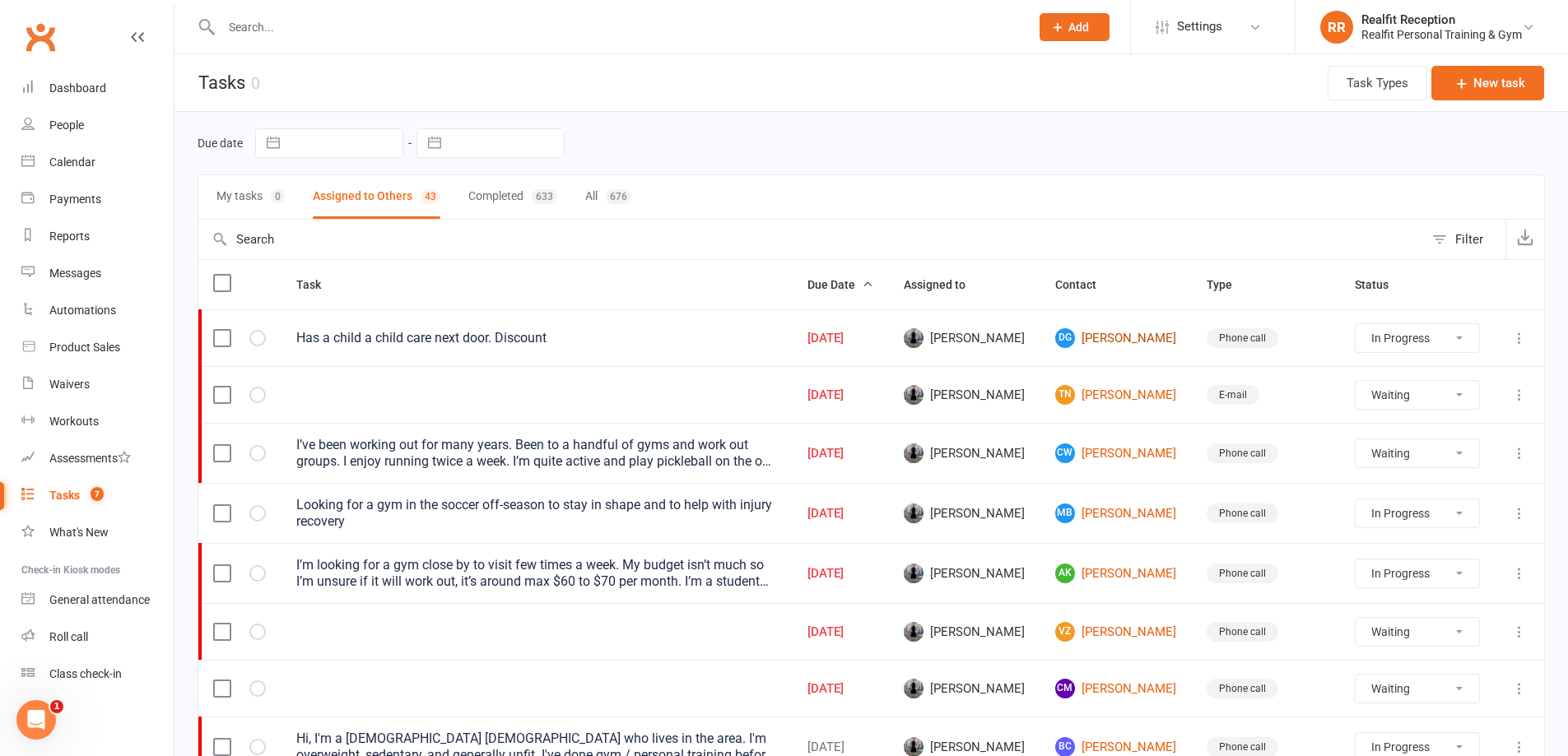
click at [1118, 339] on link "[PERSON_NAME]" at bounding box center [1115, 338] width 122 height 20
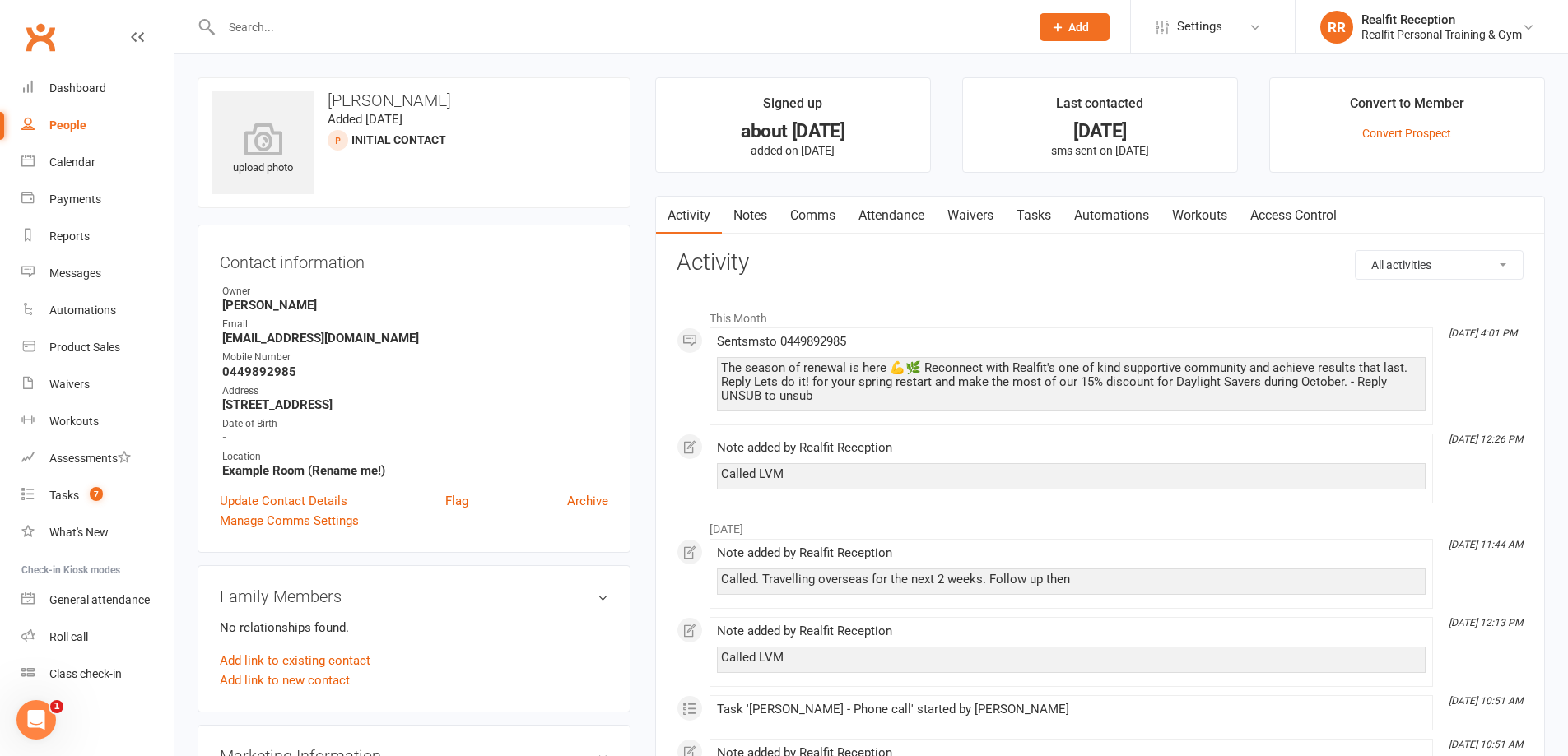
click at [1035, 213] on link "Tasks" at bounding box center [1034, 215] width 58 height 38
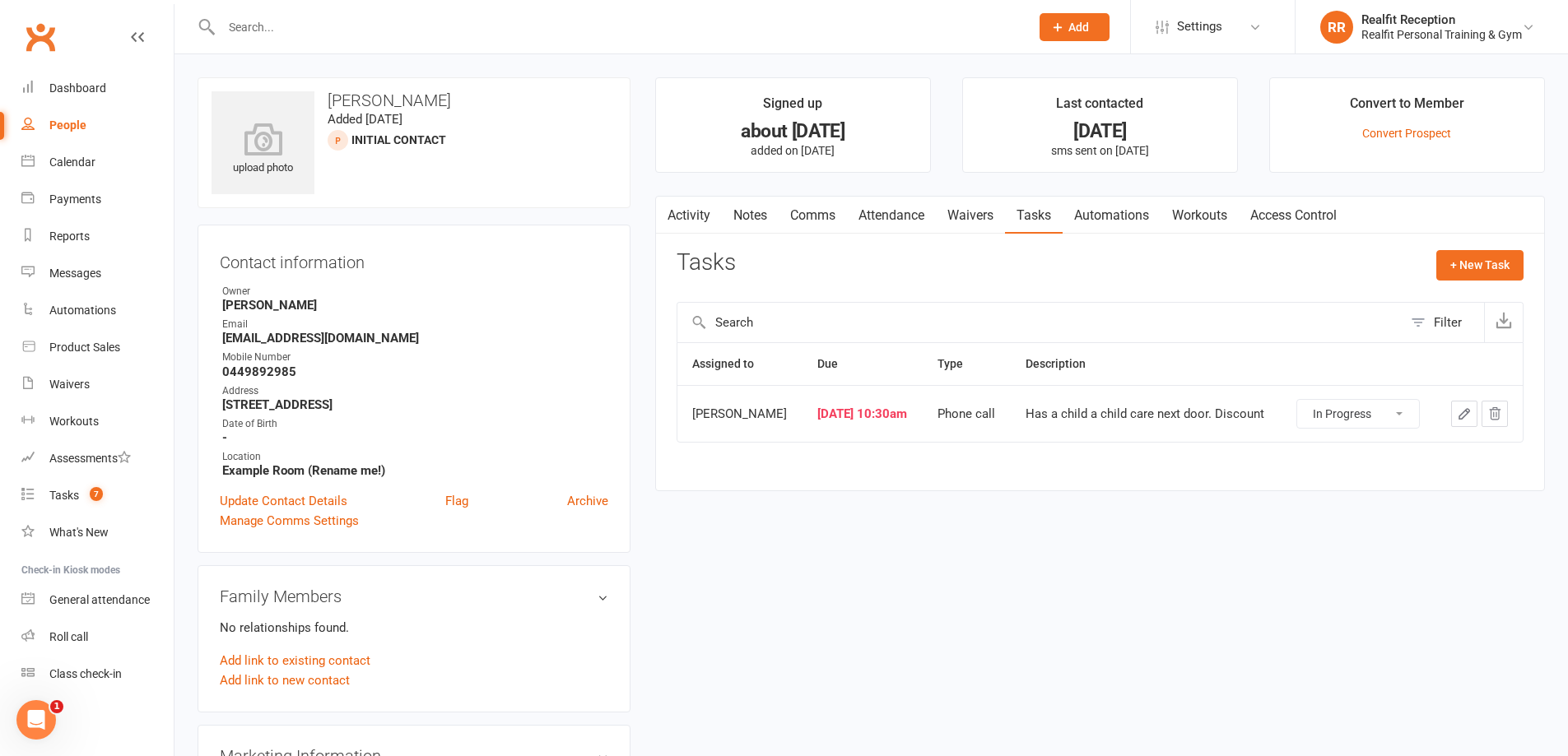
click at [1403, 416] on select "Not Started In Progress Waiting Complete" at bounding box center [1358, 414] width 122 height 28
click at [1298, 400] on select "Not Started In Progress Waiting Complete" at bounding box center [1358, 414] width 122 height 28
select select "started"
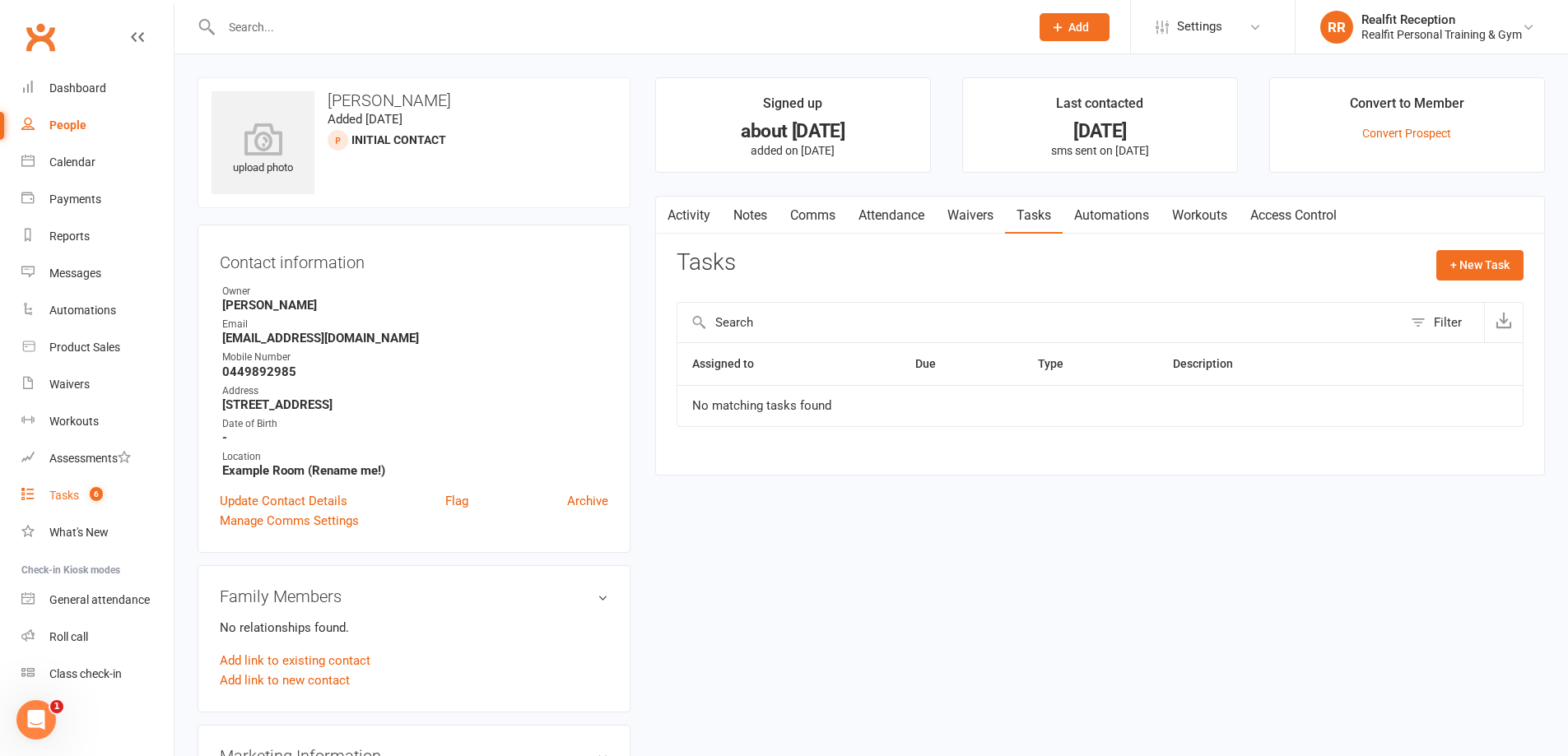
click at [74, 499] on div "Tasks" at bounding box center [64, 495] width 30 height 13
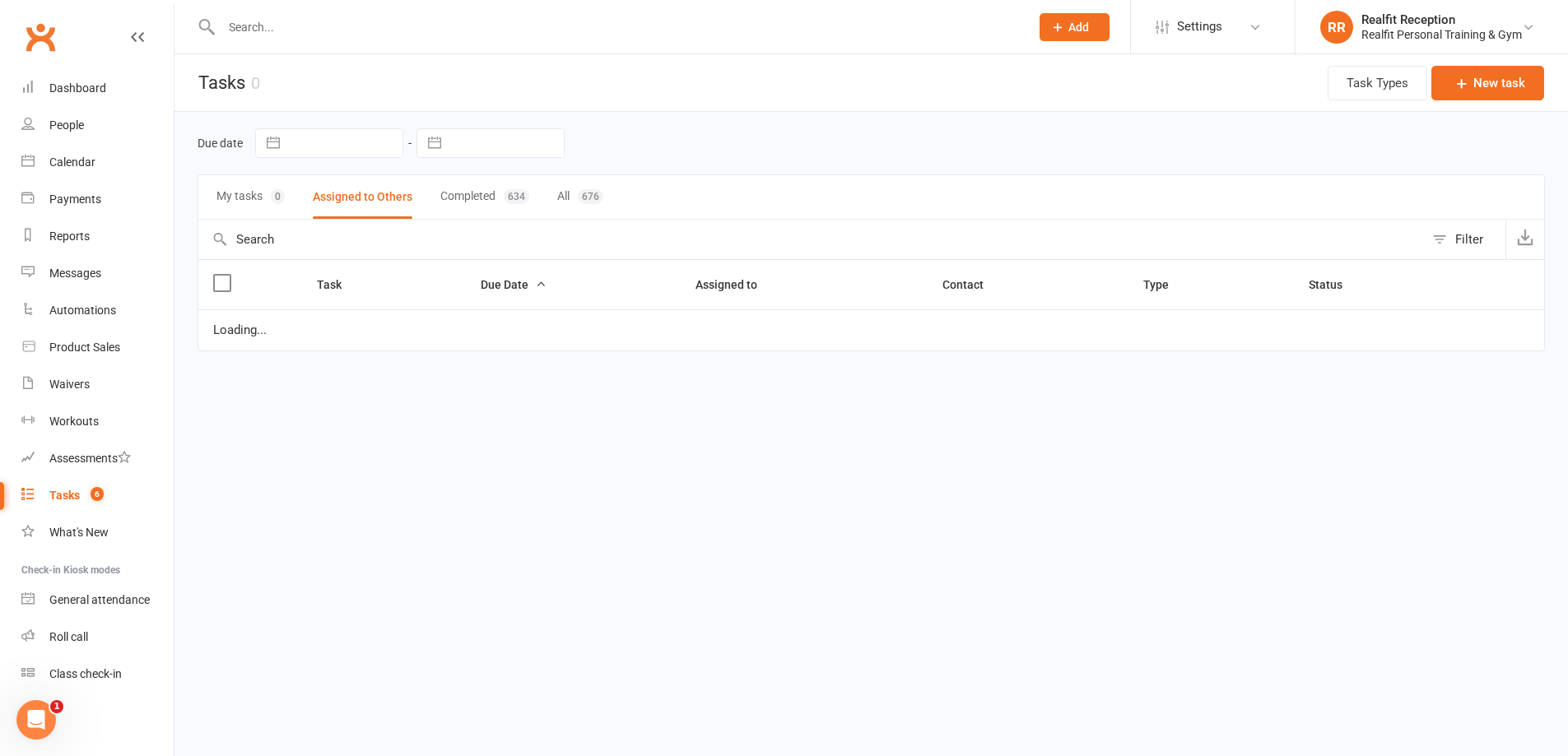
select select "waiting"
select select "started"
select select "waiting"
select select "started"
select select "waiting"
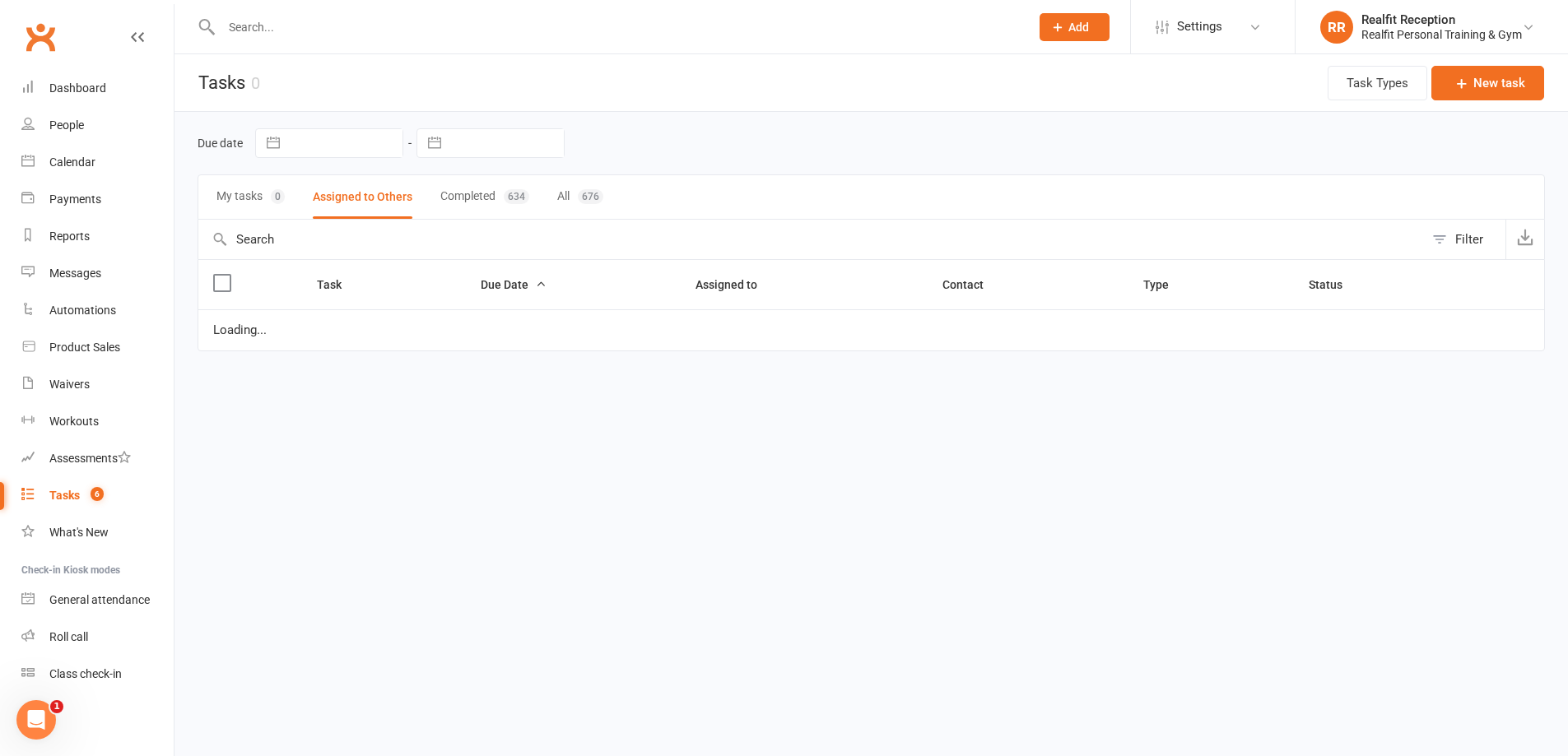
select select "waiting"
select select "started"
select select "waiting"
select select "started"
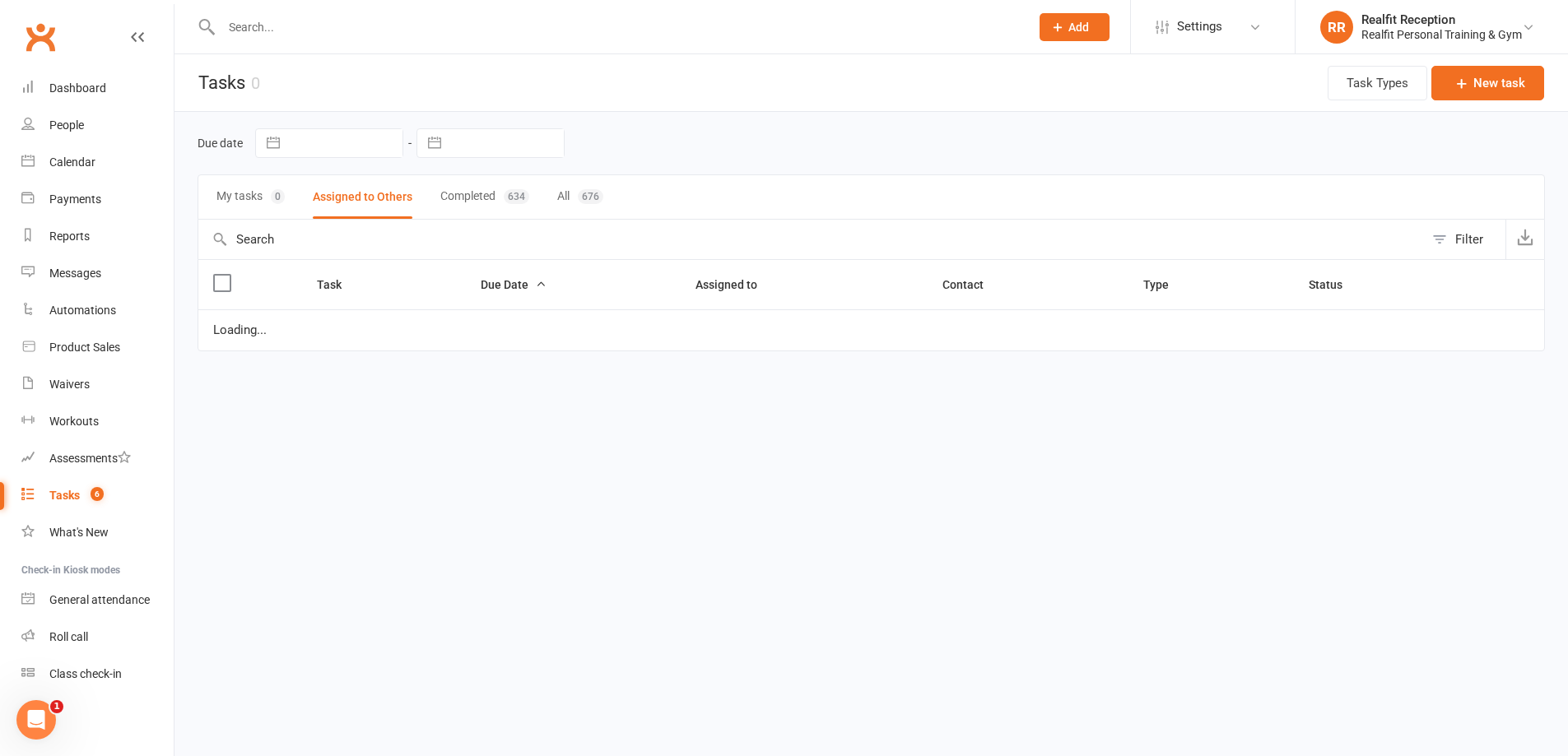
select select "started"
select select "waiting"
select select "started"
select select "waiting"
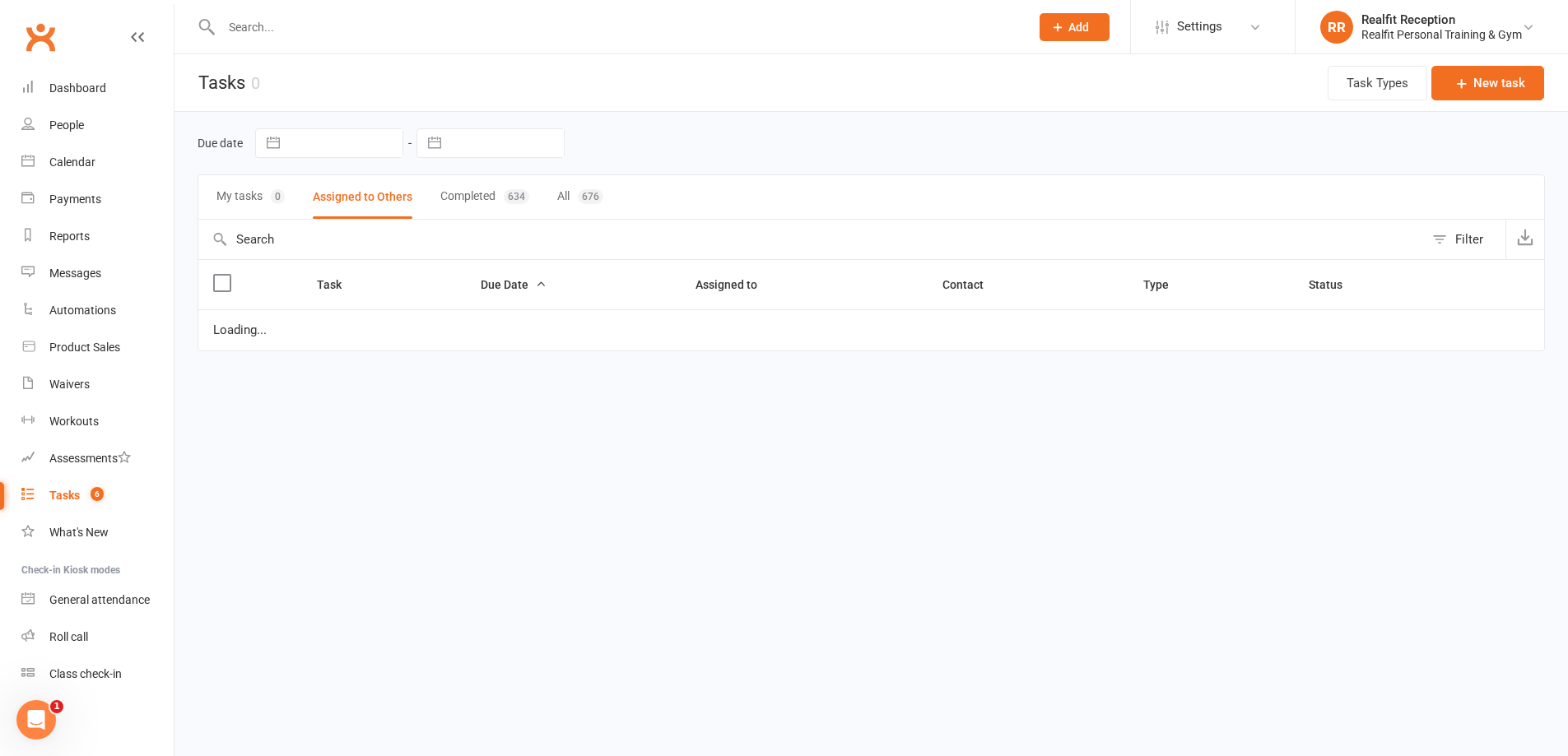
select select "started"
select select "waiting"
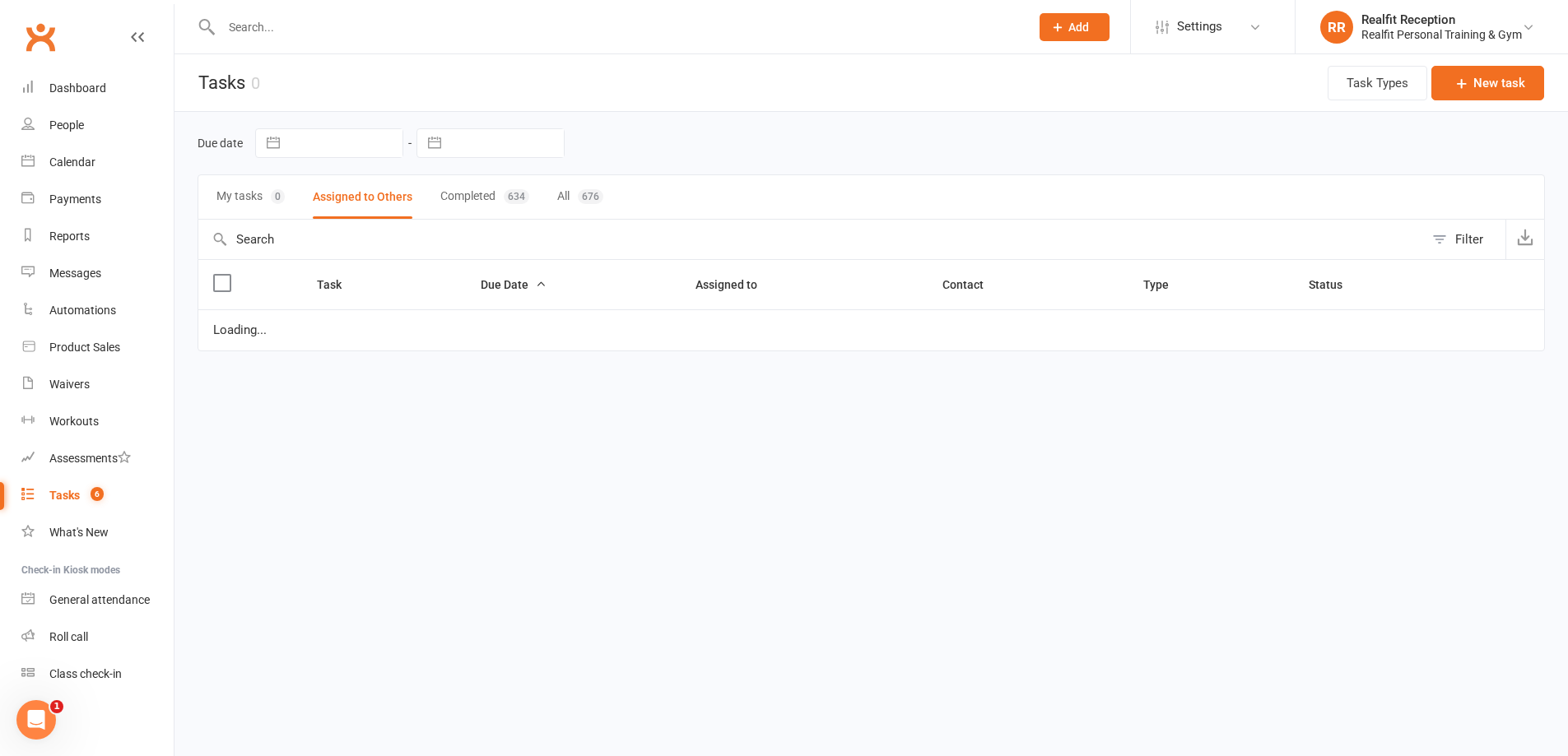
select select "waiting"
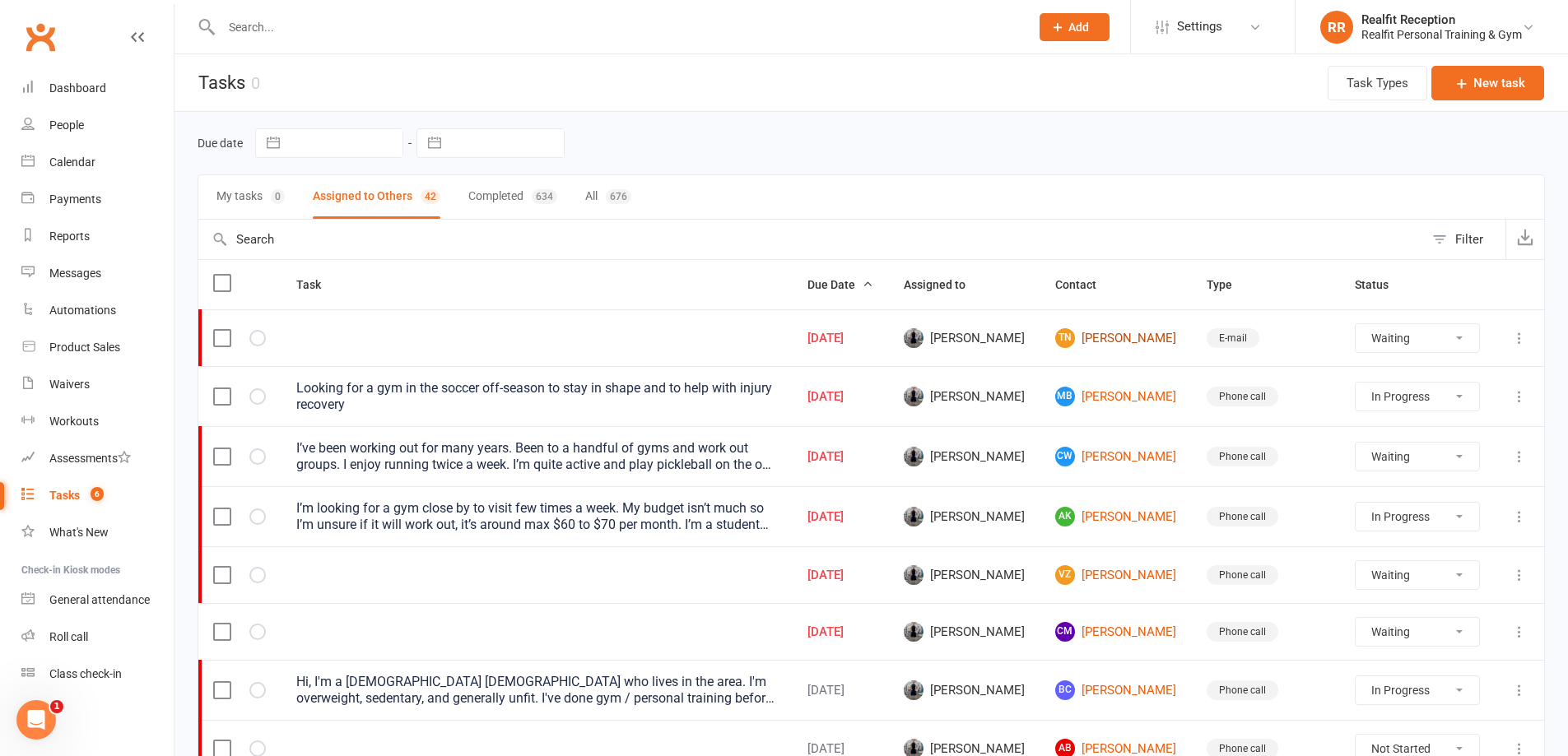
click at [1124, 338] on link "TN [PERSON_NAME]" at bounding box center [1115, 338] width 122 height 20
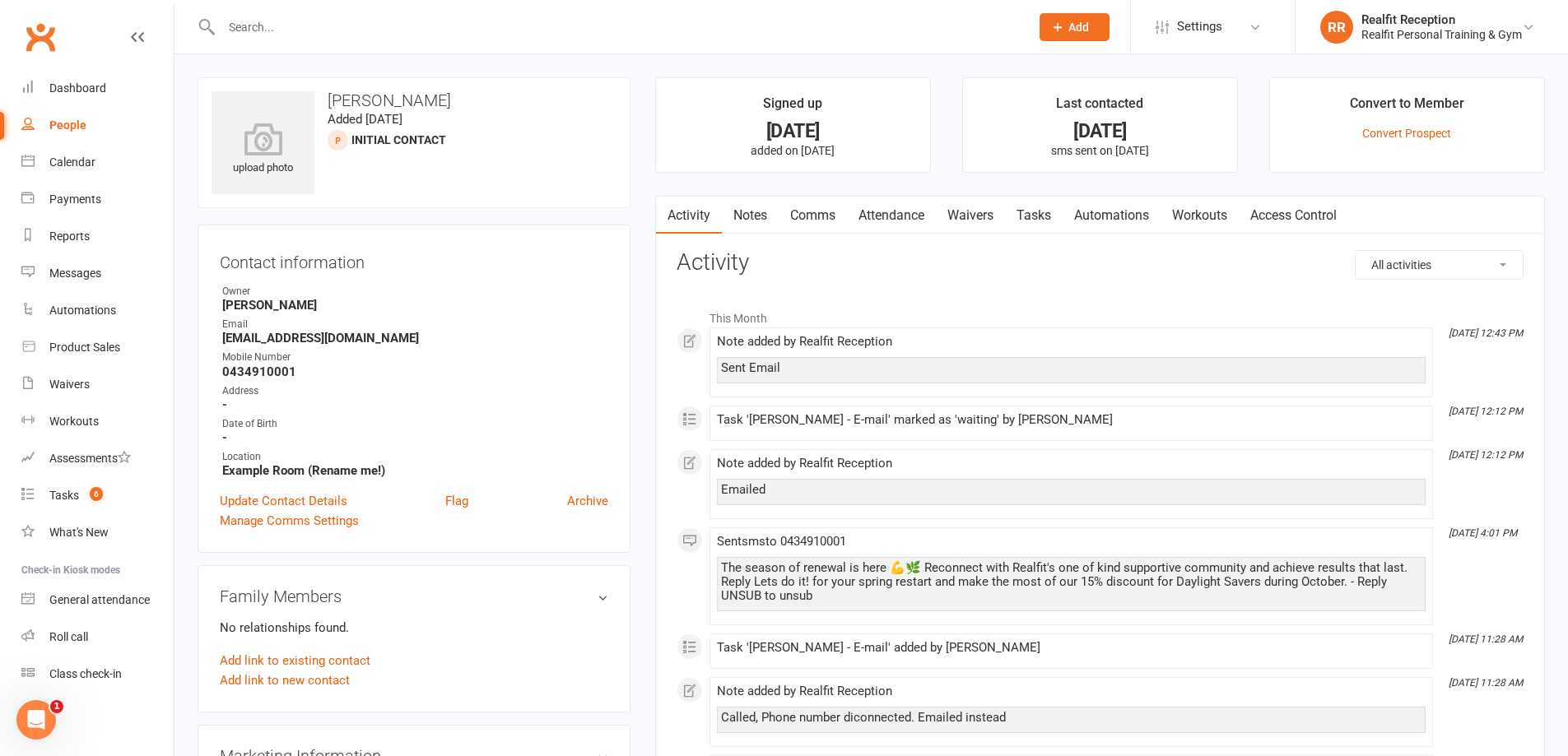
click at [1035, 214] on link "Tasks" at bounding box center [1034, 215] width 58 height 38
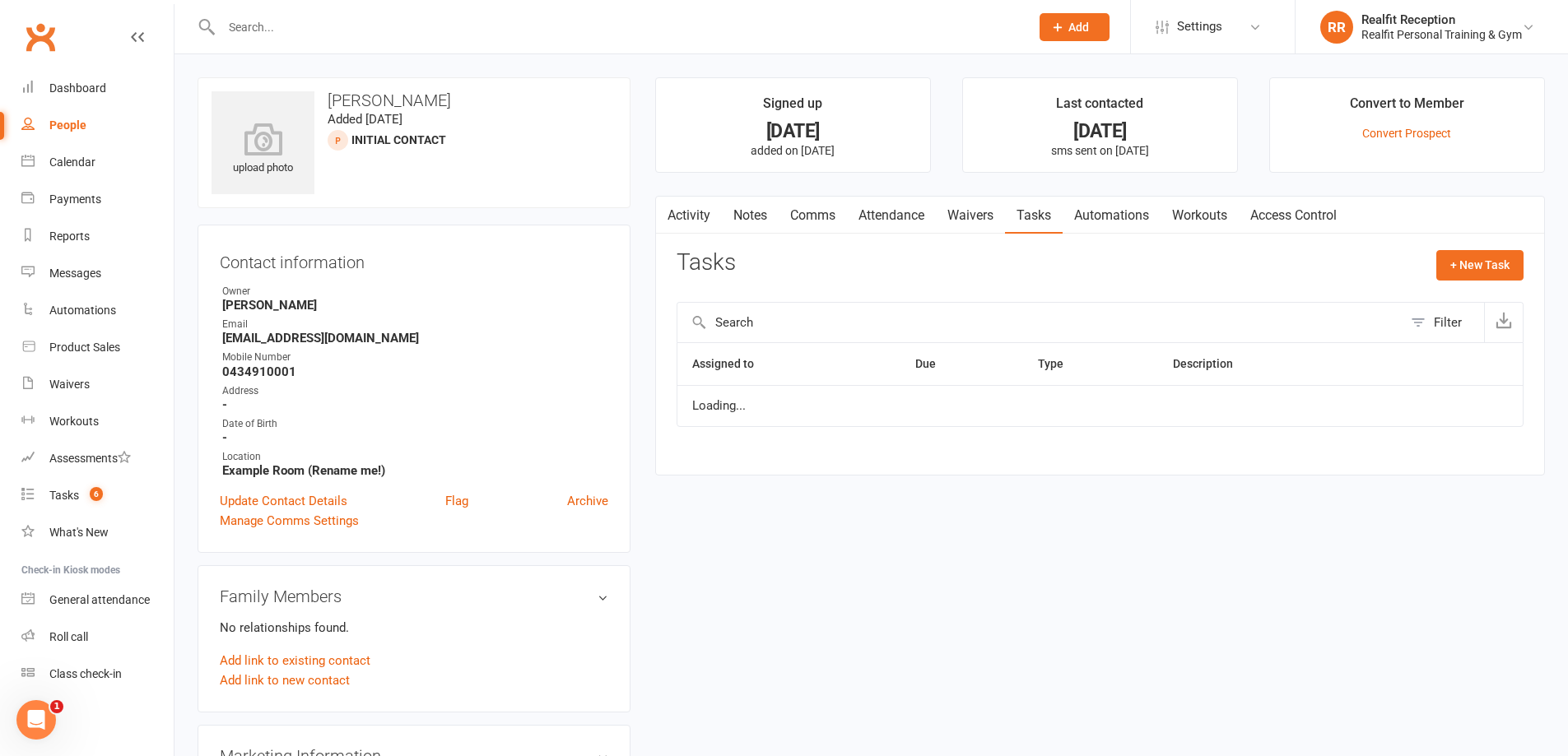
select select "waiting"
click at [1285, 411] on select "Not Started In Progress Waiting Complete" at bounding box center [1281, 414] width 122 height 28
click at [1233, 400] on select "Not Started In Progress Waiting Complete" at bounding box center [1281, 414] width 122 height 28
click at [1458, 418] on icon "button" at bounding box center [1464, 414] width 15 height 15
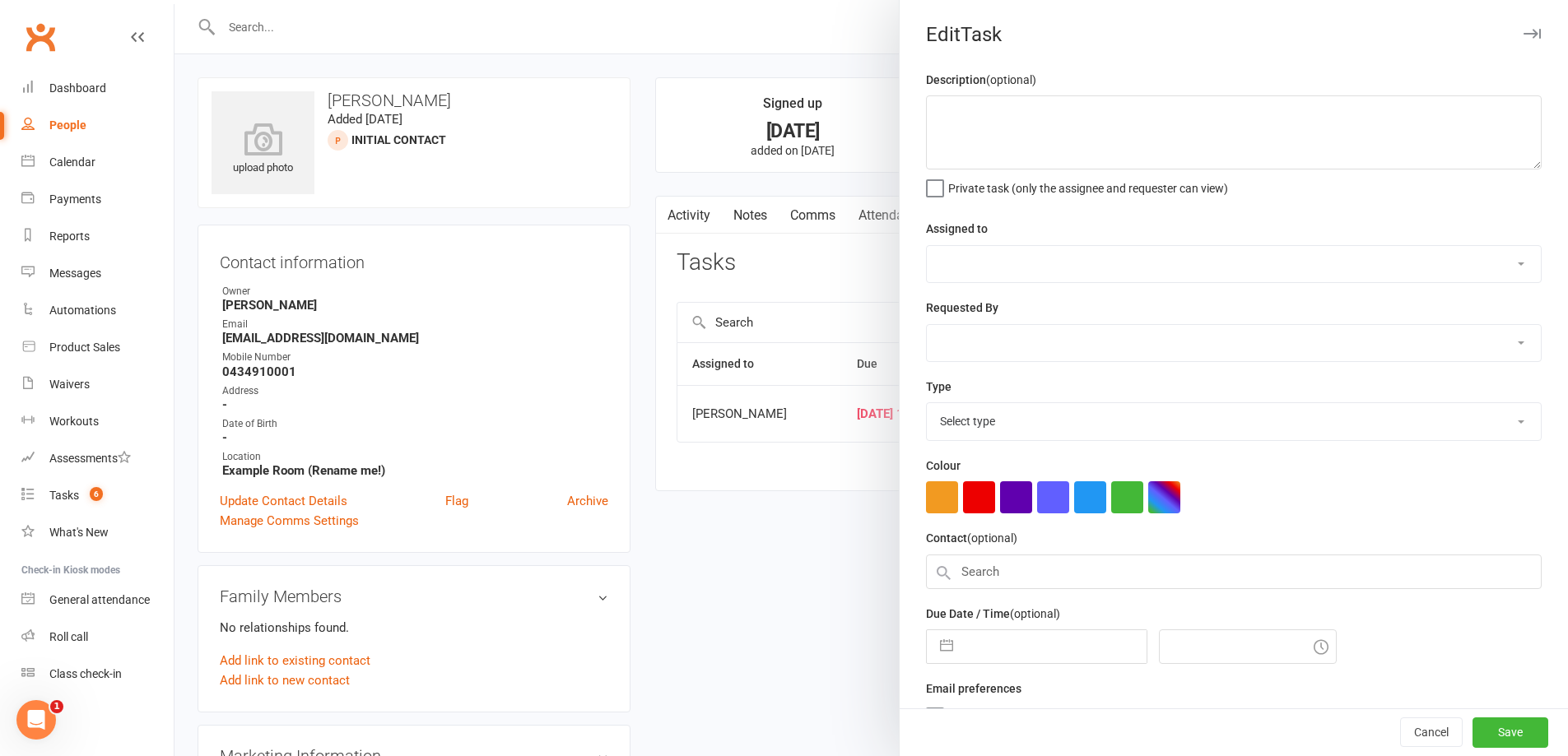
select select "49223"
type input "[DATE]"
type input "11:30am"
select select "26750"
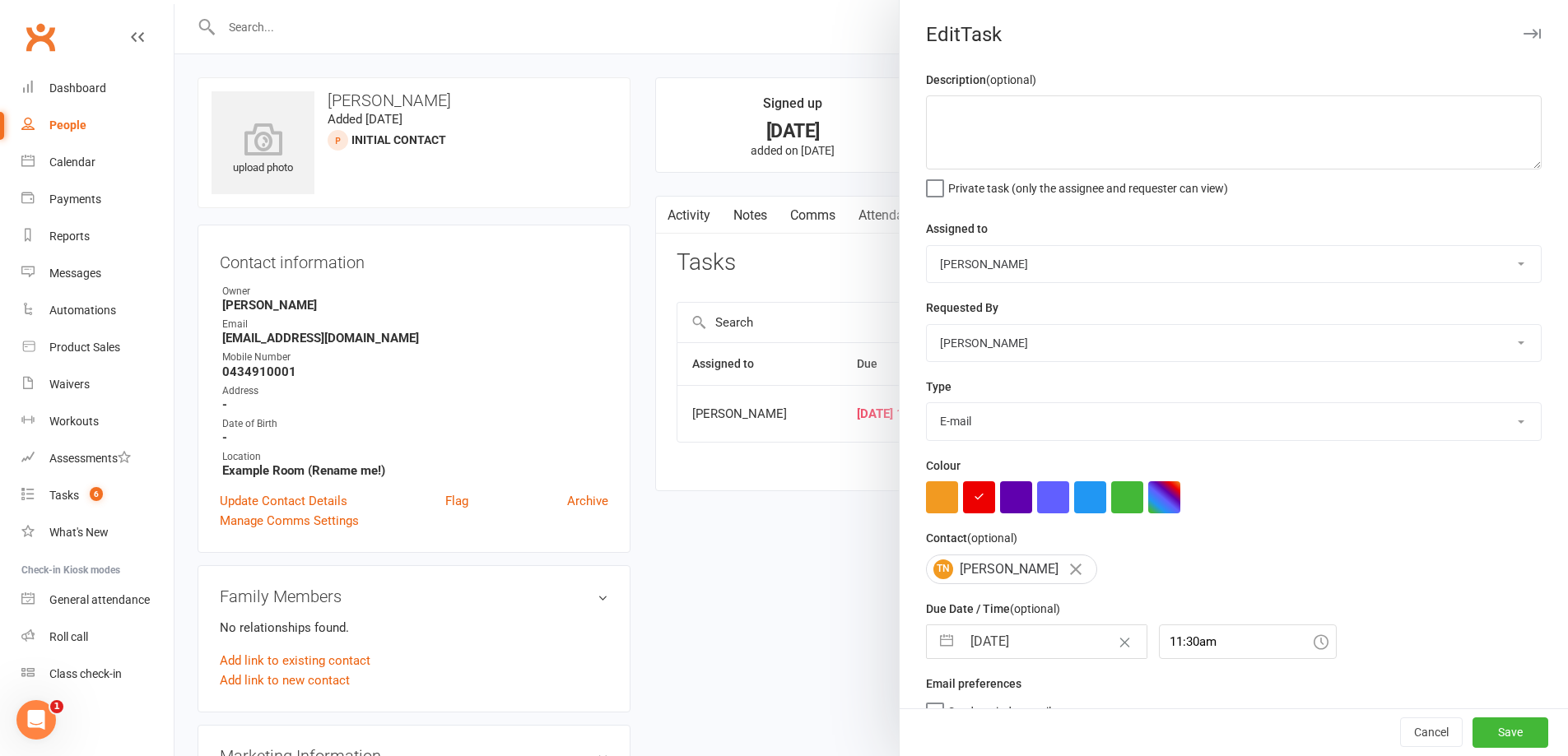
select select "8"
select select "2025"
select select "9"
select select "2025"
select select "10"
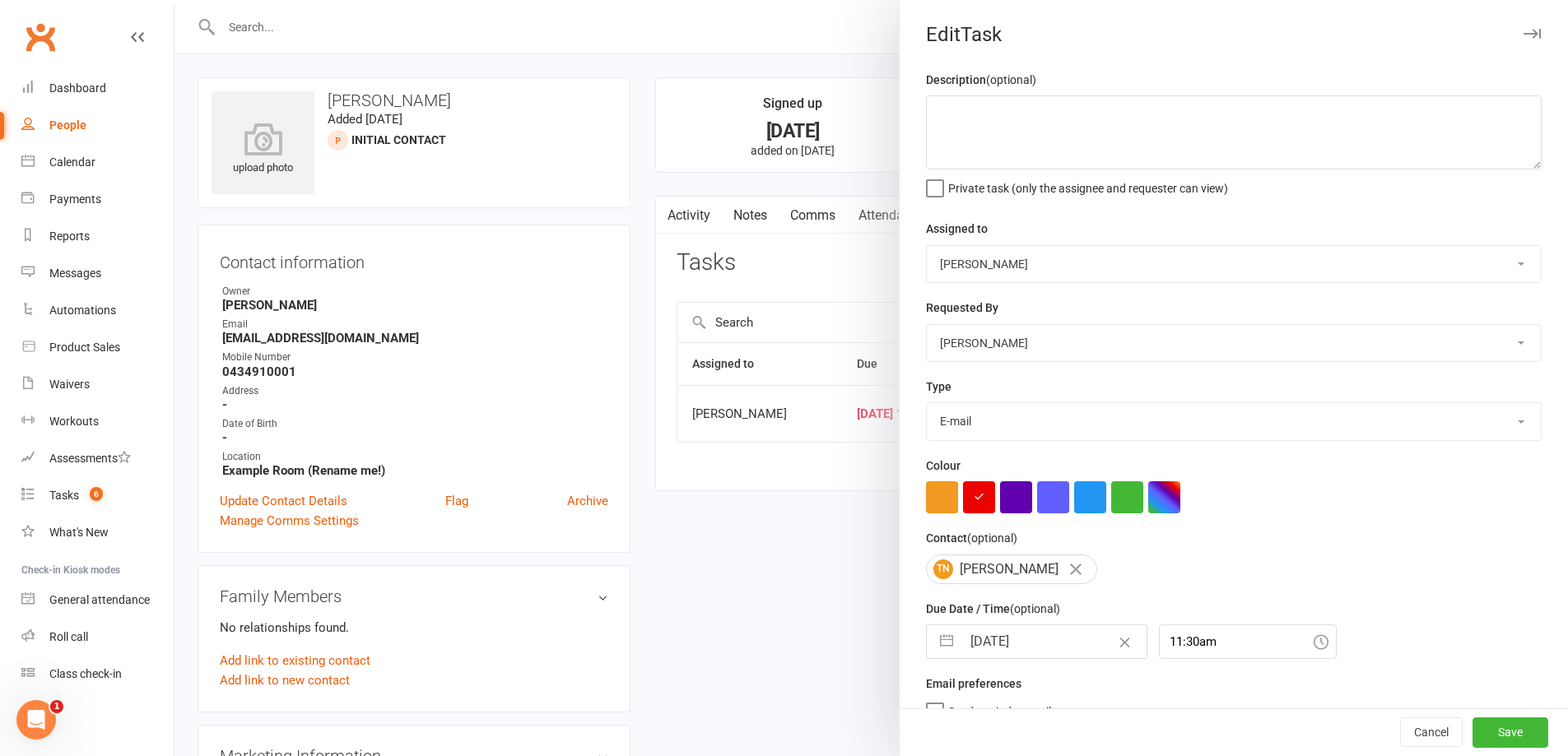
select select "2025"
click at [1063, 643] on input "[DATE]" at bounding box center [1053, 642] width 185 height 33
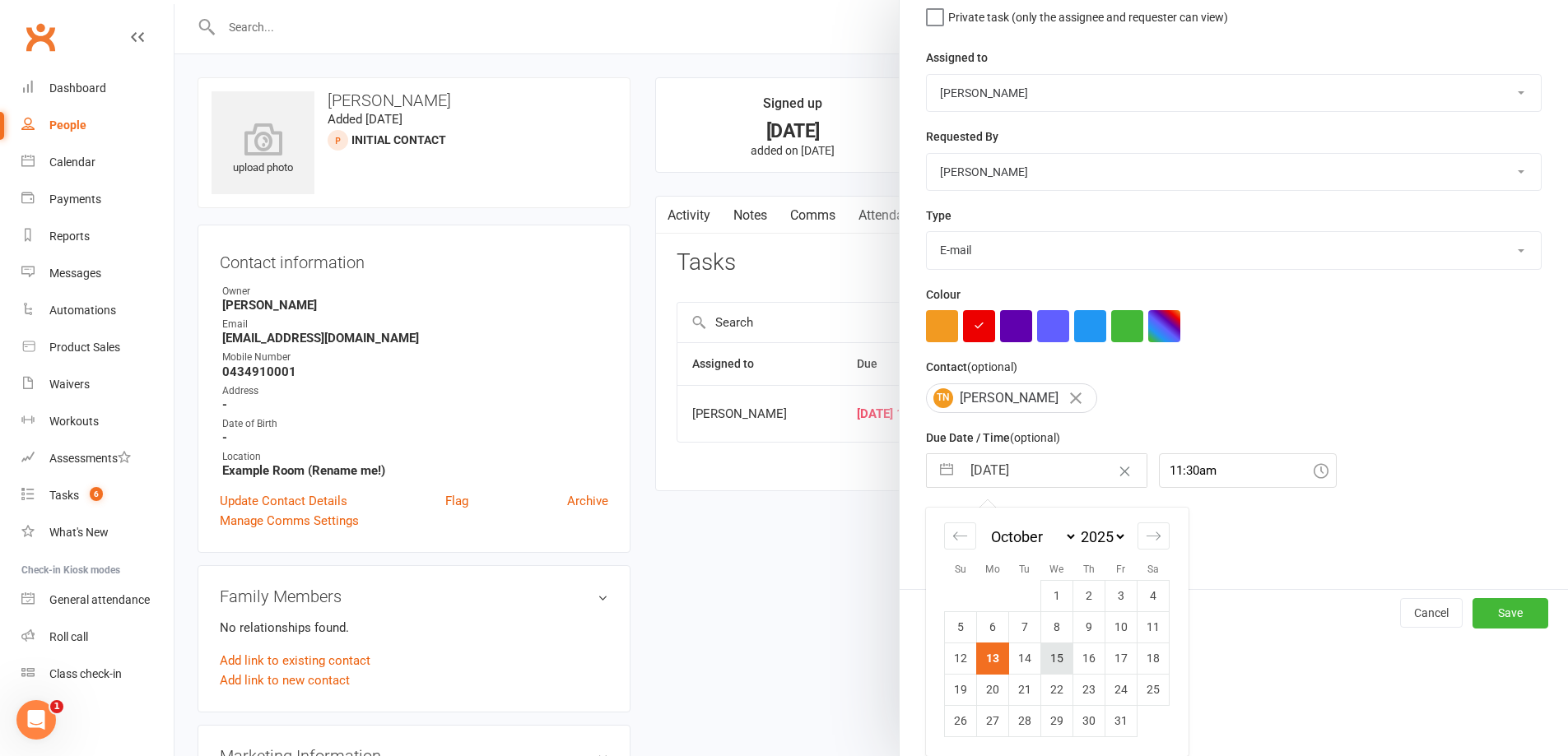
click at [1059, 653] on td "15" at bounding box center [1057, 659] width 32 height 32
type input "[DATE]"
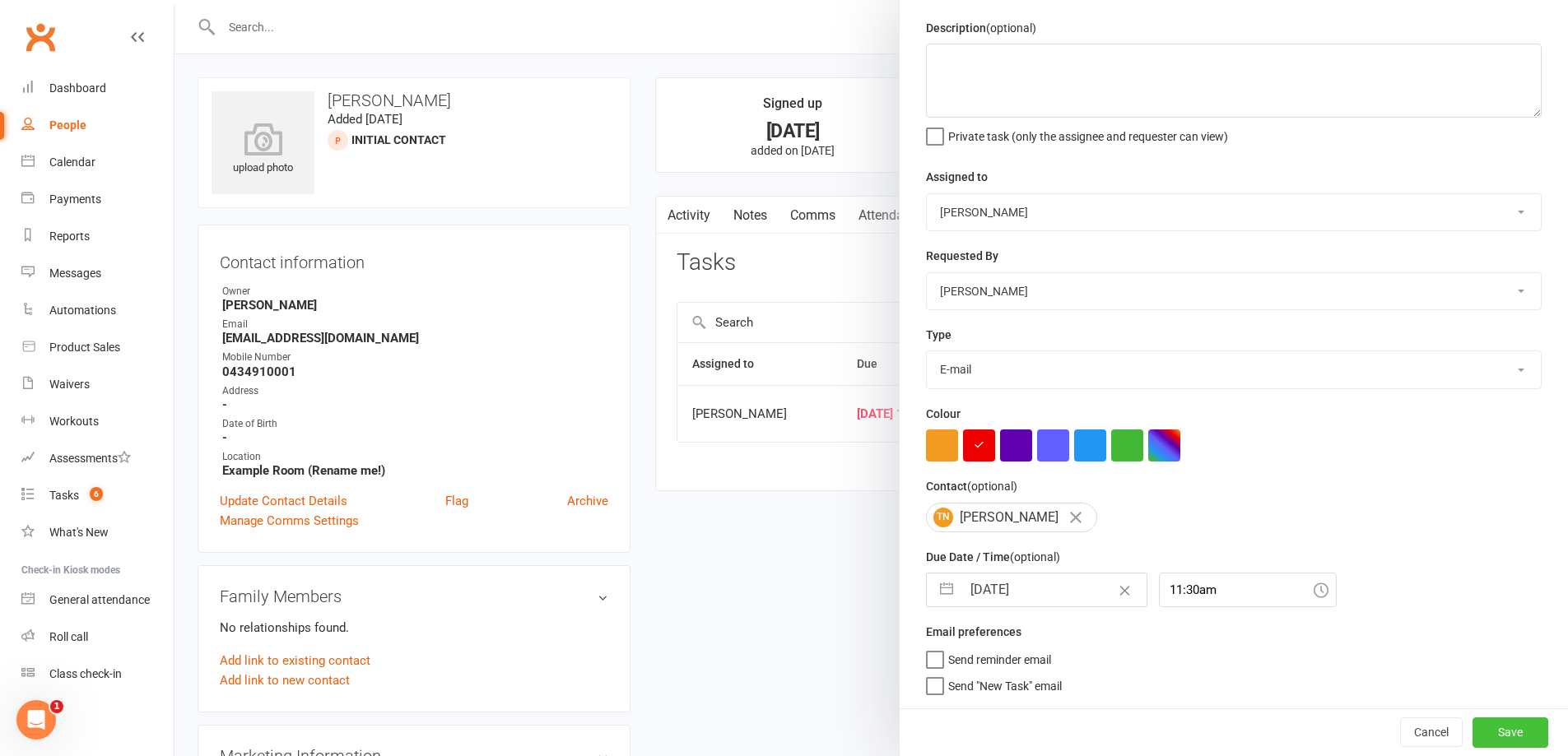
click at [1485, 731] on button "Save" at bounding box center [1510, 732] width 75 height 30
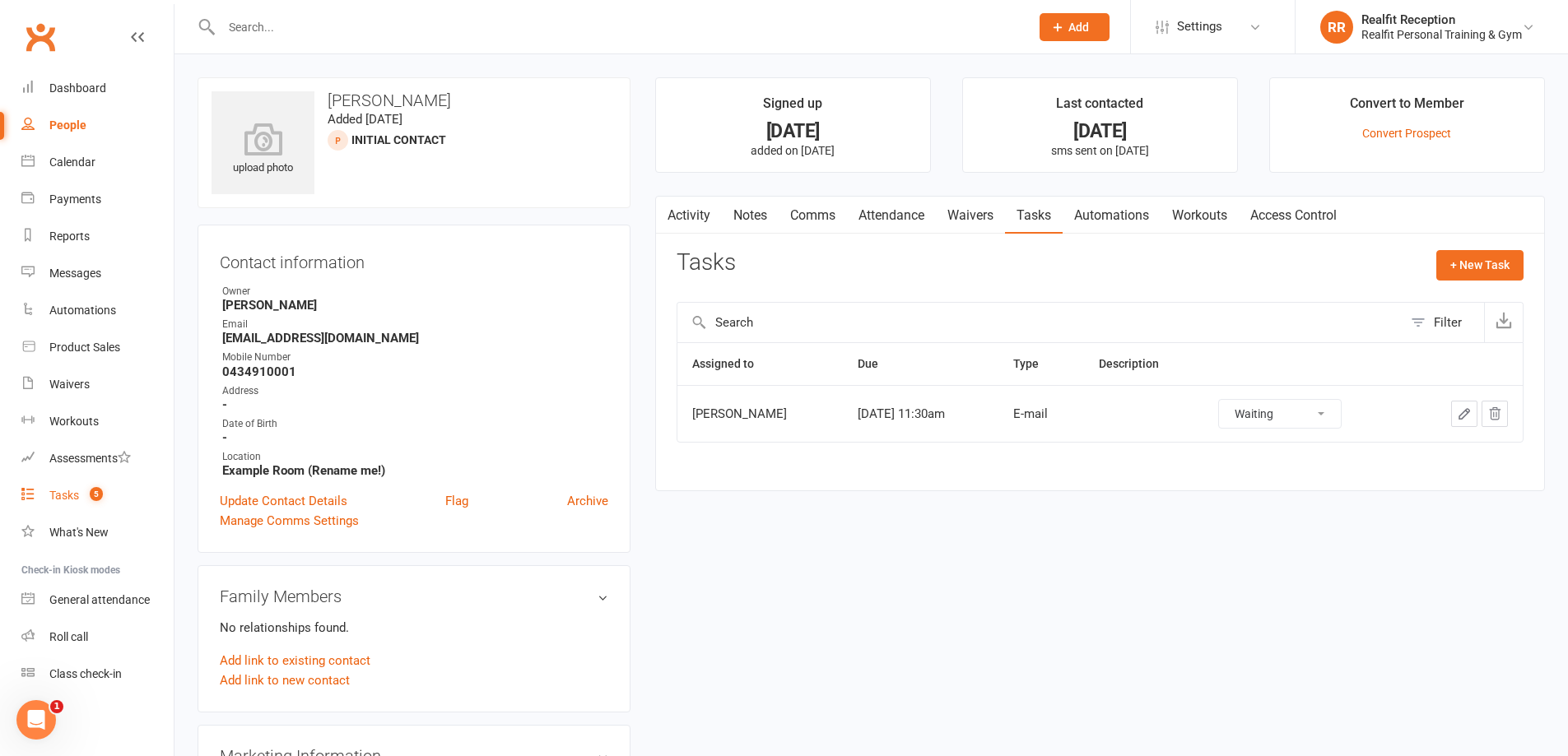
click at [59, 498] on div "Tasks" at bounding box center [64, 495] width 30 height 13
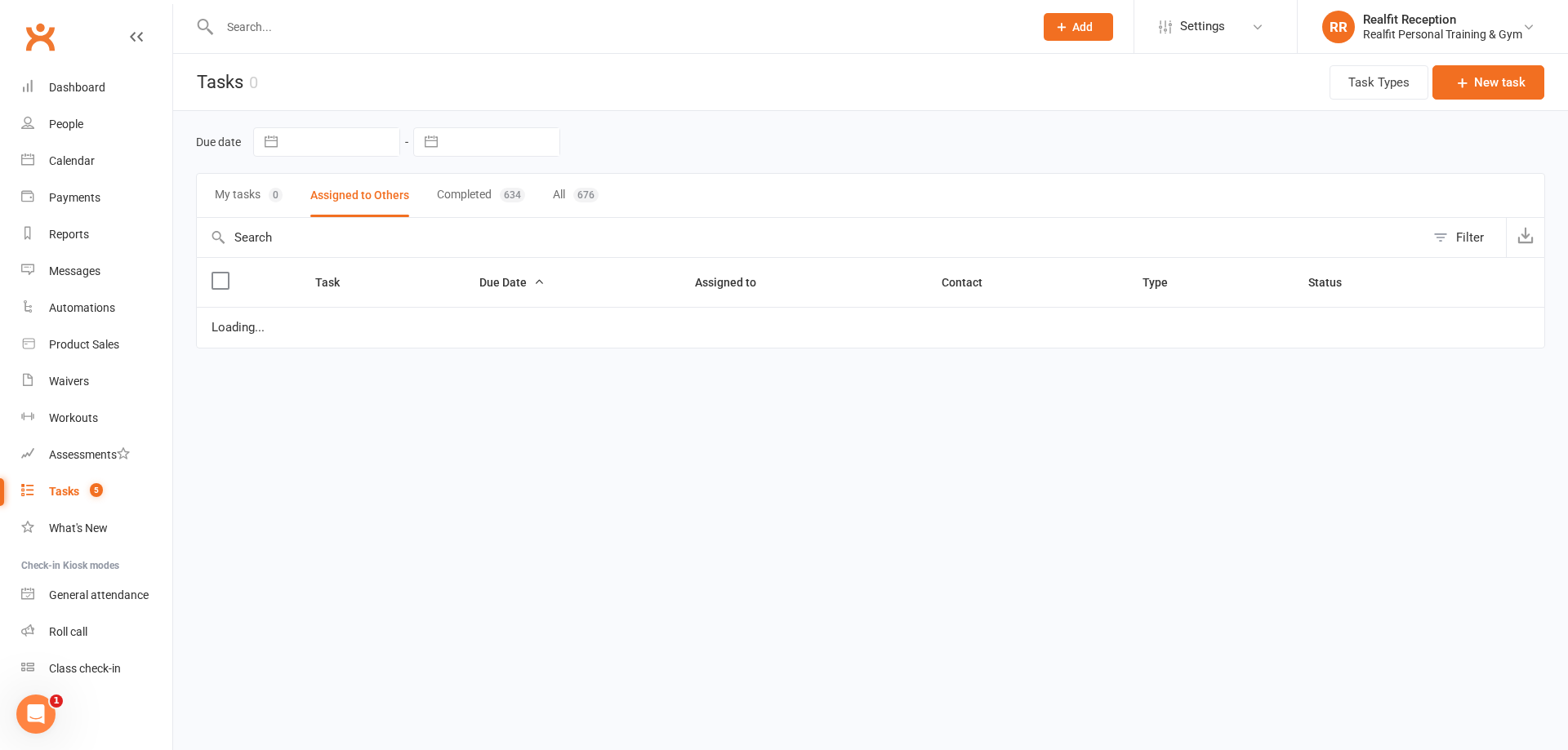
select select "started"
select select "waiting"
select select "started"
select select "waiting"
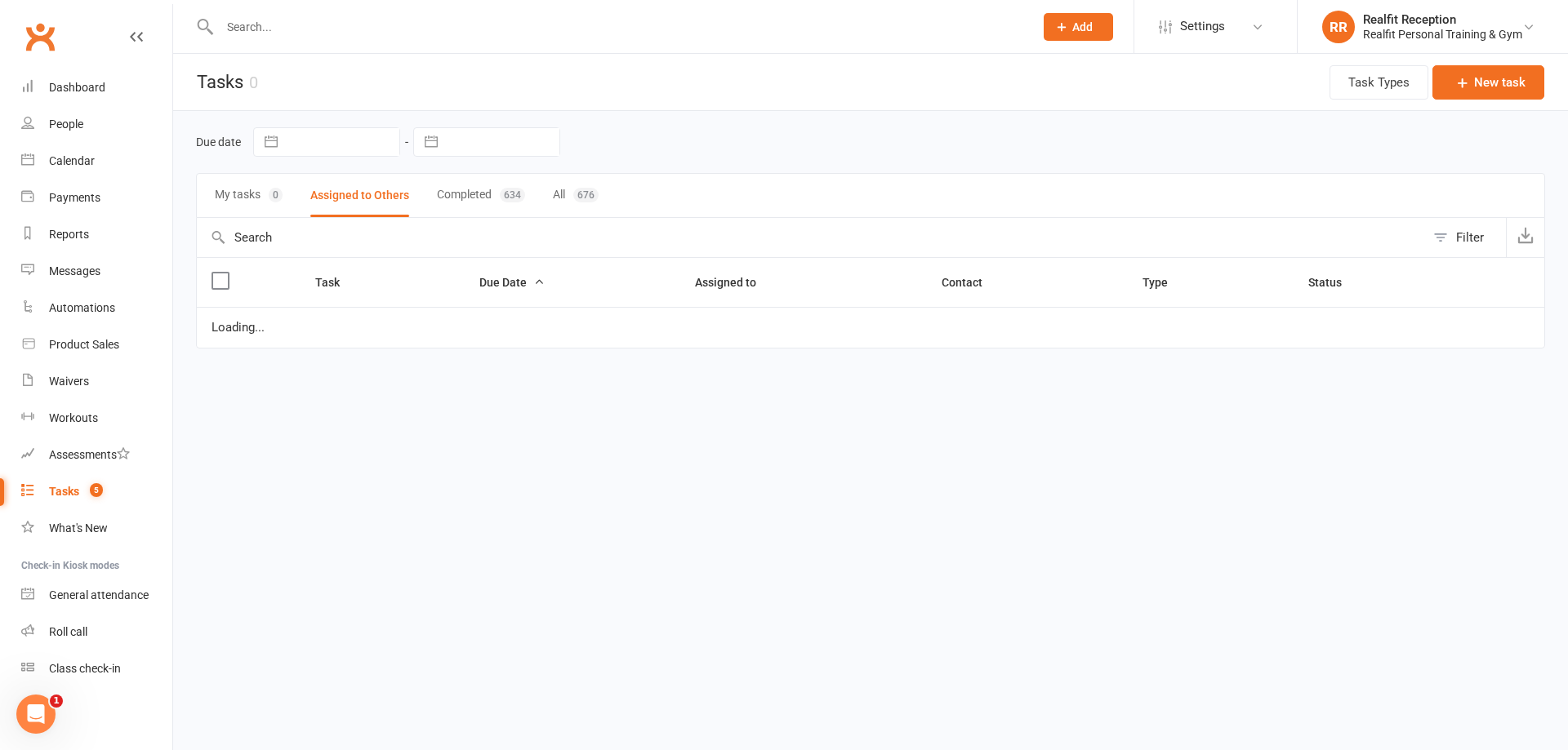
select select "started"
select select "waiting"
select select "started"
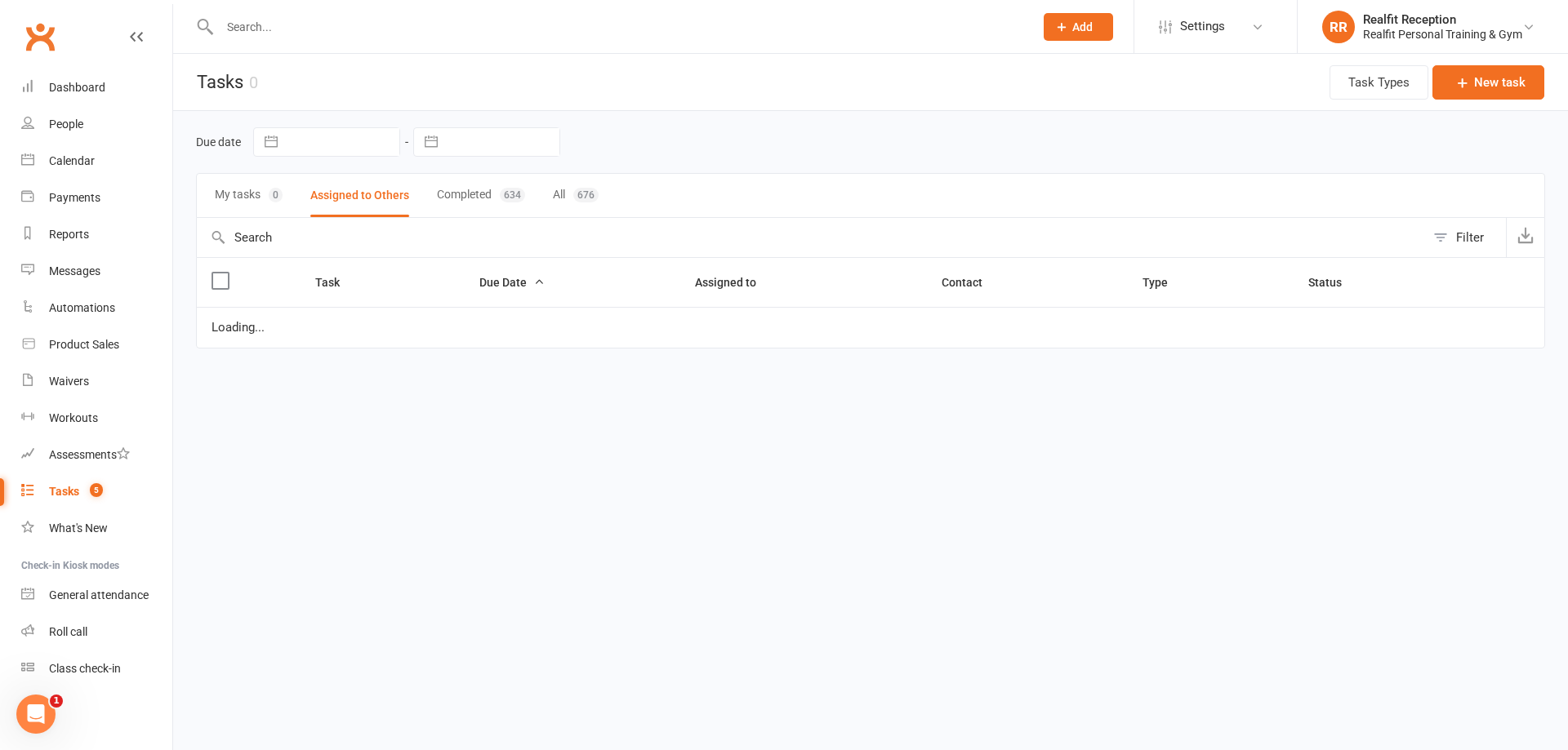
select select "started"
select select "waiting"
select select "started"
select select "waiting"
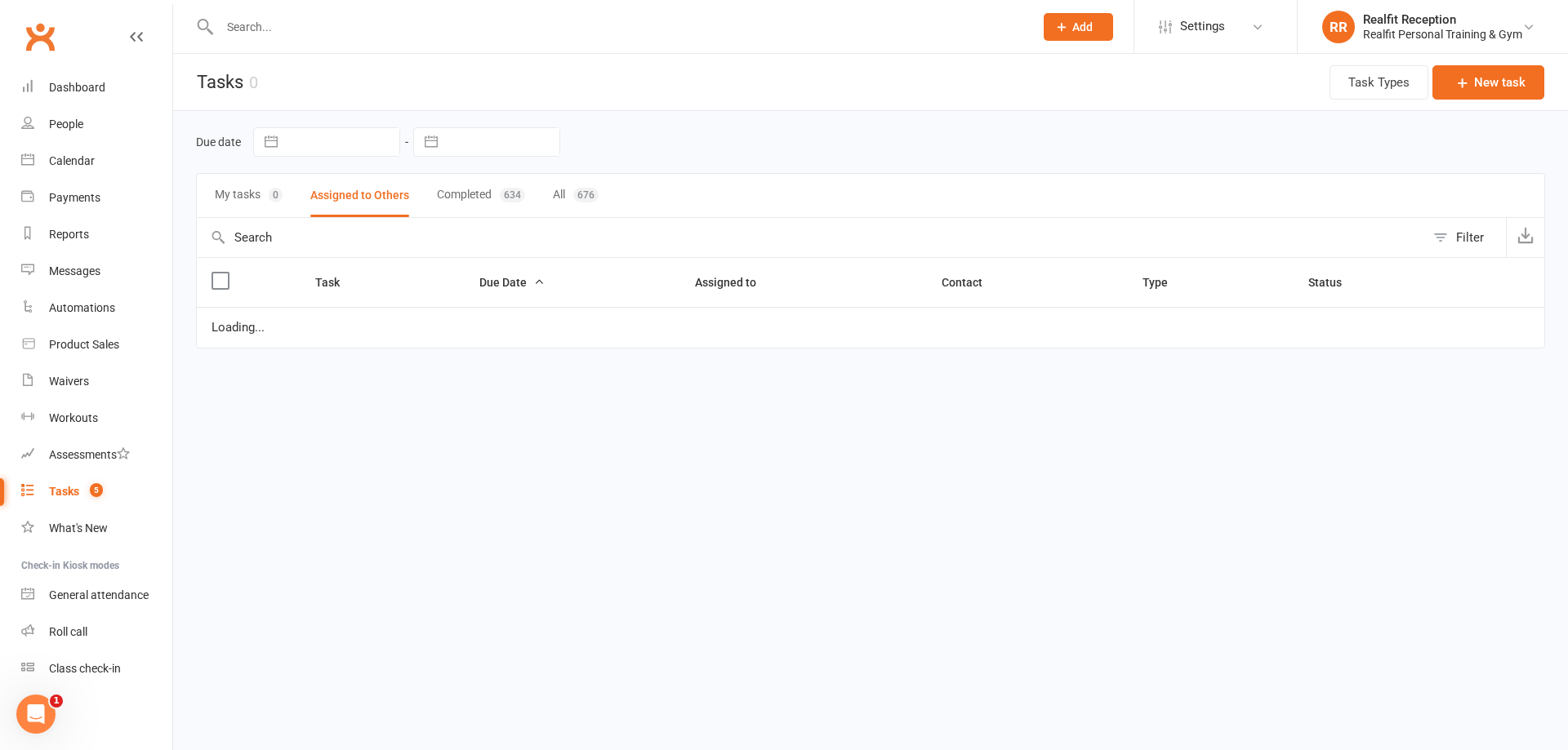
select select "started"
select select "waiting"
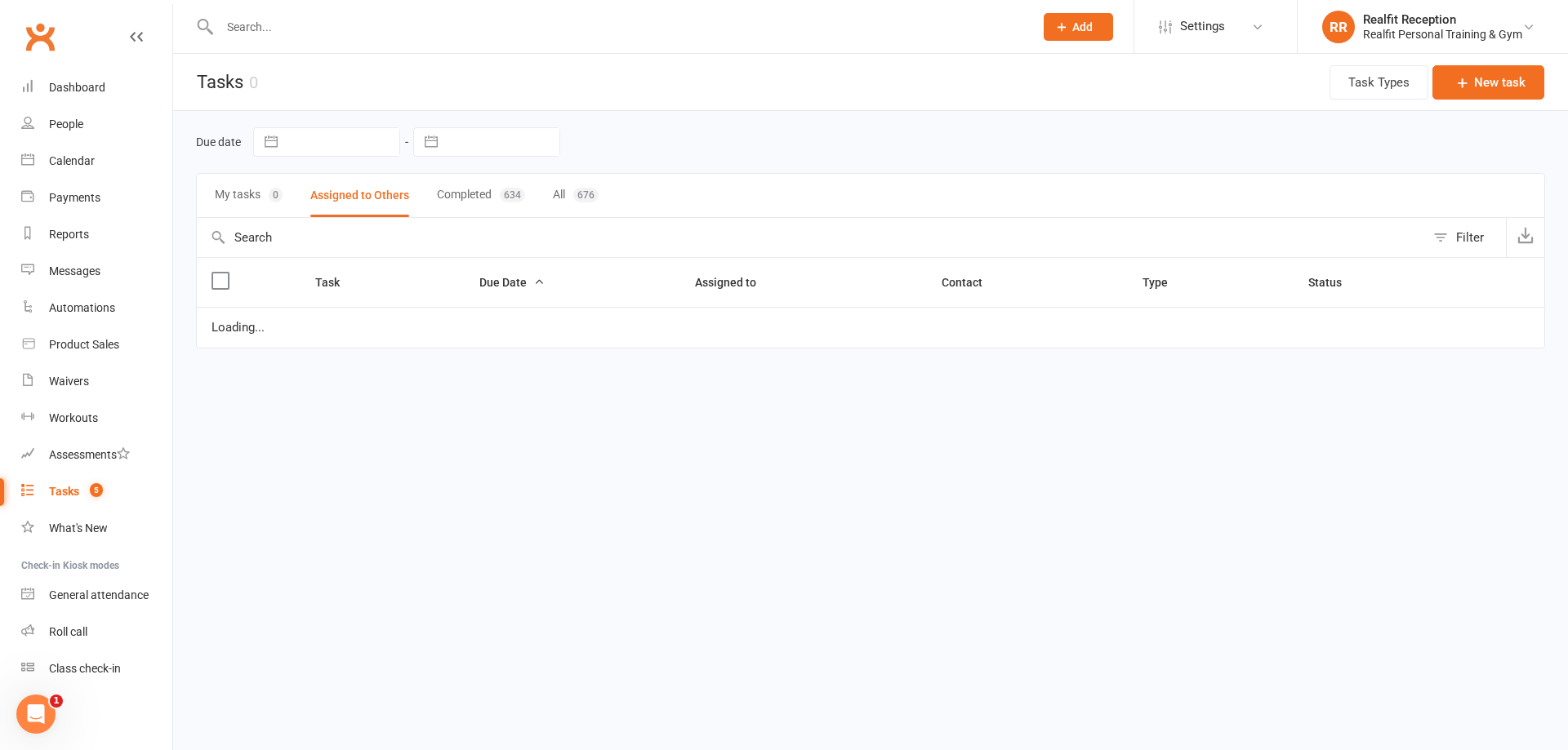
select select "waiting"
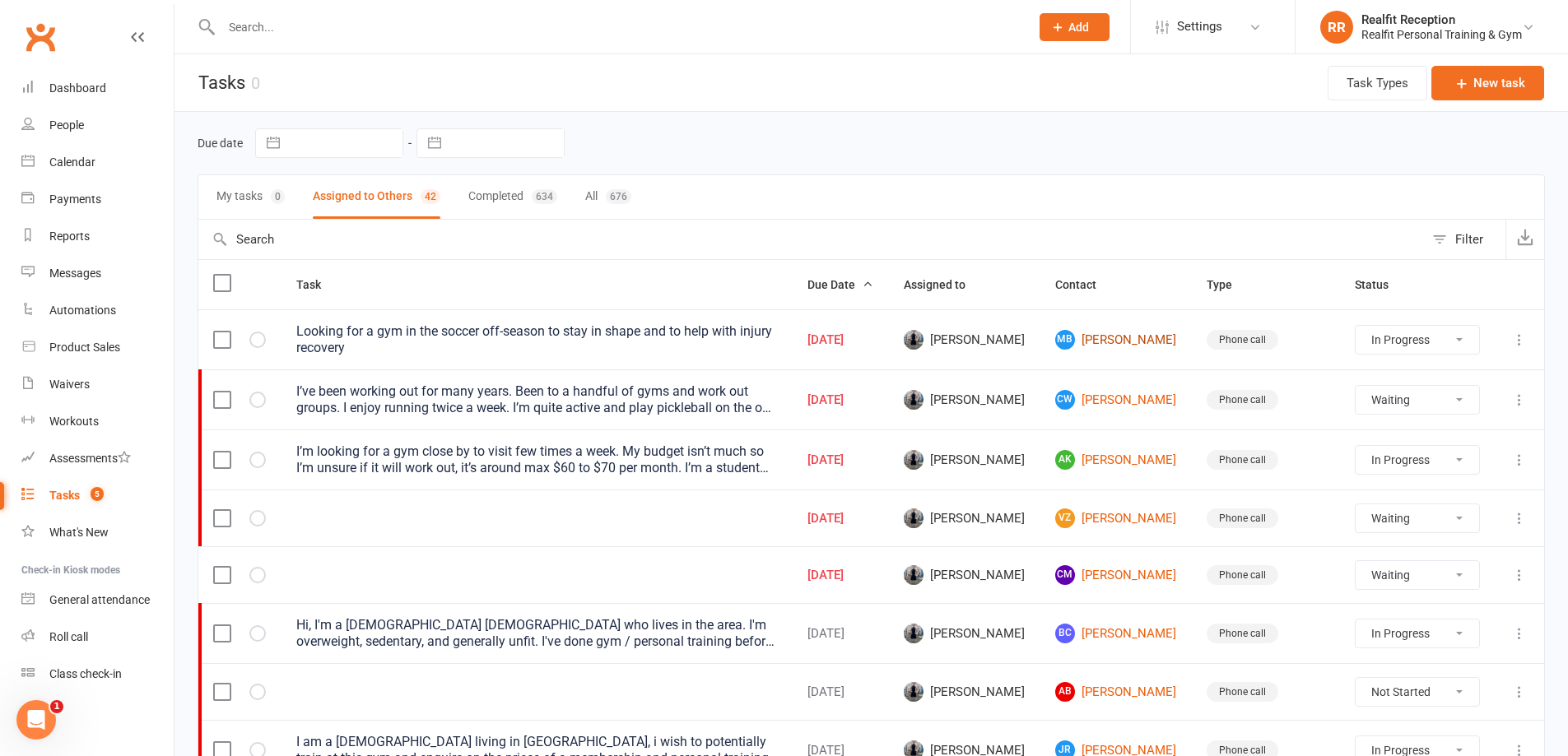
click at [1119, 339] on link "MB [PERSON_NAME]" at bounding box center [1115, 339] width 122 height 20
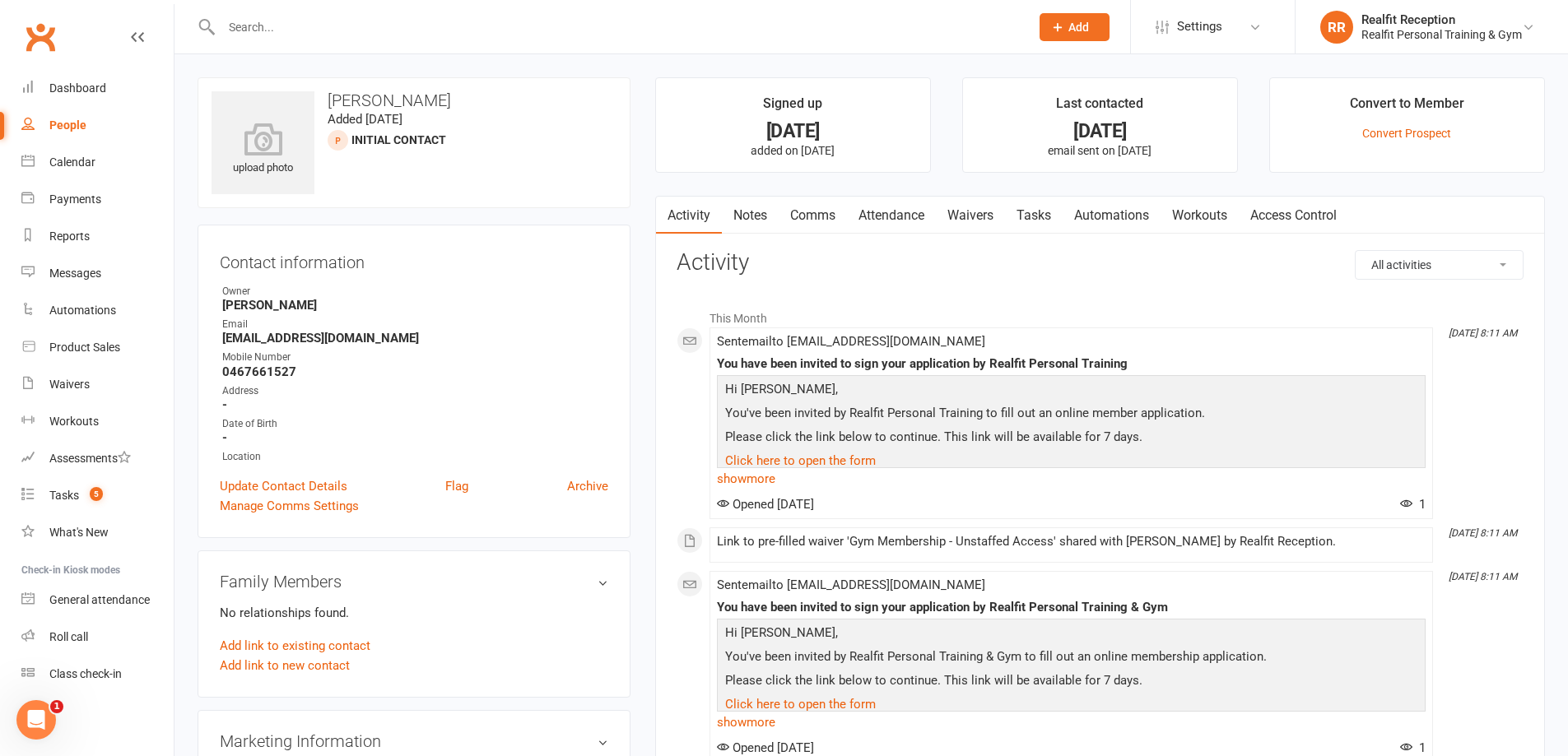
click at [919, 217] on link "Attendance" at bounding box center [891, 215] width 89 height 38
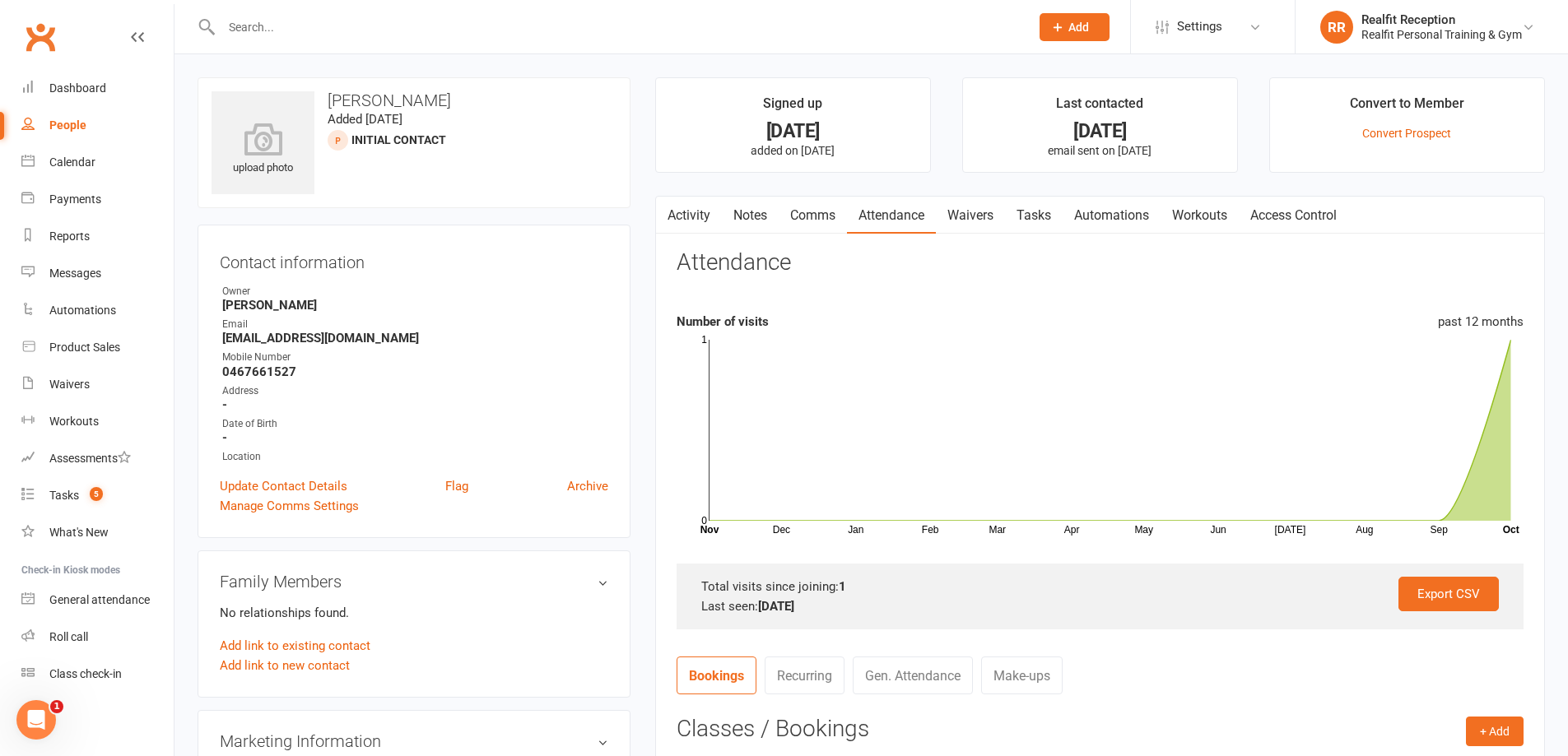
click at [959, 218] on link "Waivers" at bounding box center [970, 215] width 69 height 38
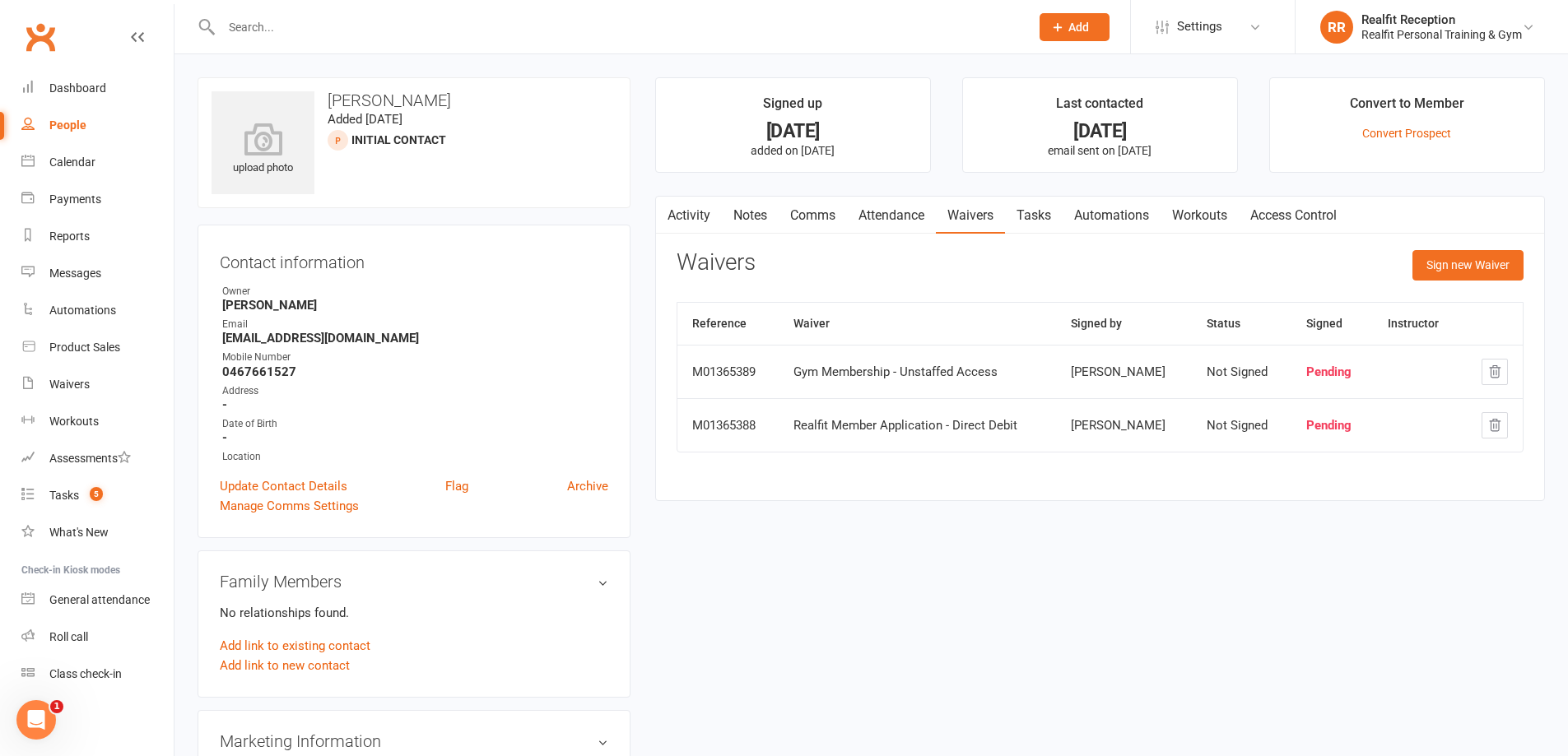
click at [1041, 218] on link "Tasks" at bounding box center [1034, 215] width 58 height 38
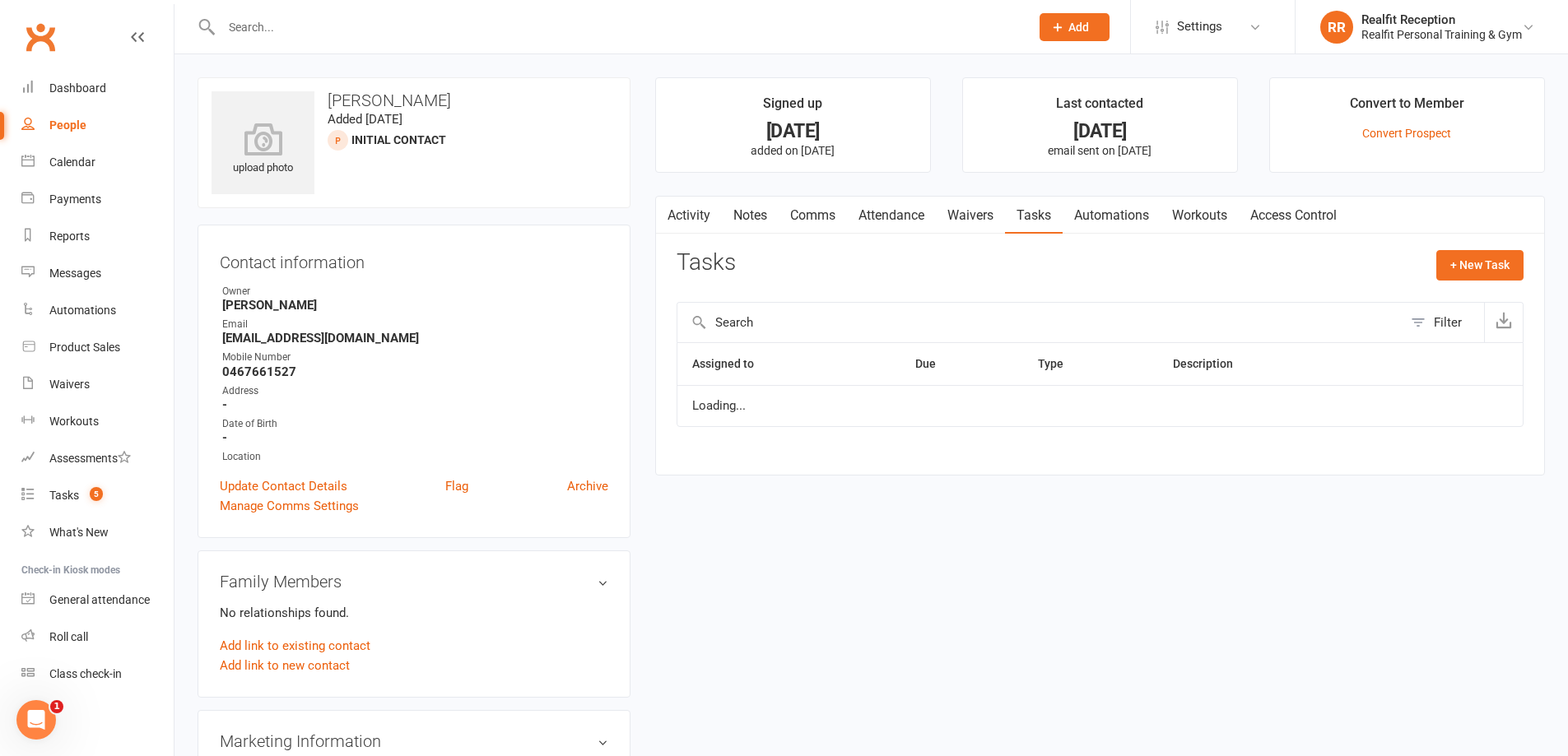
select select "started"
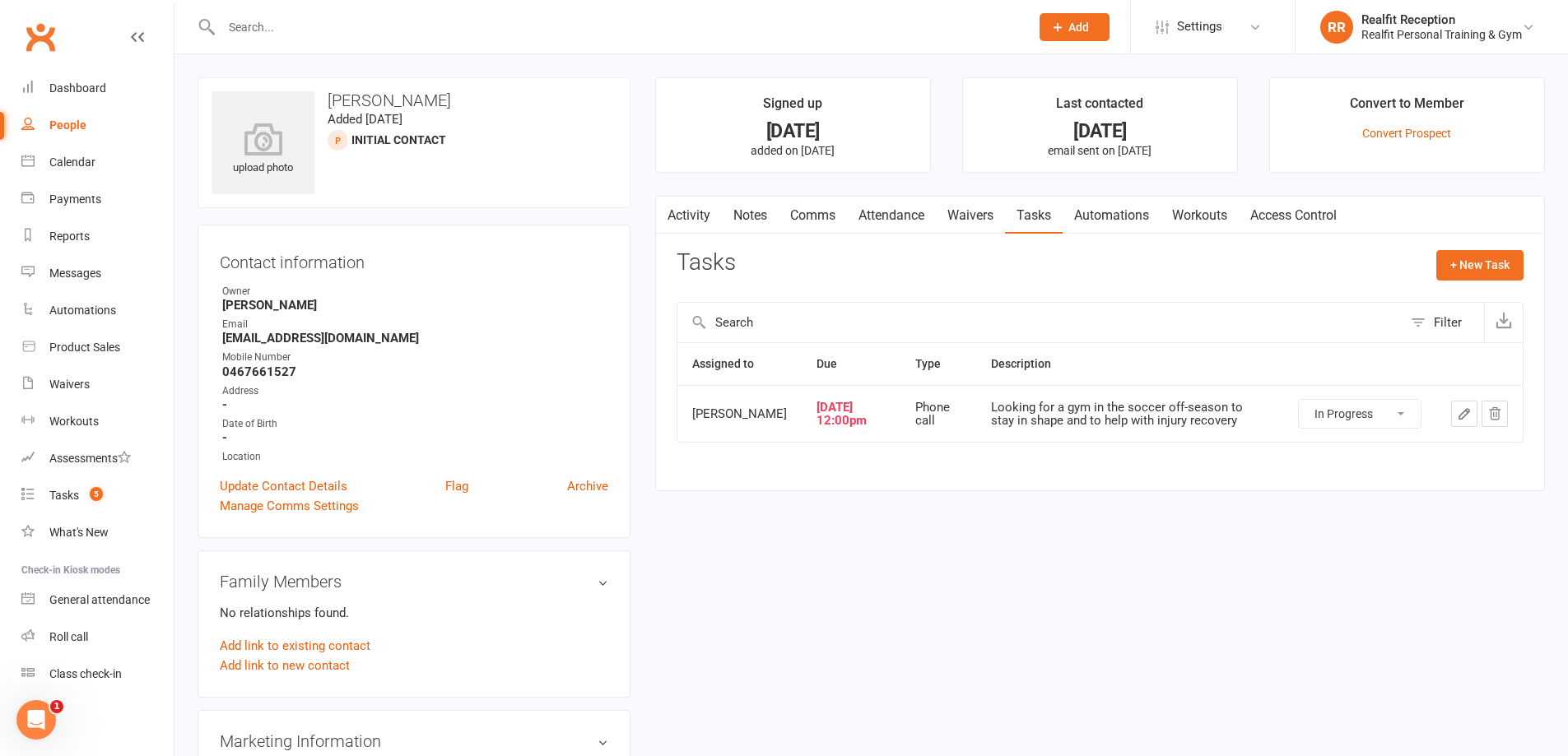
click at [1462, 419] on icon "button" at bounding box center [1464, 413] width 10 height 10
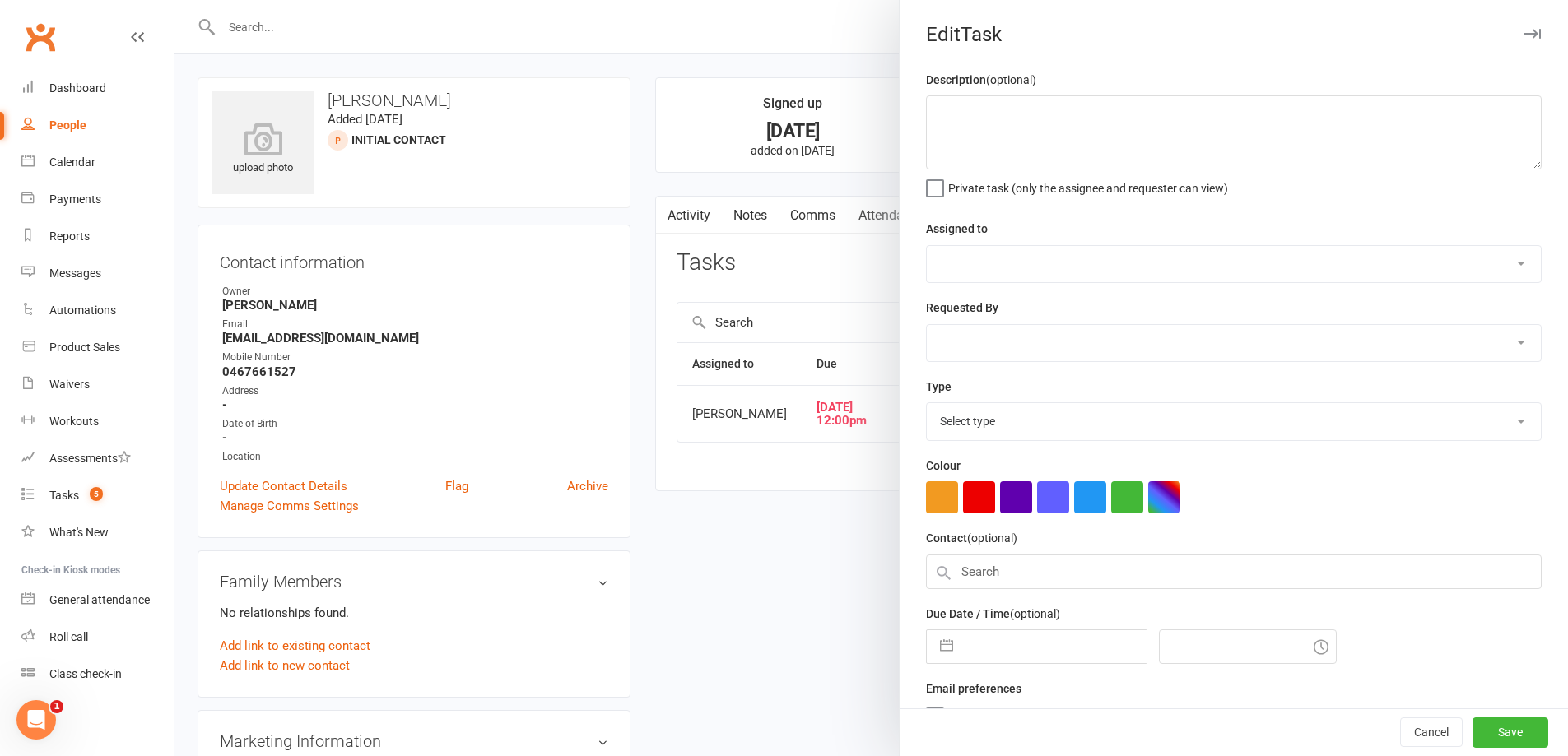
type textarea "Looking for a gym in the soccer off-season to stay in shape and to help with in…"
select select "49223"
type input "[DATE]"
type input "12:00pm"
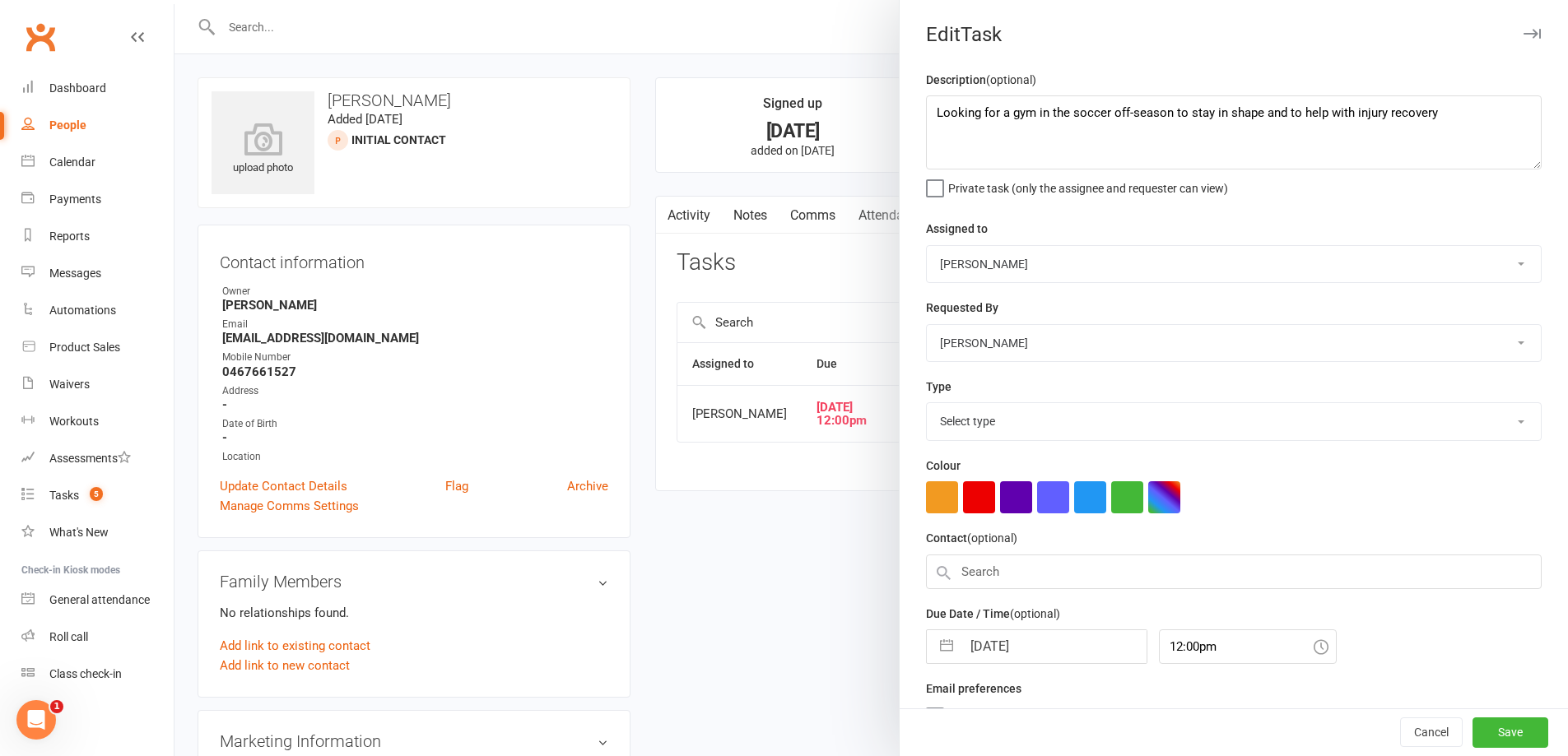
select select "26751"
click at [1048, 642] on input "[DATE]" at bounding box center [1053, 642] width 185 height 33
select select "8"
select select "2025"
select select "9"
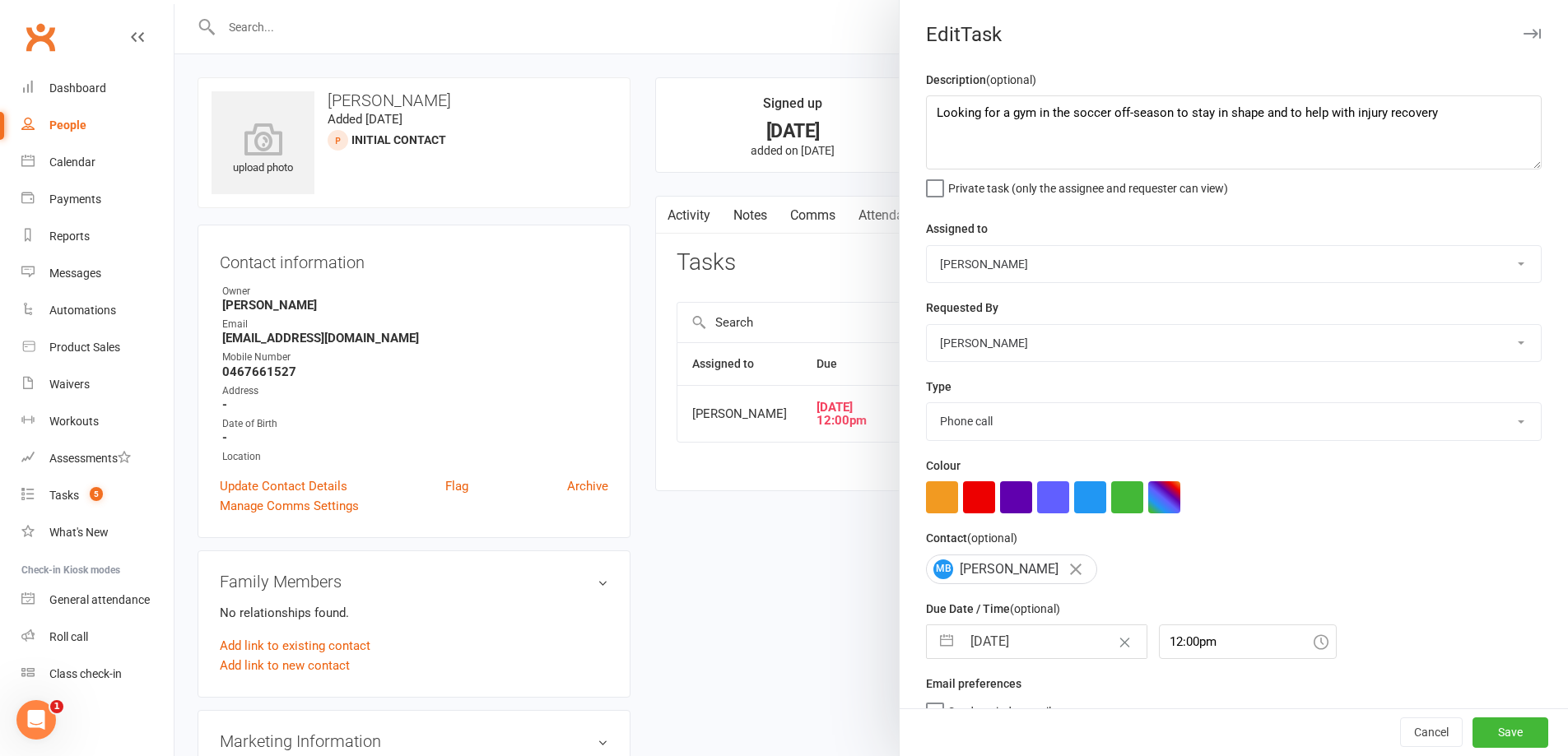
select select "2025"
select select "10"
select select "2025"
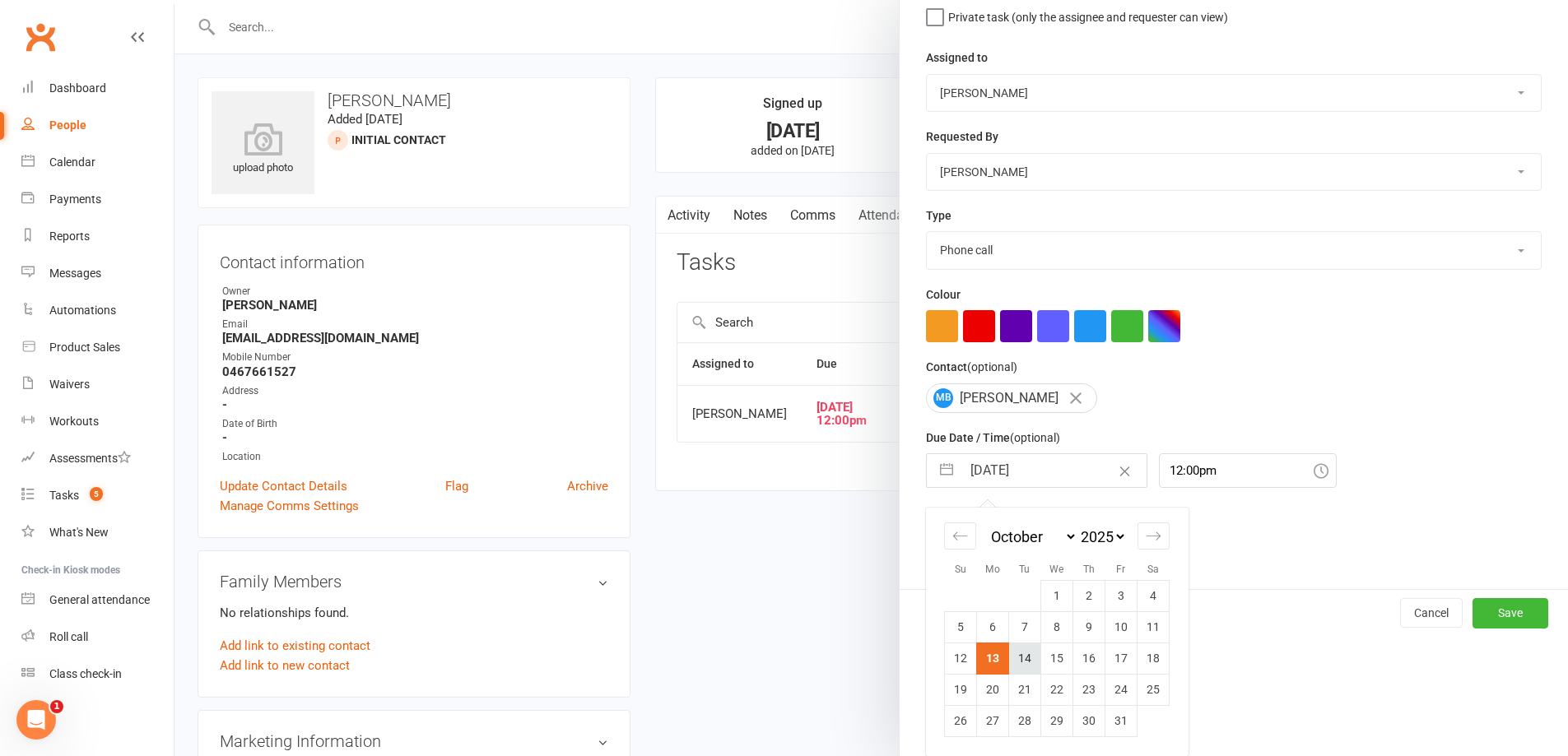
click at [1020, 653] on td "14" at bounding box center [1025, 659] width 32 height 32
type input "[DATE]"
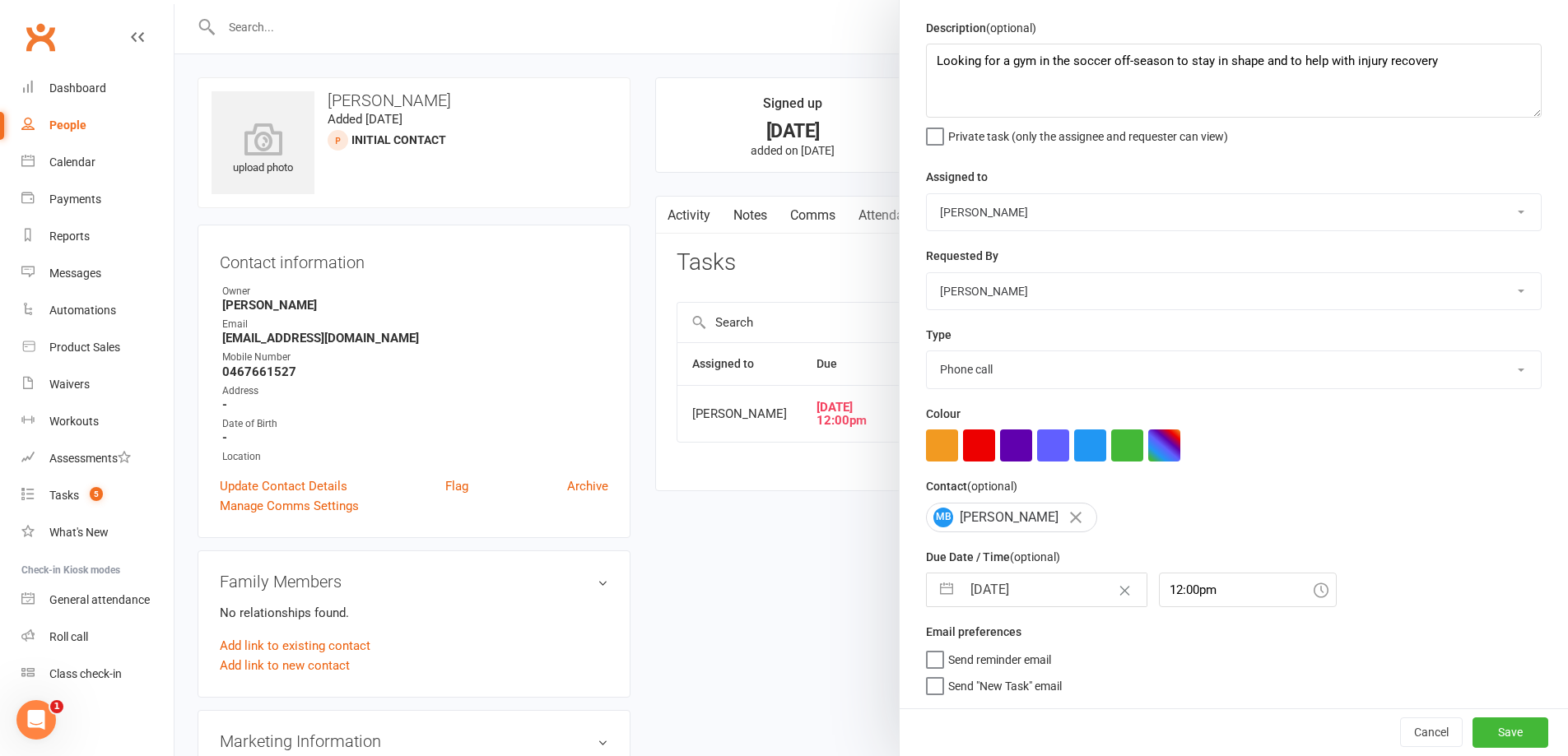
scroll to position [59, 0]
click at [1447, 738] on div "Cancel Save" at bounding box center [1234, 731] width 668 height 46
click at [1472, 733] on button "Save" at bounding box center [1510, 732] width 75 height 30
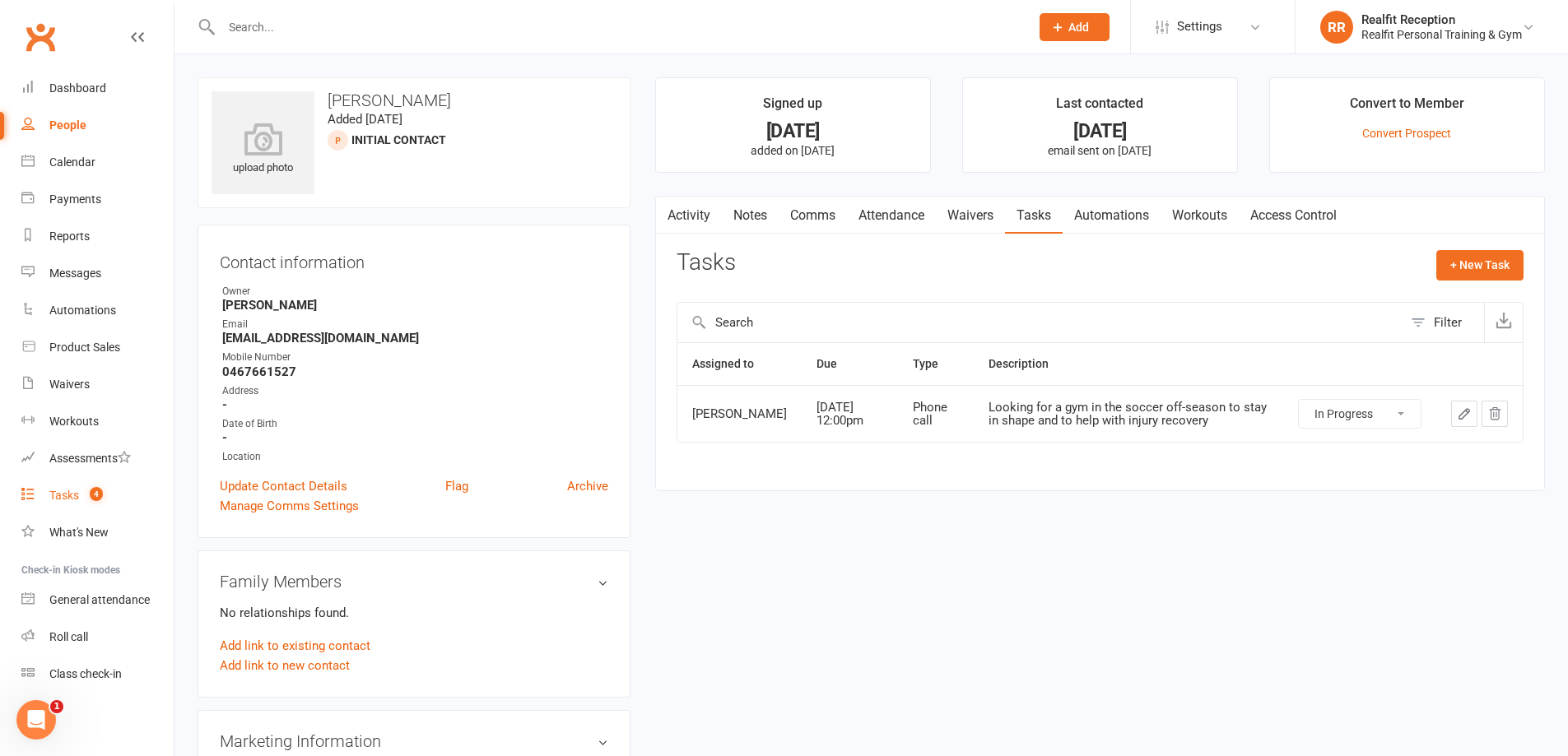
click at [76, 492] on div "Tasks" at bounding box center [64, 495] width 30 height 13
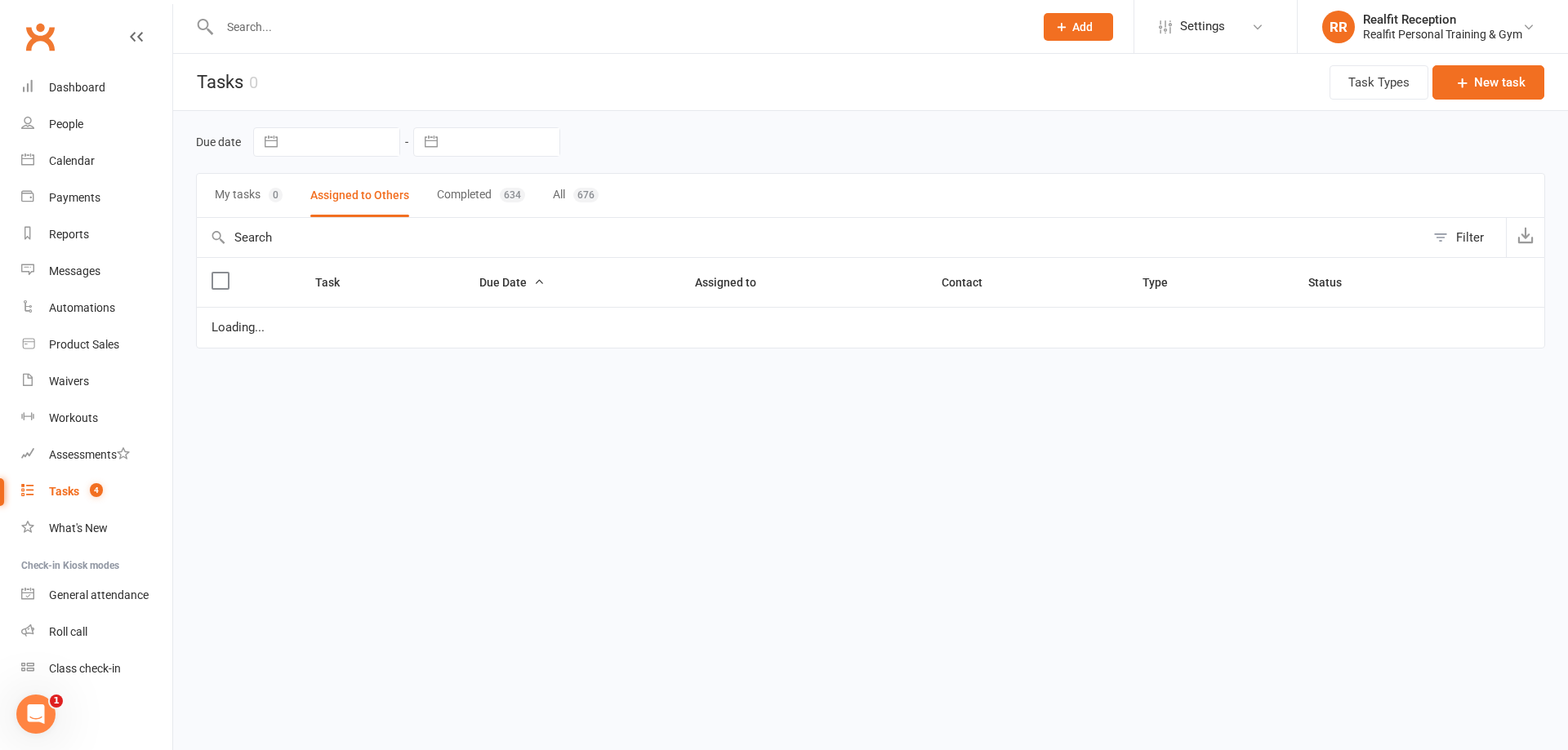
select select "waiting"
select select "started"
select select "waiting"
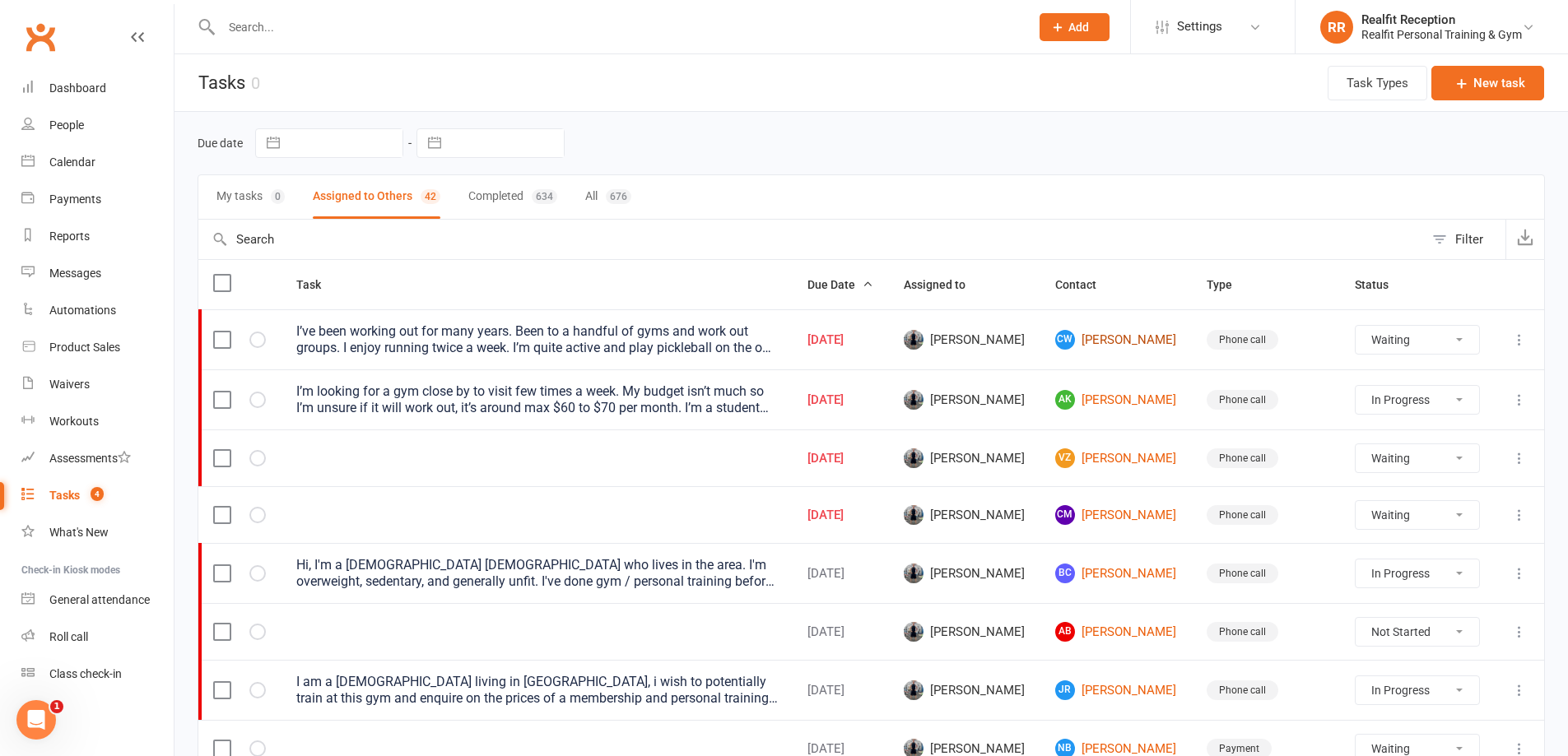
click at [1124, 337] on link "CW [PERSON_NAME]" at bounding box center [1115, 339] width 122 height 20
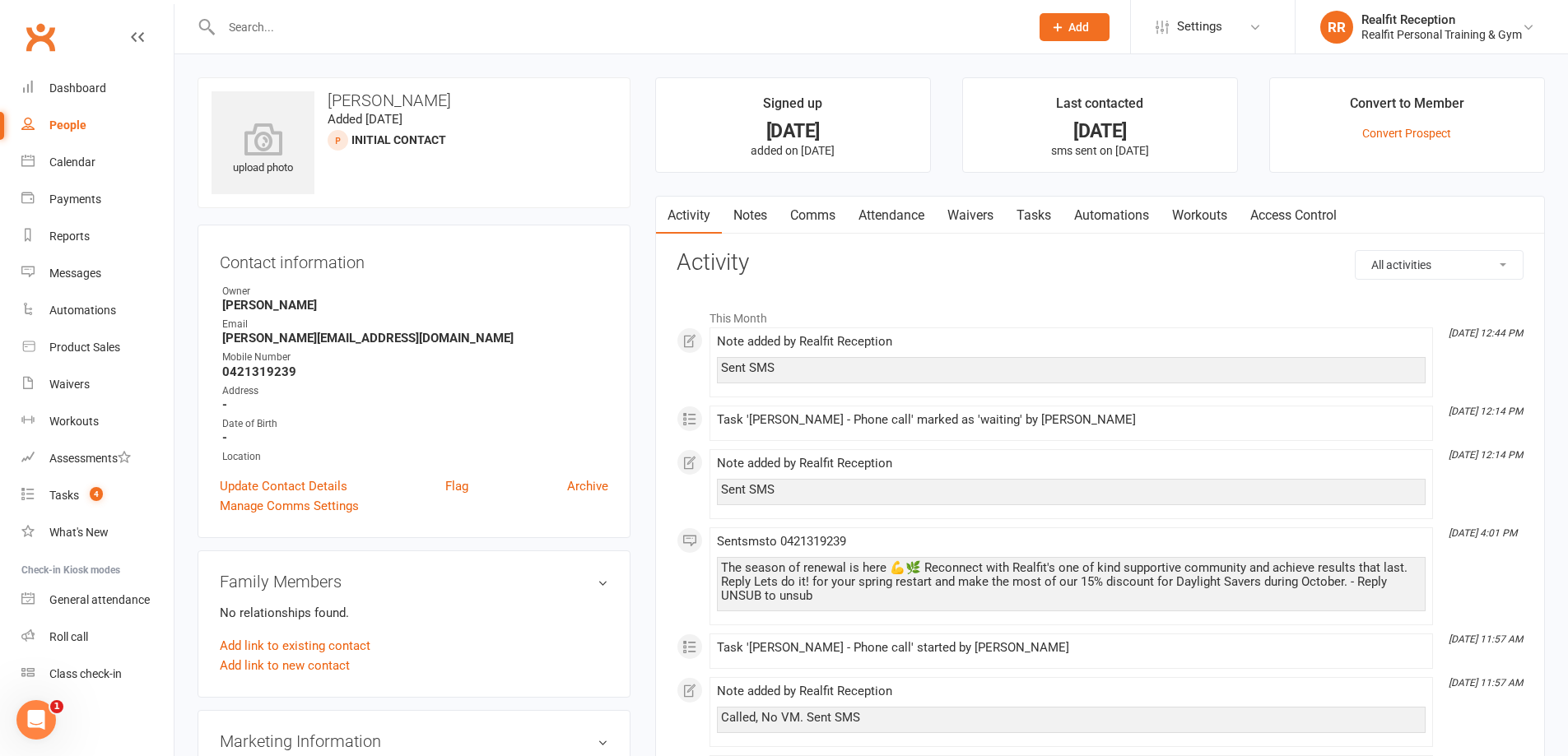
click at [748, 216] on link "Notes" at bounding box center [750, 215] width 57 height 38
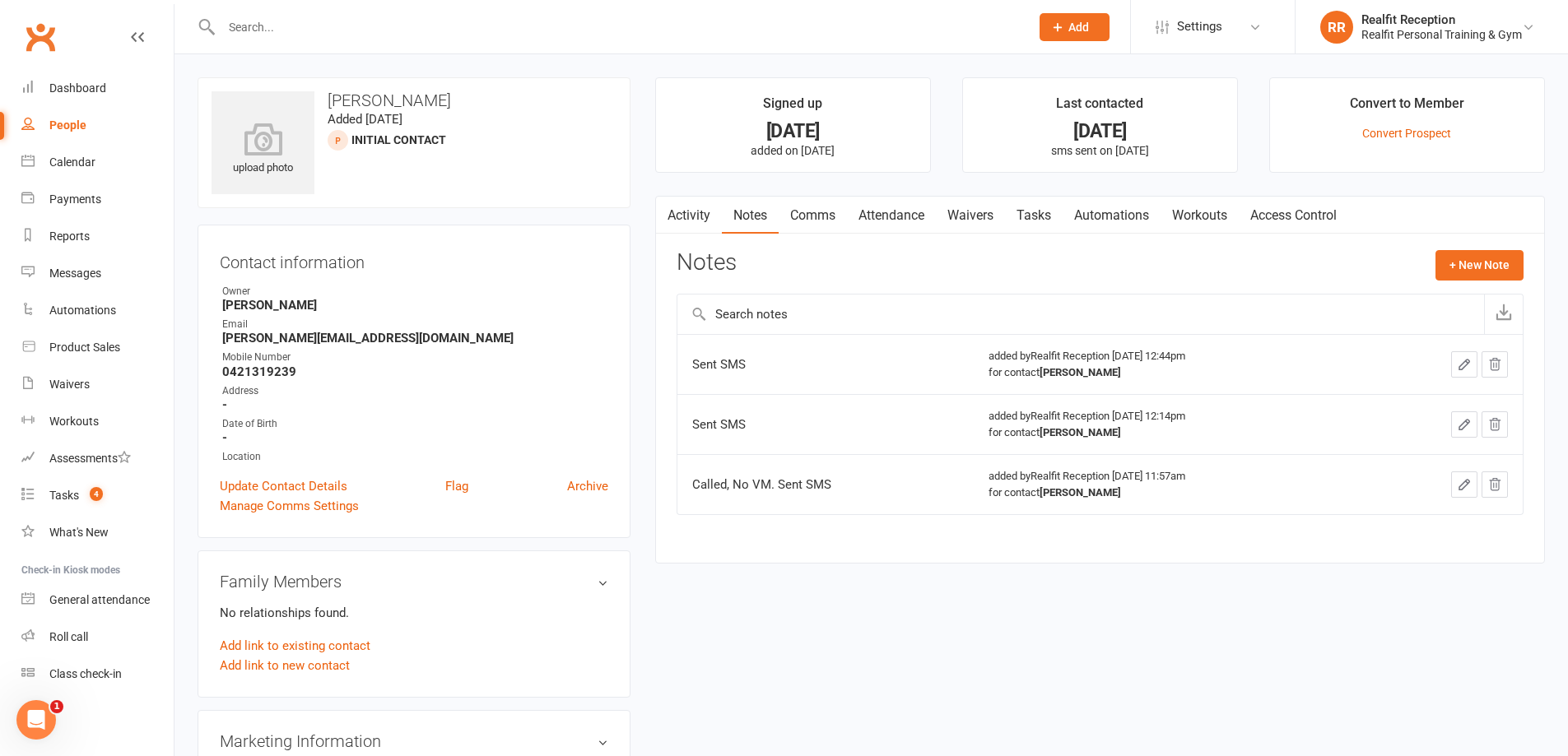
click at [970, 213] on link "Waivers" at bounding box center [970, 215] width 69 height 38
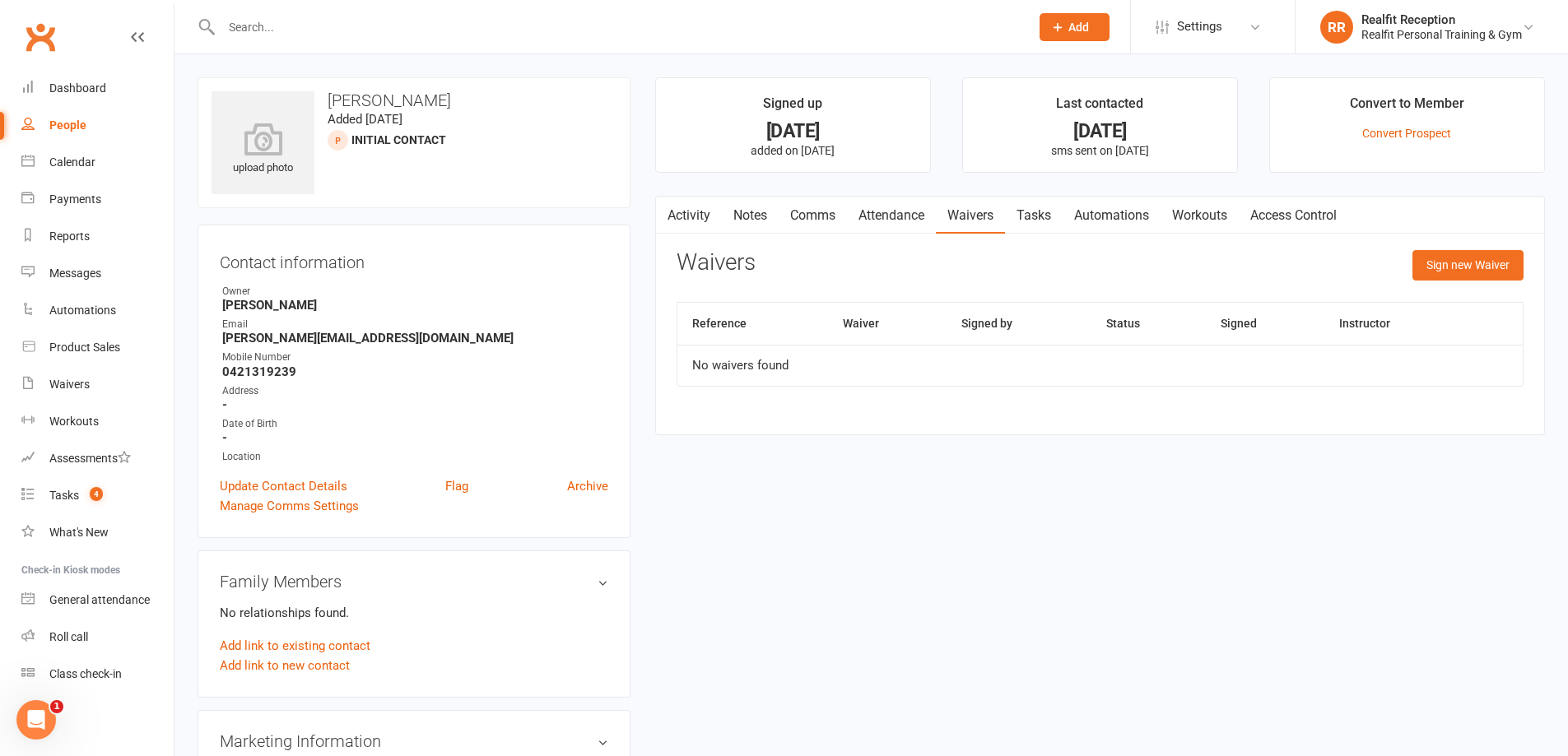
click at [1041, 217] on link "Tasks" at bounding box center [1034, 215] width 58 height 38
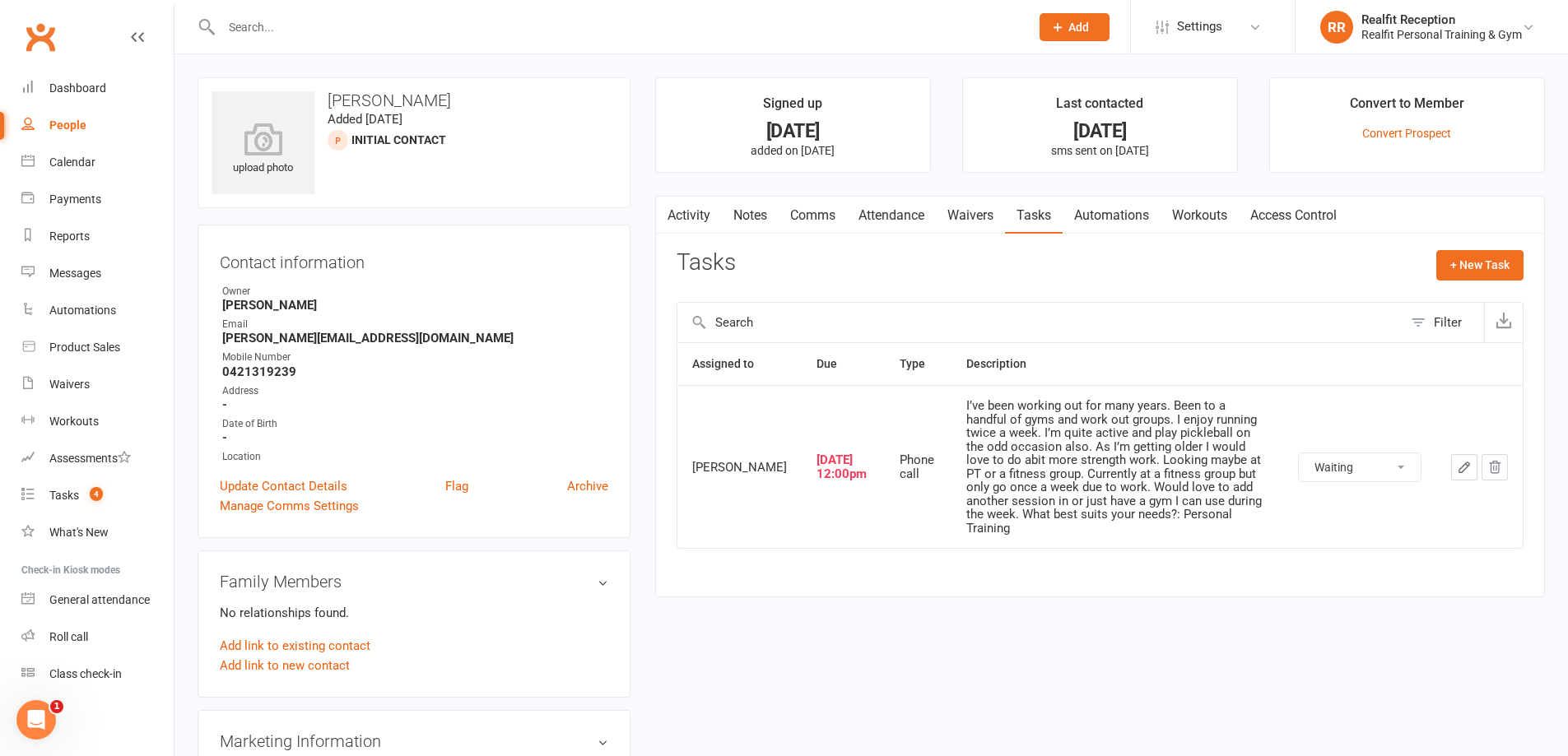
click at [1455, 472] on button "button" at bounding box center [1464, 467] width 26 height 26
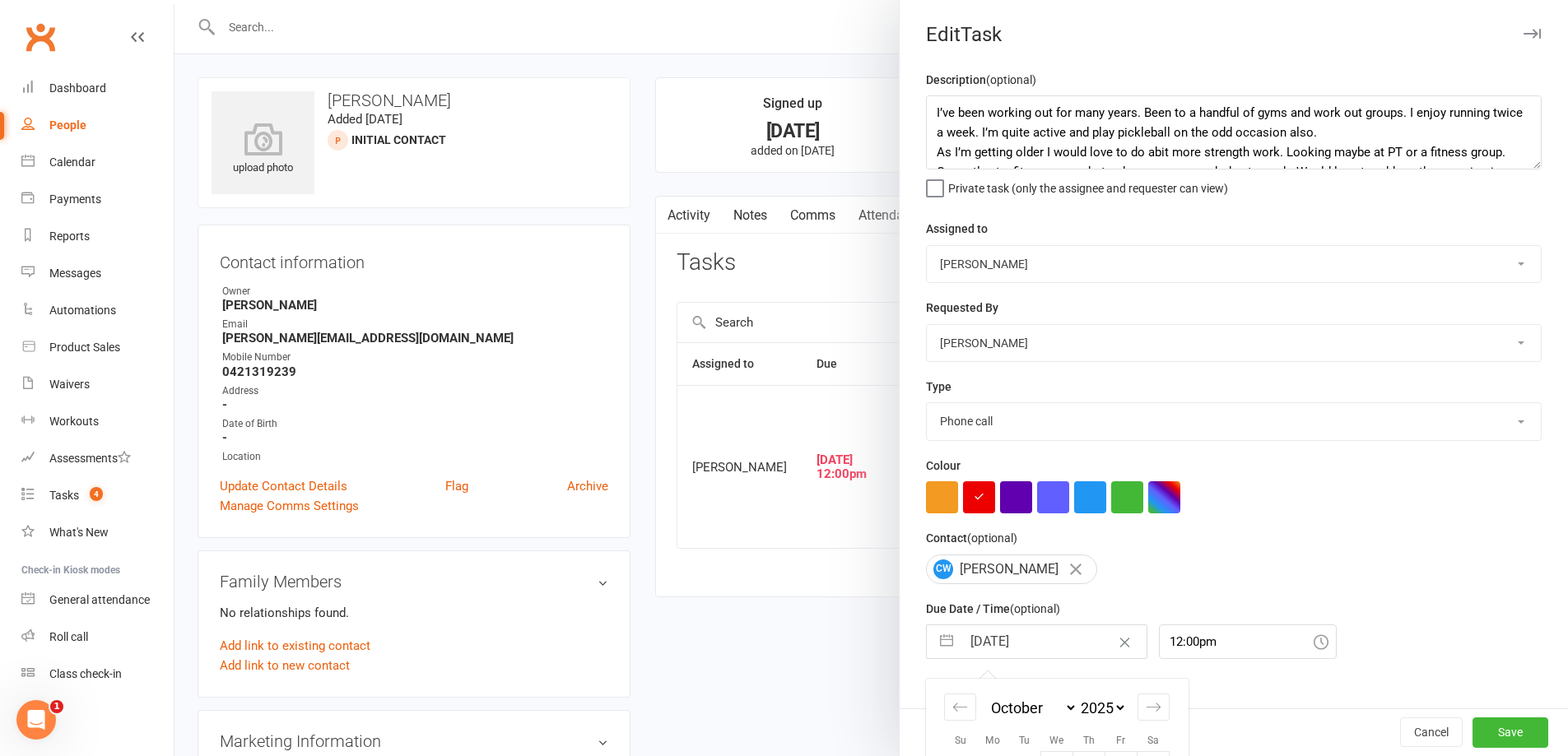
click at [1074, 636] on input "[DATE]" at bounding box center [1053, 642] width 185 height 33
click at [1045, 645] on input "[DATE]" at bounding box center [1053, 642] width 185 height 33
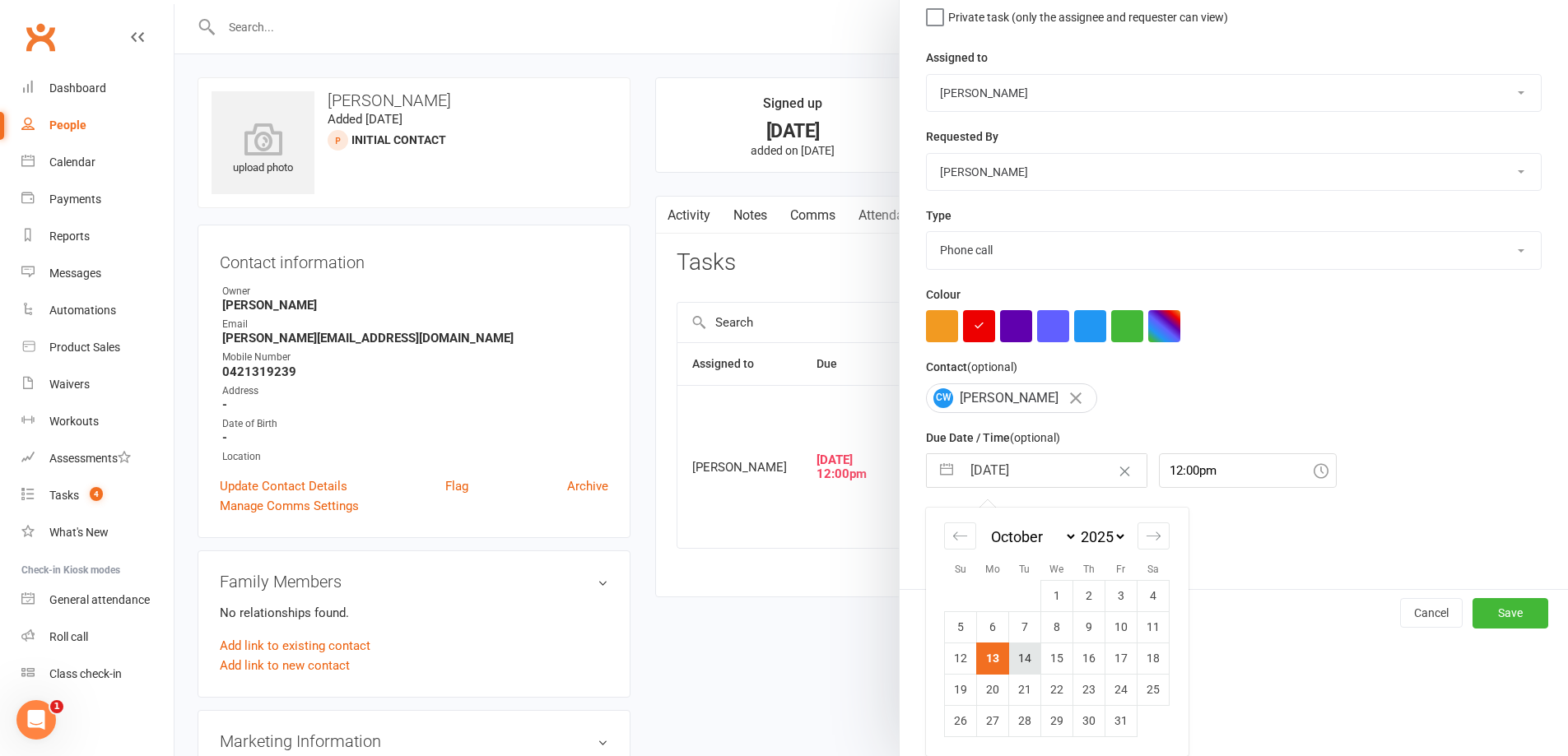
click at [1029, 662] on td "14" at bounding box center [1025, 659] width 32 height 32
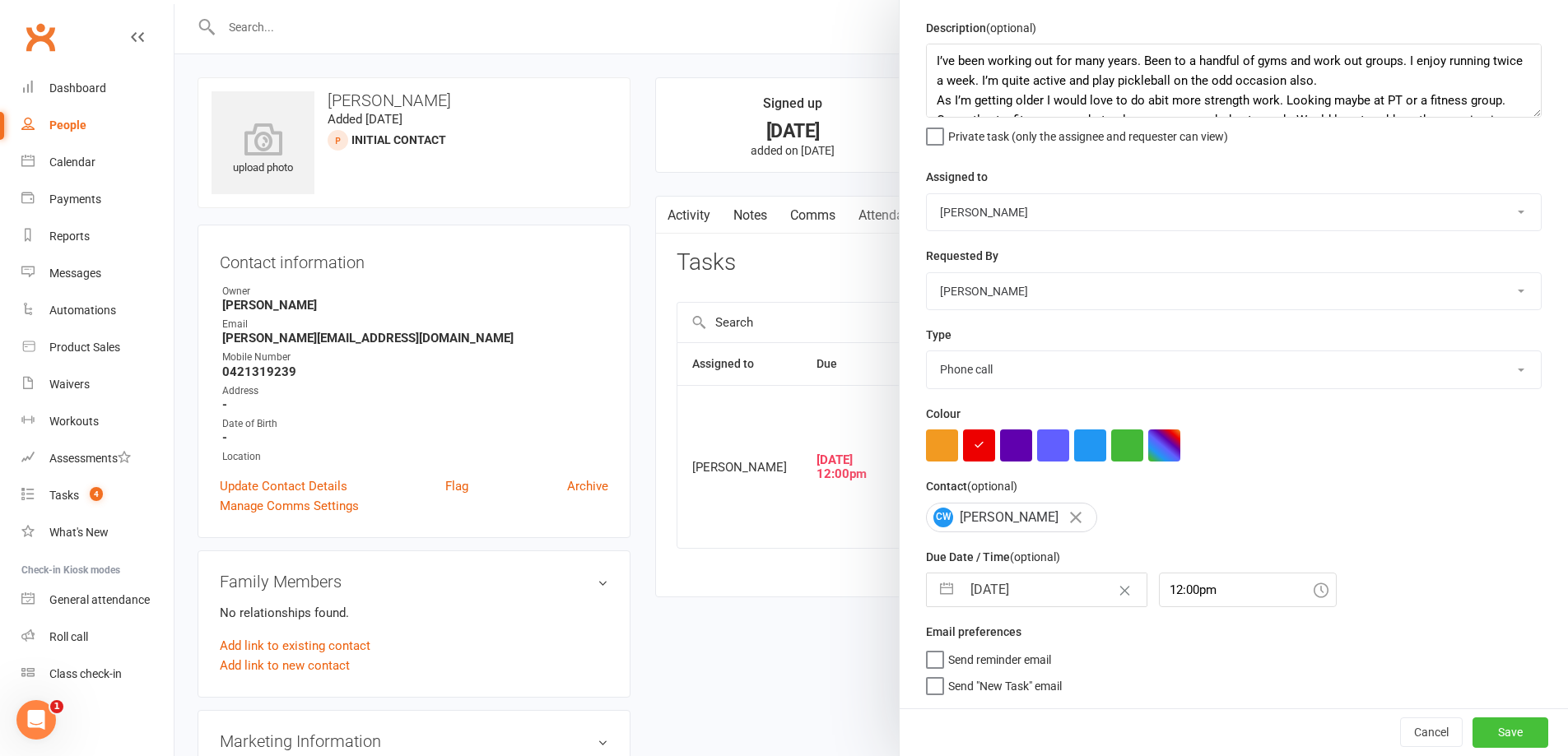
click at [1472, 732] on button "Save" at bounding box center [1510, 732] width 75 height 30
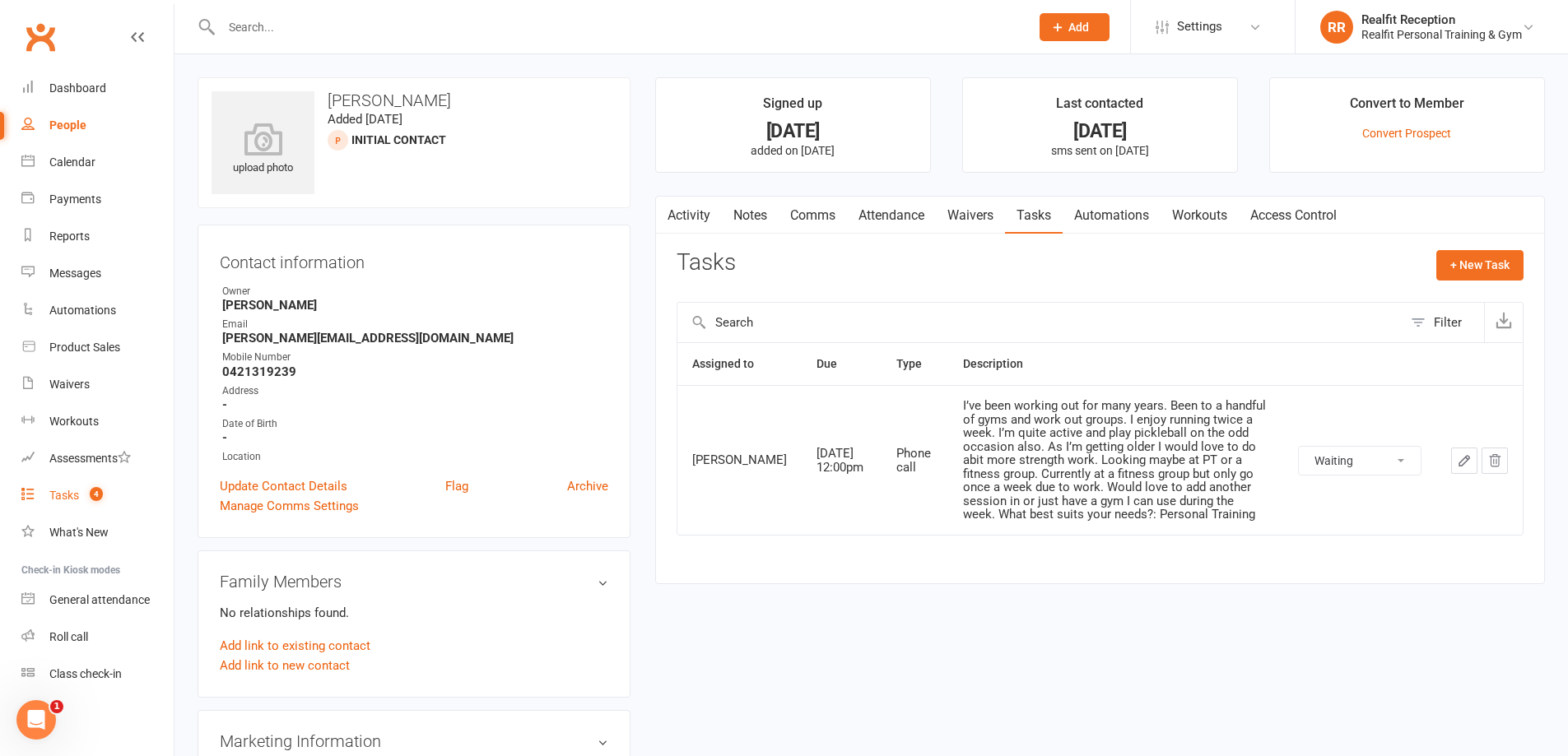
click at [55, 497] on div "Tasks" at bounding box center [64, 495] width 30 height 13
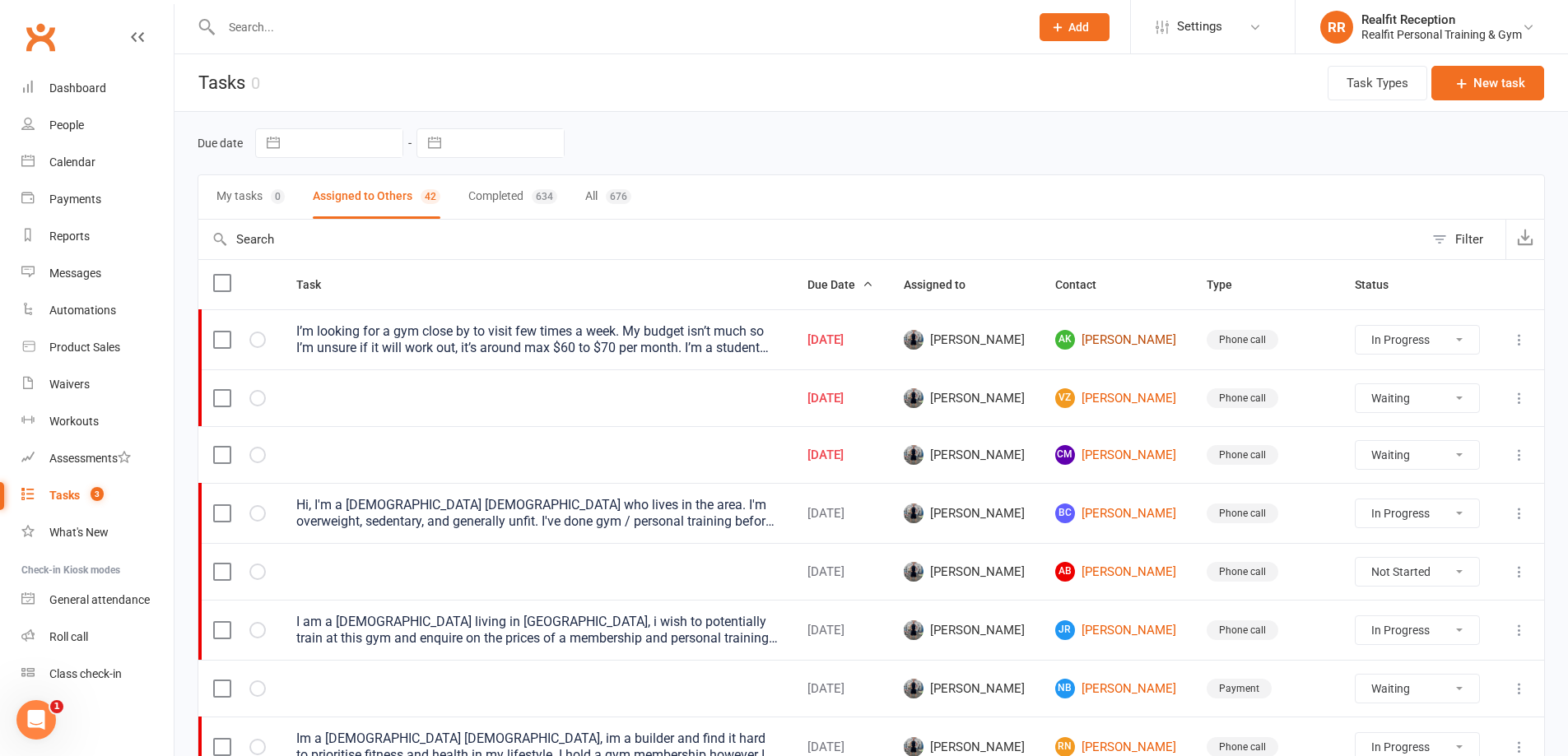
click at [1119, 341] on link "AK [PERSON_NAME]" at bounding box center [1115, 339] width 122 height 20
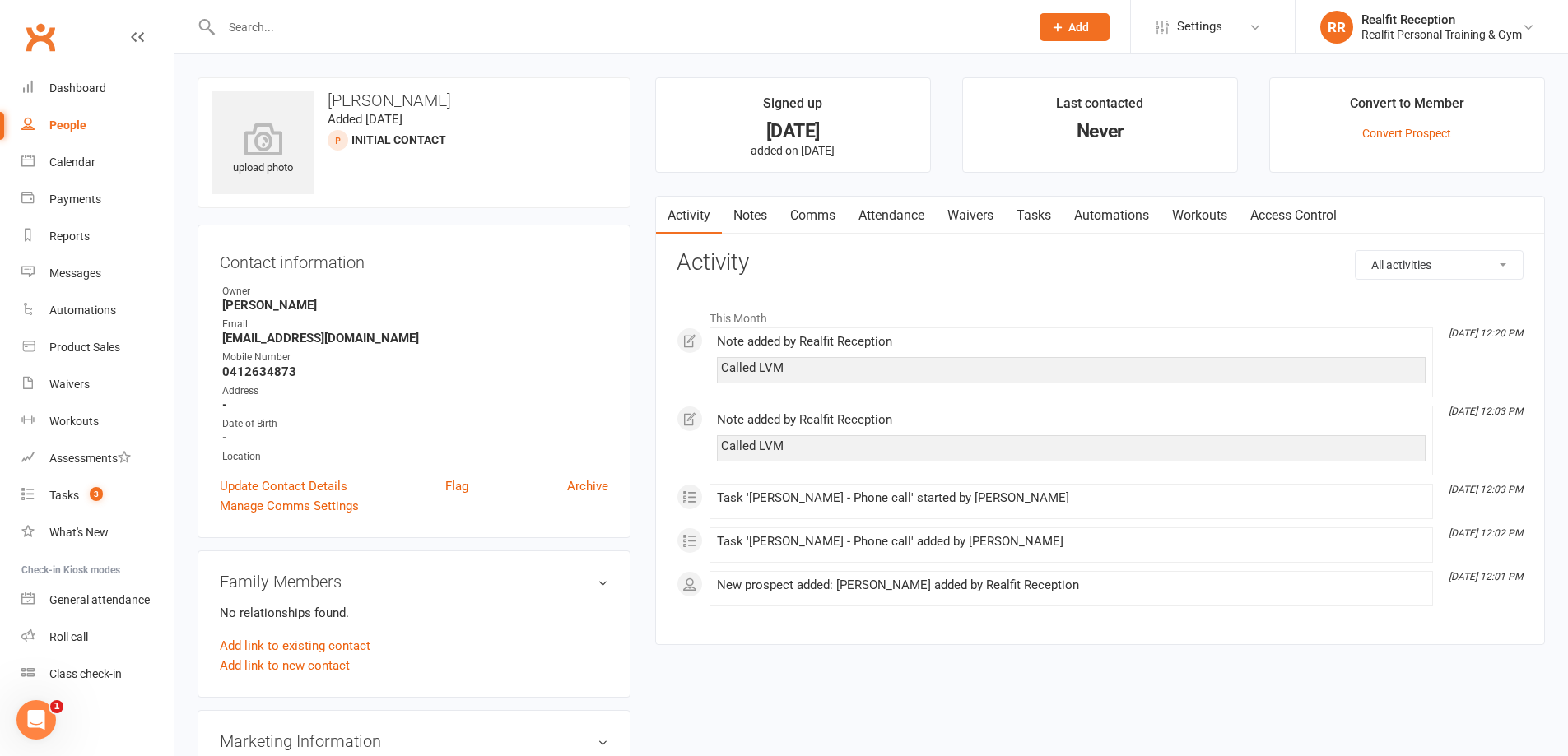
click at [1035, 217] on link "Tasks" at bounding box center [1034, 215] width 58 height 38
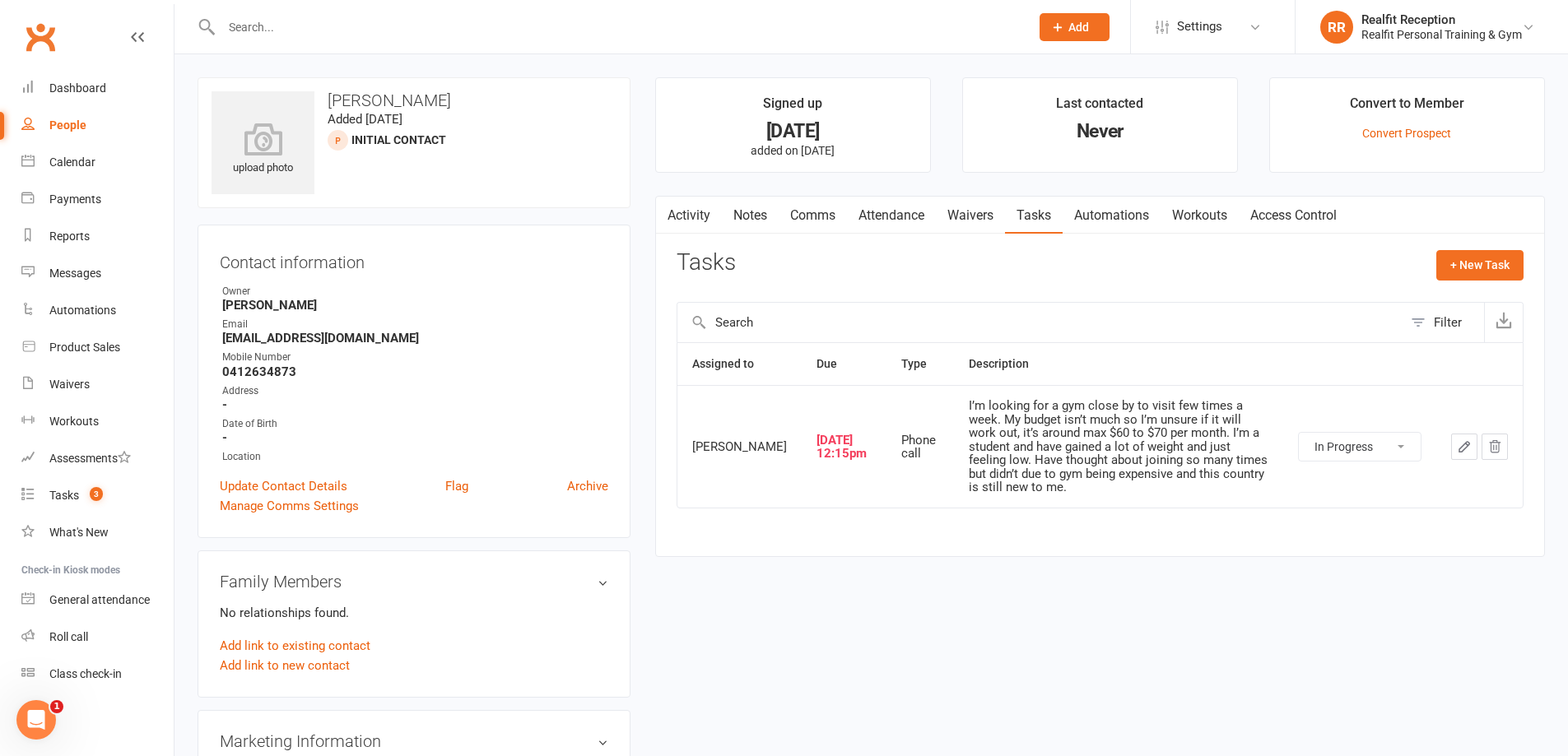
click at [1465, 446] on icon "button" at bounding box center [1464, 446] width 15 height 15
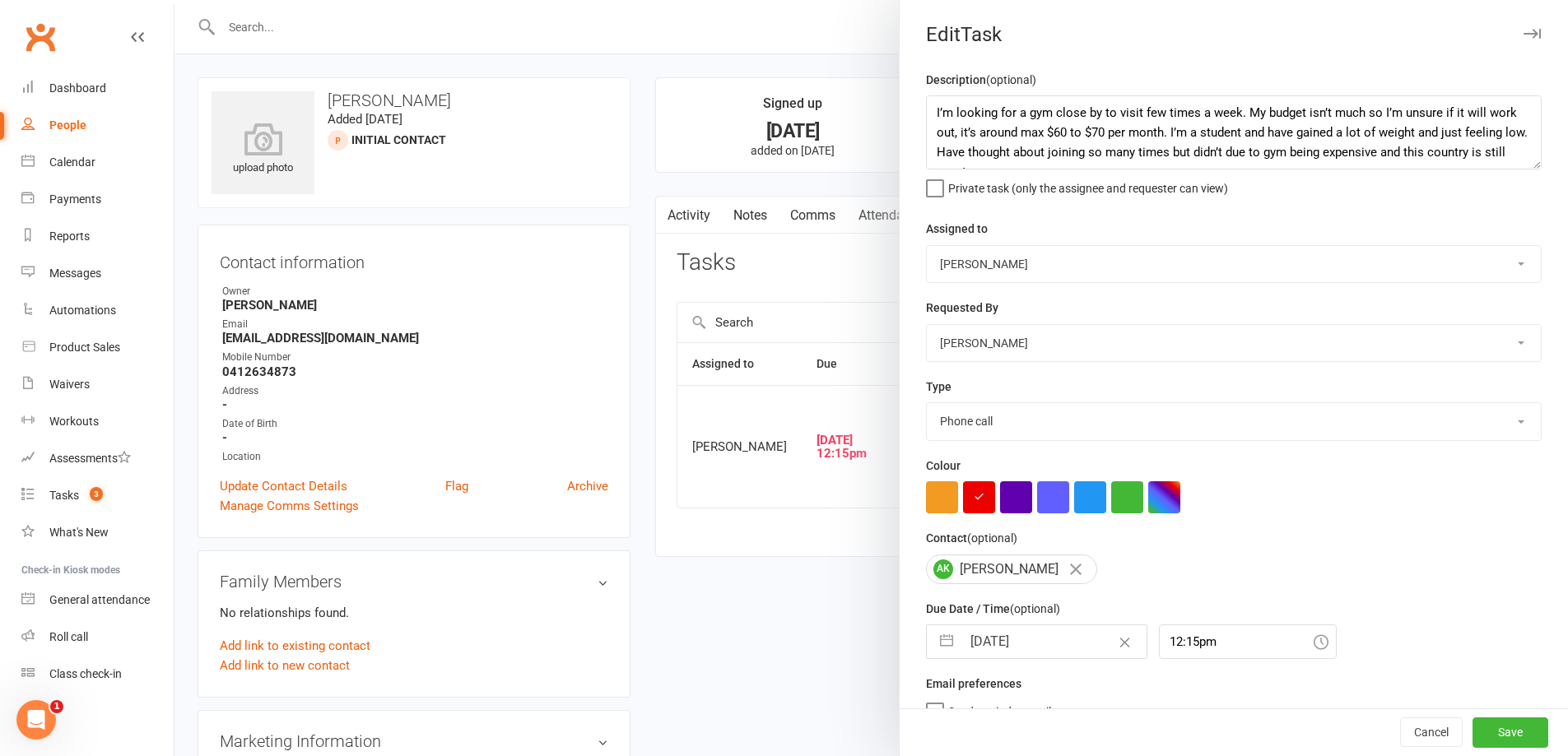
click at [1050, 648] on input "[DATE]" at bounding box center [1053, 642] width 185 height 33
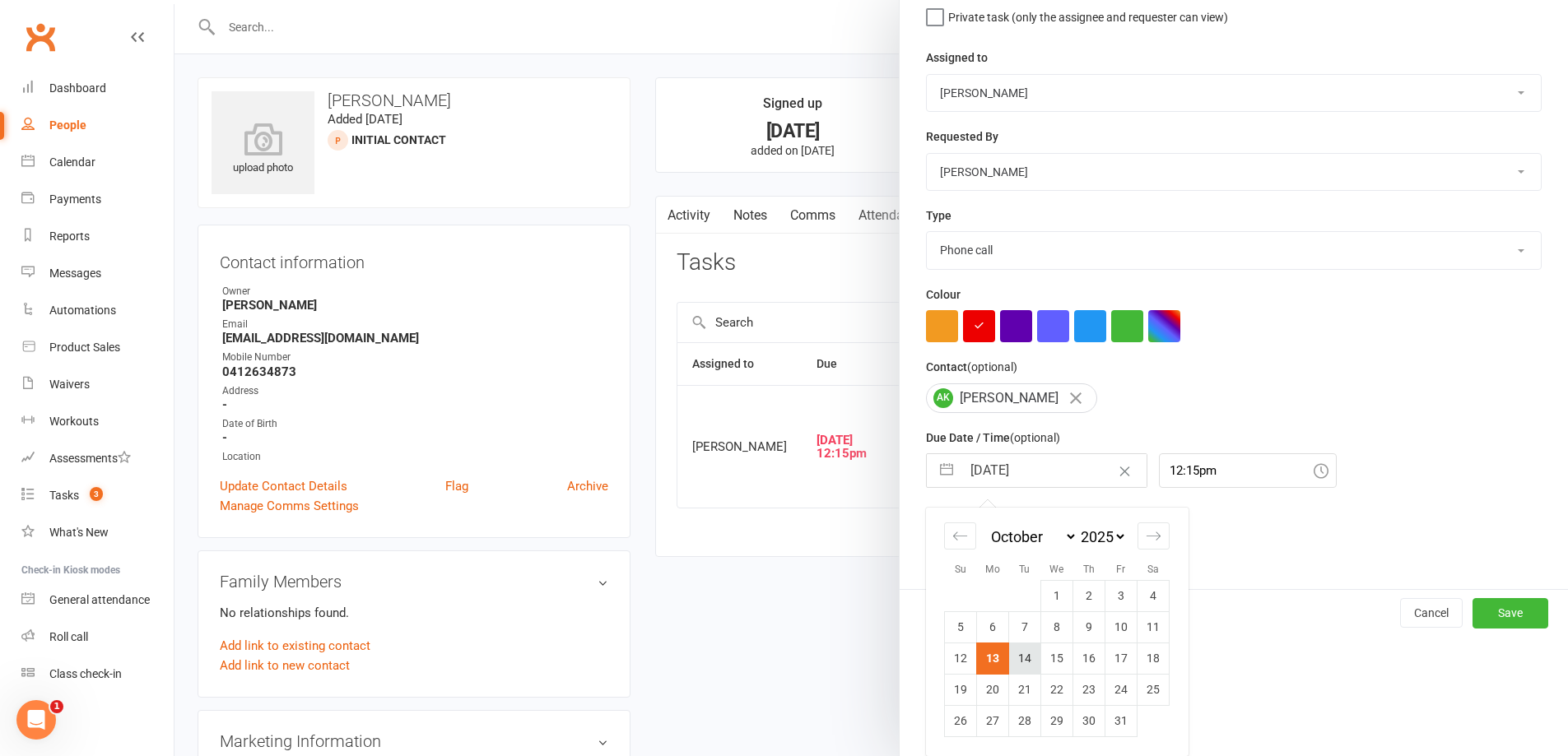
drag, startPoint x: 1023, startPoint y: 658, endPoint x: 1350, endPoint y: 745, distance: 338.4
click at [1027, 659] on td "14" at bounding box center [1025, 659] width 32 height 32
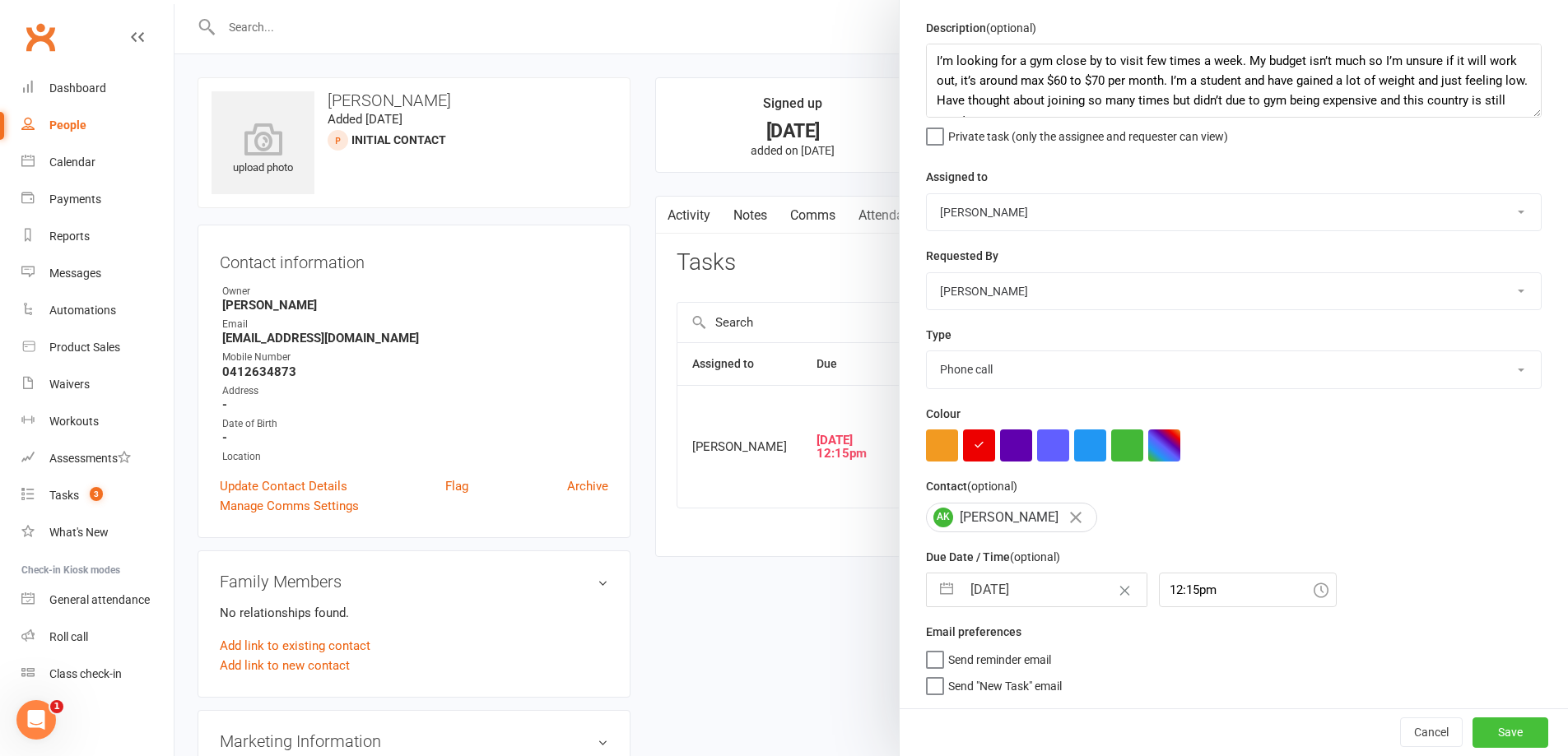
click at [1481, 738] on button "Save" at bounding box center [1510, 732] width 75 height 30
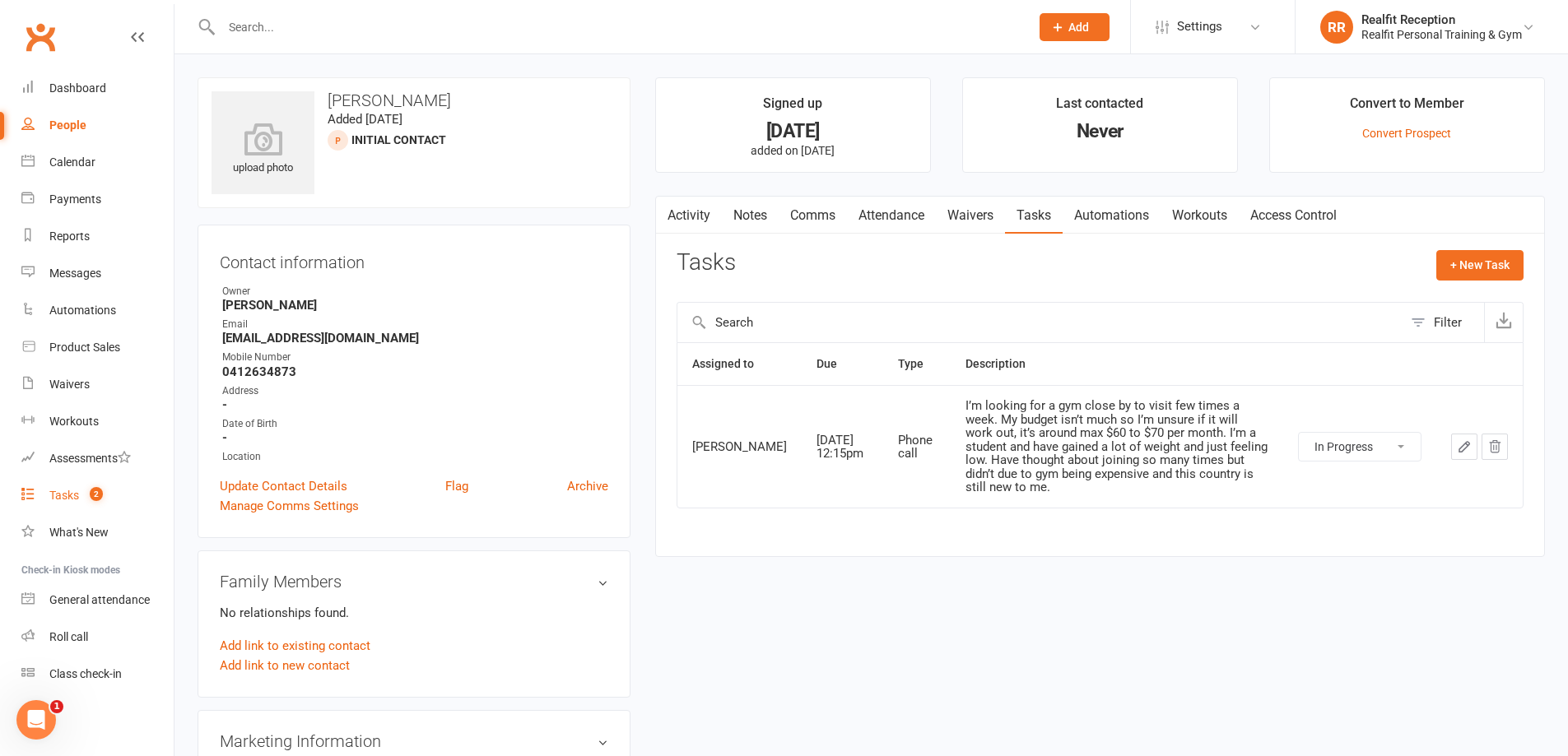
click at [64, 495] on div "Tasks" at bounding box center [64, 495] width 30 height 13
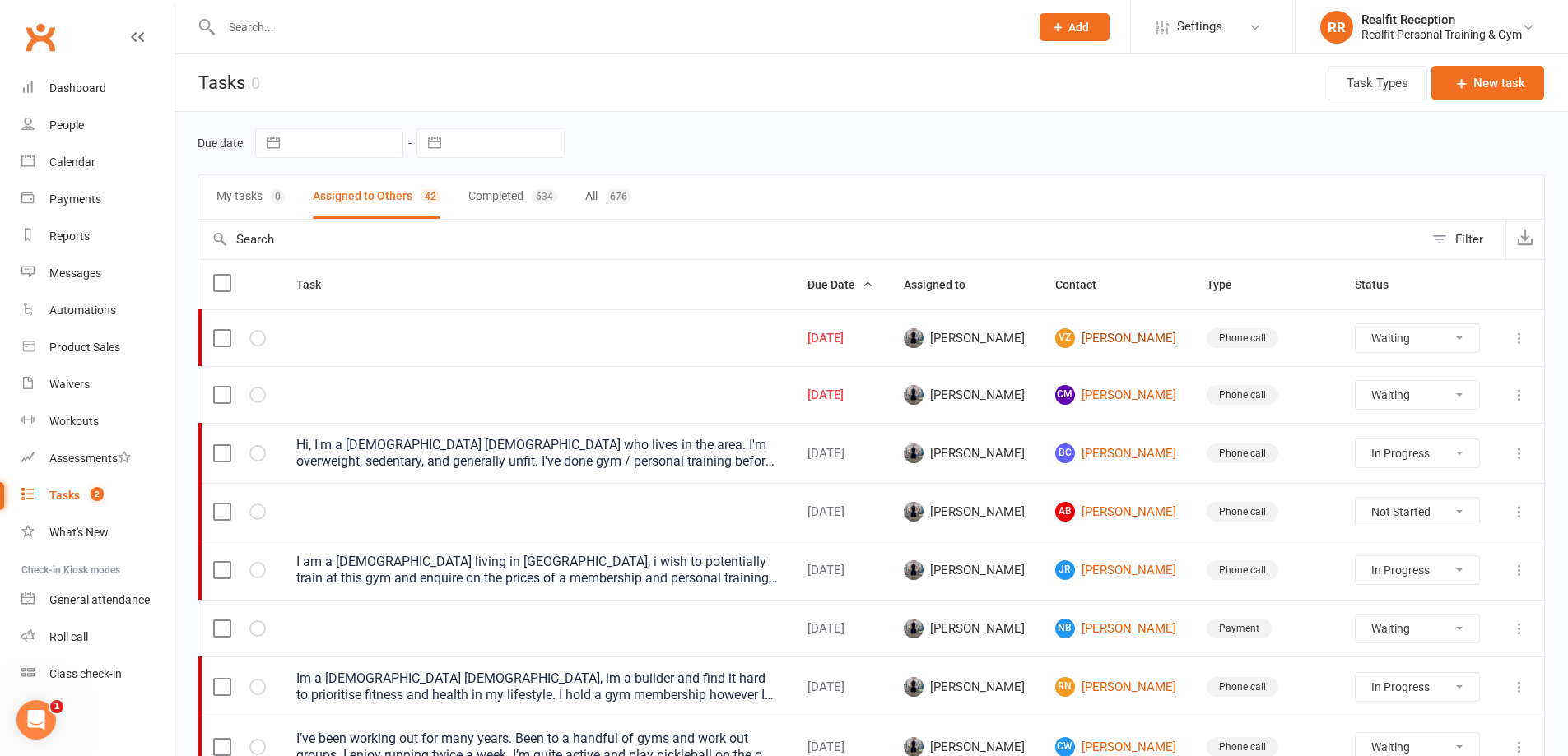
click at [1135, 339] on link "VZ [PERSON_NAME]" at bounding box center [1115, 338] width 122 height 20
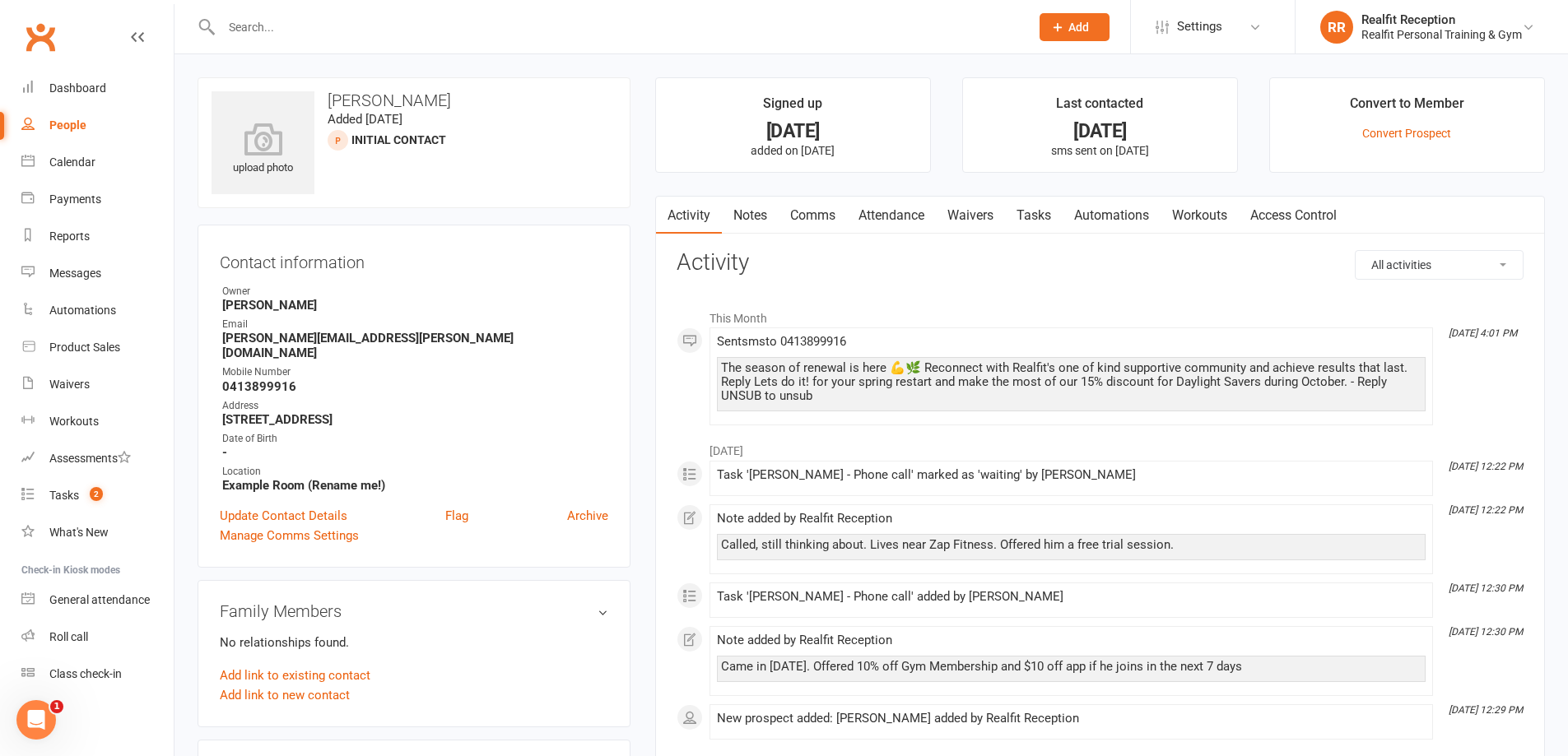
click at [1037, 215] on link "Tasks" at bounding box center [1034, 215] width 58 height 38
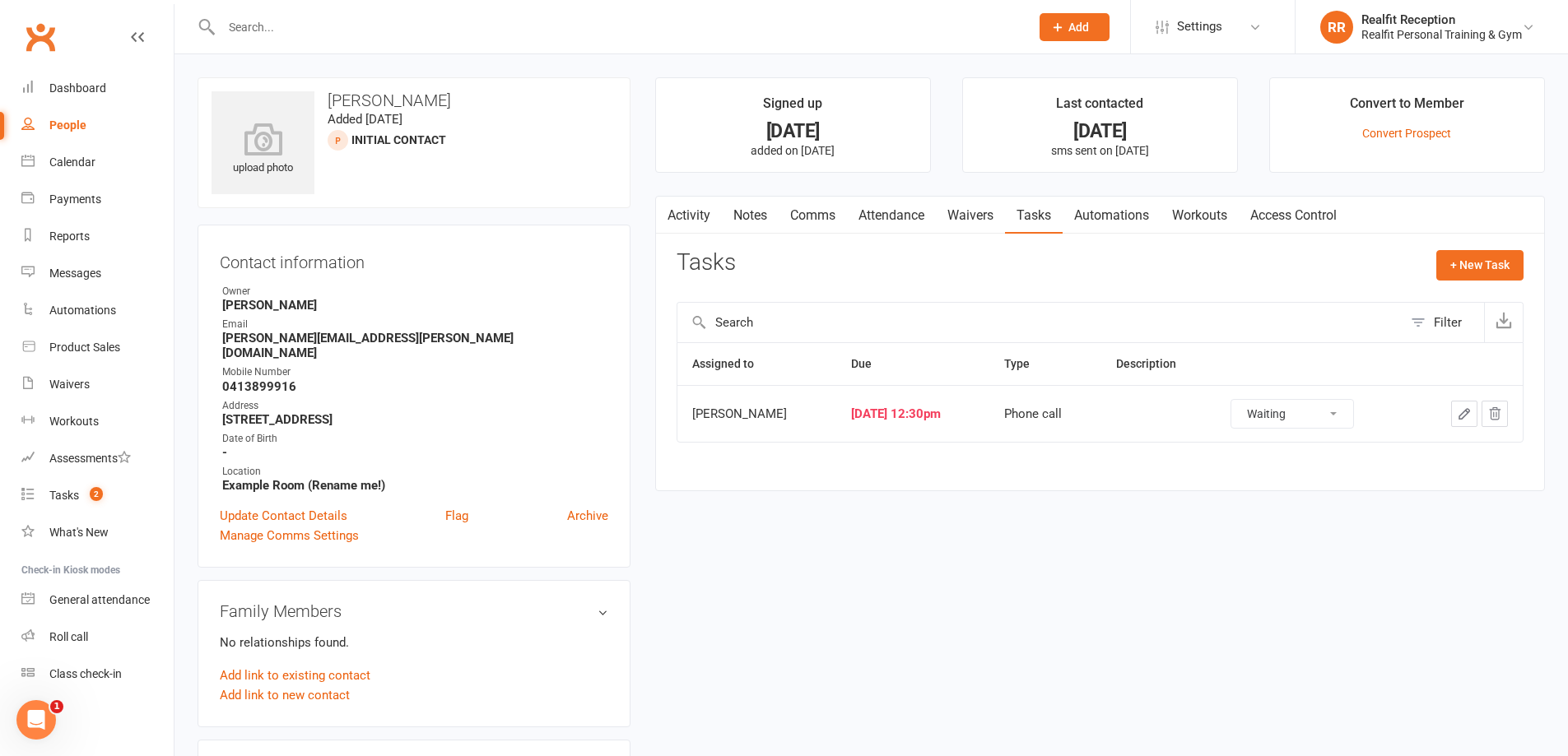
click at [702, 211] on link "Activity" at bounding box center [688, 215] width 66 height 38
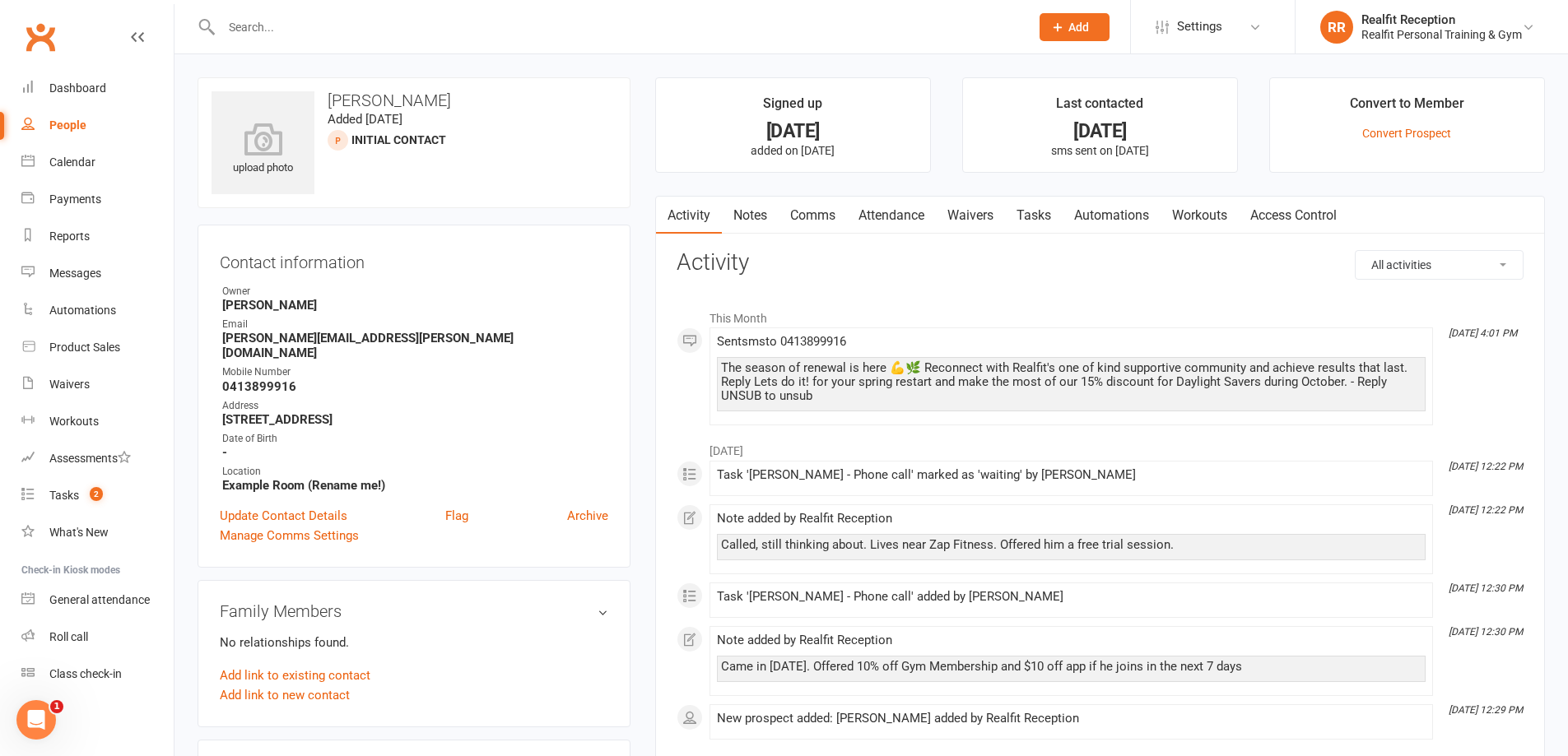
click at [1042, 220] on link "Tasks" at bounding box center [1034, 215] width 58 height 38
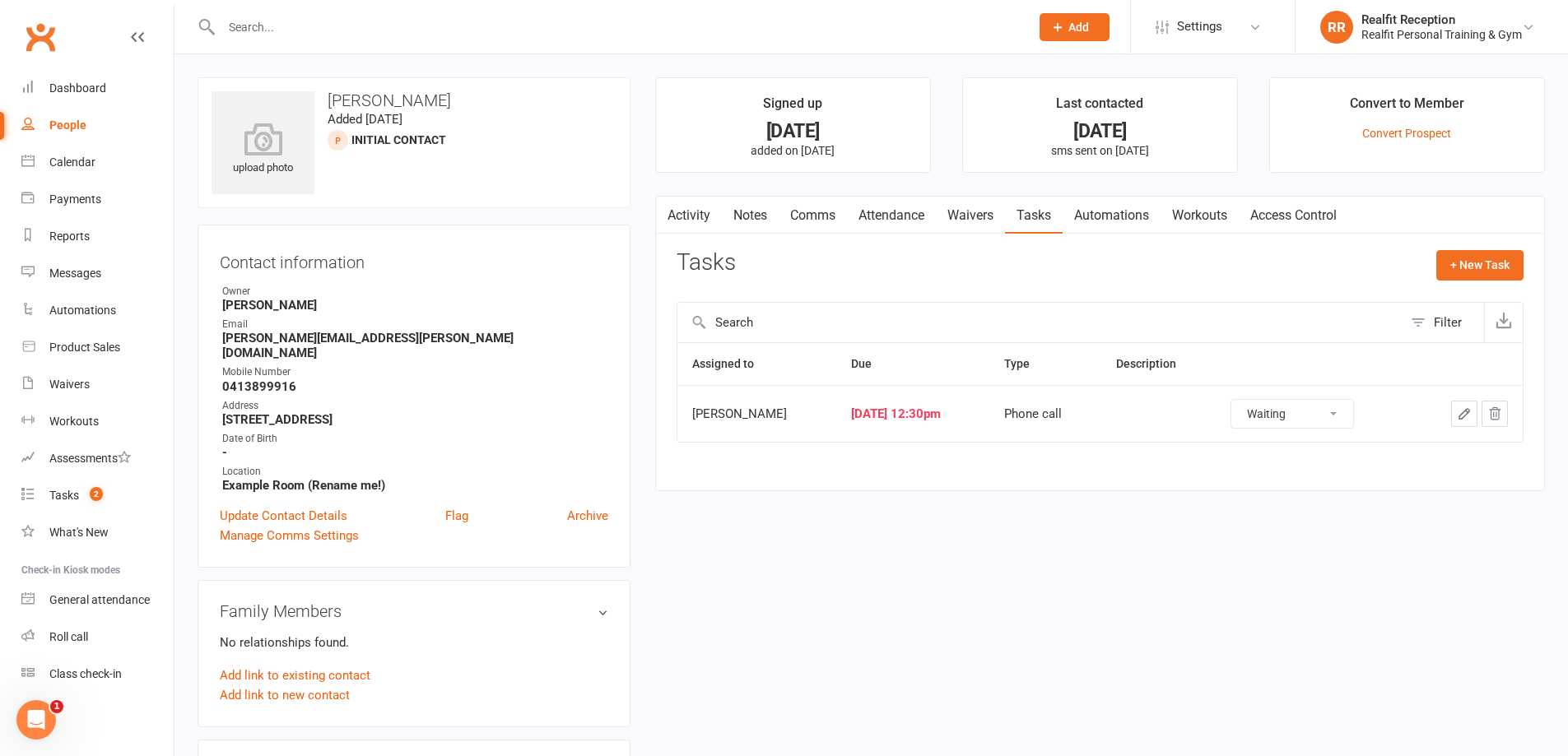
click at [1331, 424] on select "Not Started In Progress Waiting Complete" at bounding box center [1292, 414] width 122 height 28
click at [1244, 400] on select "Not Started In Progress Waiting Complete" at bounding box center [1292, 414] width 122 height 28
click at [70, 494] on div "Tasks" at bounding box center [64, 495] width 30 height 13
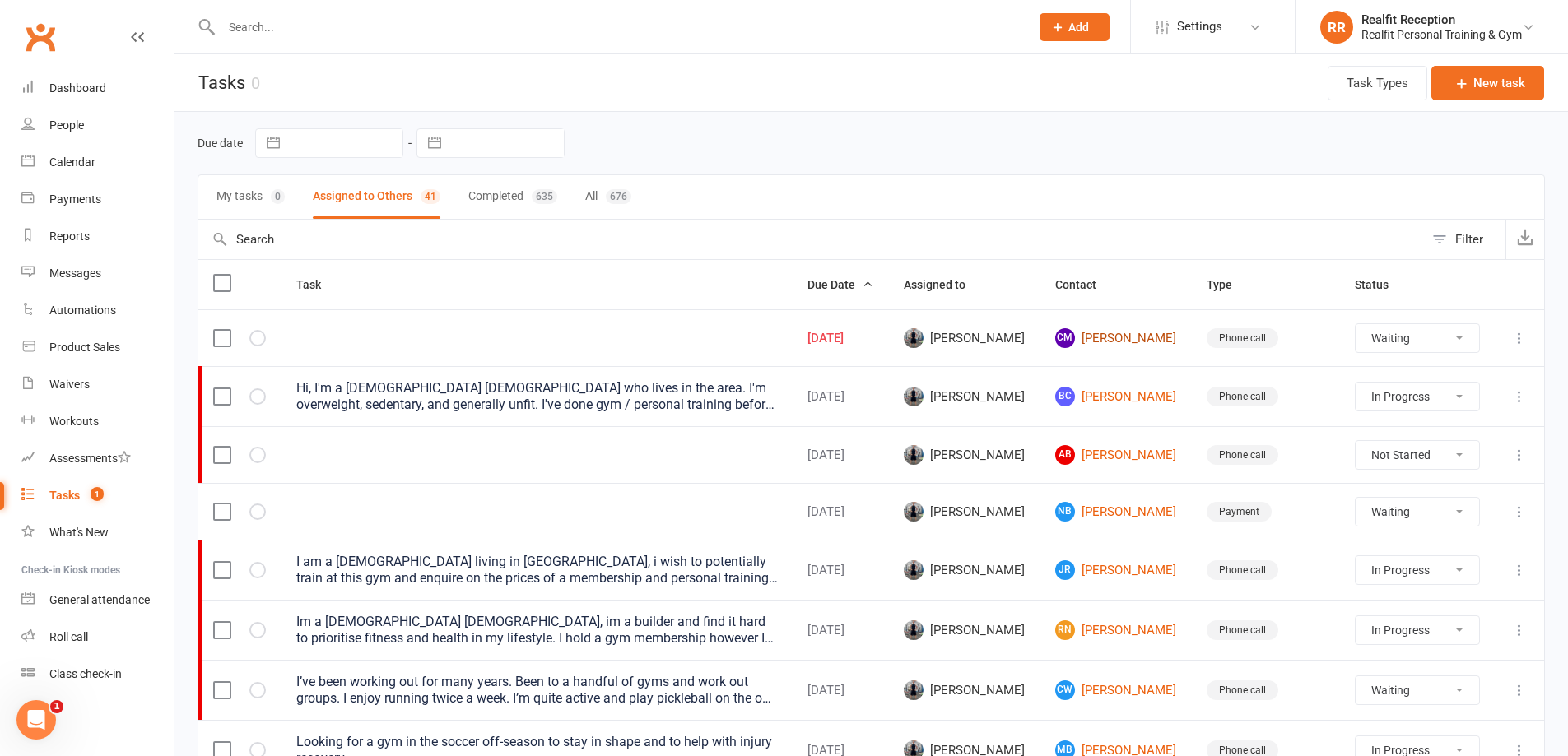
click at [1154, 340] on link "CM [PERSON_NAME]" at bounding box center [1115, 338] width 122 height 20
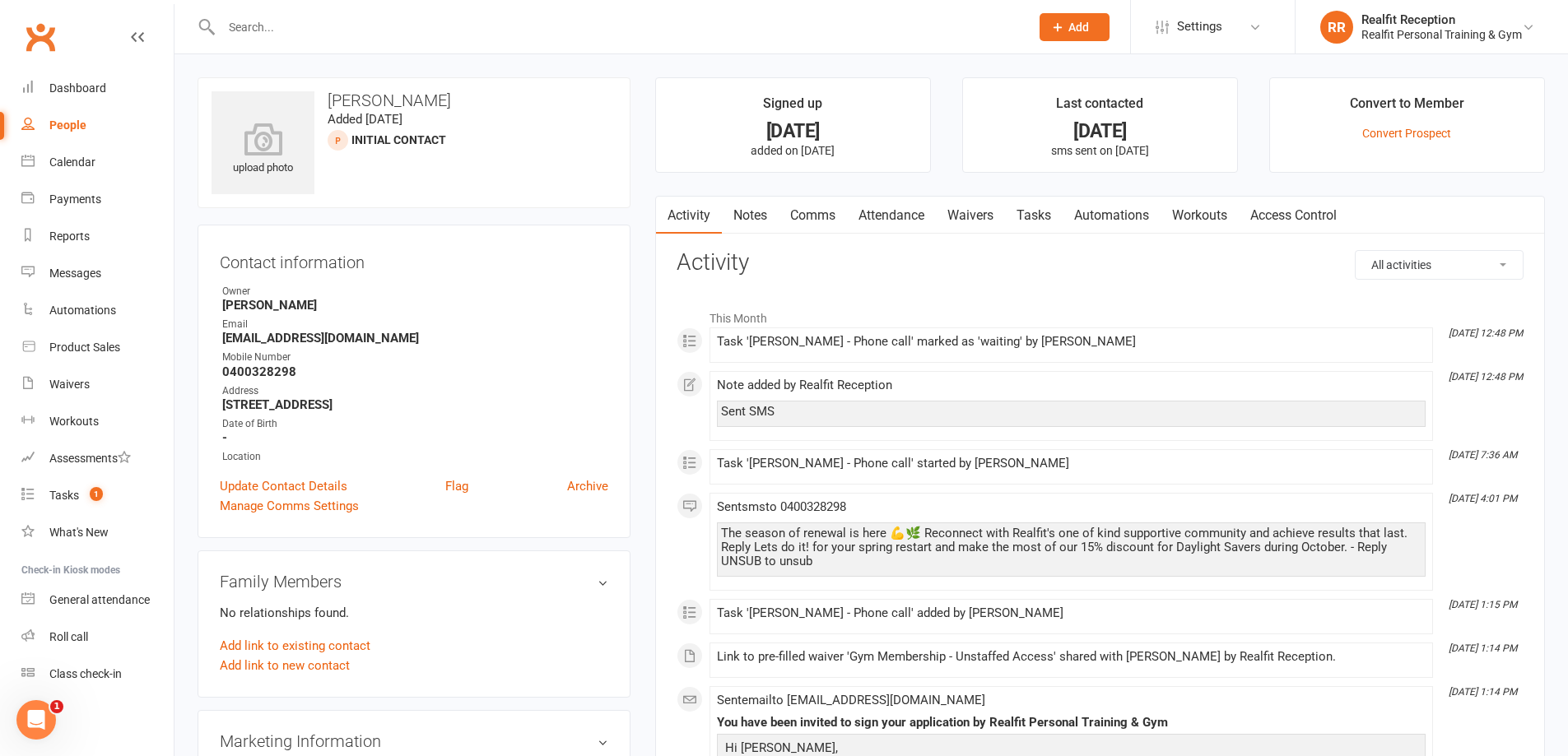
click at [1037, 220] on link "Tasks" at bounding box center [1034, 215] width 58 height 38
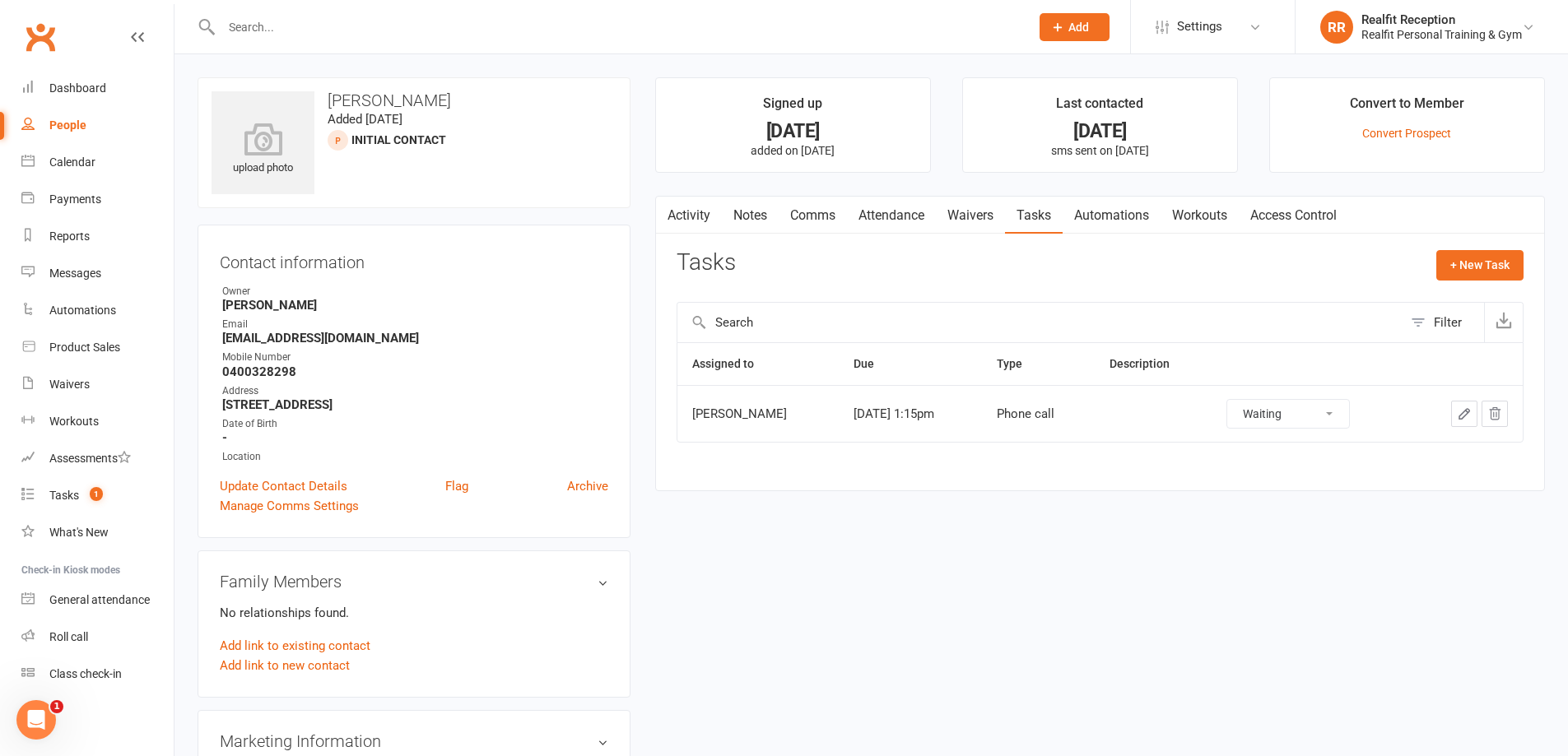
click at [1460, 413] on icon "button" at bounding box center [1464, 414] width 15 height 15
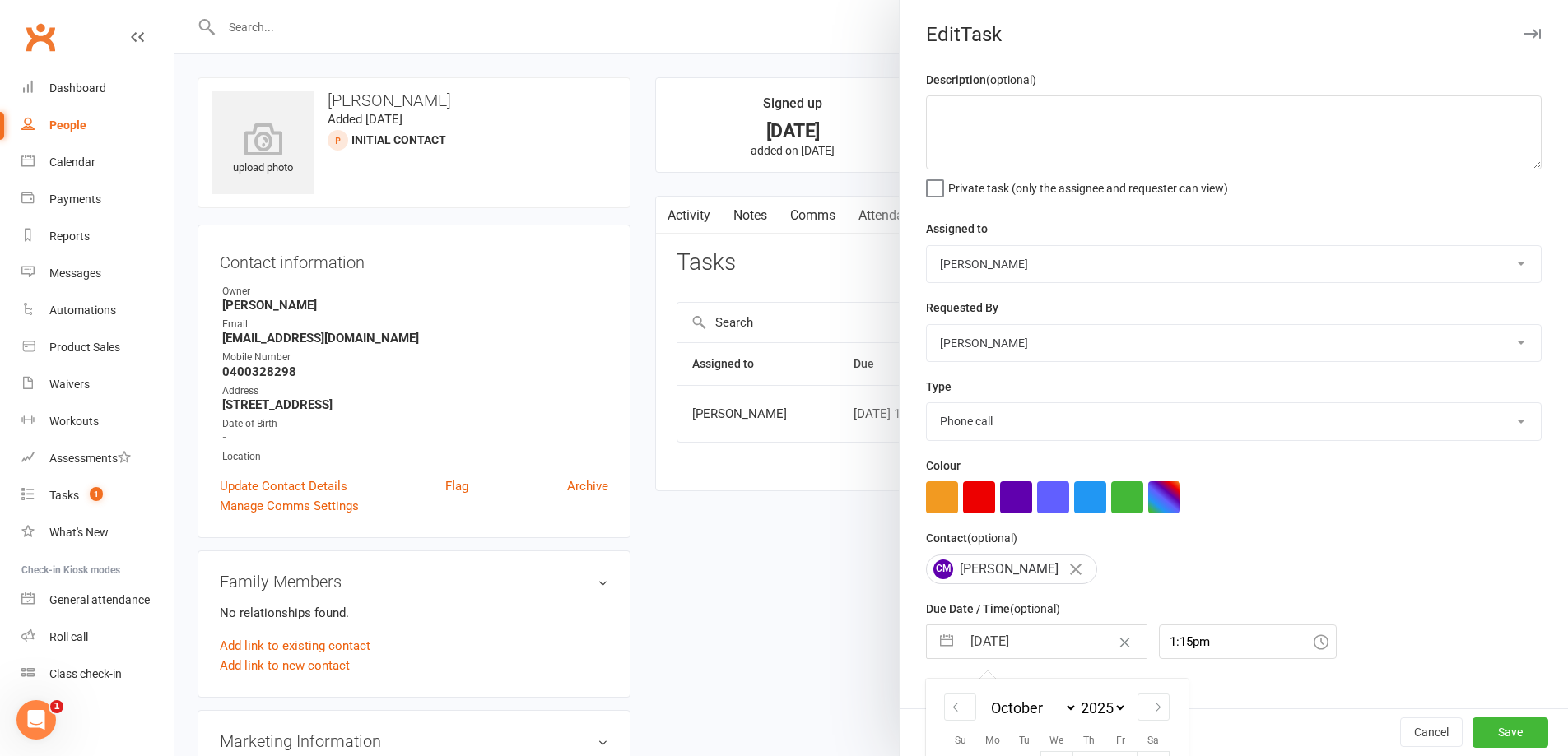
click at [1046, 648] on input "[DATE]" at bounding box center [1053, 642] width 185 height 33
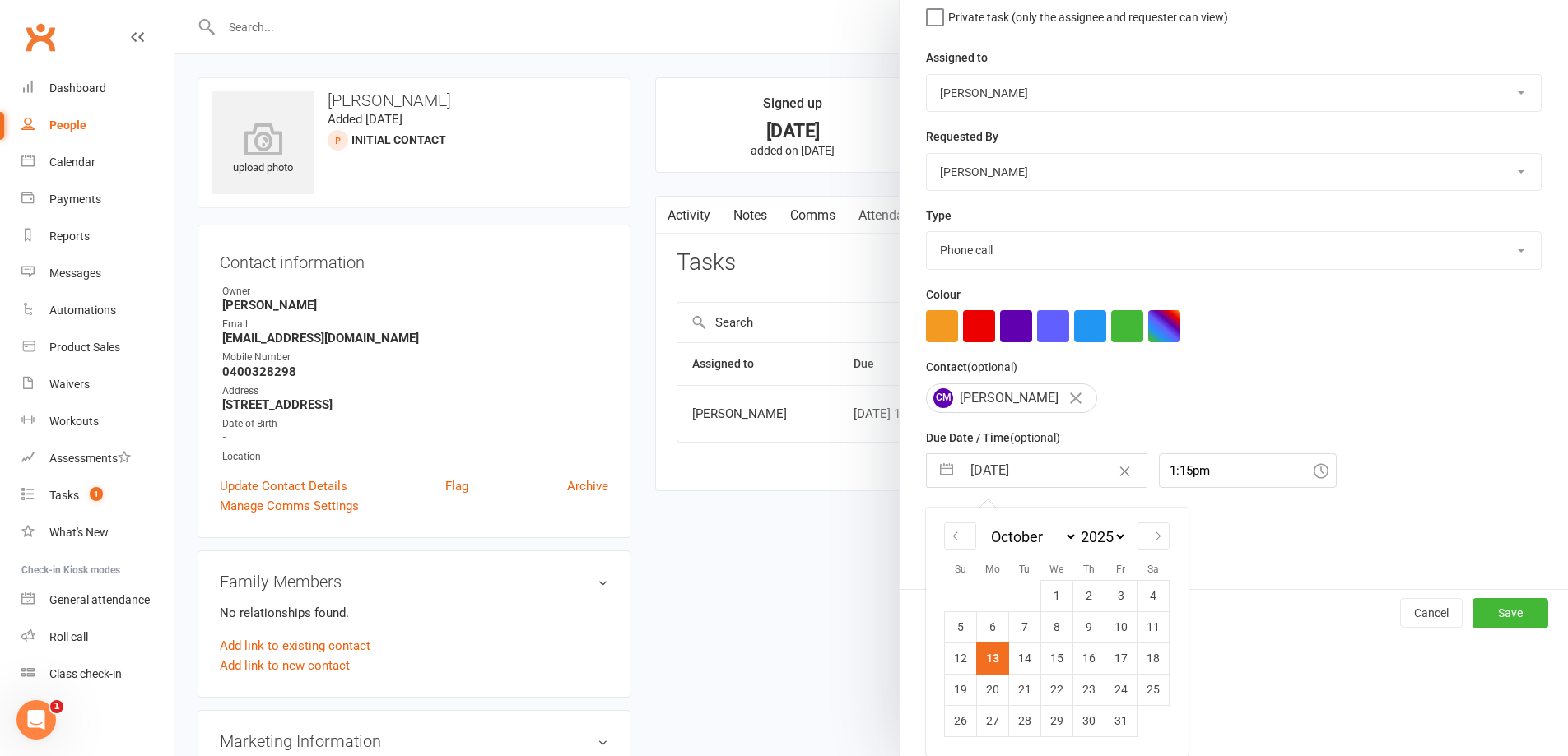
drag, startPoint x: 1020, startPoint y: 656, endPoint x: 1291, endPoint y: 709, distance: 276.1
click at [1023, 656] on td "14" at bounding box center [1025, 659] width 32 height 32
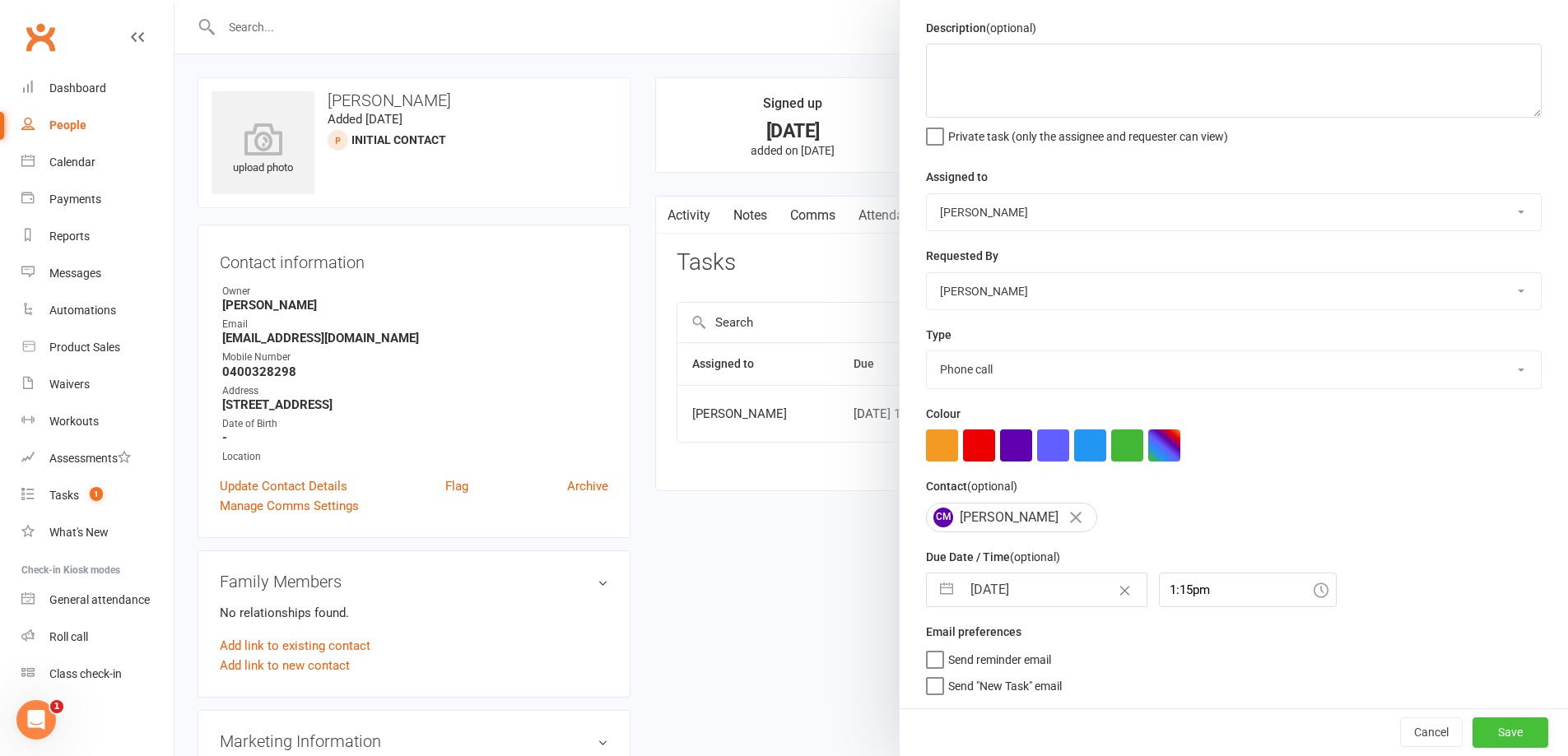
click at [1490, 738] on button "Save" at bounding box center [1510, 732] width 75 height 30
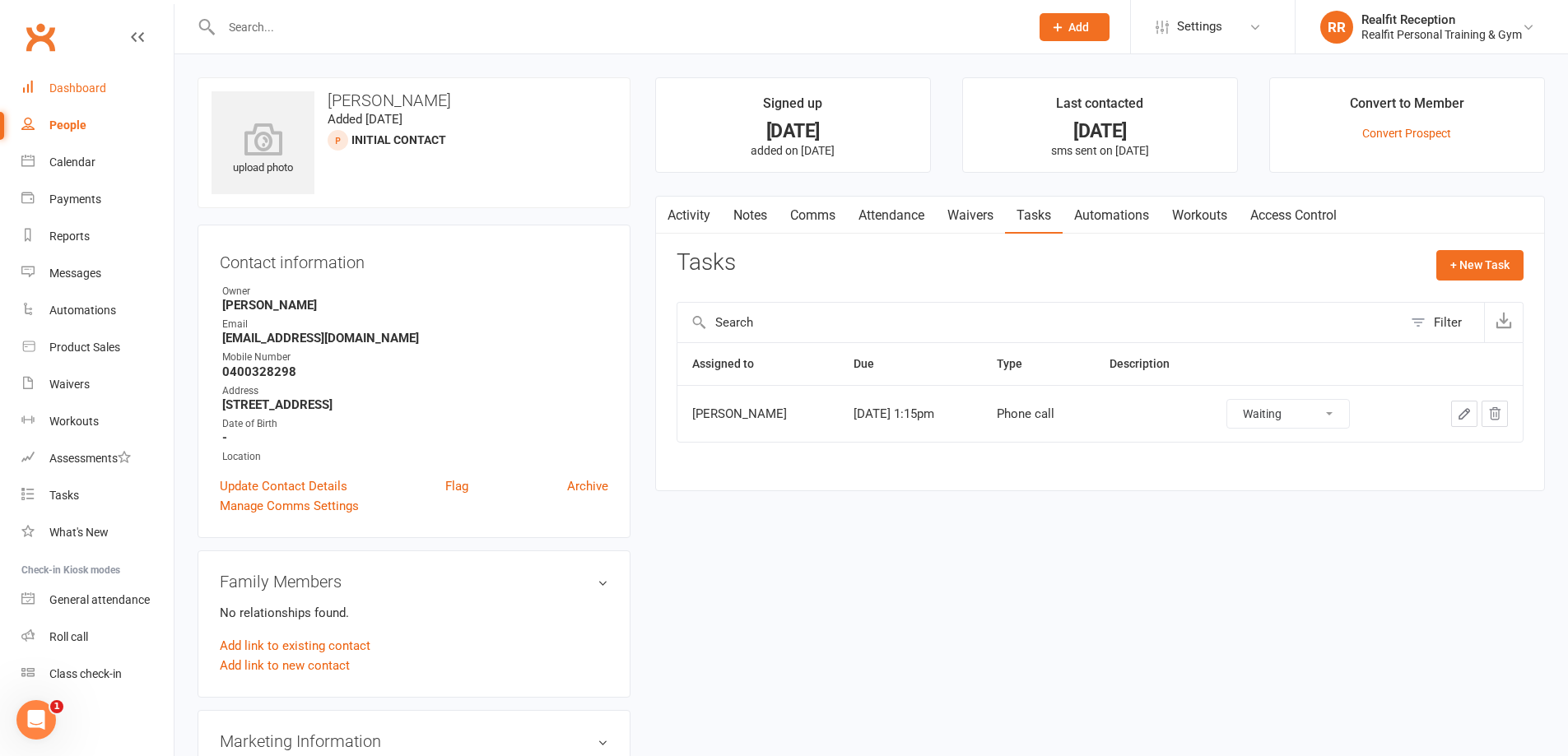
click at [82, 75] on link "Dashboard" at bounding box center [97, 89] width 153 height 37
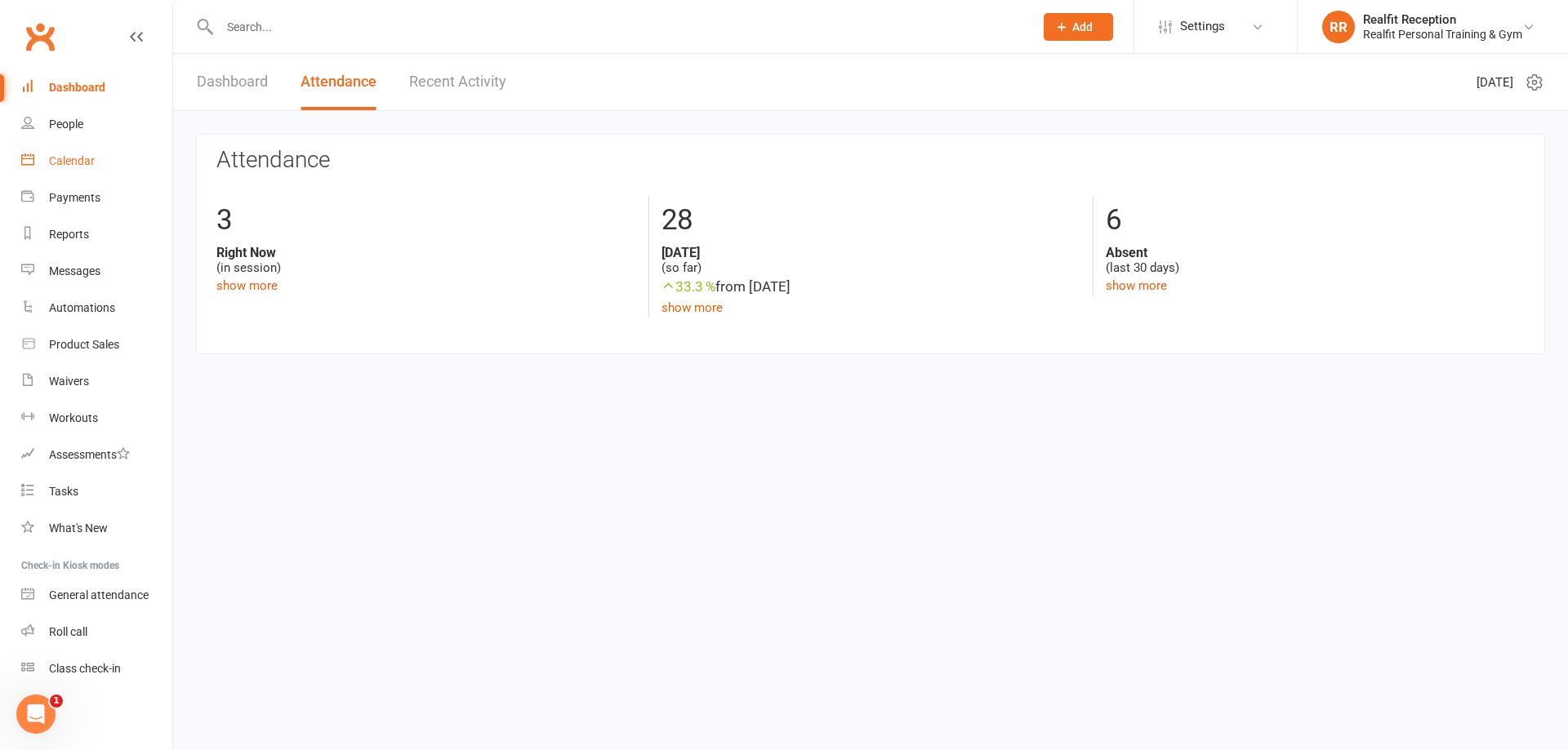
click at [67, 164] on div "Calendar" at bounding box center [71, 160] width 46 height 13
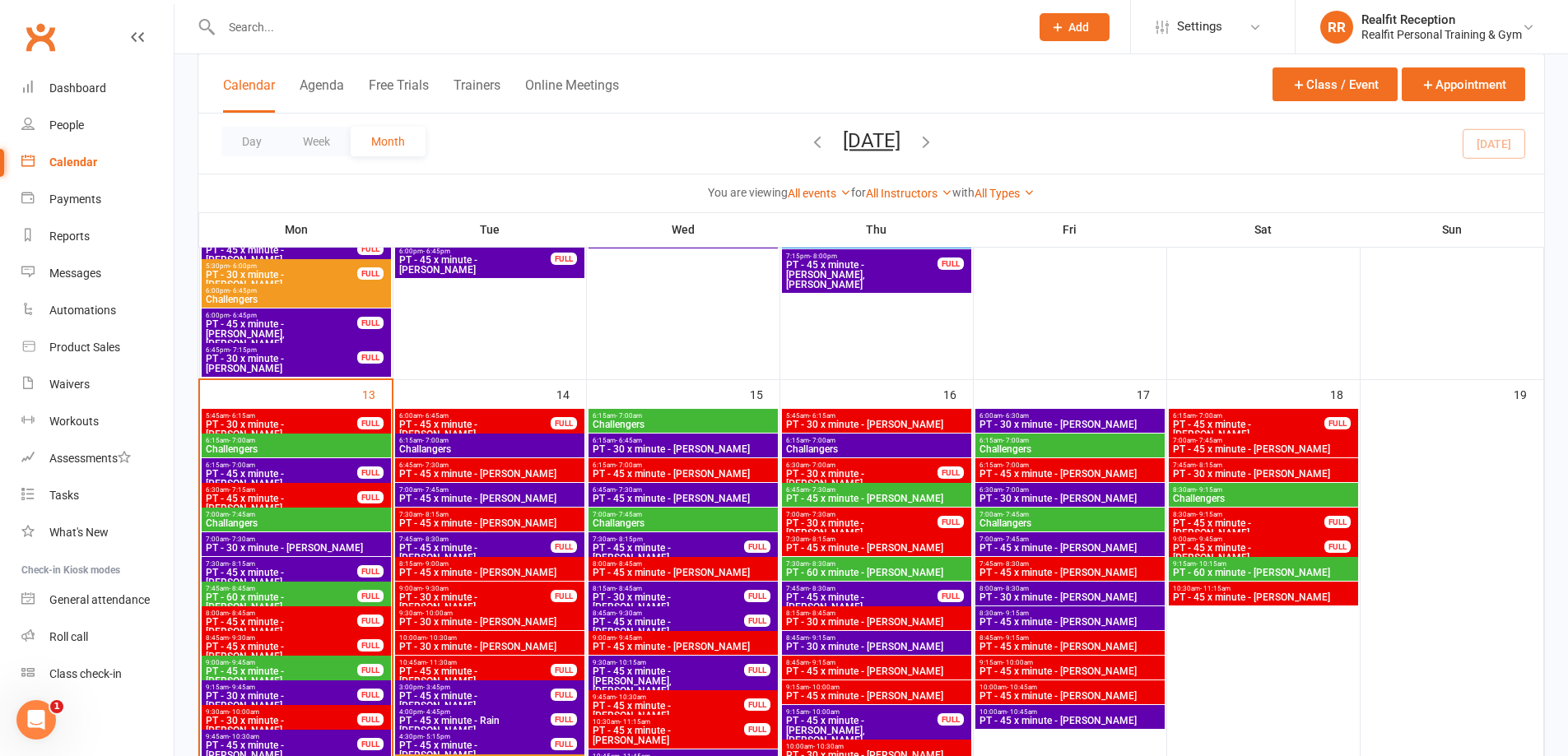
scroll to position [1317, 0]
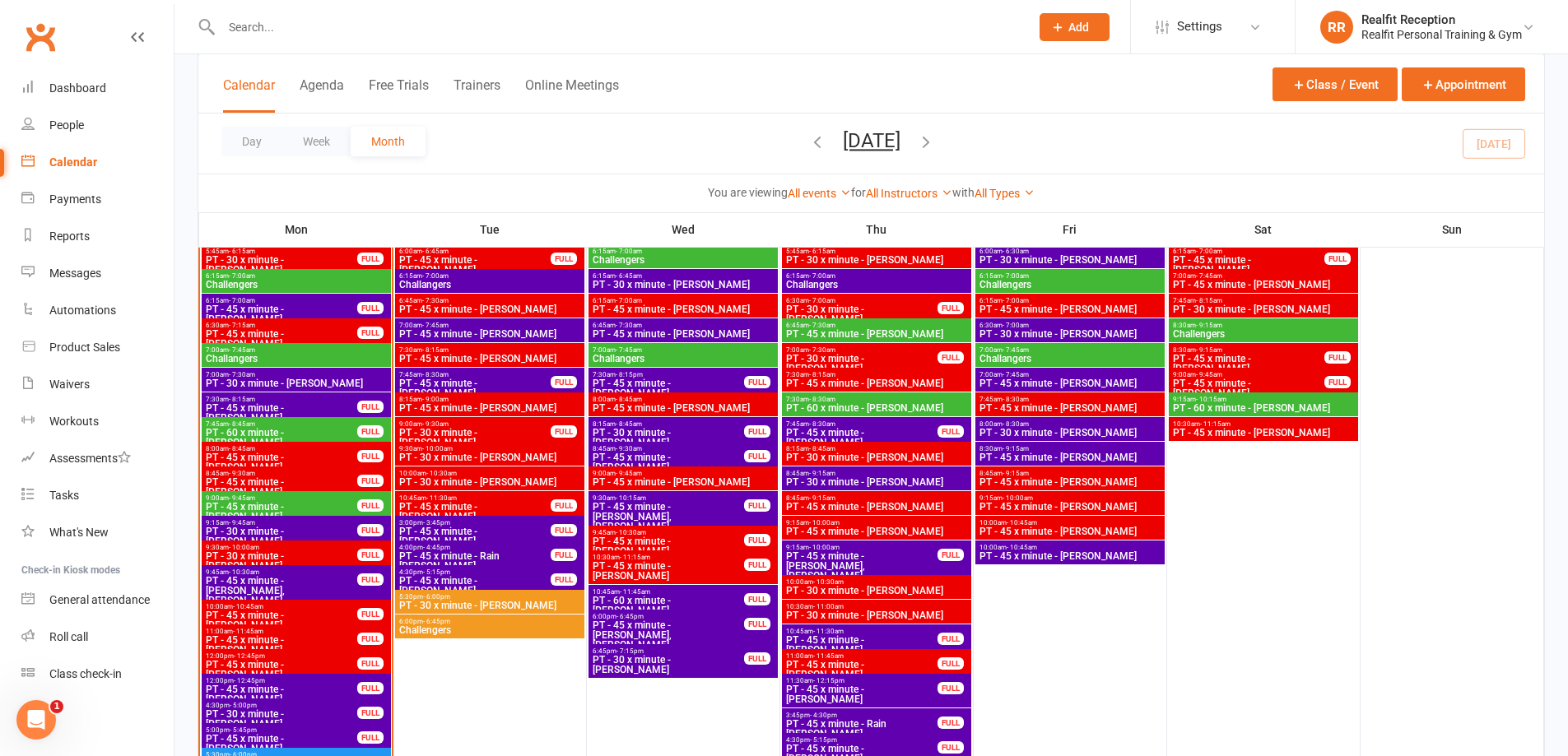
click at [335, 511] on span "PT - 45 x minute - [PERSON_NAME]" at bounding box center [282, 511] width 153 height 20
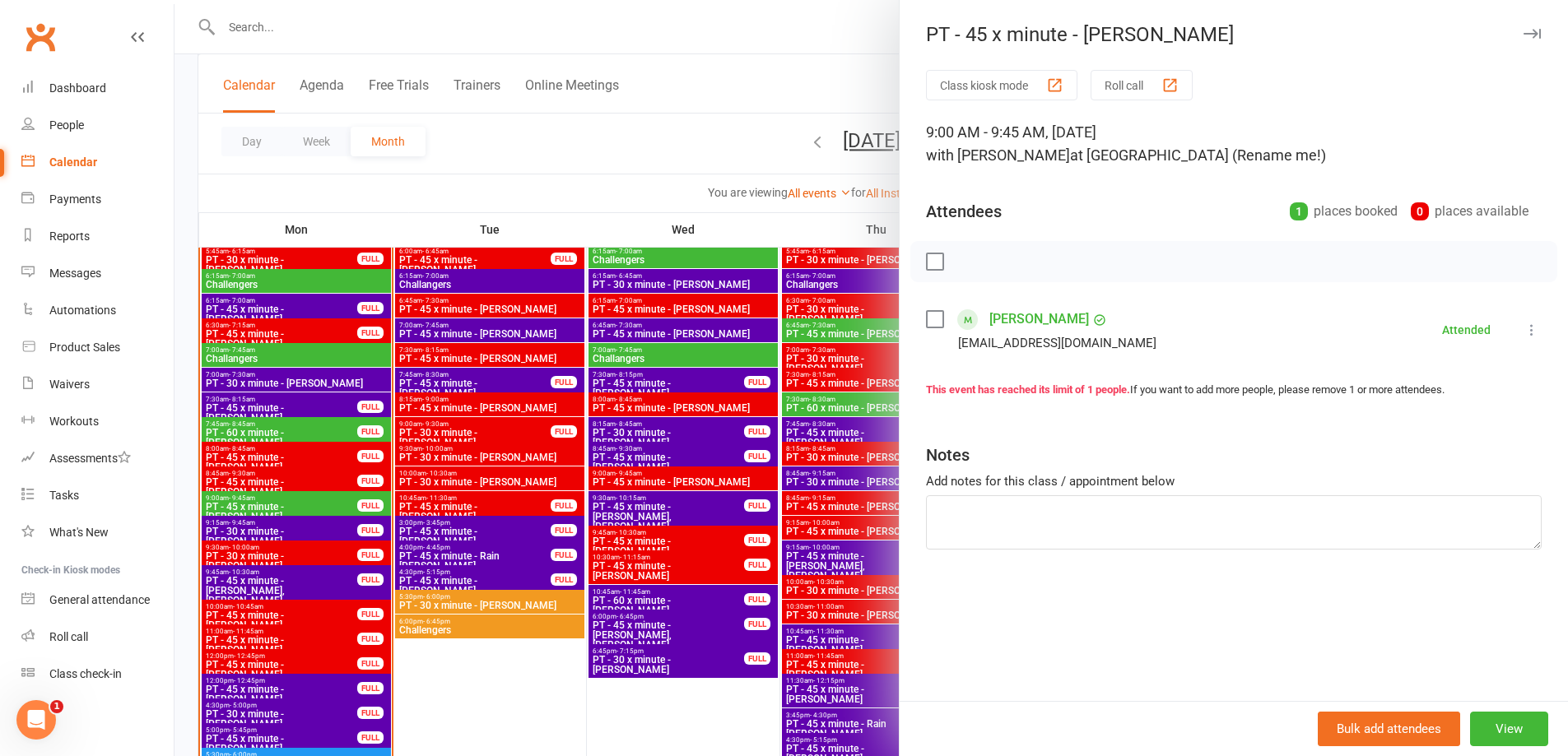
click at [336, 507] on div "PT - 45 x minute - [PERSON_NAME] Class kiosk mode Roll call 9:00 AM - 9:45 AM, …" at bounding box center [871, 378] width 1393 height 756
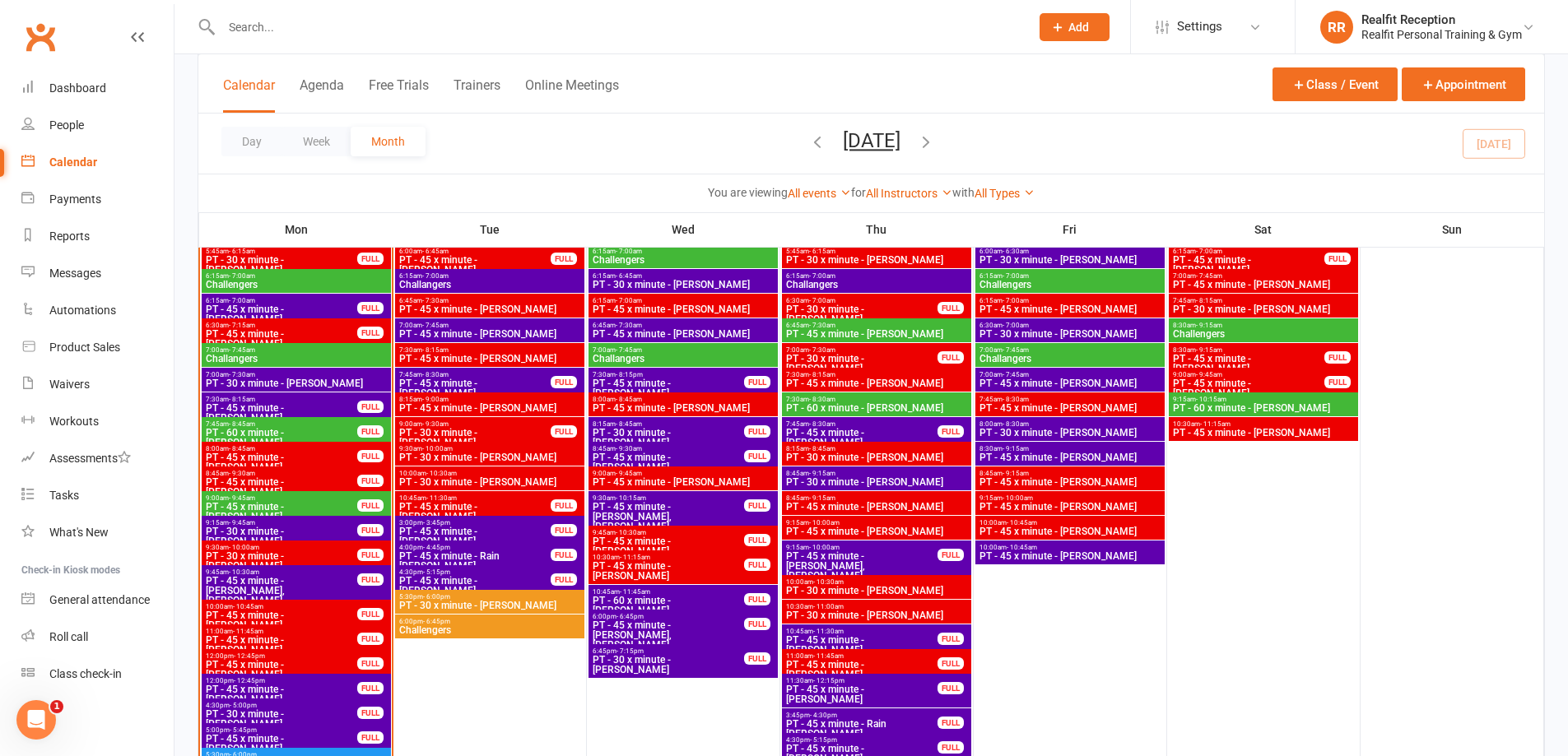
click at [336, 505] on span "PT - 45 x minute - [PERSON_NAME]" at bounding box center [282, 511] width 153 height 20
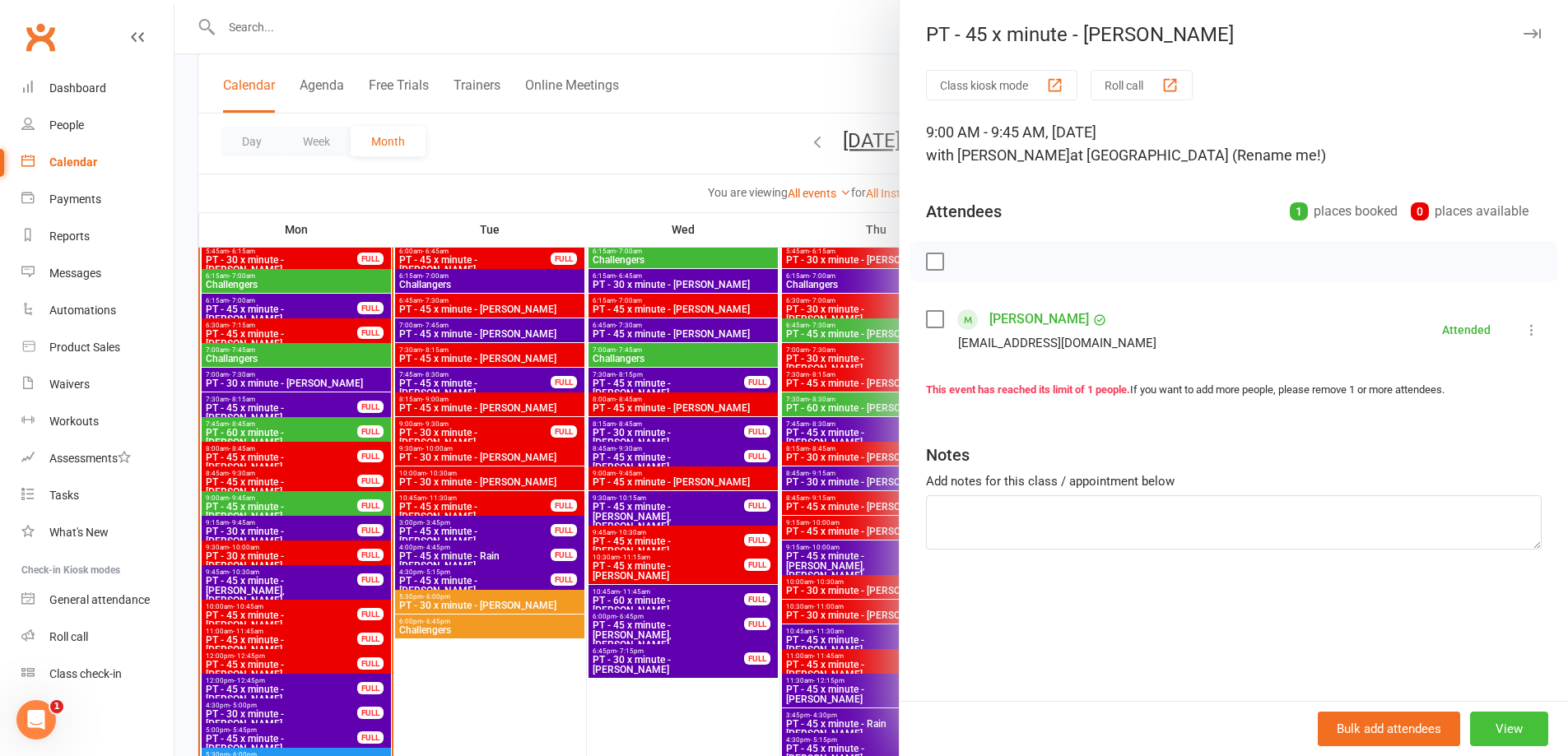
click at [1498, 734] on button "View" at bounding box center [1508, 729] width 78 height 34
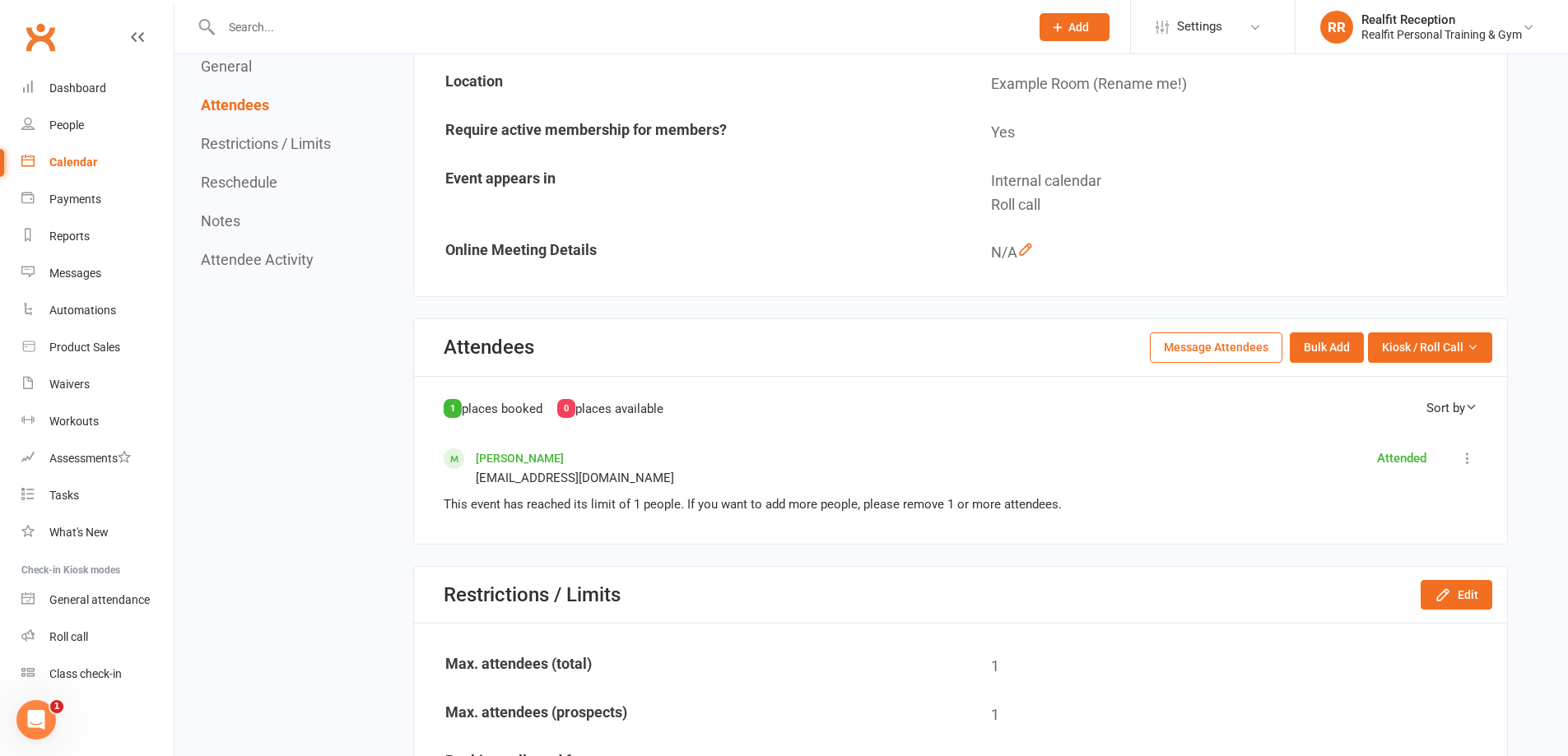
scroll to position [576, 0]
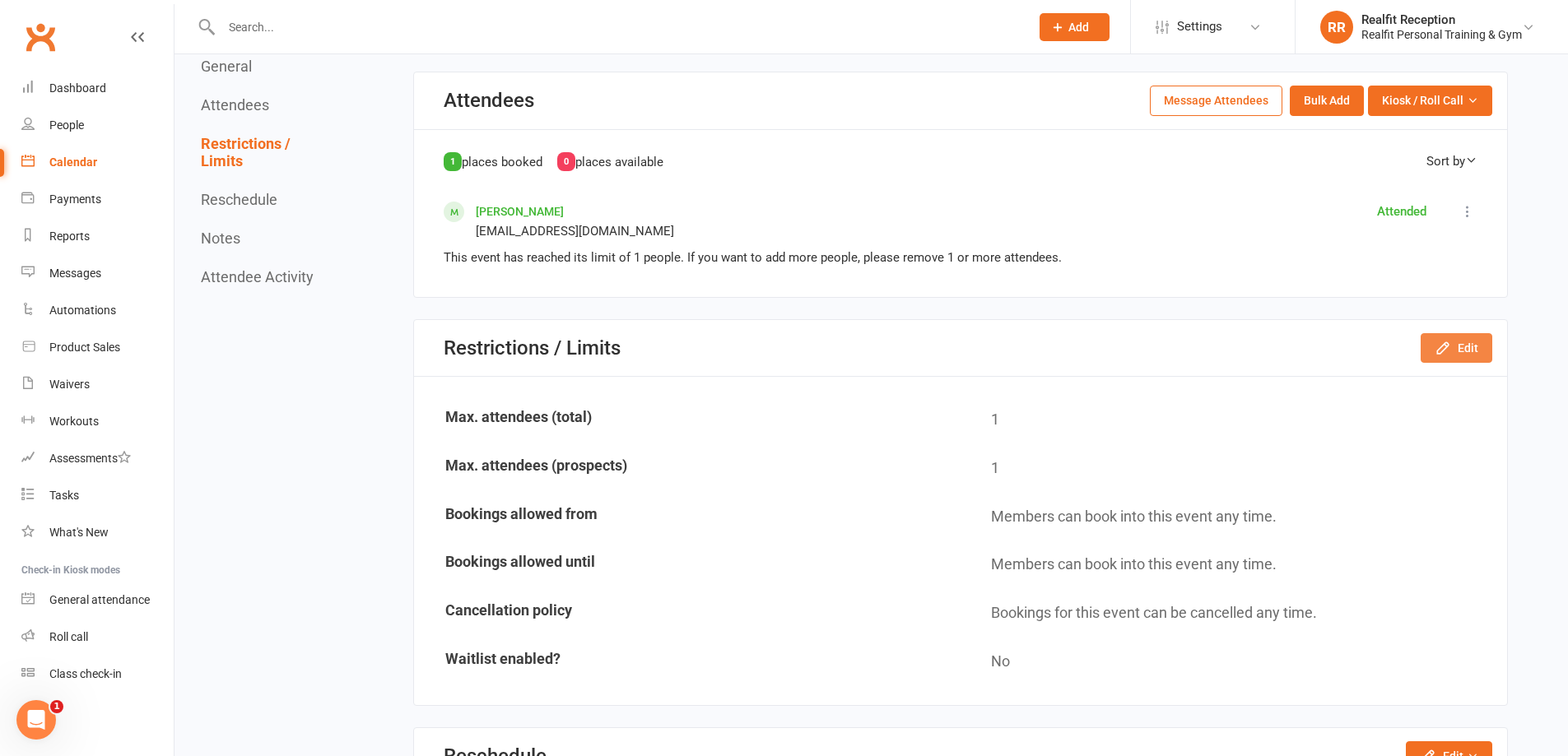
click at [1455, 351] on button "Edit" at bounding box center [1457, 348] width 72 height 30
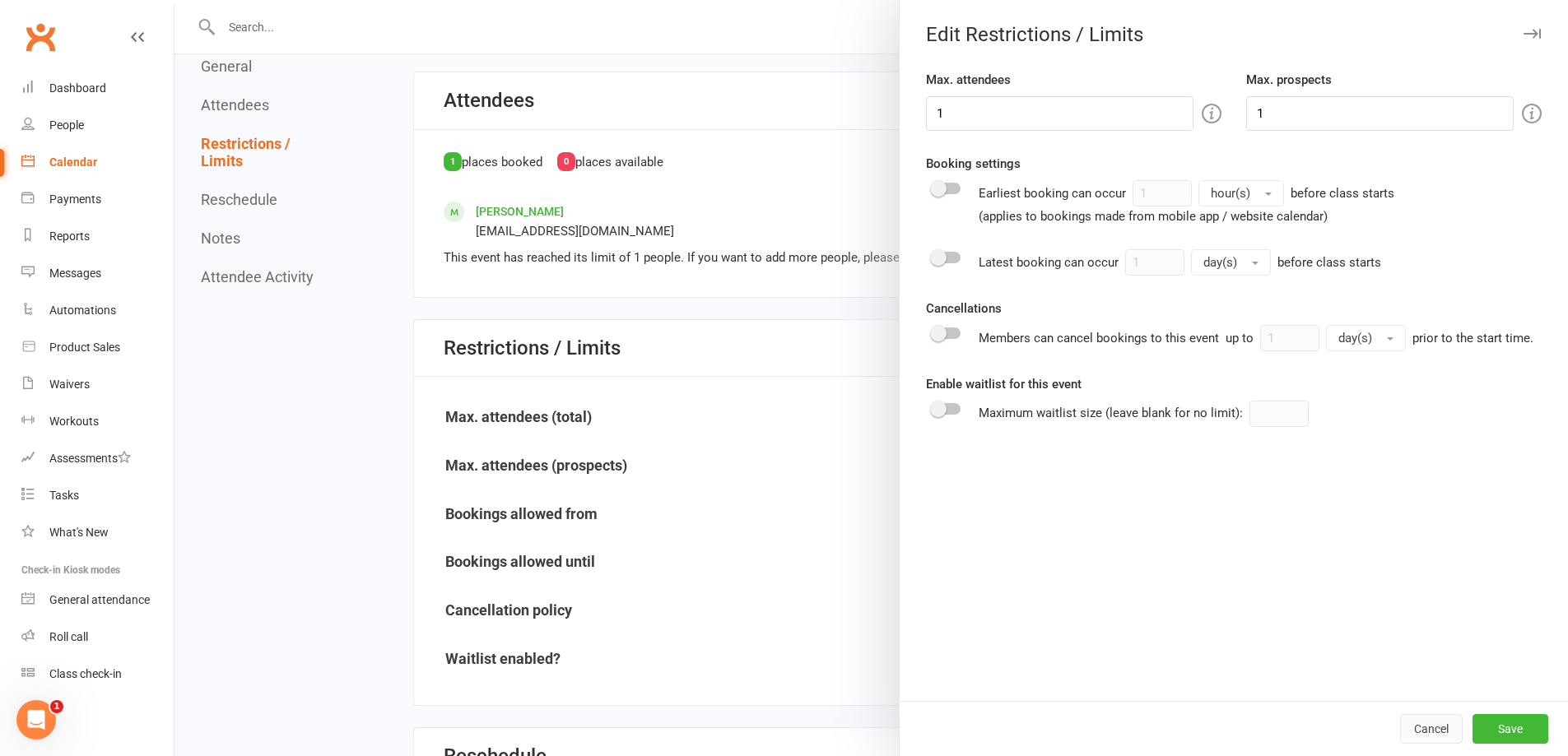
click at [1433, 737] on button "Cancel" at bounding box center [1430, 730] width 62 height 30
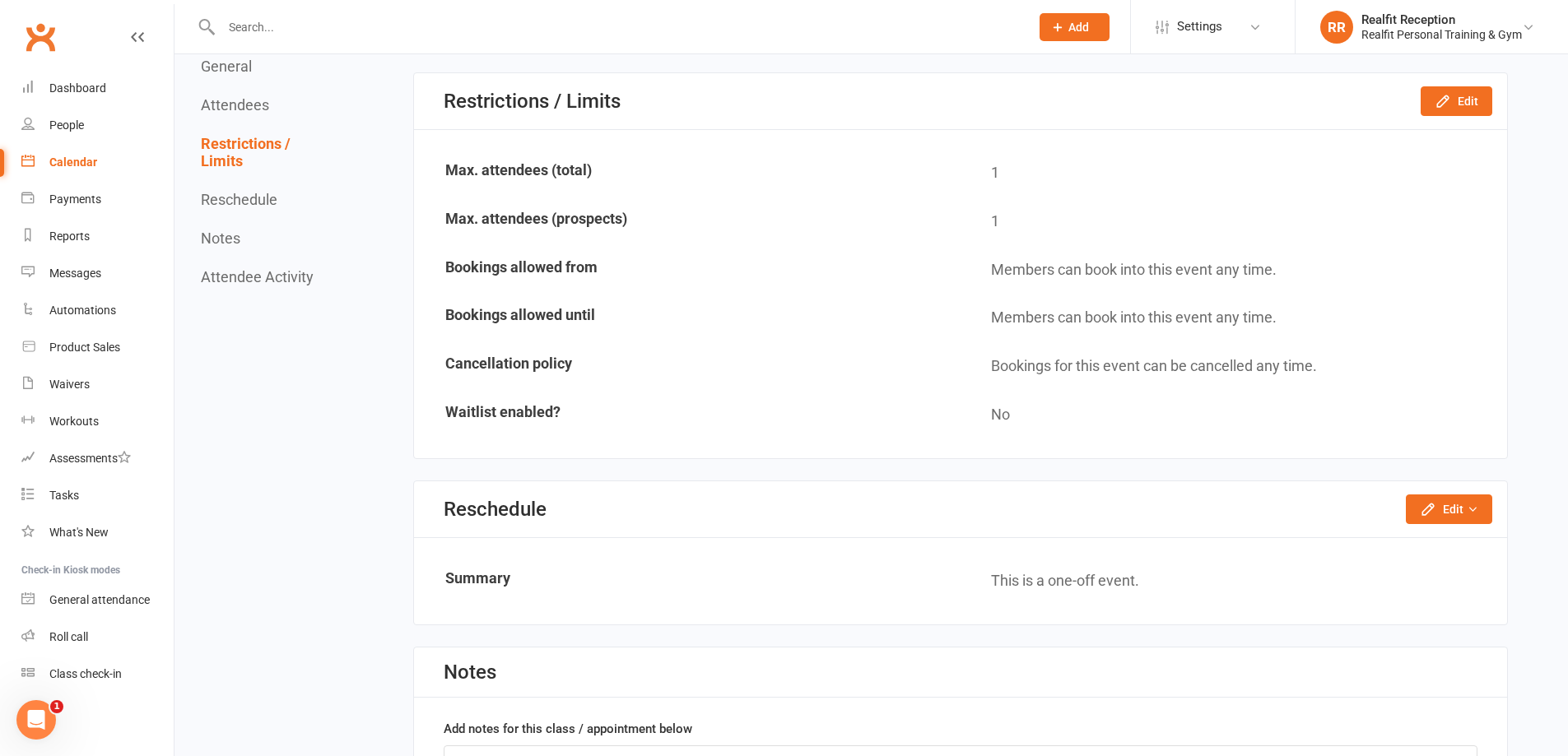
scroll to position [905, 0]
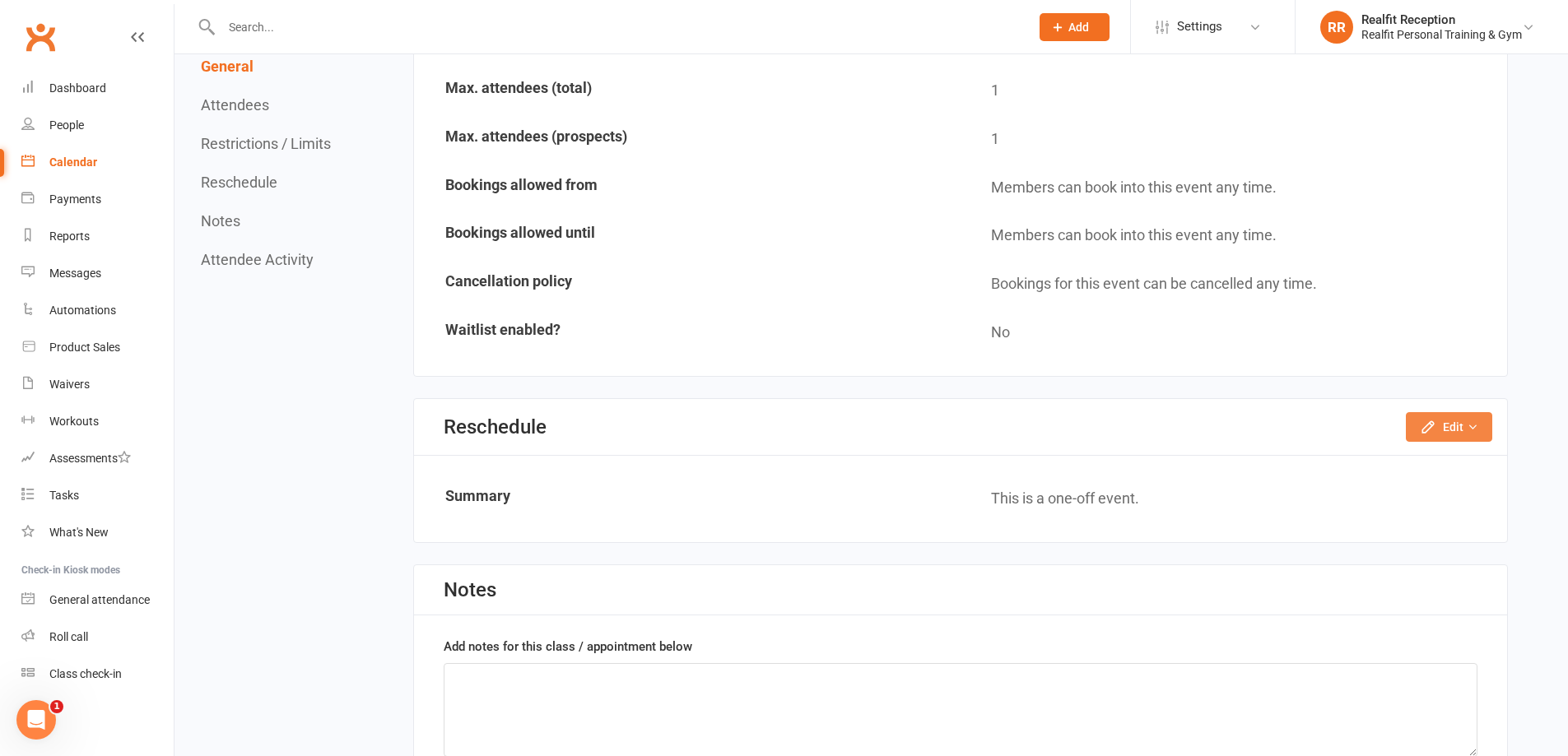
click at [1429, 435] on icon "button" at bounding box center [1428, 427] width 17 height 17
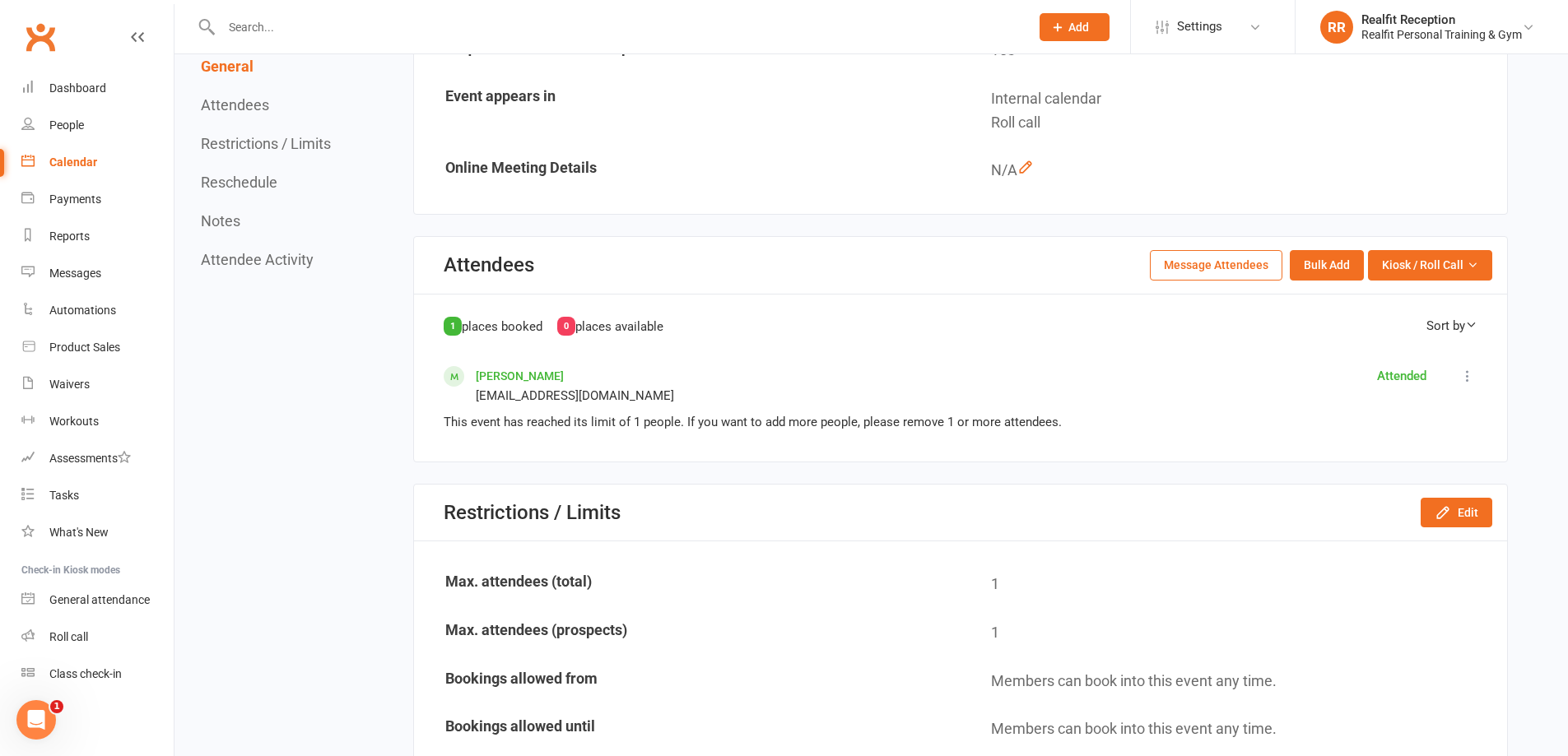
scroll to position [0, 0]
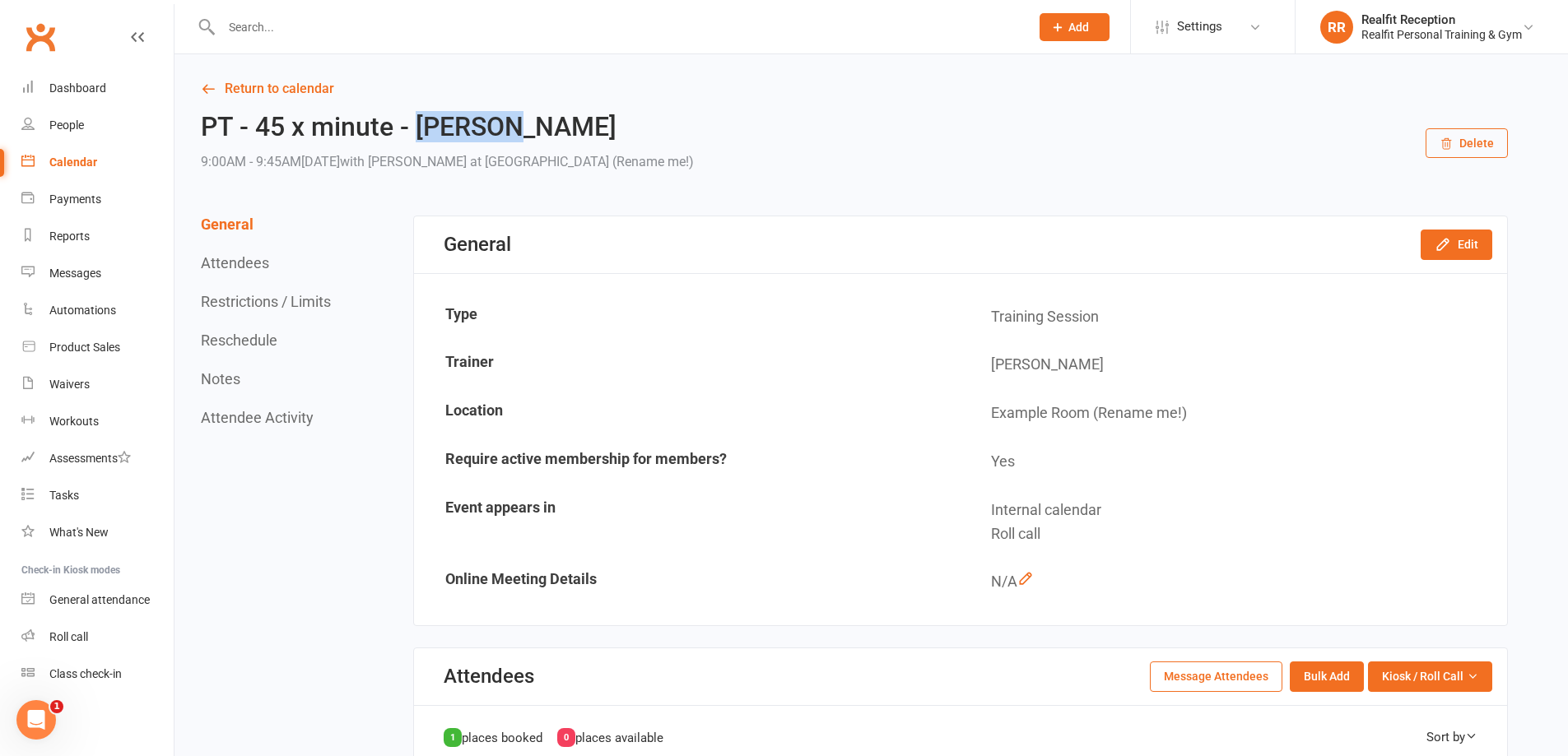
drag, startPoint x: 419, startPoint y: 126, endPoint x: 518, endPoint y: 127, distance: 99.0
click at [518, 127] on h2 "PT - 45 x minute - [PERSON_NAME]" at bounding box center [447, 127] width 493 height 29
copy h2 "[PERSON_NAME]"
click at [75, 160] on div "Calendar" at bounding box center [73, 161] width 47 height 13
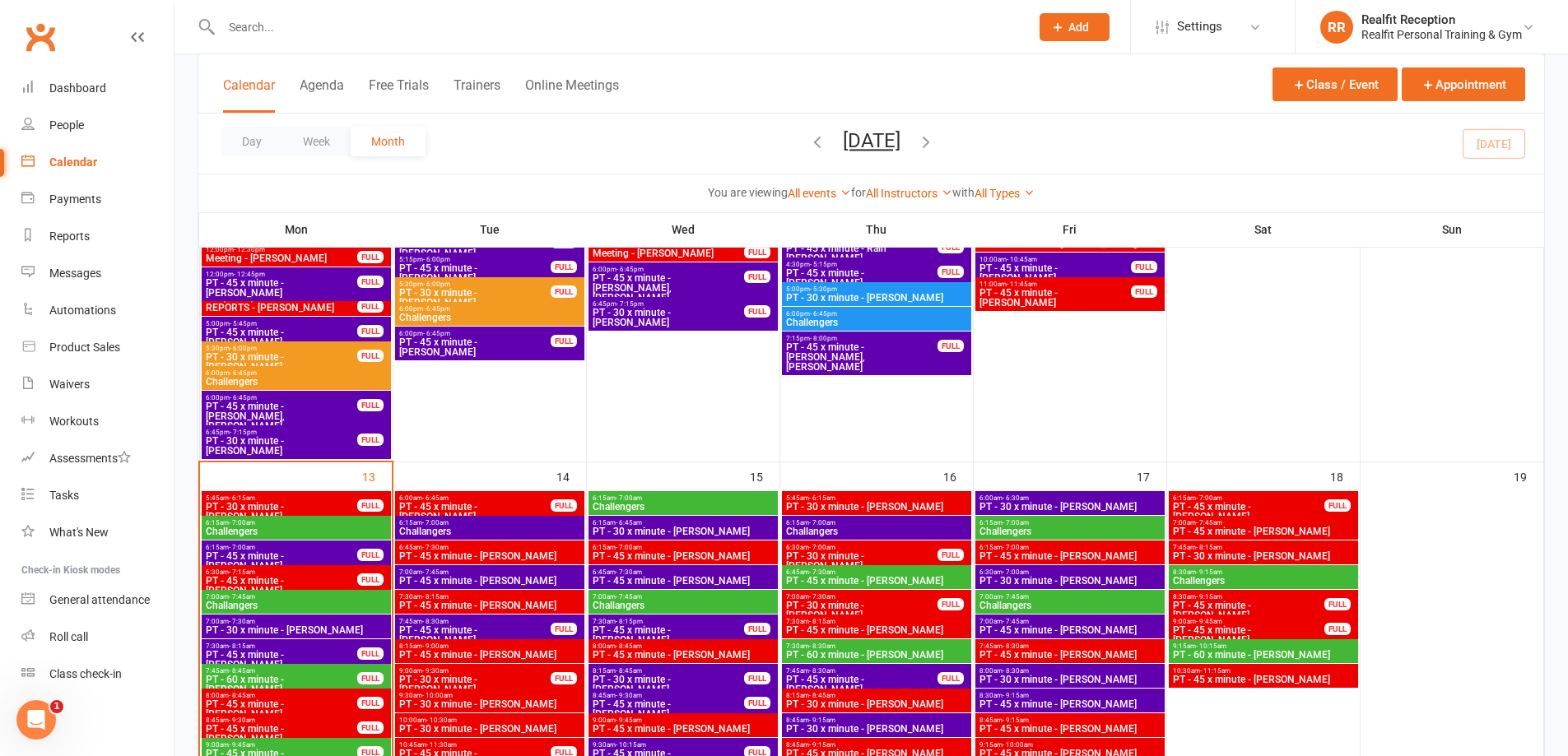
scroll to position [1235, 0]
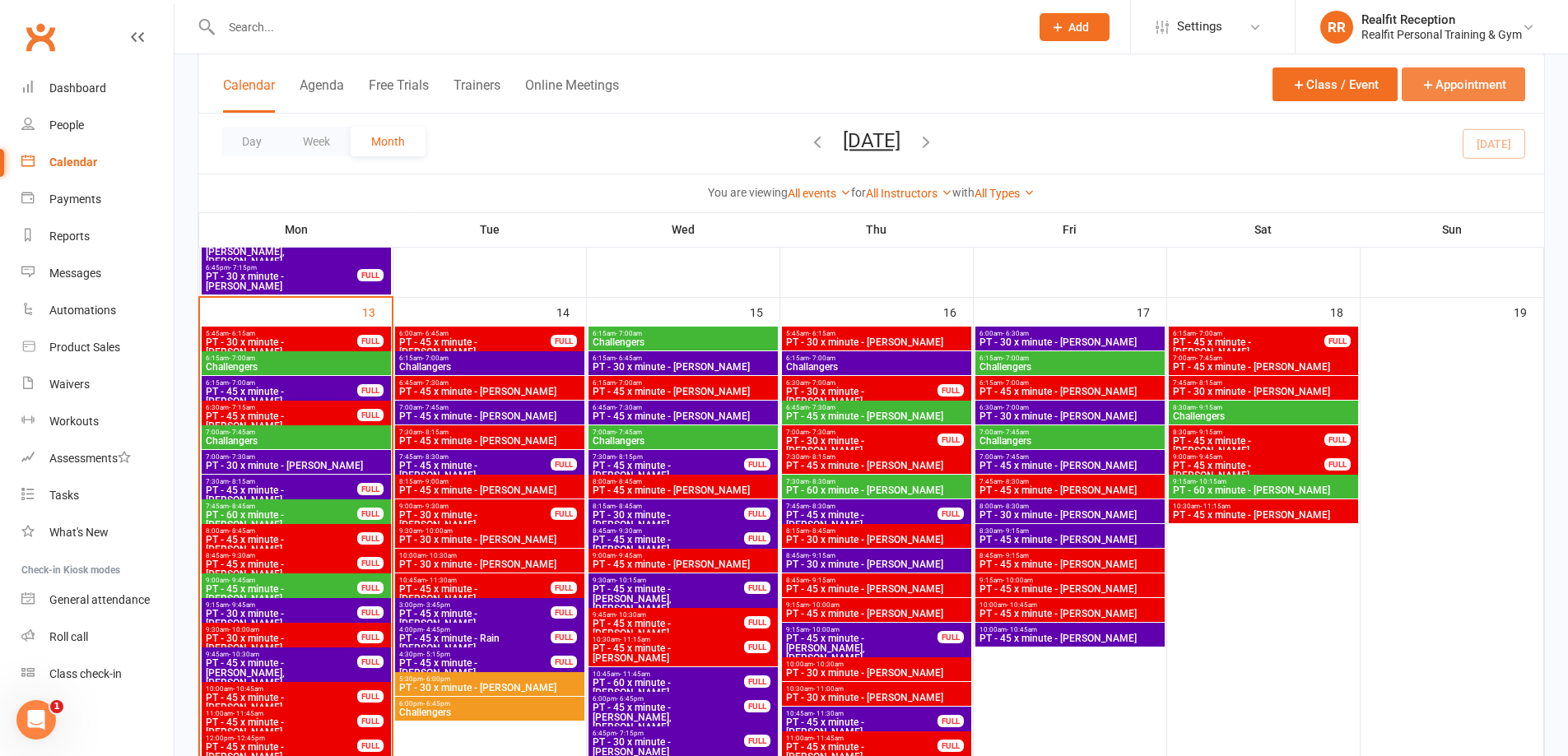
click at [1424, 91] on icon "button" at bounding box center [1428, 84] width 15 height 15
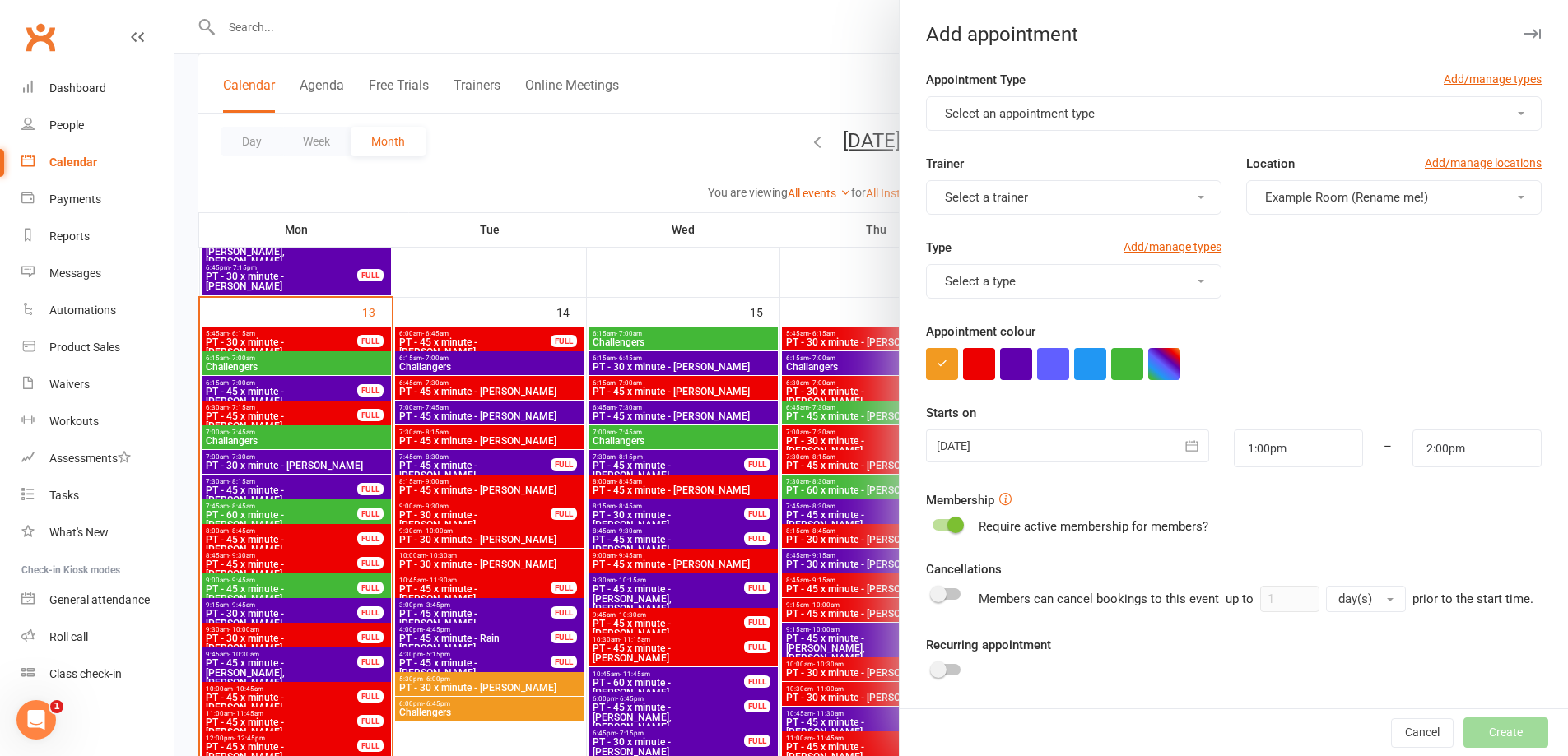
click at [1048, 114] on span "Select an appointment type" at bounding box center [1019, 113] width 150 height 15
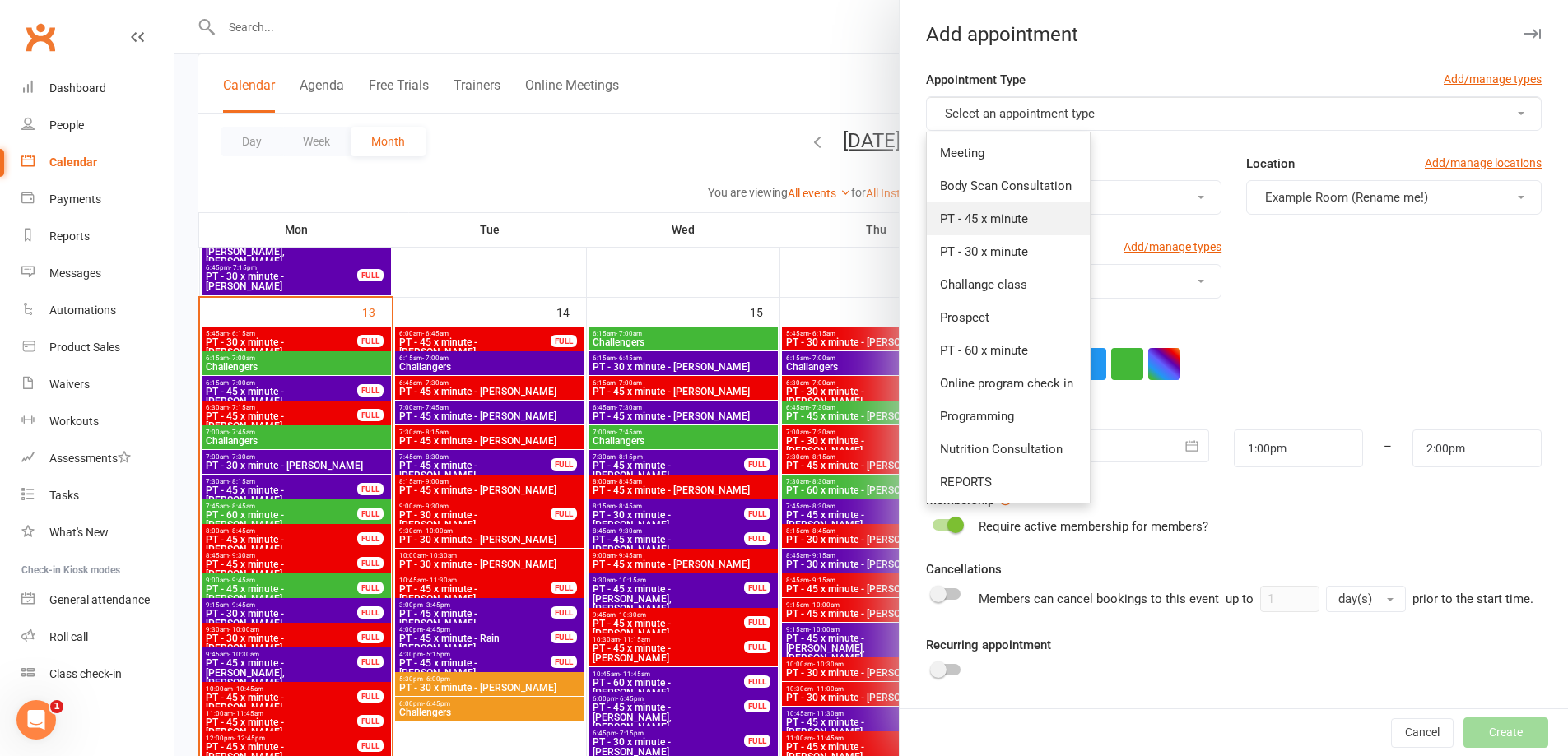
click at [995, 225] on span "PT - 45 x minute" at bounding box center [984, 218] width 88 height 15
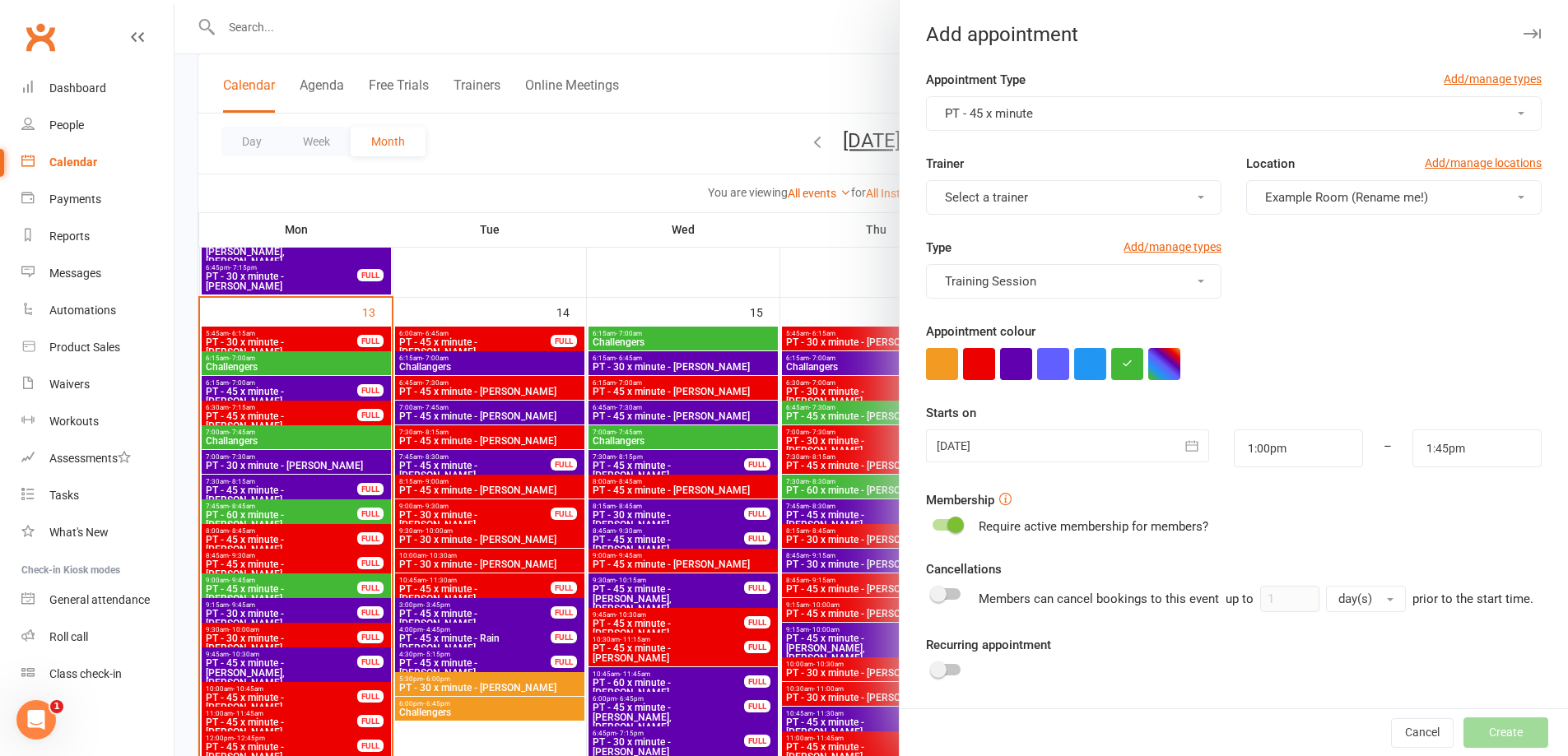
click at [994, 194] on span "Select a trainer" at bounding box center [986, 197] width 83 height 15
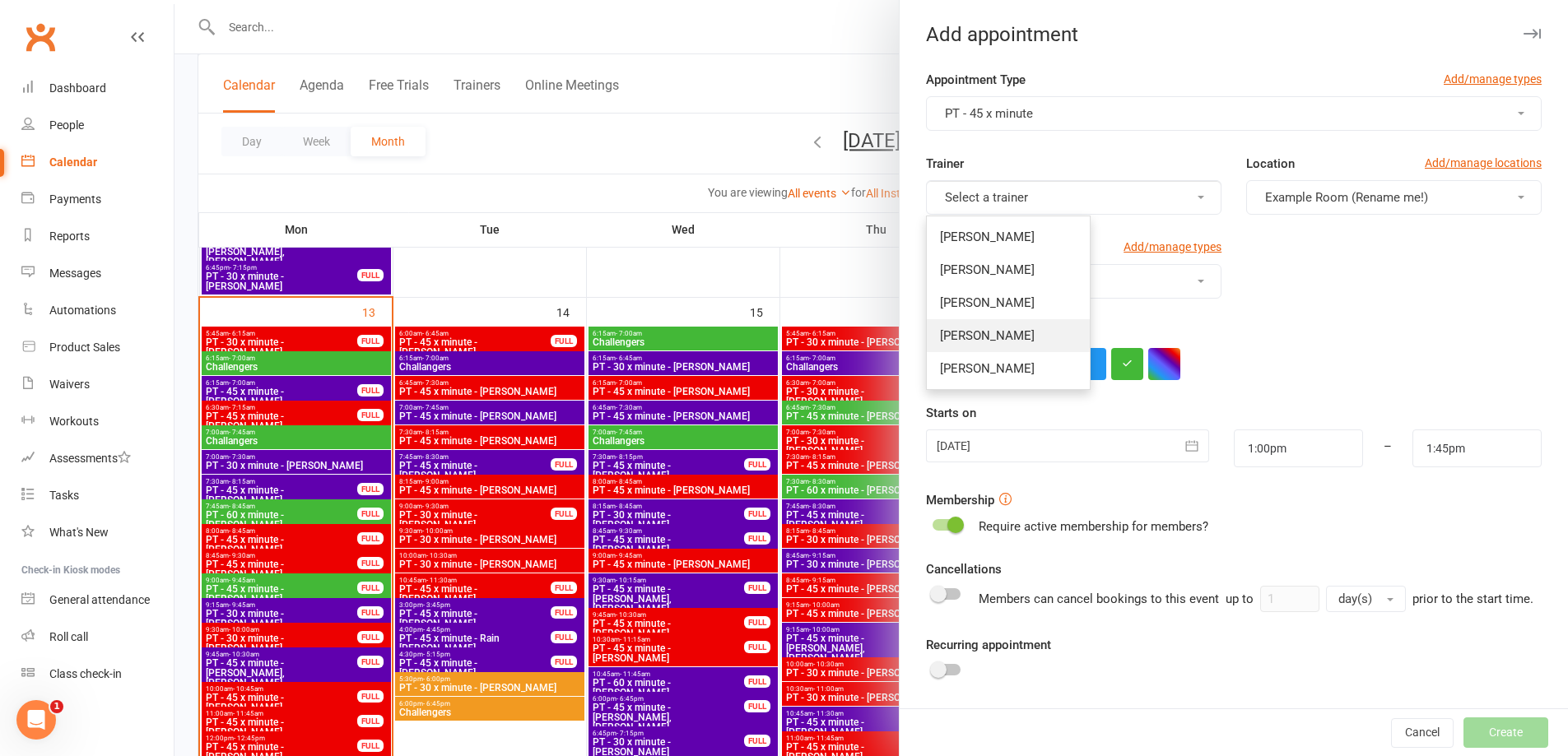
click at [990, 330] on link "[PERSON_NAME]" at bounding box center [1009, 336] width 163 height 33
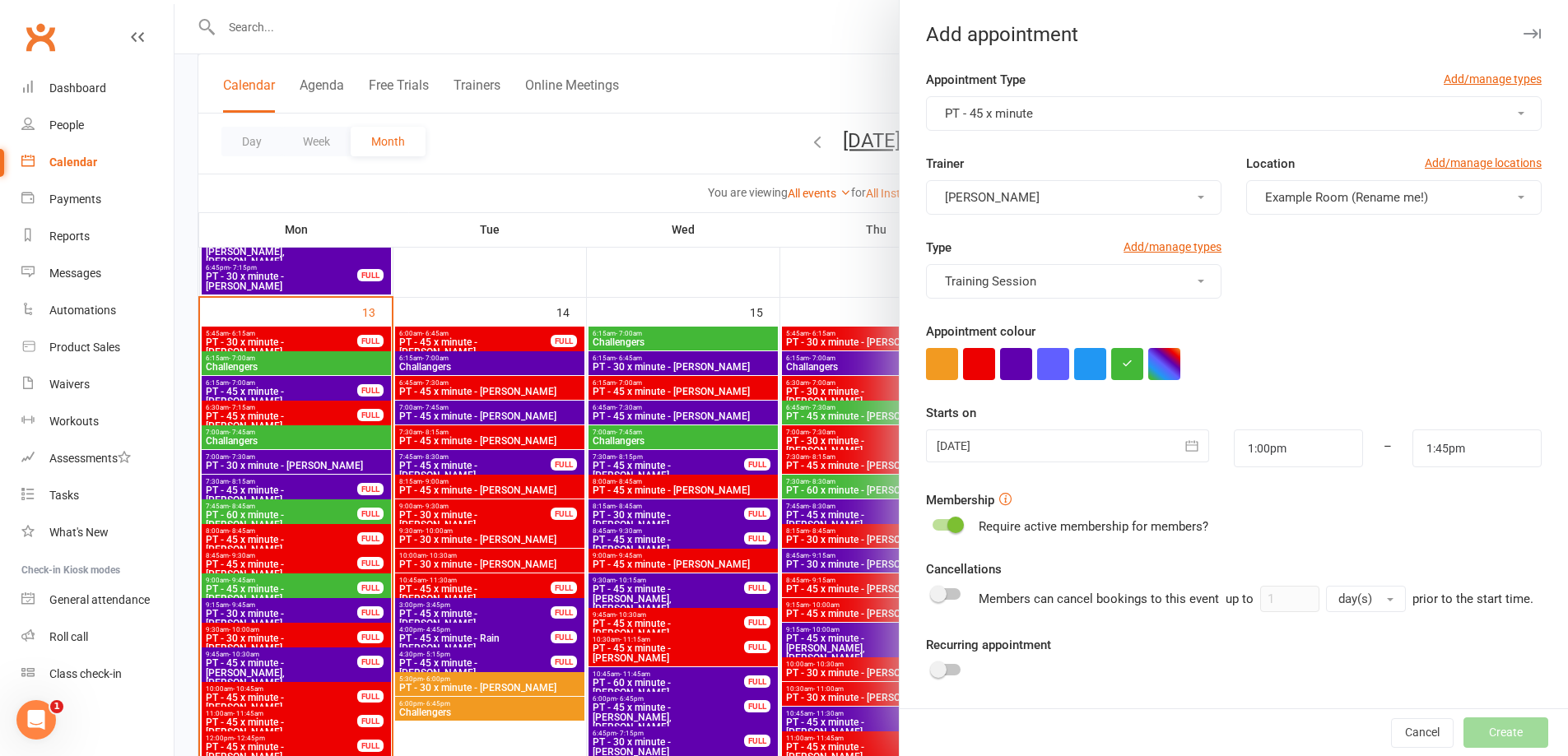
click at [1183, 444] on icon "button" at bounding box center [1191, 446] width 17 height 17
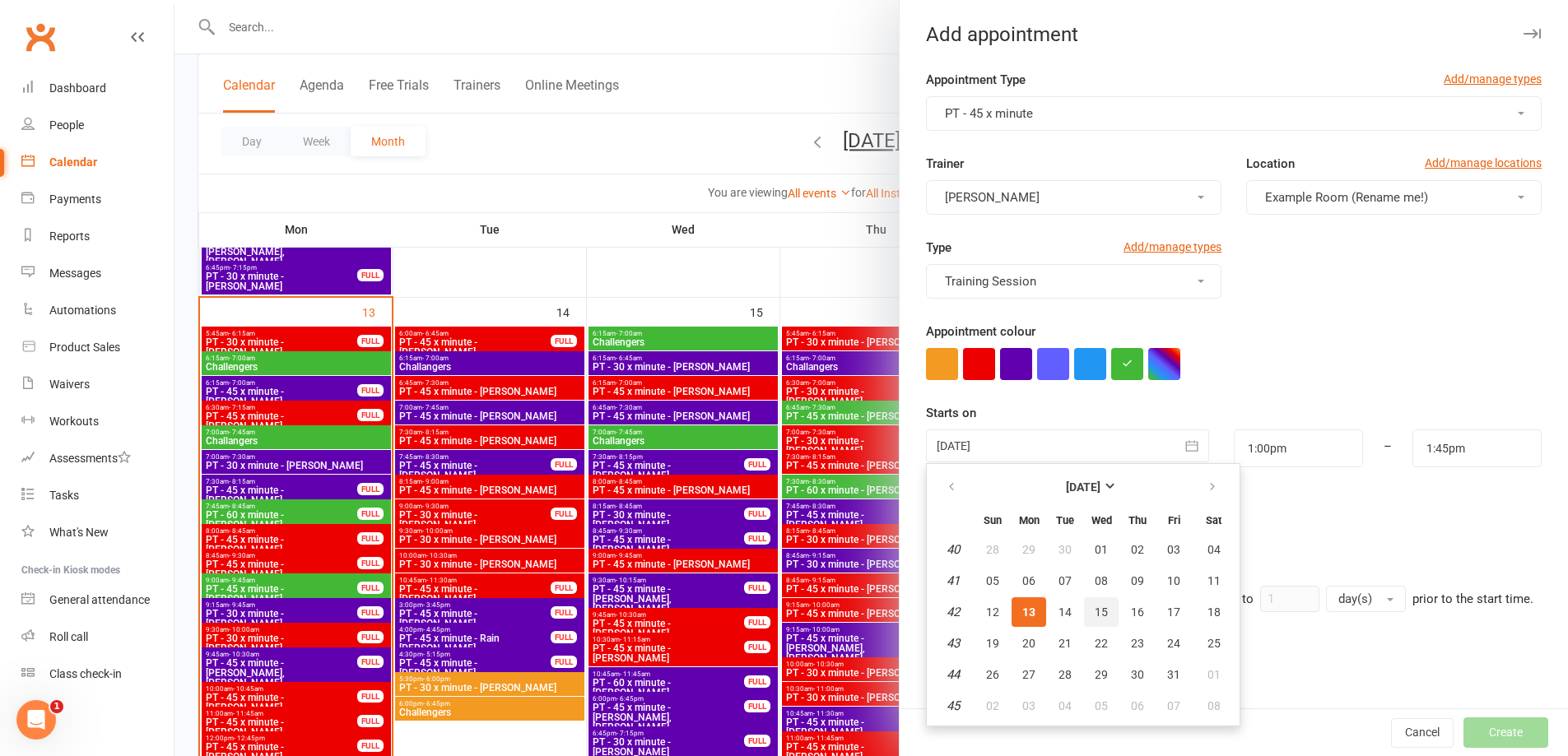
click at [1099, 606] on span "15" at bounding box center [1101, 612] width 13 height 13
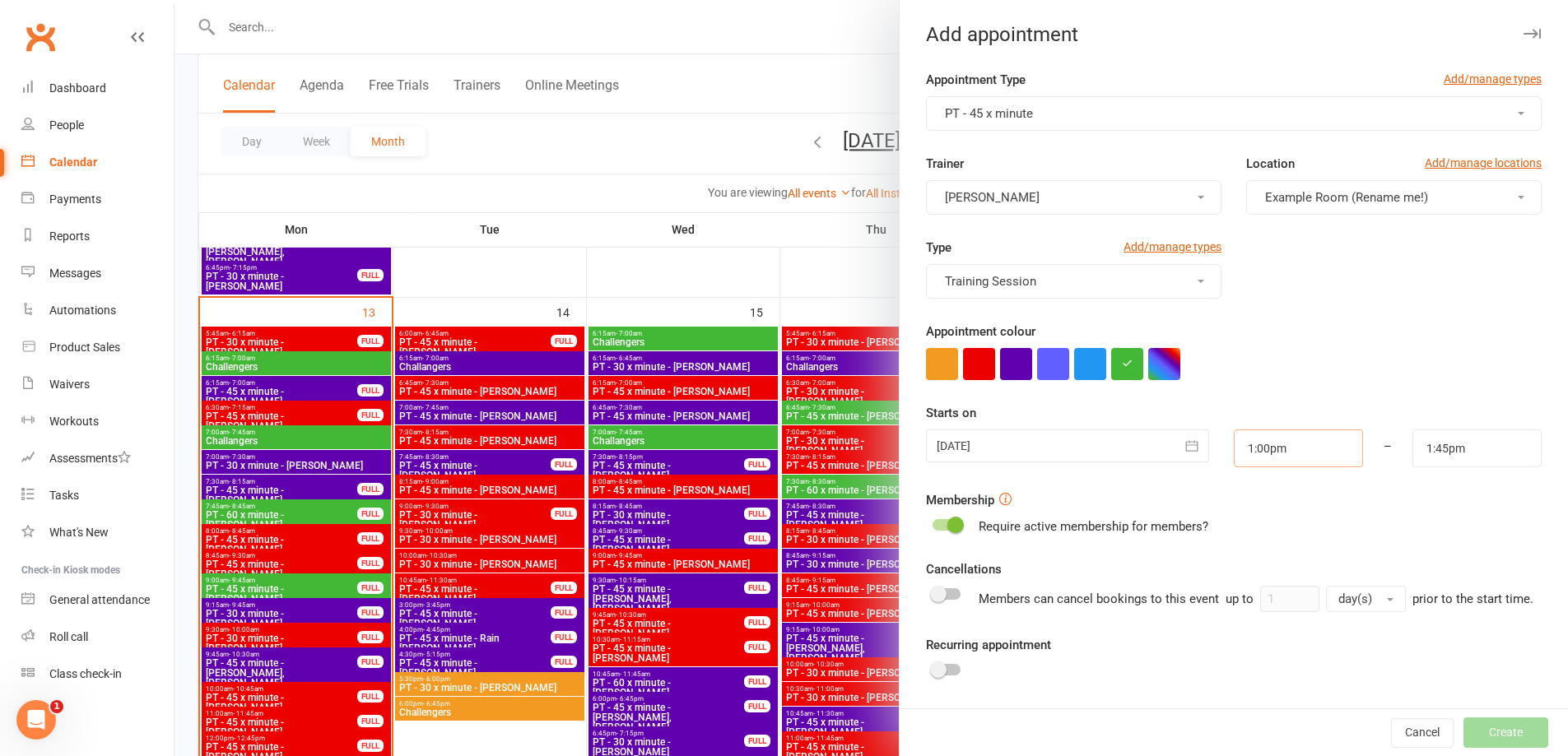
click at [1317, 445] on input "1:00pm" at bounding box center [1298, 448] width 129 height 38
click at [1264, 517] on li "9:00am" at bounding box center [1274, 522] width 79 height 25
click at [1436, 448] on input "1:45pm" at bounding box center [1476, 448] width 129 height 38
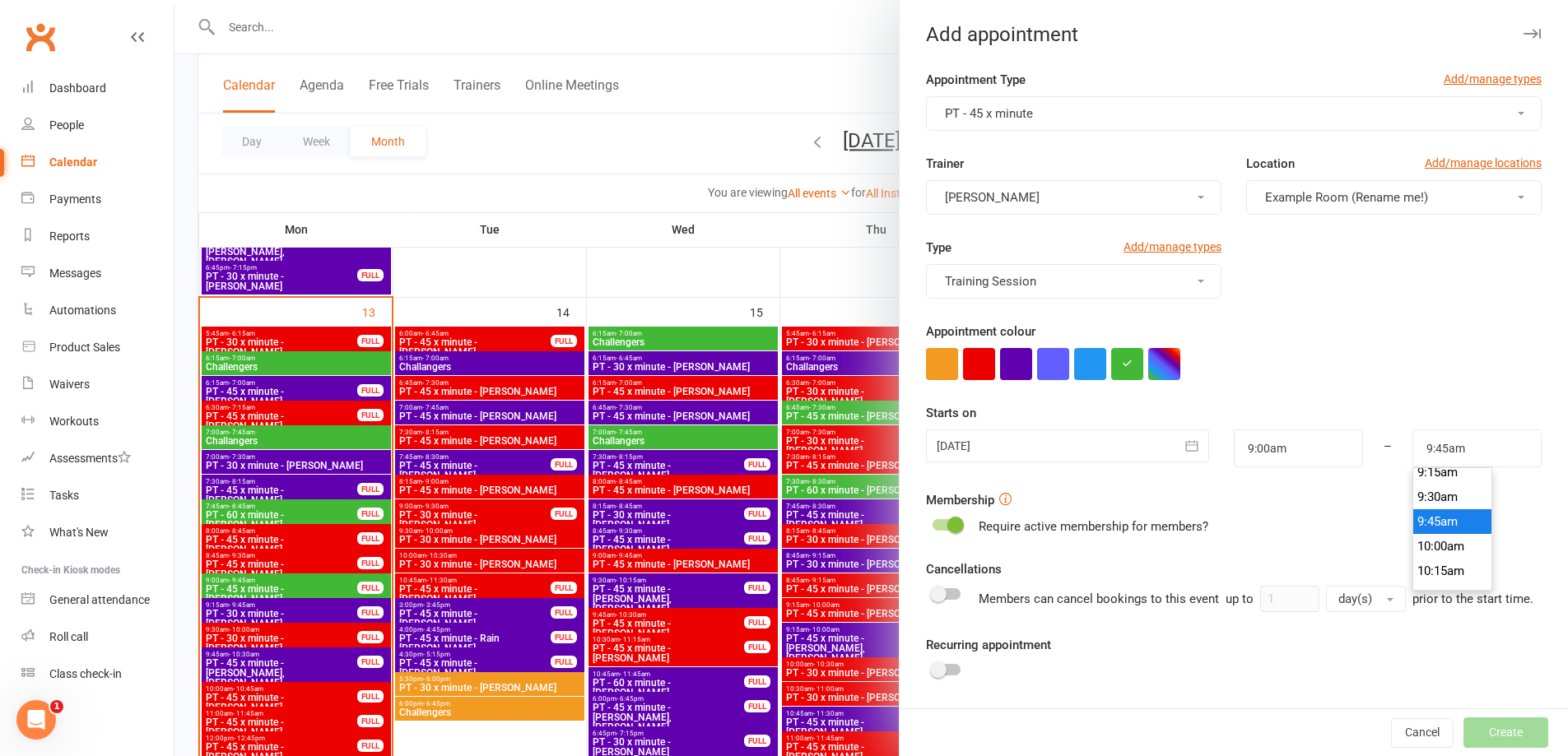
click at [1435, 516] on li "9:45am" at bounding box center [1452, 522] width 79 height 25
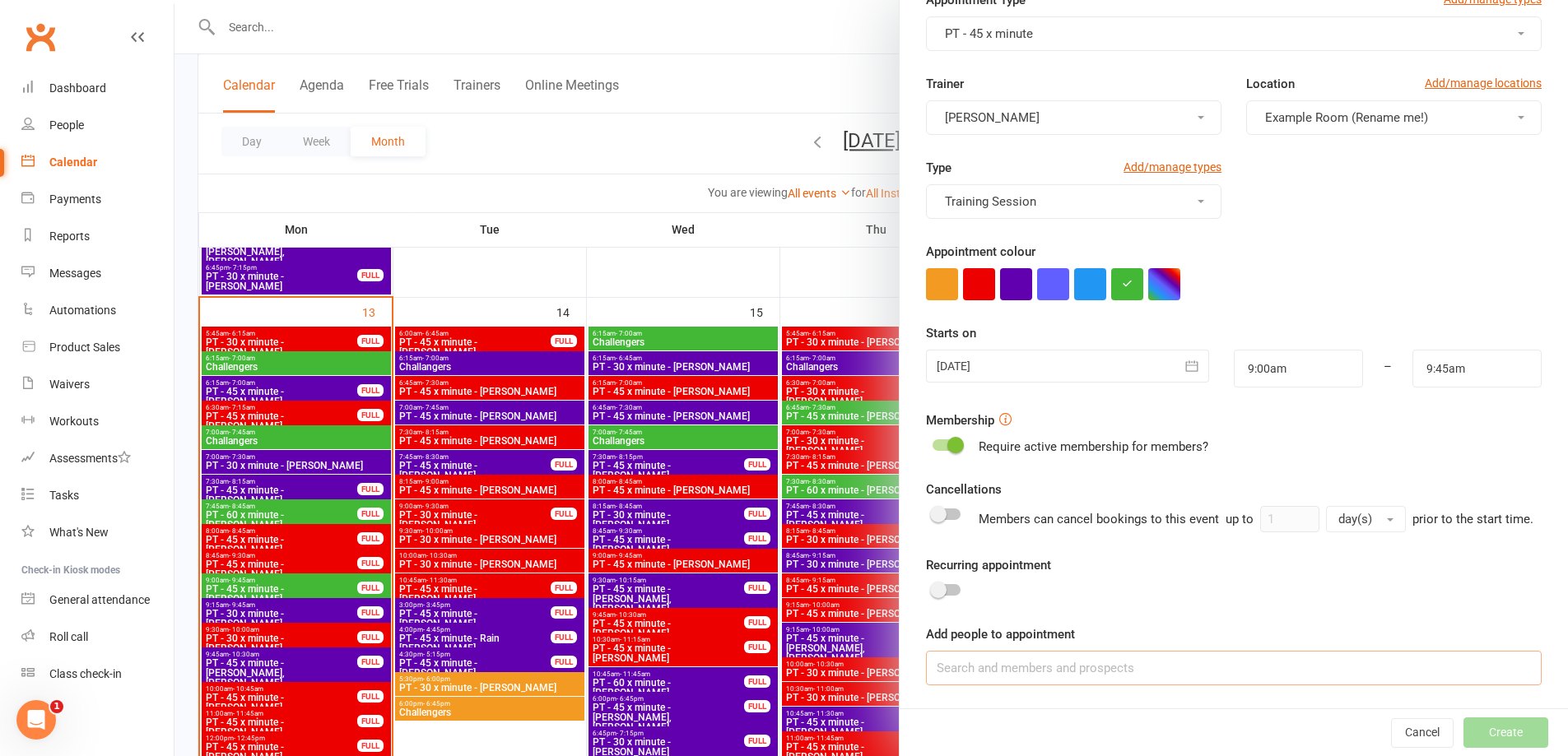
click at [1073, 656] on input at bounding box center [1234, 667] width 616 height 34
paste input "[PERSON_NAME]"
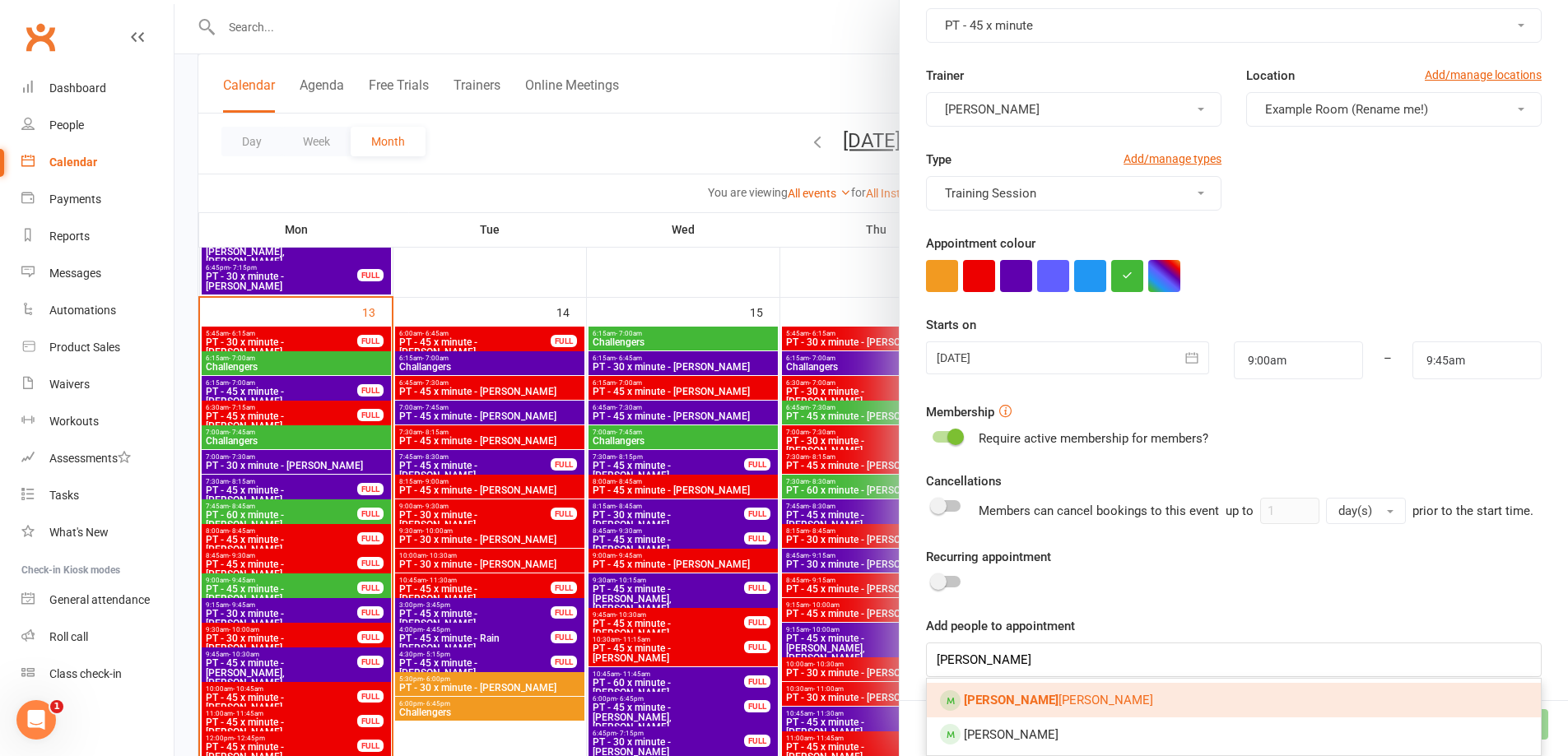
click at [1082, 701] on link "[PERSON_NAME]" at bounding box center [1234, 700] width 614 height 34
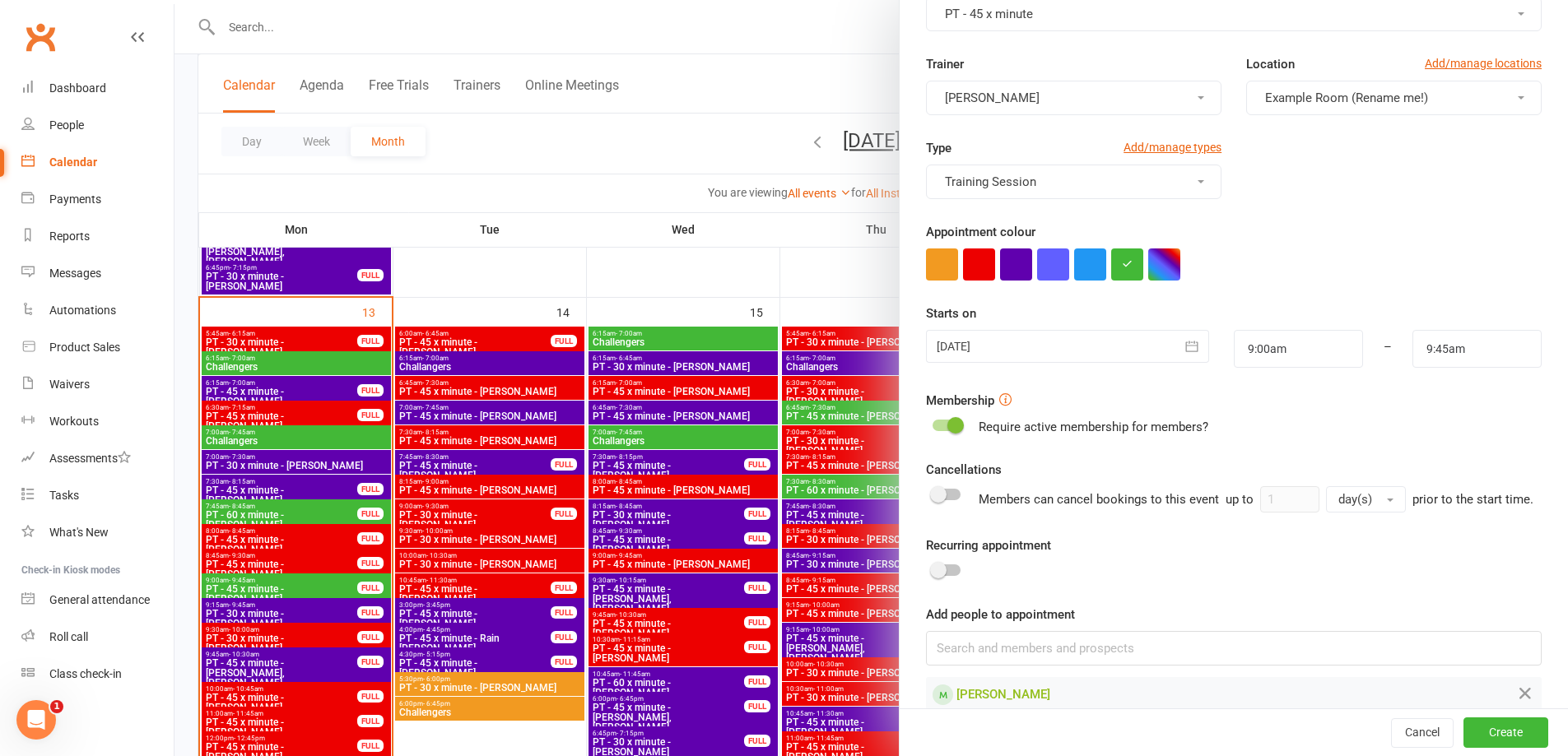
click at [947, 576] on div at bounding box center [946, 570] width 28 height 11
click at [932, 568] on input "checkbox" at bounding box center [932, 568] width 0 height 0
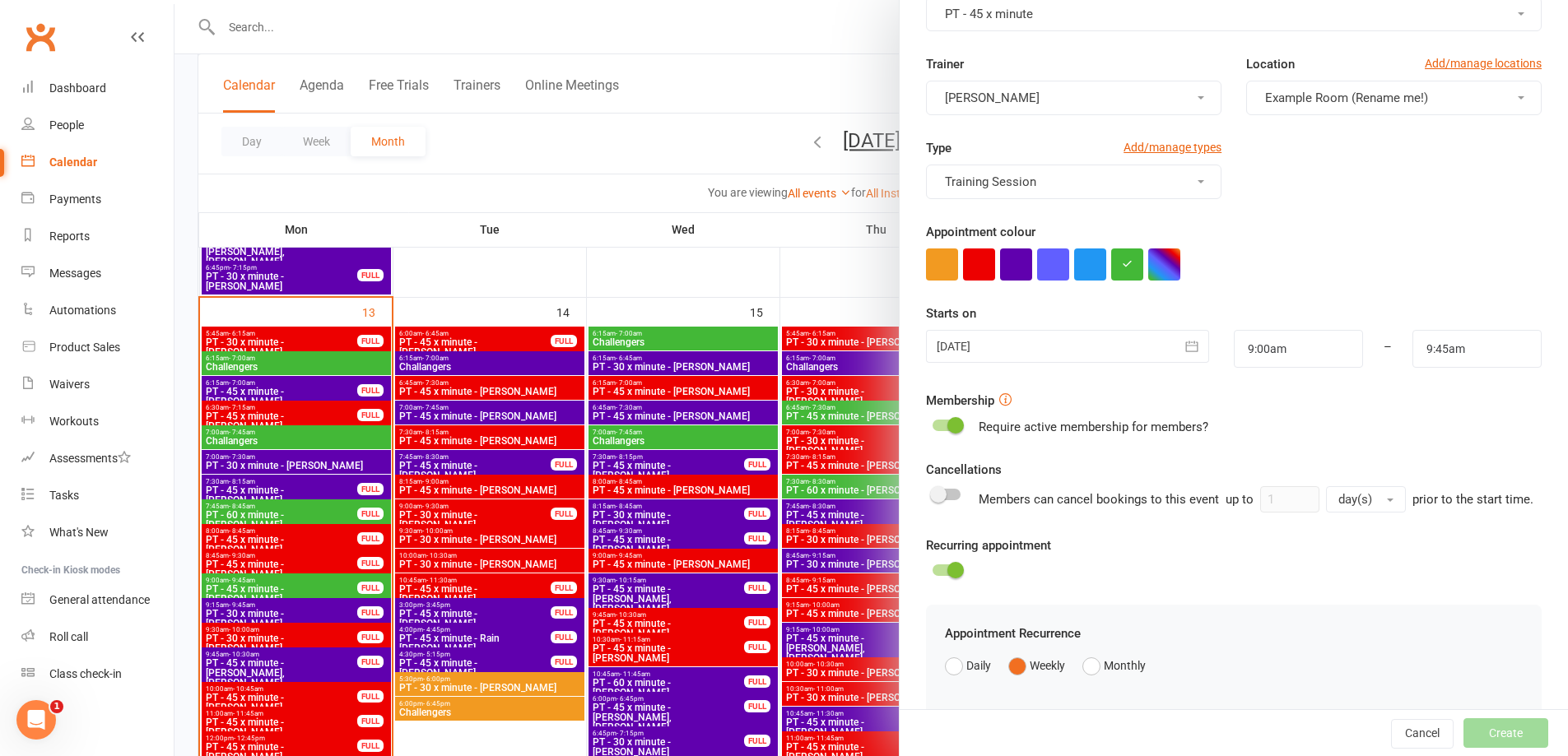
scroll to position [346, 0]
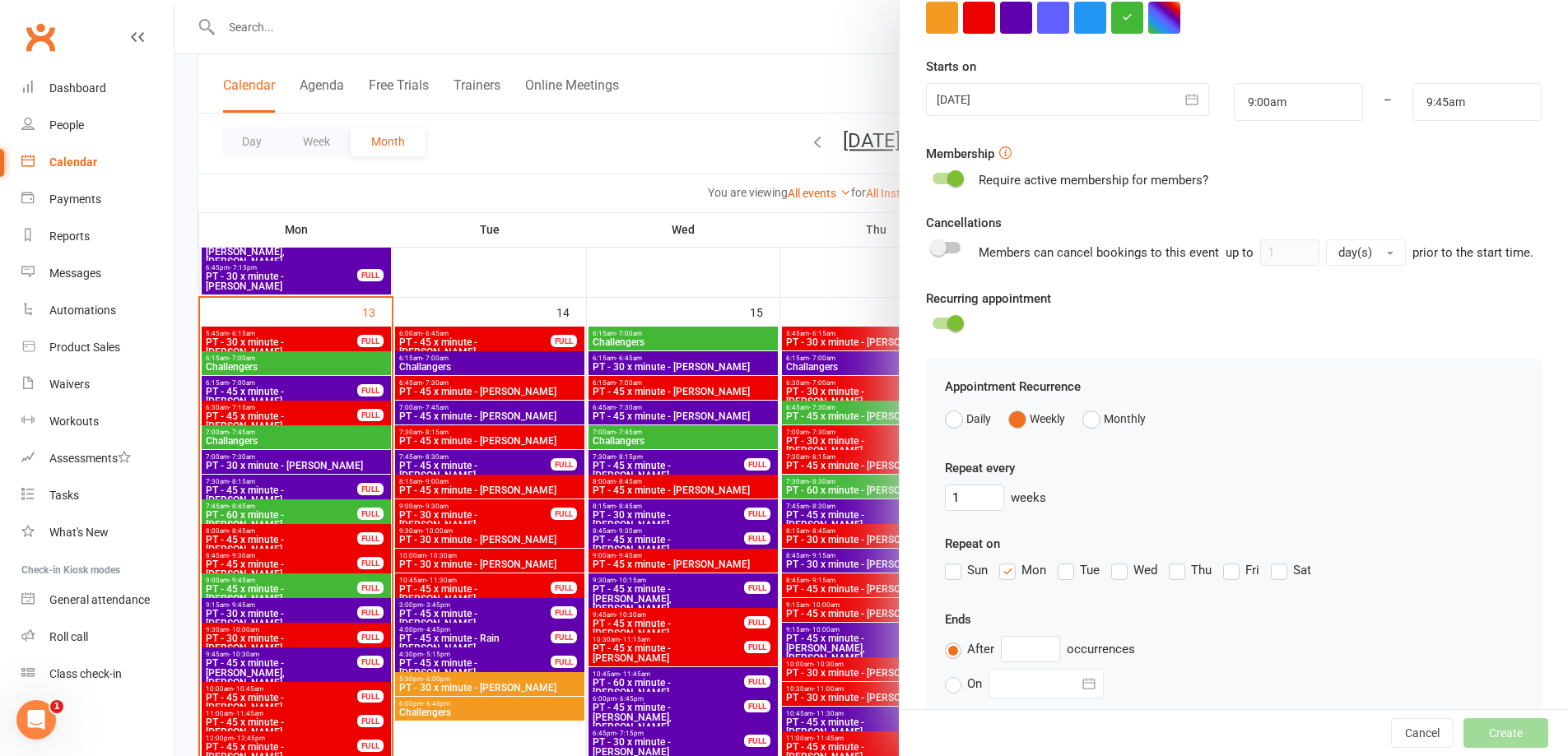
click at [1115, 581] on label "Wed" at bounding box center [1134, 570] width 46 height 20
click at [1115, 560] on input "Wed" at bounding box center [1116, 560] width 11 height 0
click at [1006, 581] on label "Mon" at bounding box center [1022, 570] width 46 height 20
click at [1006, 560] on input "Mon" at bounding box center [1004, 560] width 11 height 0
click at [1029, 662] on input "text" at bounding box center [1030, 649] width 60 height 26
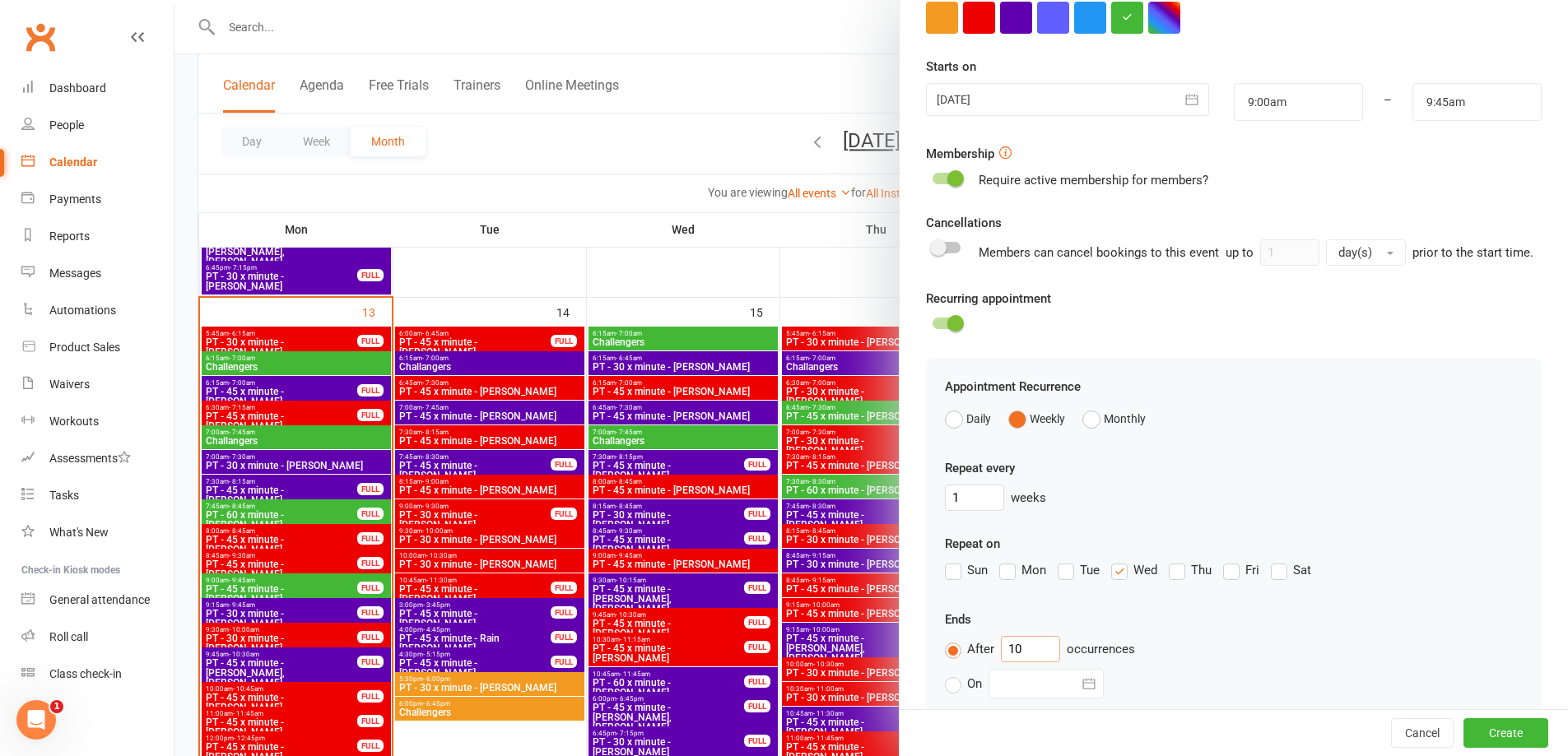
scroll to position [531, 0]
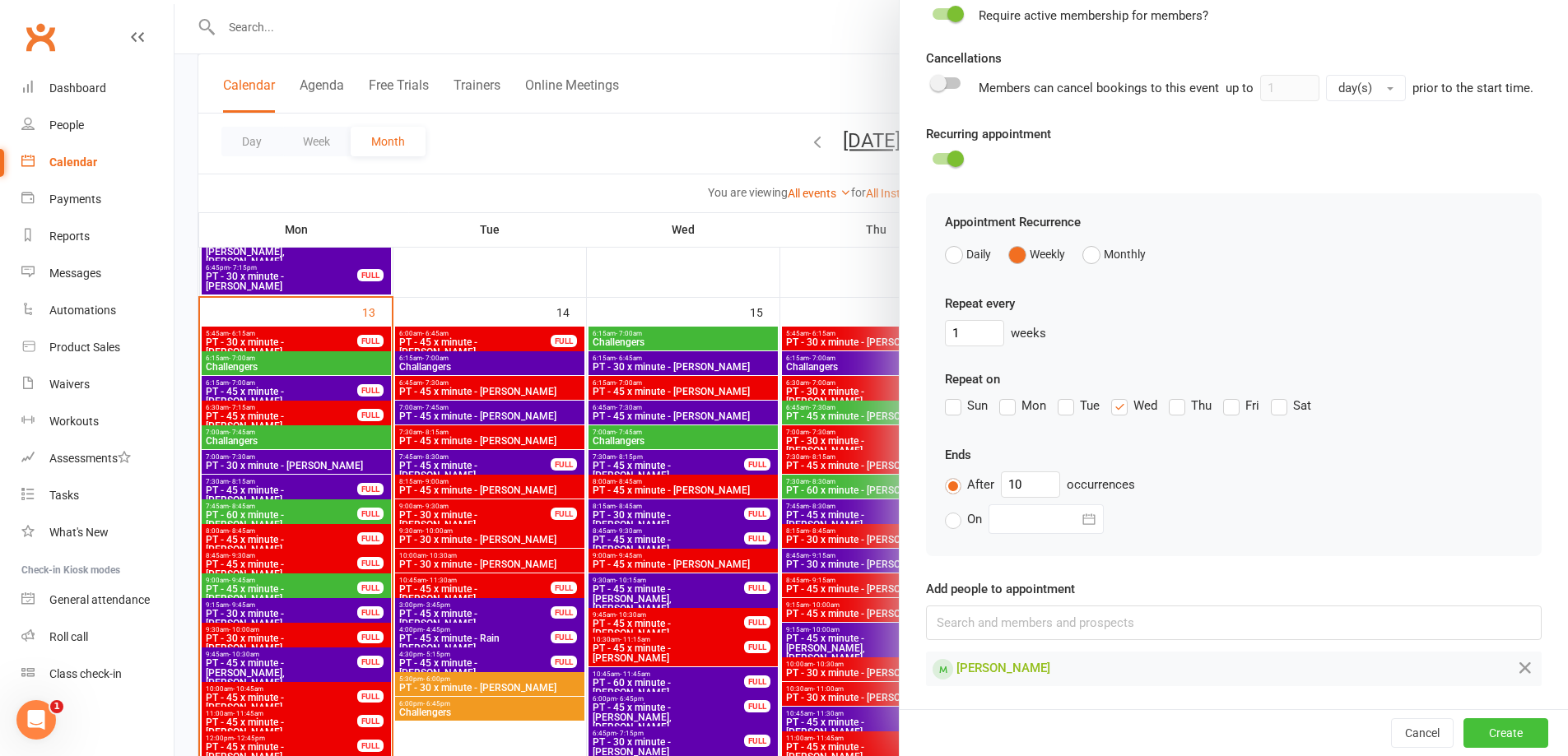
click at [1479, 729] on button "Create" at bounding box center [1506, 733] width 85 height 30
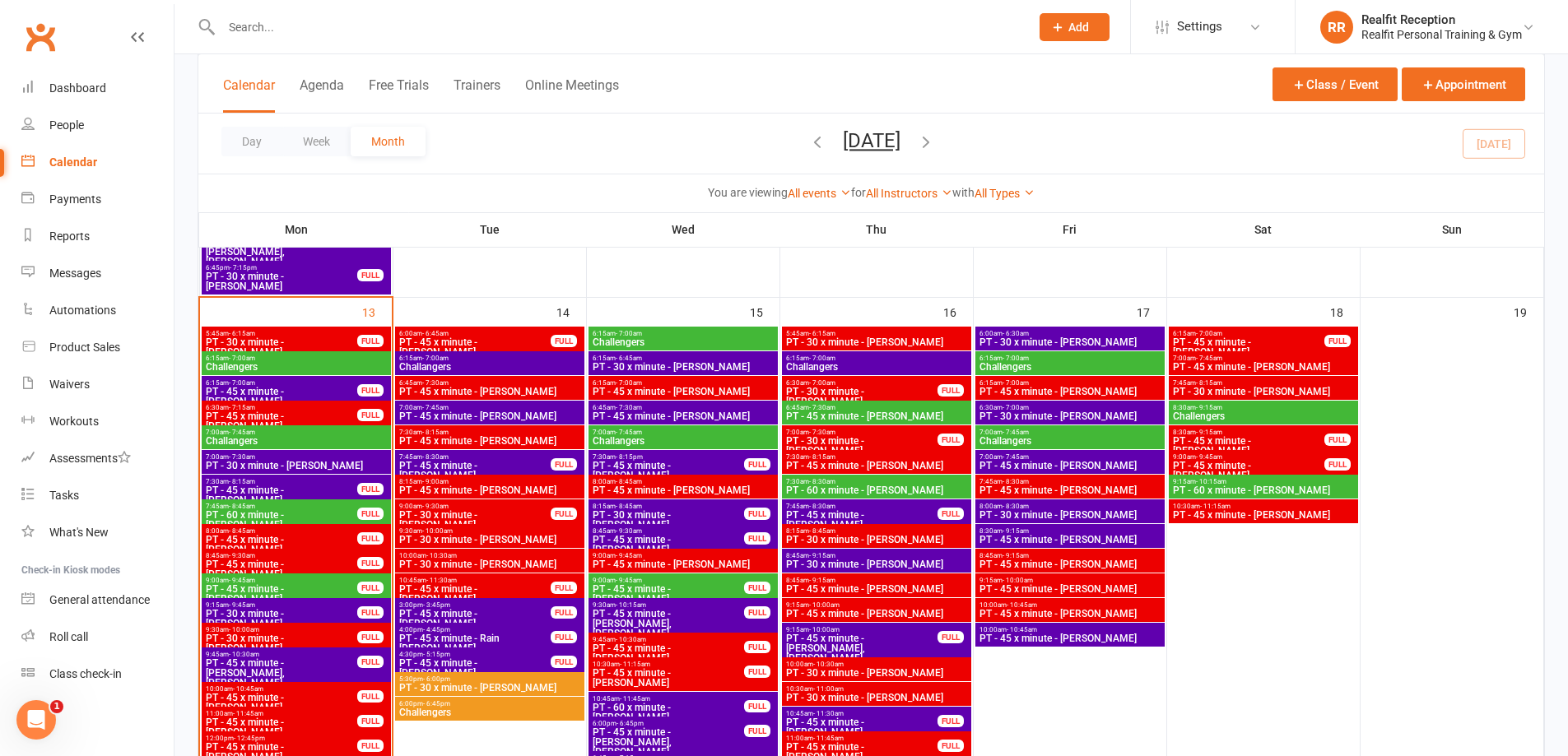
click at [645, 584] on span "PT - 45 x minute - [PERSON_NAME]" at bounding box center [668, 594] width 153 height 20
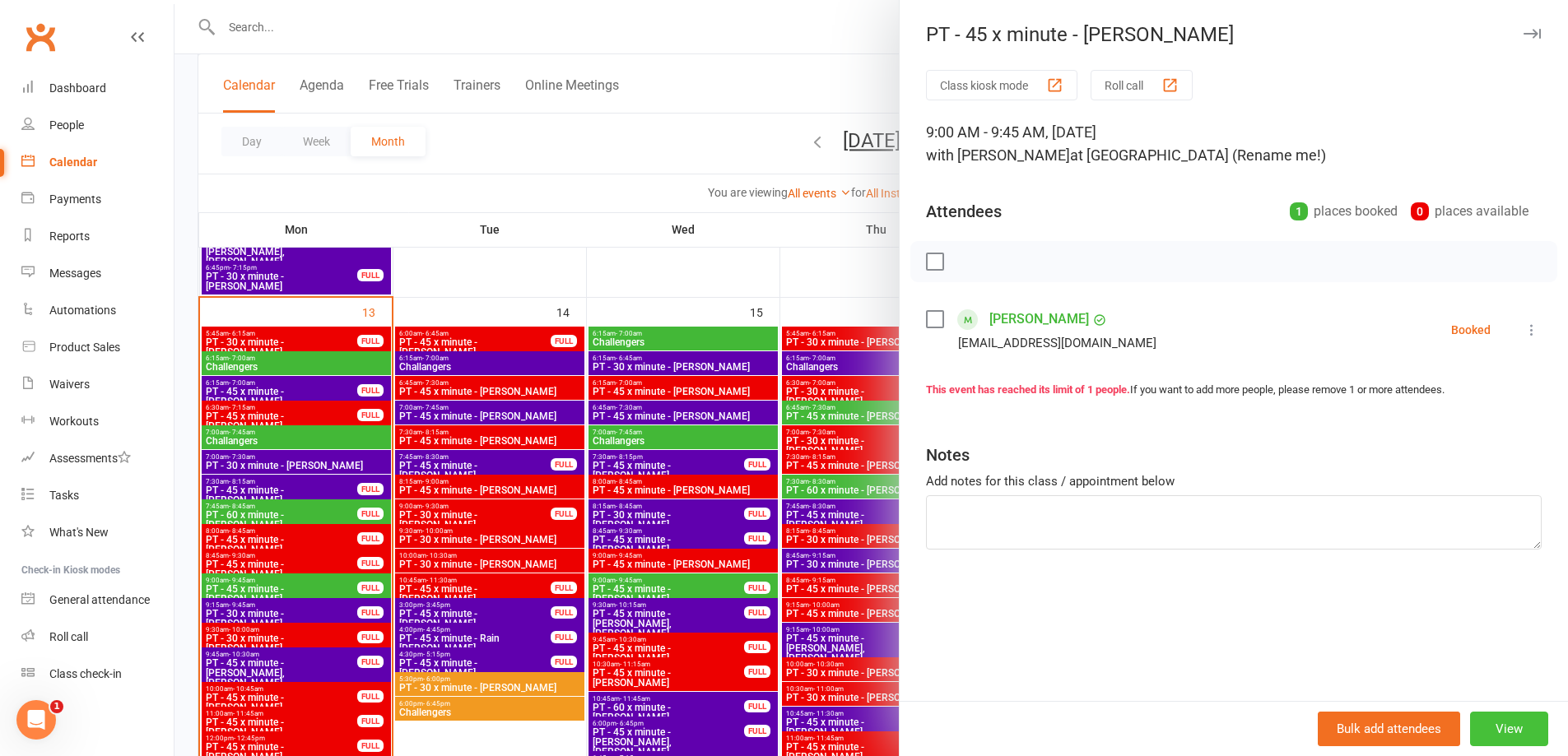
click at [1508, 725] on button "View" at bounding box center [1508, 729] width 78 height 34
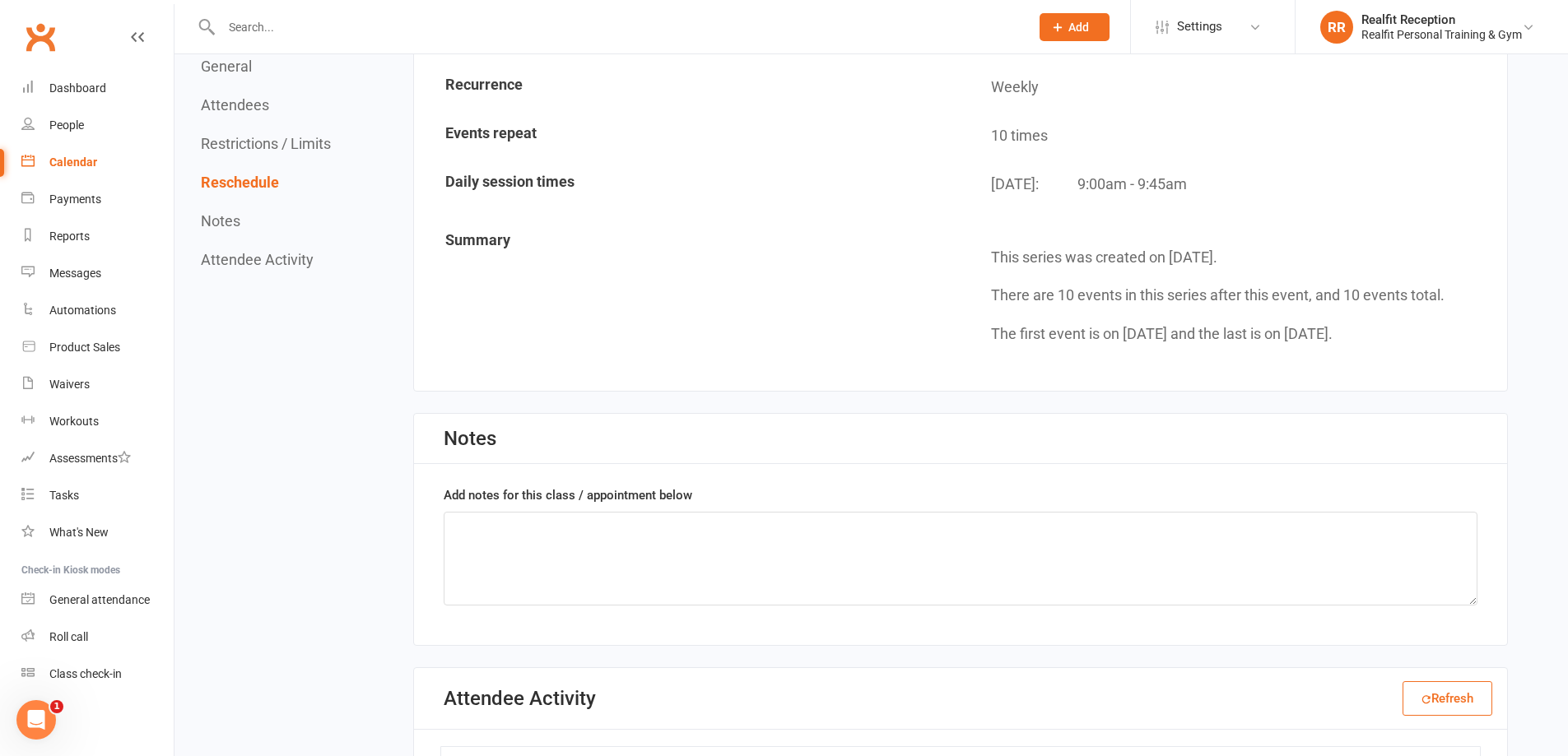
scroll to position [988, 0]
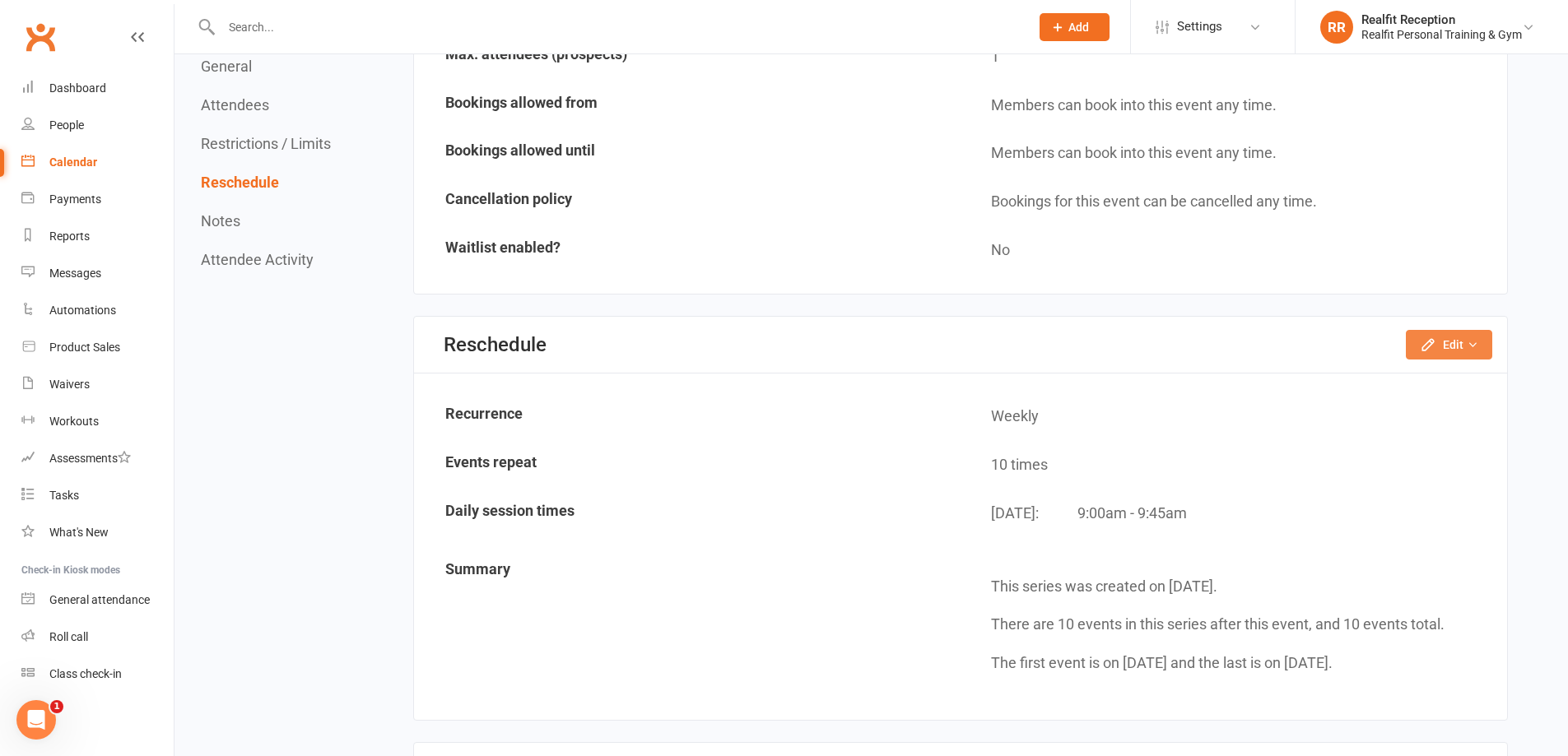
click at [1430, 346] on icon "button" at bounding box center [1428, 345] width 11 height 11
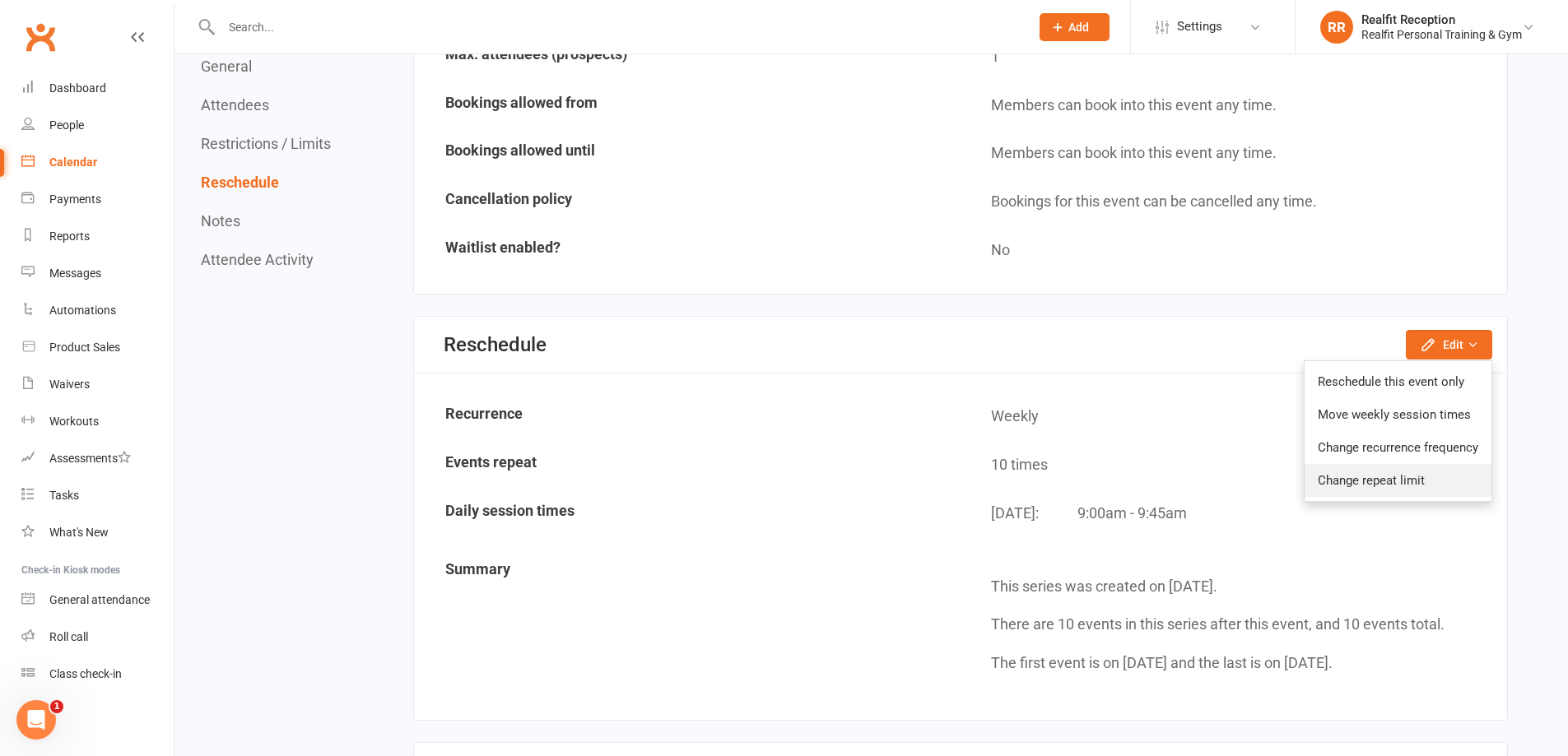
click at [1406, 474] on link "Change repeat limit" at bounding box center [1397, 481] width 187 height 33
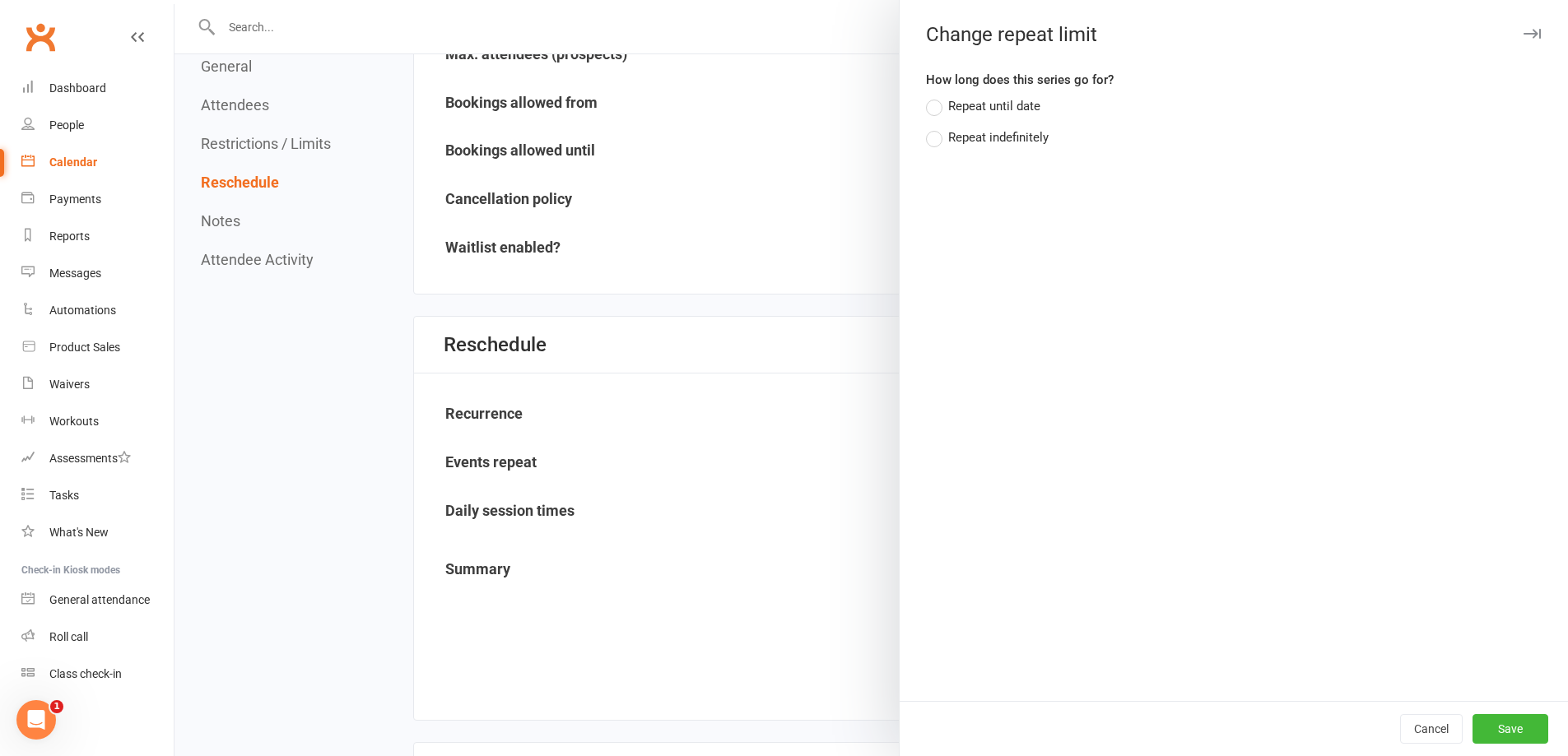
click at [981, 131] on div "Repeat indefinitely" at bounding box center [998, 136] width 100 height 18
click at [937, 127] on input "Repeat indefinitely" at bounding box center [931, 127] width 11 height 0
click at [1502, 728] on button "Save" at bounding box center [1510, 730] width 75 height 30
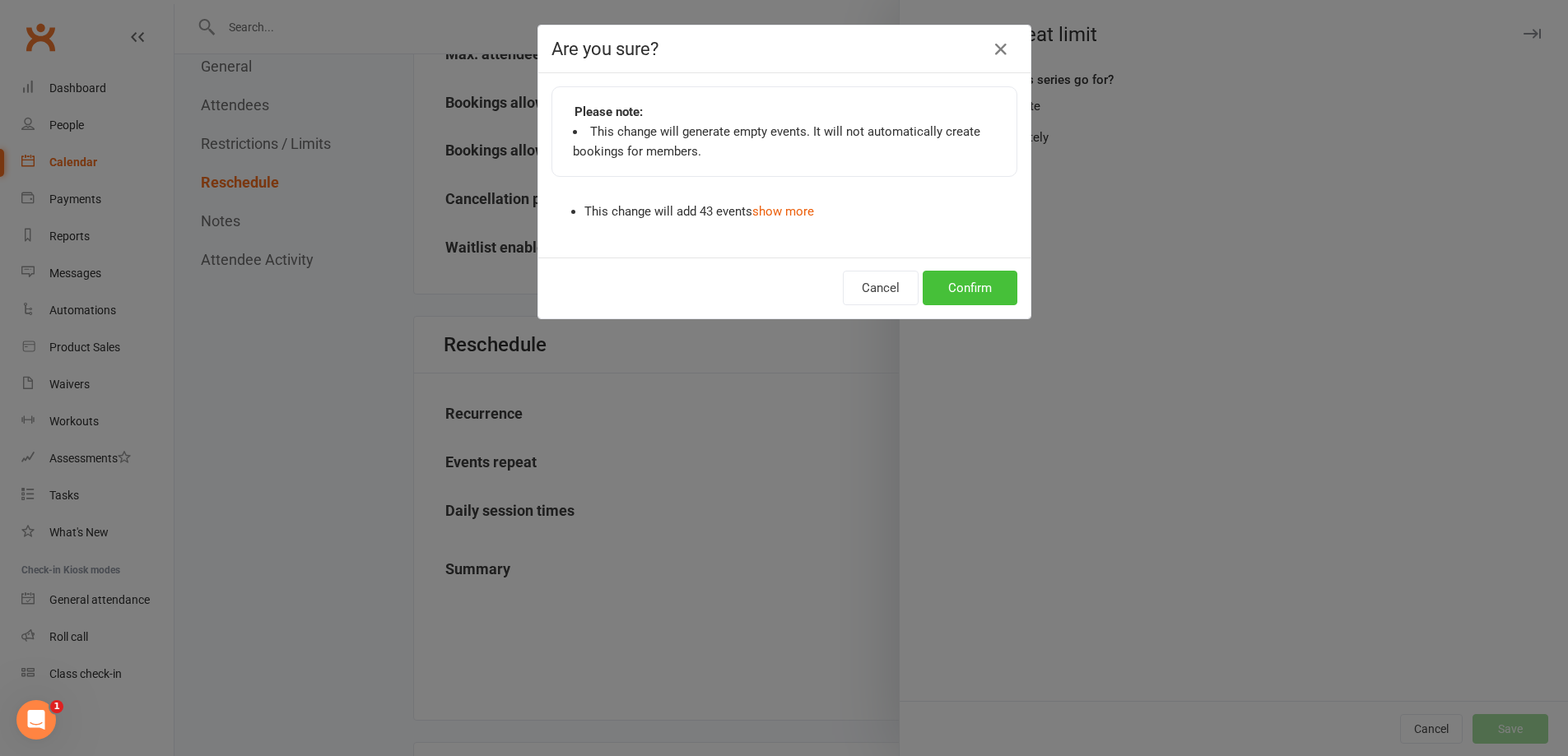
click at [994, 280] on button "Confirm" at bounding box center [970, 288] width 95 height 34
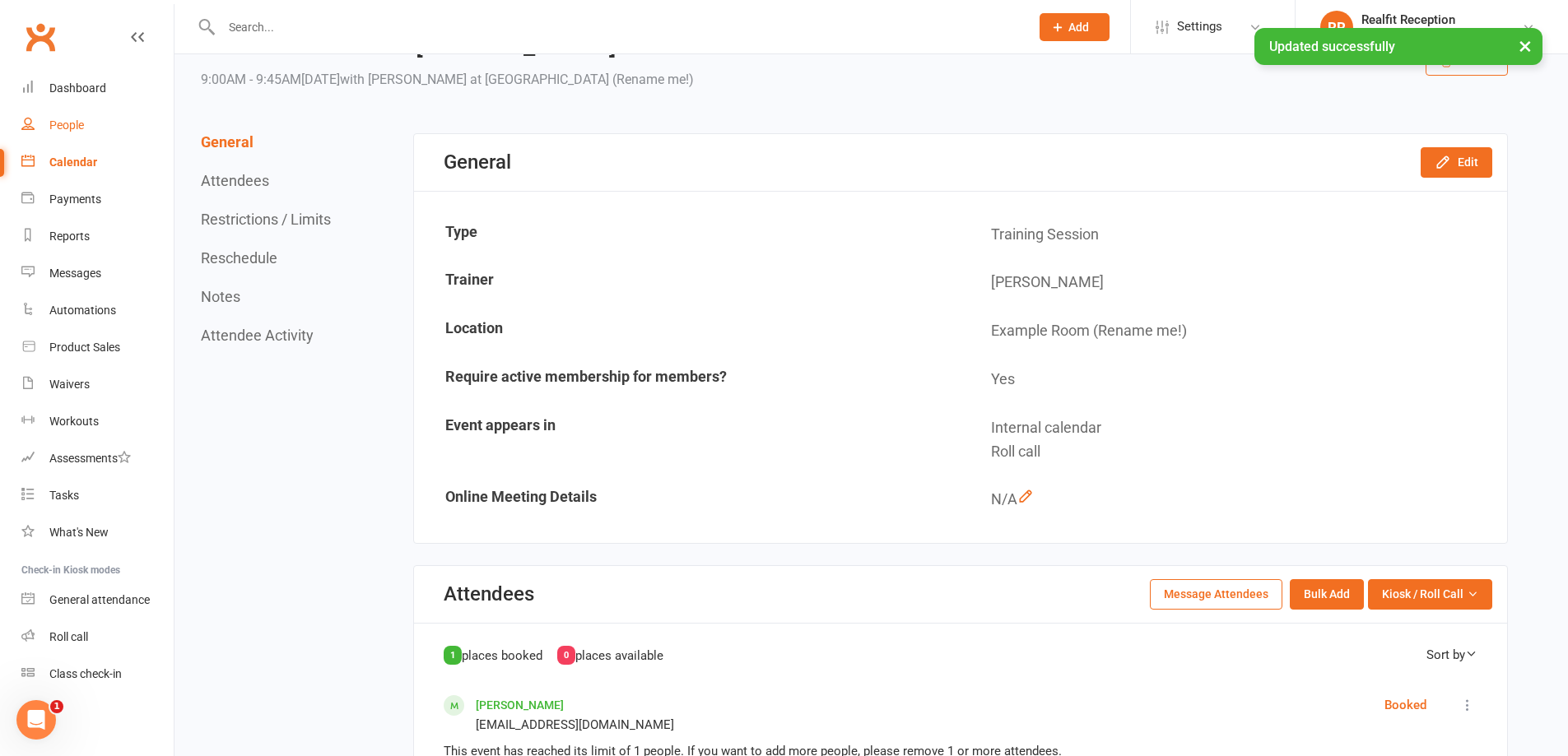
scroll to position [0, 0]
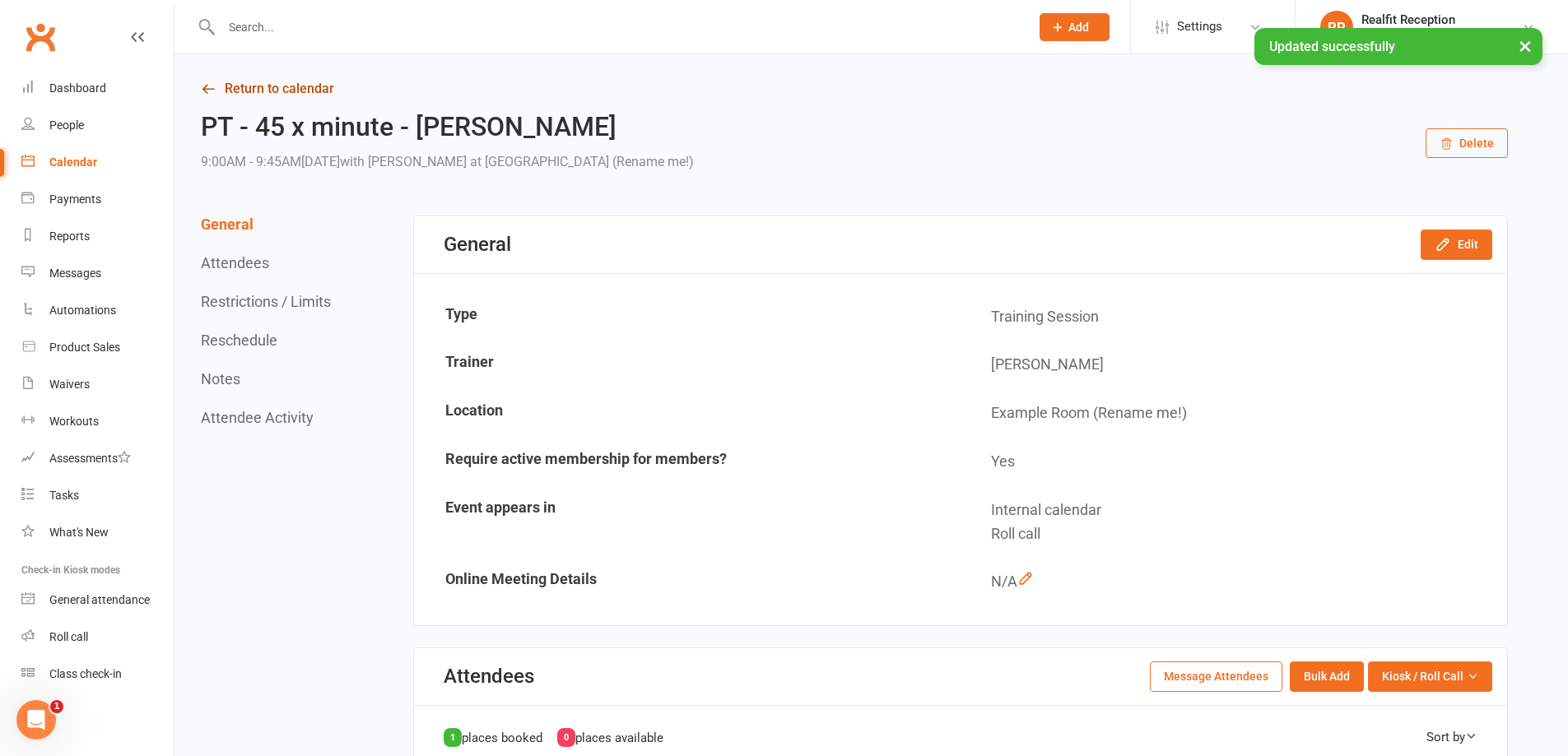
click at [278, 87] on link "Return to calendar" at bounding box center [854, 89] width 1307 height 23
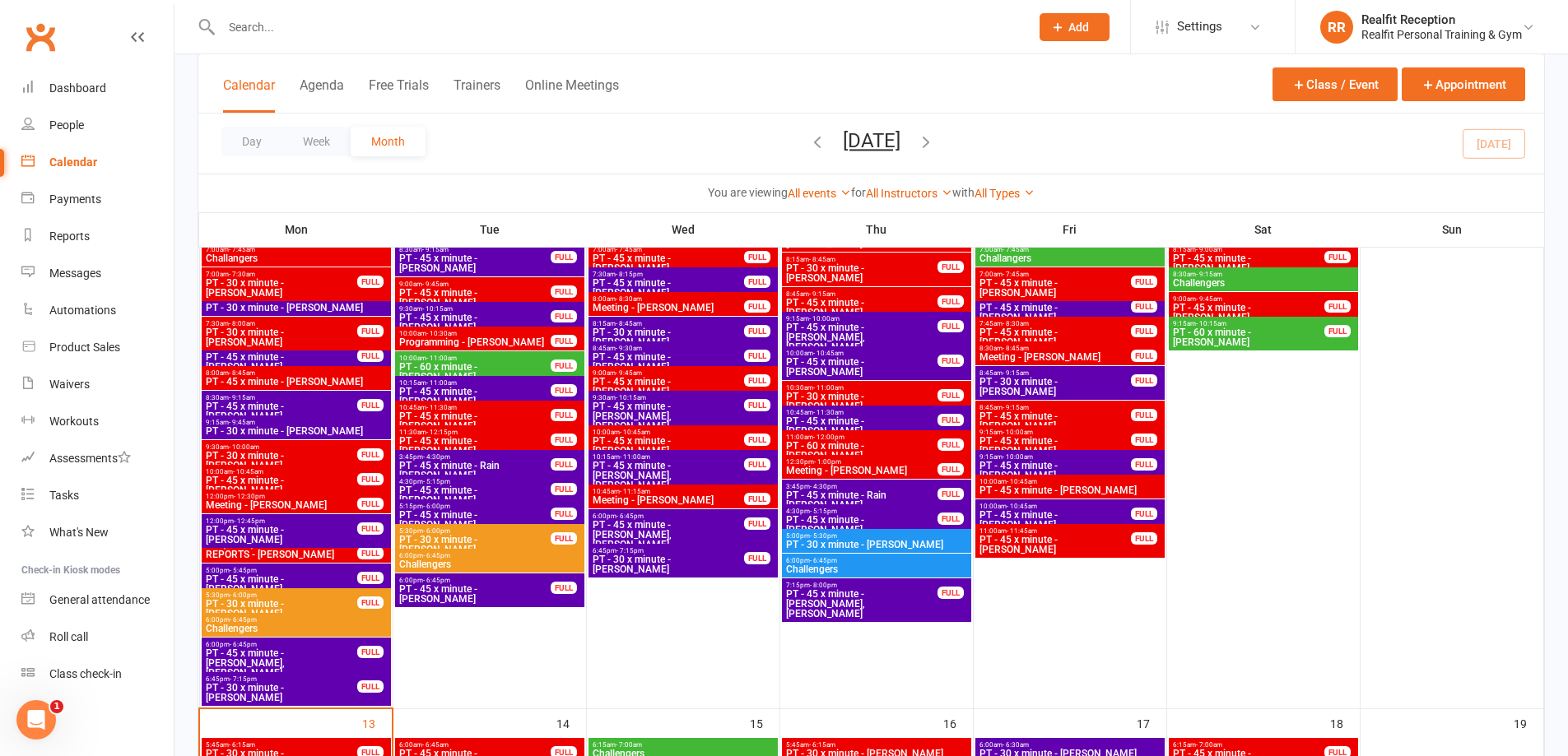
scroll to position [1235, 0]
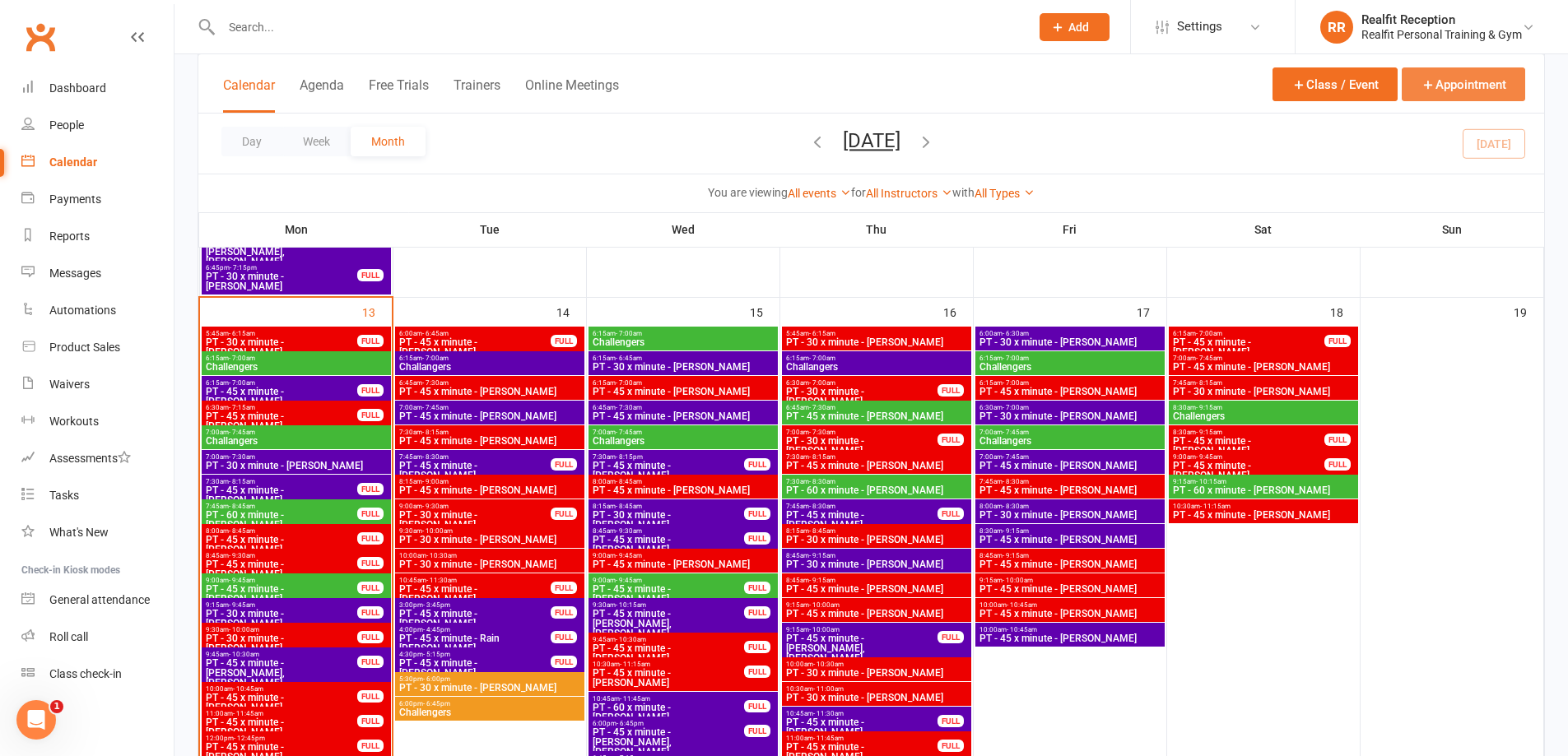
click at [1446, 83] on button "Appointment" at bounding box center [1463, 84] width 124 height 33
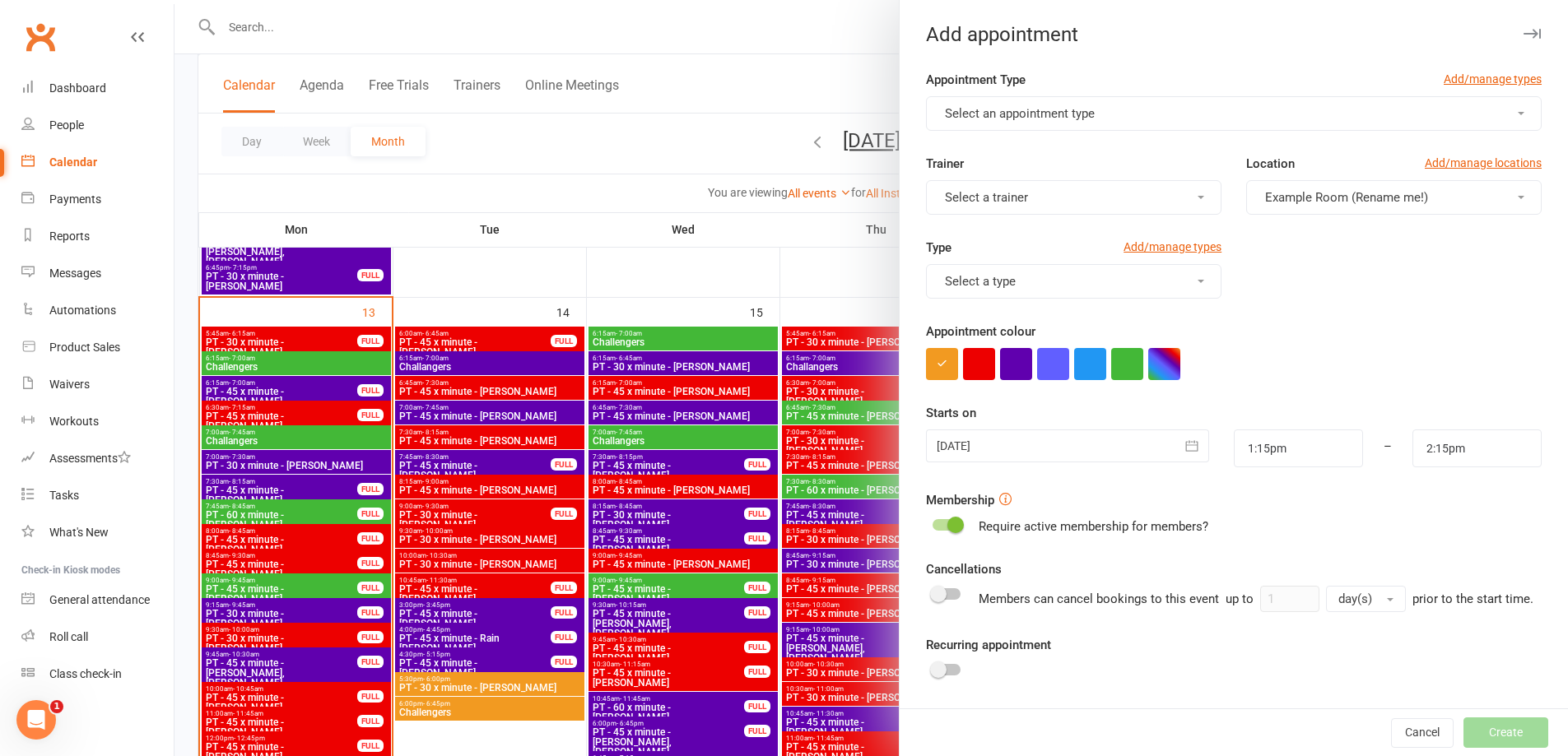
click at [1119, 113] on button "Select an appointment type" at bounding box center [1234, 113] width 616 height 34
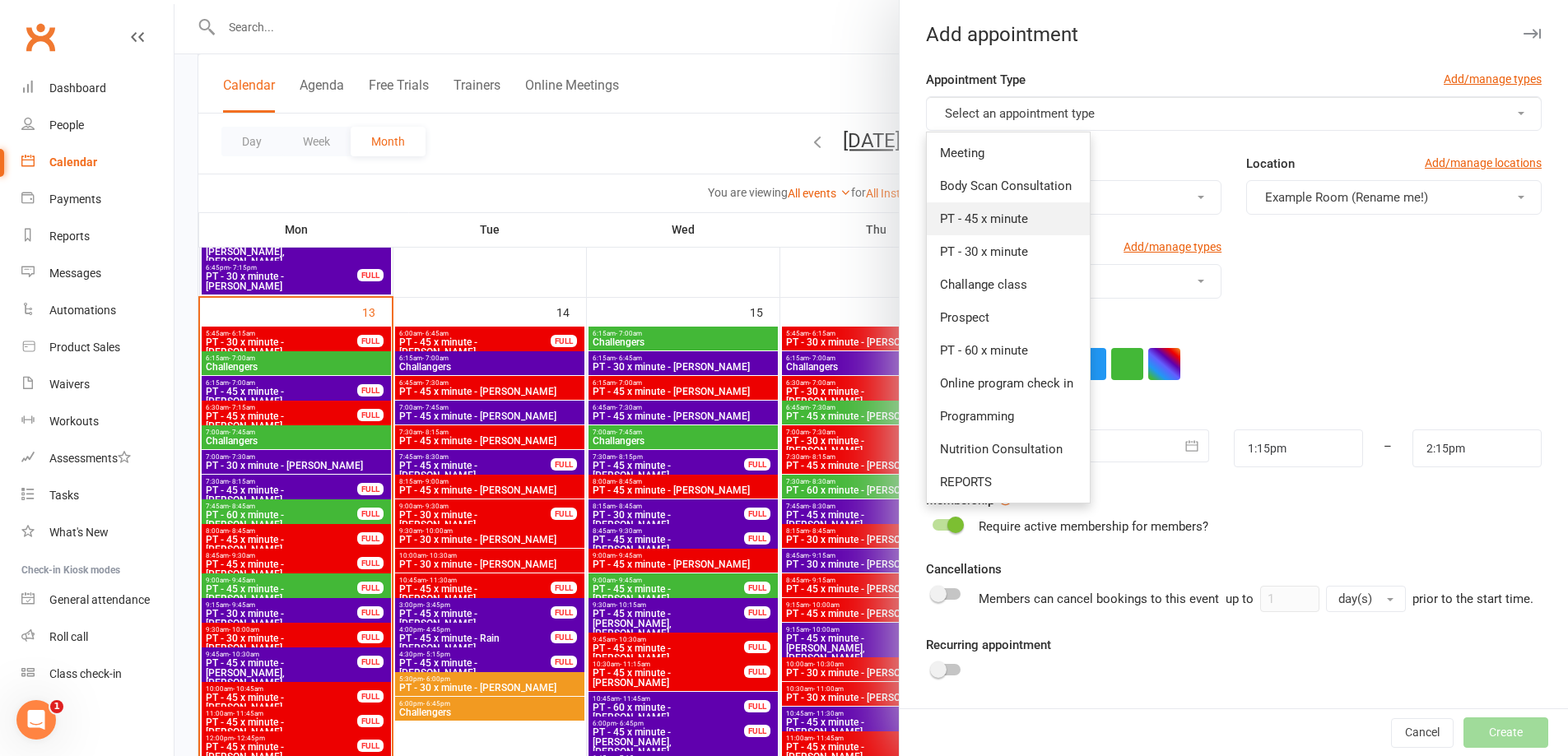
click at [988, 224] on span "PT - 45 x minute" at bounding box center [984, 218] width 88 height 15
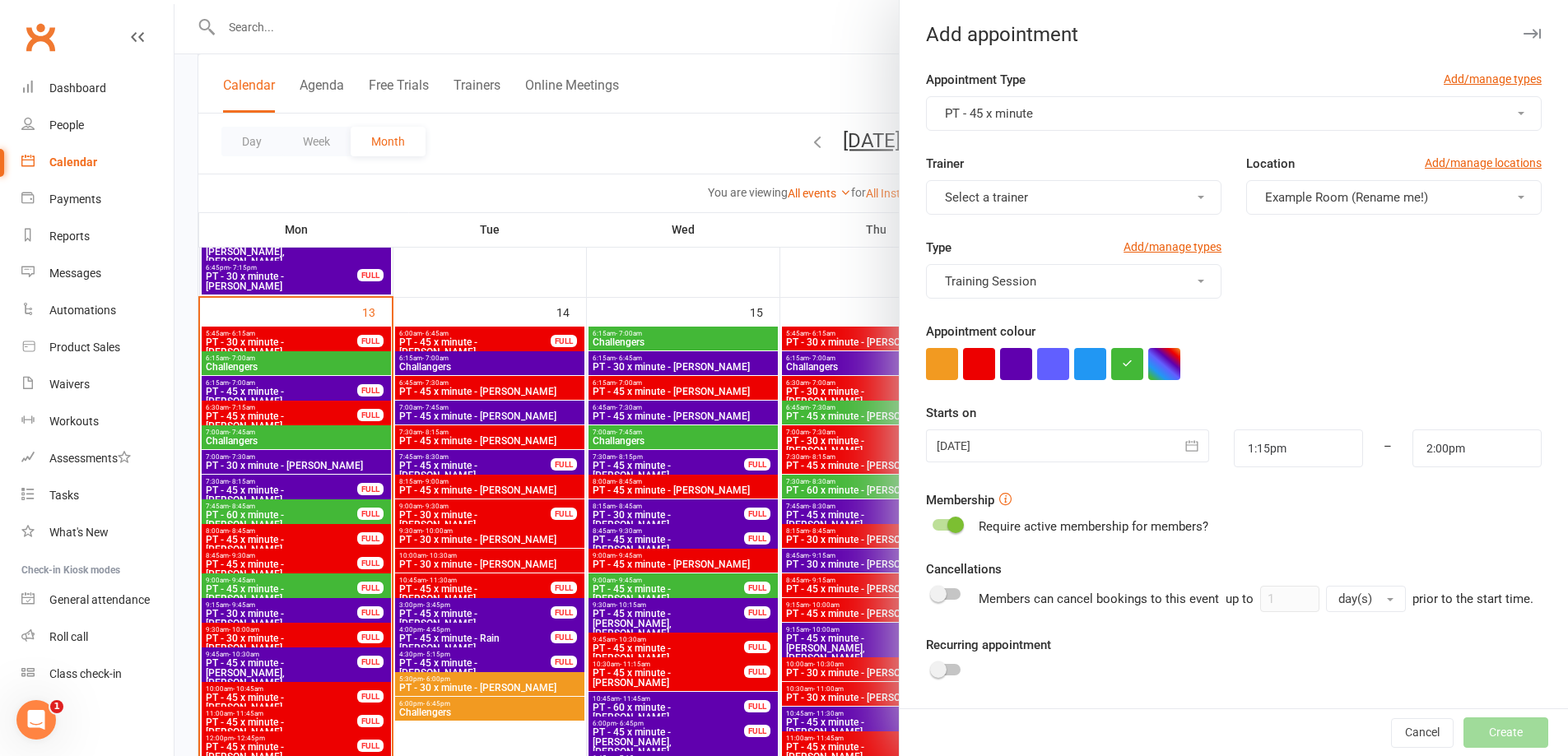
click at [991, 204] on span "Select a trainer" at bounding box center [986, 197] width 83 height 15
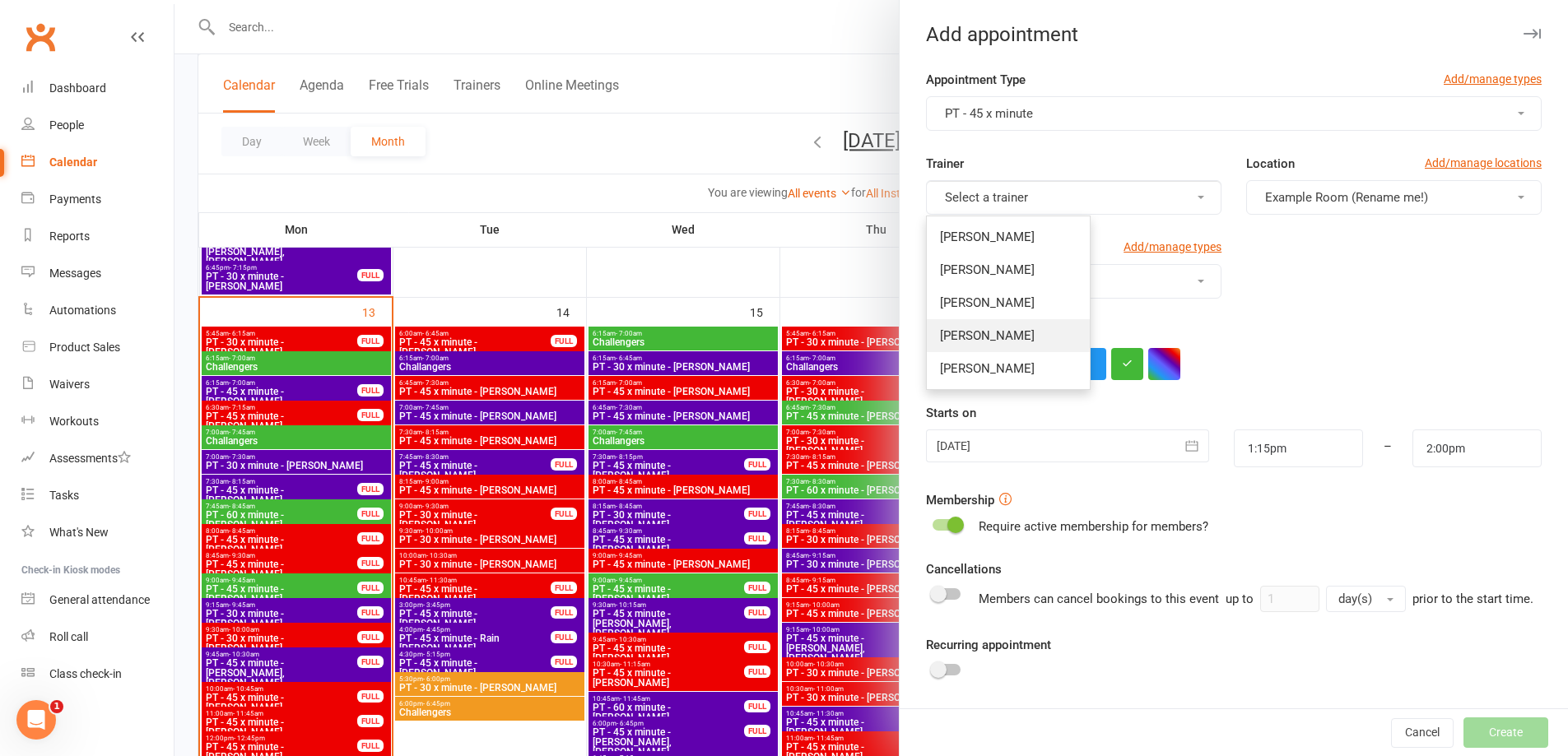
click at [984, 330] on span "[PERSON_NAME]" at bounding box center [987, 335] width 95 height 15
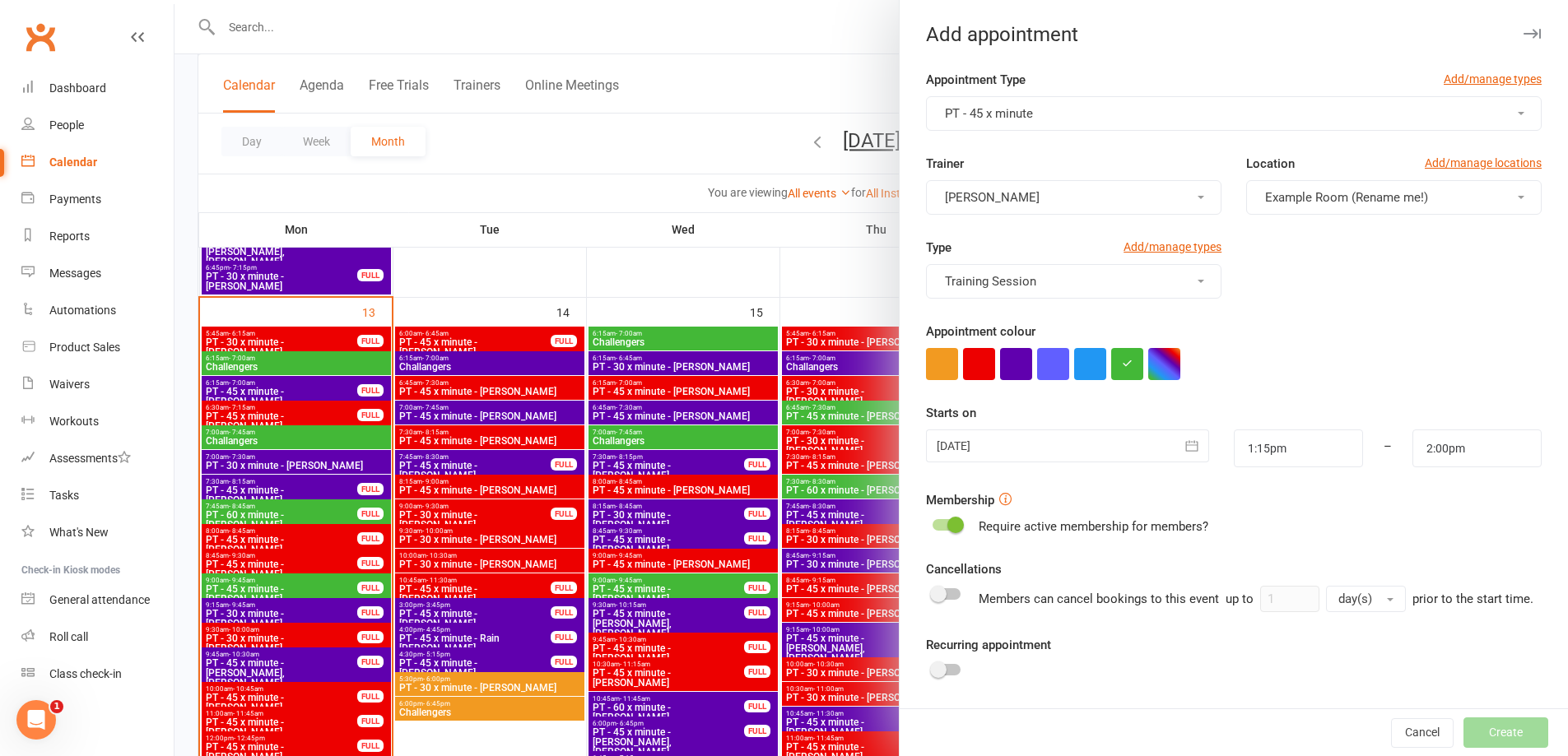
click at [1183, 440] on icon "button" at bounding box center [1191, 446] width 17 height 17
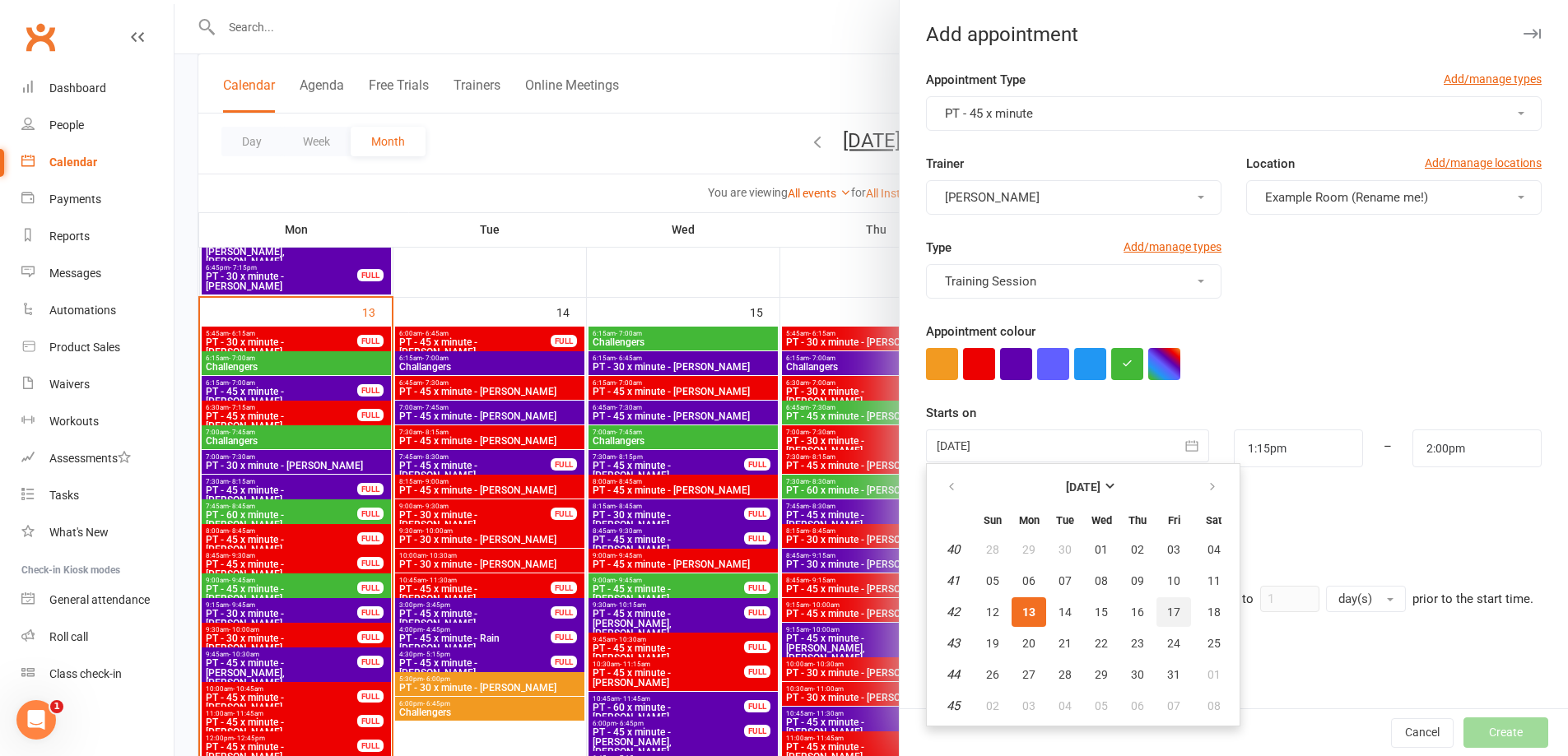
click at [1167, 613] on span "17" at bounding box center [1173, 612] width 13 height 13
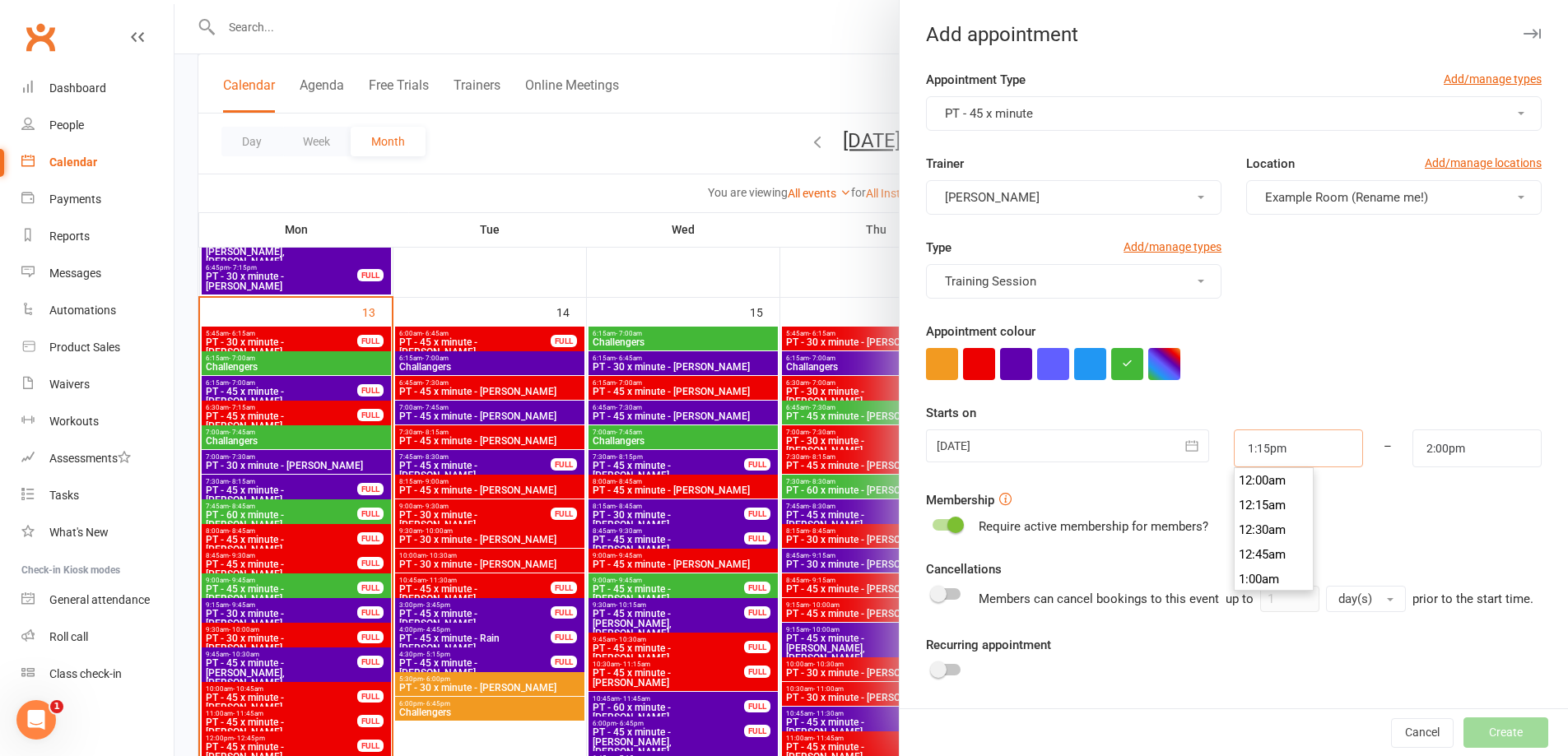
click at [1273, 442] on input "1:15pm" at bounding box center [1298, 448] width 129 height 38
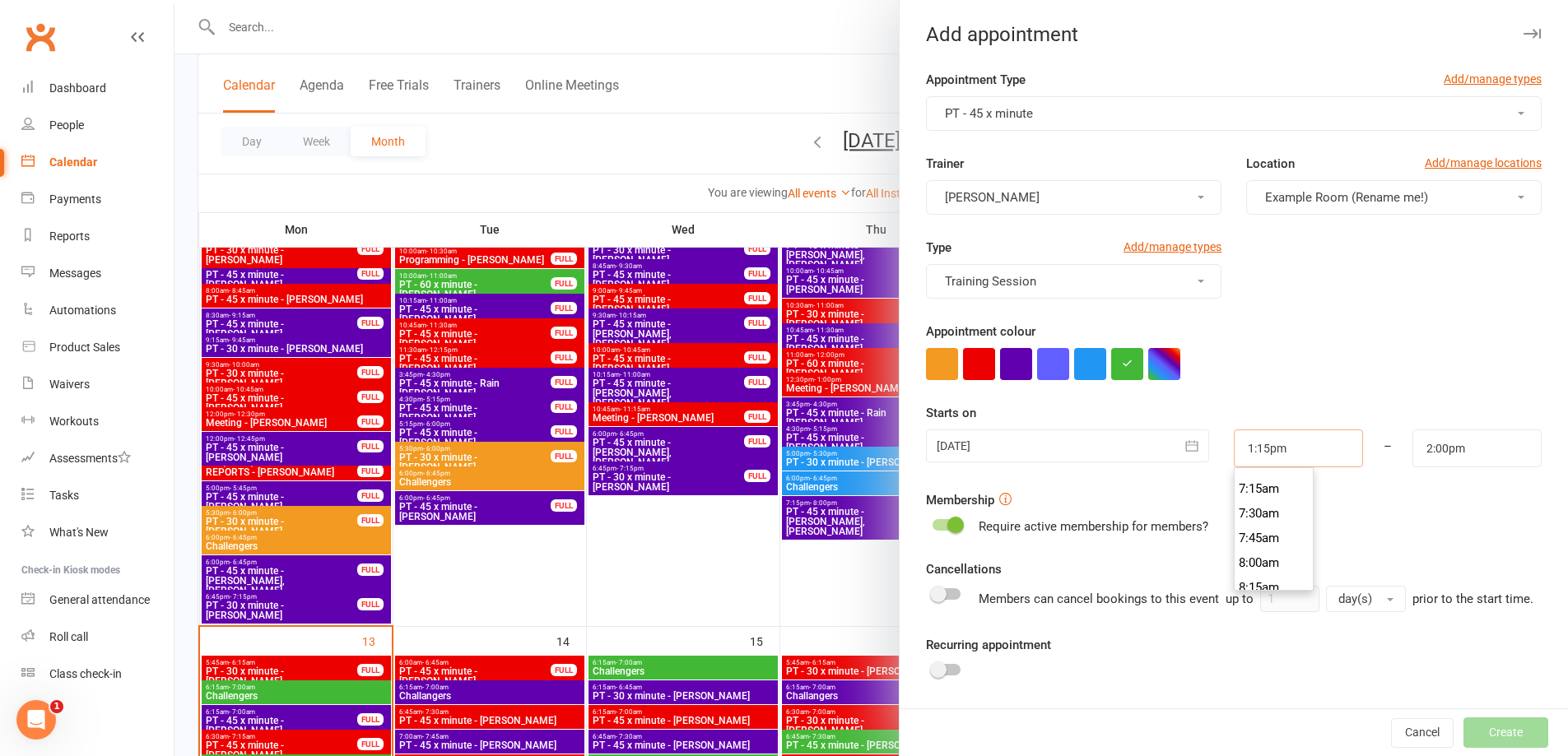
scroll to position [873, 0]
click at [1258, 492] on li "9:00am" at bounding box center [1274, 497] width 79 height 25
click at [1421, 448] on input "2:00pm" at bounding box center [1476, 448] width 129 height 38
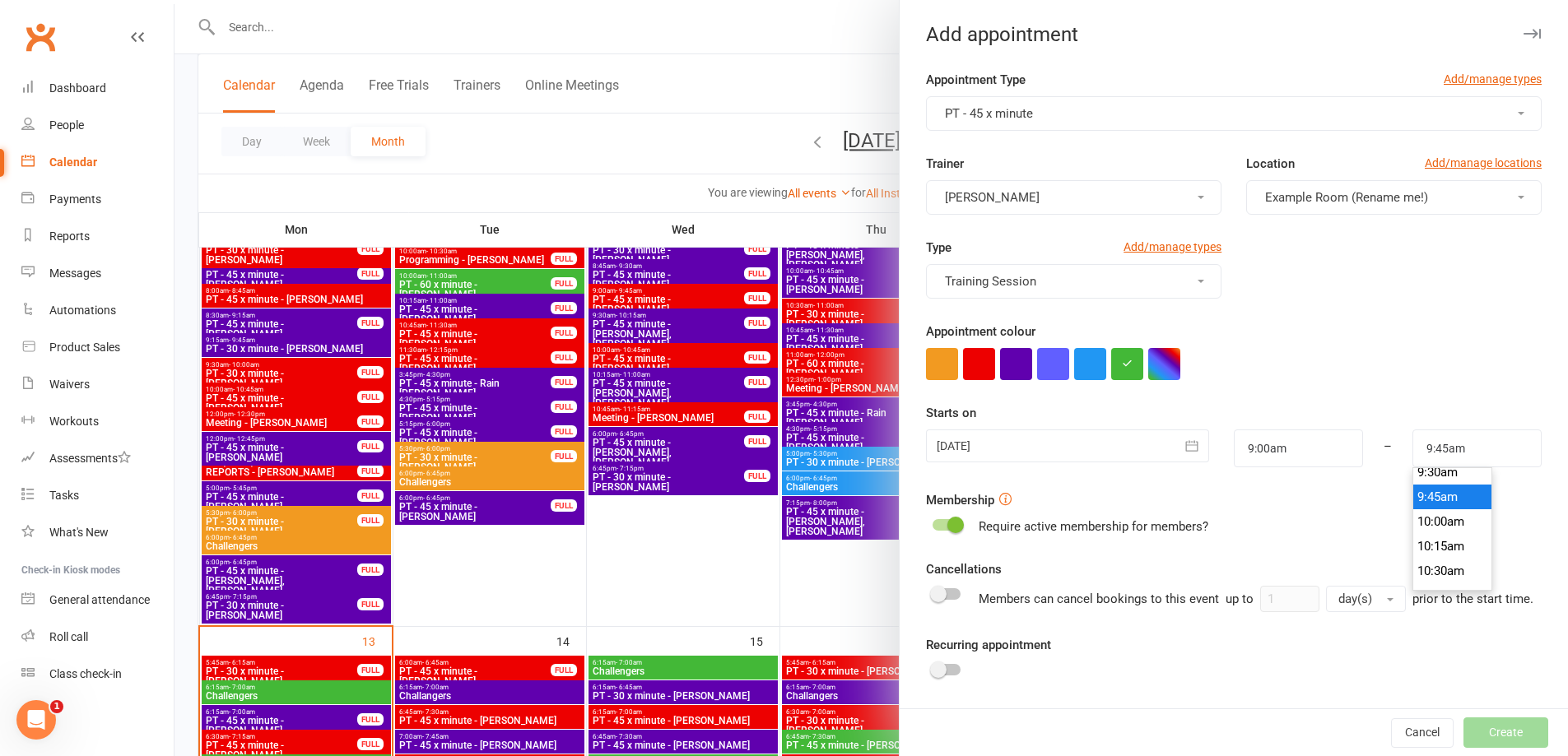
click at [1432, 502] on li "9:45am" at bounding box center [1452, 497] width 79 height 25
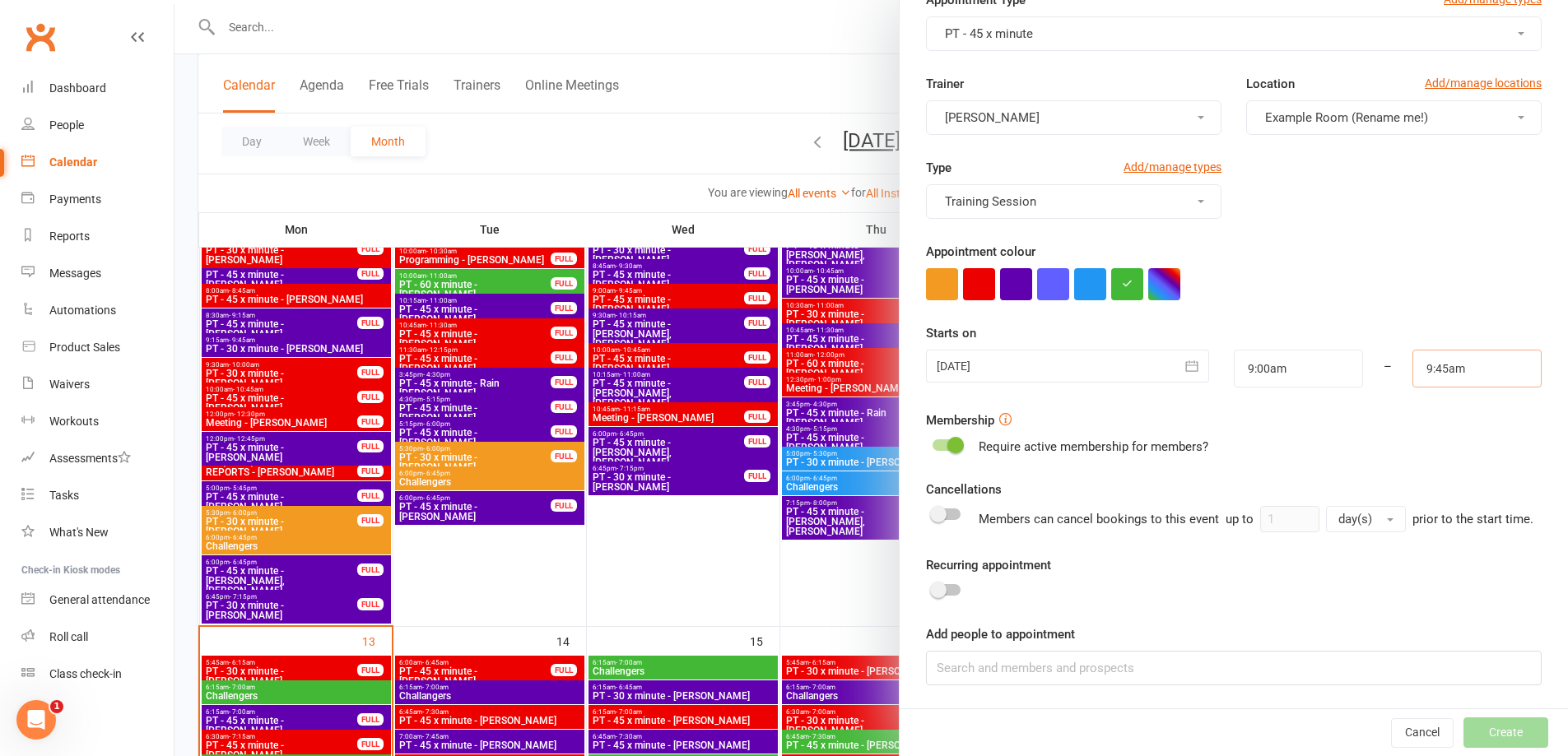
scroll to position [1070, 0]
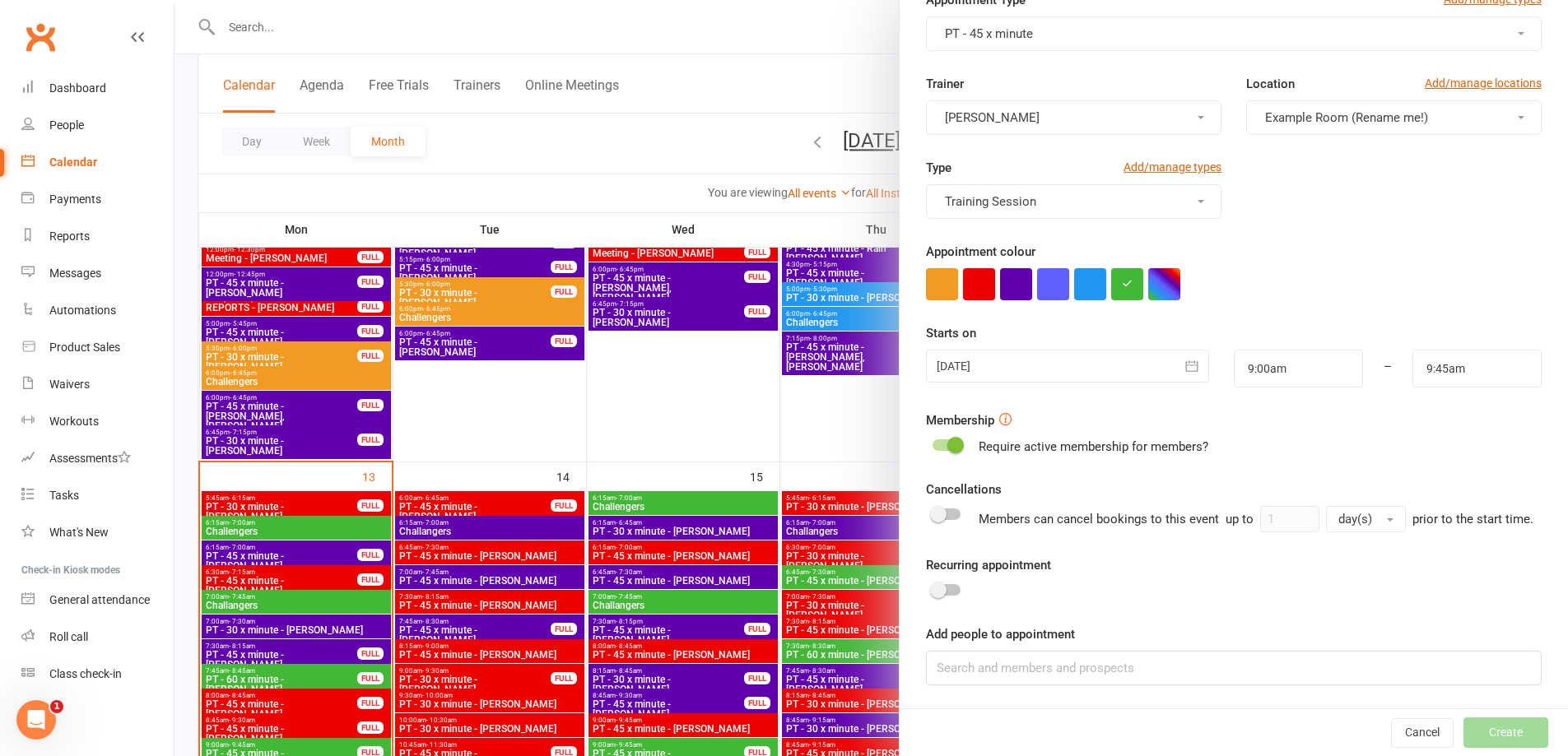
click at [936, 587] on span at bounding box center [937, 589] width 17 height 17
click at [932, 588] on input "checkbox" at bounding box center [932, 588] width 0 height 0
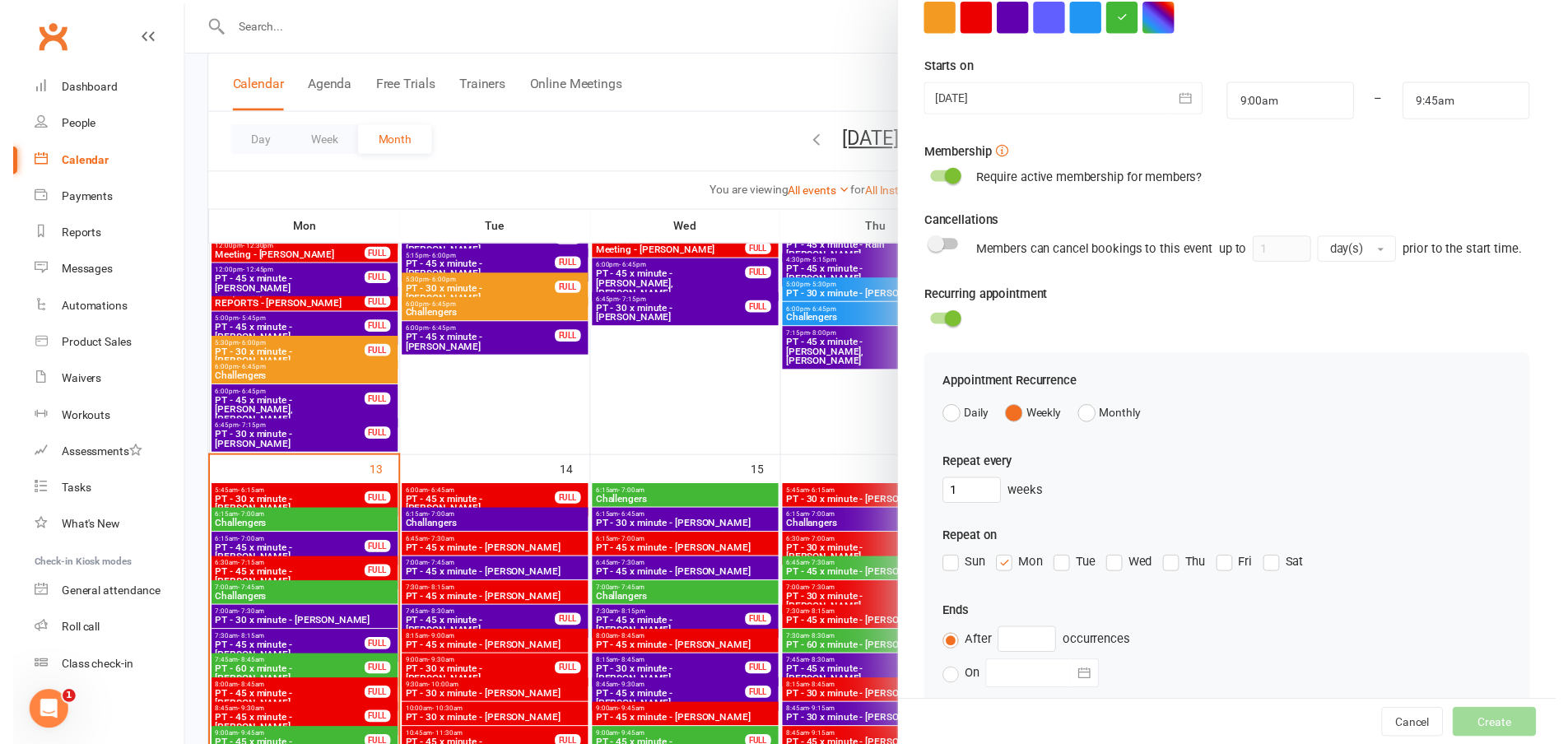
scroll to position [485, 0]
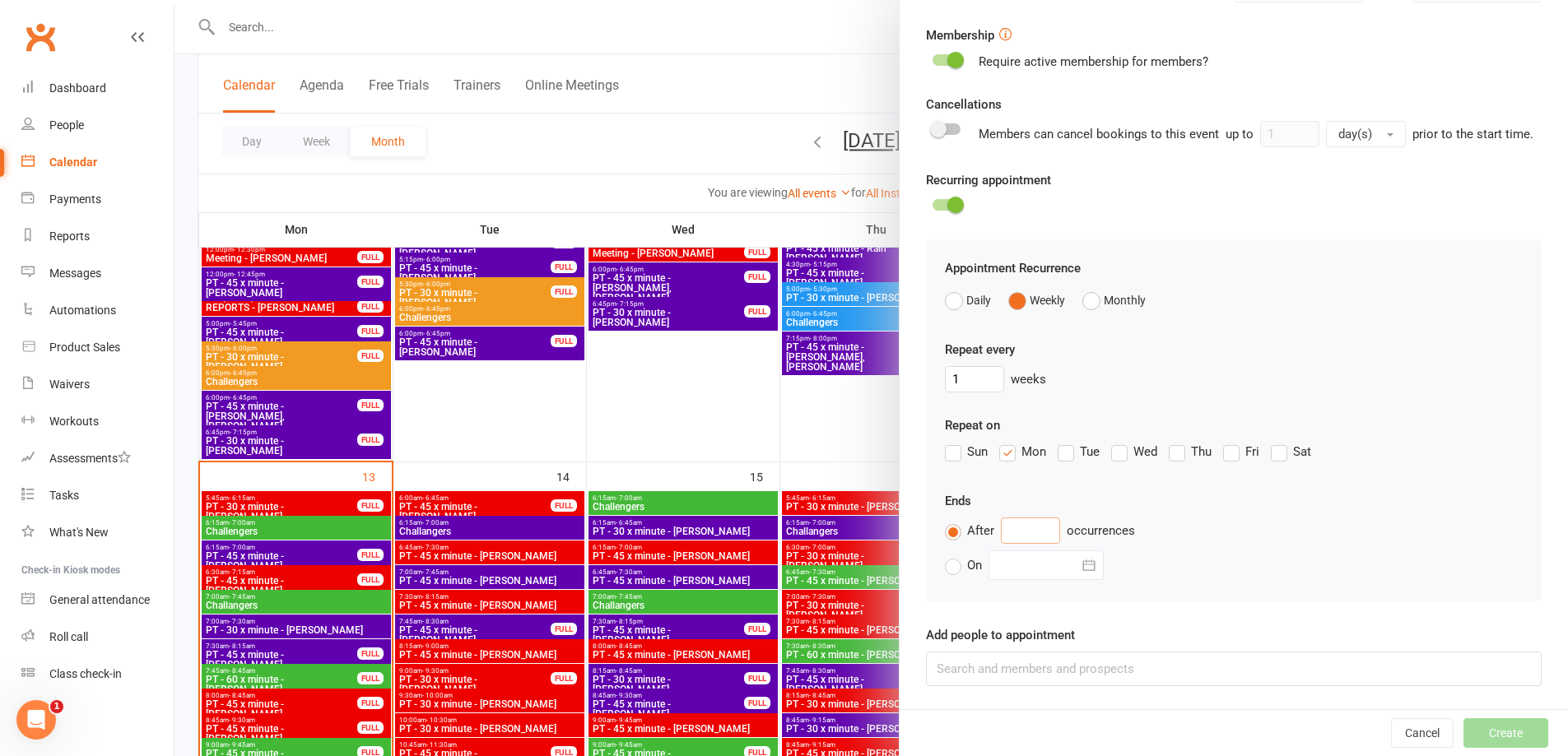
click at [1014, 538] on input "text" at bounding box center [1030, 531] width 60 height 26
paste input "[PERSON_NAME]"
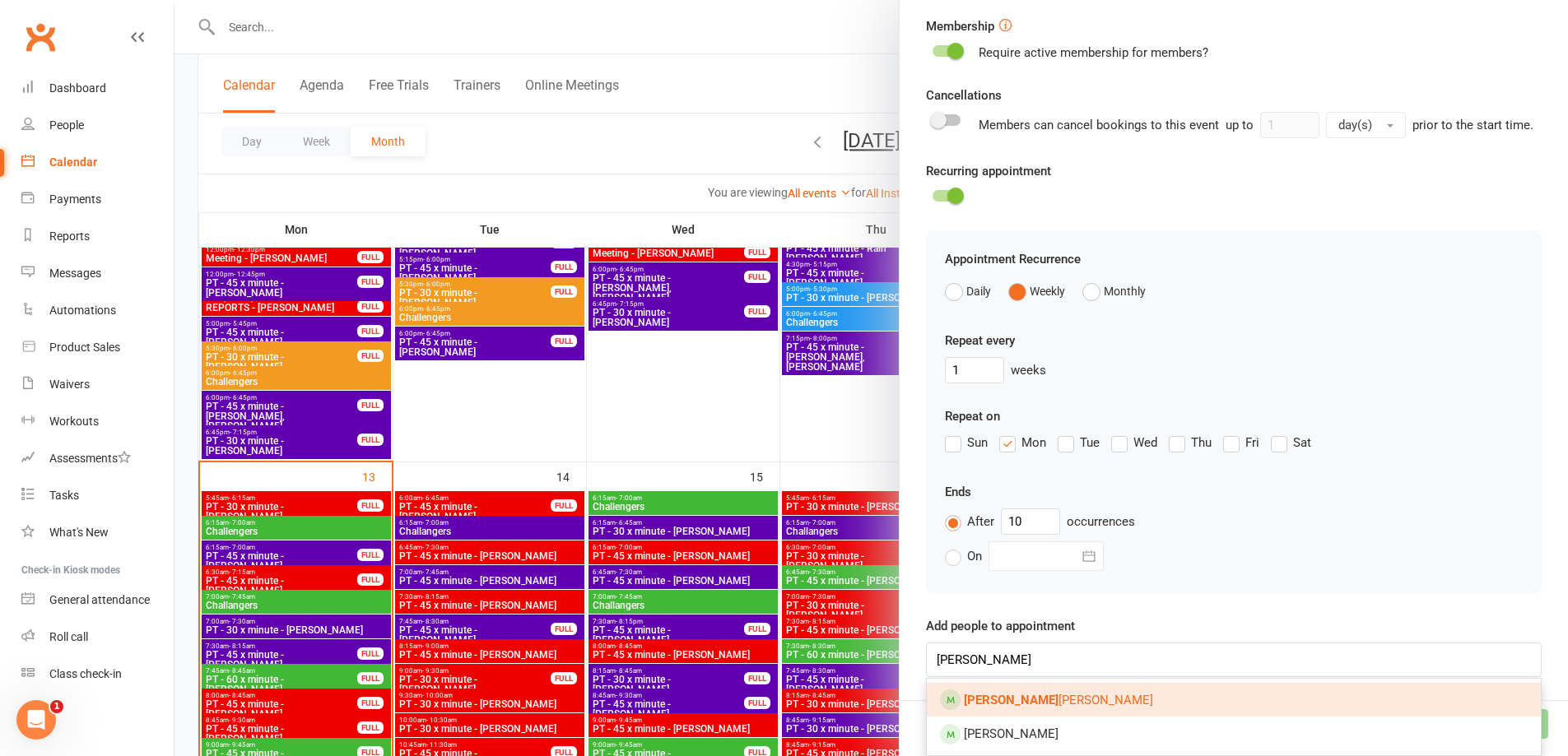
click at [1045, 710] on link "[PERSON_NAME]" at bounding box center [1234, 700] width 614 height 34
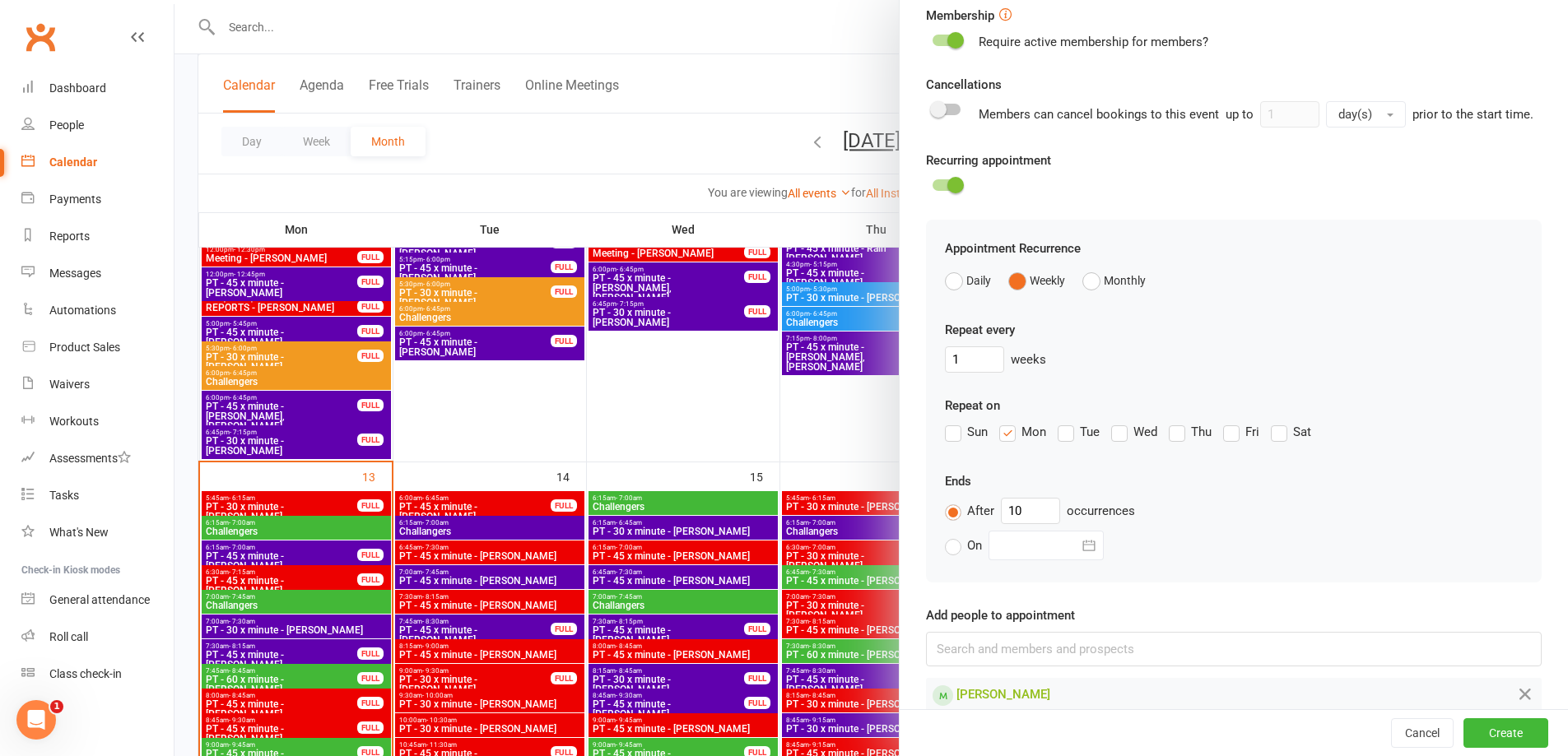
click at [1229, 442] on label "Fri" at bounding box center [1241, 431] width 36 height 20
click at [1229, 422] on input "Fri" at bounding box center [1229, 422] width 11 height 0
click at [1001, 442] on label "Mon" at bounding box center [1022, 431] width 46 height 20
click at [1001, 422] on input "Mon" at bounding box center [1004, 422] width 11 height 0
click at [1472, 730] on button "Create" at bounding box center [1506, 733] width 85 height 30
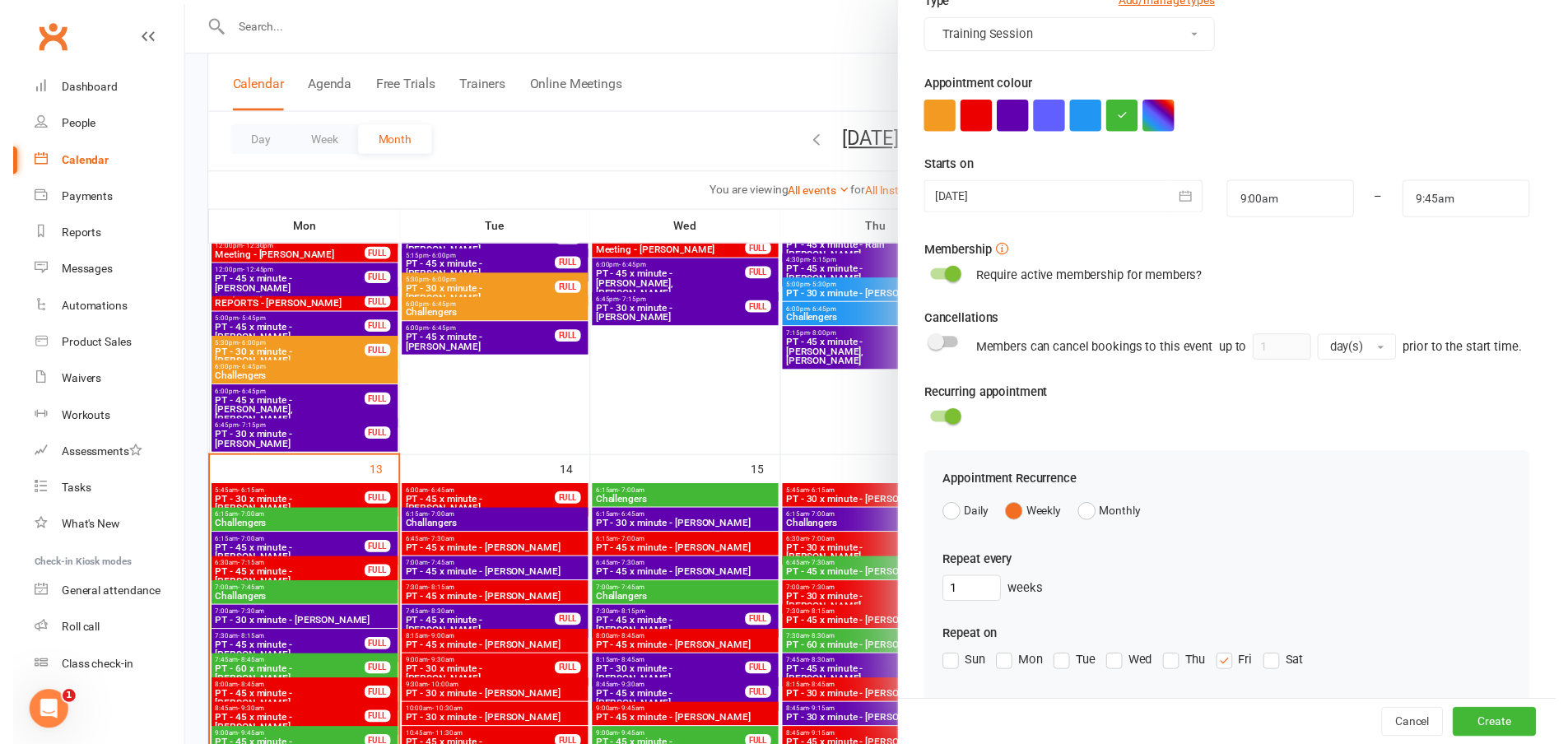
scroll to position [531, 0]
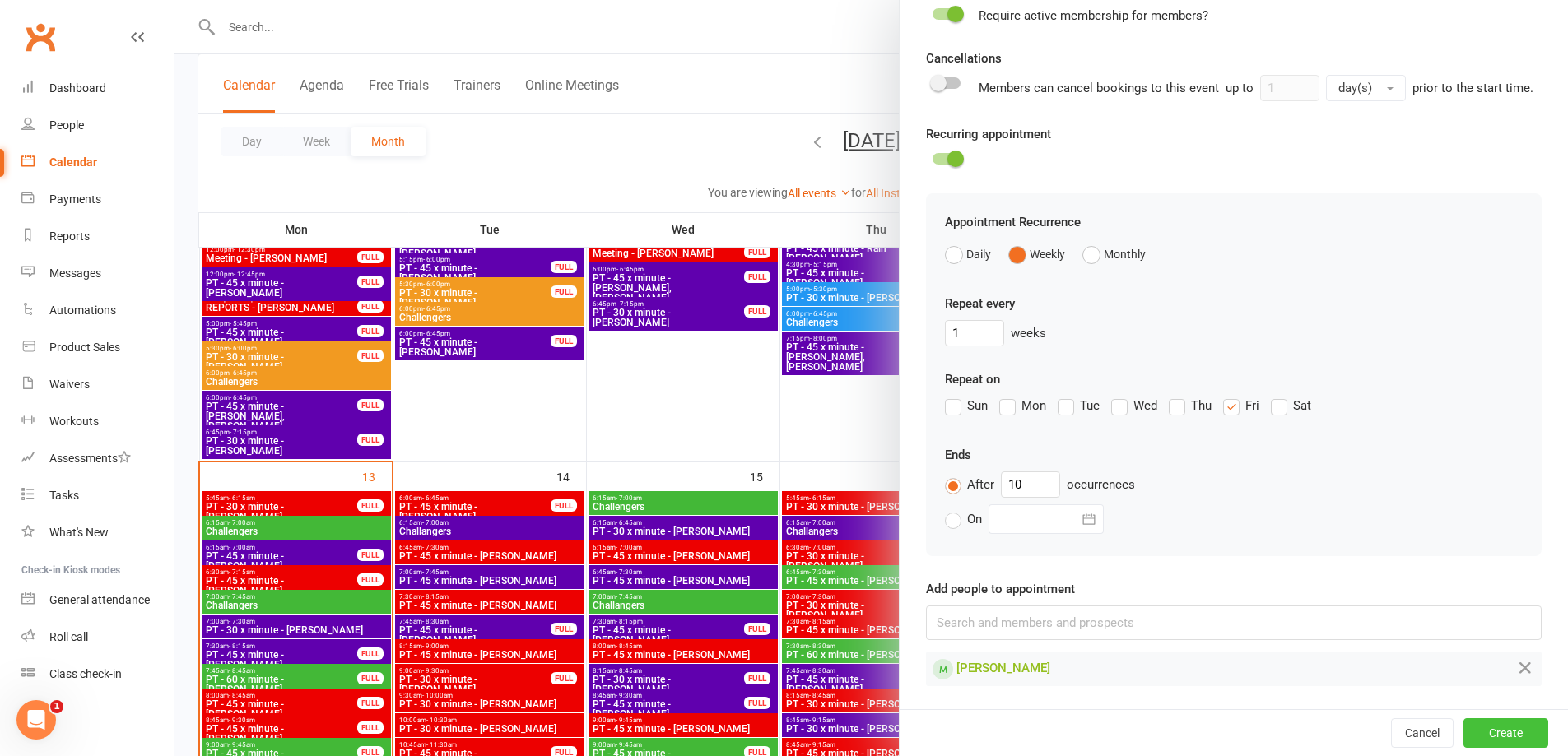
click at [1465, 738] on button "Create" at bounding box center [1506, 733] width 85 height 30
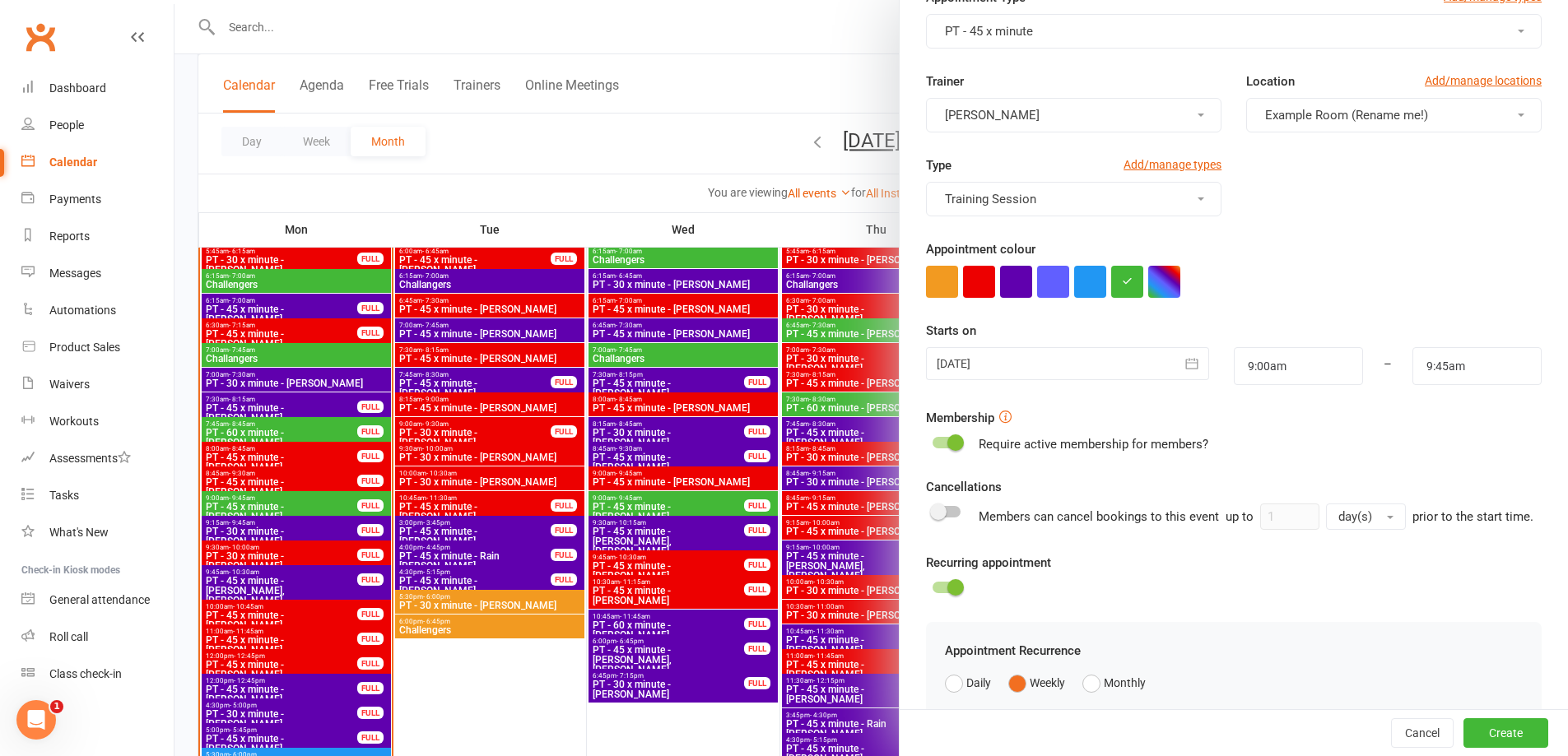
scroll to position [0, 0]
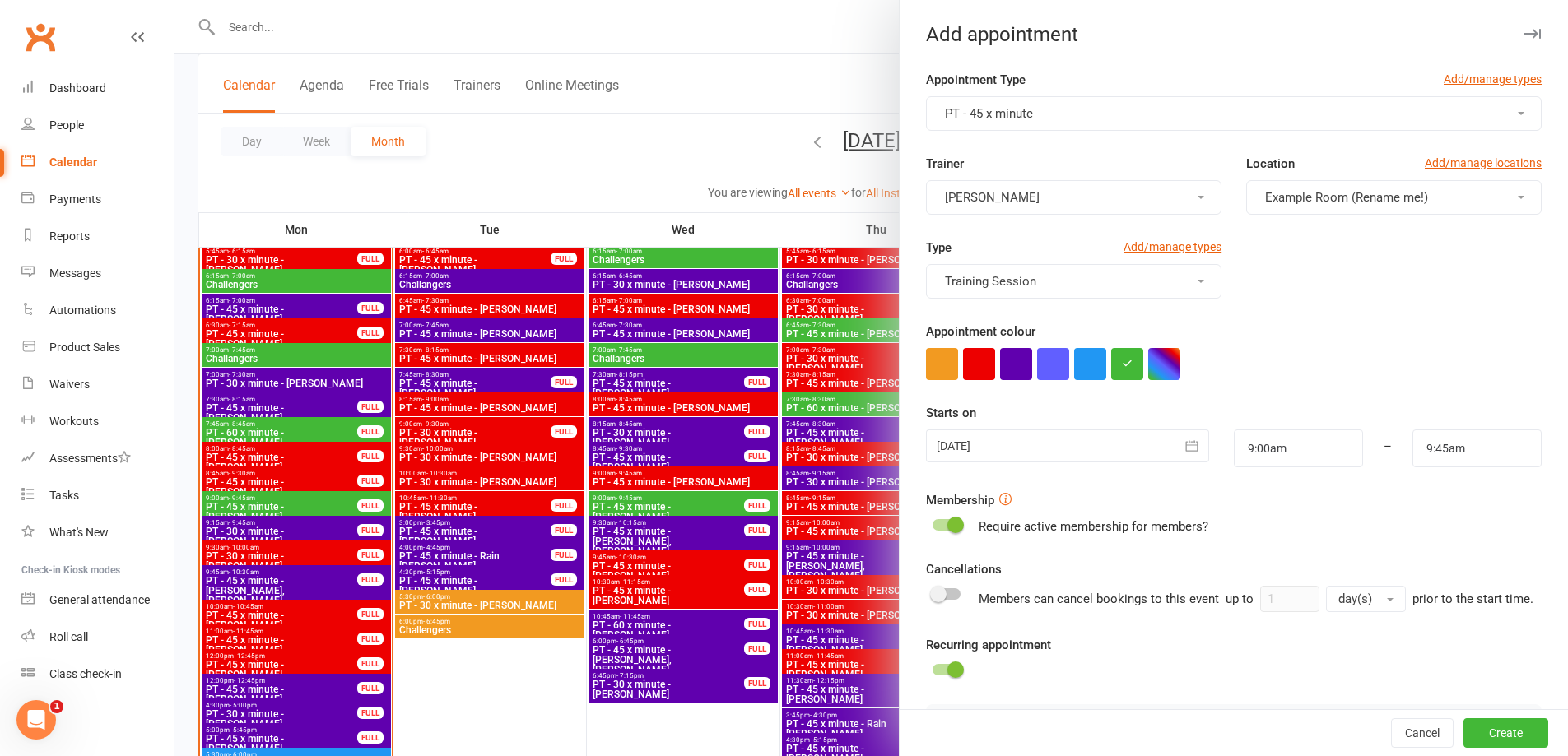
click at [1081, 109] on button "PT - 45 x minute" at bounding box center [1234, 113] width 616 height 34
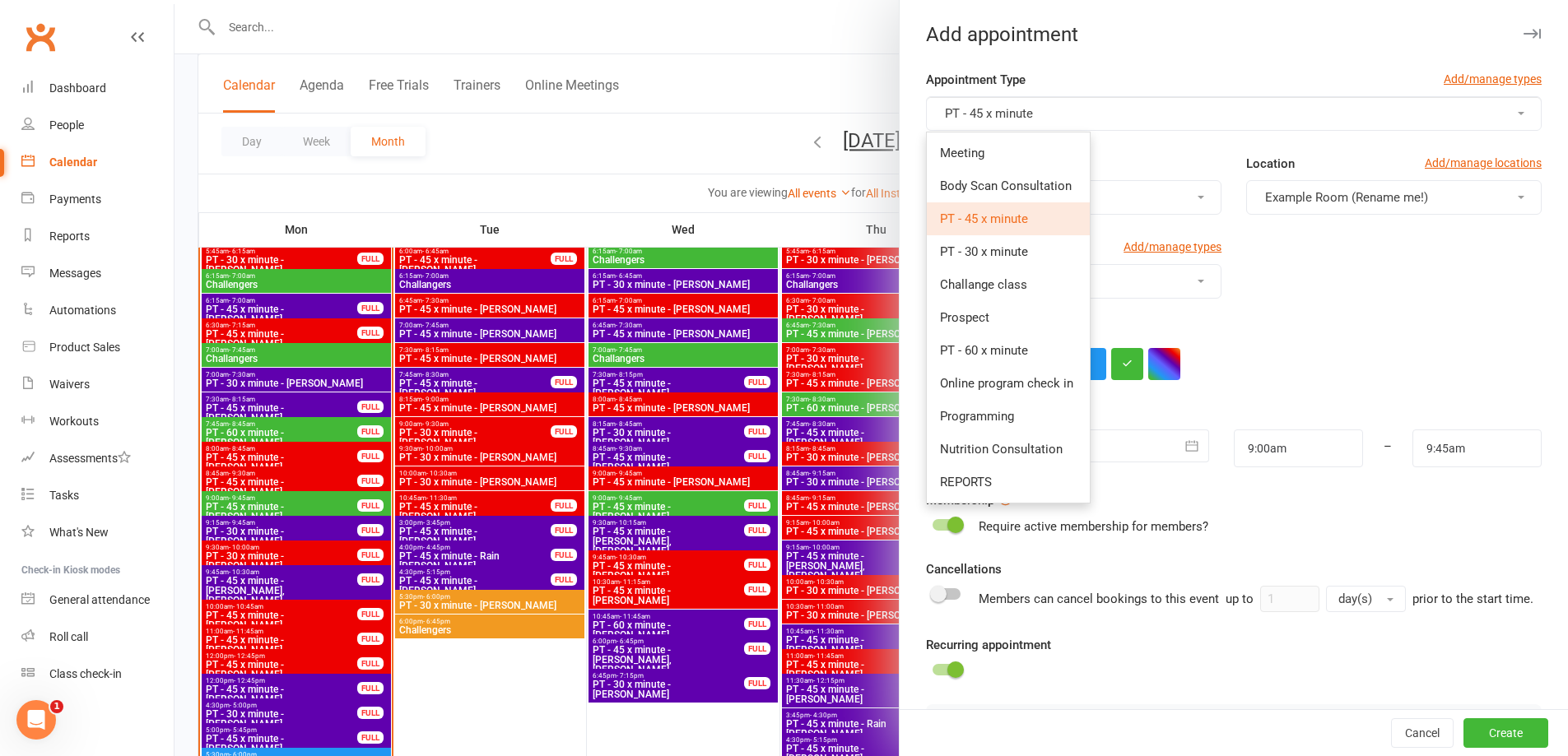
click at [1016, 207] on link "PT - 45 x minute" at bounding box center [1009, 219] width 163 height 33
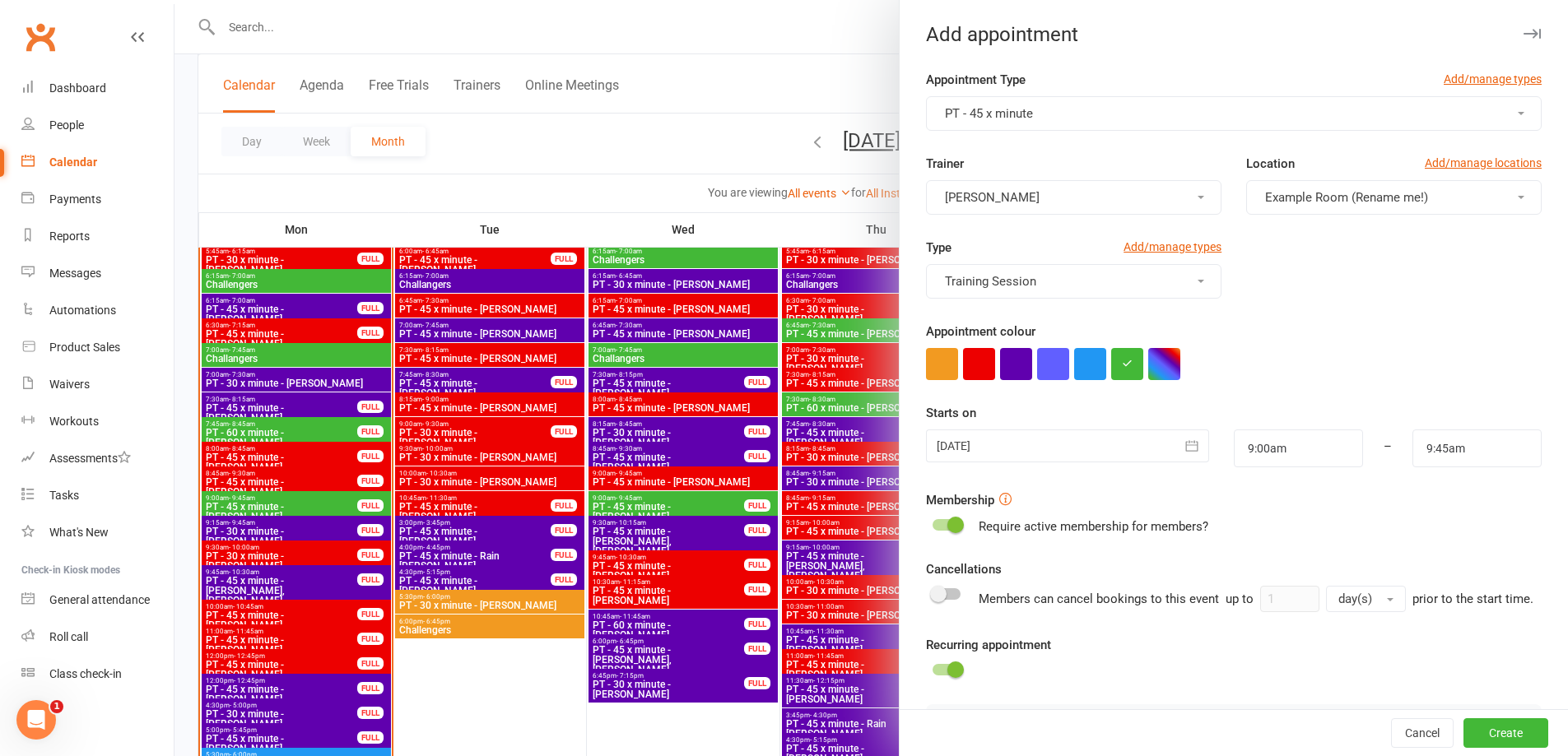
click at [1016, 201] on button "[PERSON_NAME]" at bounding box center [1073, 197] width 296 height 34
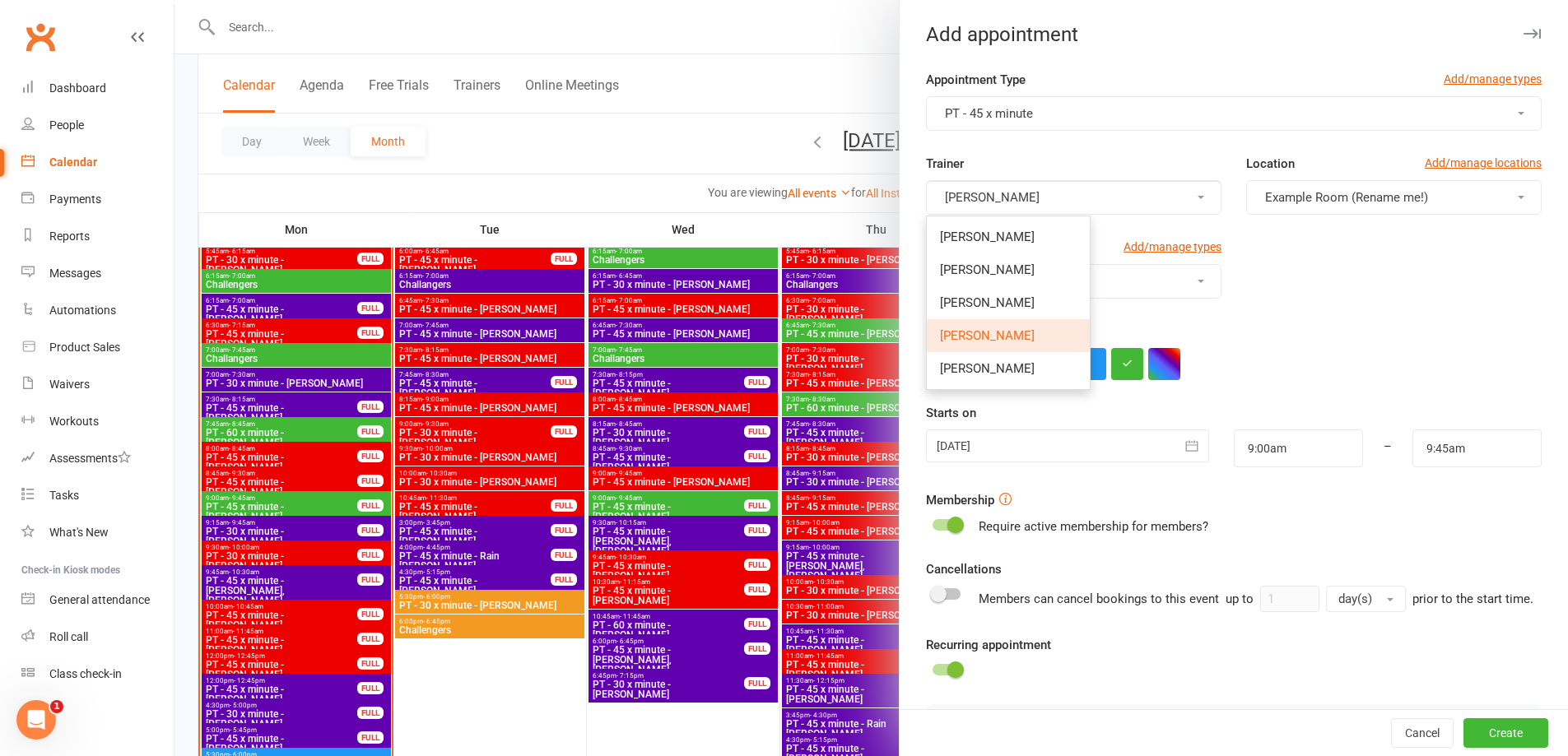
click at [980, 334] on span "[PERSON_NAME]" at bounding box center [987, 335] width 95 height 15
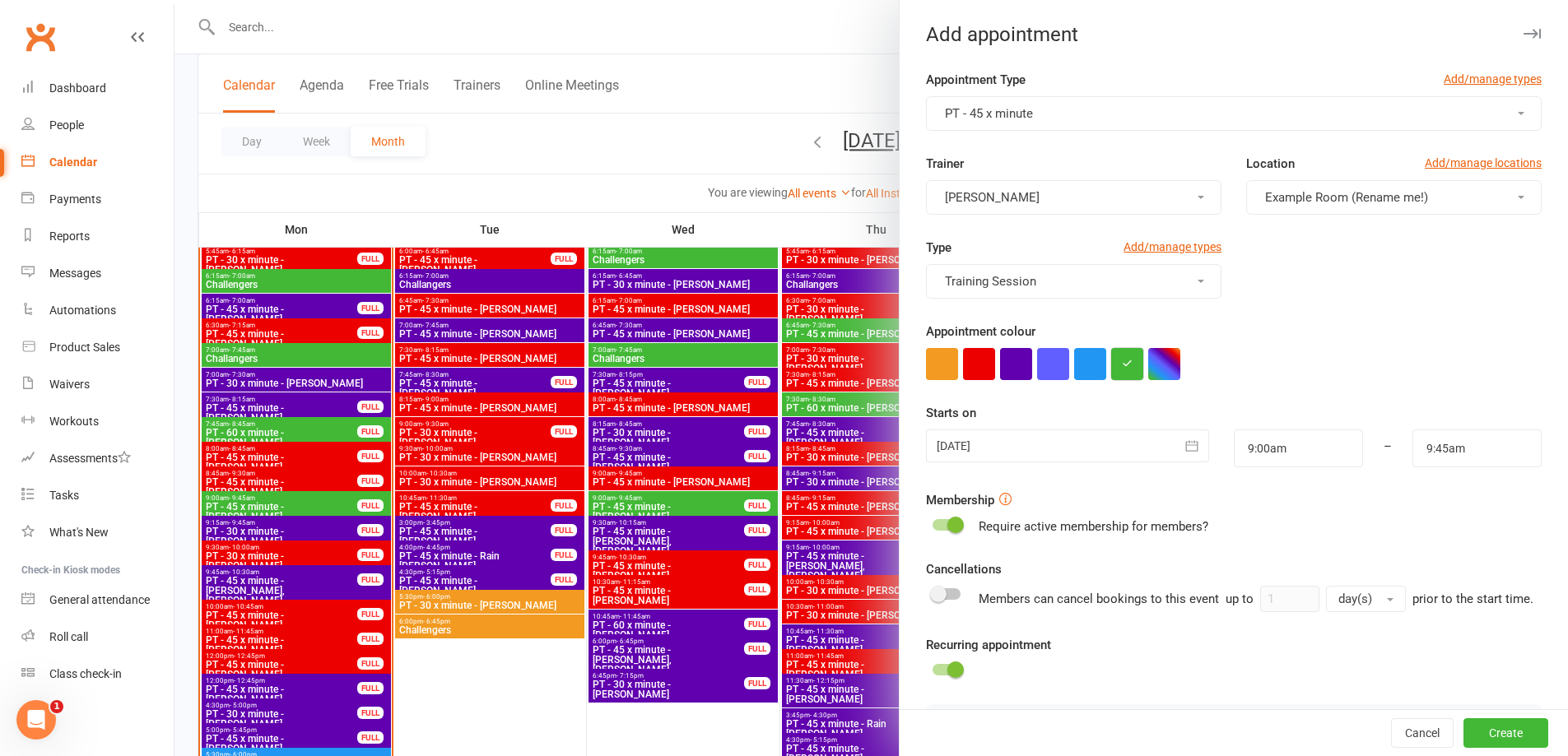
click at [1111, 364] on button "button" at bounding box center [1127, 364] width 32 height 32
click at [1183, 446] on icon "button" at bounding box center [1191, 446] width 17 height 17
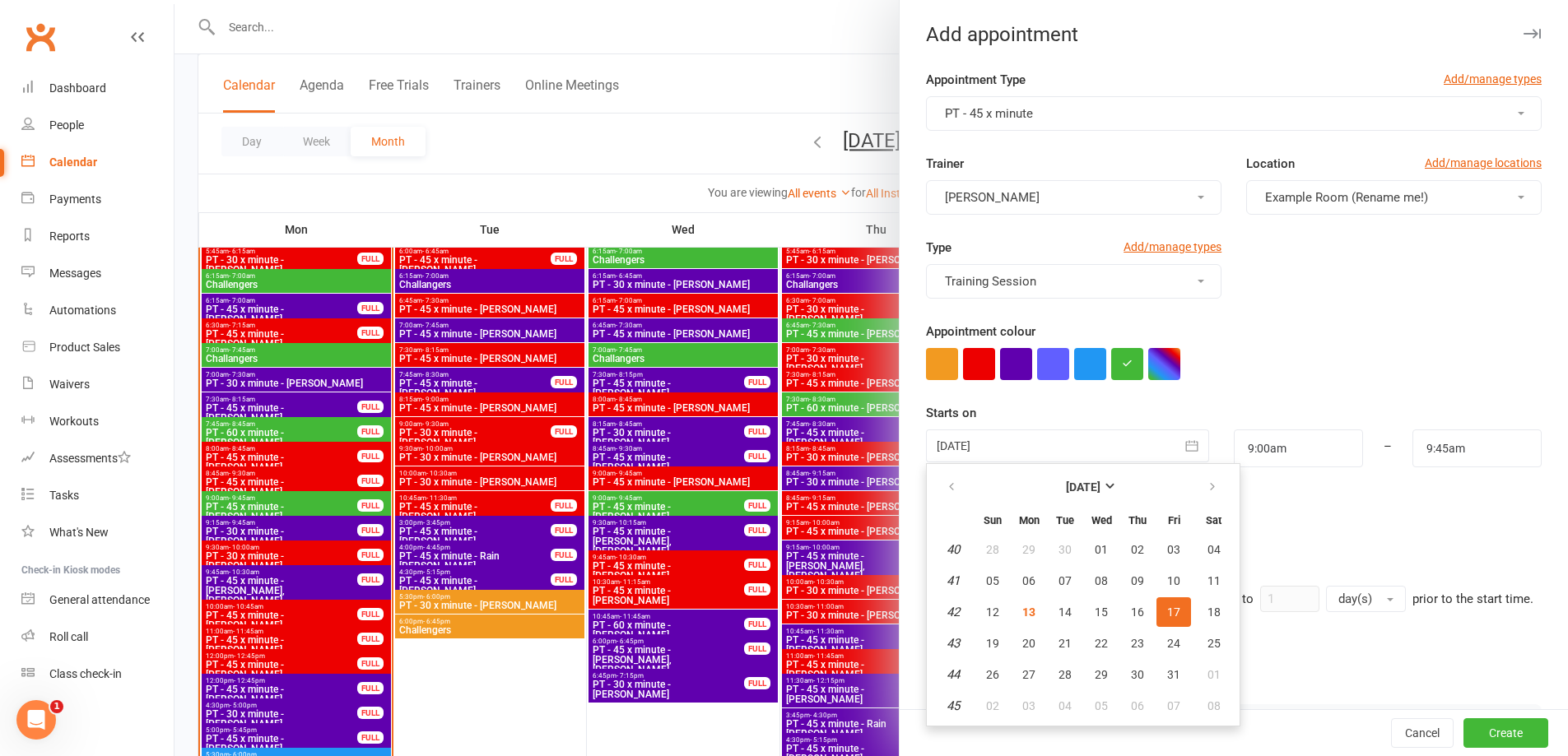
click at [1167, 615] on span "17" at bounding box center [1173, 612] width 13 height 13
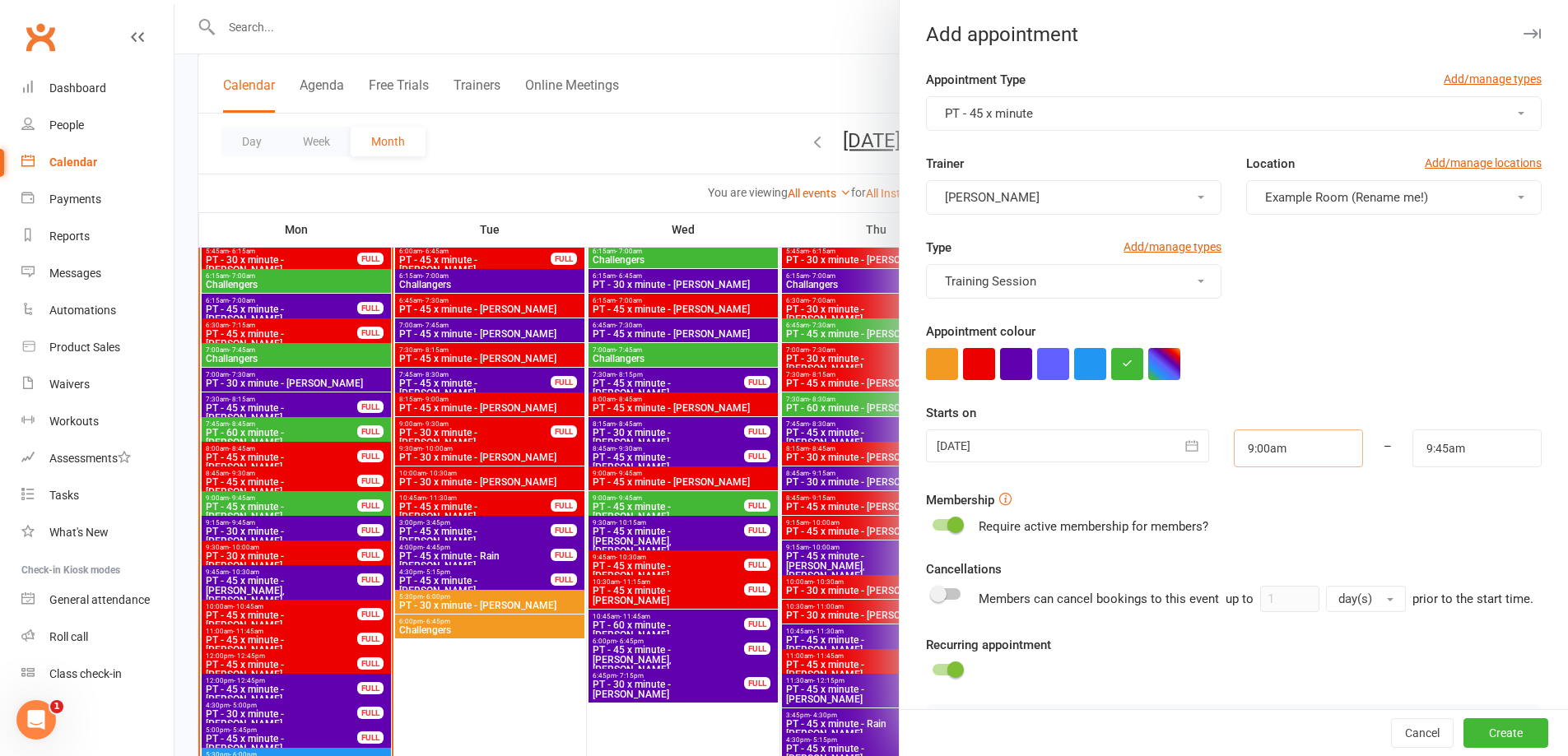
click at [1283, 444] on input "9:00am" at bounding box center [1298, 448] width 129 height 38
click at [1269, 500] on li "9:00am" at bounding box center [1274, 505] width 79 height 25
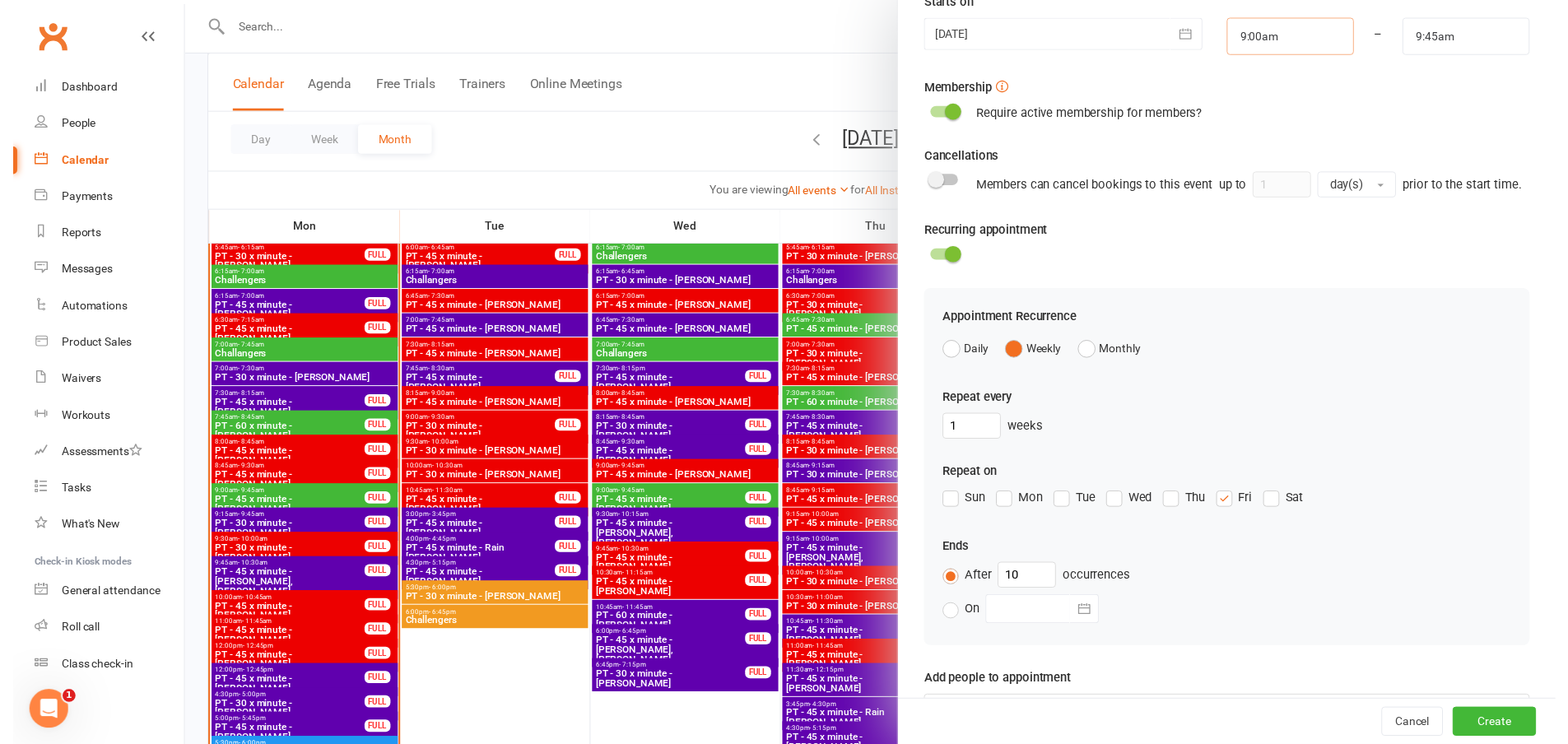
scroll to position [531, 0]
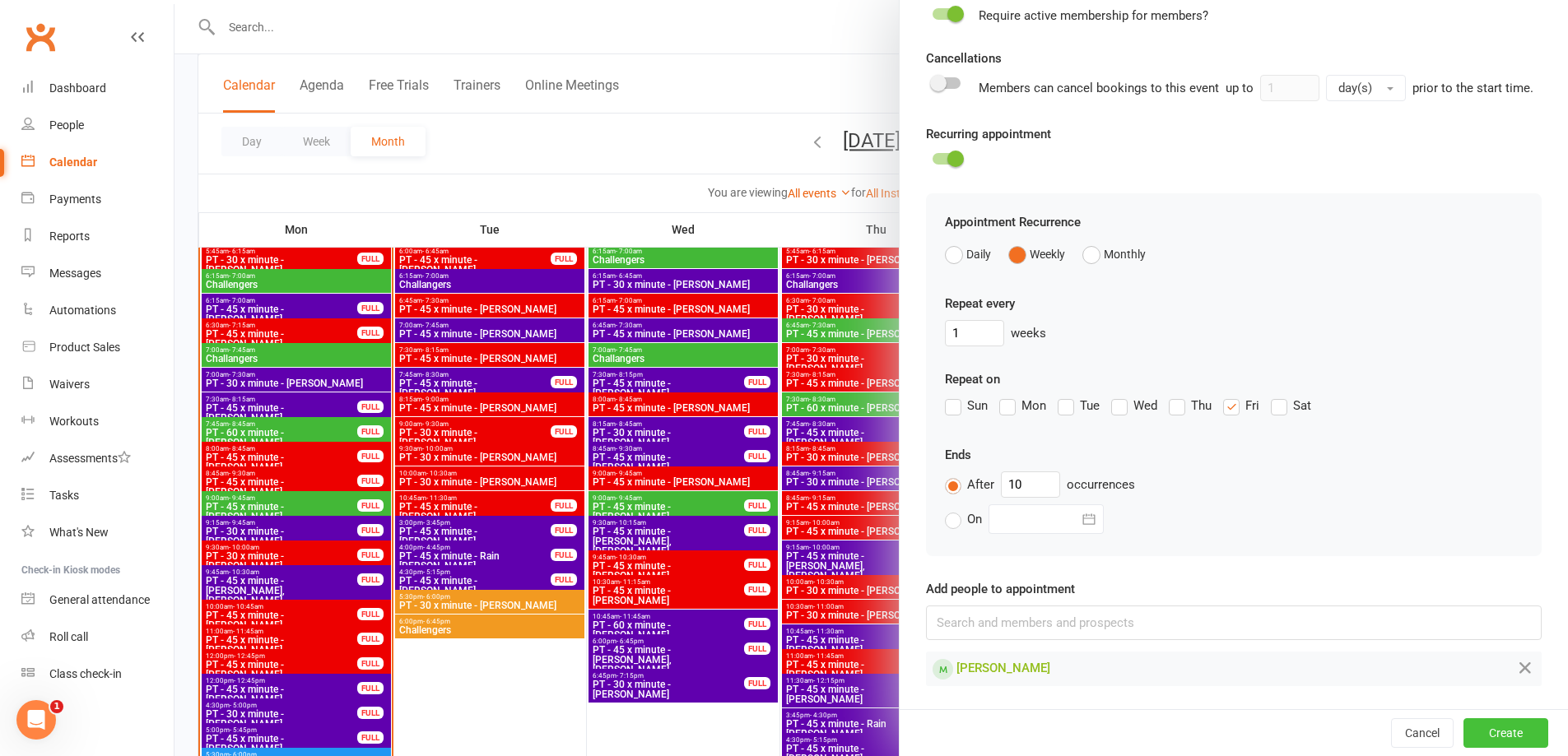
click at [1471, 731] on button "Create" at bounding box center [1506, 733] width 85 height 30
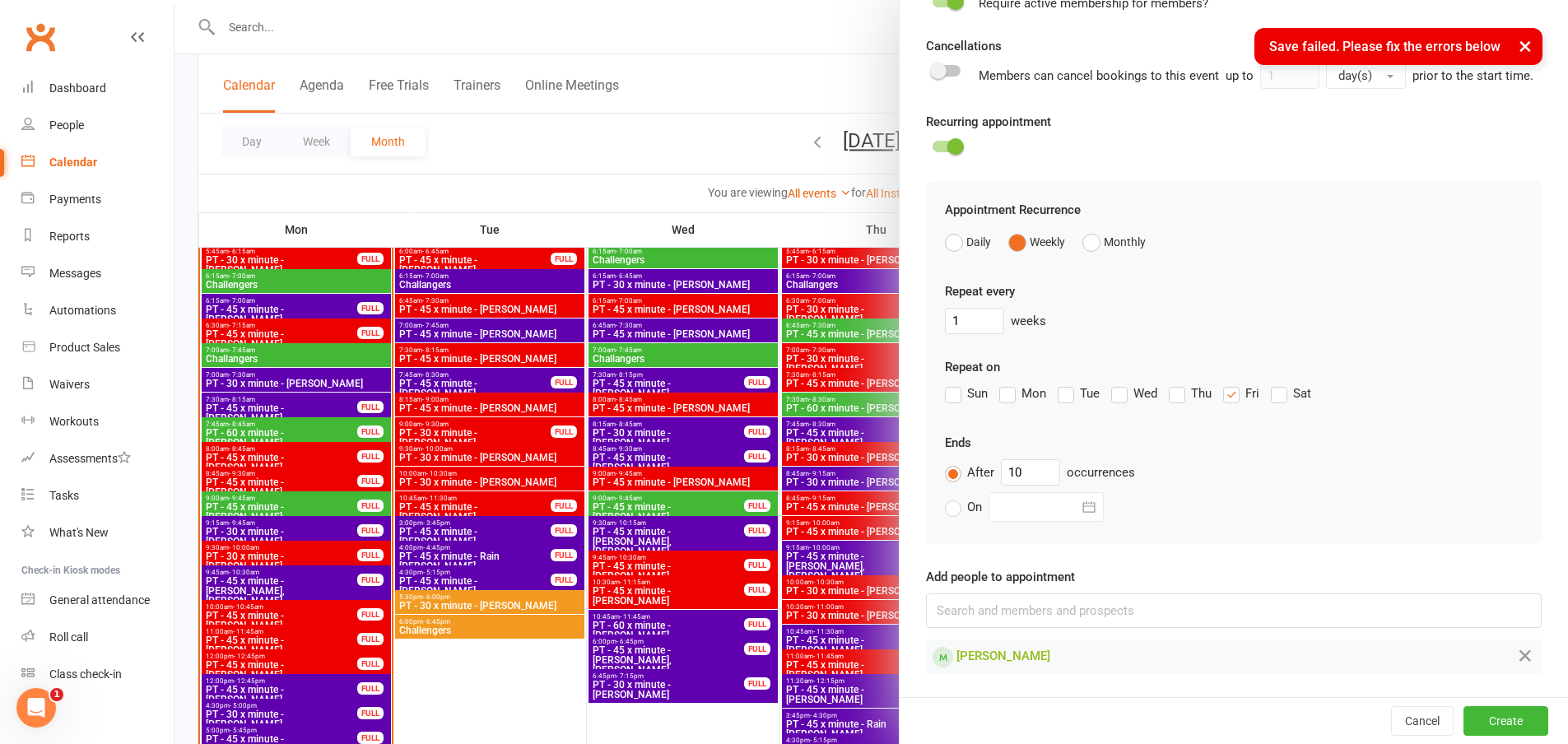
scroll to position [1482, 0]
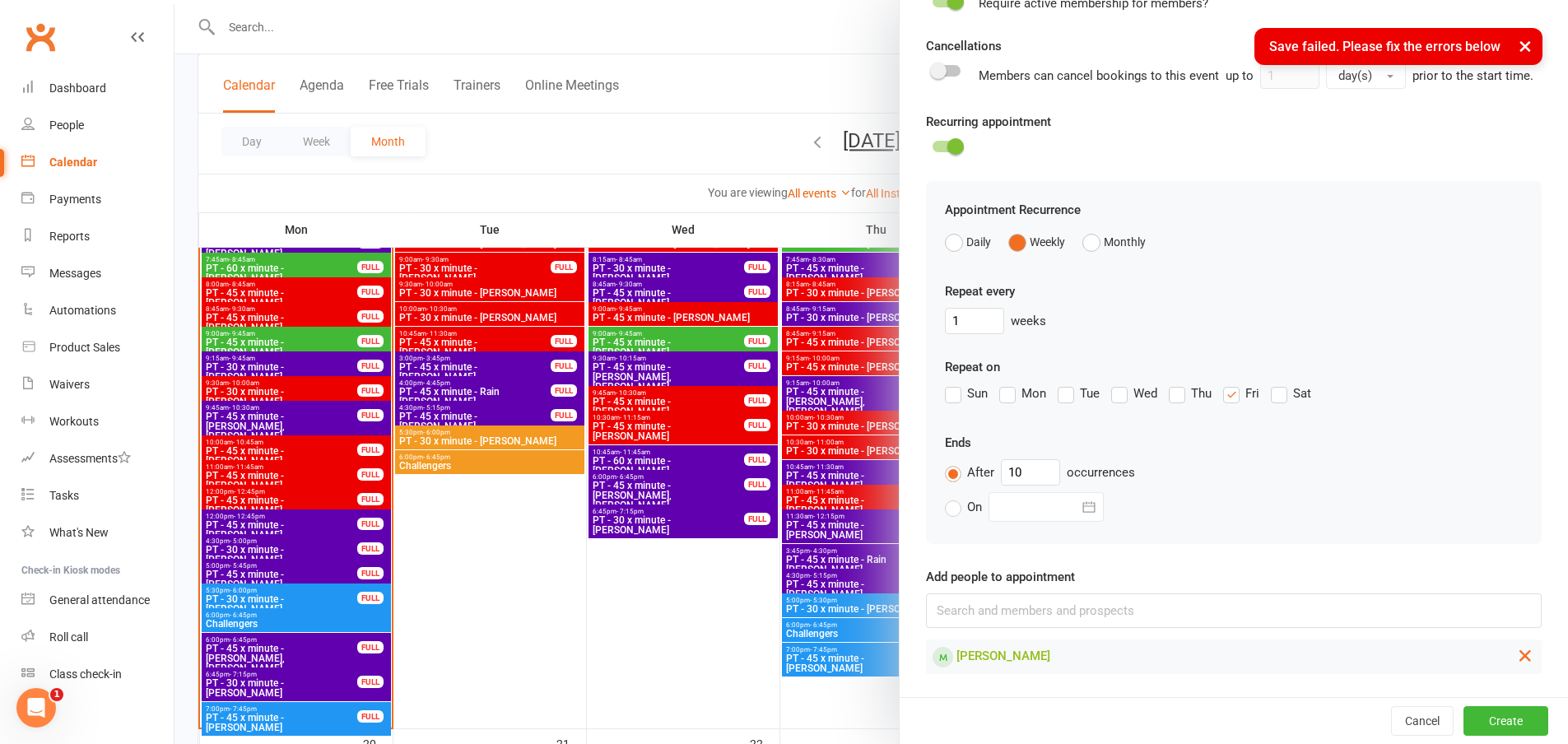
click at [1515, 655] on icon at bounding box center [1525, 655] width 20 height 20
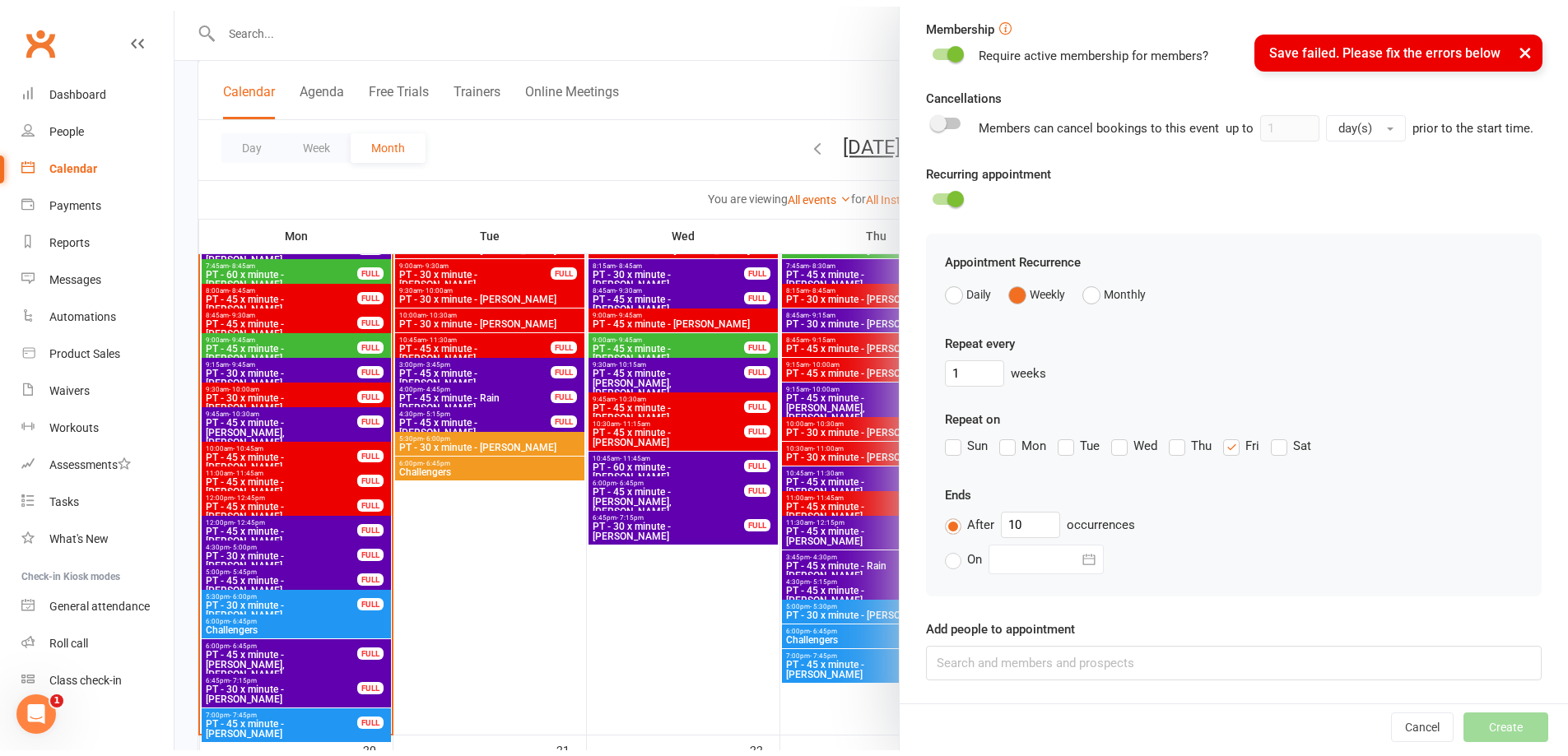
scroll to position [485, 0]
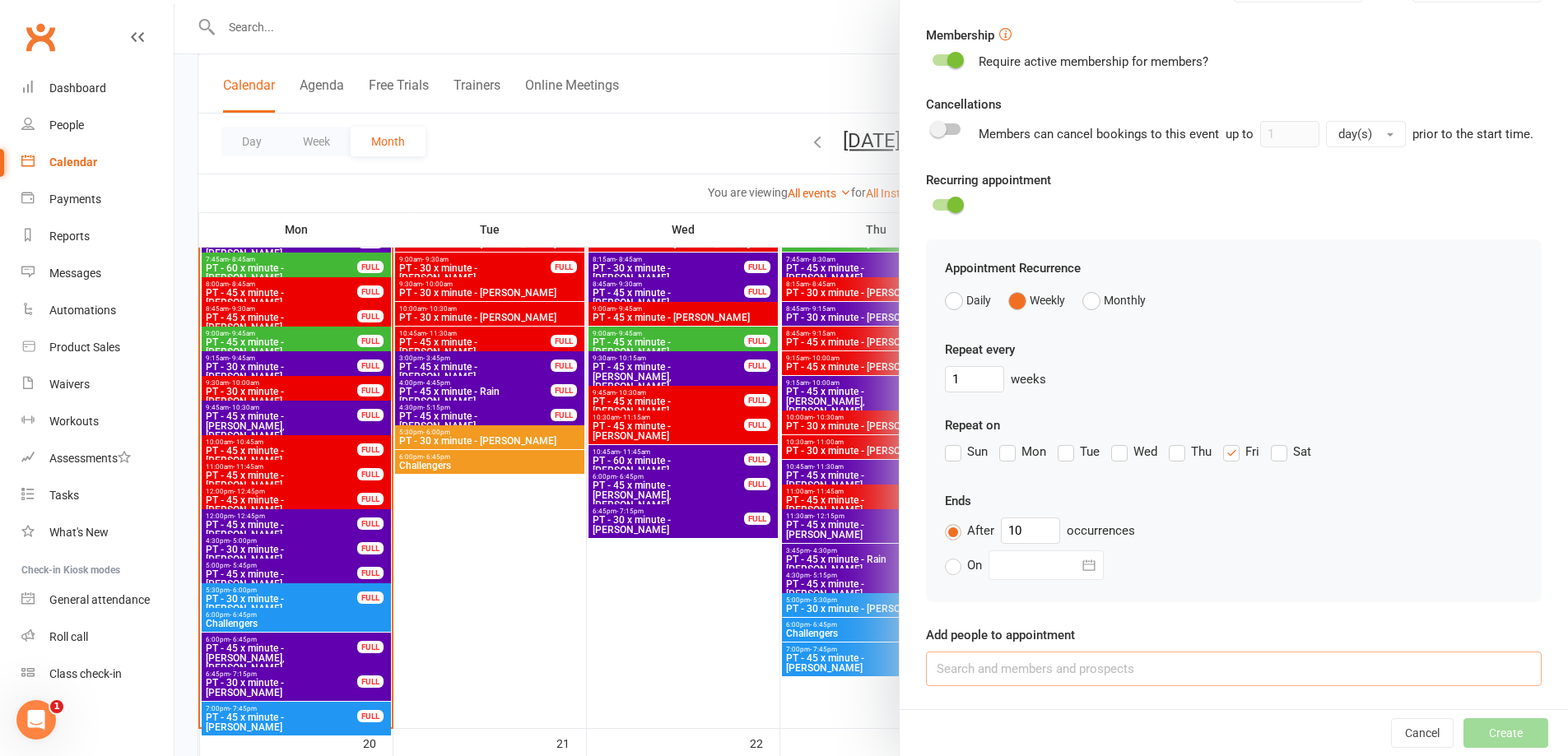
paste input "[PERSON_NAME]"
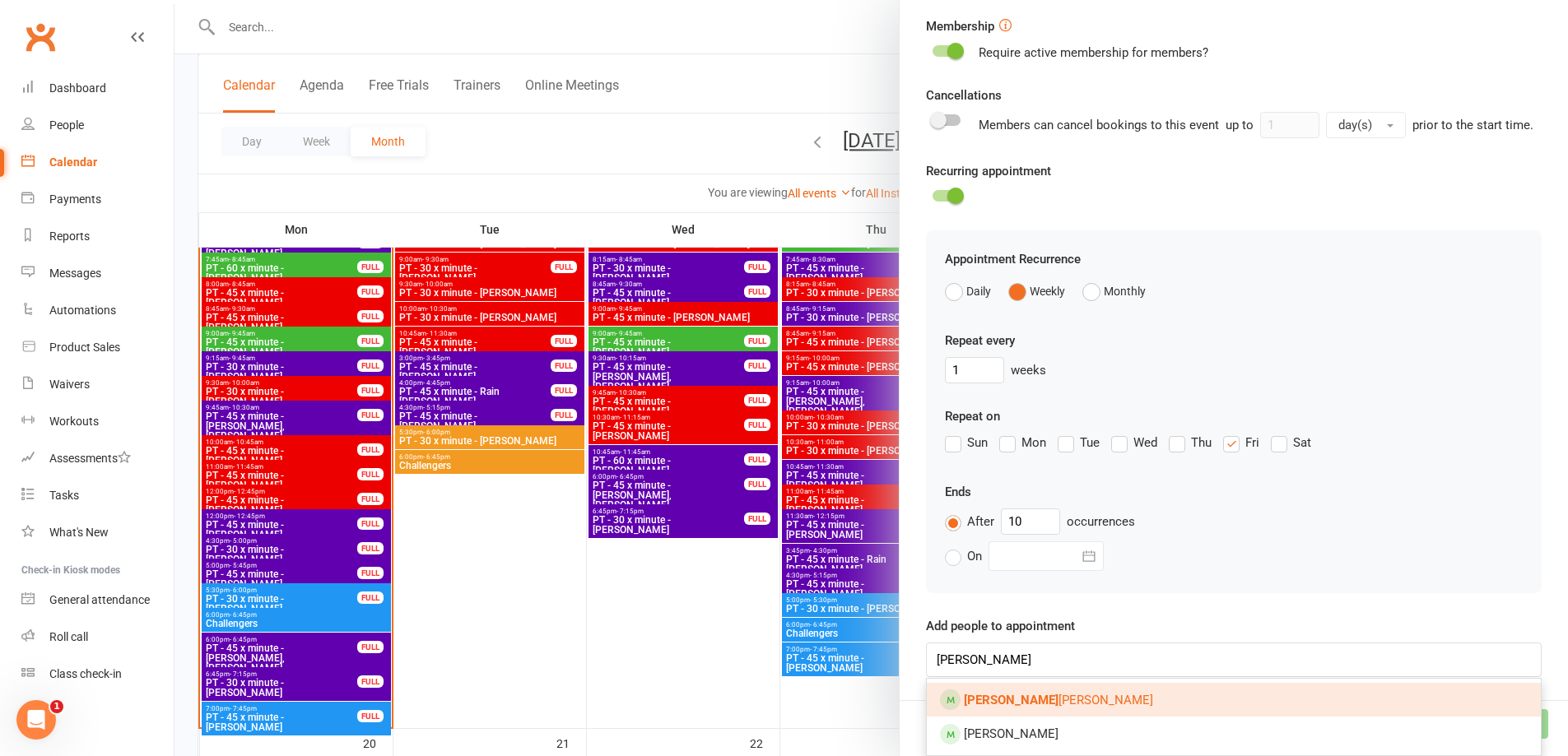
drag, startPoint x: 1027, startPoint y: 710, endPoint x: 1090, endPoint y: 687, distance: 67.1
click at [1027, 708] on span "[PERSON_NAME]" at bounding box center [1058, 700] width 189 height 15
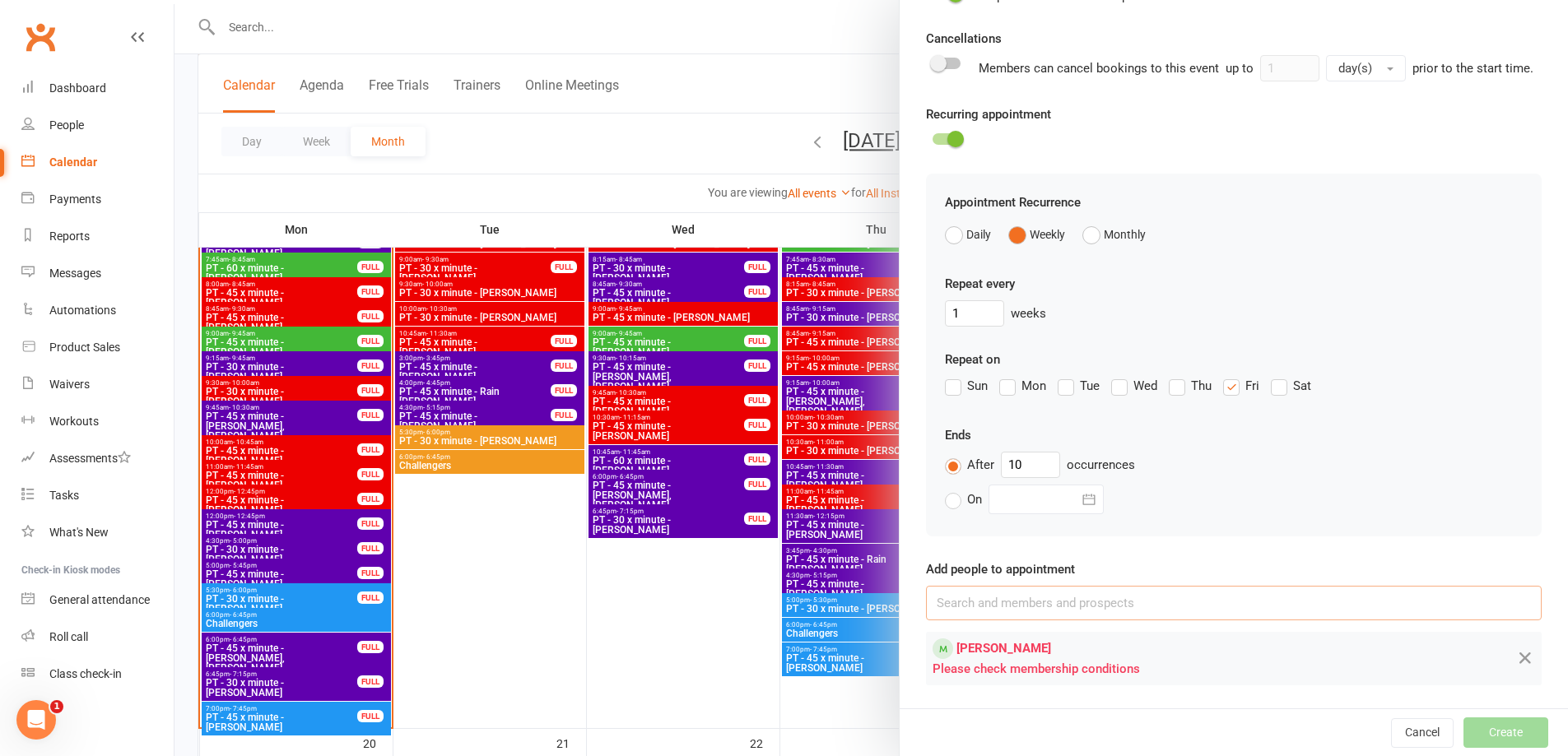
scroll to position [386, 0]
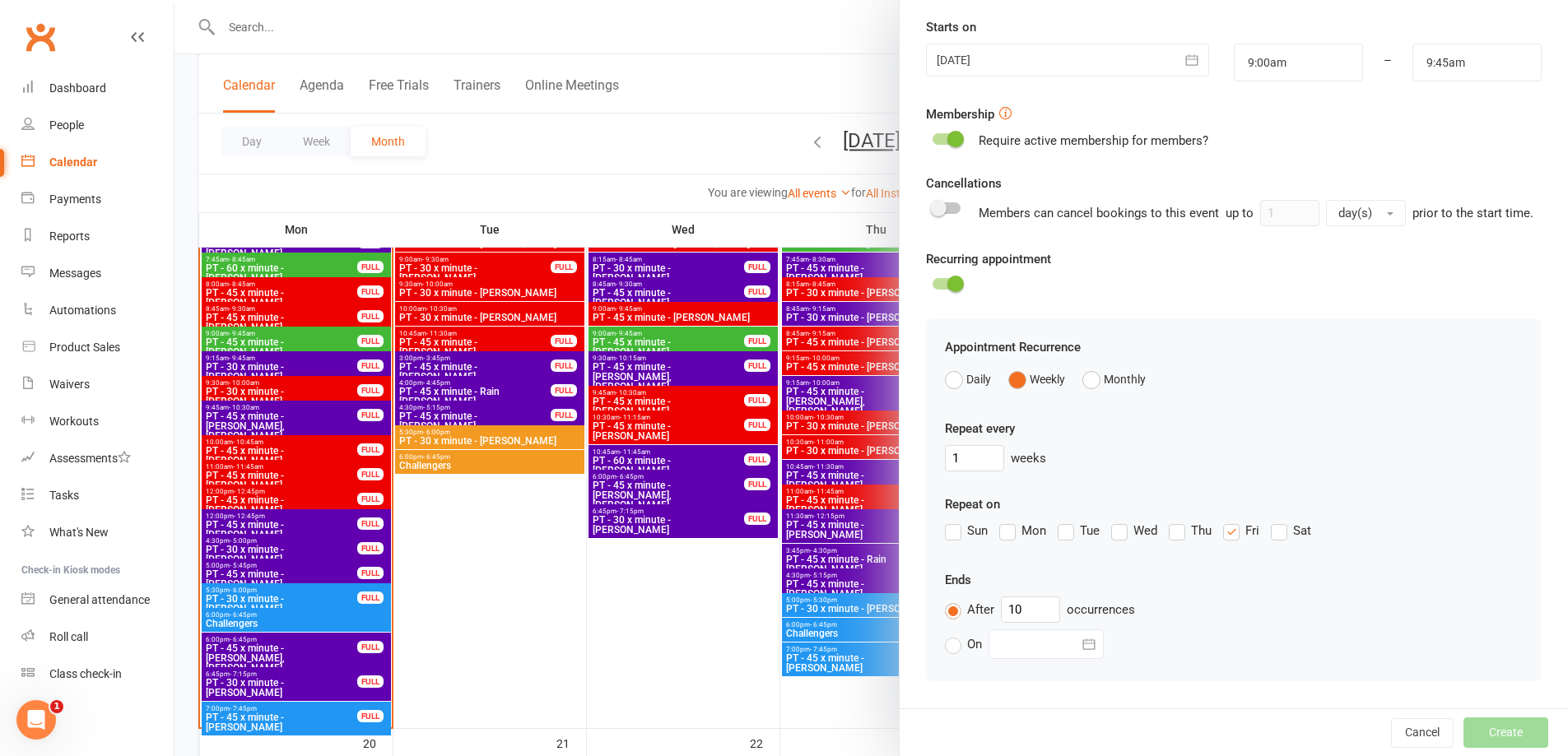
click at [933, 140] on div at bounding box center [946, 139] width 28 height 11
click at [932, 137] on input "checkbox" at bounding box center [932, 137] width 0 height 0
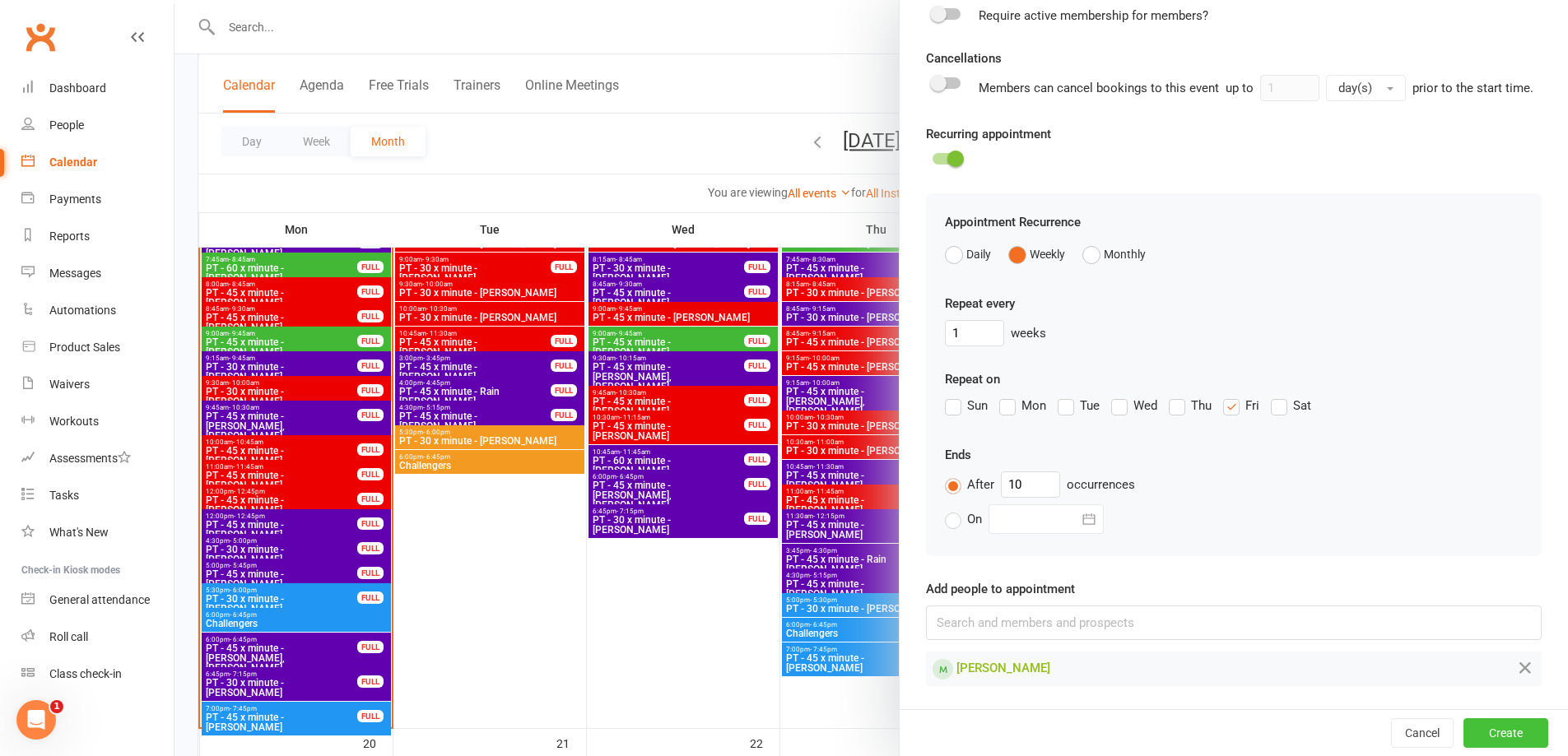
click at [1509, 735] on button "Create" at bounding box center [1506, 733] width 85 height 30
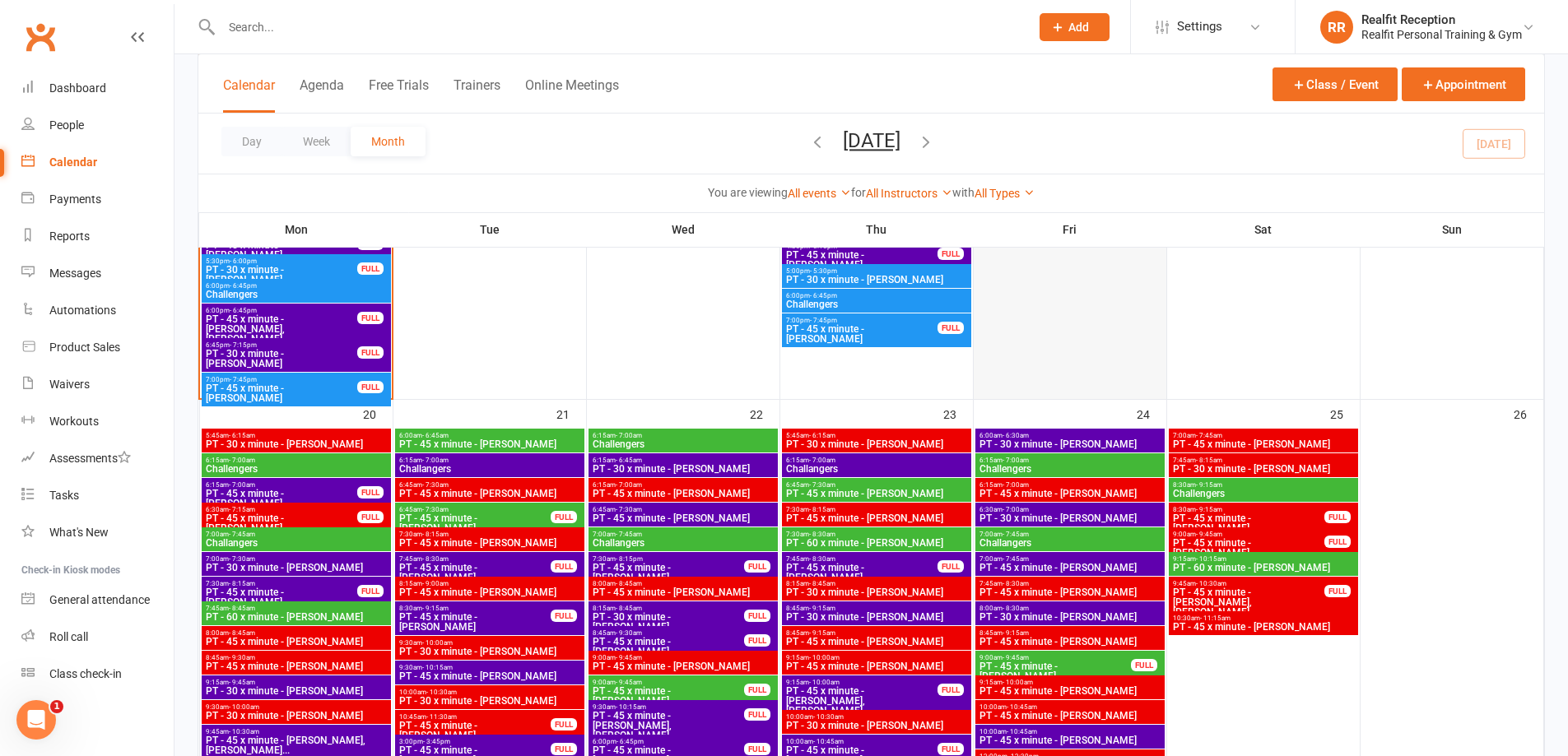
scroll to position [1399, 0]
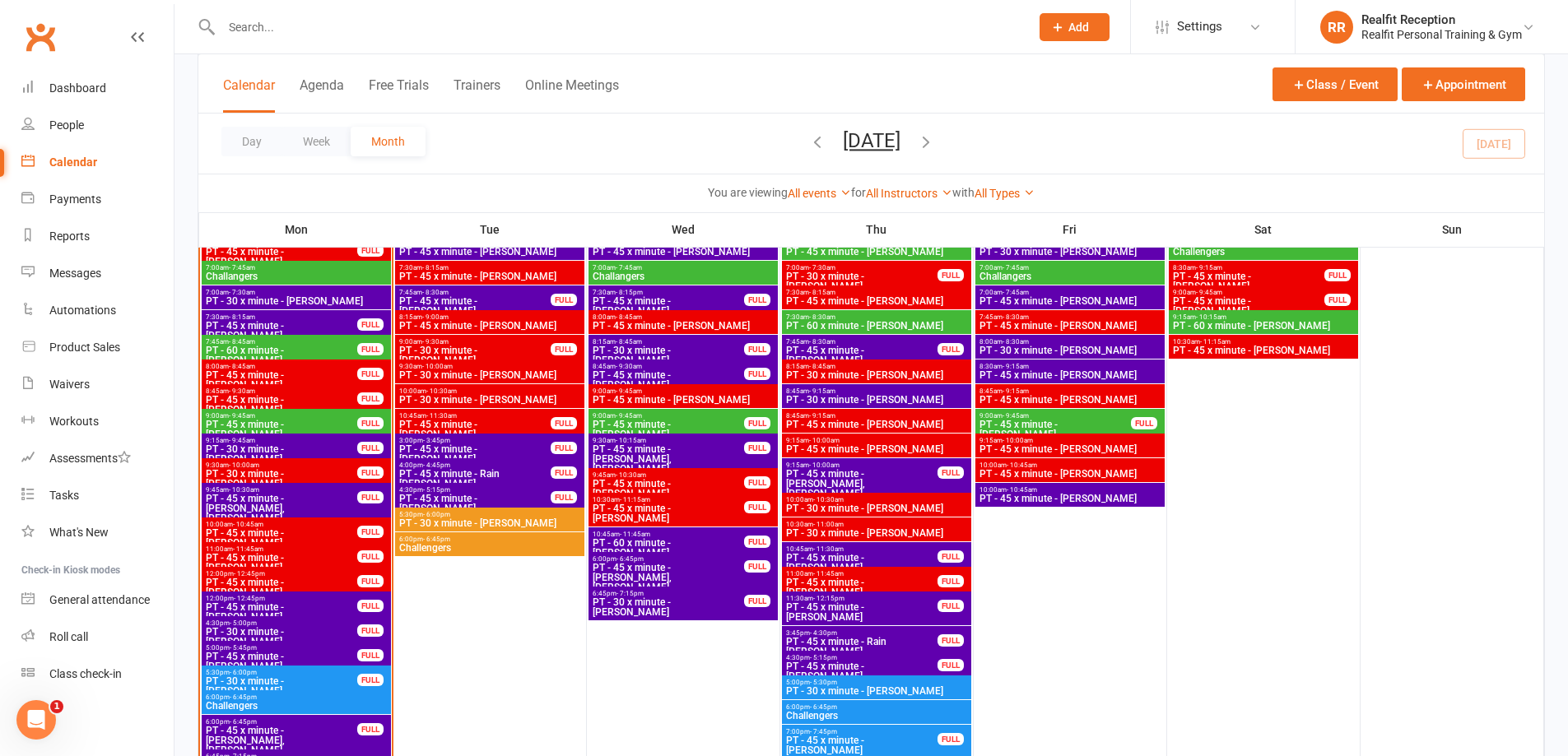
click at [1115, 424] on span "PT - 45 x minute - [PERSON_NAME]" at bounding box center [1055, 430] width 153 height 20
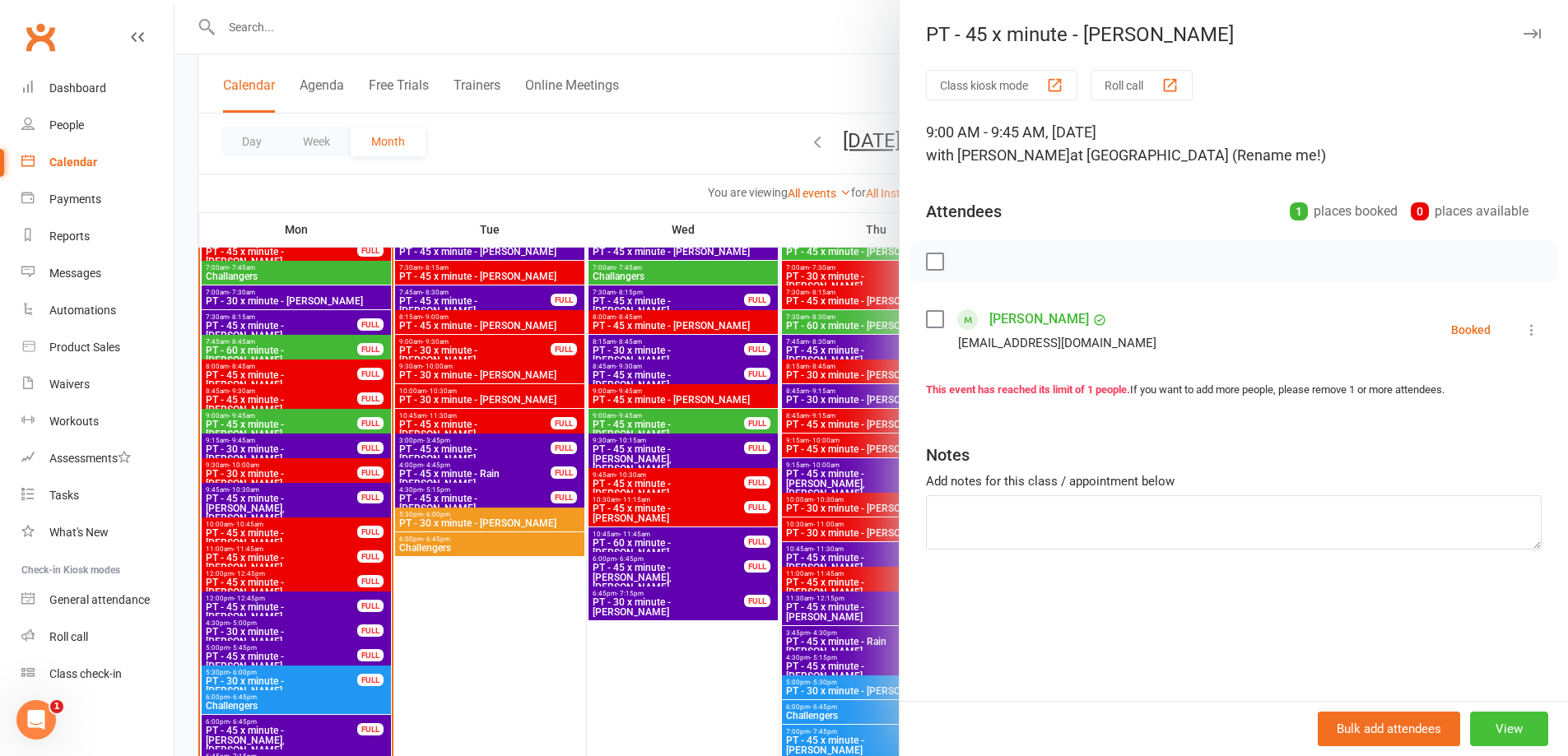
click at [1496, 735] on button "View" at bounding box center [1508, 729] width 78 height 34
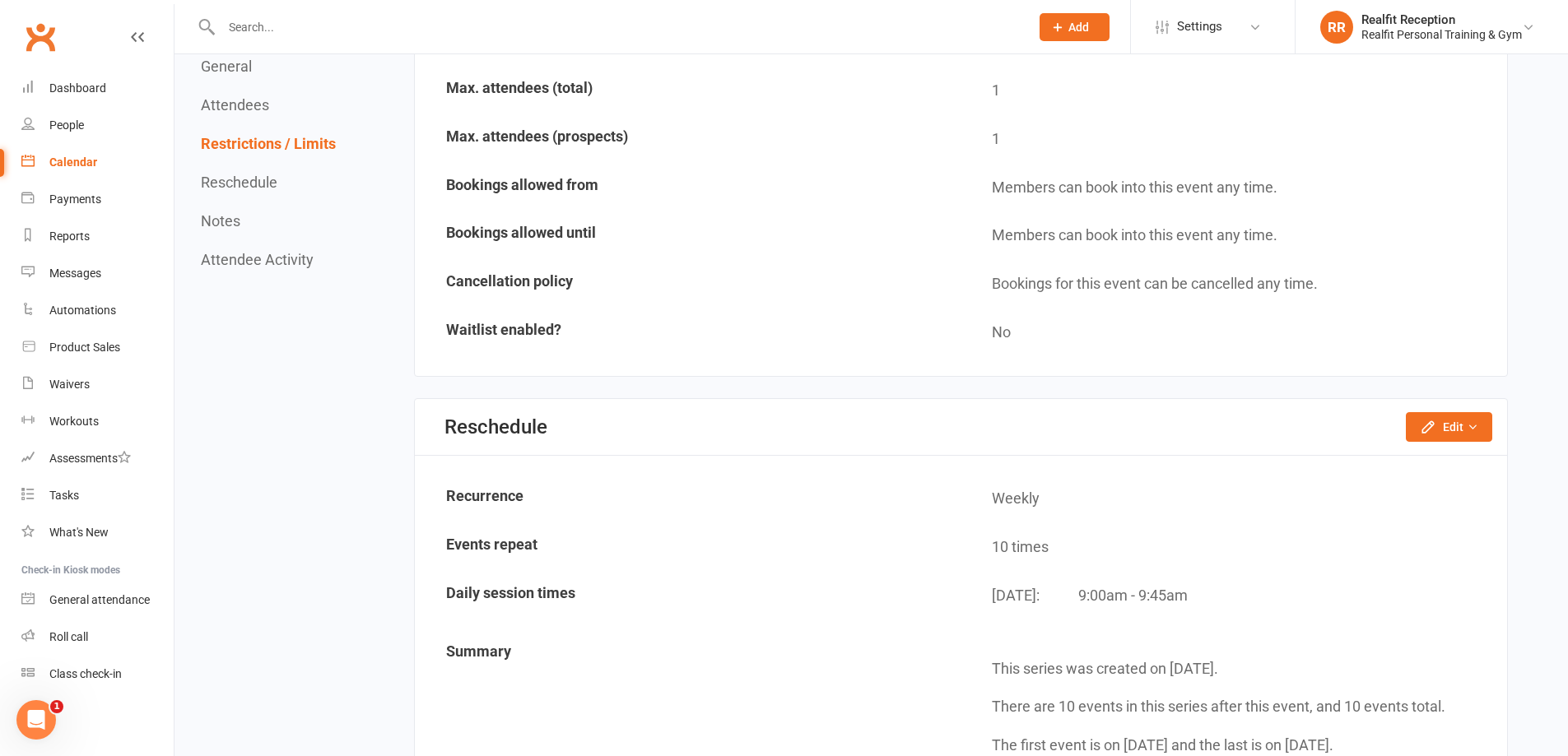
scroll to position [1152, 0]
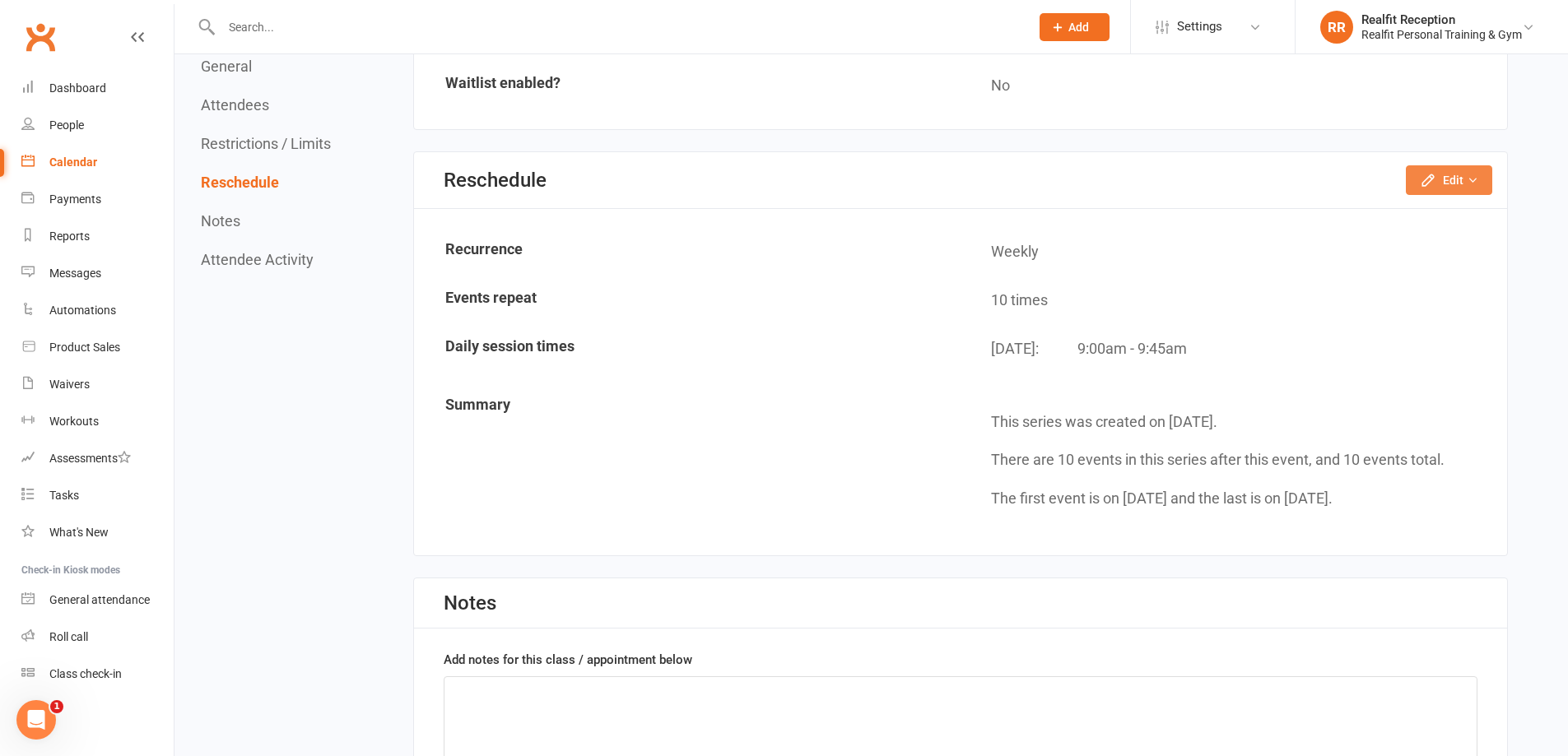
click at [1433, 175] on icon "button" at bounding box center [1428, 180] width 11 height 11
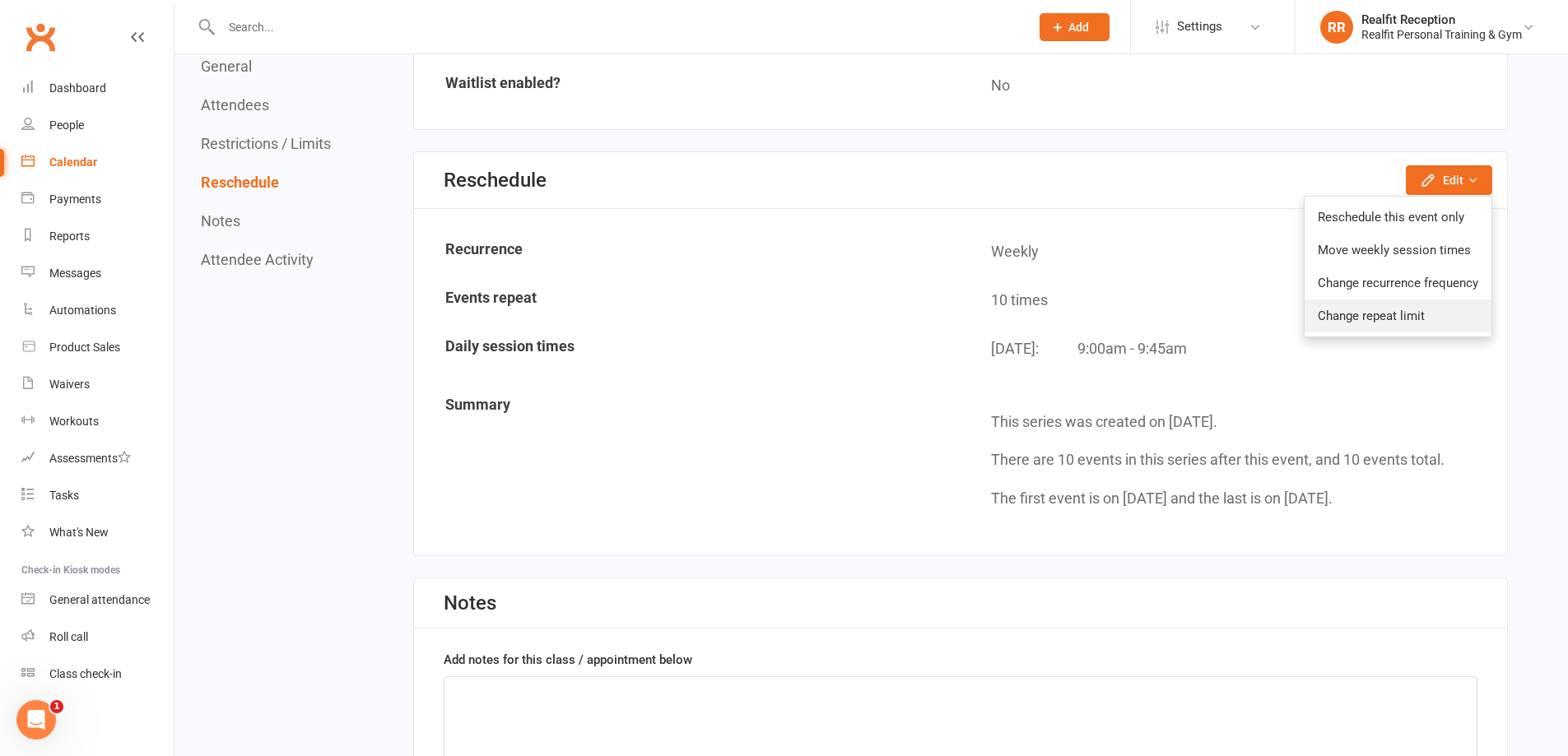
click at [1393, 314] on link "Change repeat limit" at bounding box center [1397, 317] width 187 height 33
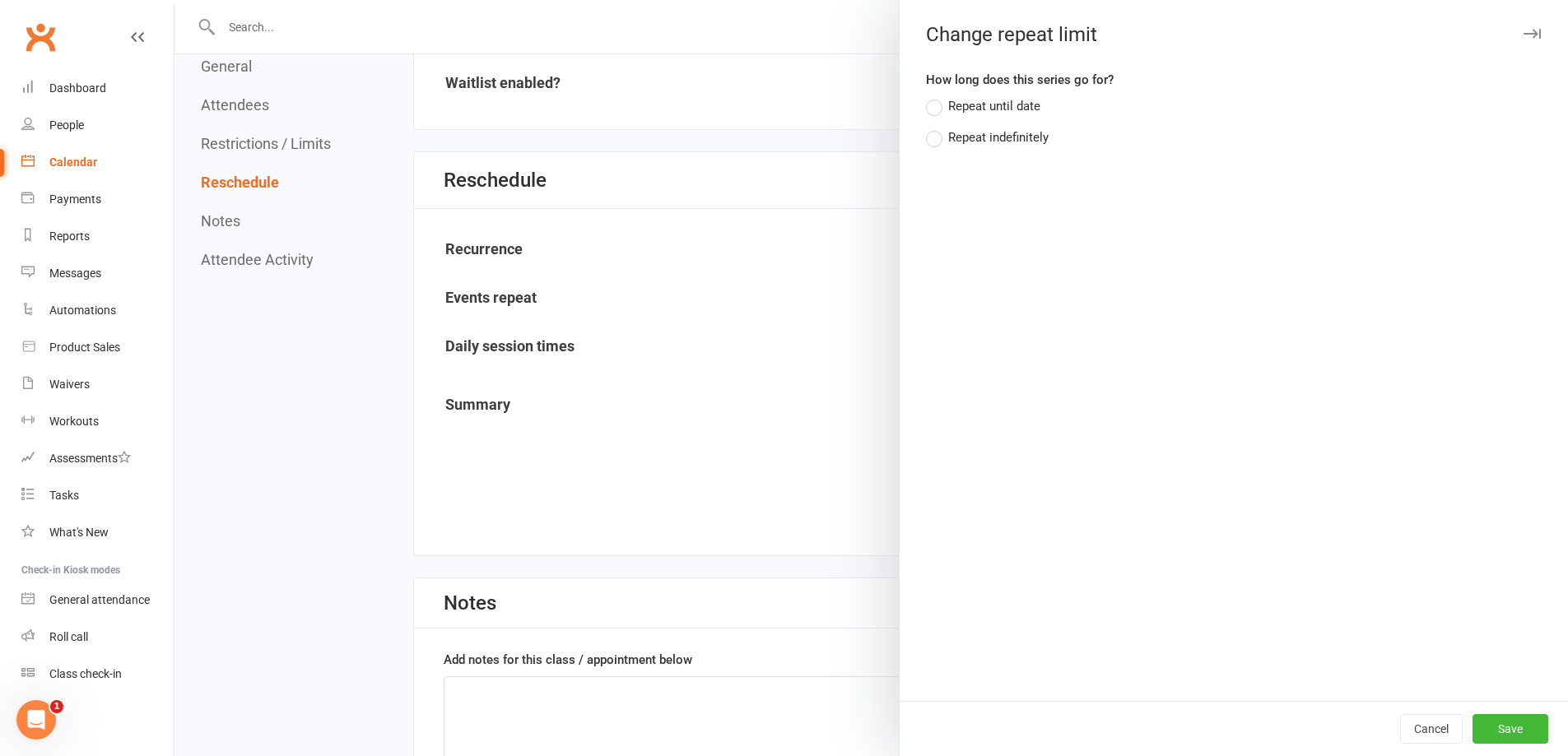
click at [973, 128] on div "Repeat indefinitely" at bounding box center [998, 136] width 100 height 18
click at [937, 127] on input "Repeat indefinitely" at bounding box center [931, 127] width 11 height 0
click at [1480, 738] on button "Save" at bounding box center [1510, 730] width 75 height 30
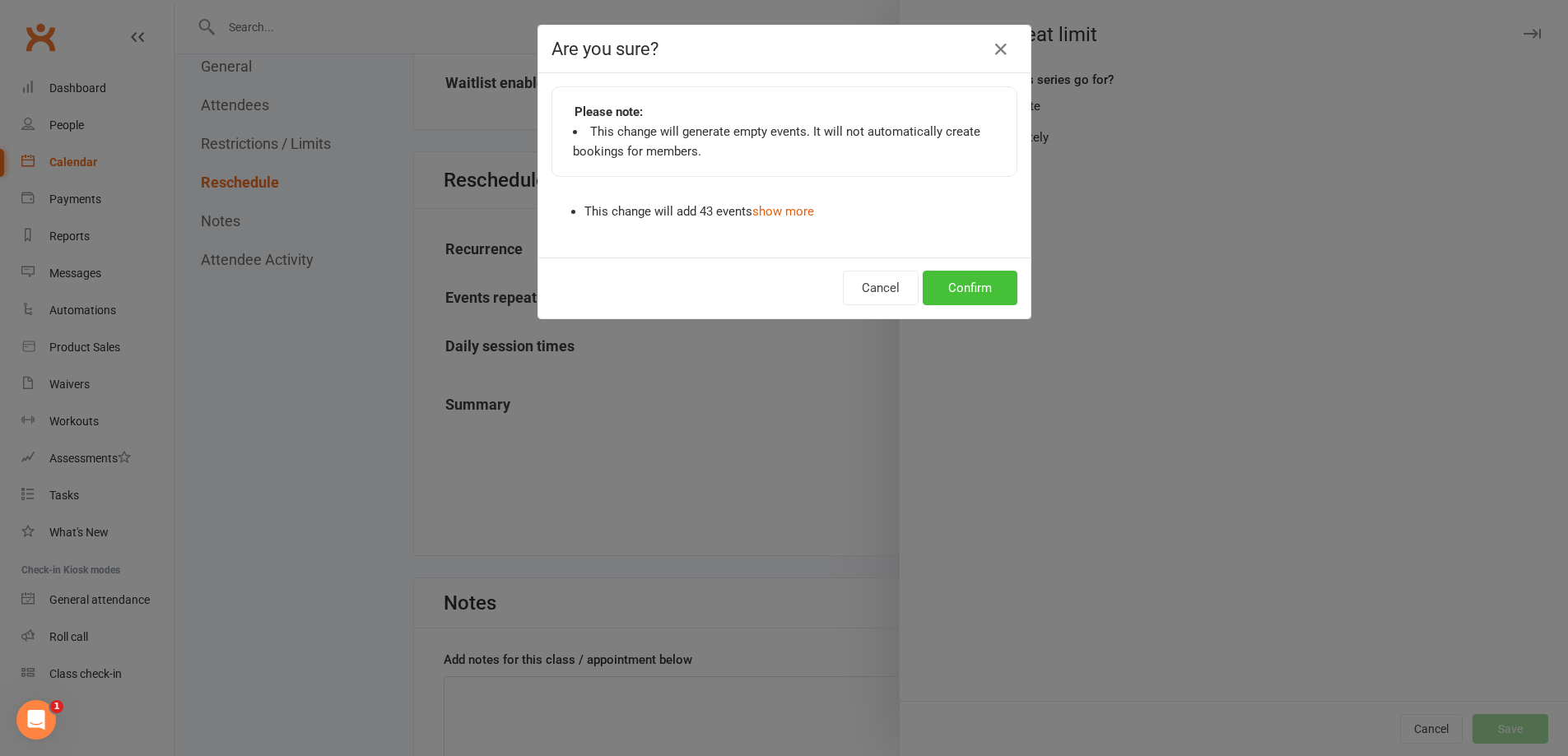
click at [969, 280] on button "Confirm" at bounding box center [970, 288] width 95 height 34
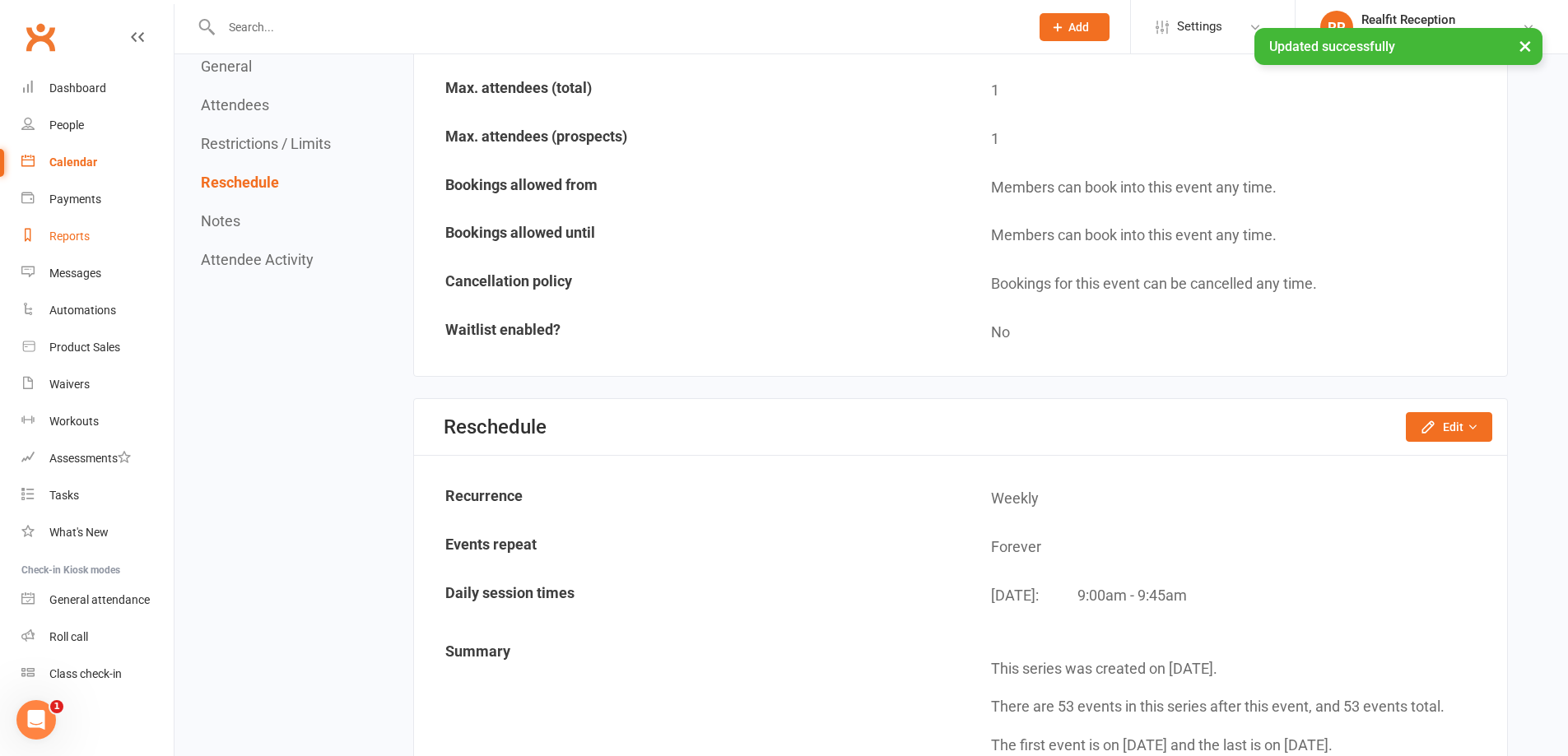
scroll to position [741, 0]
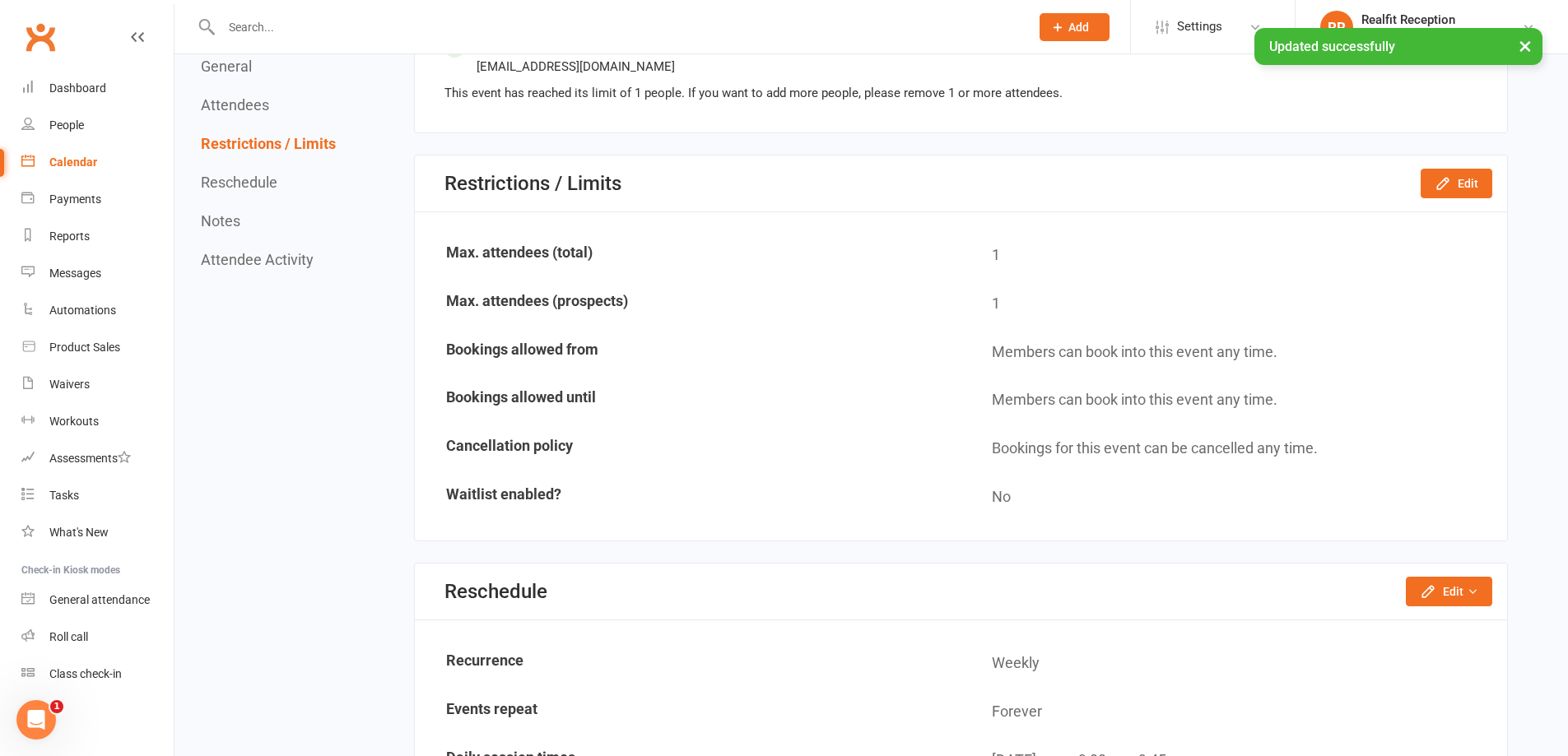
click at [80, 165] on div "Calendar" at bounding box center [73, 161] width 47 height 13
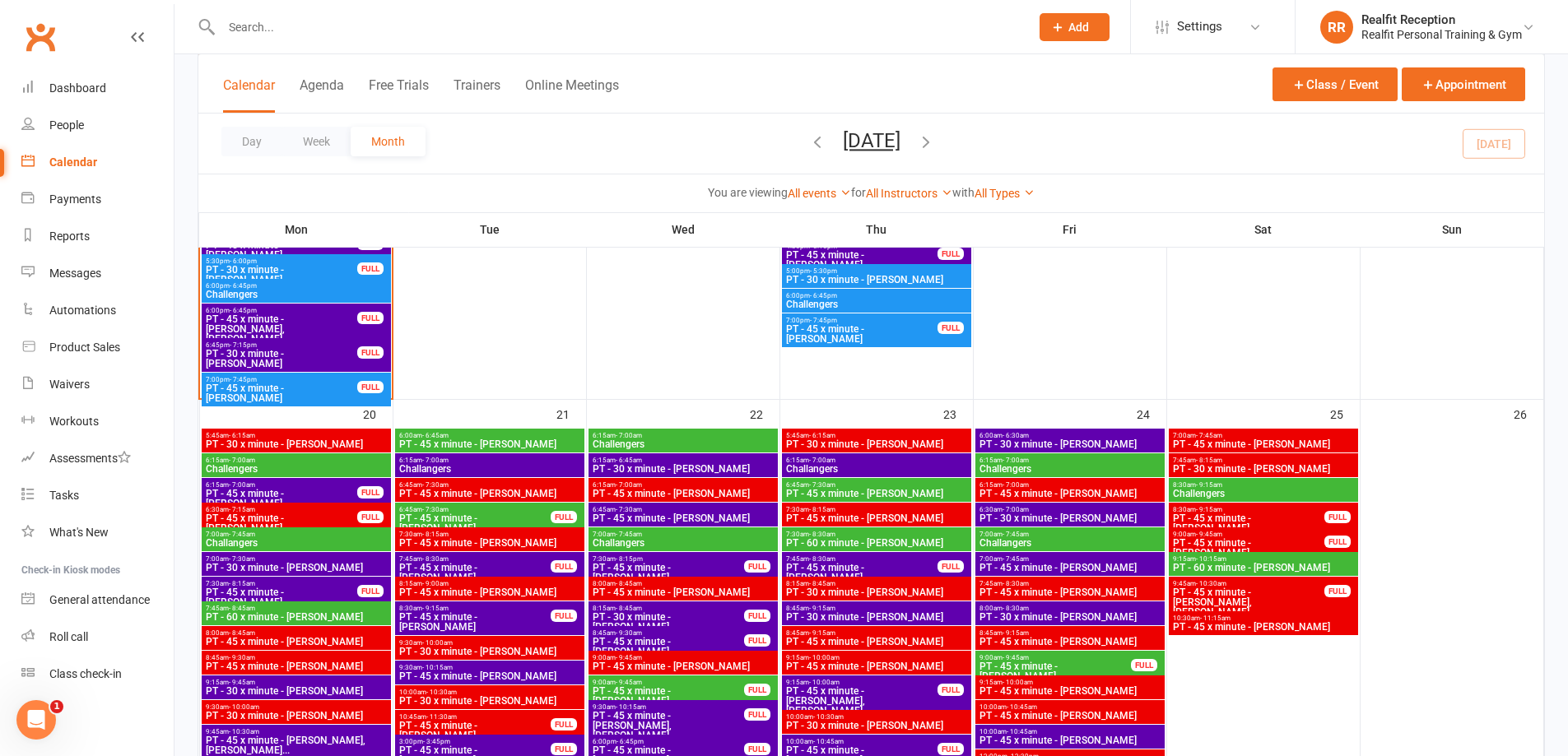
scroll to position [1975, 0]
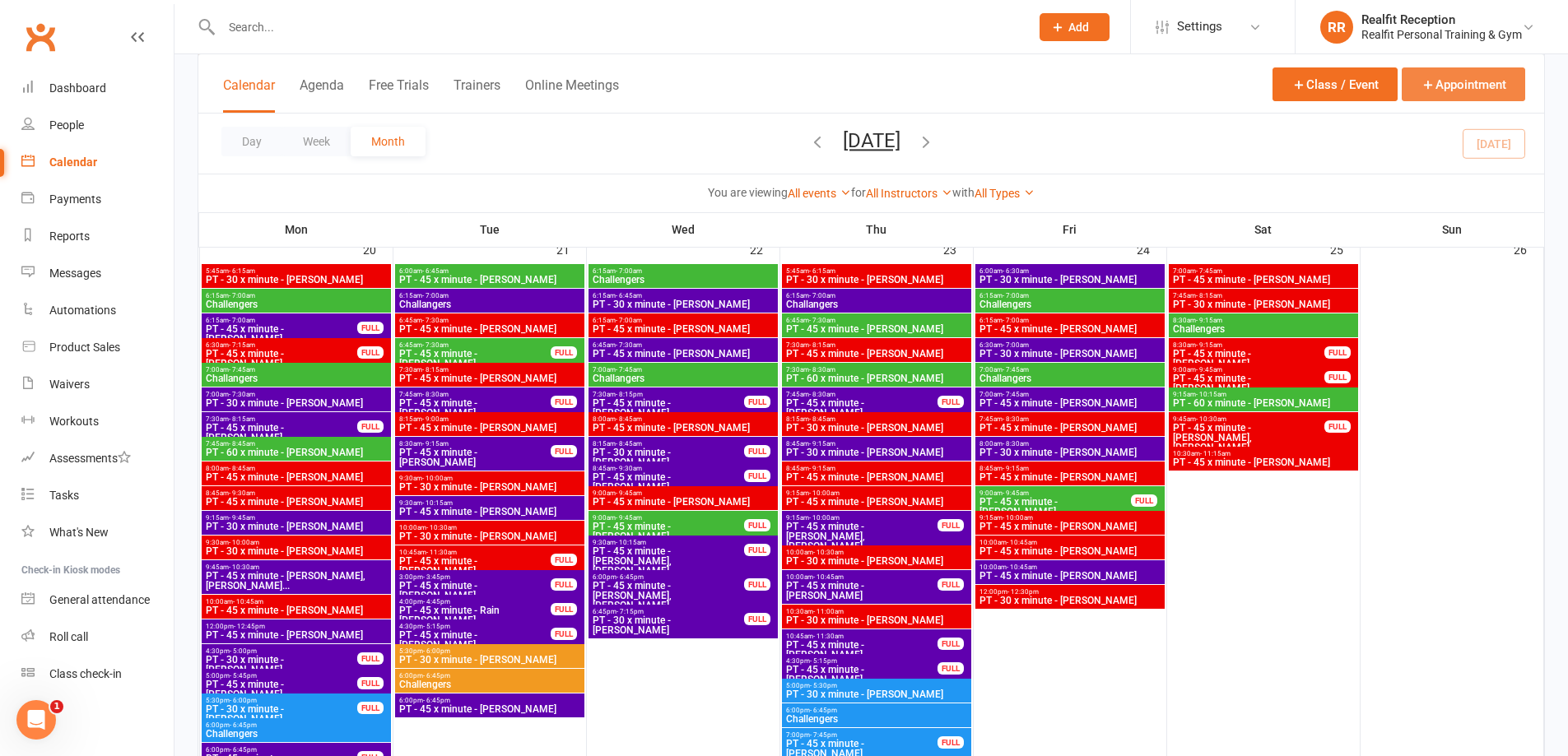
click at [1437, 85] on button "Appointment" at bounding box center [1463, 84] width 124 height 33
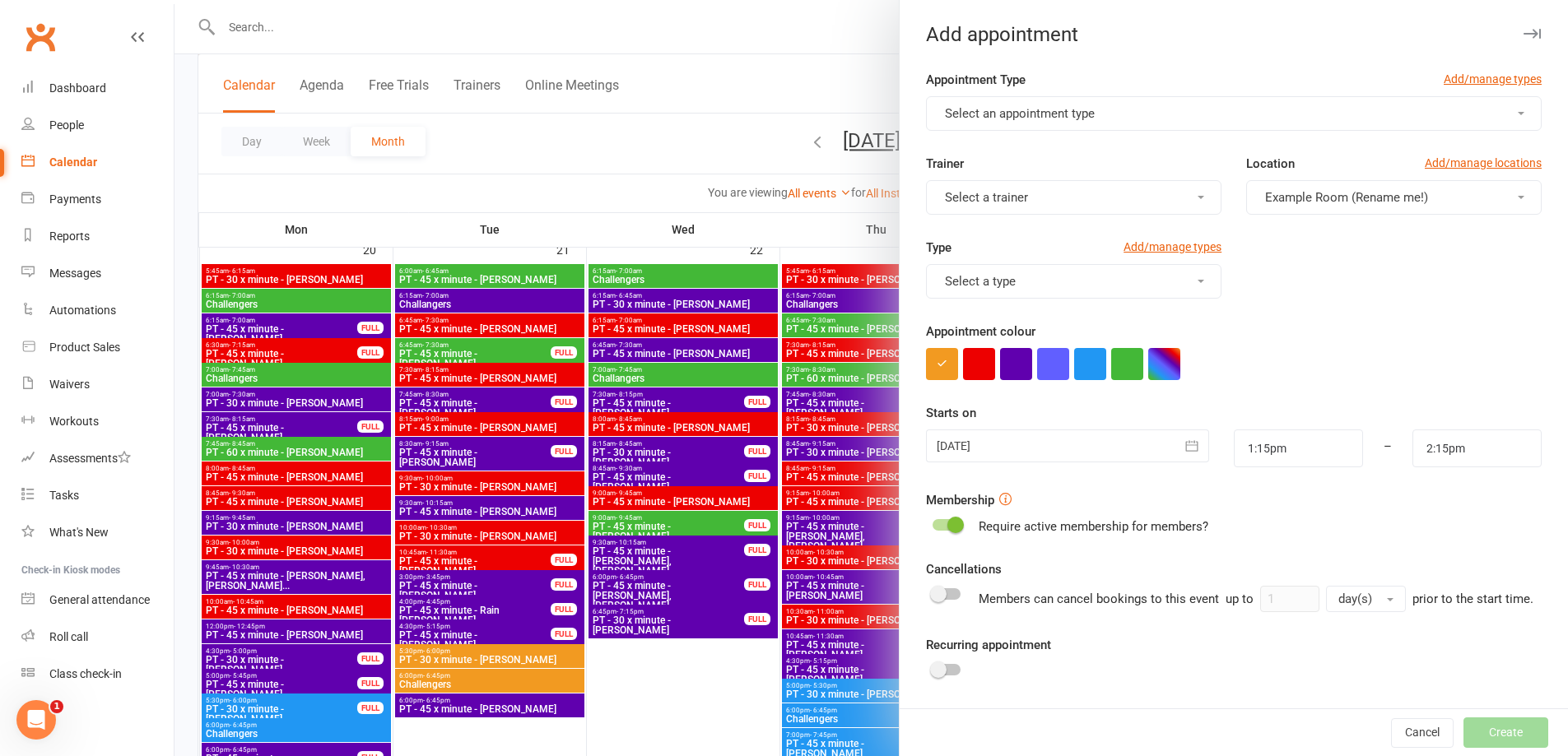
click at [1066, 117] on span "Select an appointment type" at bounding box center [1019, 113] width 150 height 15
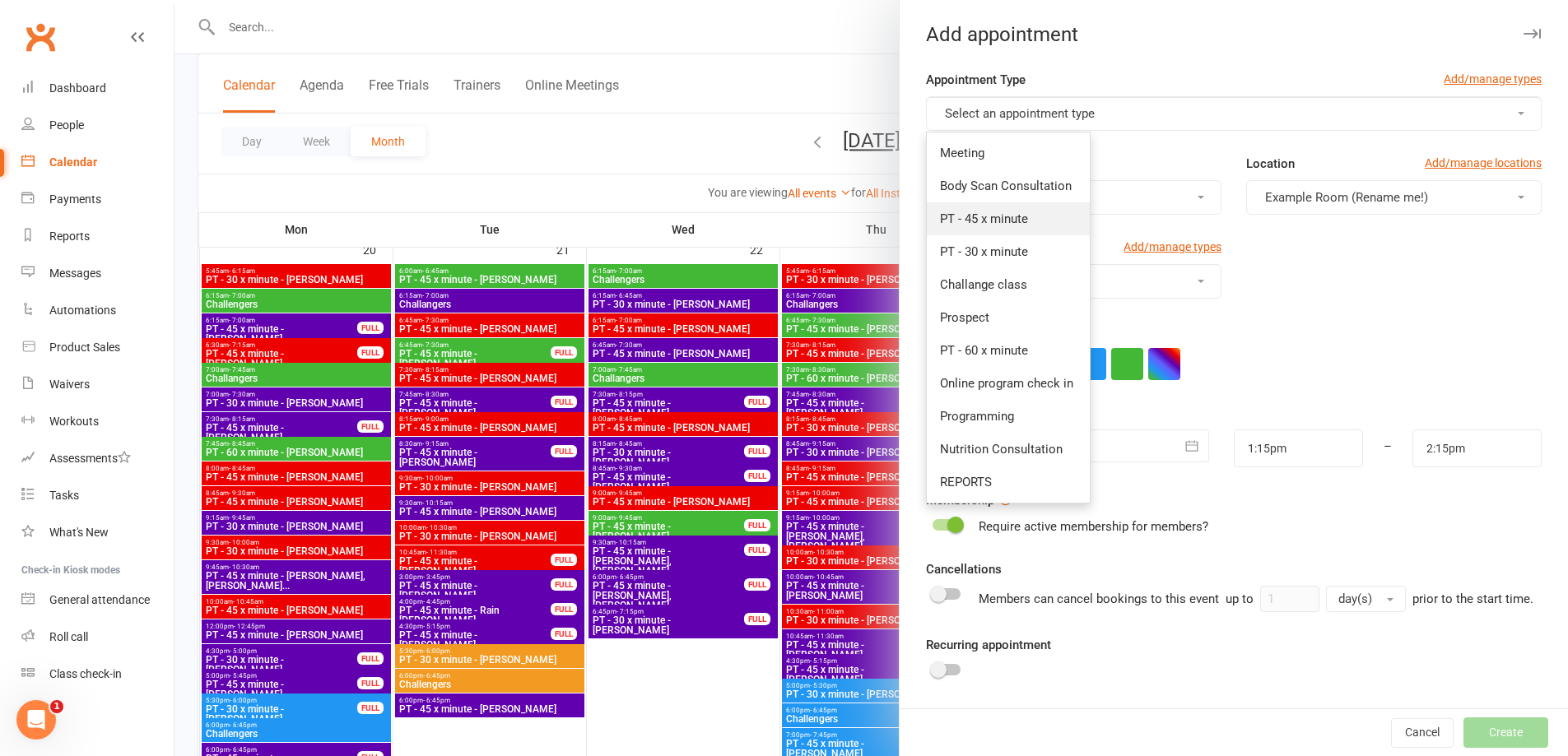
click at [998, 226] on link "PT - 45 x minute" at bounding box center [1009, 219] width 163 height 33
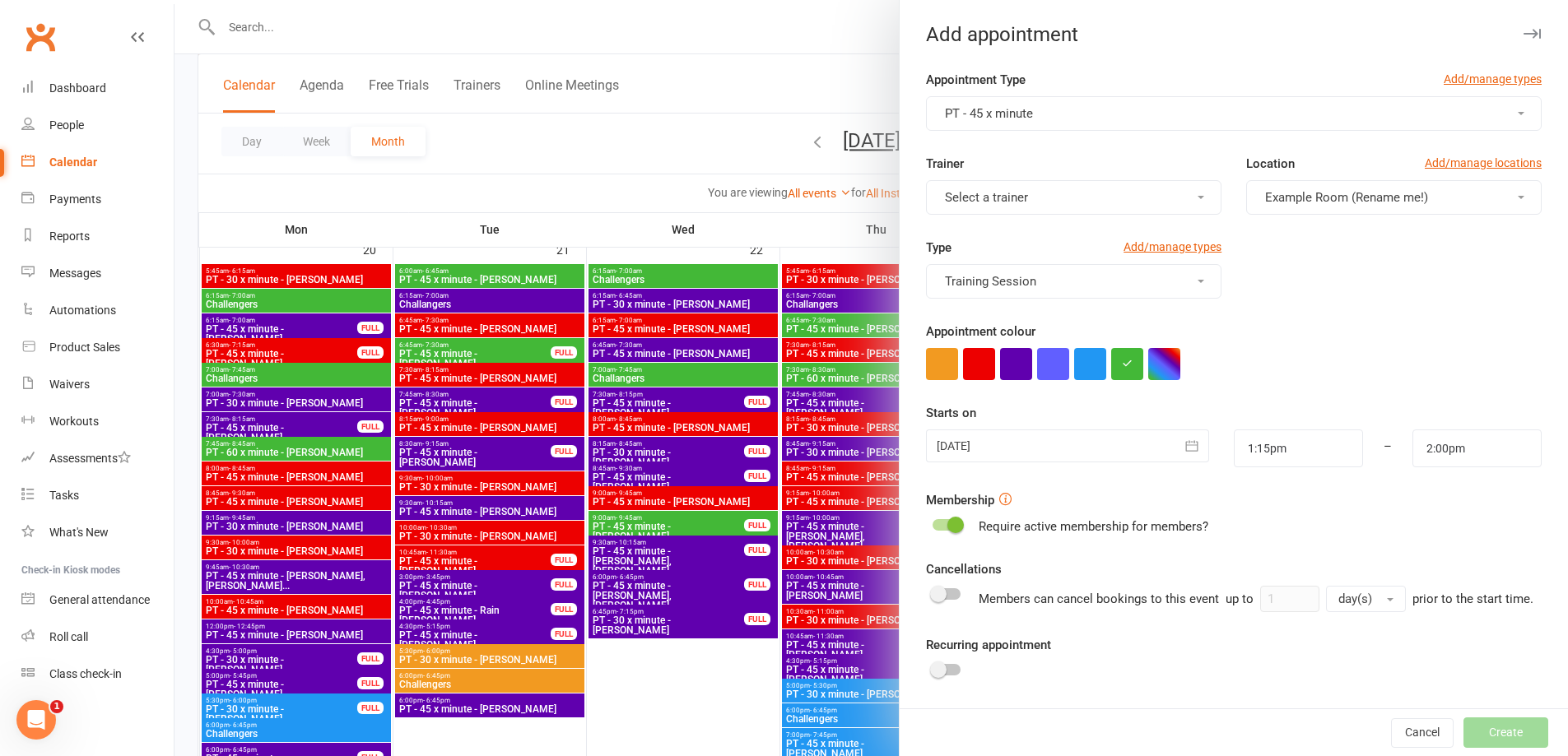
click at [998, 209] on button "Select a trainer" at bounding box center [1073, 197] width 296 height 34
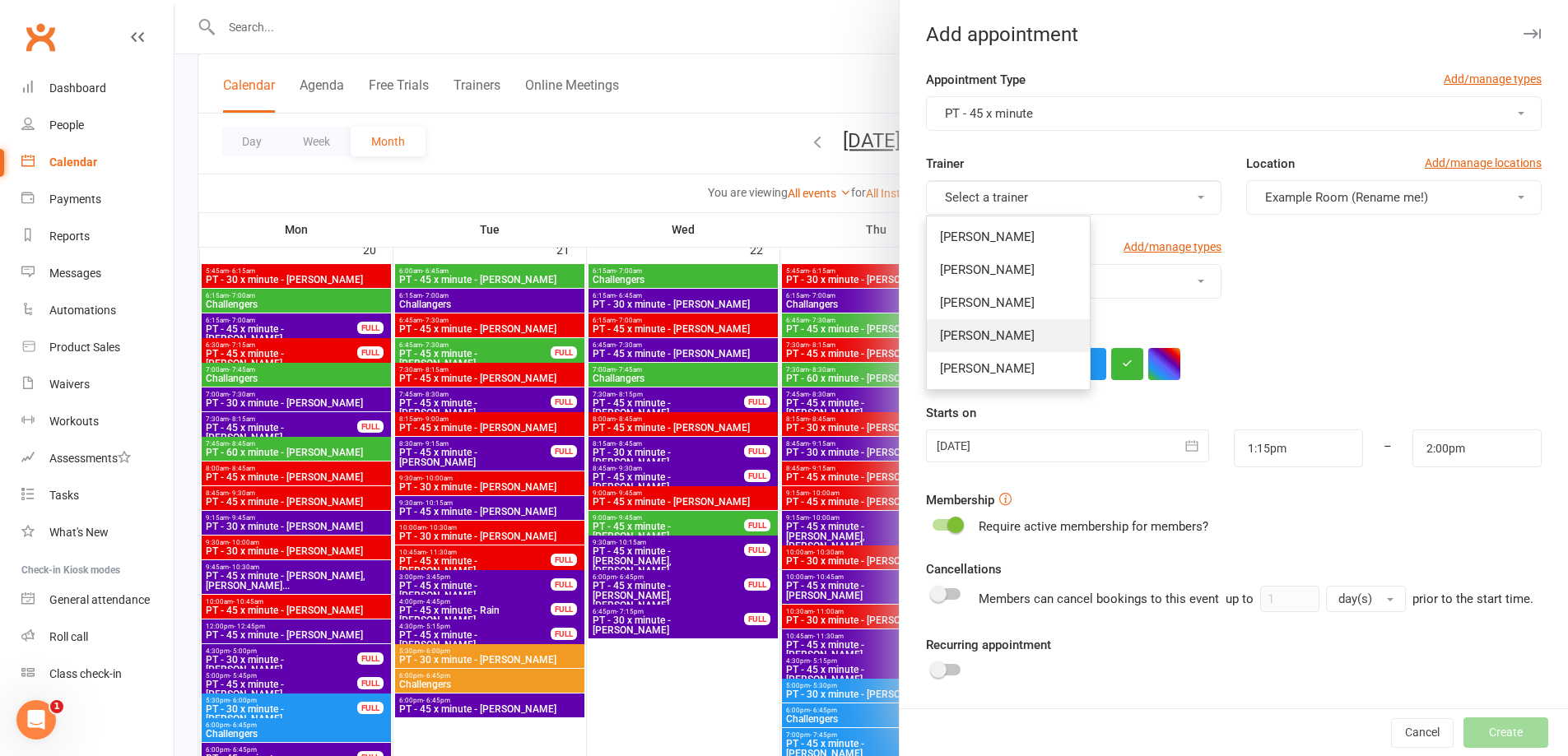
click at [997, 337] on link "[PERSON_NAME]" at bounding box center [1009, 336] width 163 height 33
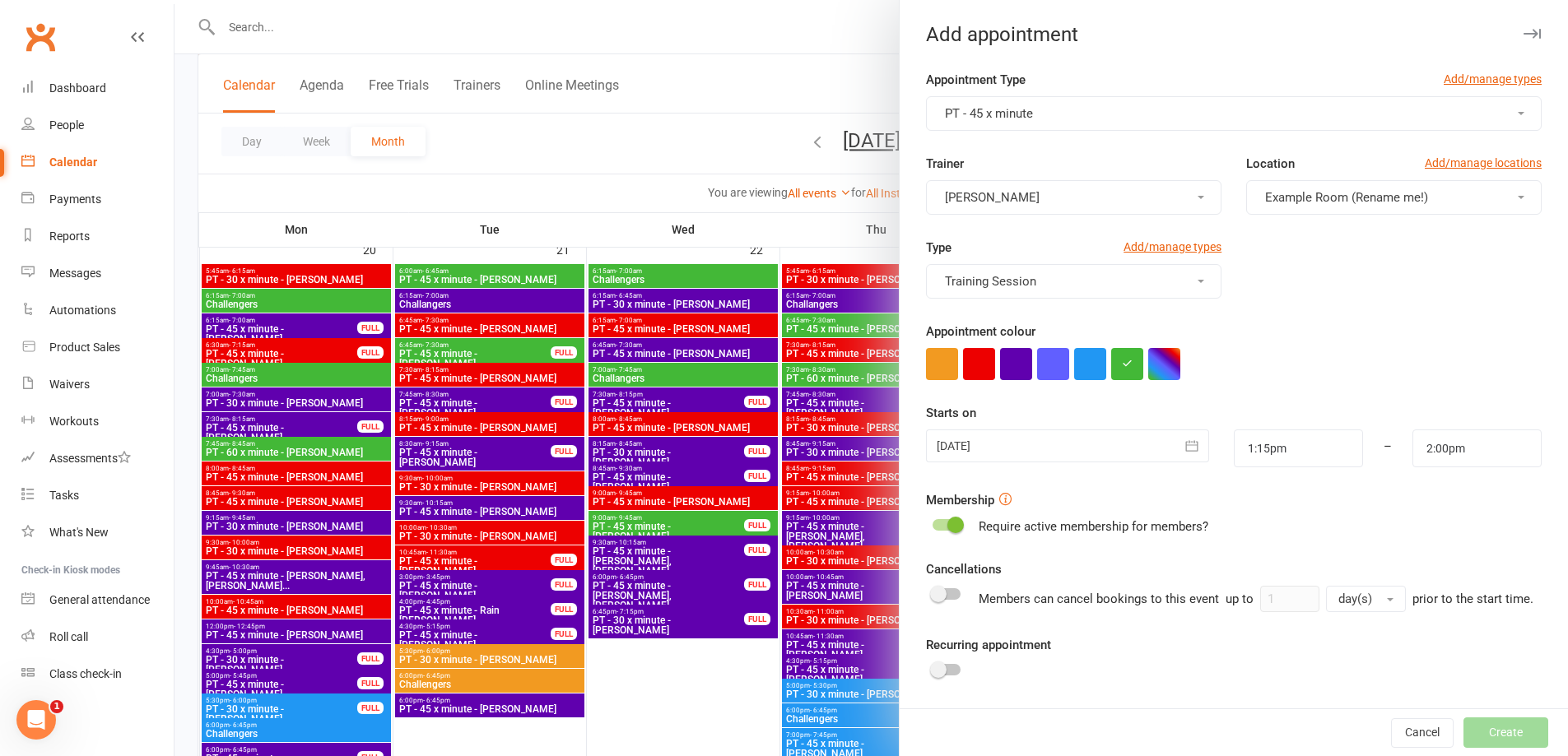
click at [1019, 443] on div at bounding box center [1067, 446] width 282 height 33
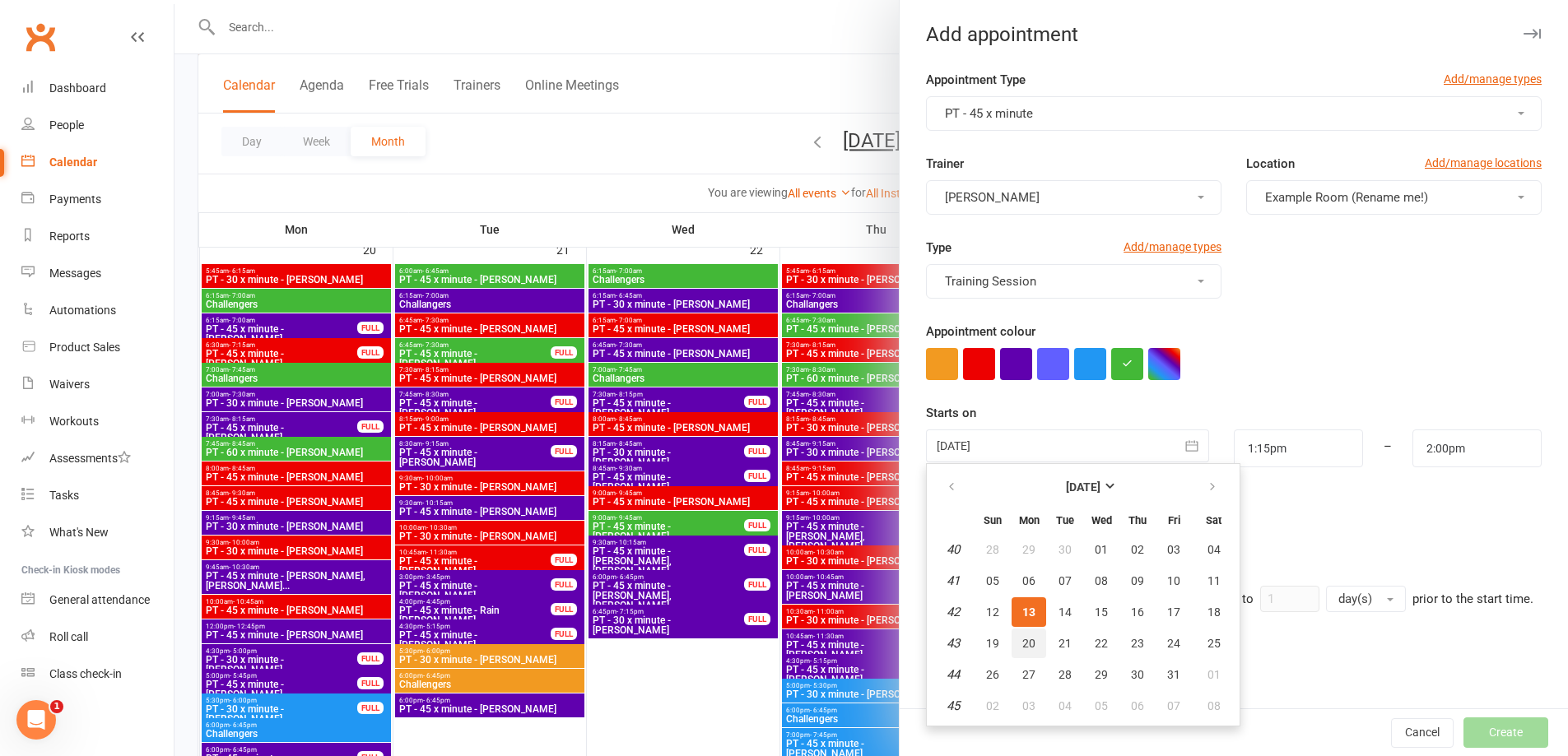
click at [1020, 651] on button "20" at bounding box center [1028, 644] width 34 height 30
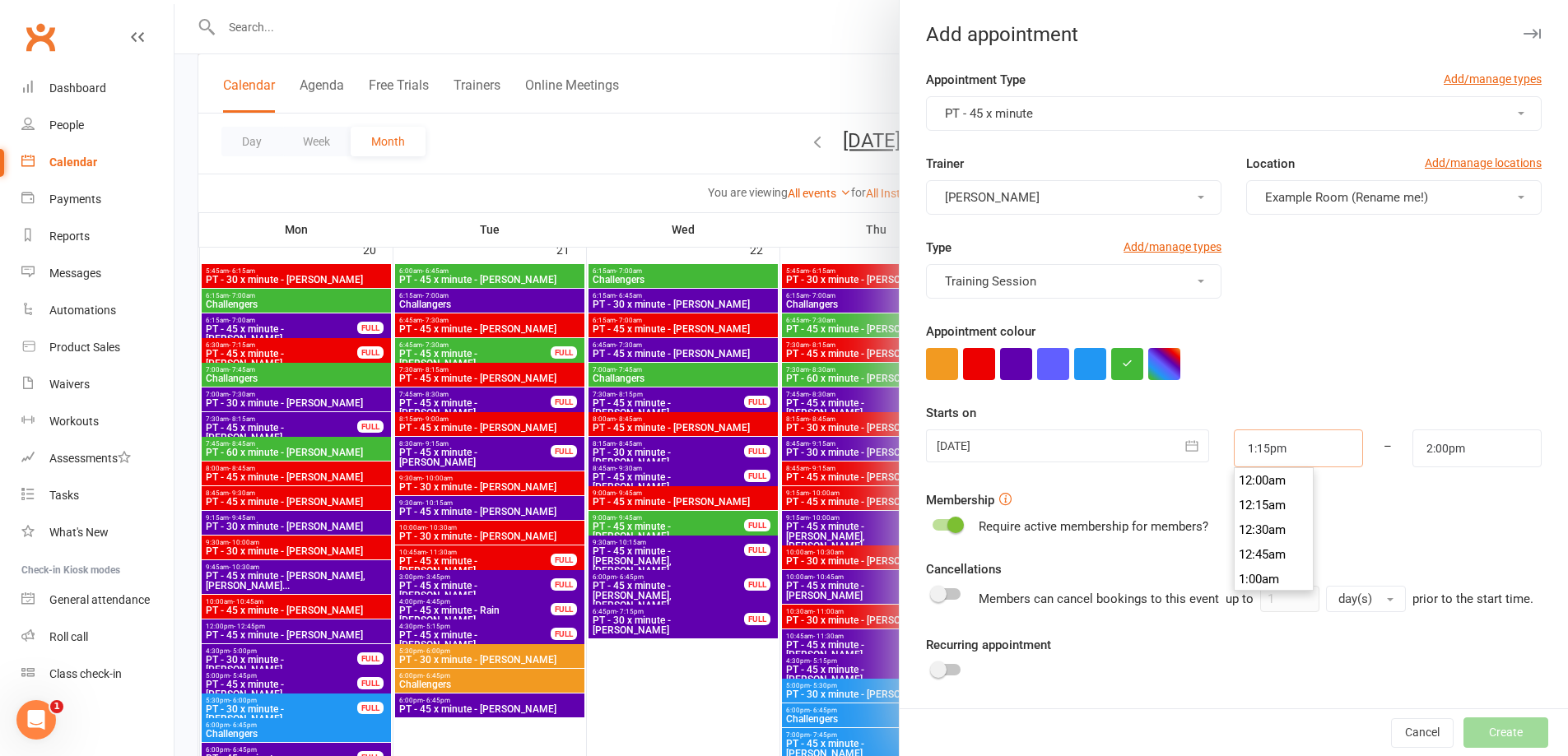
click at [1305, 453] on input "1:15pm" at bounding box center [1298, 448] width 129 height 38
drag, startPoint x: 1263, startPoint y: 495, endPoint x: 1275, endPoint y: 495, distance: 12.0
click at [1265, 495] on li "9:00am" at bounding box center [1274, 497] width 79 height 25
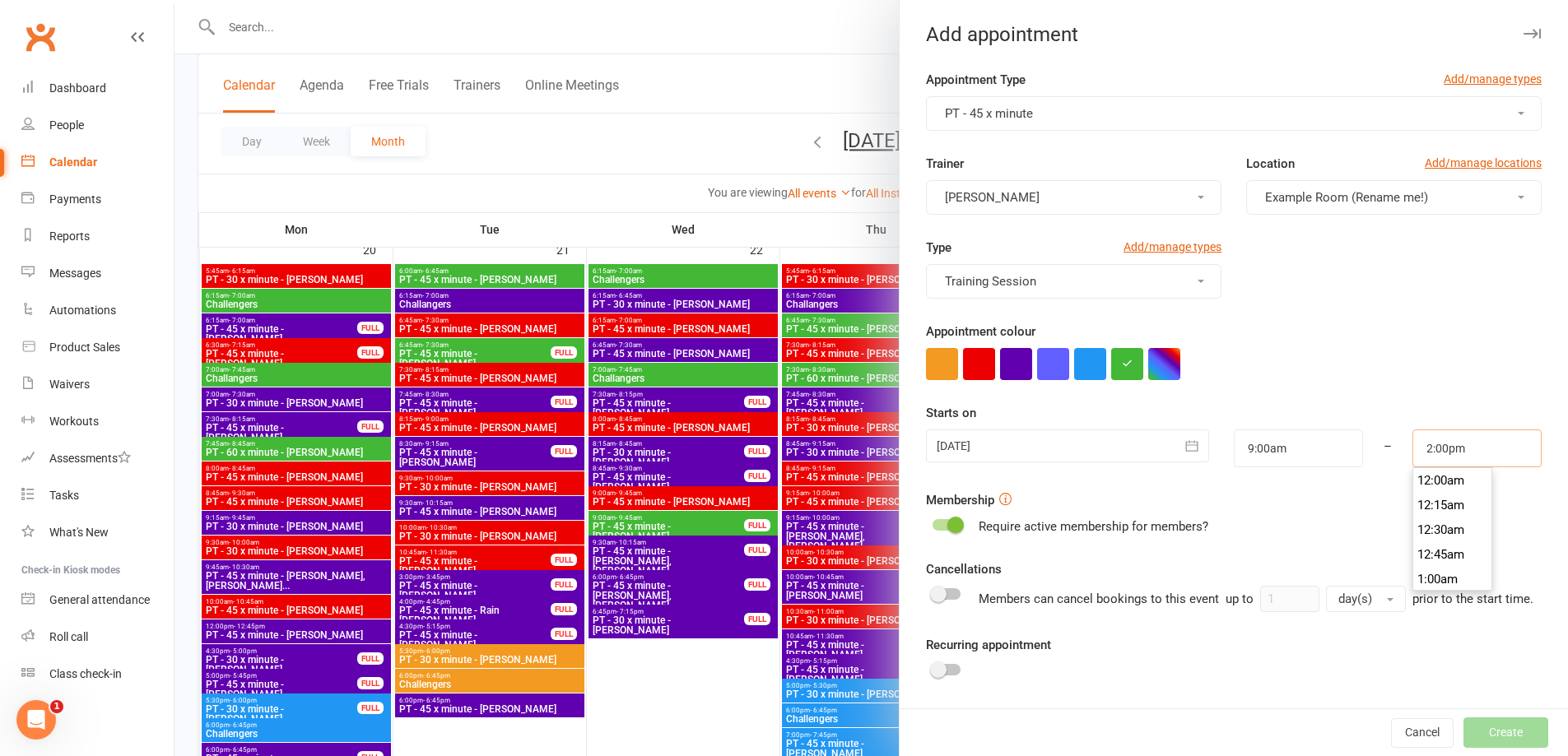
click at [1471, 454] on input "2:00pm" at bounding box center [1476, 448] width 129 height 38
click at [1438, 502] on li "9:45am" at bounding box center [1452, 497] width 79 height 25
click at [939, 525] on div at bounding box center [946, 524] width 28 height 11
click at [932, 523] on input "checkbox" at bounding box center [932, 523] width 0 height 0
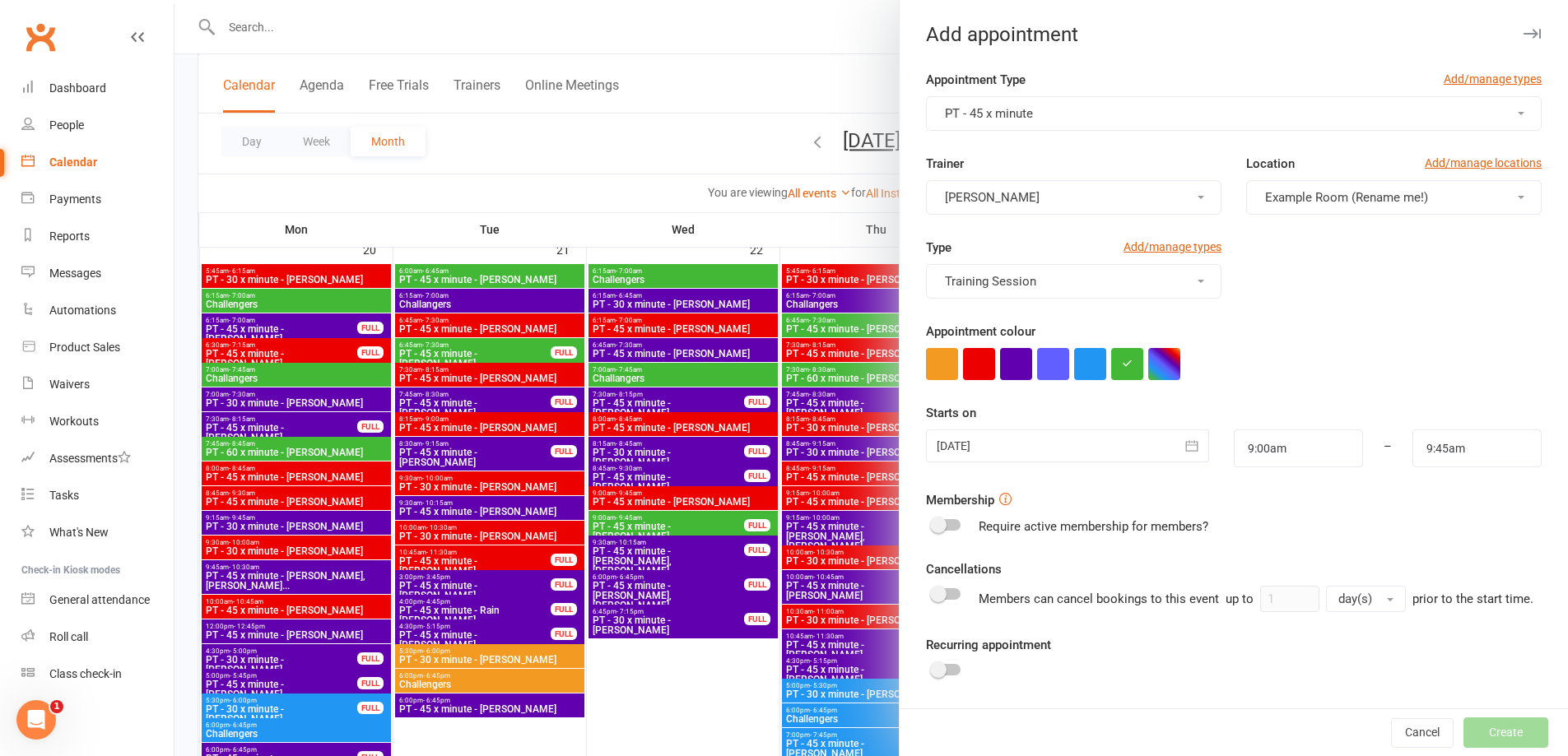
scroll to position [100, 0]
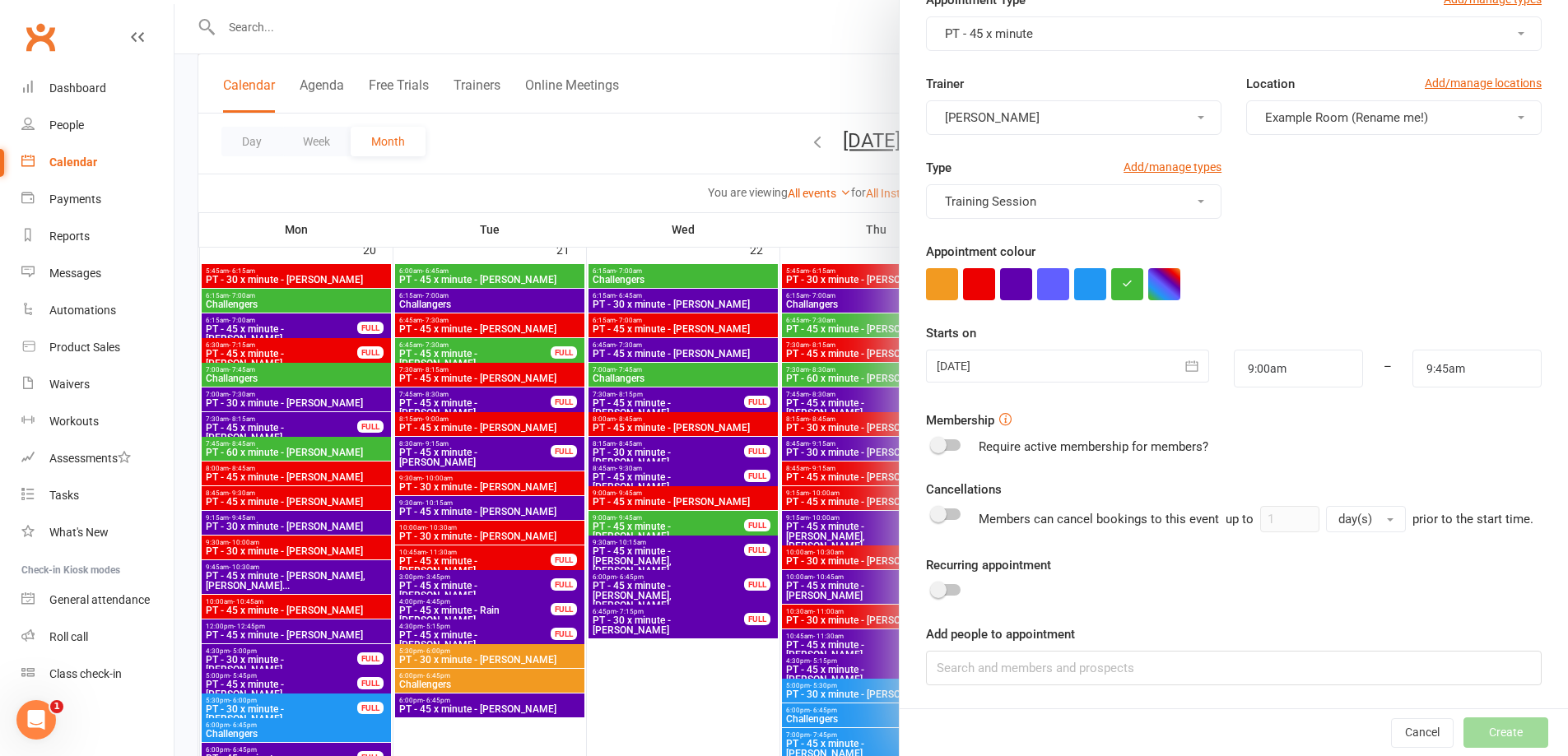
click at [951, 588] on div at bounding box center [946, 589] width 28 height 11
click at [932, 588] on input "checkbox" at bounding box center [932, 588] width 0 height 0
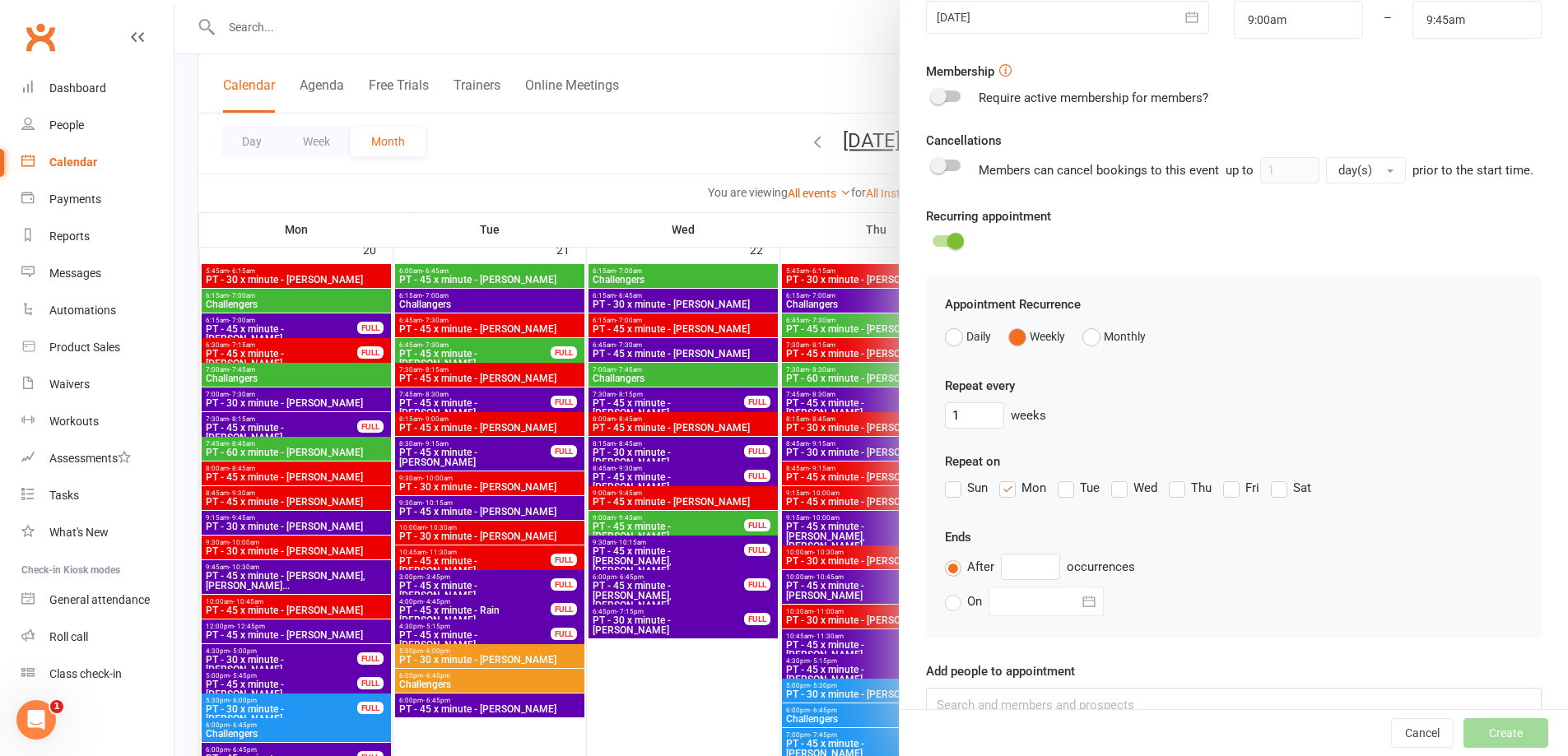
scroll to position [485, 0]
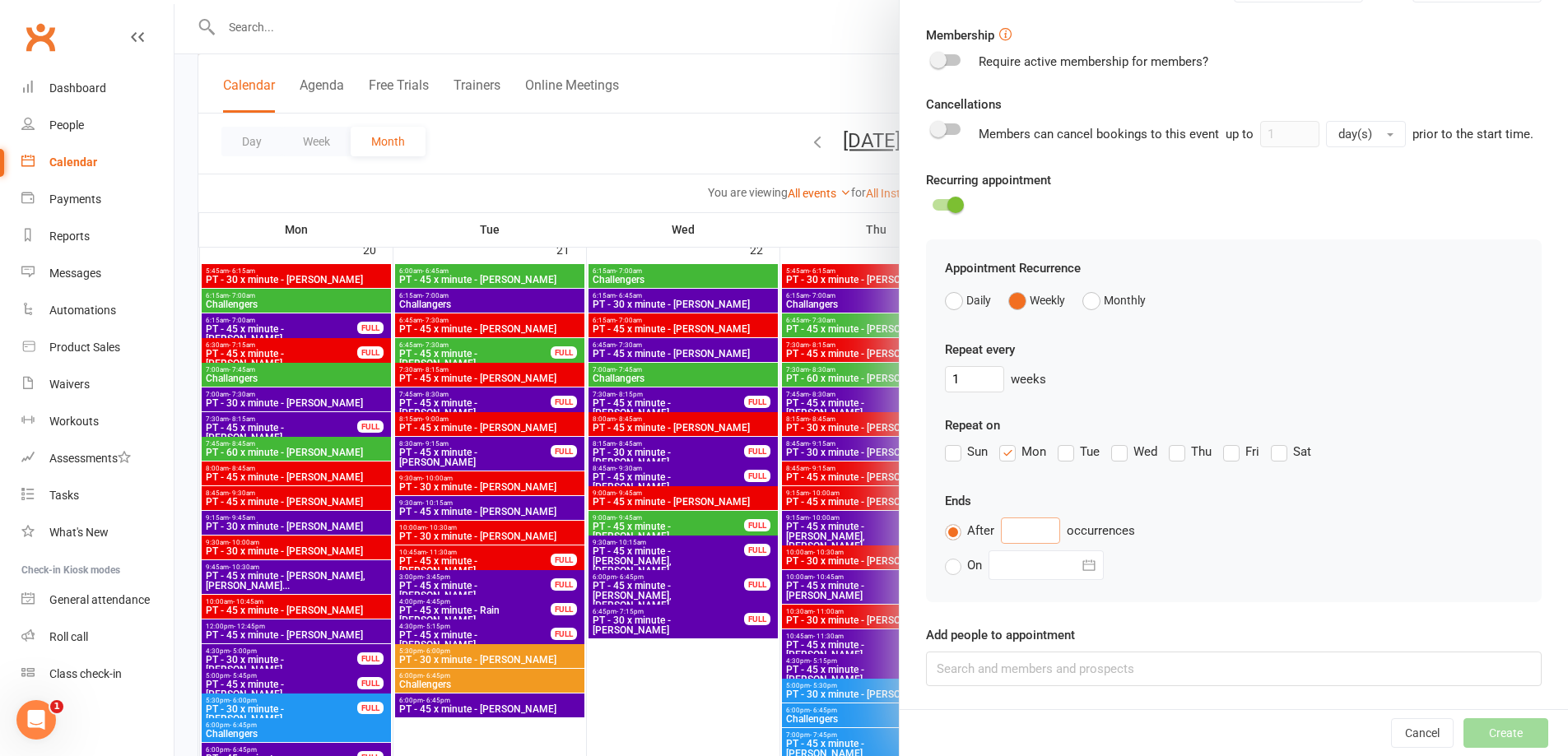
click at [1021, 524] on input "text" at bounding box center [1030, 531] width 60 height 26
click at [1037, 651] on div "Add people to appointment" at bounding box center [1234, 655] width 616 height 61
click at [1044, 681] on input at bounding box center [1234, 668] width 616 height 34
paste input "[PERSON_NAME]"
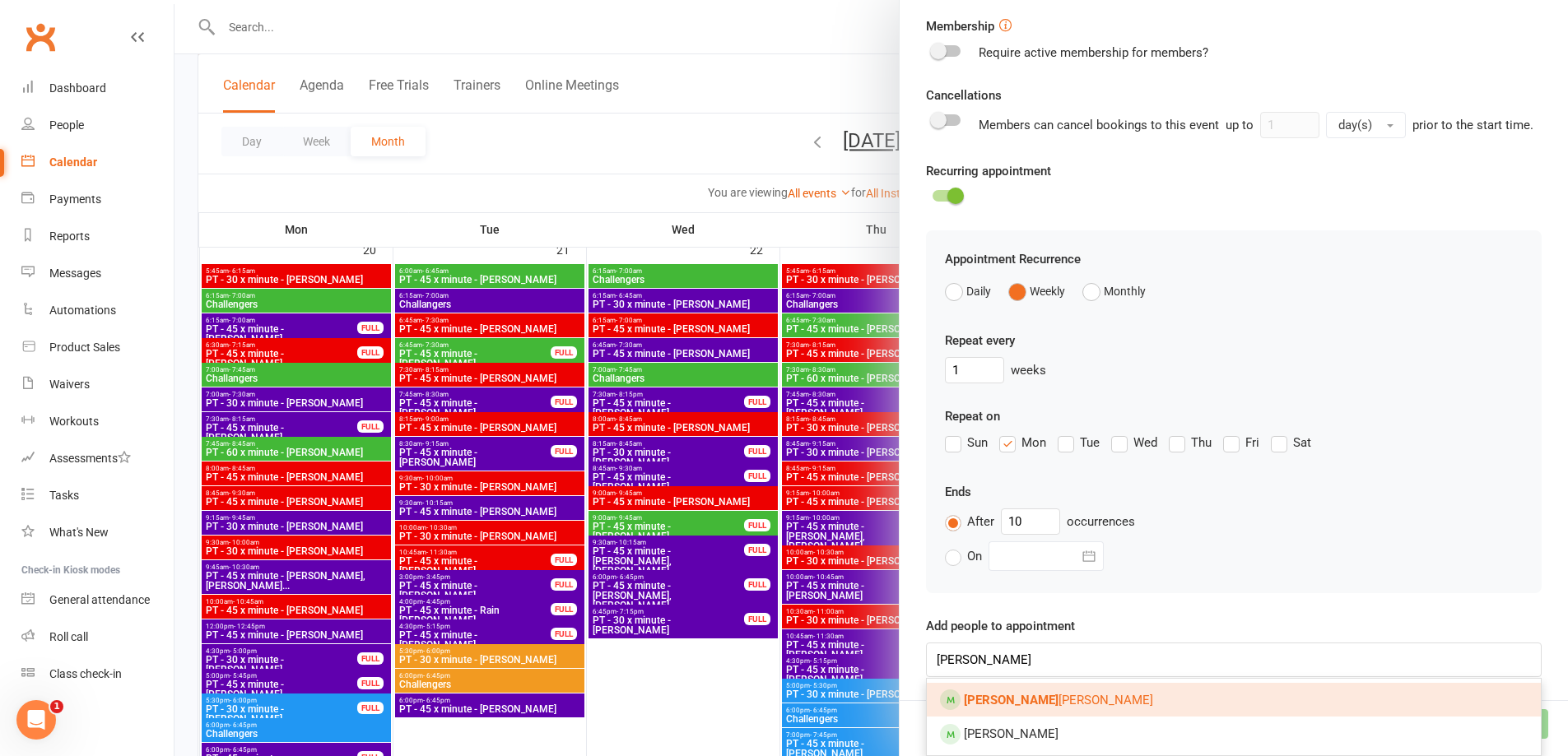
click at [1071, 702] on link "[PERSON_NAME]" at bounding box center [1234, 700] width 614 height 34
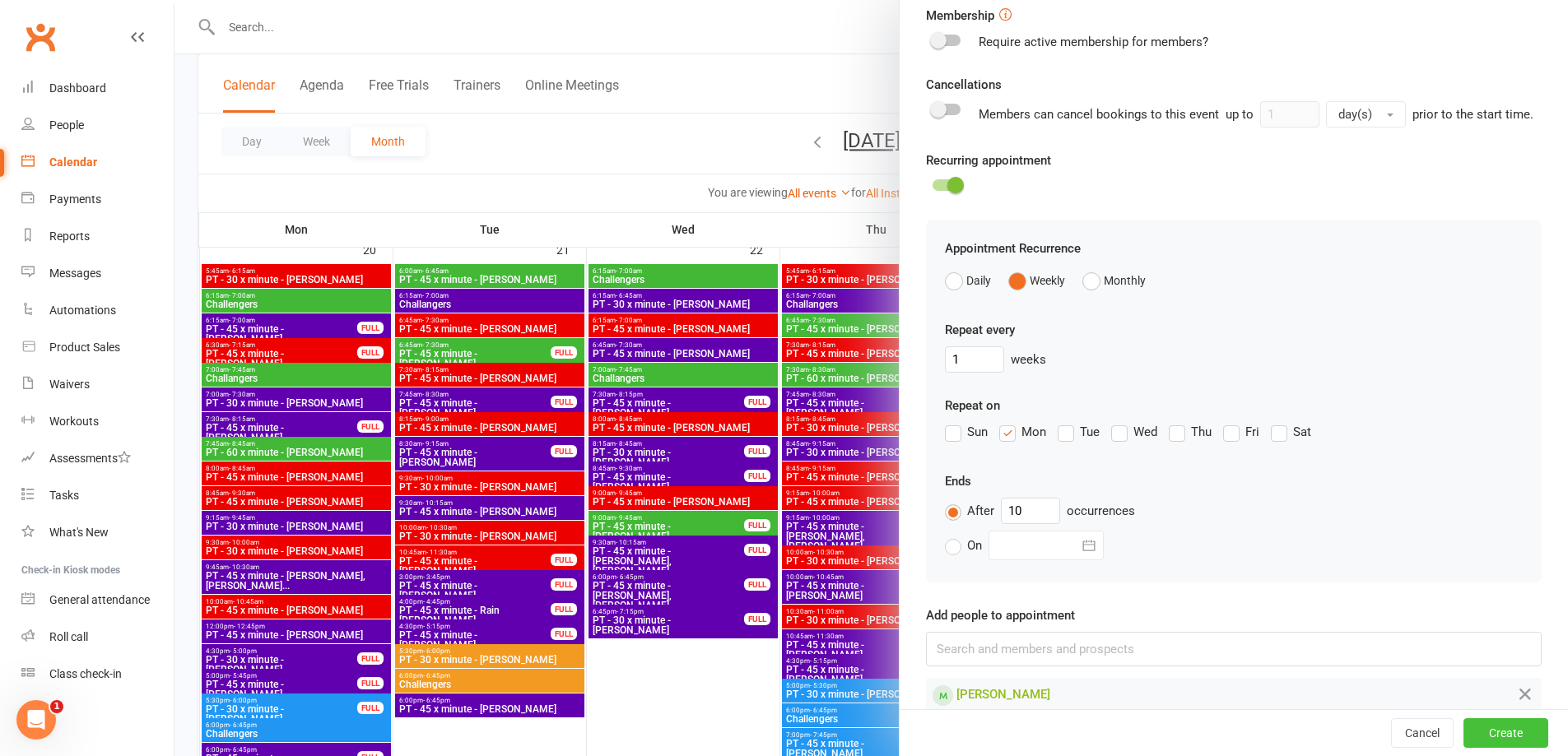
click at [1490, 731] on button "Create" at bounding box center [1506, 733] width 85 height 30
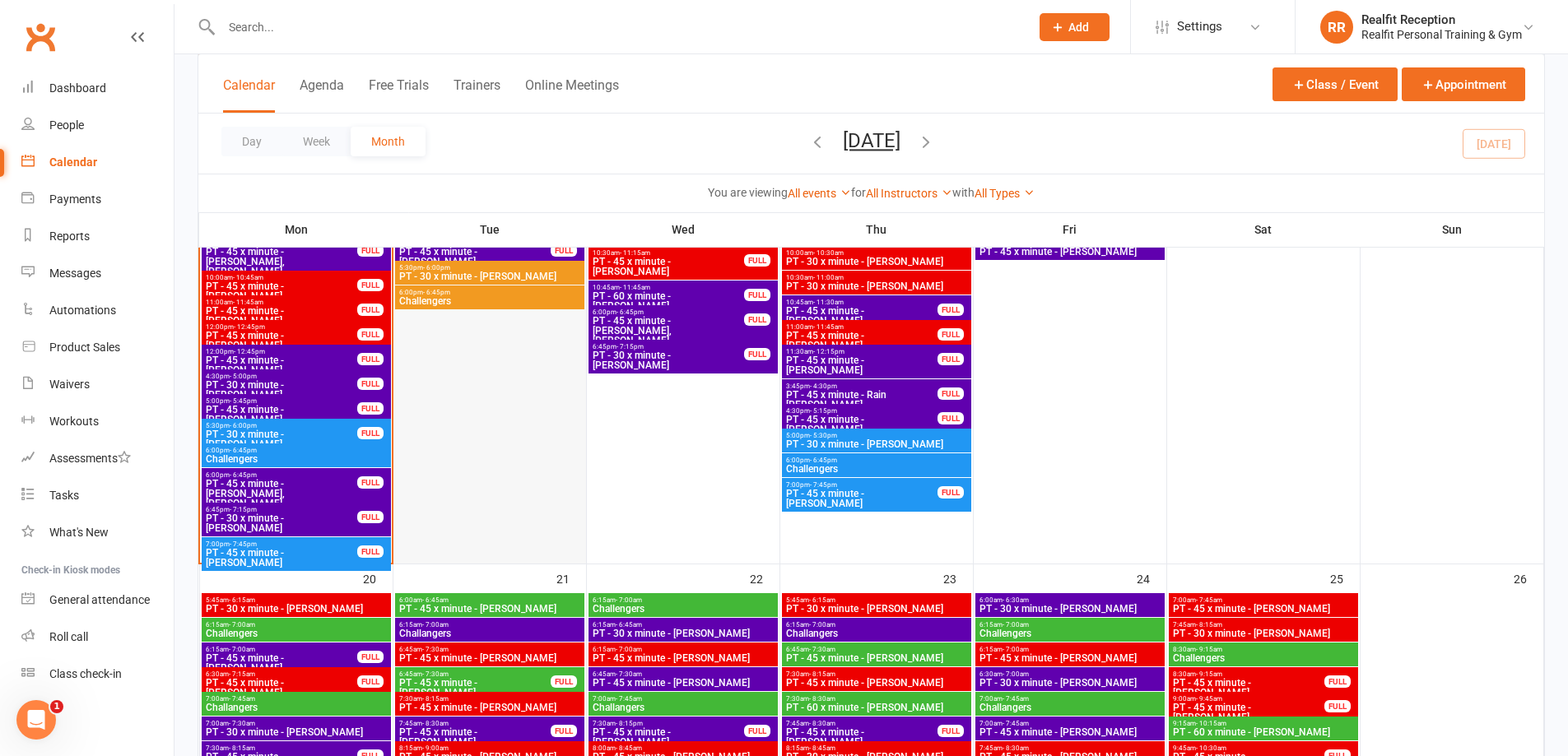
scroll to position [2140, 0]
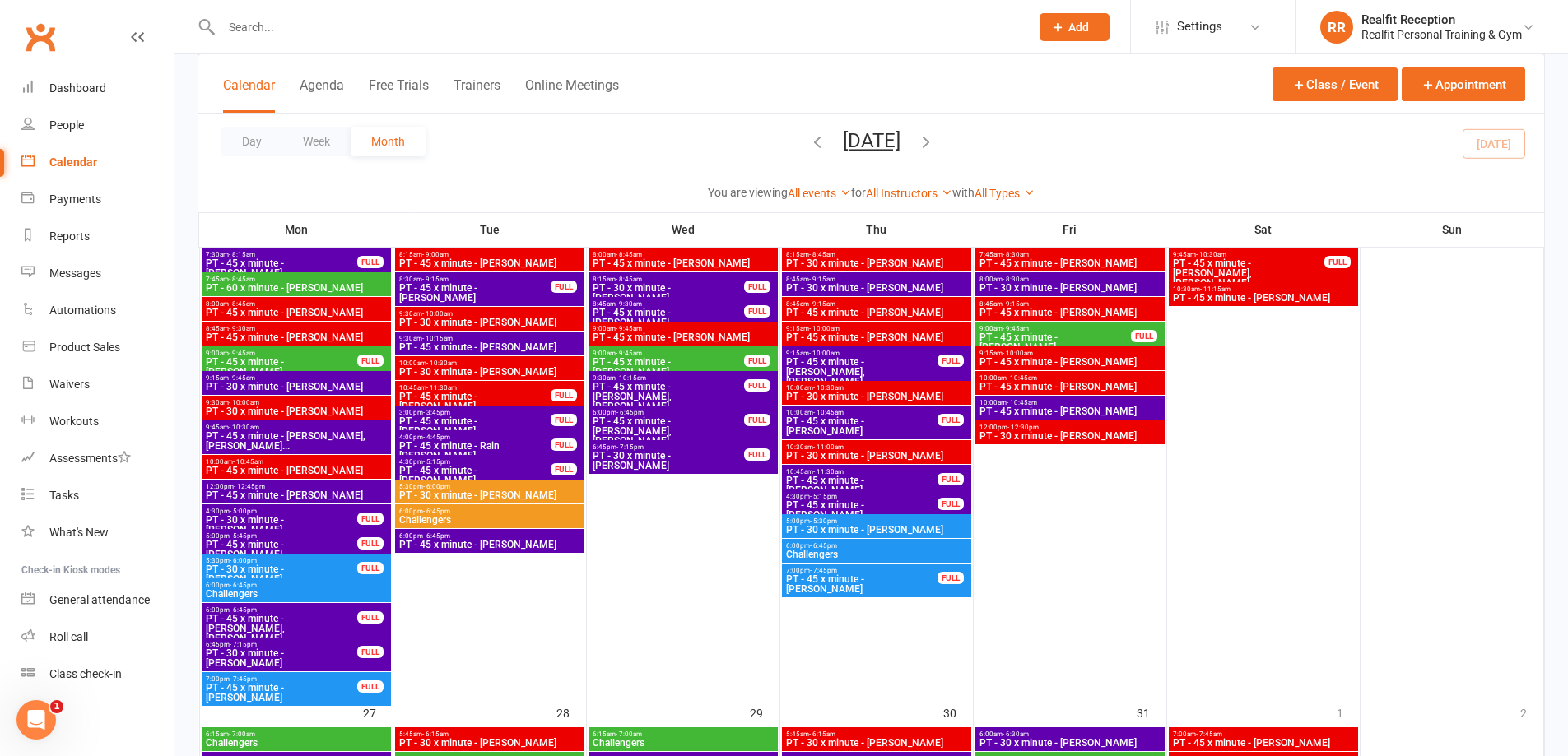
click at [320, 358] on span "PT - 45 x minute - [PERSON_NAME]" at bounding box center [282, 367] width 153 height 20
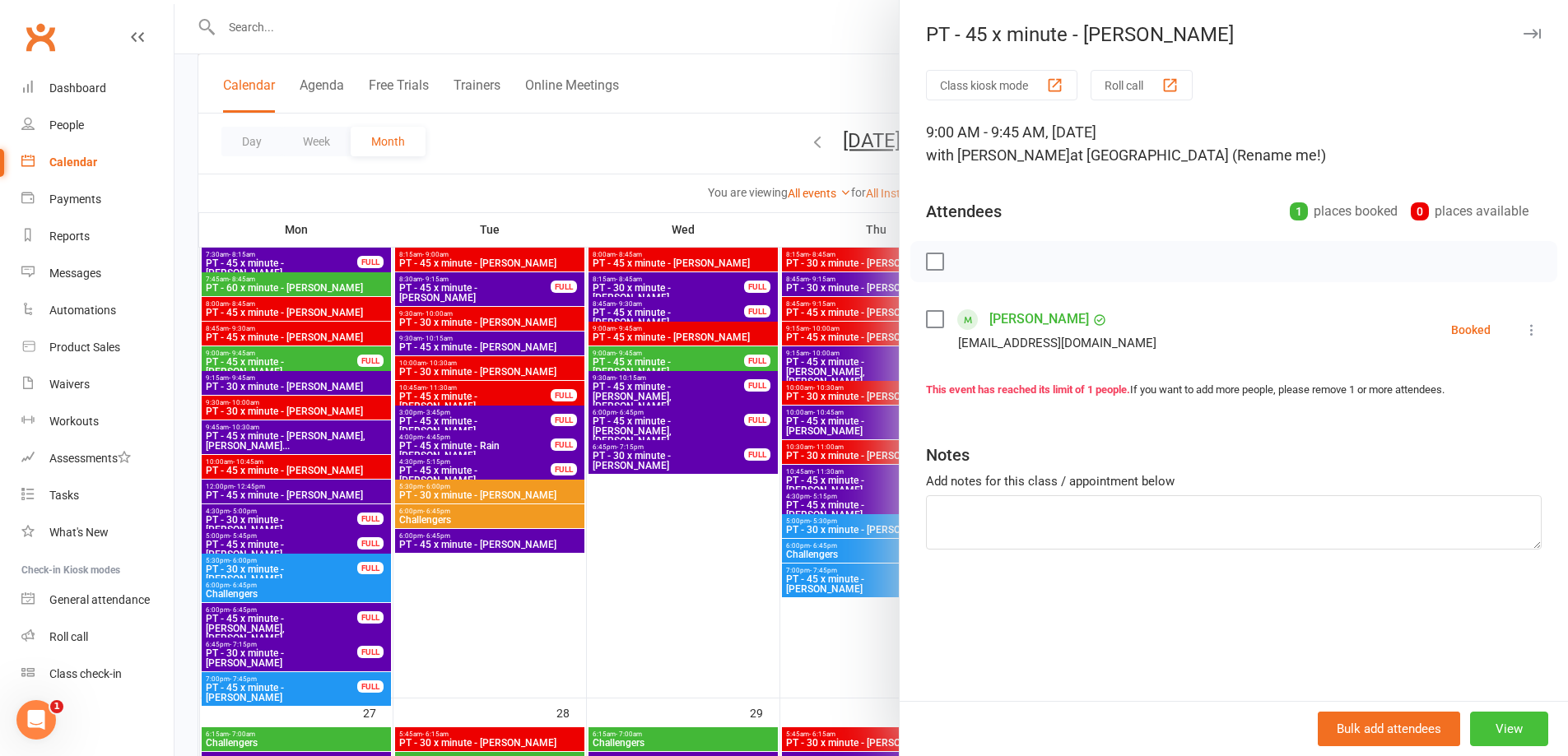
click at [1505, 724] on button "View" at bounding box center [1508, 729] width 78 height 34
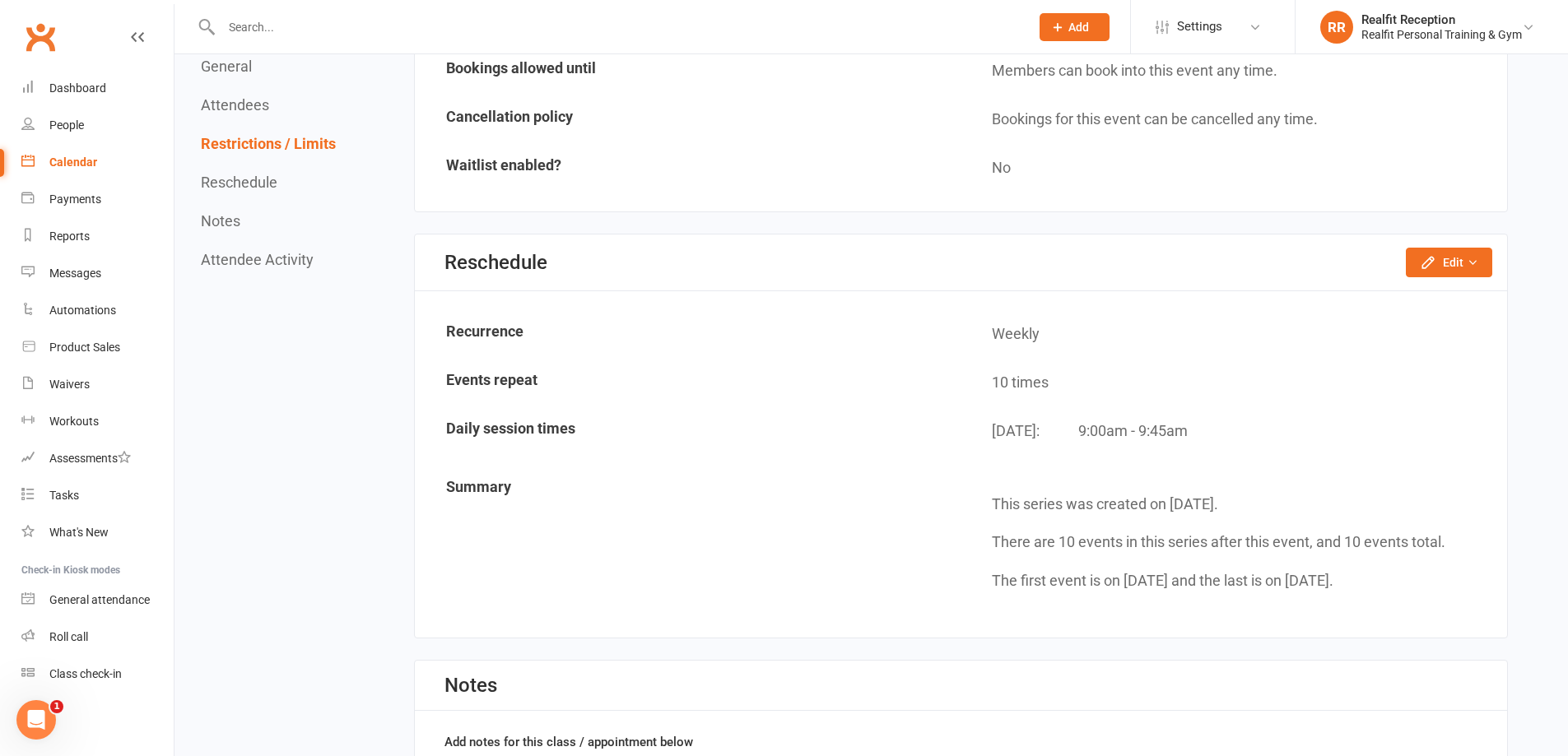
scroll to position [1152, 0]
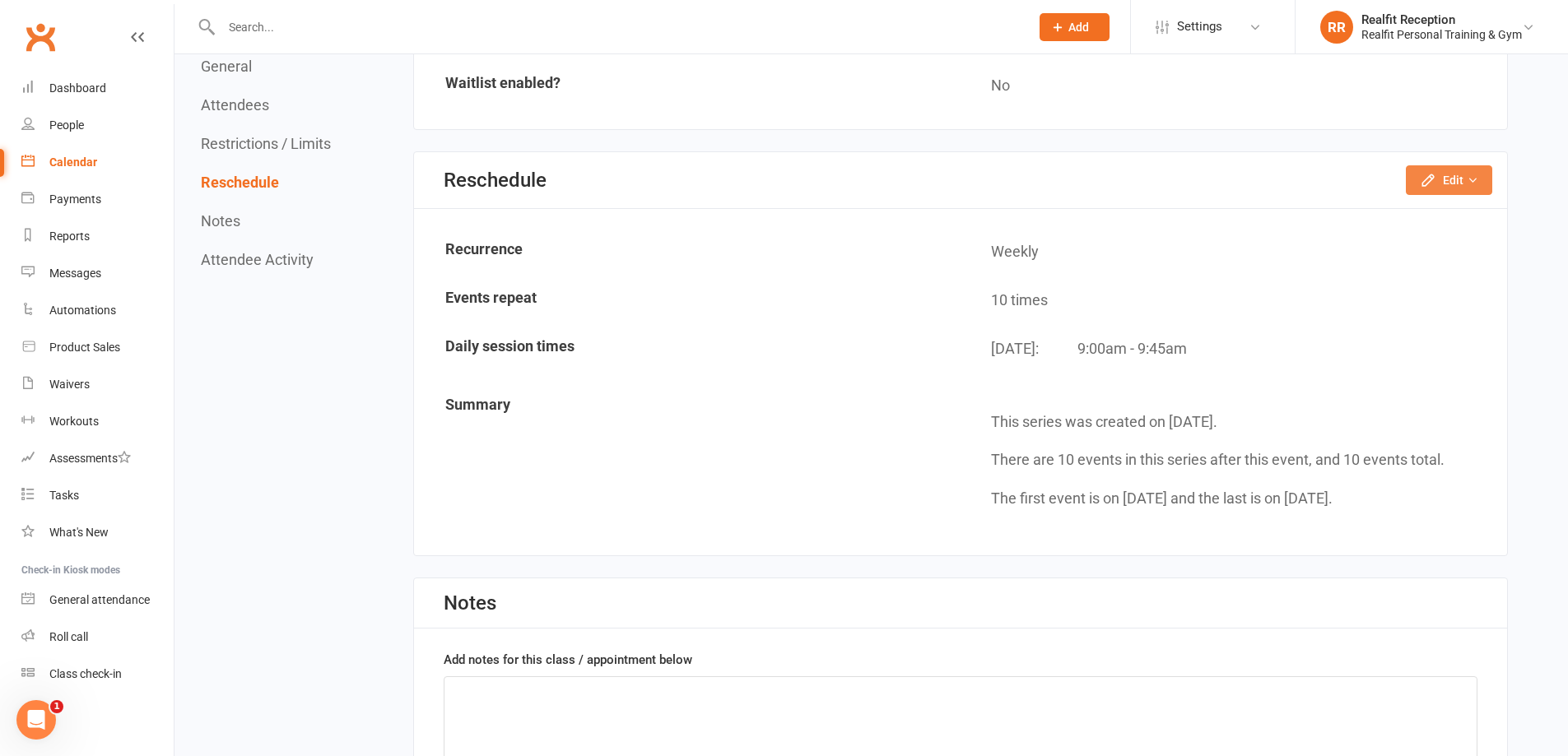
click at [1457, 180] on button "Edit" at bounding box center [1449, 181] width 87 height 30
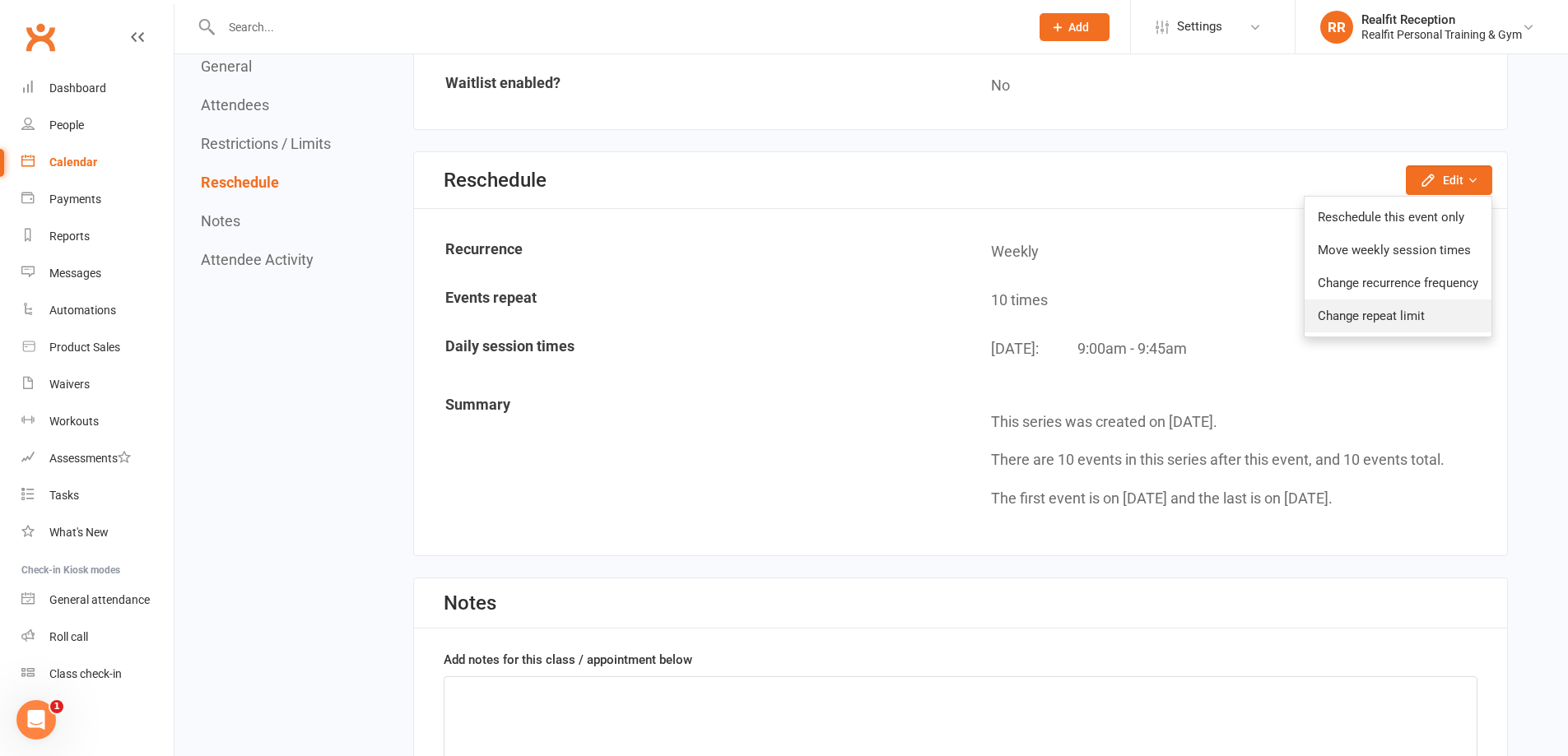
click at [1418, 317] on link "Change repeat limit" at bounding box center [1397, 317] width 187 height 33
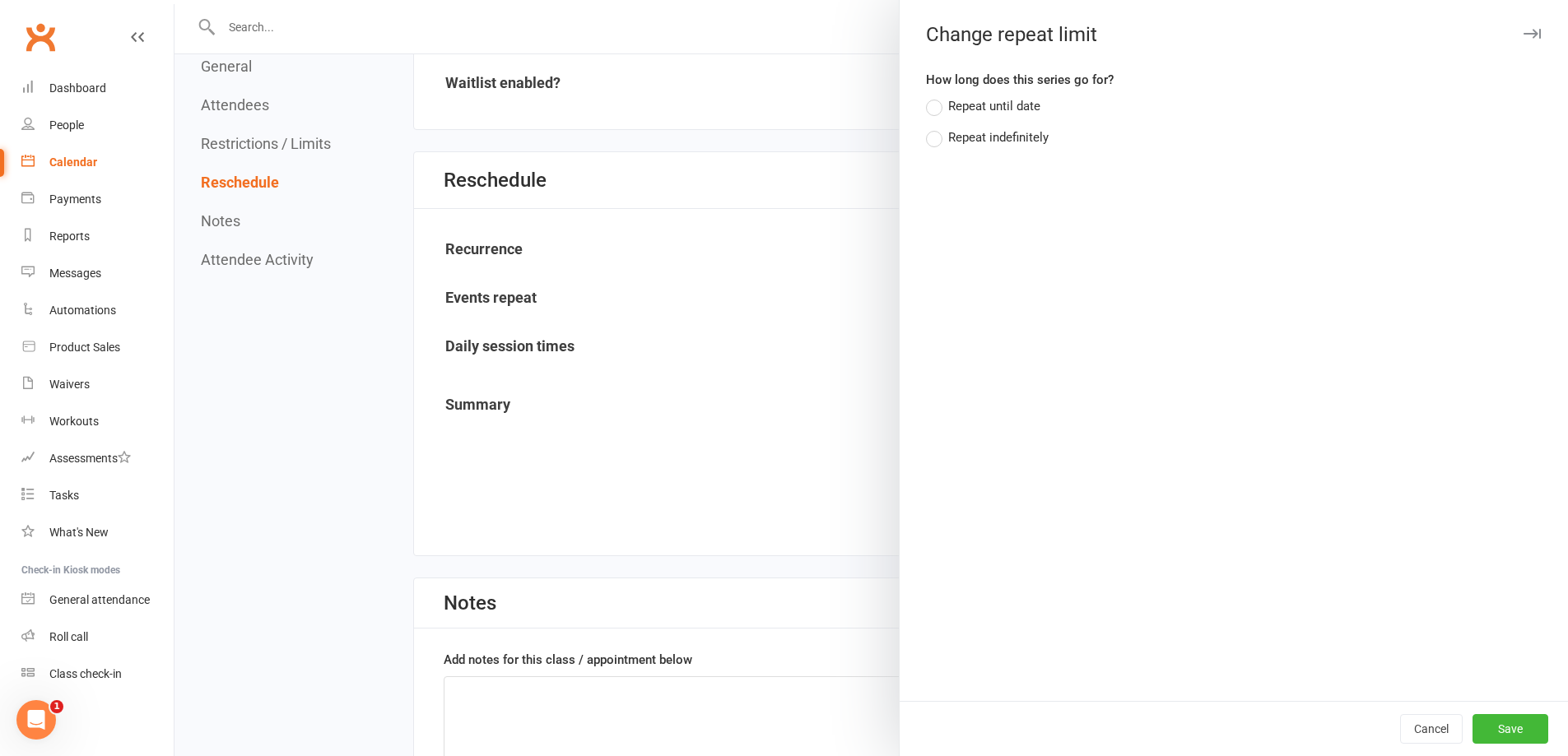
click at [985, 142] on div "Repeat indefinitely" at bounding box center [998, 136] width 100 height 18
click at [937, 127] on input "Repeat indefinitely" at bounding box center [931, 127] width 11 height 0
click at [1501, 731] on button "Save" at bounding box center [1510, 730] width 75 height 30
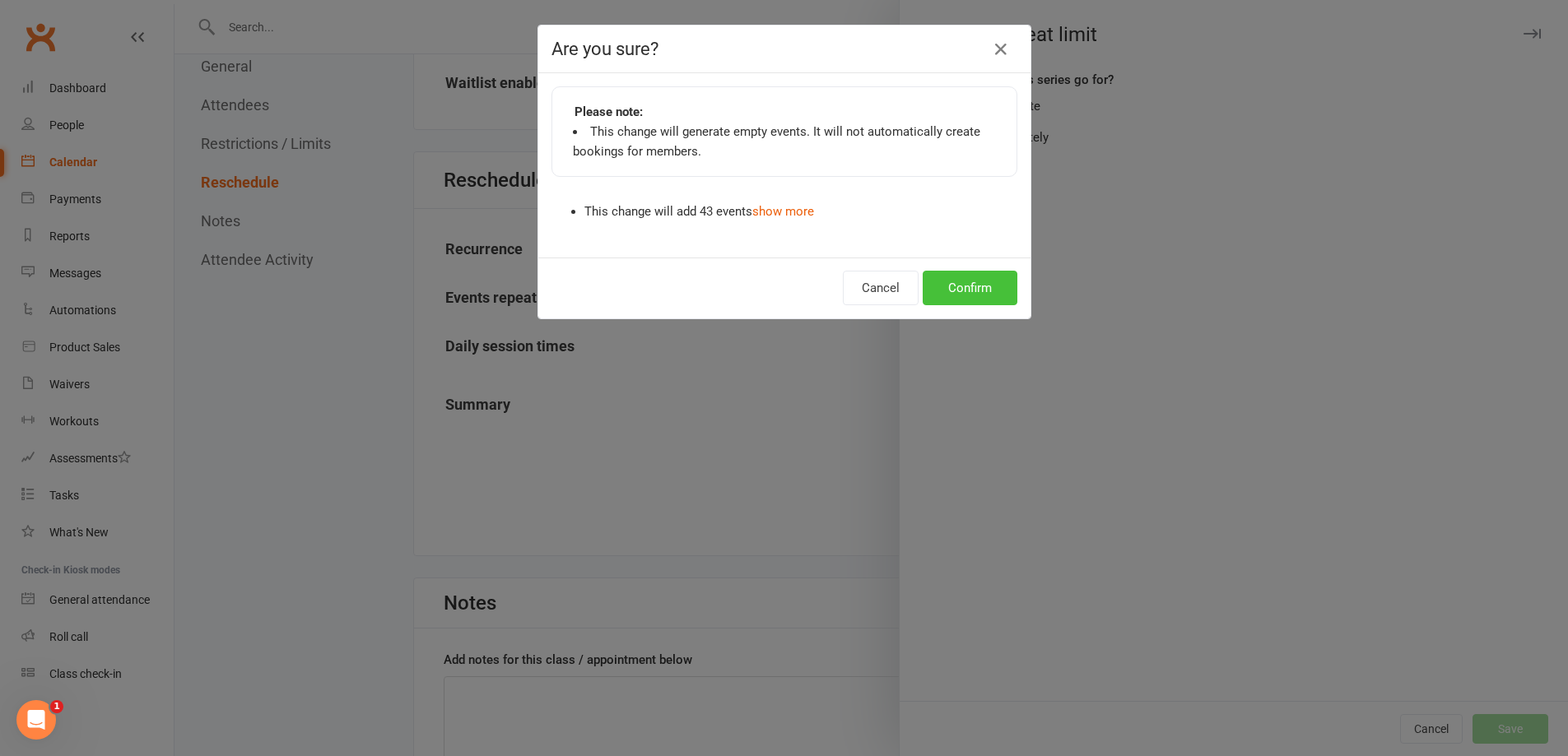
click at [962, 289] on button "Confirm" at bounding box center [970, 288] width 95 height 34
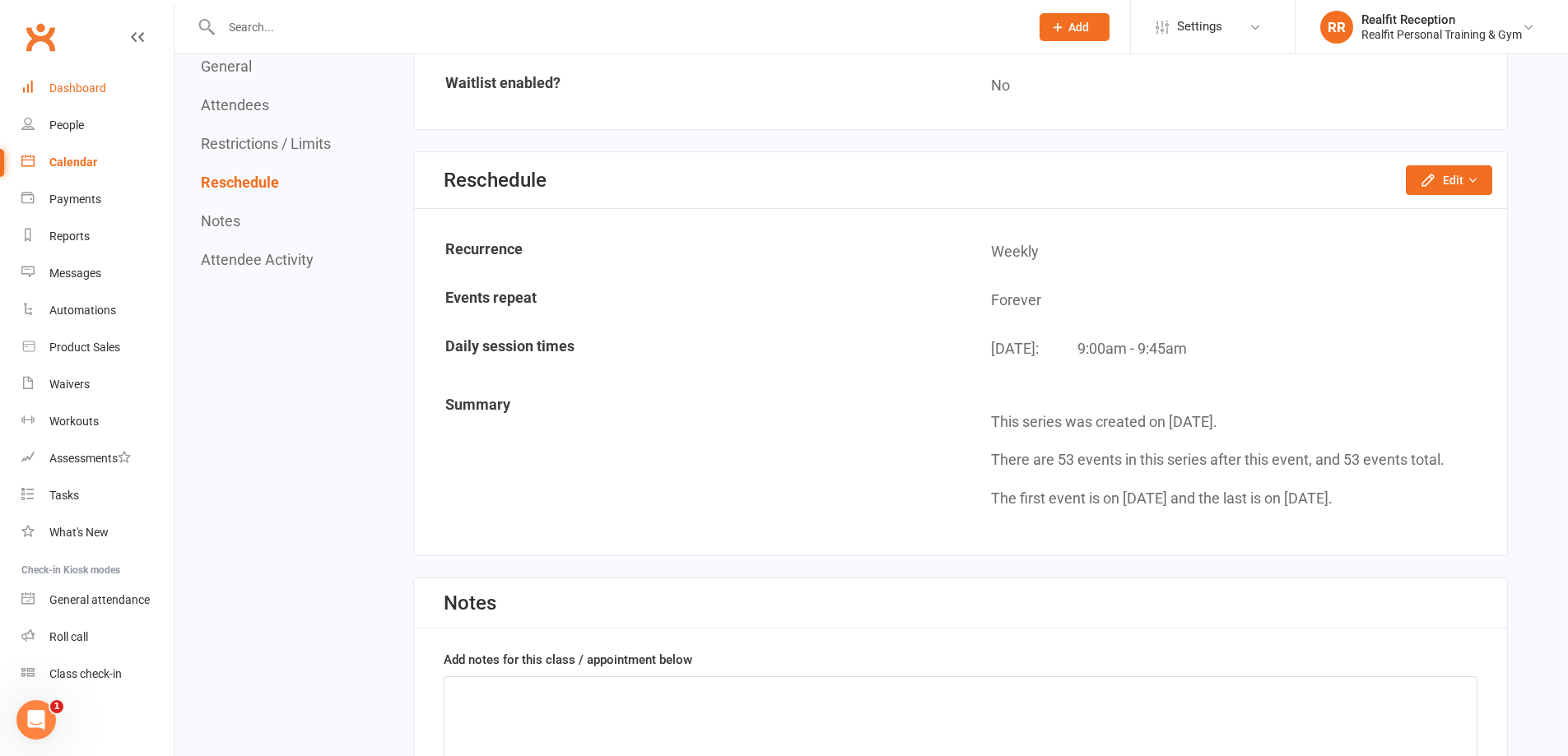
click at [74, 88] on div "Dashboard" at bounding box center [77, 88] width 57 height 13
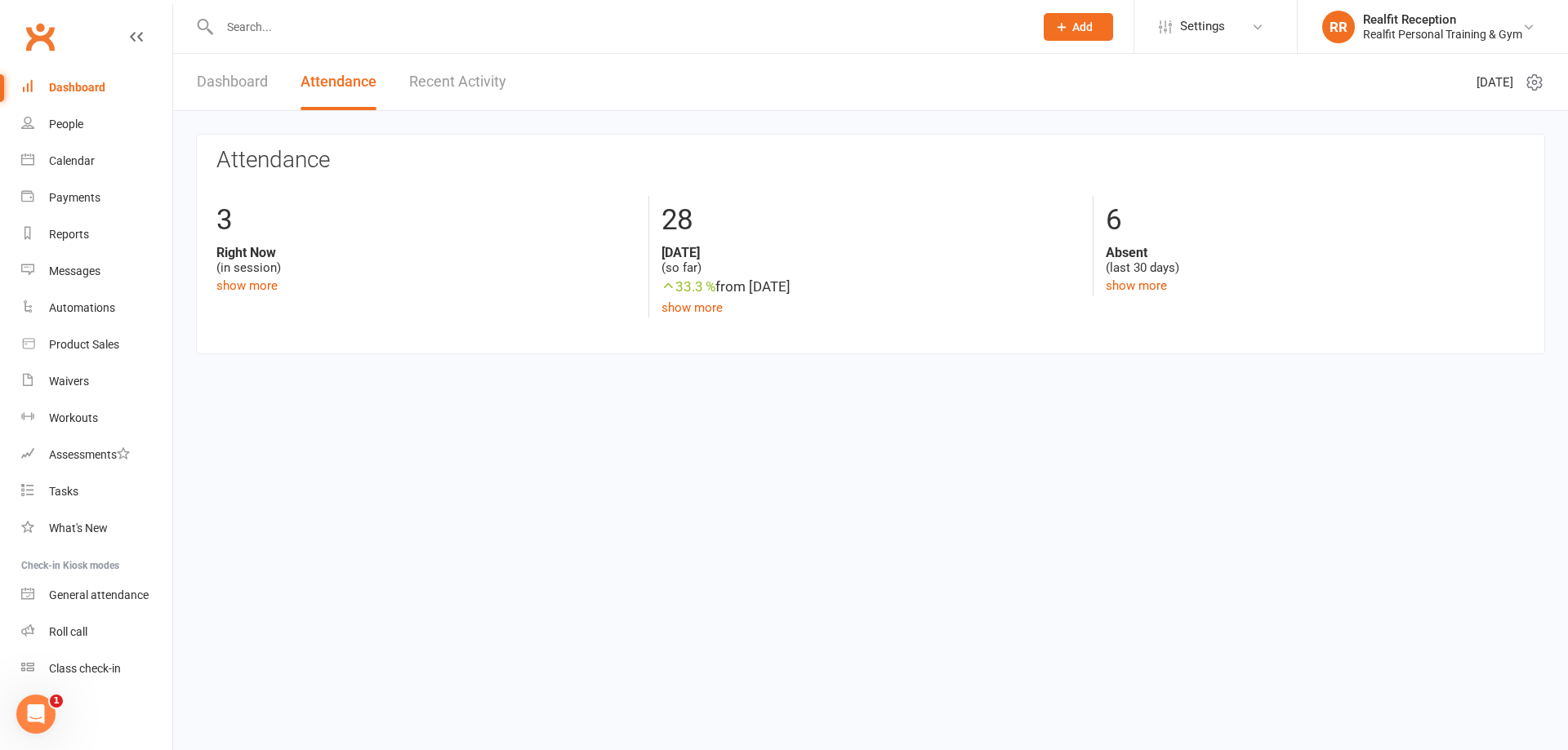
click at [456, 72] on link "Recent Activity" at bounding box center [458, 82] width 97 height 57
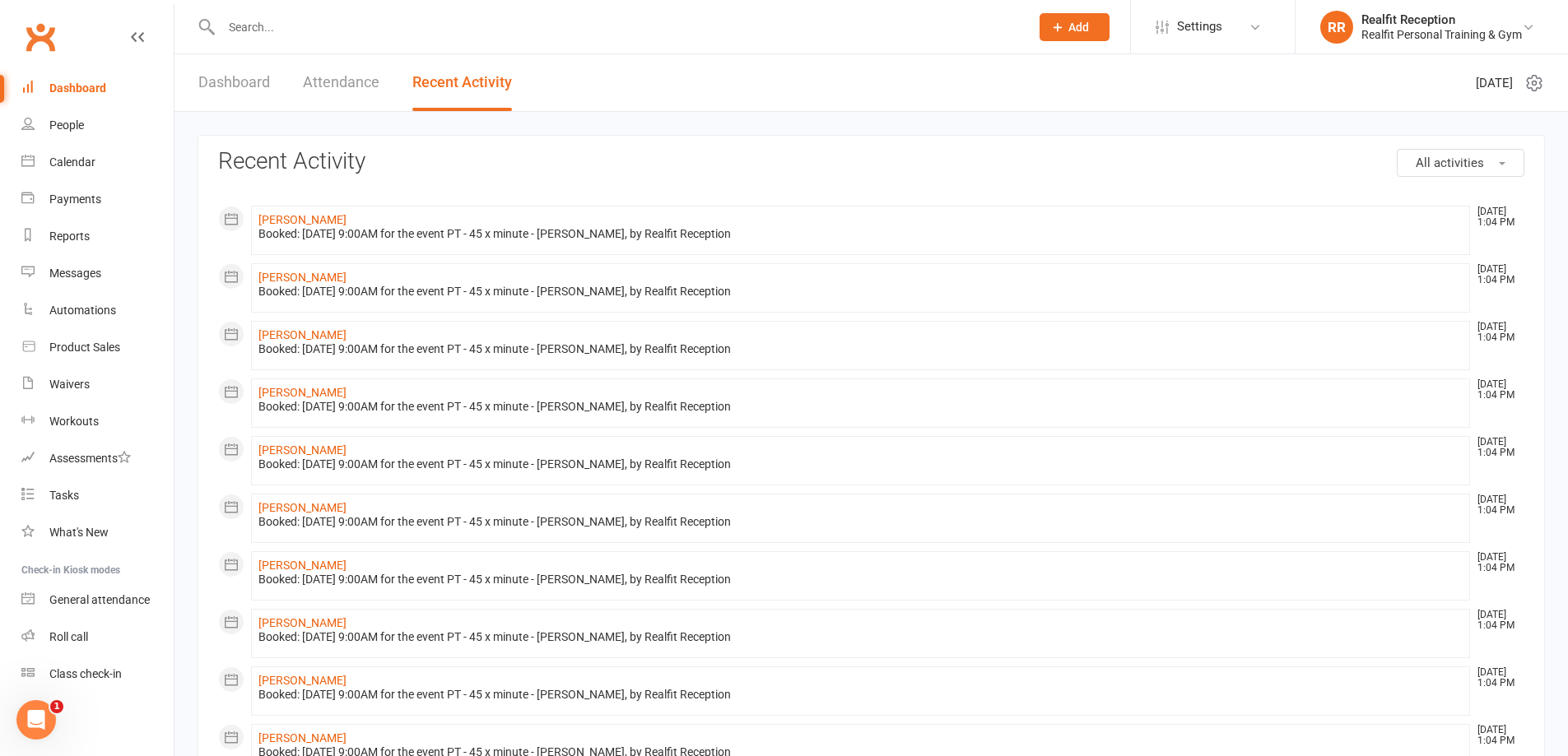
click at [274, 77] on div "Dashboard Attendance Recent Activity" at bounding box center [355, 82] width 361 height 57
click at [259, 75] on link "Dashboard" at bounding box center [234, 82] width 72 height 57
